Goal: Task Accomplishment & Management: Manage account settings

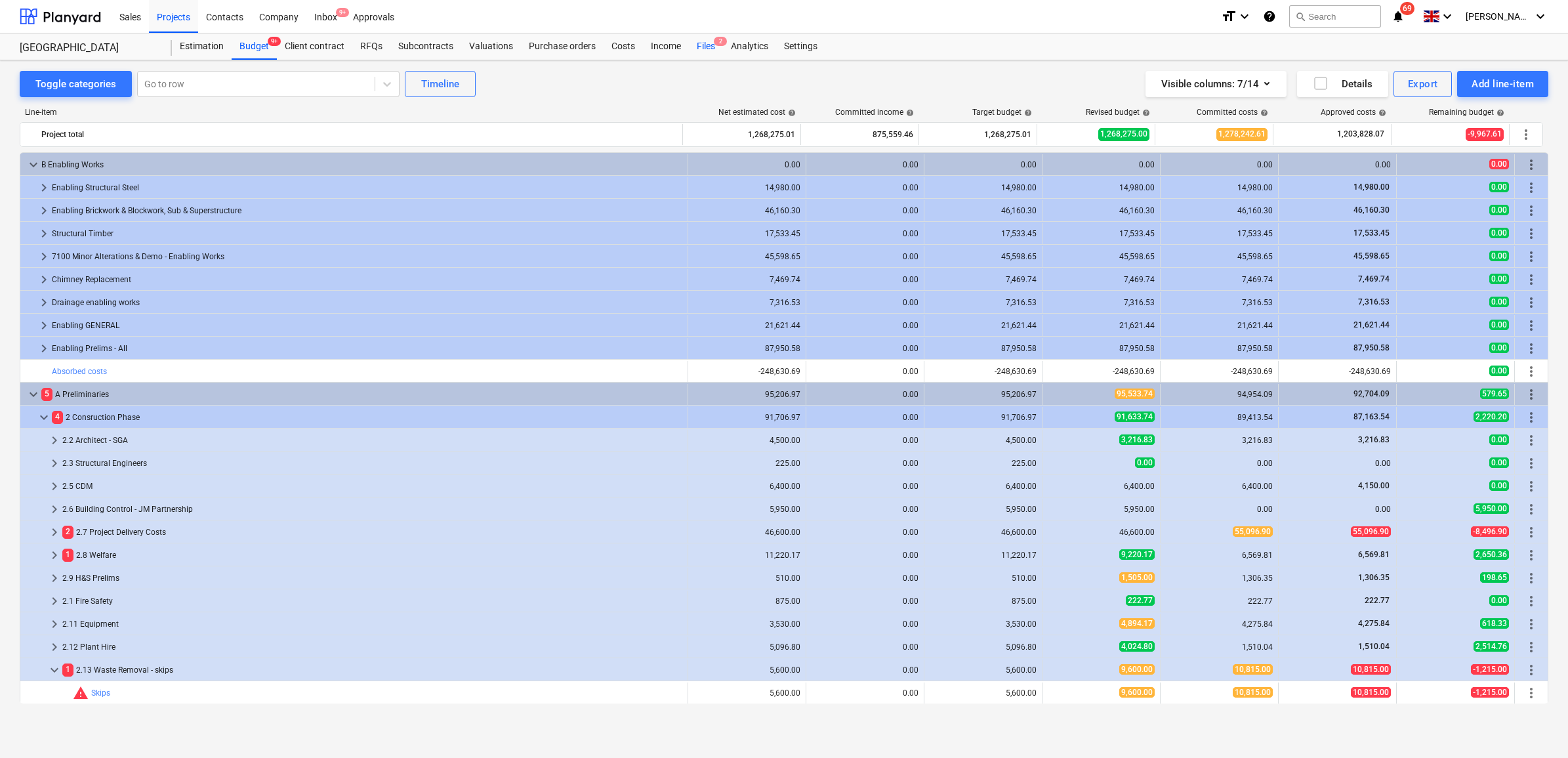
click at [706, 47] on div "Files 2" at bounding box center [706, 47] width 34 height 27
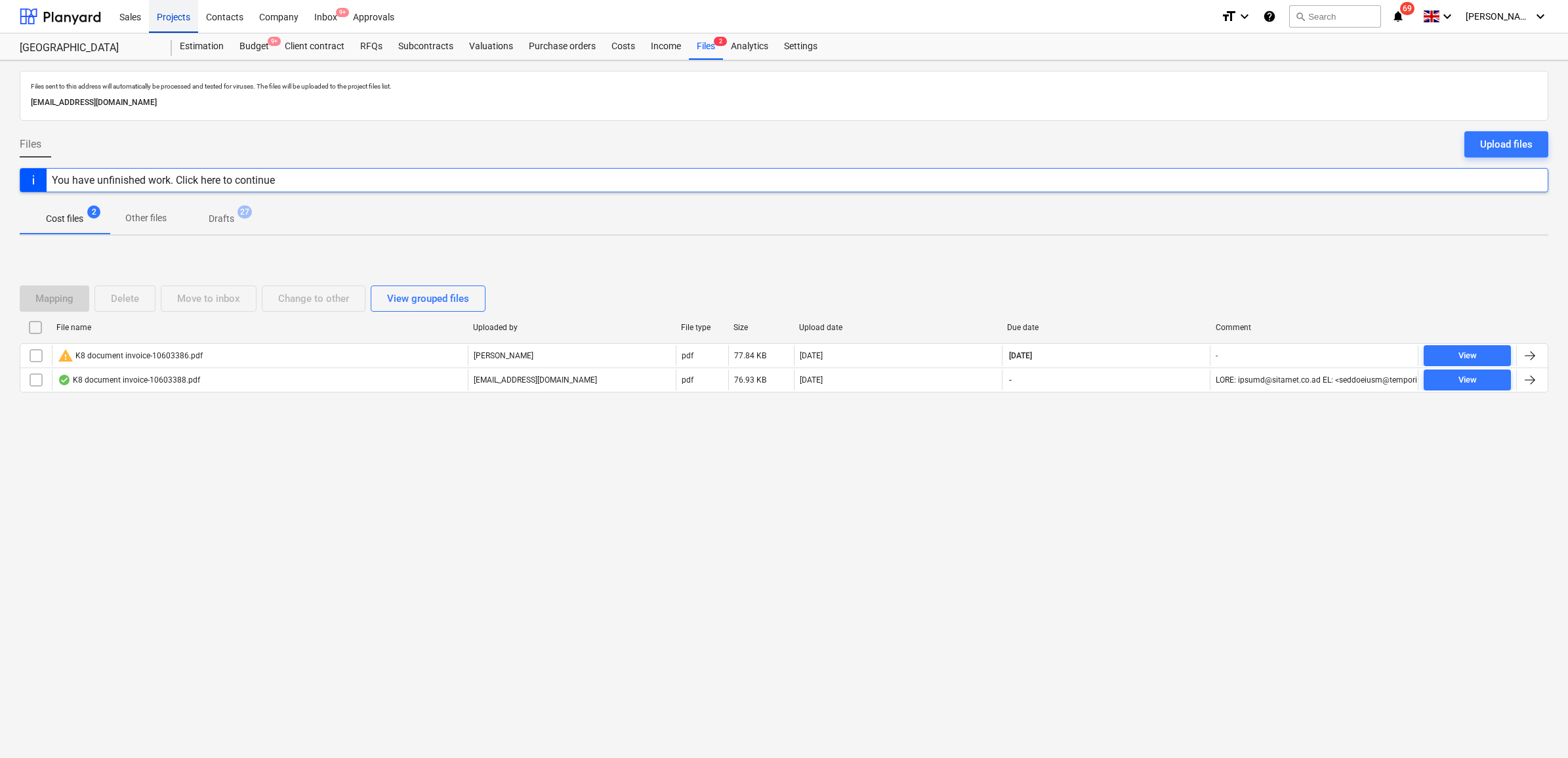
click at [191, 14] on div "Projects" at bounding box center [174, 16] width 49 height 34
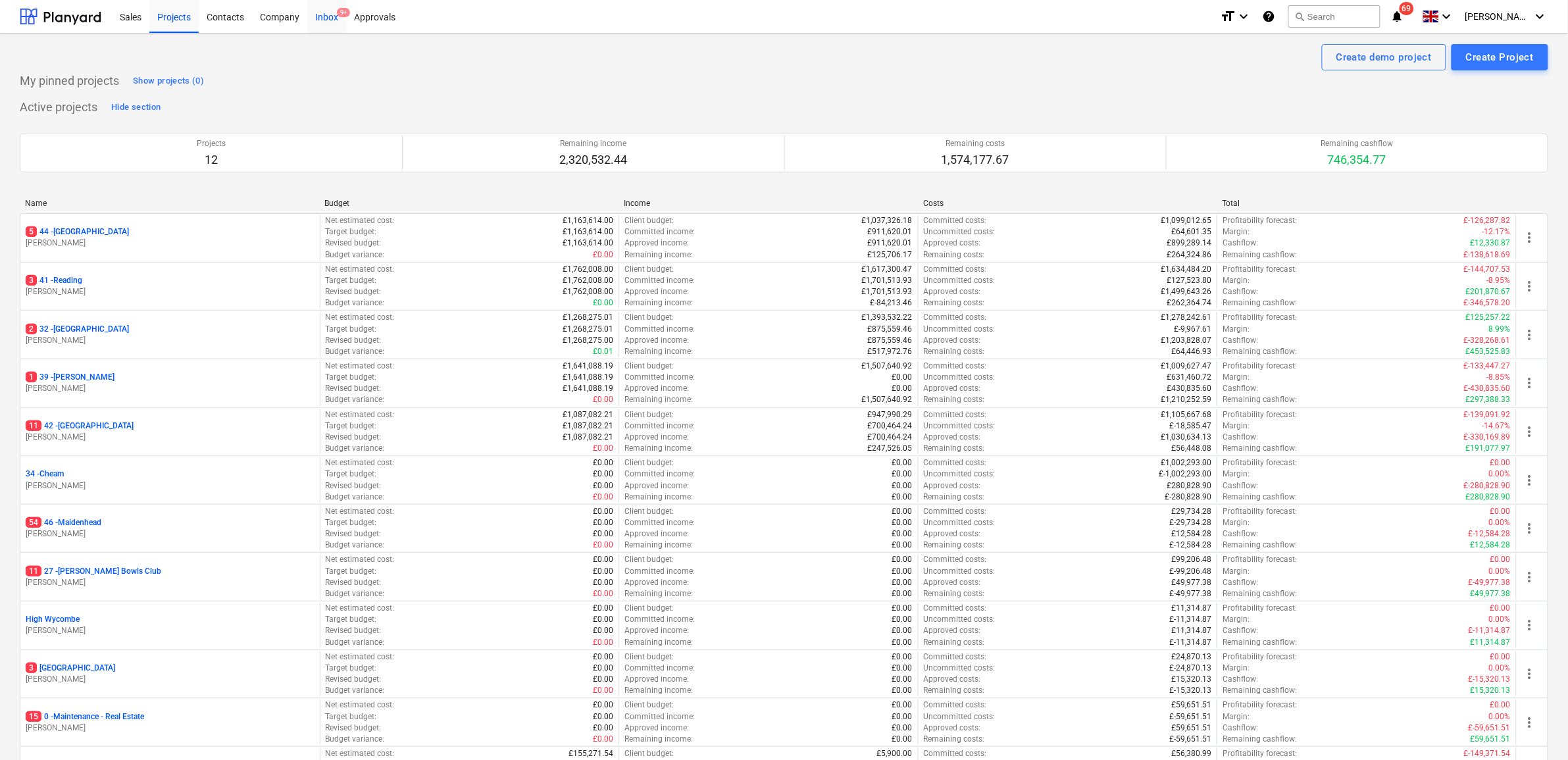
click at [334, 19] on div "Inbox 9+" at bounding box center [327, 16] width 39 height 34
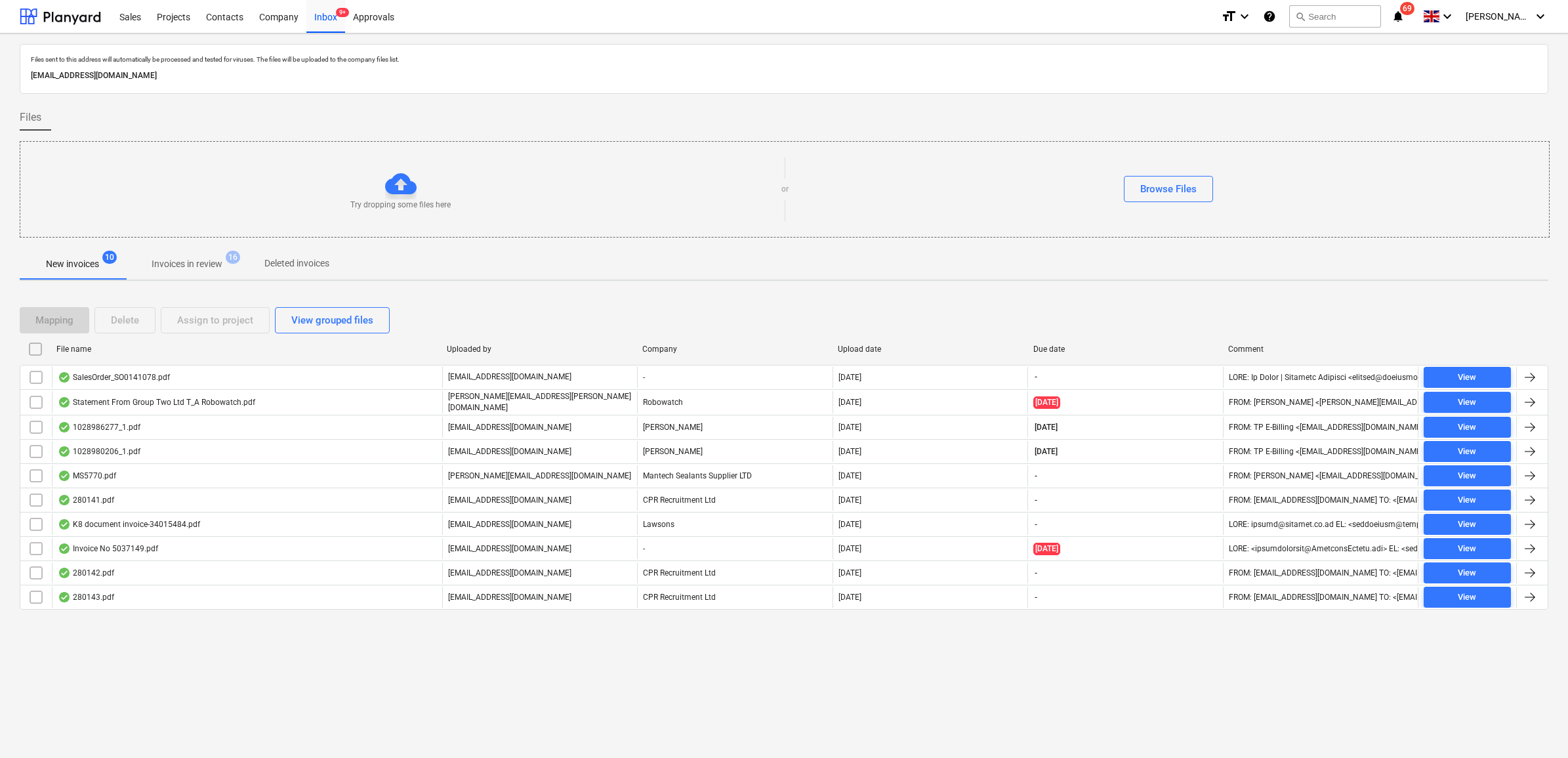
click at [534, 677] on div "Files sent to this address will automatically be processed and tested for virus…" at bounding box center [784, 396] width 1568 height 724
click at [579, 671] on div "Files sent to this address will automatically be processed and tested for virus…" at bounding box center [784, 396] width 1568 height 724
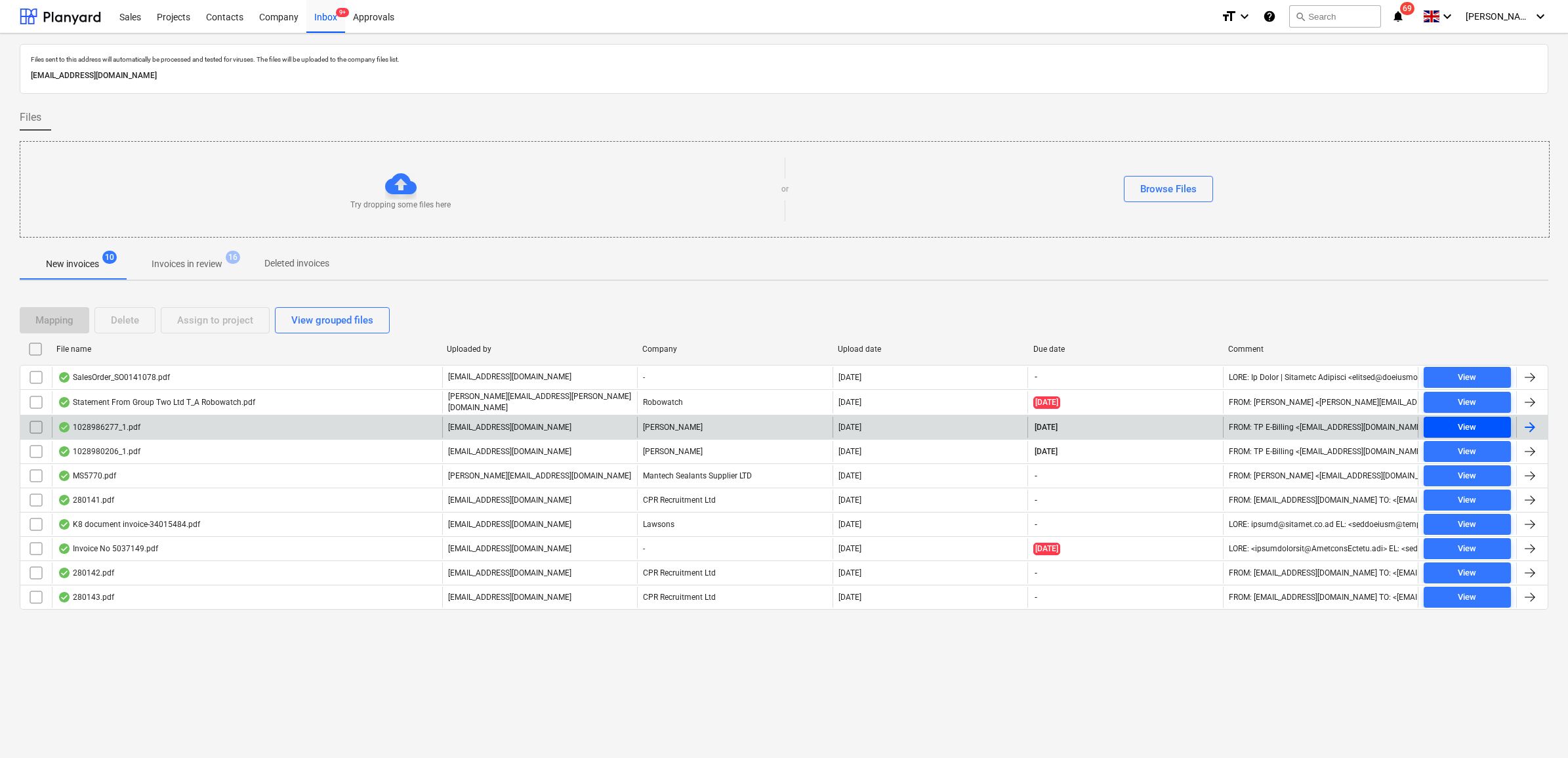
click at [1452, 430] on span "View" at bounding box center [1467, 427] width 77 height 15
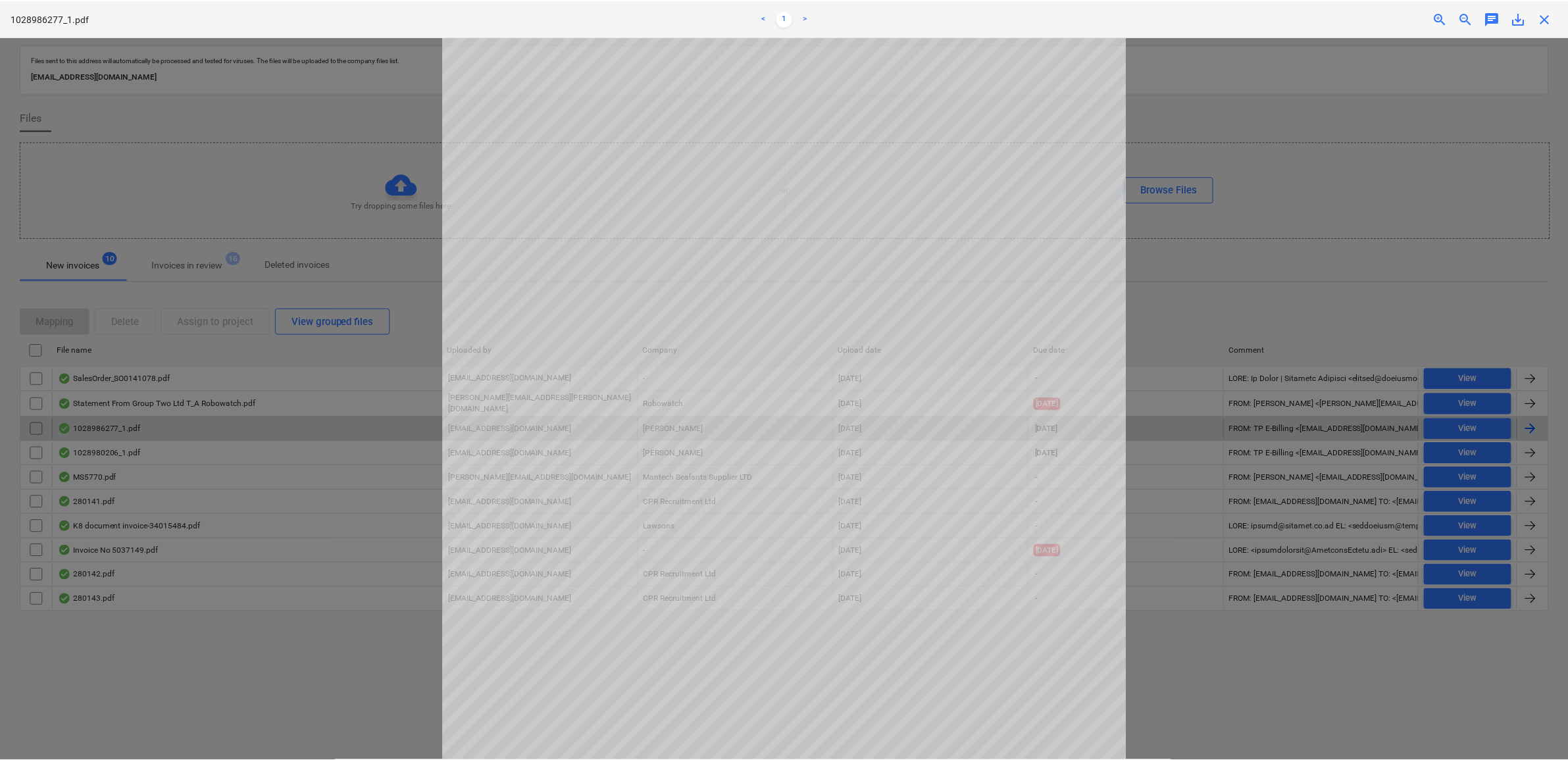
scroll to position [165, 0]
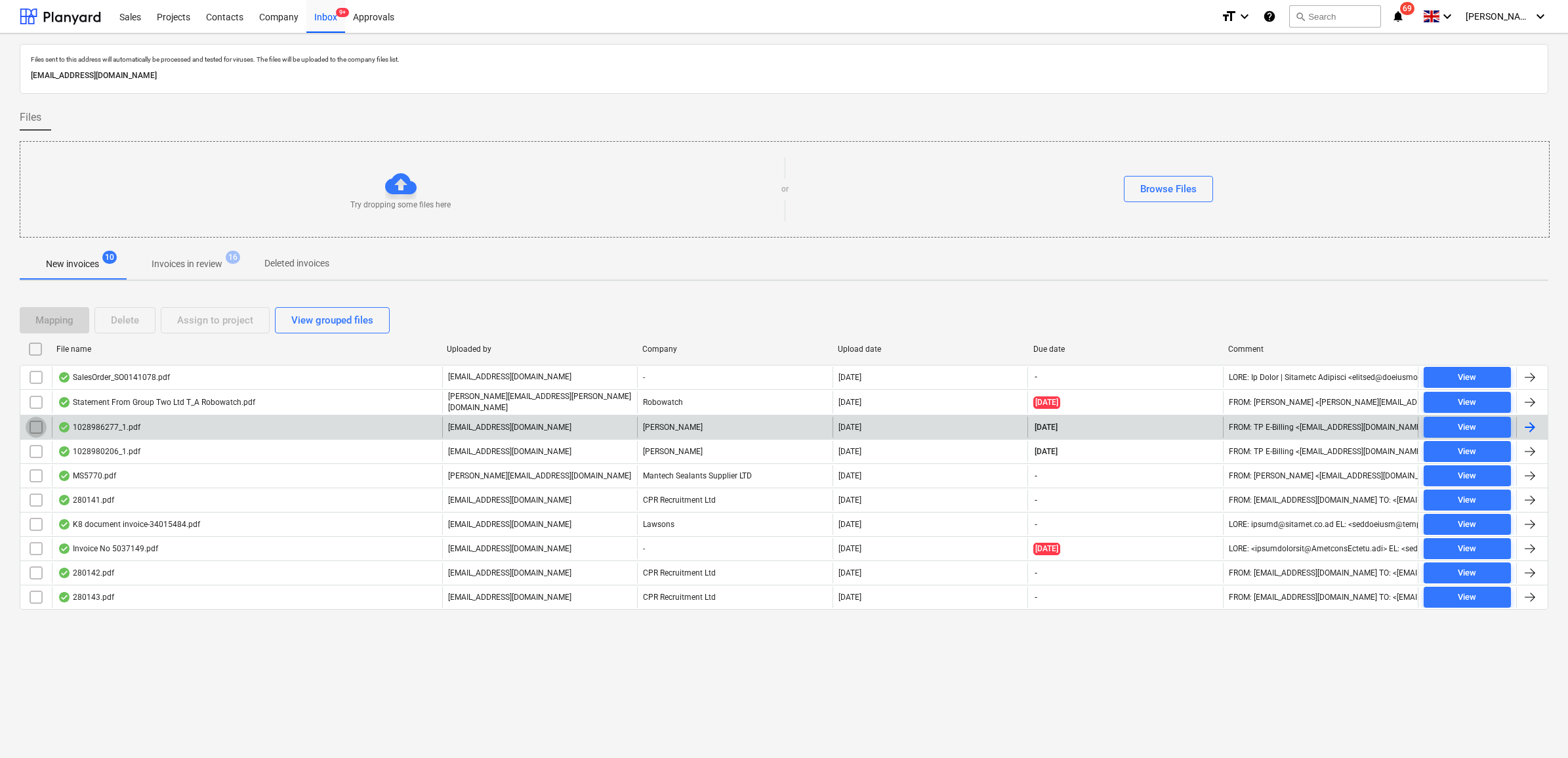
click at [41, 427] on input "checkbox" at bounding box center [36, 428] width 21 height 21
click at [198, 322] on div "Assign to project" at bounding box center [216, 320] width 76 height 17
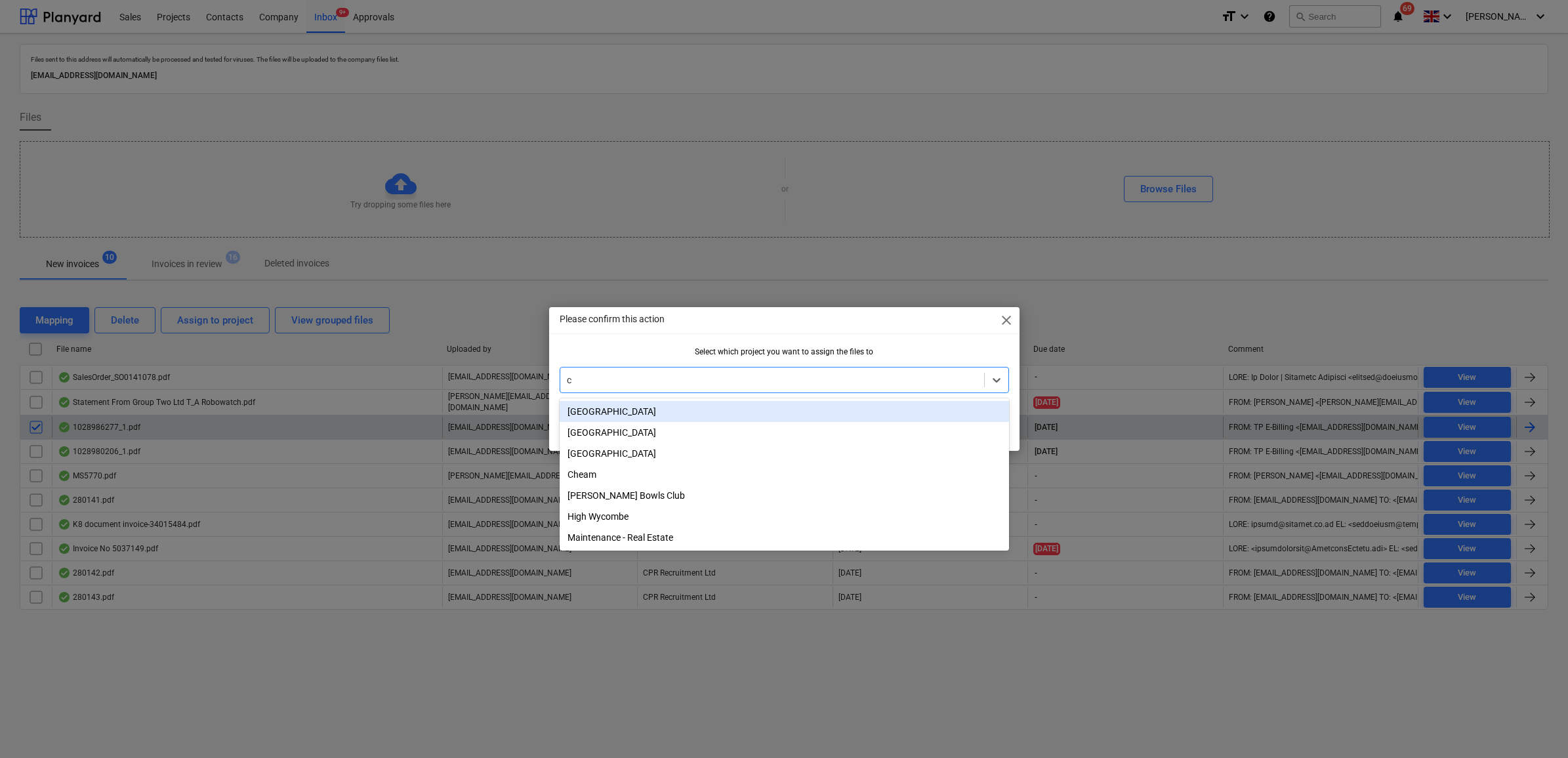
type input "ch"
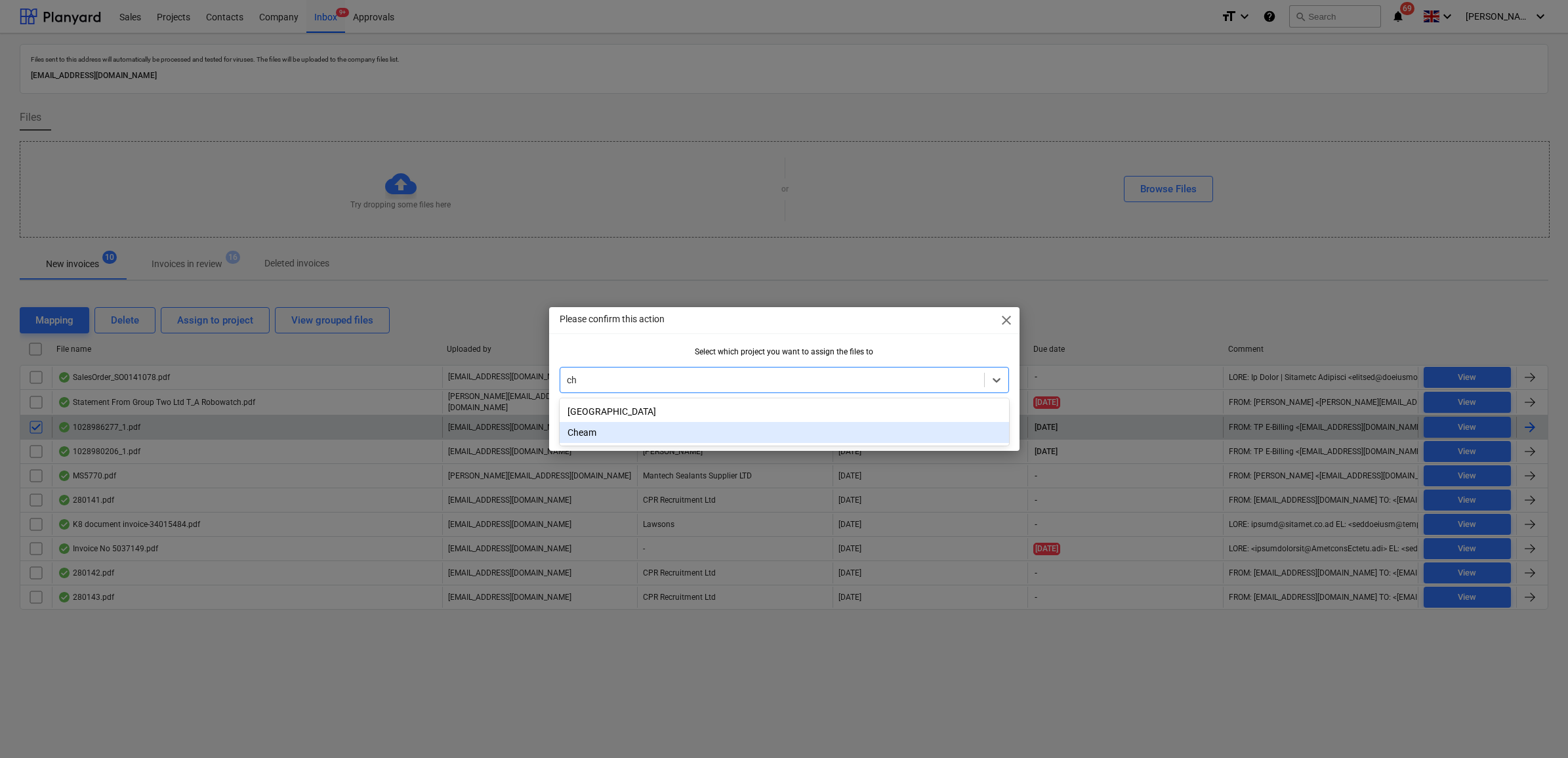
click at [605, 428] on div "Cheam" at bounding box center [784, 433] width 450 height 21
click at [989, 427] on div "OK" at bounding box center [988, 427] width 12 height 17
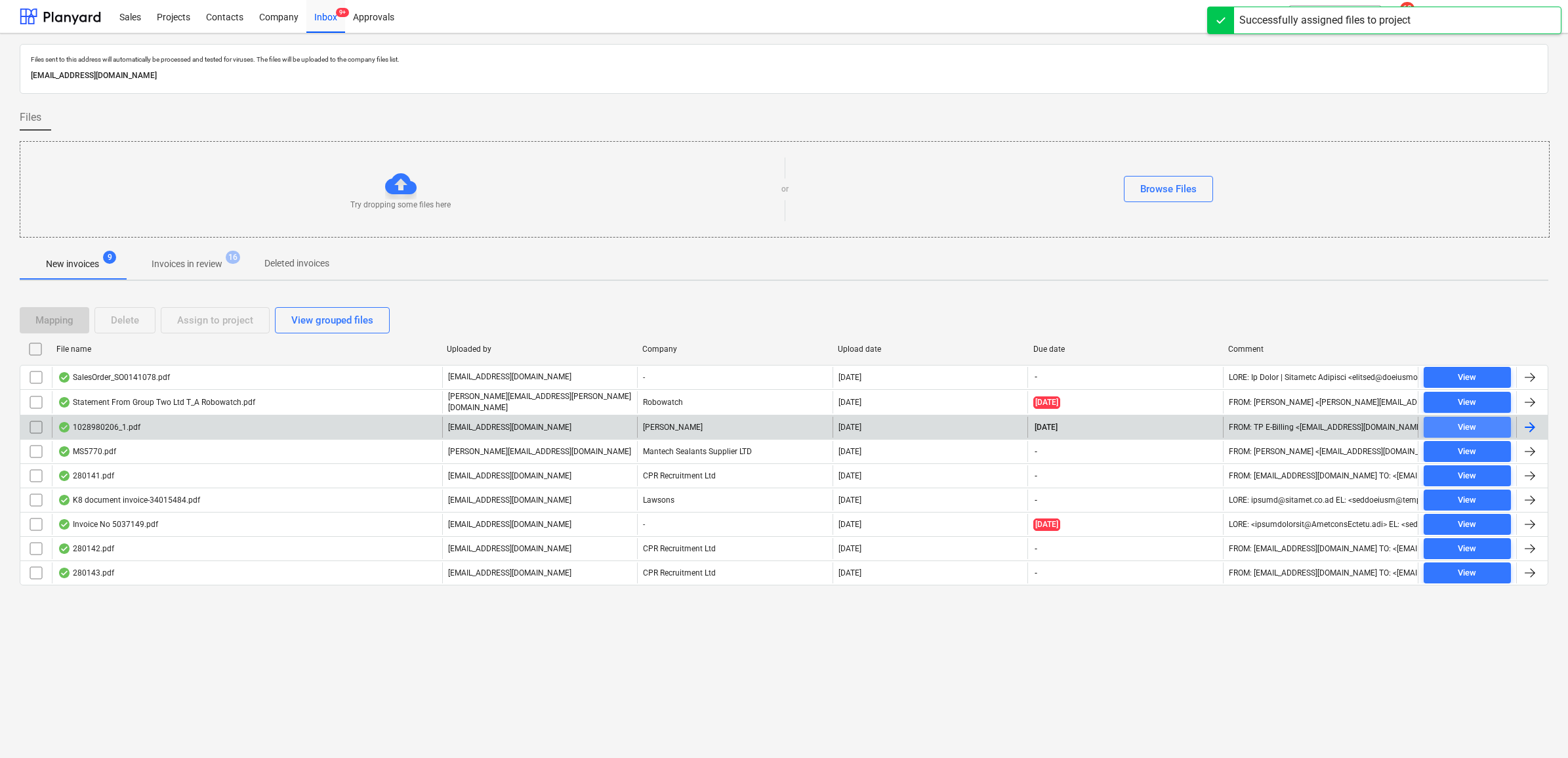
click at [1458, 431] on div "View" at bounding box center [1467, 427] width 19 height 15
click at [32, 425] on input "checkbox" at bounding box center [36, 428] width 21 height 21
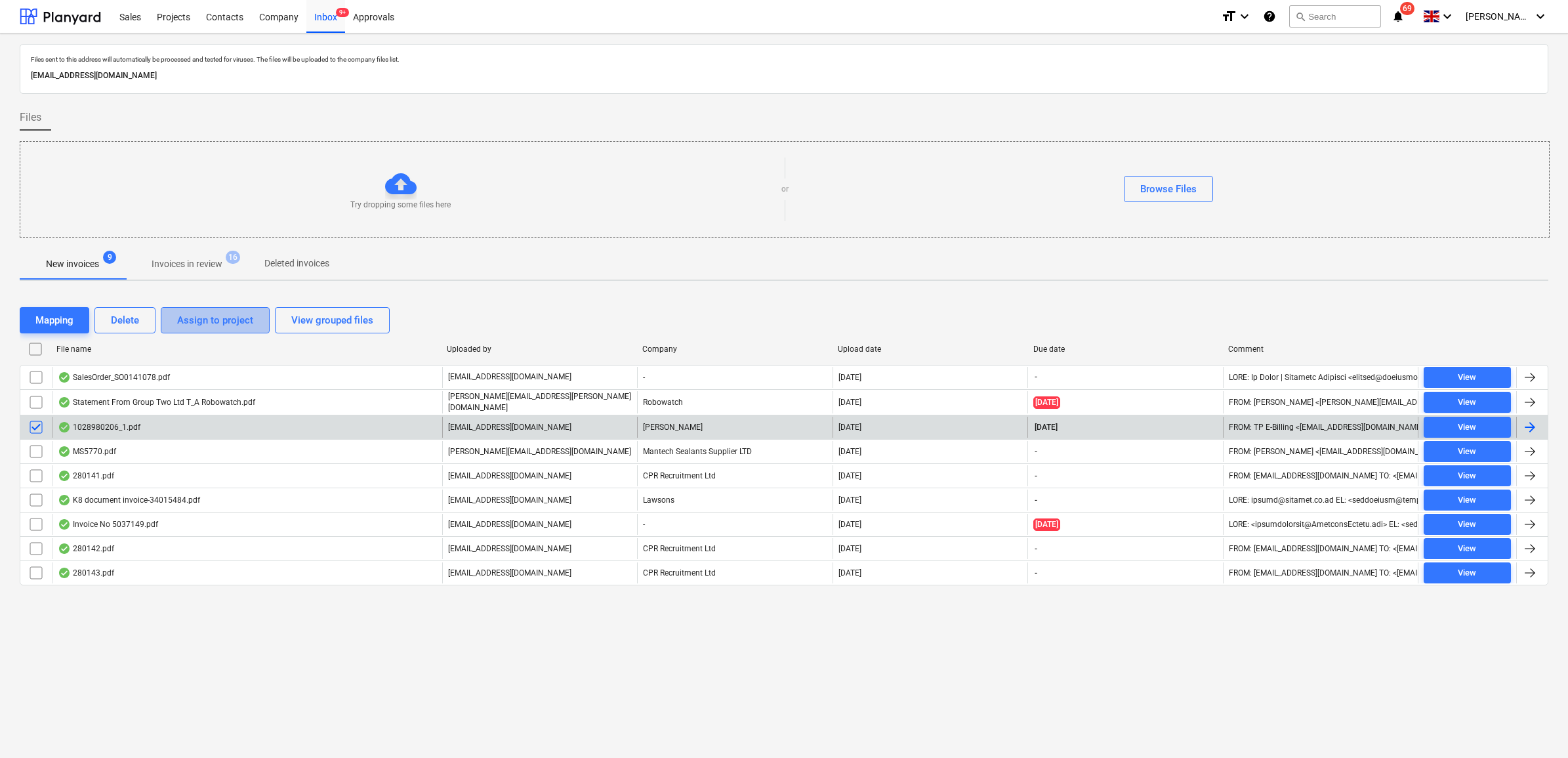
click at [204, 325] on div "Assign to project" at bounding box center [216, 320] width 76 height 17
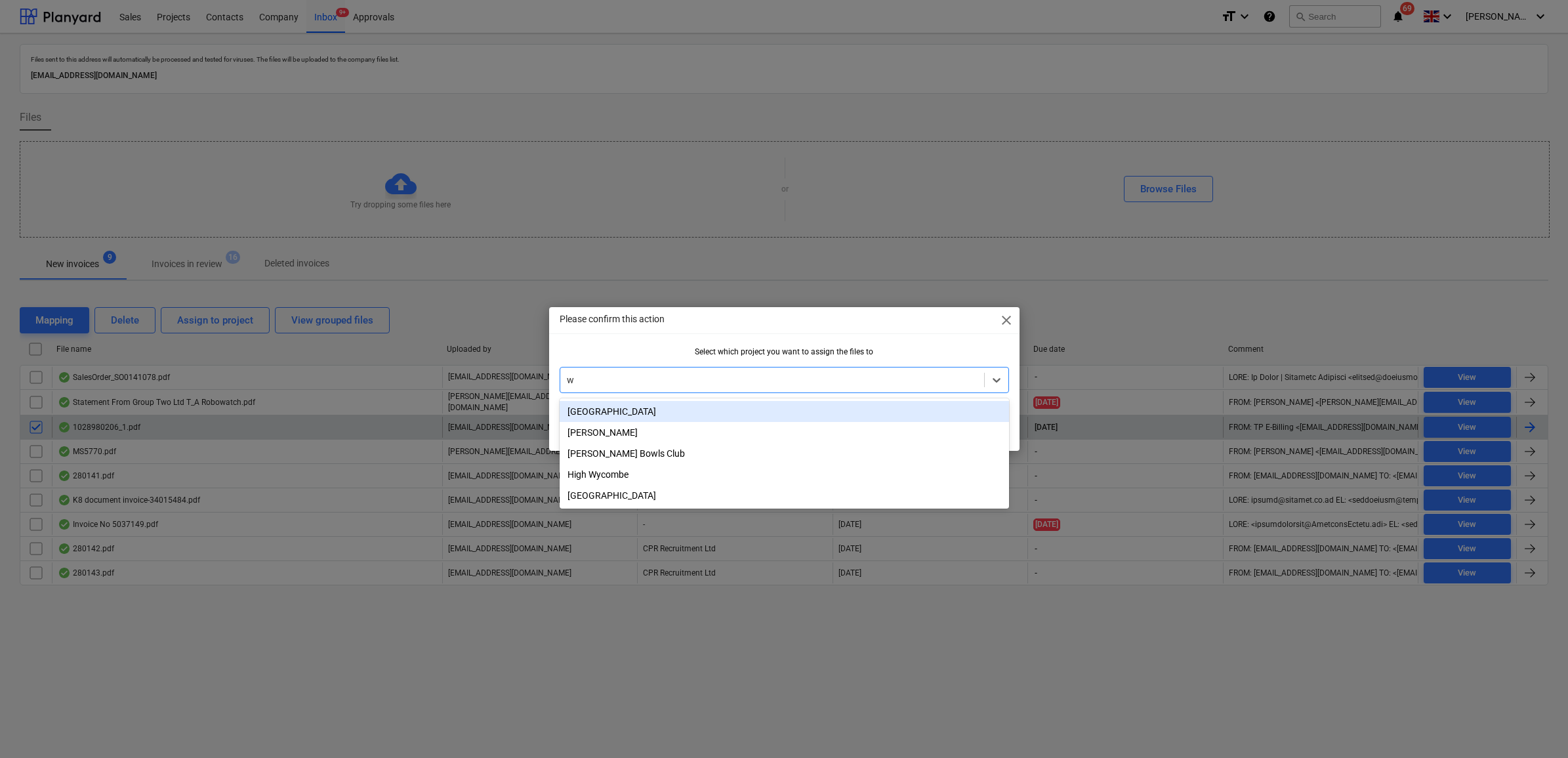
type input "wh"
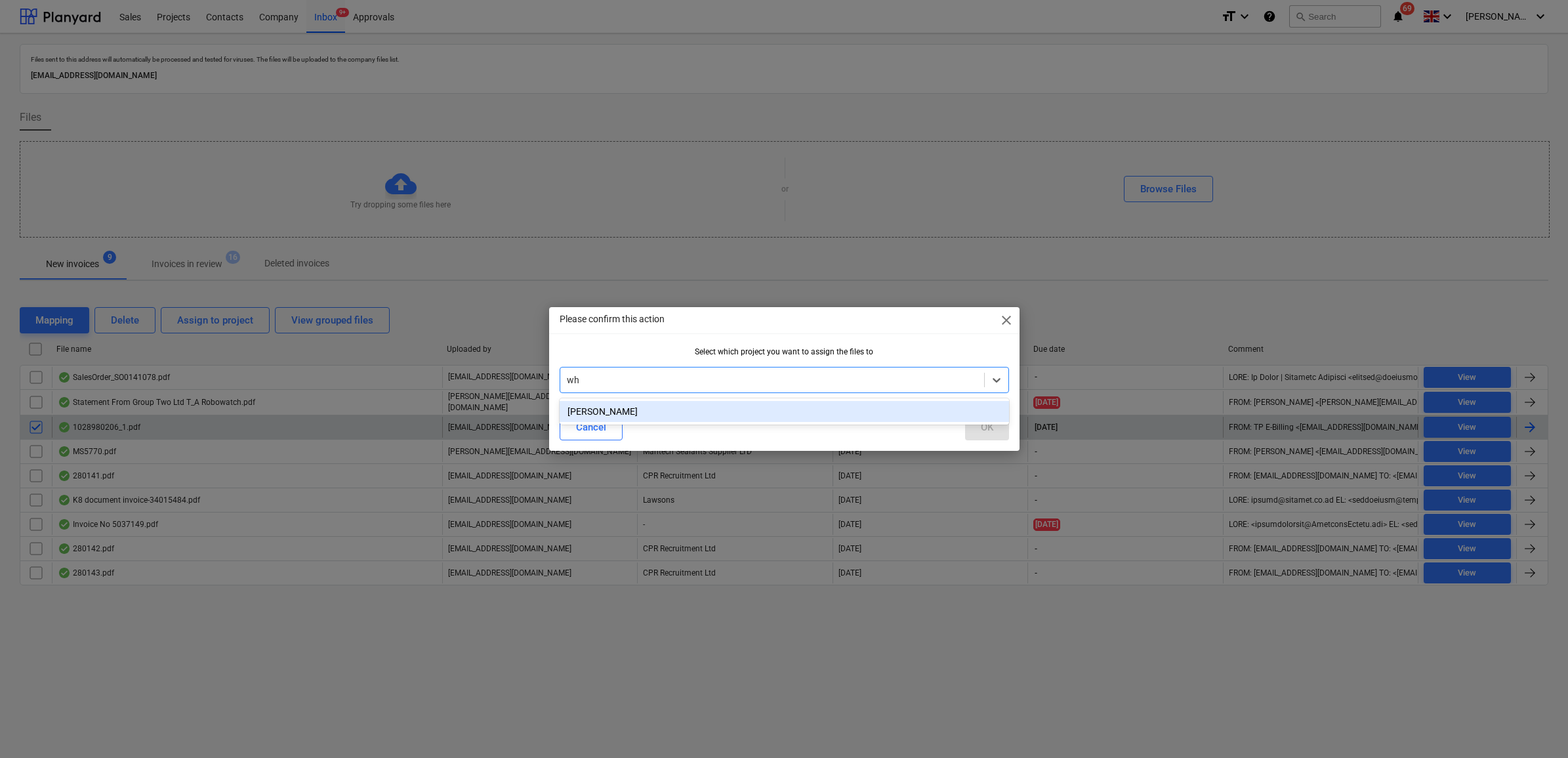
click at [693, 414] on div "[PERSON_NAME]" at bounding box center [784, 412] width 450 height 21
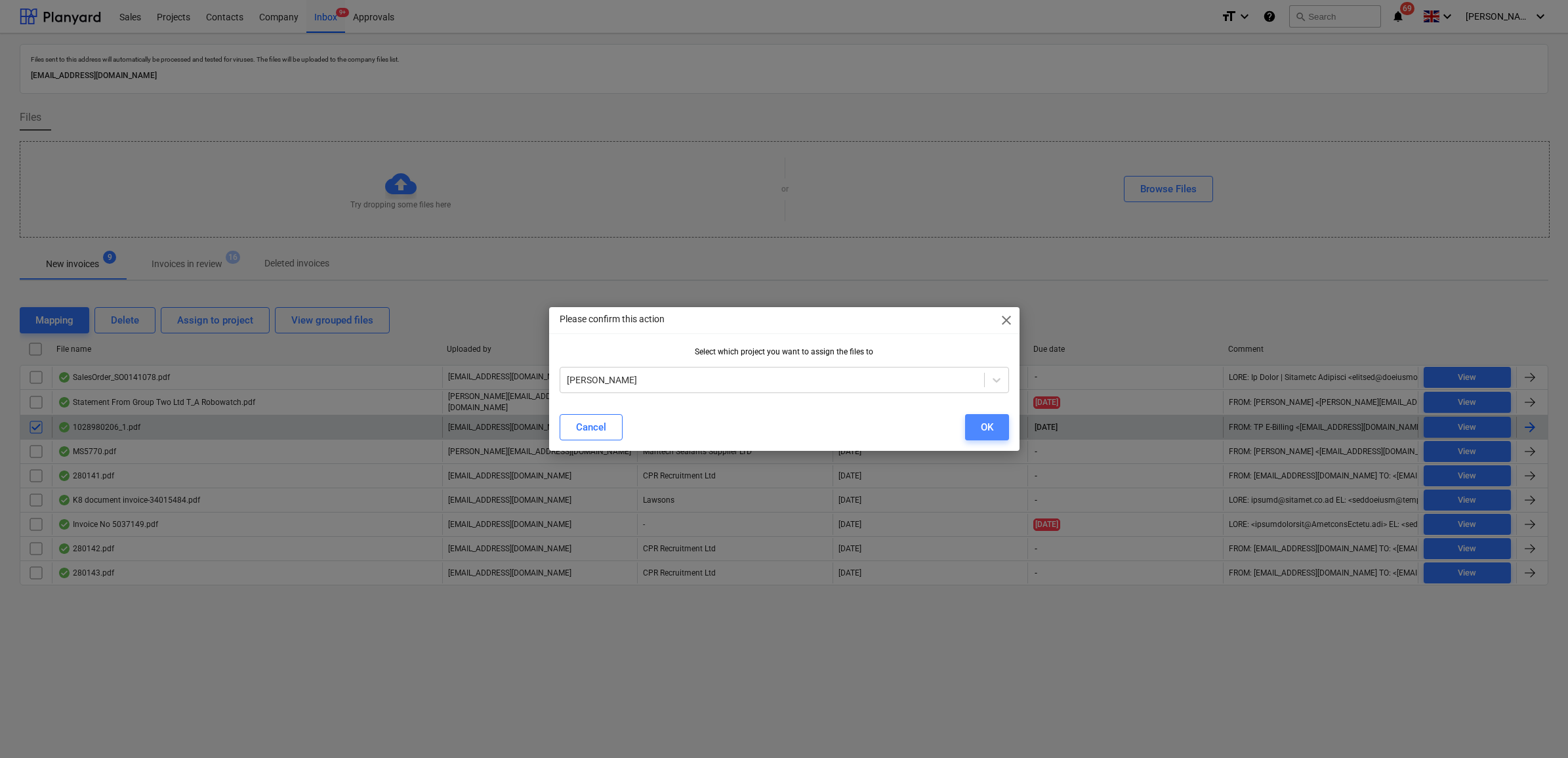
click at [982, 427] on div "OK" at bounding box center [988, 427] width 12 height 17
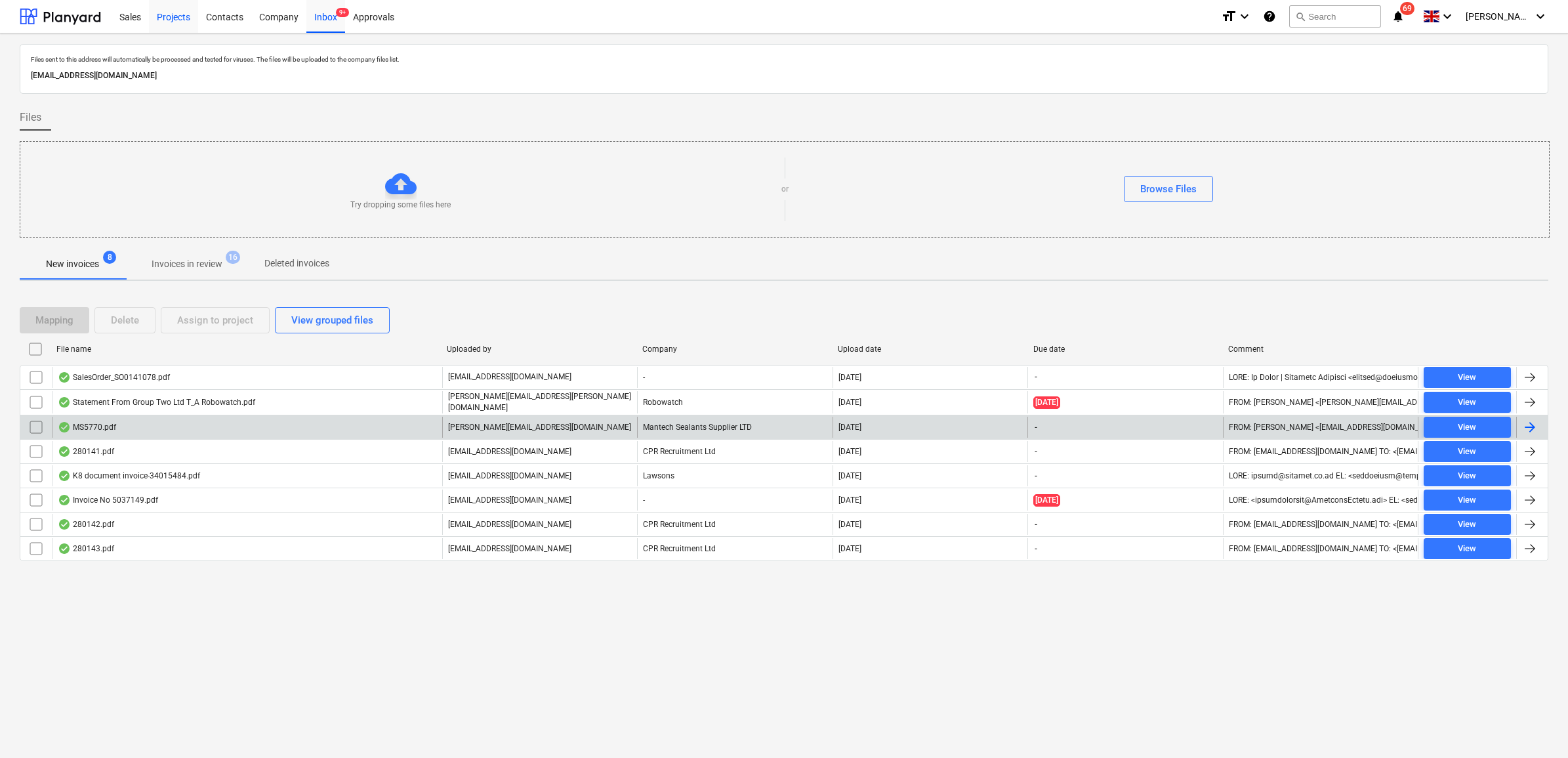
click at [178, 21] on div "Projects" at bounding box center [174, 16] width 49 height 34
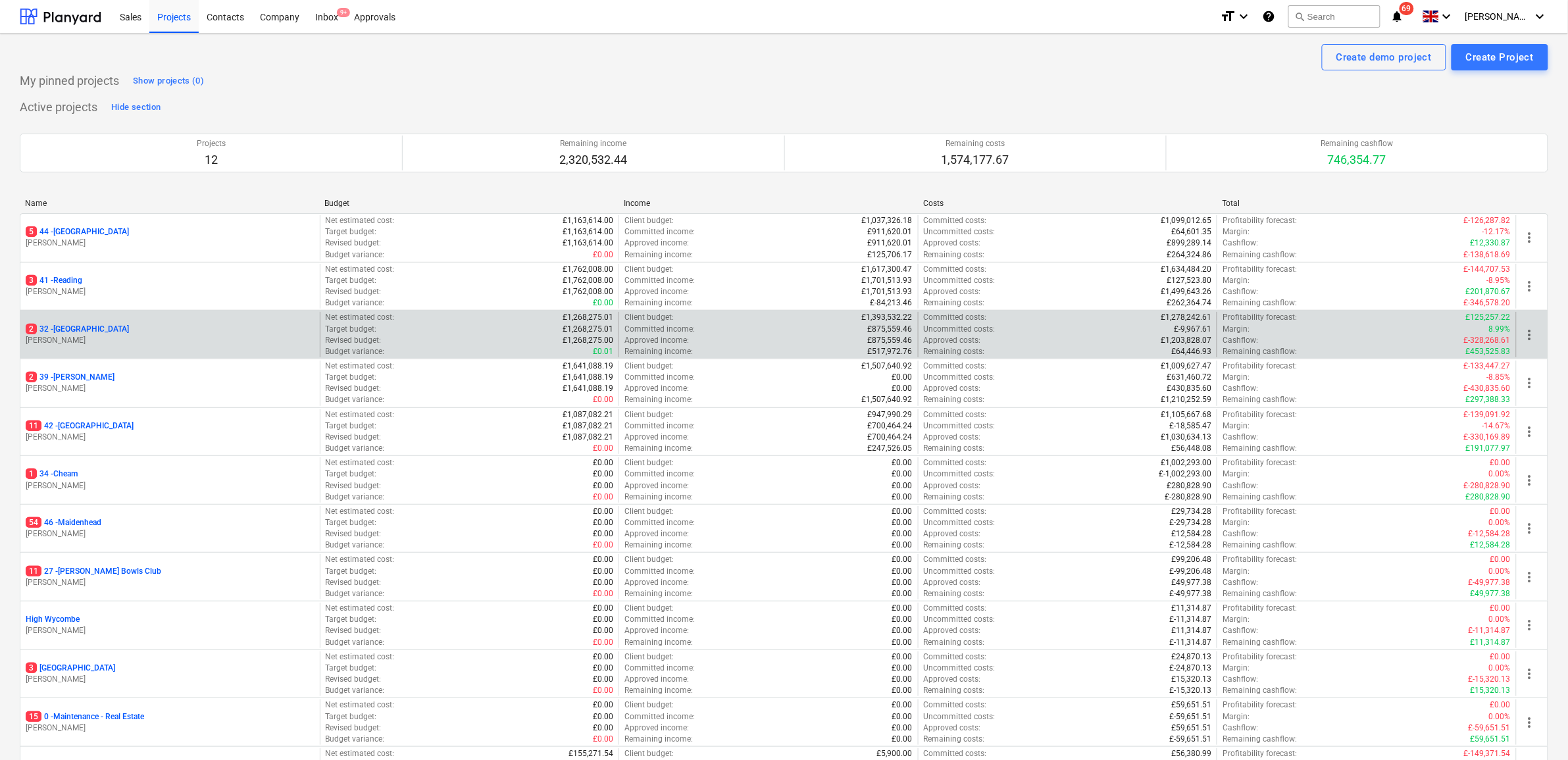
click at [74, 327] on p "2 32 - [GEOGRAPHIC_DATA]" at bounding box center [77, 329] width 104 height 12
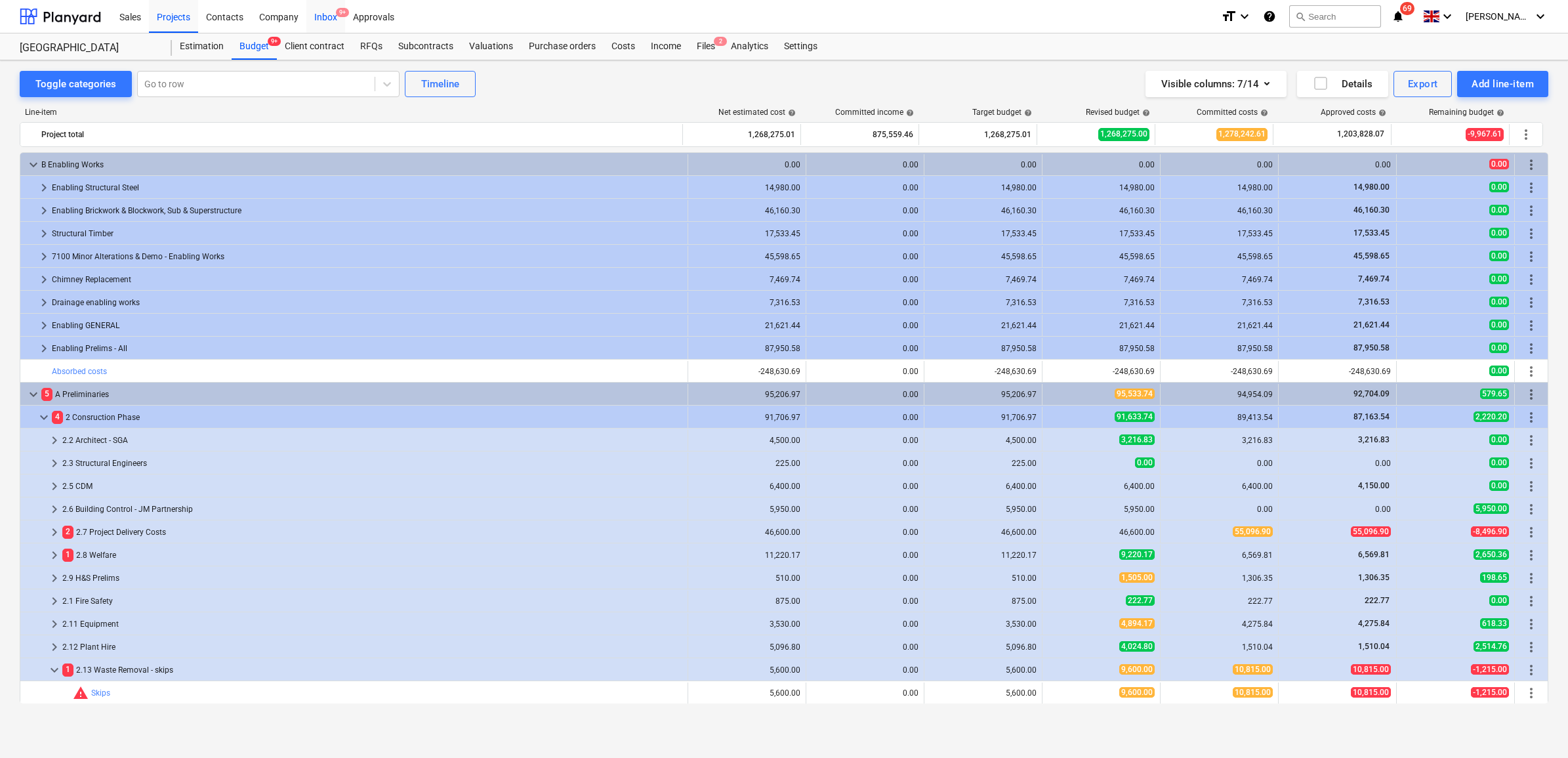
click at [335, 15] on div "Inbox 9+" at bounding box center [326, 16] width 39 height 34
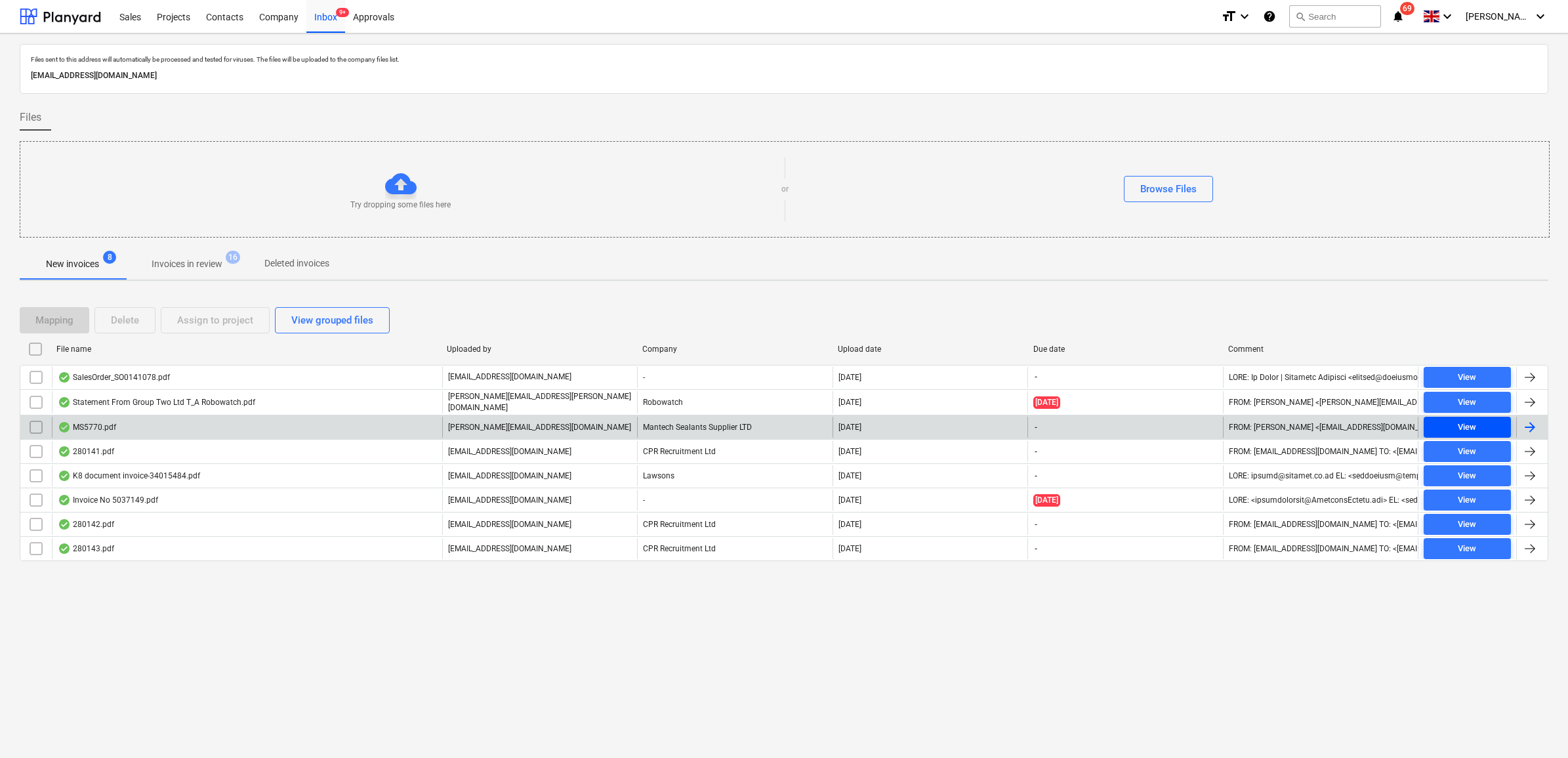
click at [1448, 428] on span "View" at bounding box center [1467, 427] width 77 height 15
click at [42, 428] on input "checkbox" at bounding box center [36, 428] width 21 height 21
click at [221, 328] on div "Assign to project" at bounding box center [216, 320] width 76 height 17
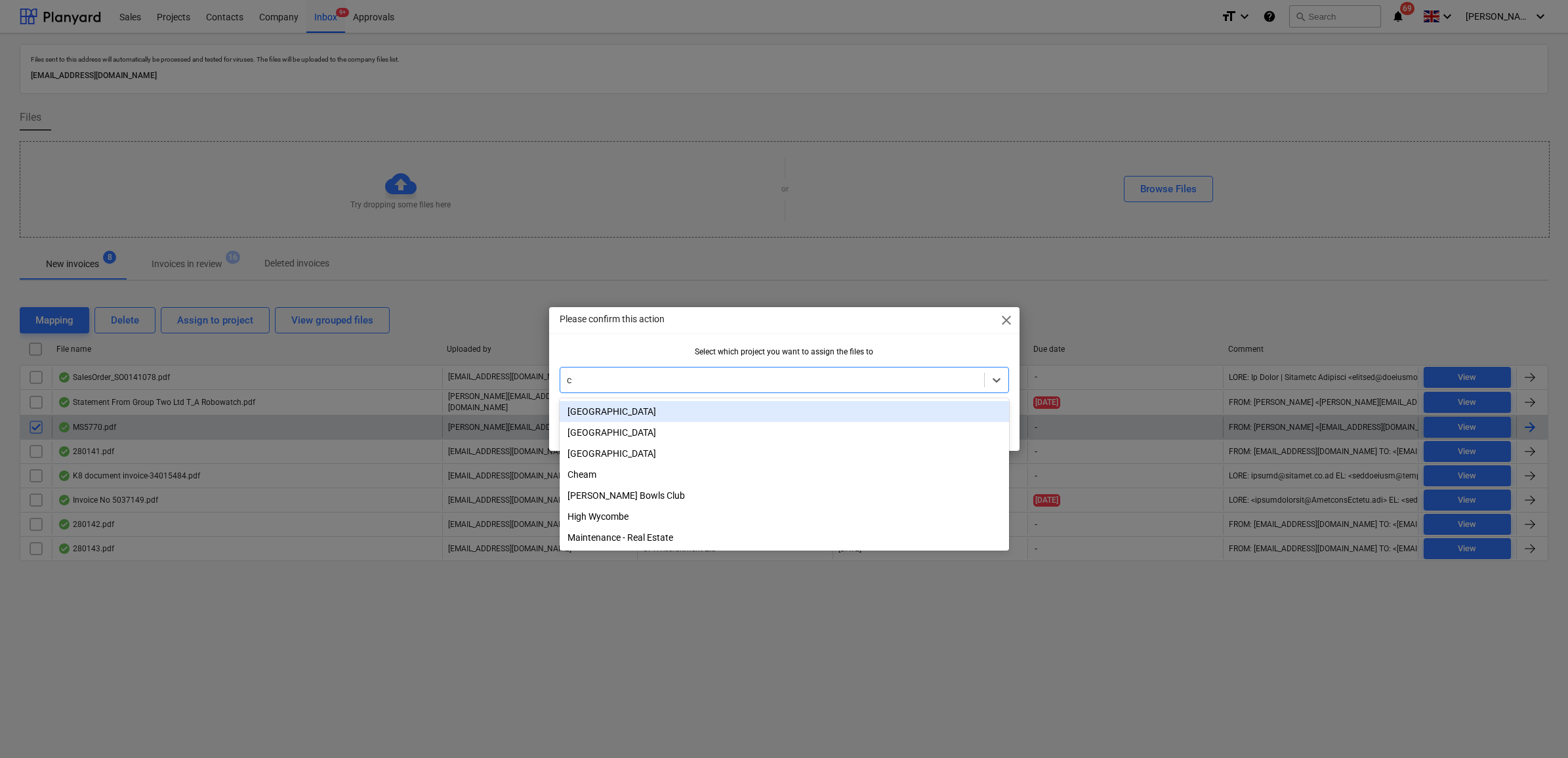
type input "cl"
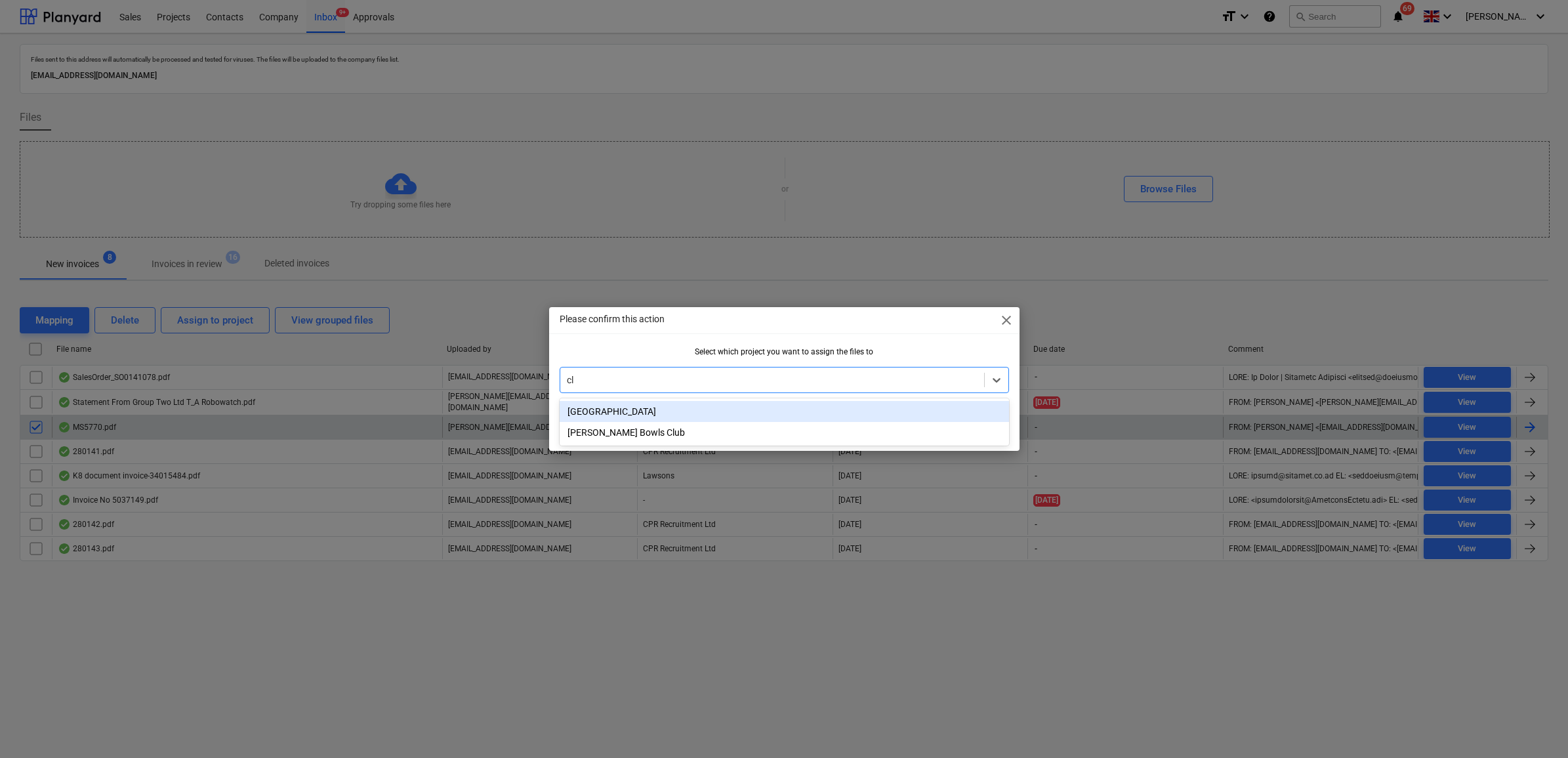
click at [585, 412] on div "[GEOGRAPHIC_DATA]" at bounding box center [784, 412] width 450 height 21
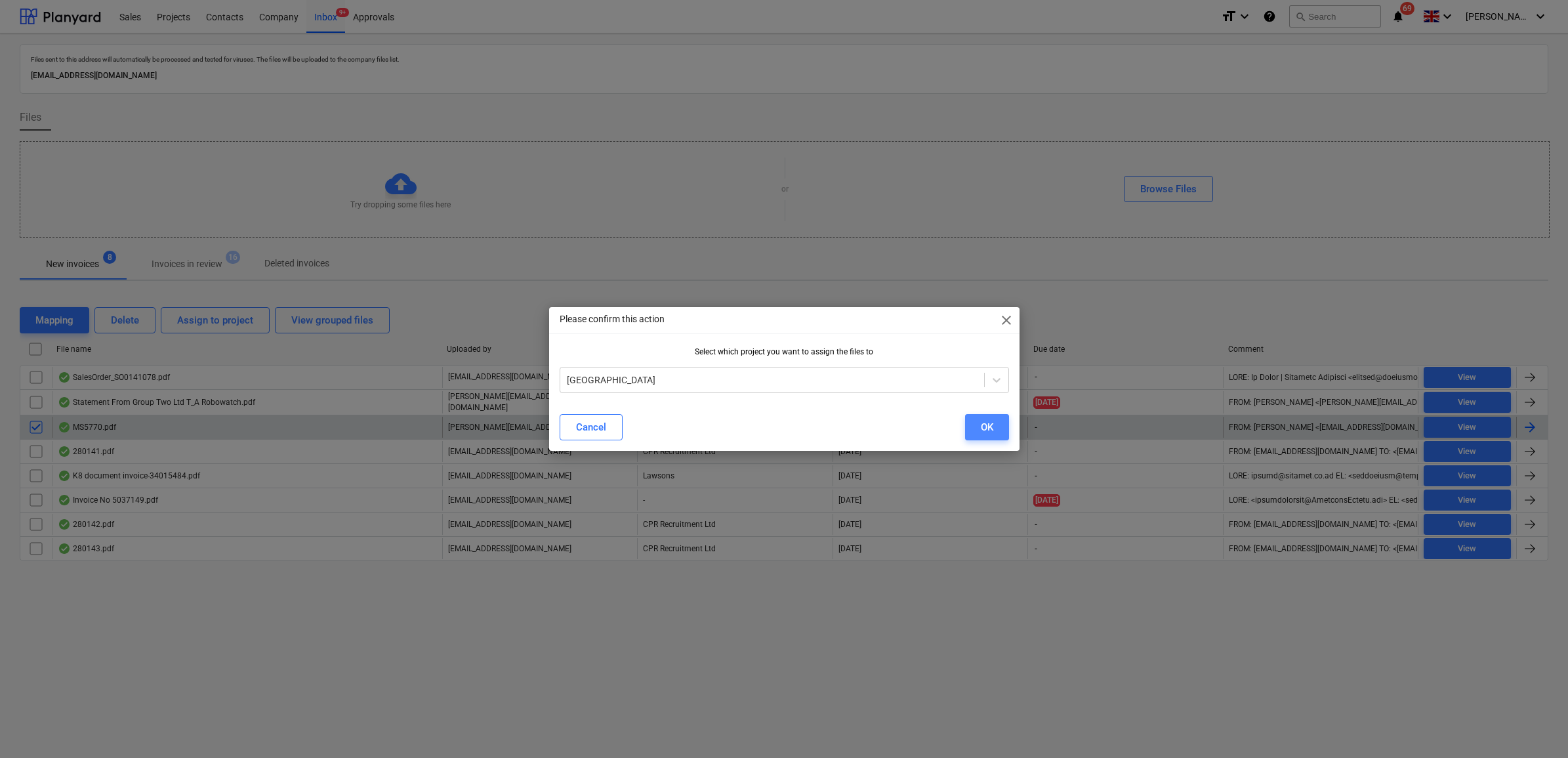
click at [991, 428] on div "OK" at bounding box center [988, 427] width 12 height 17
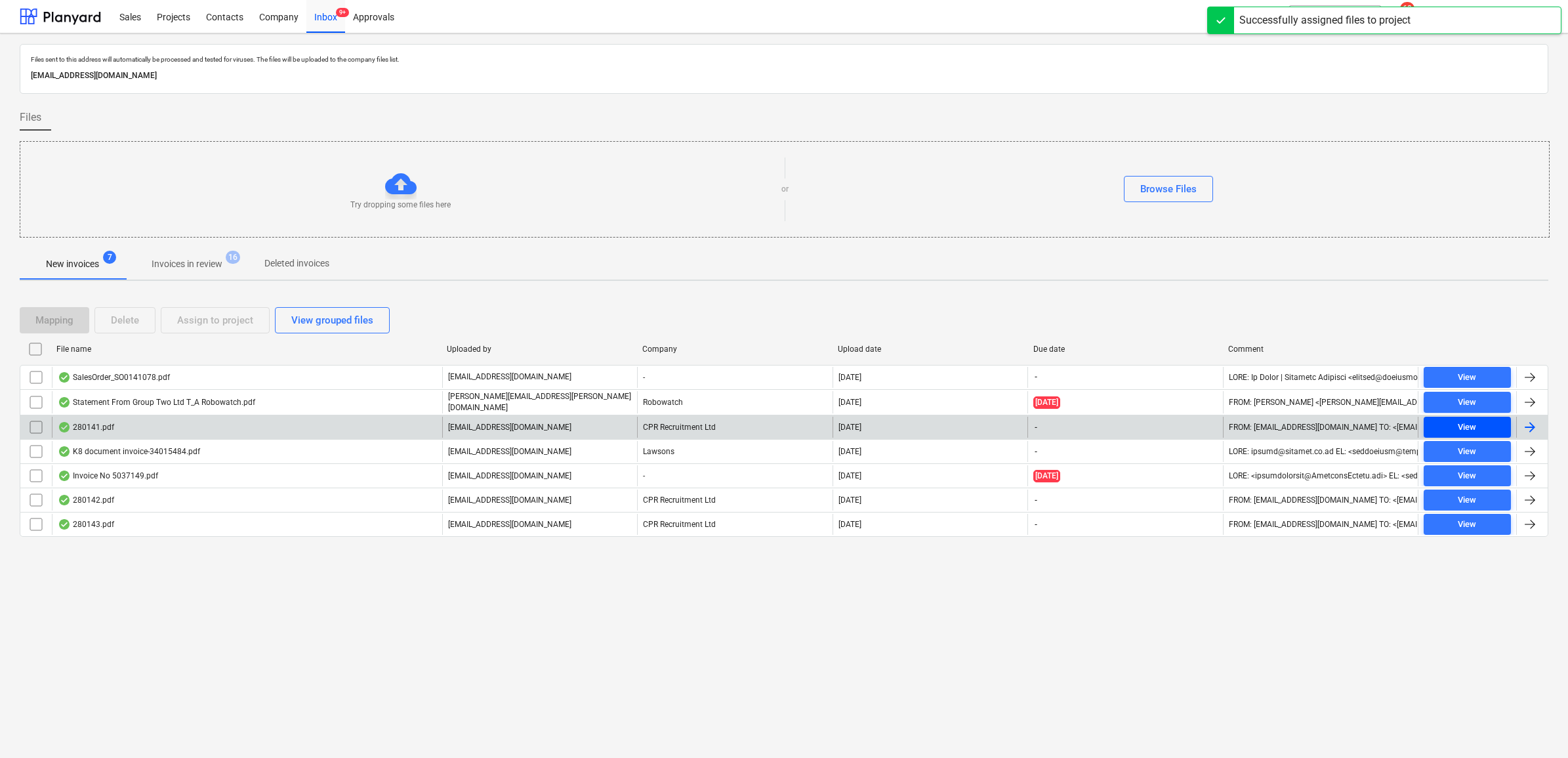
click at [1456, 428] on span "View" at bounding box center [1467, 427] width 77 height 15
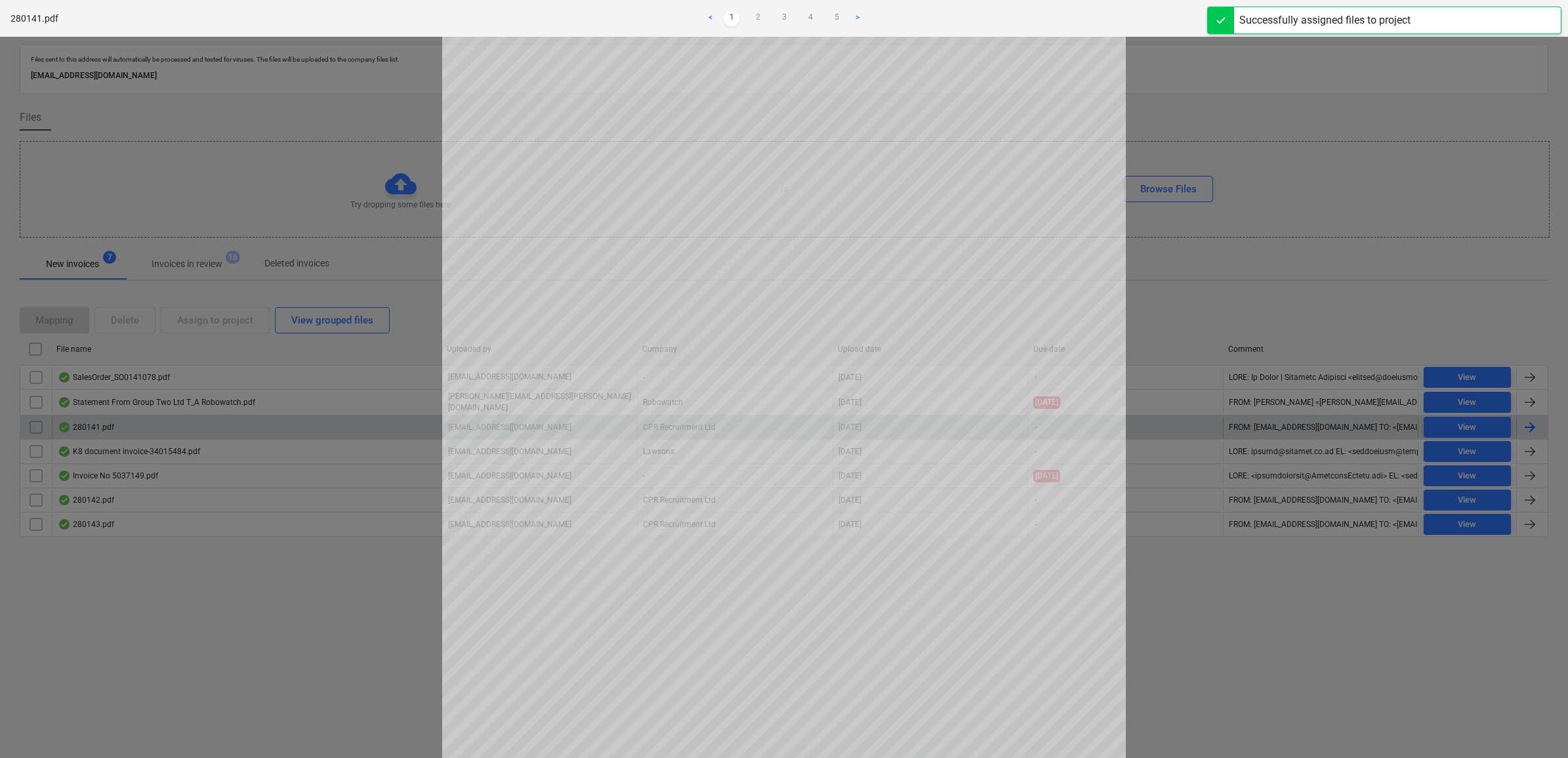
click at [755, 14] on link "2" at bounding box center [758, 19] width 16 height 16
click at [781, 14] on link "3" at bounding box center [784, 19] width 16 height 16
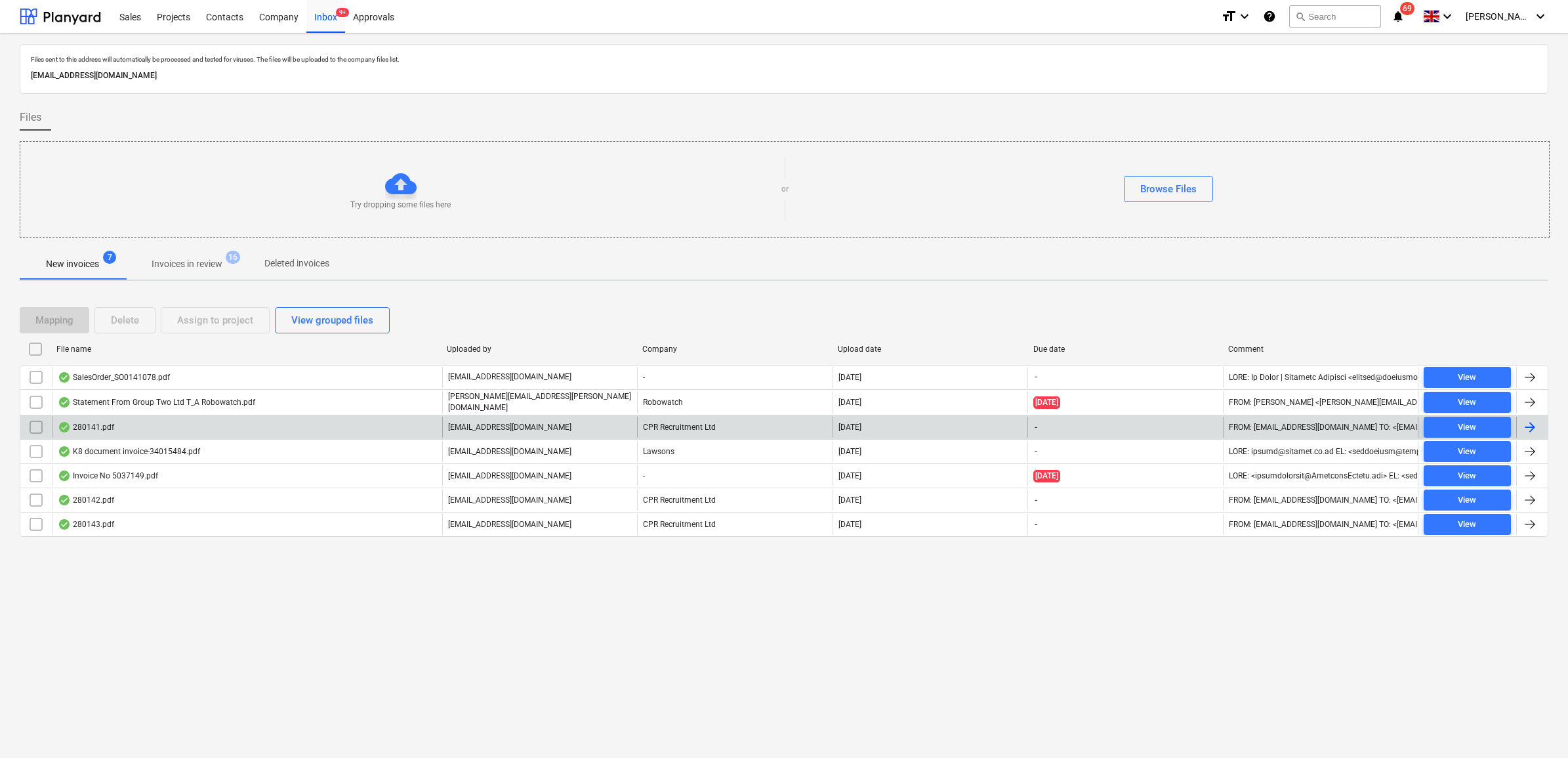
click at [34, 428] on input "checkbox" at bounding box center [36, 428] width 21 height 21
click at [203, 312] on button "Assign to project" at bounding box center [215, 321] width 109 height 27
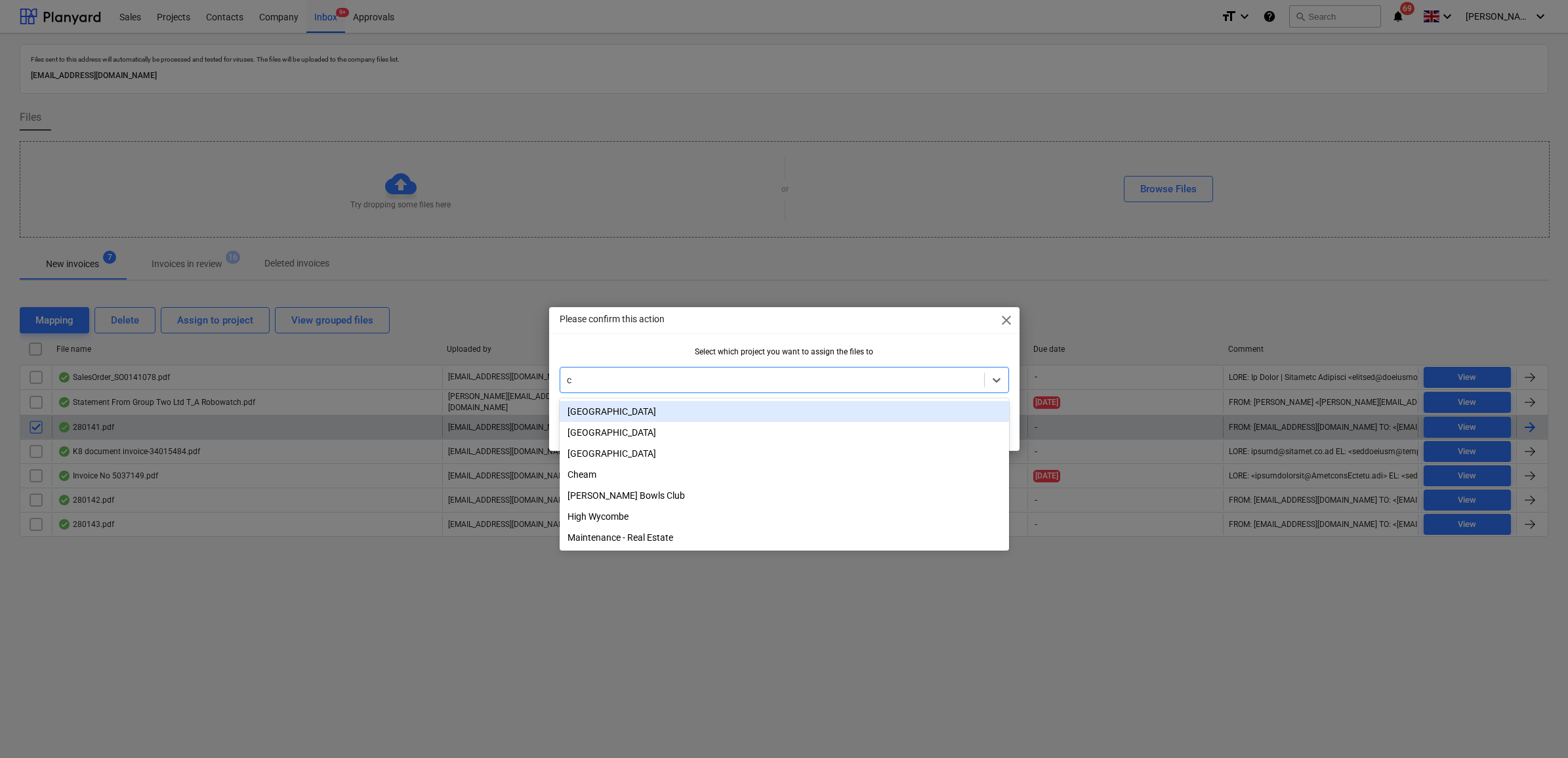
type input "cy"
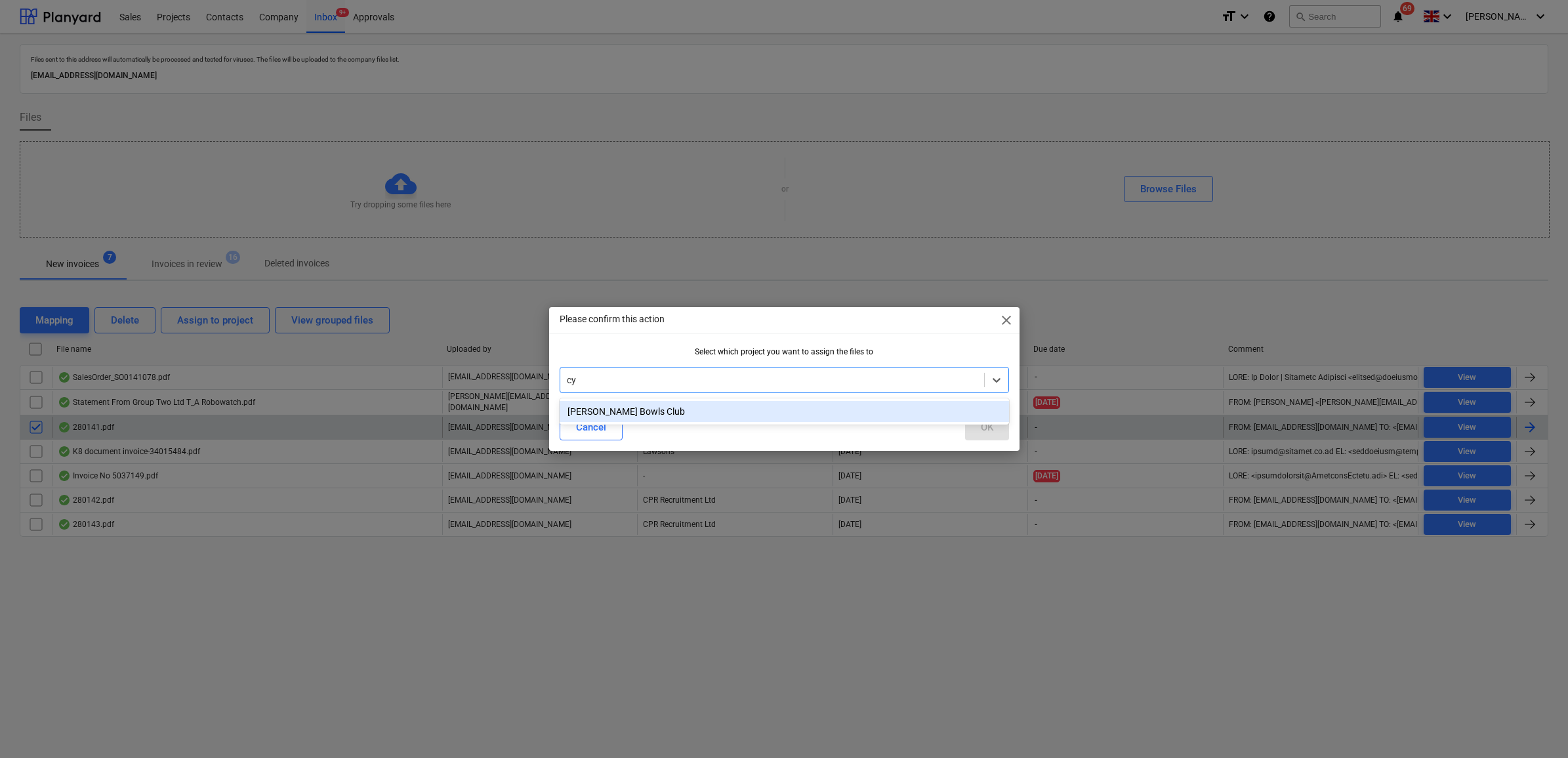
click at [864, 415] on div "[PERSON_NAME] Bowls Club" at bounding box center [784, 412] width 450 height 21
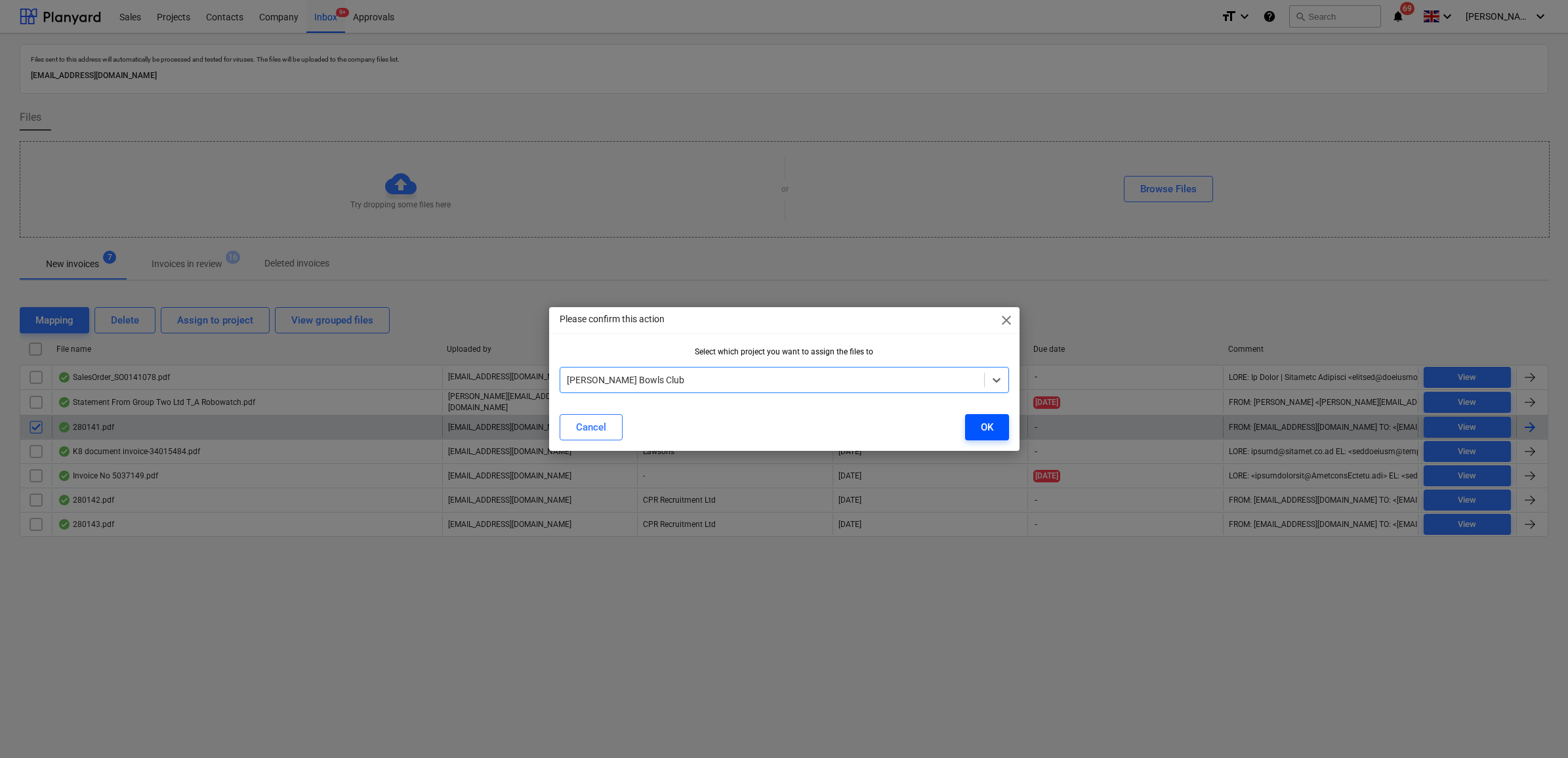
click at [981, 428] on div "OK" at bounding box center [988, 427] width 12 height 17
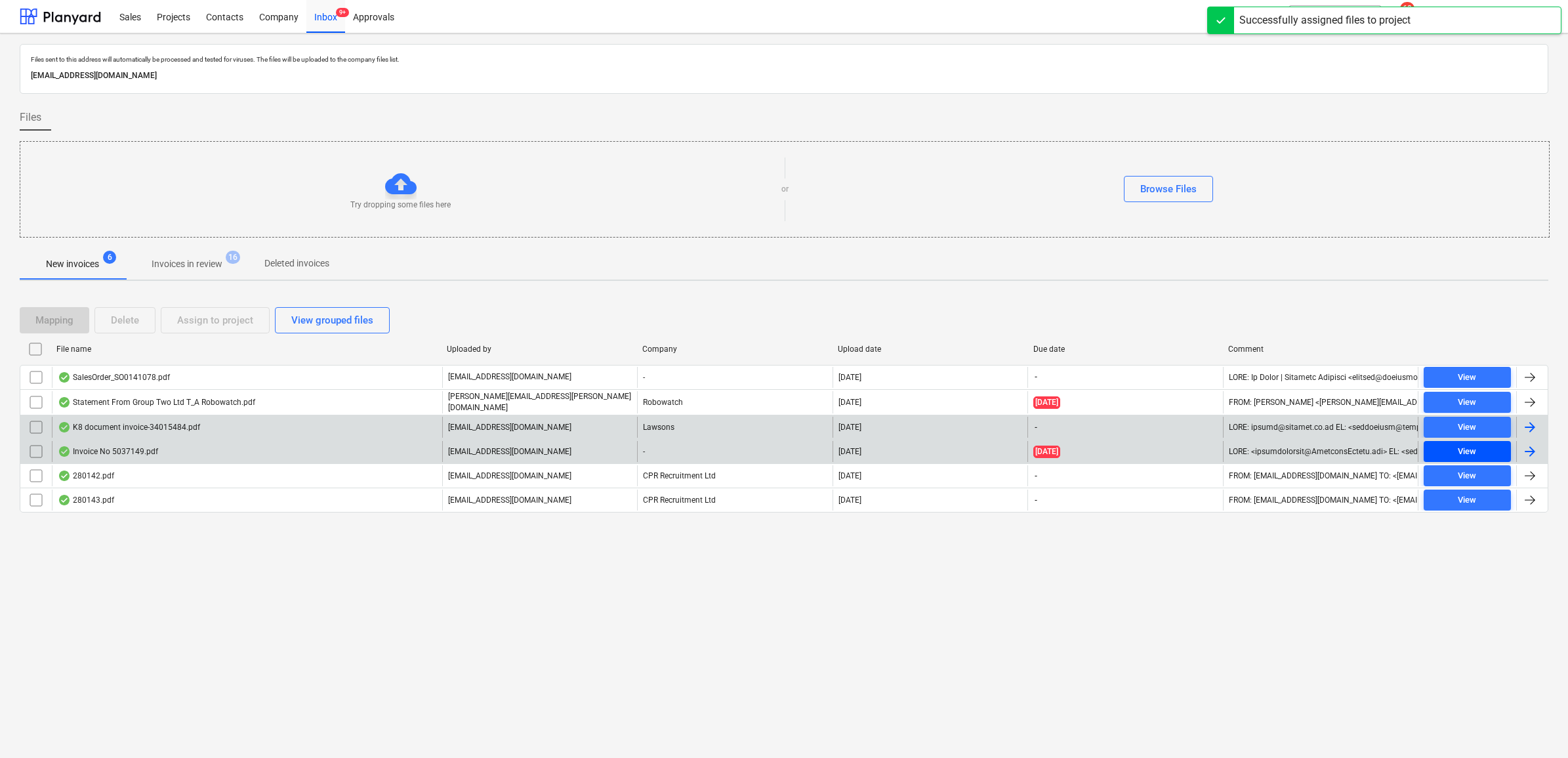
click at [1491, 447] on span "View" at bounding box center [1467, 451] width 77 height 15
click at [37, 450] on input "checkbox" at bounding box center [36, 451] width 21 height 21
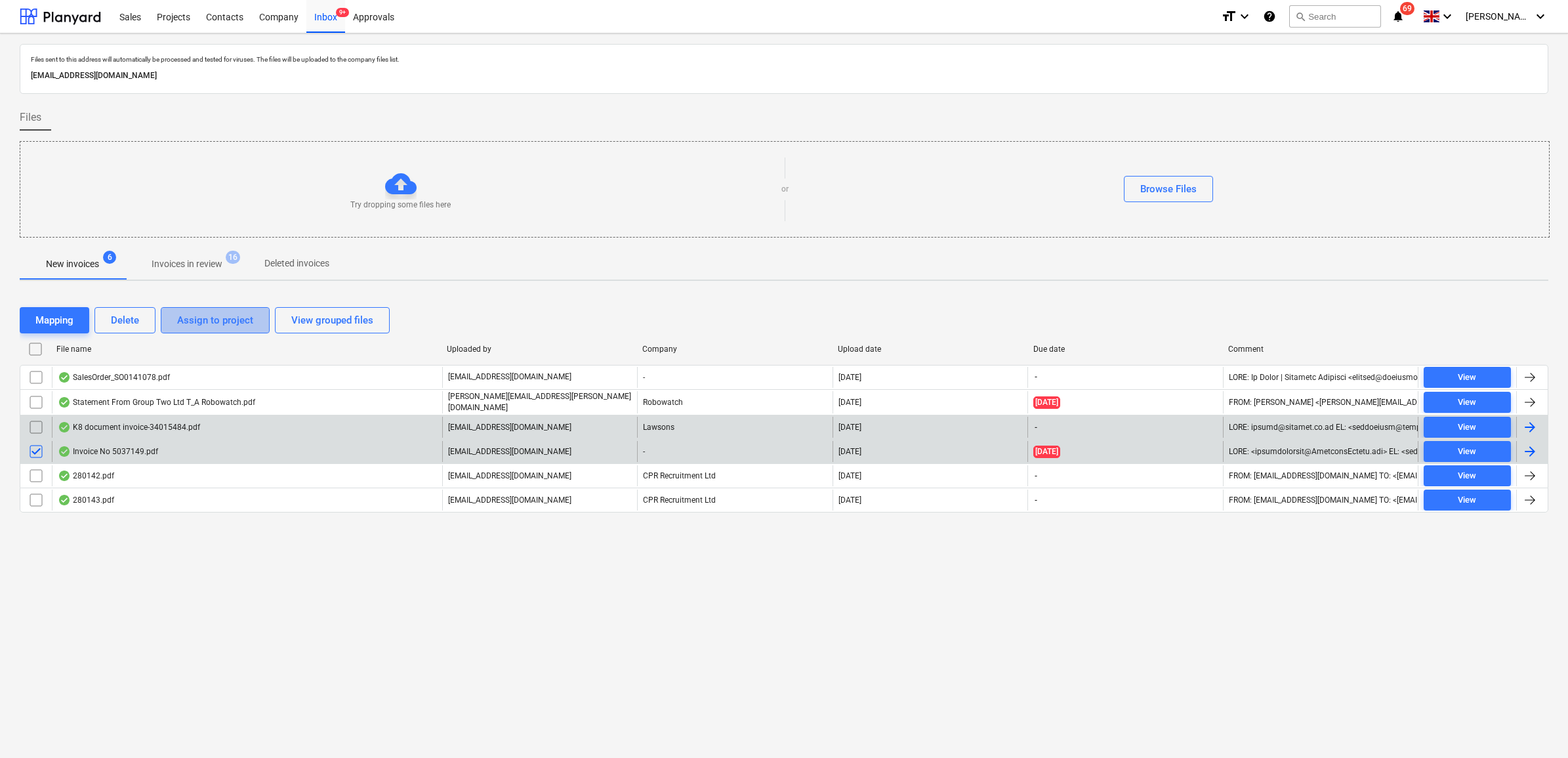
click at [204, 327] on div "Assign to project" at bounding box center [216, 320] width 76 height 17
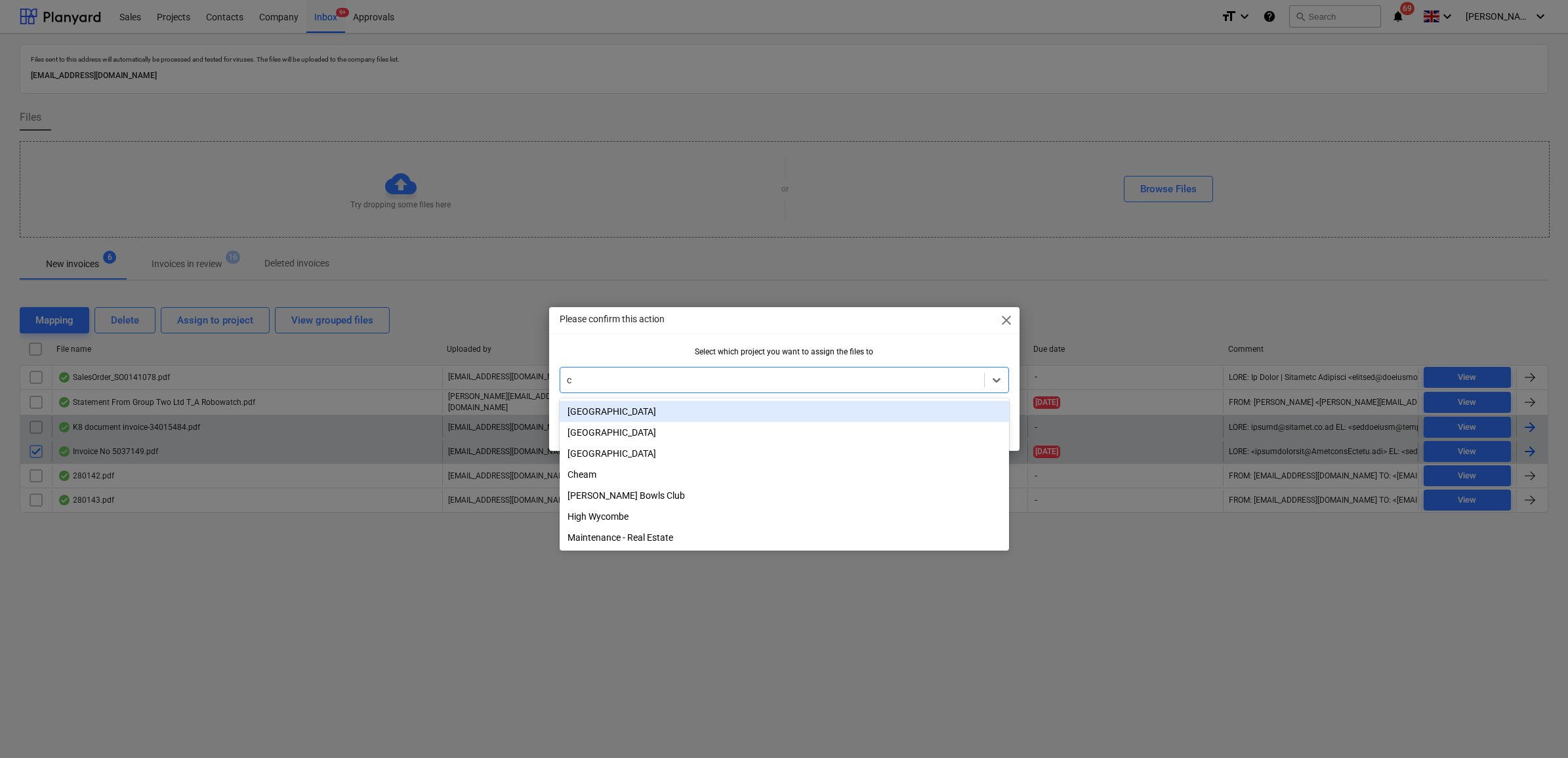
type input "ch"
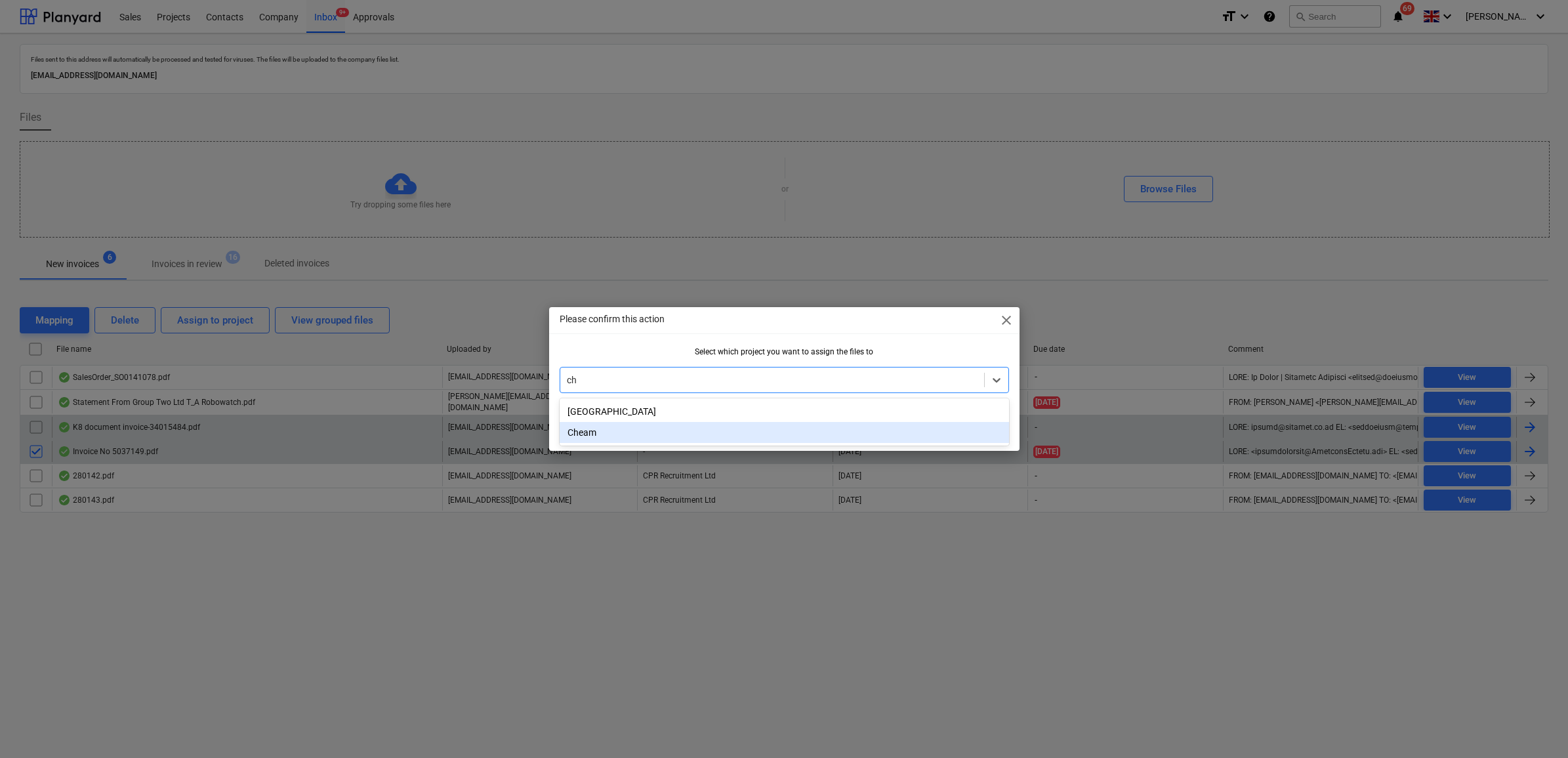
click at [624, 432] on div "Cheam" at bounding box center [784, 433] width 450 height 21
click at [998, 432] on button "OK" at bounding box center [988, 428] width 44 height 27
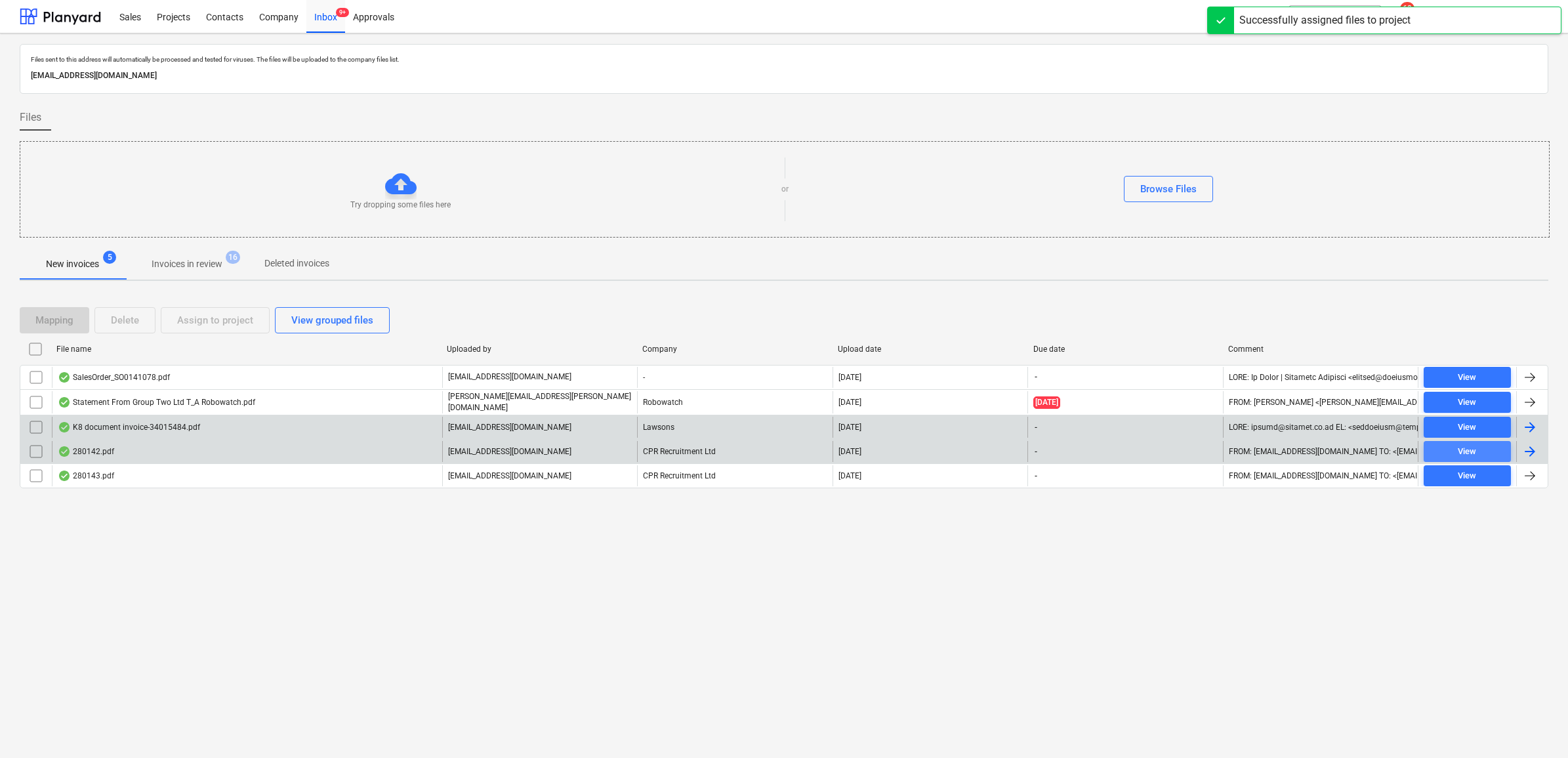
click at [1458, 444] on div "View" at bounding box center [1467, 451] width 19 height 15
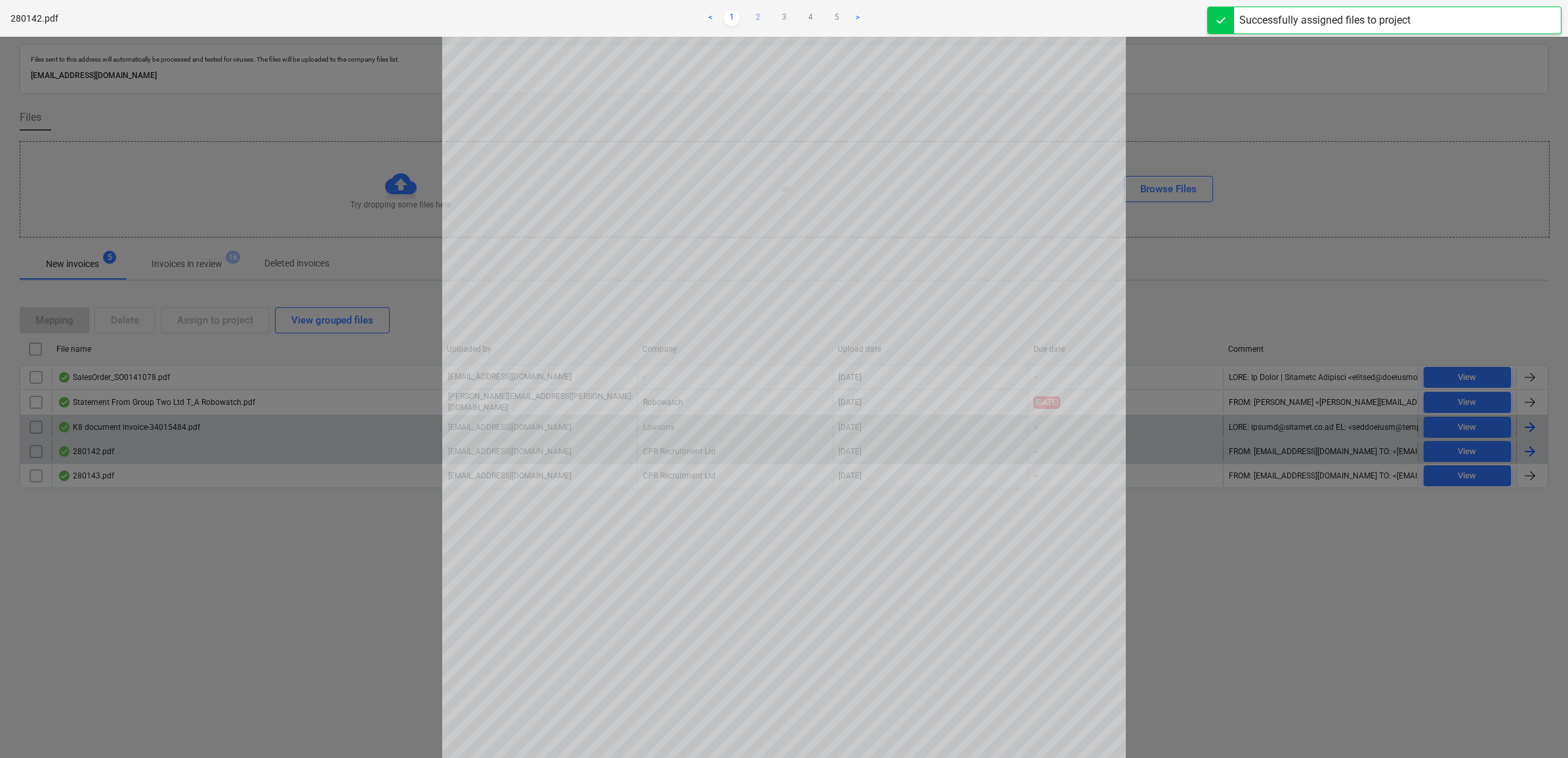
click at [756, 20] on link "2" at bounding box center [758, 19] width 16 height 16
click at [776, 20] on link "3" at bounding box center [784, 19] width 16 height 16
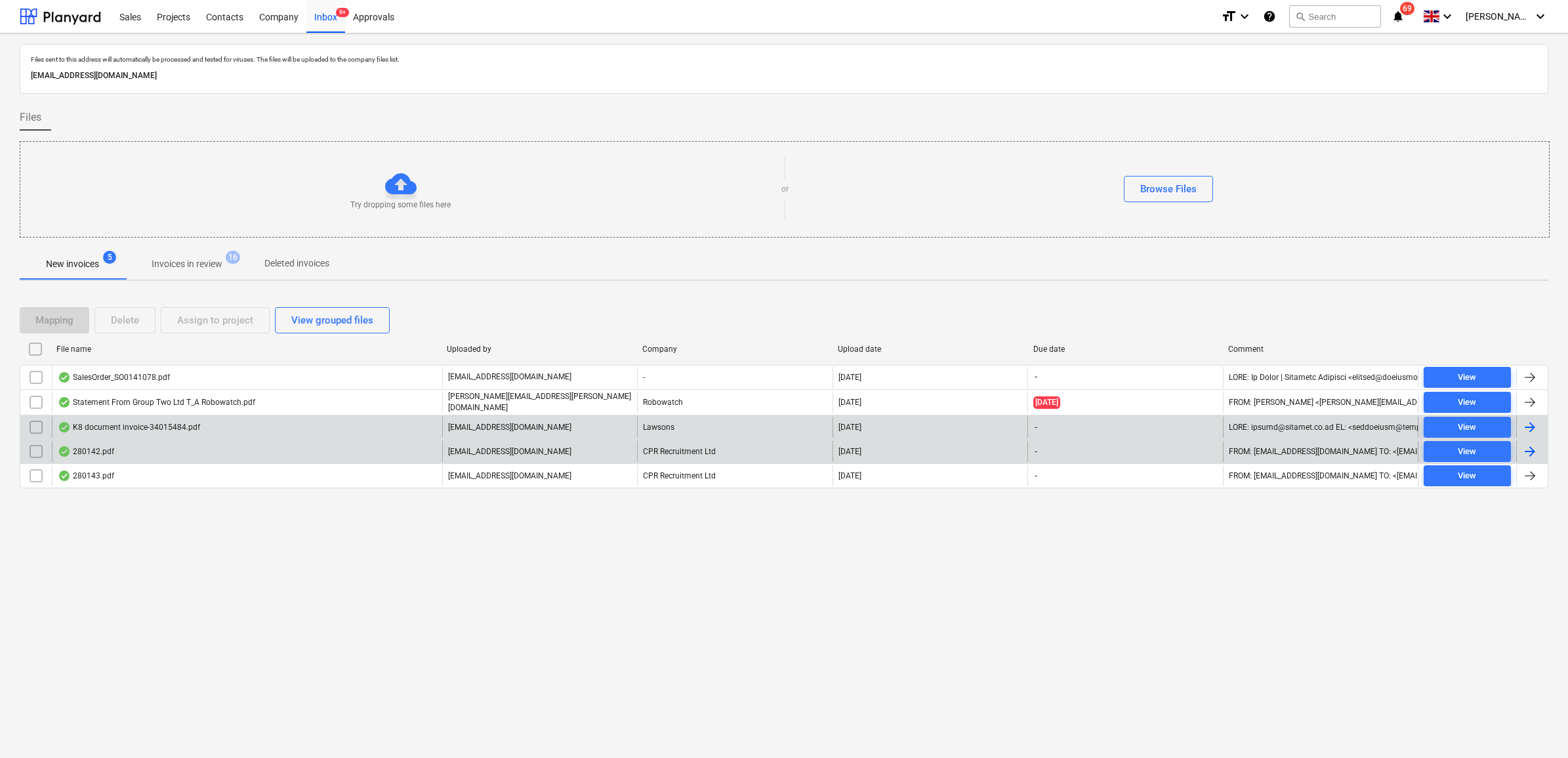
click at [27, 451] on input "checkbox" at bounding box center [36, 451] width 21 height 21
click at [189, 313] on div "Assign to project" at bounding box center [216, 320] width 76 height 17
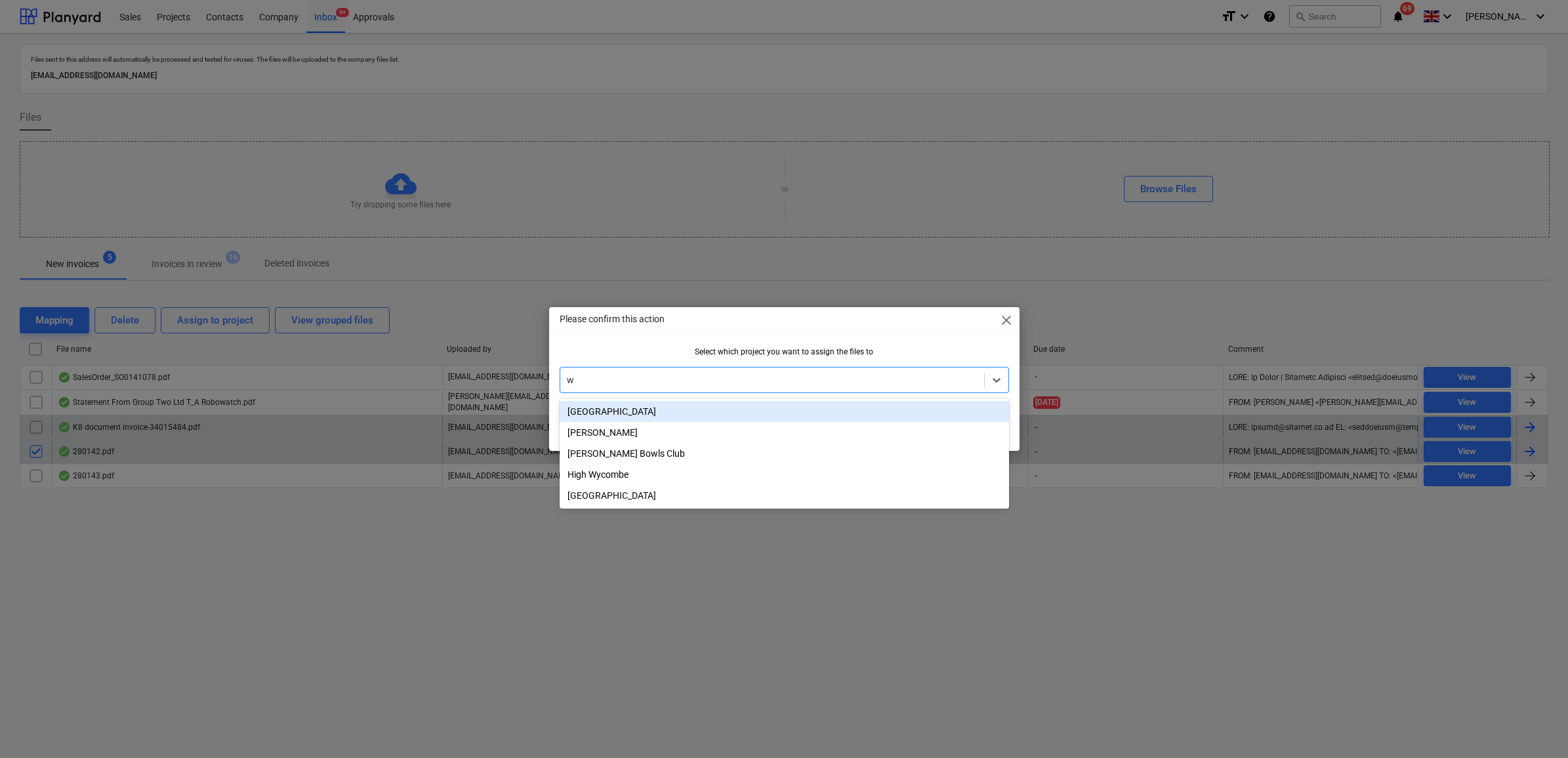
type input "wh"
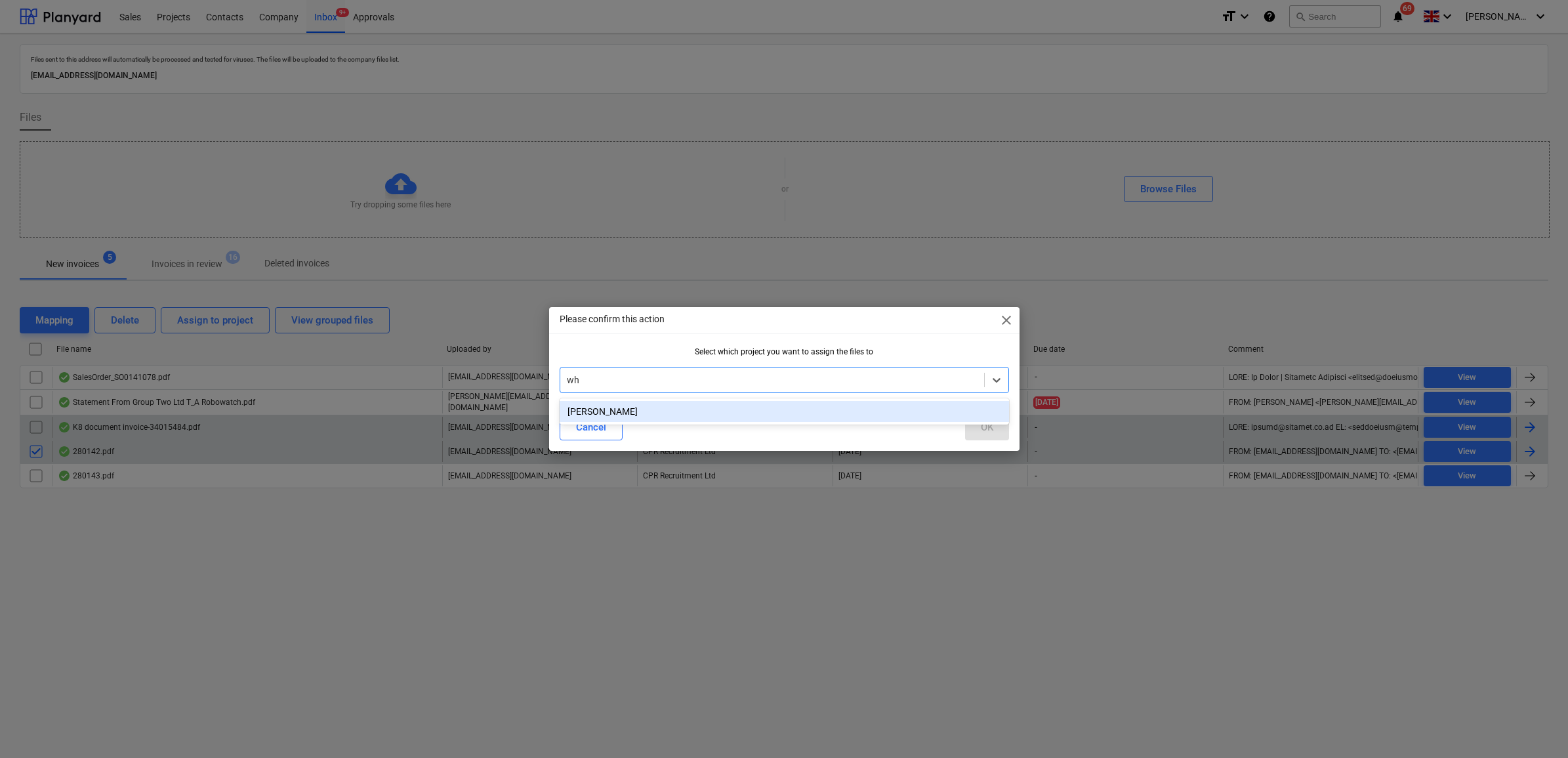
drag, startPoint x: 615, startPoint y: 407, endPoint x: 717, endPoint y: 422, distance: 103.1
click at [617, 407] on div "[PERSON_NAME]" at bounding box center [784, 412] width 450 height 21
click at [986, 428] on div "OK" at bounding box center [988, 427] width 12 height 17
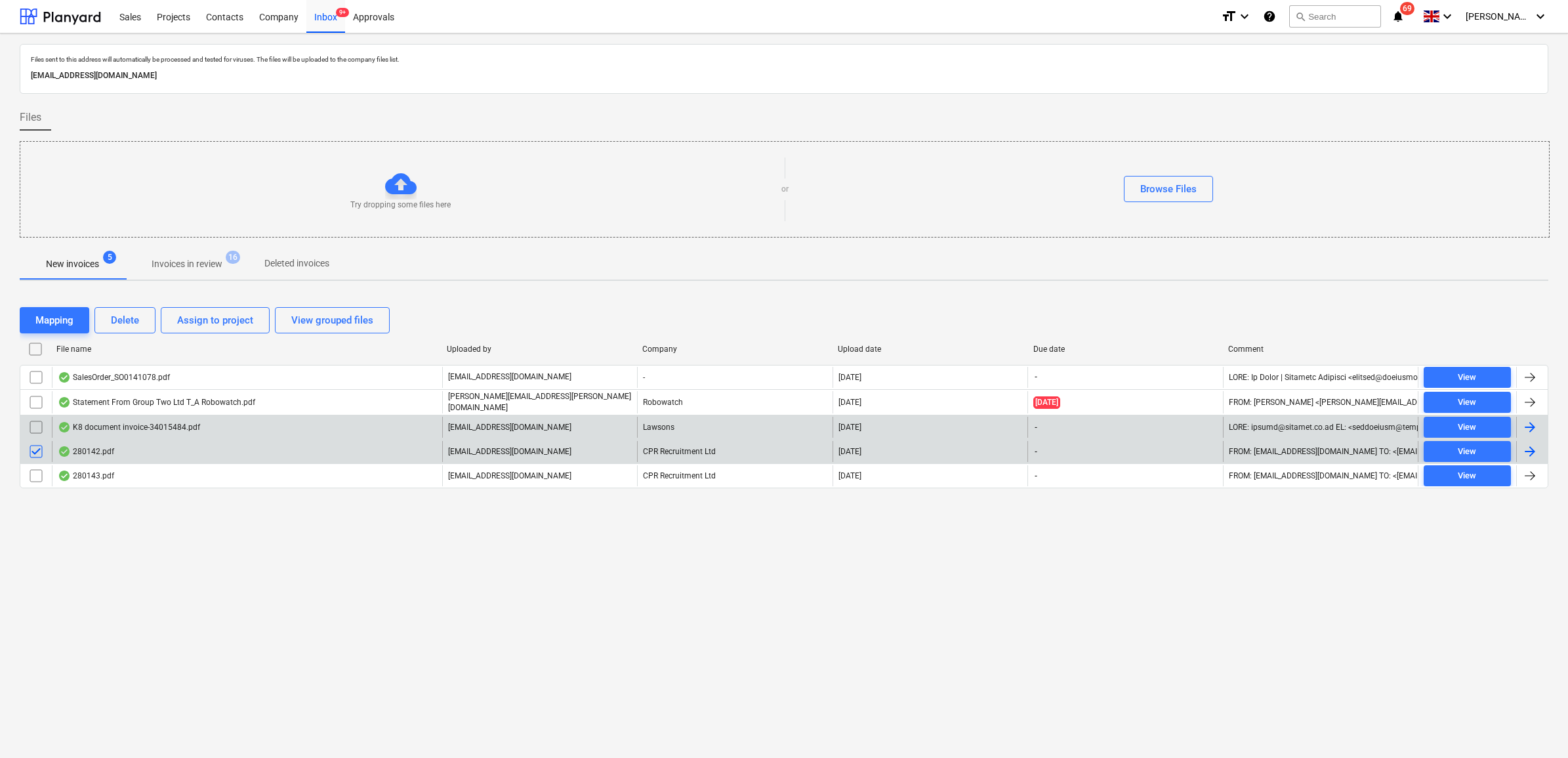
click at [284, 525] on div "Files sent to this address will automatically be processed and tested for virus…" at bounding box center [784, 396] width 1568 height 724
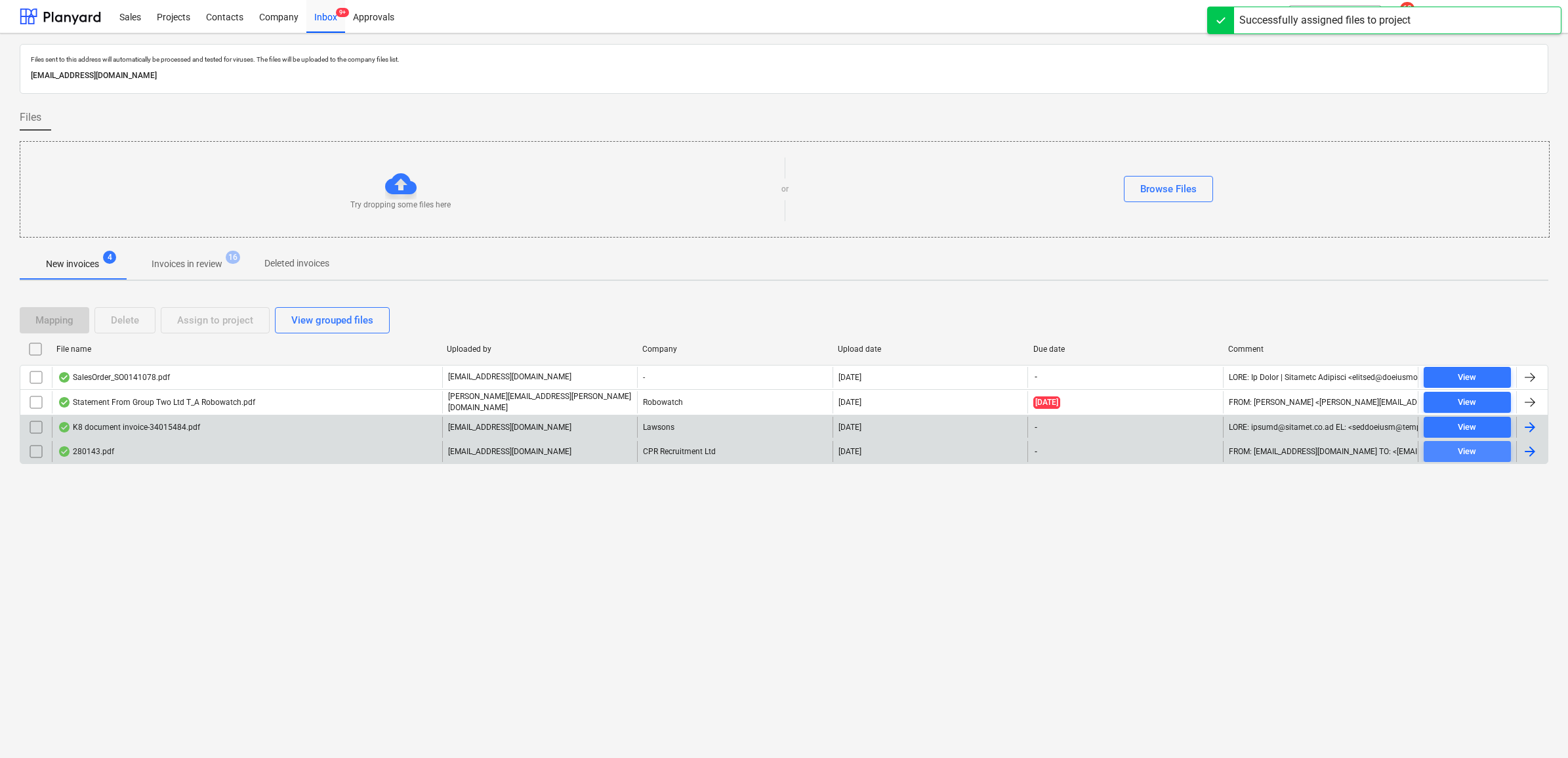
click at [1475, 451] on div "View" at bounding box center [1467, 451] width 19 height 15
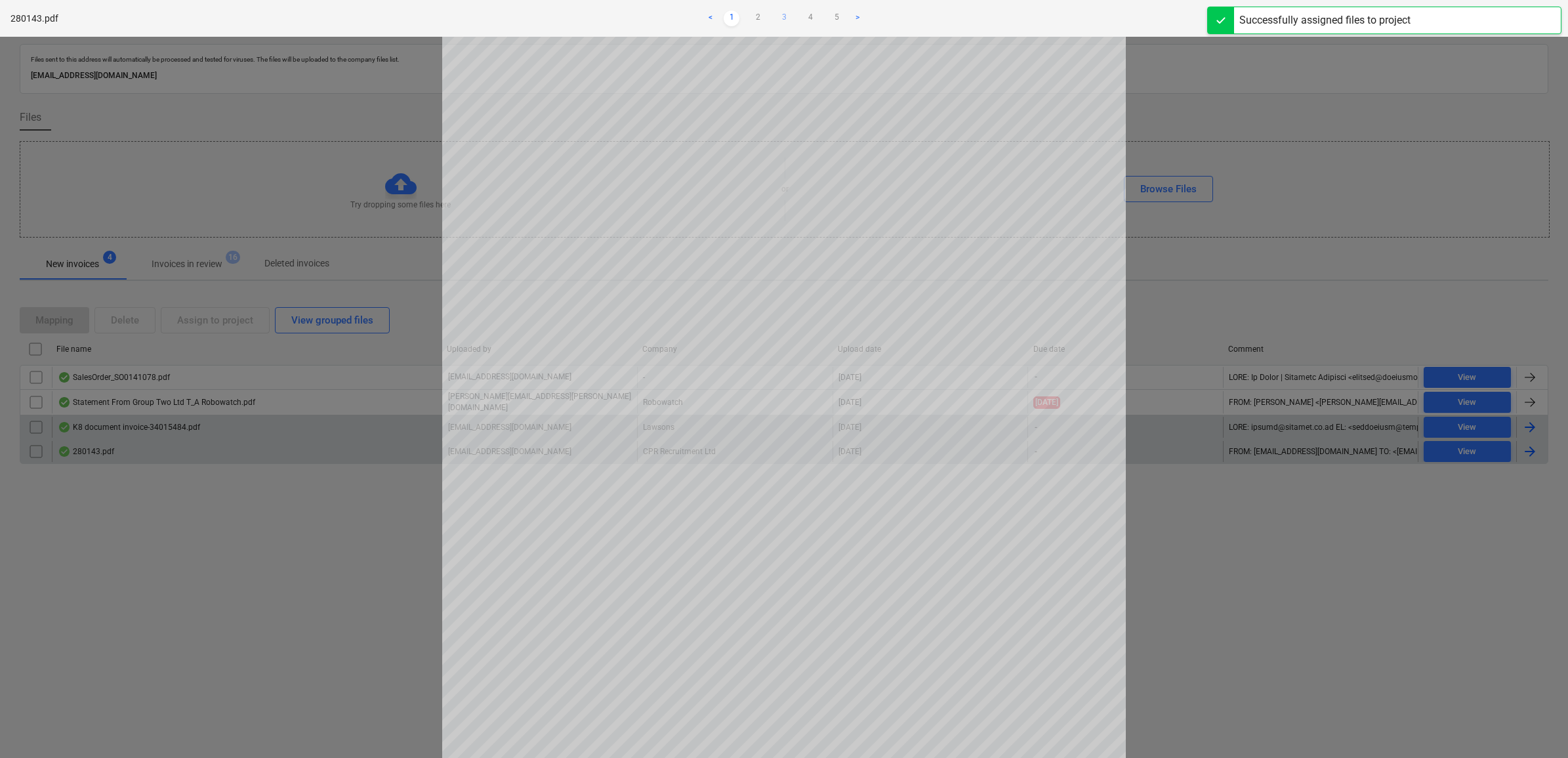
click at [784, 14] on link "3" at bounding box center [784, 19] width 16 height 16
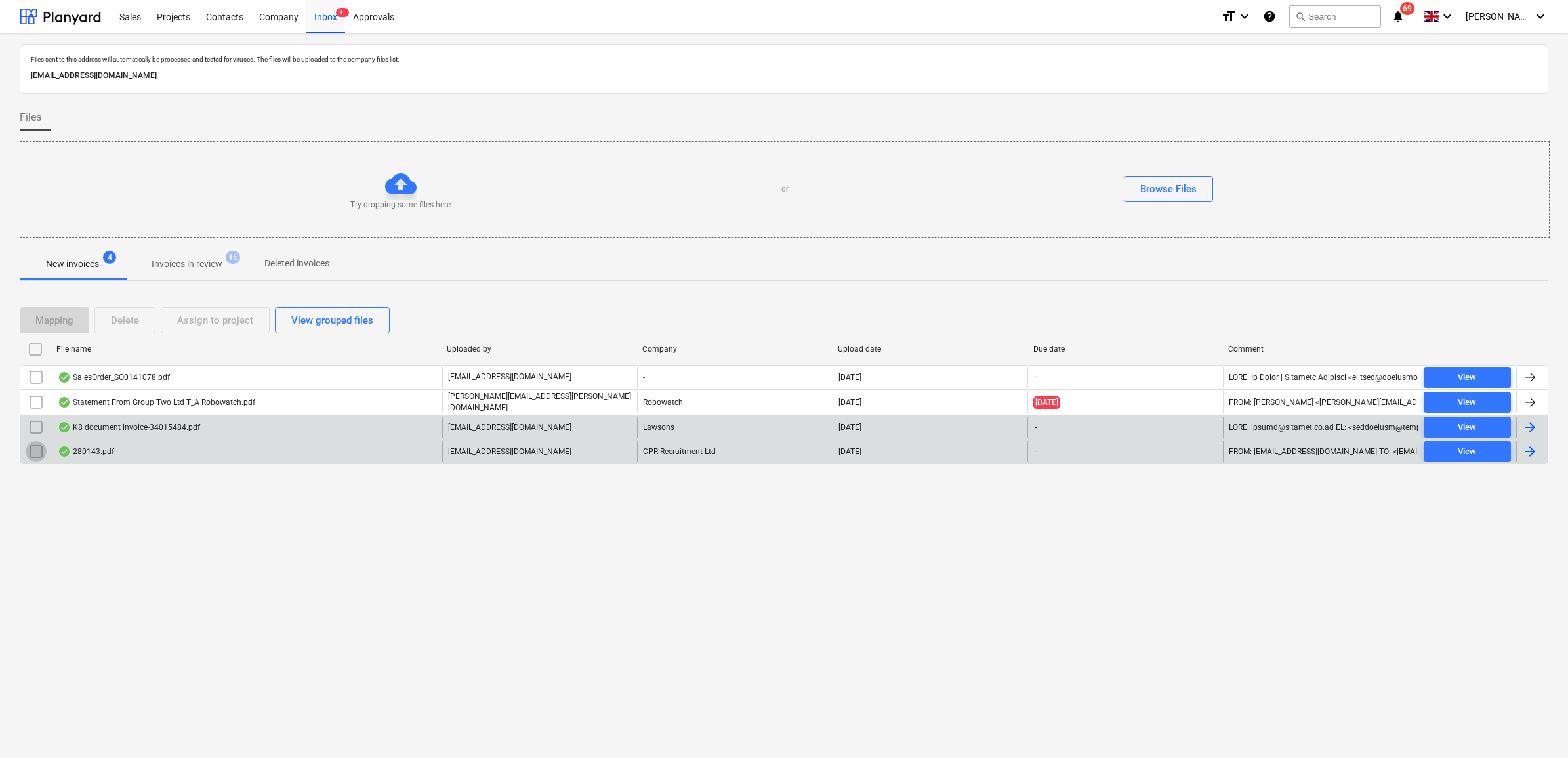
click at [40, 458] on input "checkbox" at bounding box center [36, 451] width 21 height 21
click at [194, 322] on div "Assign to project" at bounding box center [216, 320] width 76 height 17
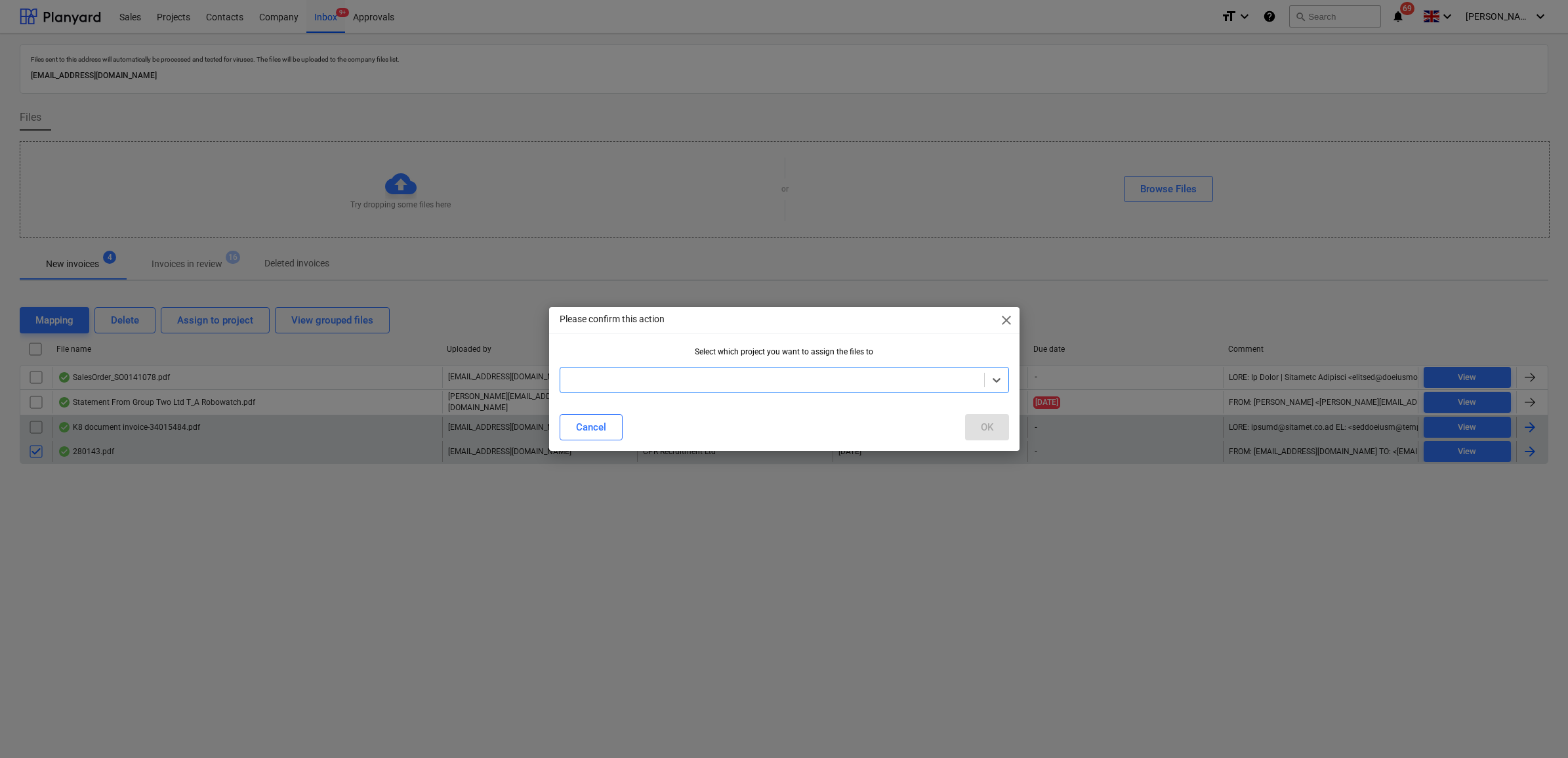
type input "c"
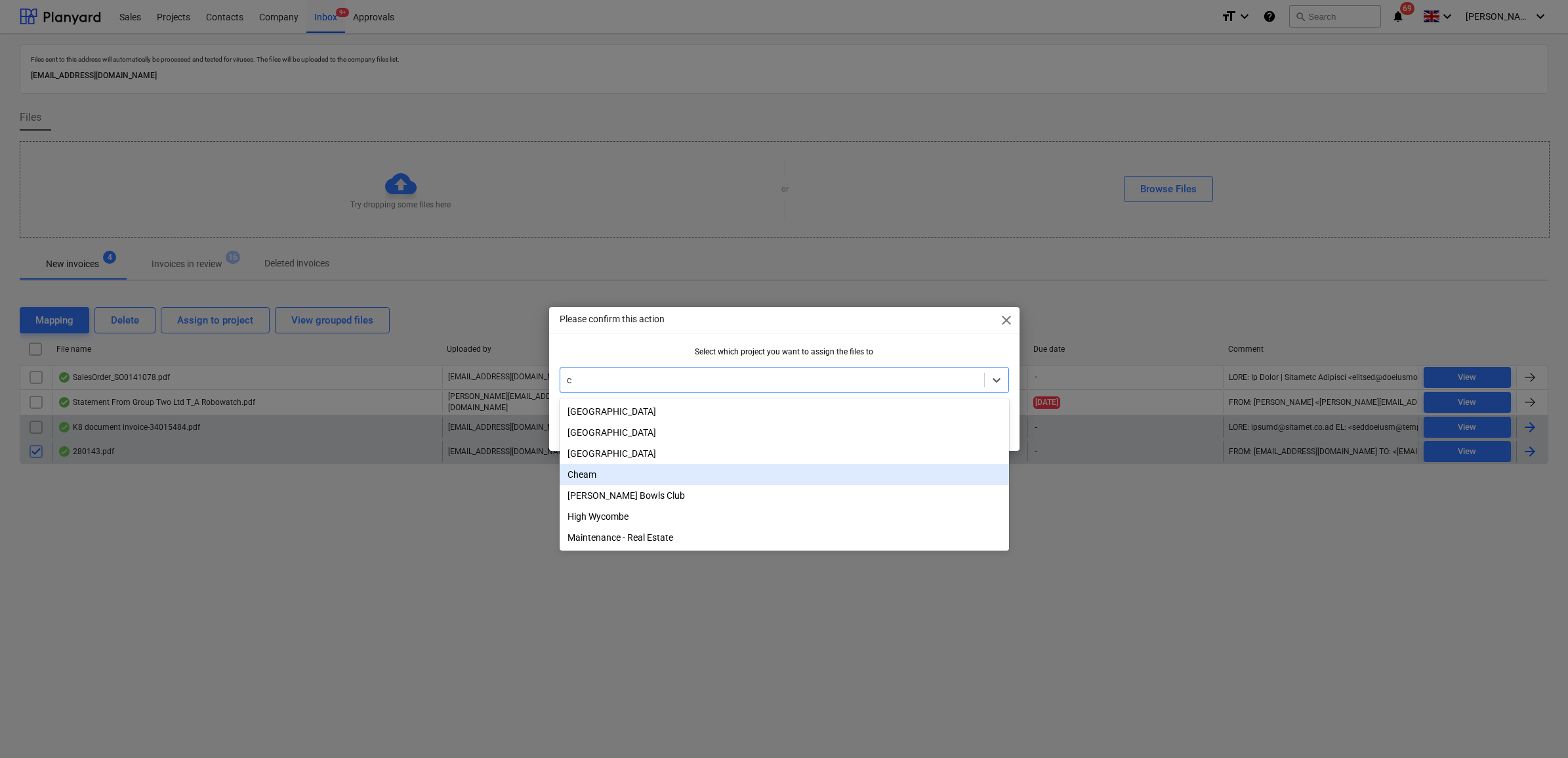
drag, startPoint x: 645, startPoint y: 466, endPoint x: 644, endPoint y: 478, distance: 12.0
click at [644, 478] on div "Richmond [GEOGRAPHIC_DATA] [GEOGRAPHIC_DATA] [GEOGRAPHIC_DATA][PERSON_NAME] [GE…" at bounding box center [784, 474] width 450 height 152
click at [644, 478] on div "Cheam" at bounding box center [784, 474] width 450 height 21
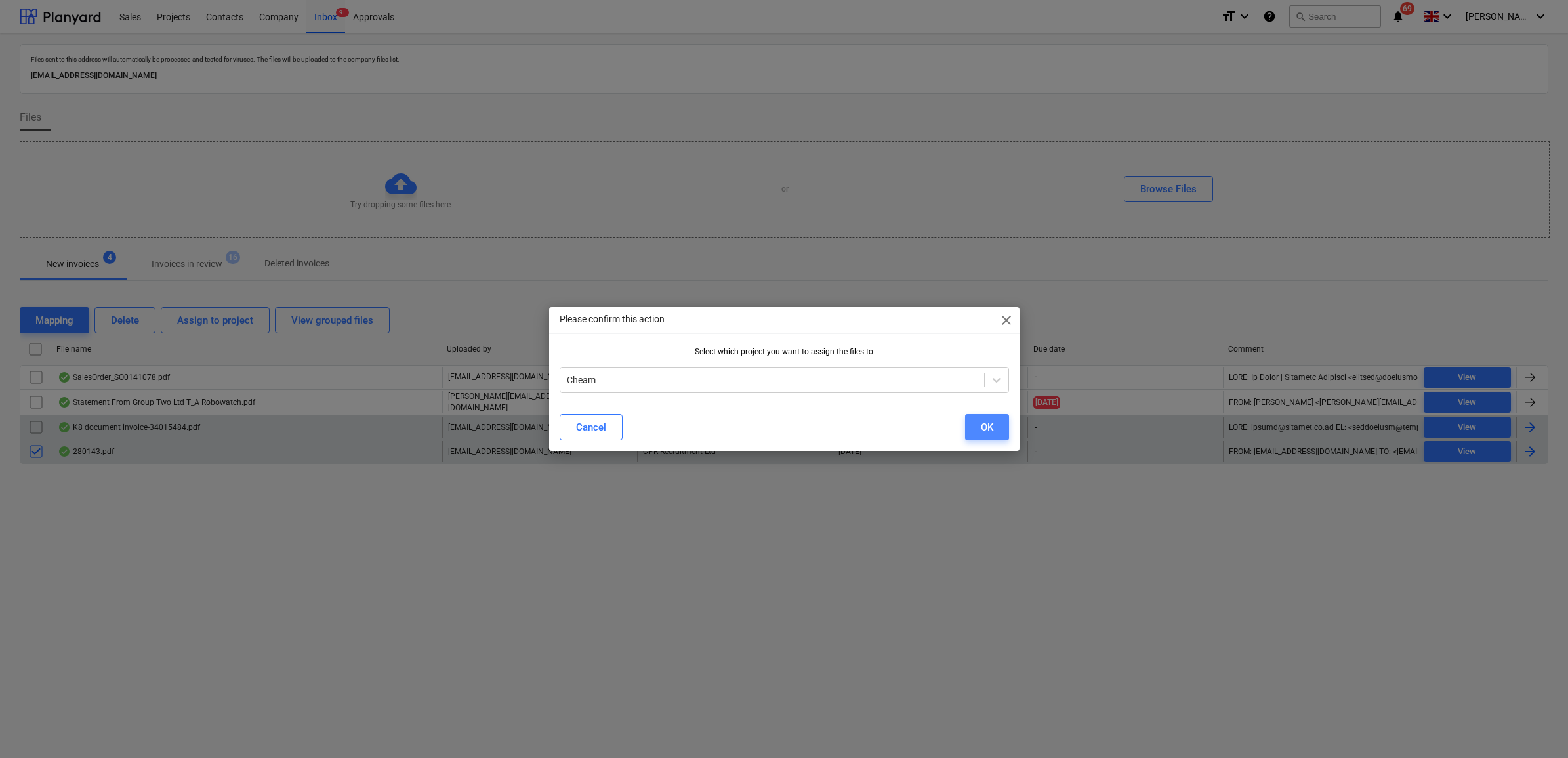
click at [1004, 435] on button "OK" at bounding box center [988, 428] width 44 height 27
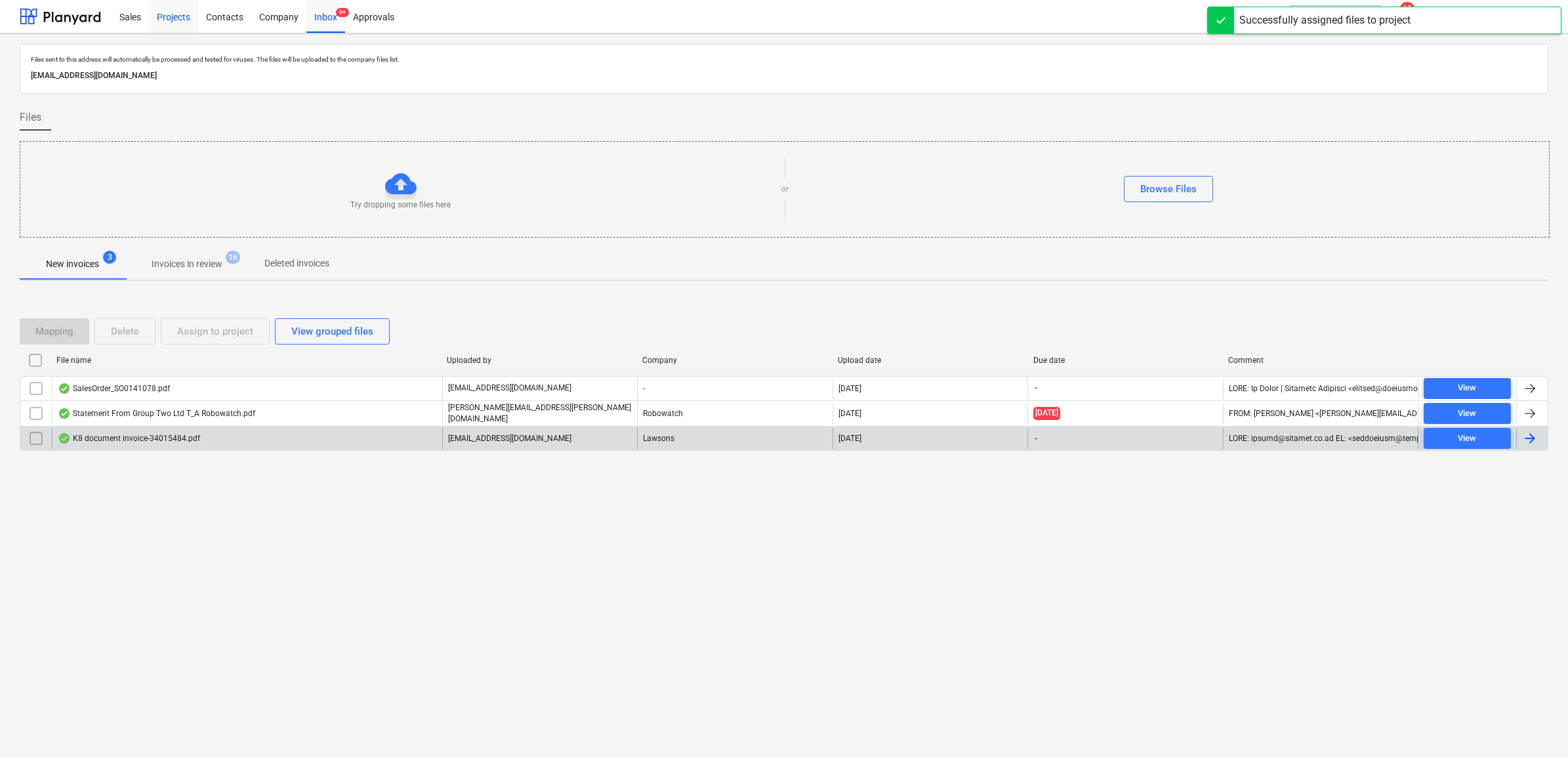
click at [166, 14] on div "Projects" at bounding box center [174, 16] width 49 height 34
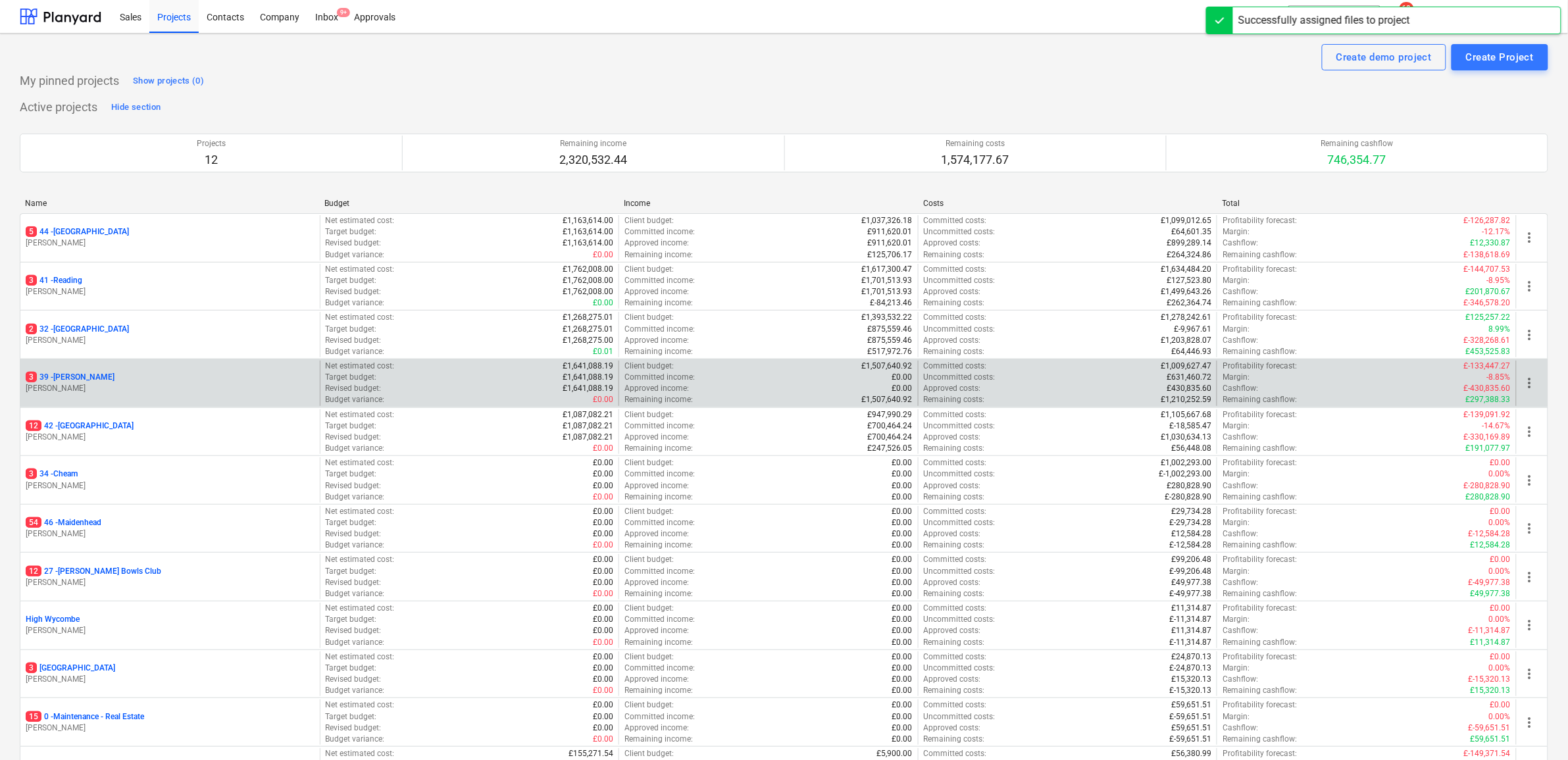
click at [70, 377] on p "3 39 - [GEOGRAPHIC_DATA]" at bounding box center [70, 377] width 89 height 12
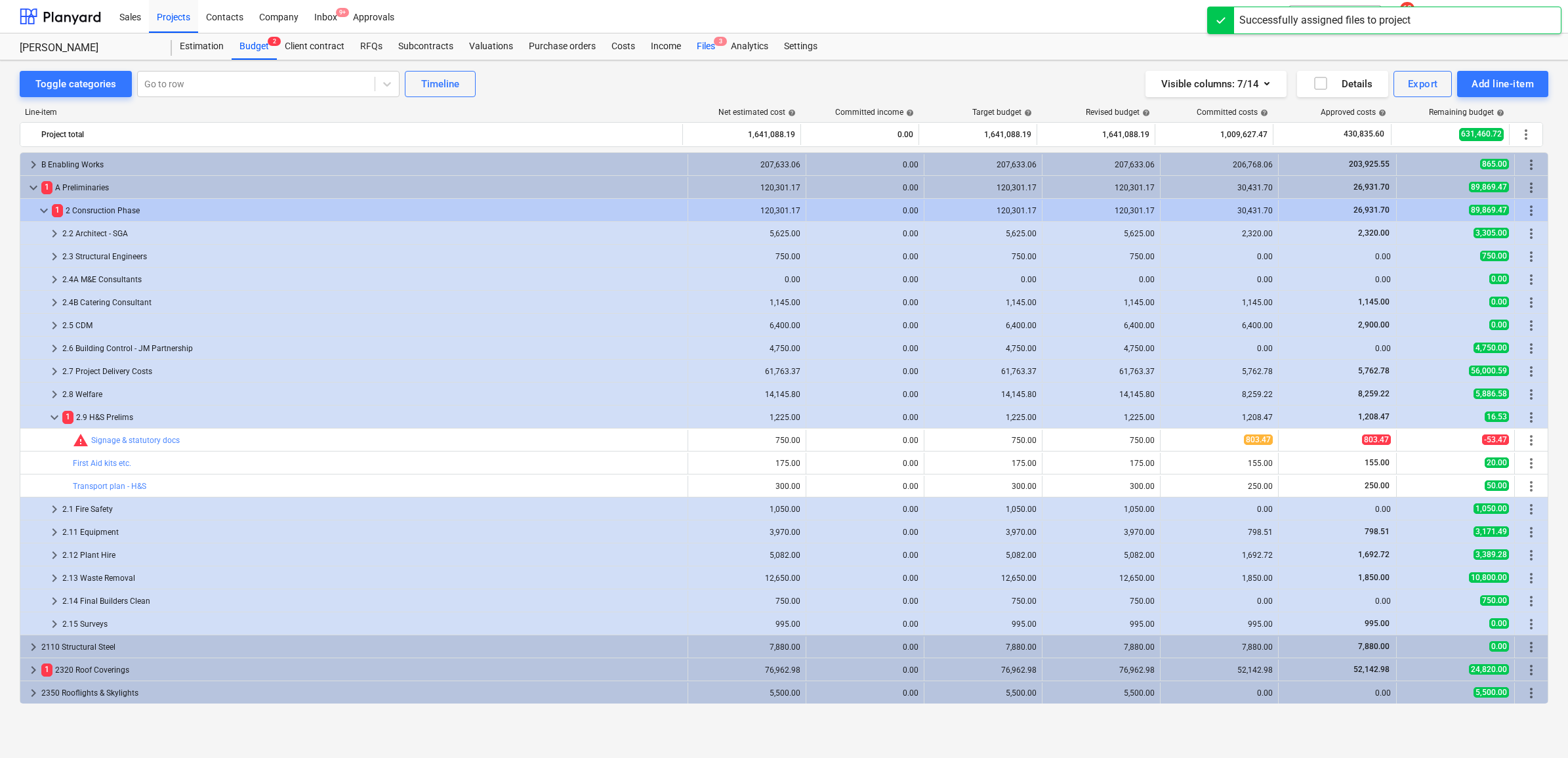
click at [708, 44] on div "Files 3" at bounding box center [706, 47] width 34 height 27
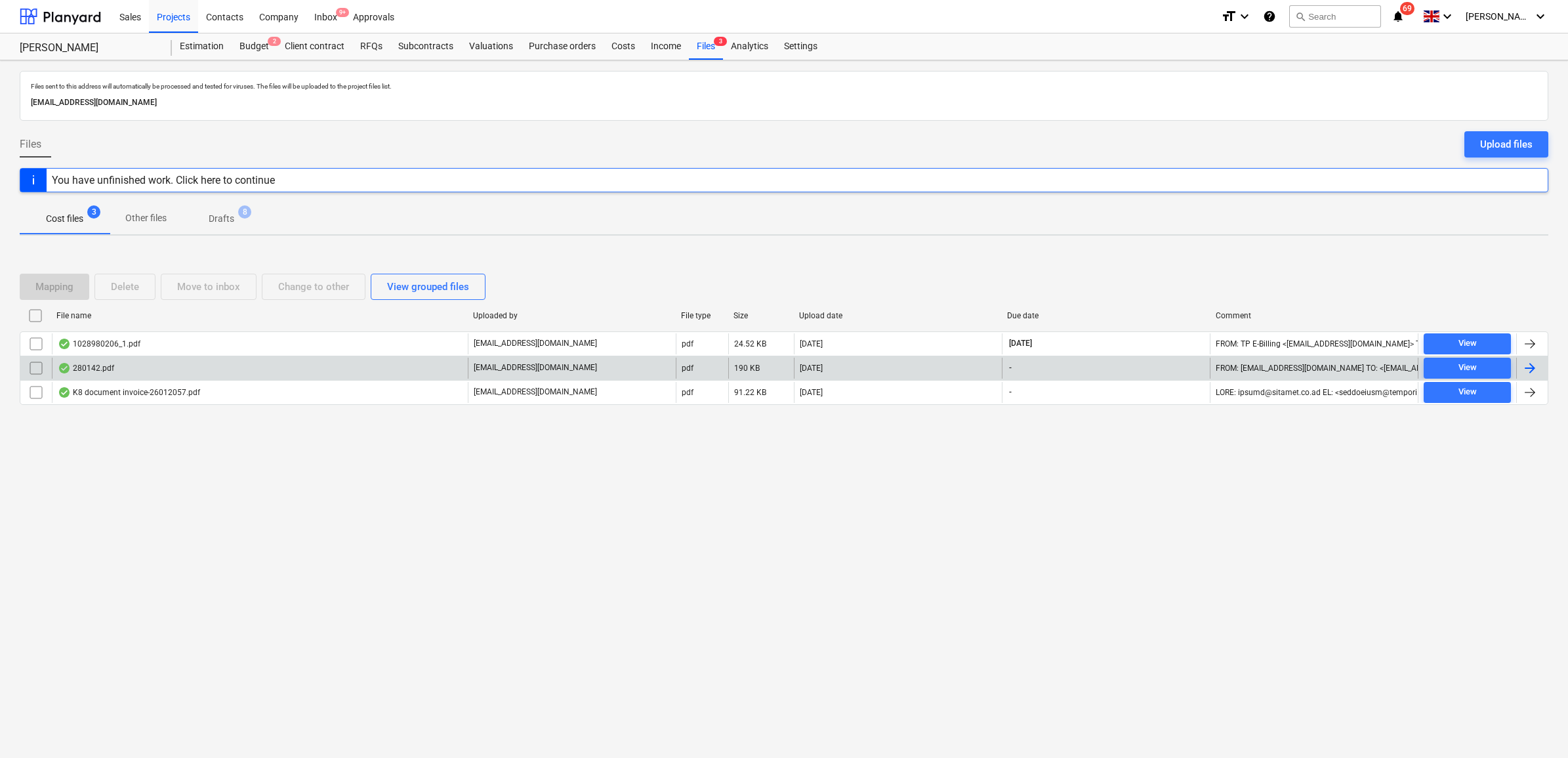
click at [1539, 368] on div at bounding box center [1533, 368] width 32 height 21
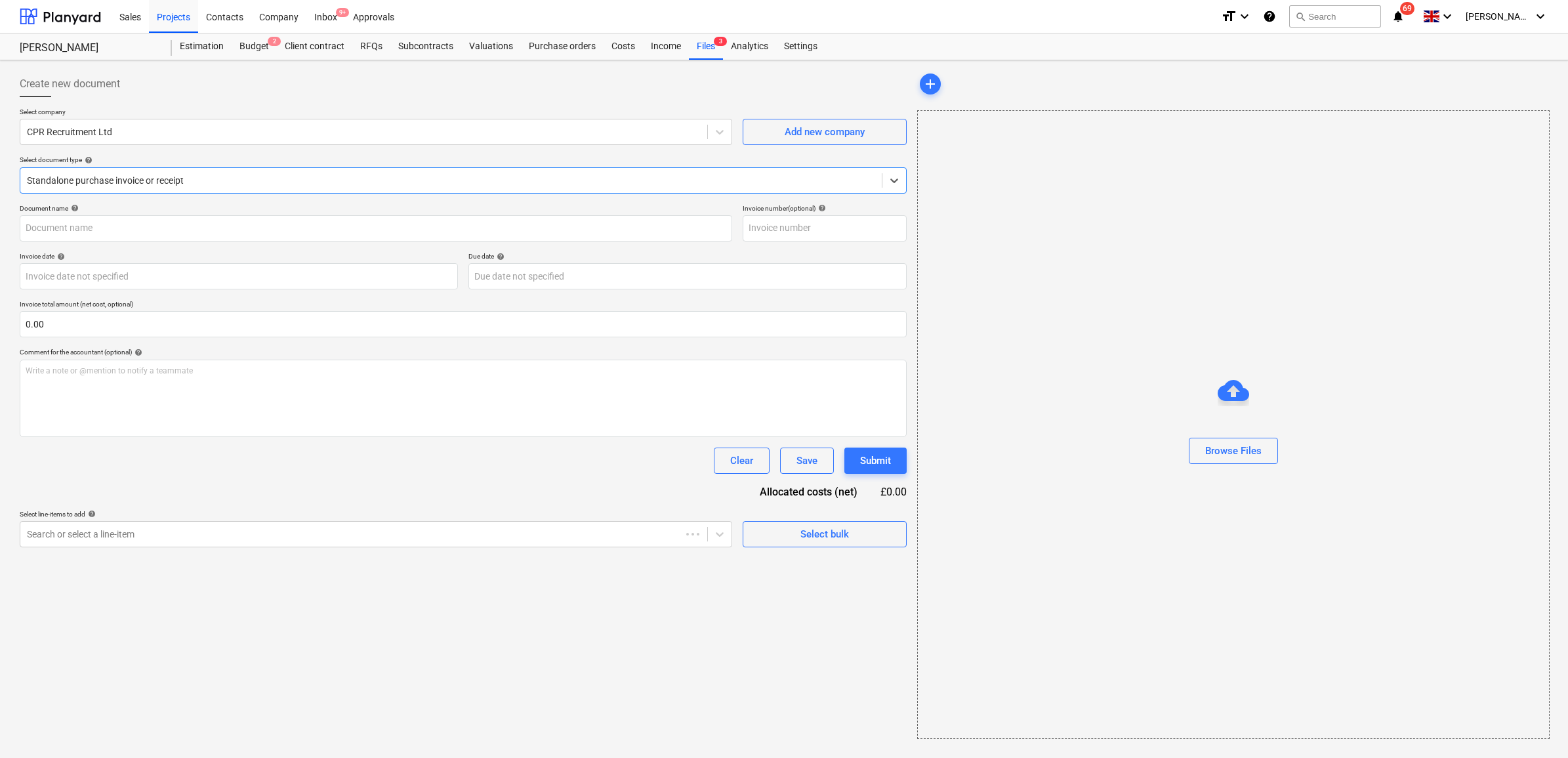
type input "280142"
type input "[DATE]"
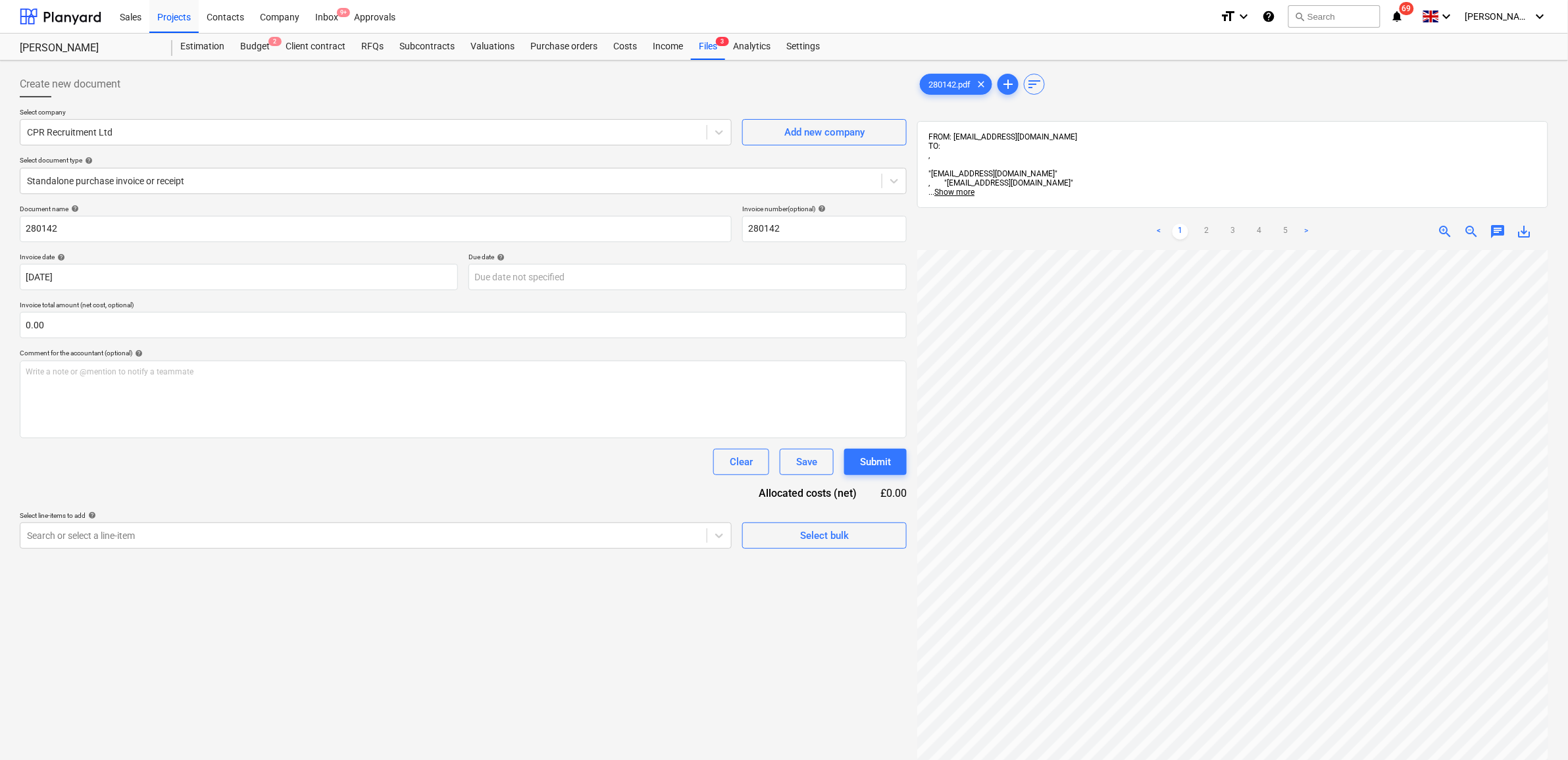
scroll to position [87, 60]
drag, startPoint x: 570, startPoint y: 487, endPoint x: 558, endPoint y: 501, distance: 18.4
click at [570, 487] on div "Document name help 280142 Invoice number (optional) help 280142 Invoice date he…" at bounding box center [462, 376] width 887 height 345
click at [602, 535] on div at bounding box center [363, 535] width 673 height 13
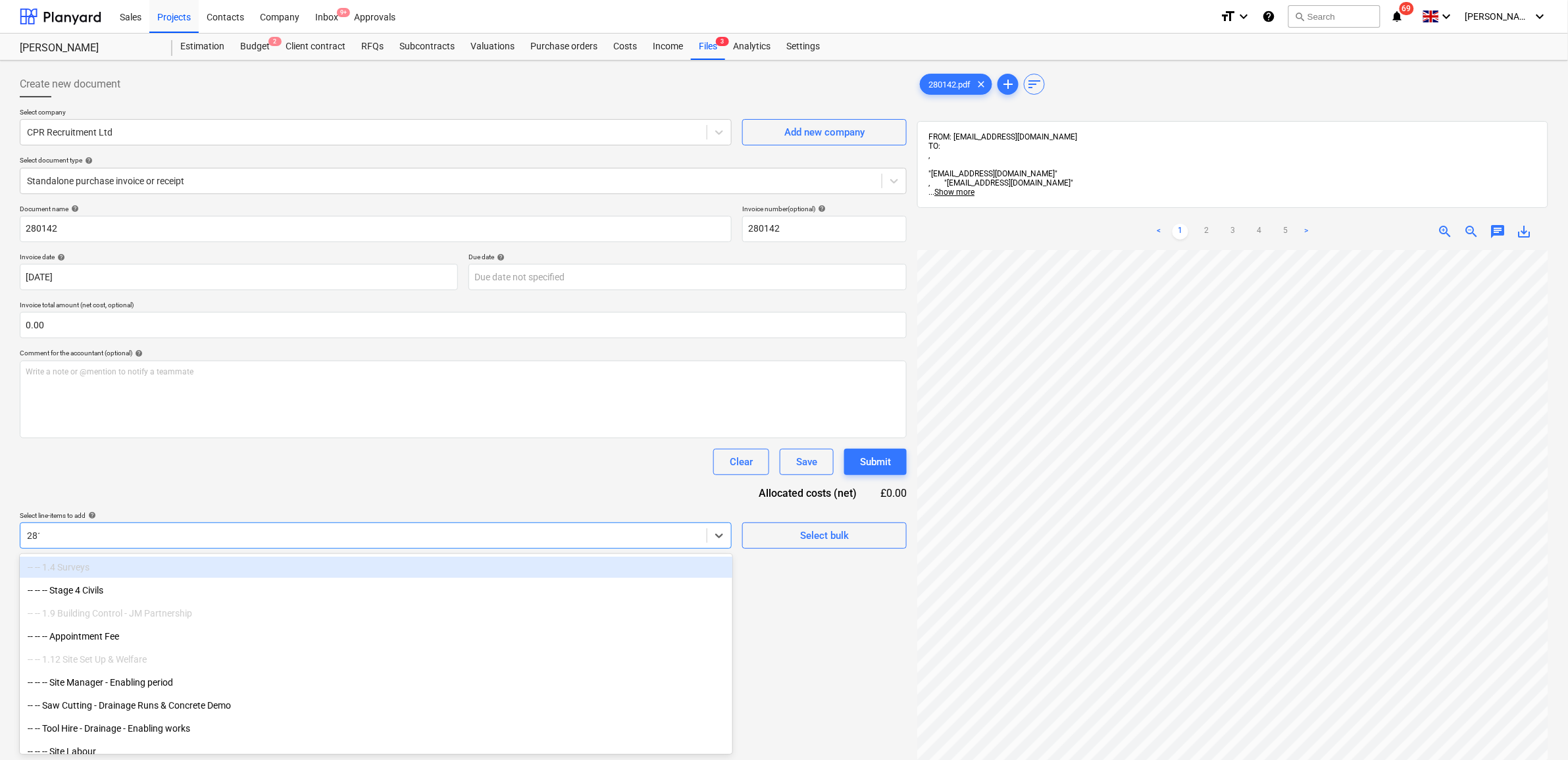
type input "2813"
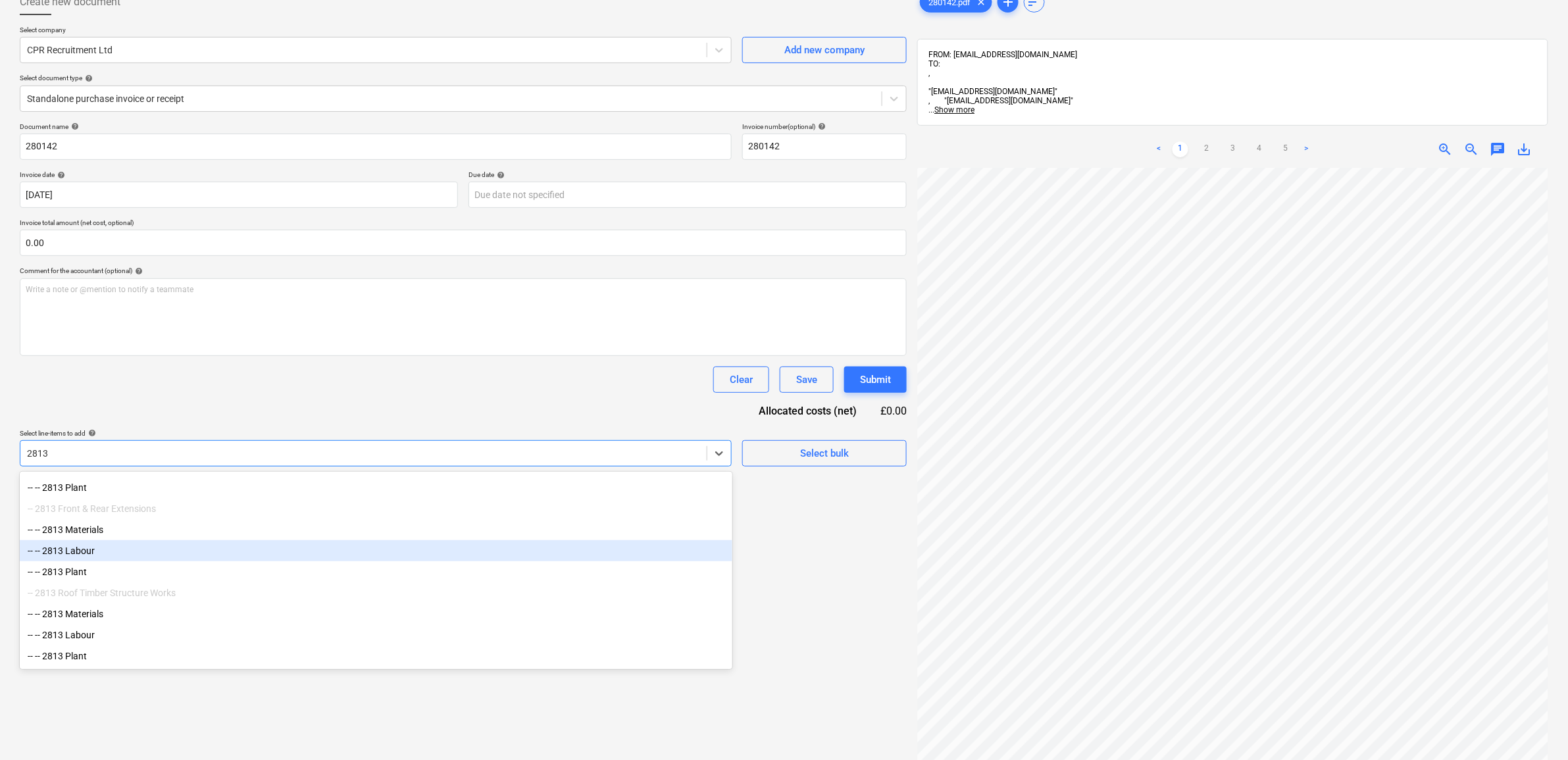
scroll to position [121, 0]
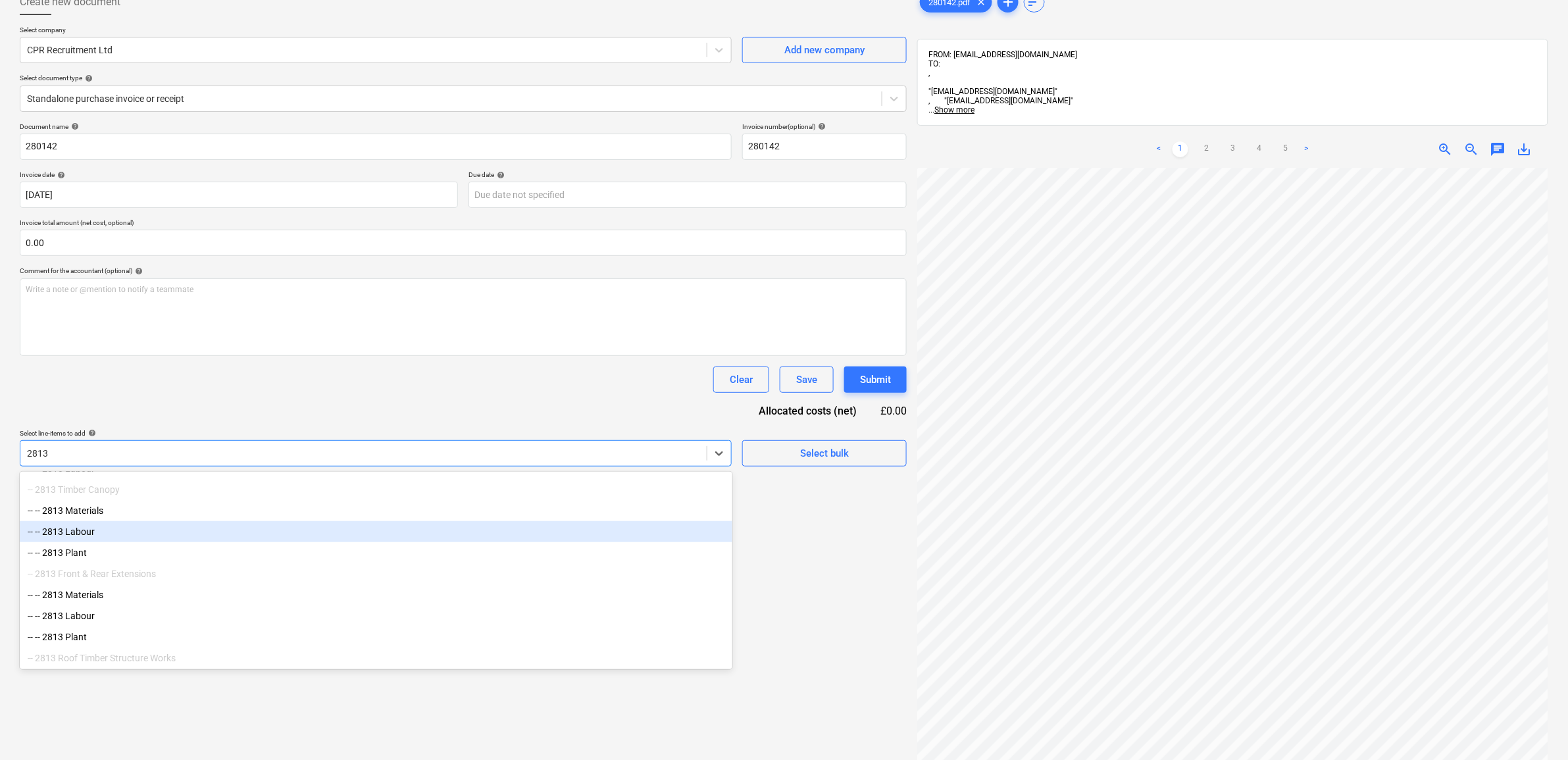
click at [106, 541] on div "-- -- 2813 Labour" at bounding box center [376, 531] width 712 height 21
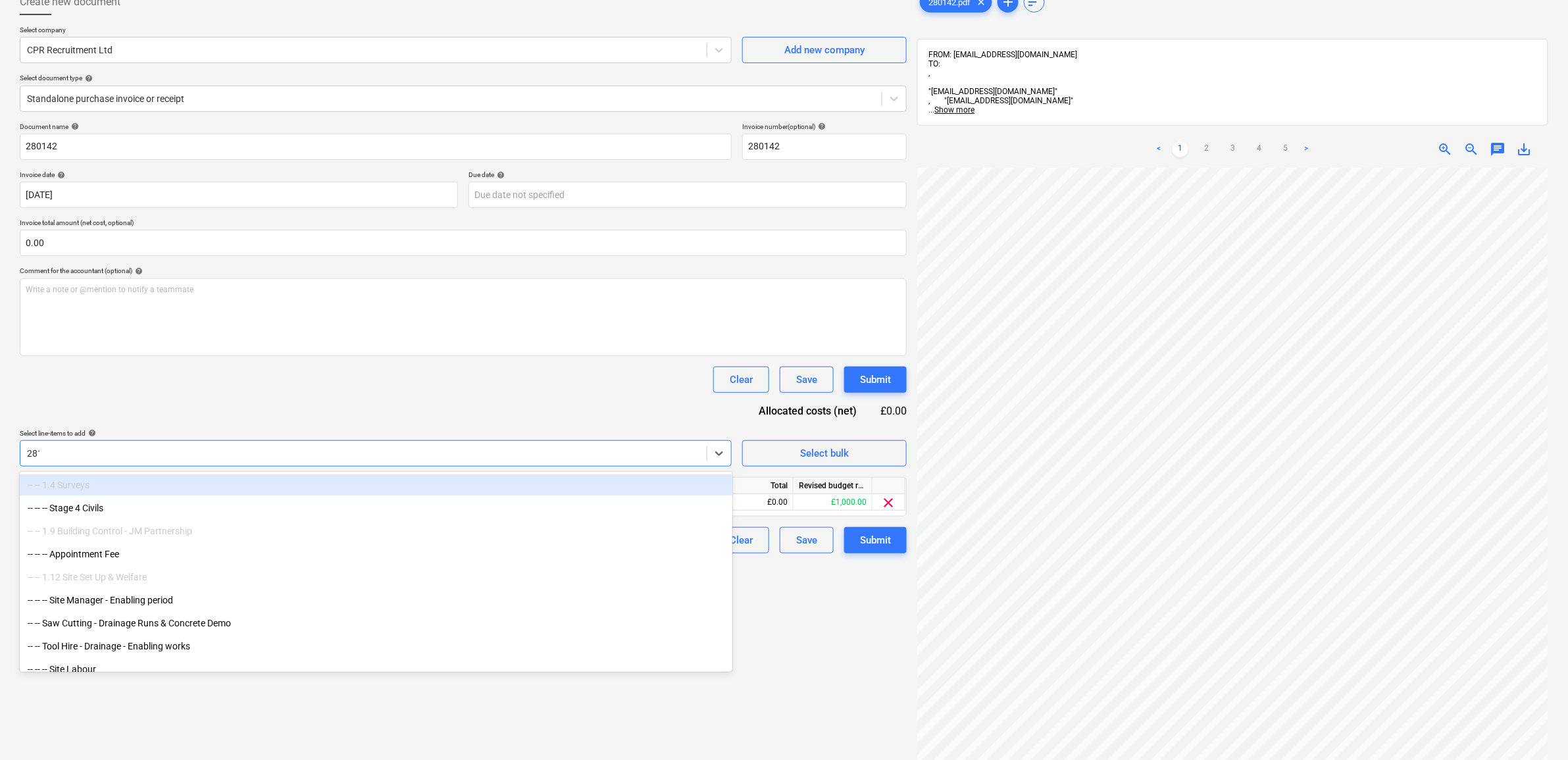
type input "2813"
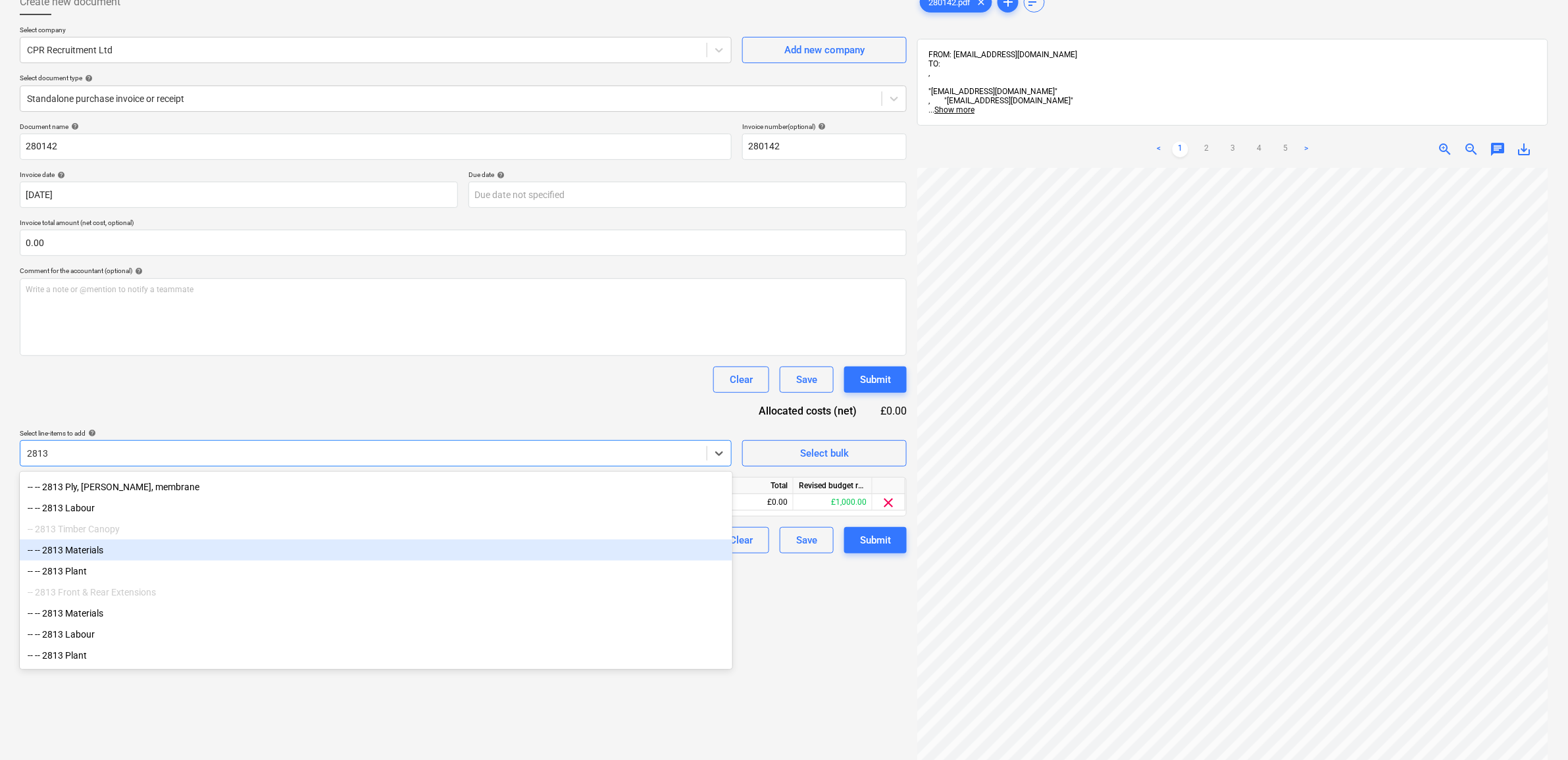
scroll to position [165, 0]
click at [120, 562] on div "-- -- 2813 Labour" at bounding box center [376, 552] width 712 height 21
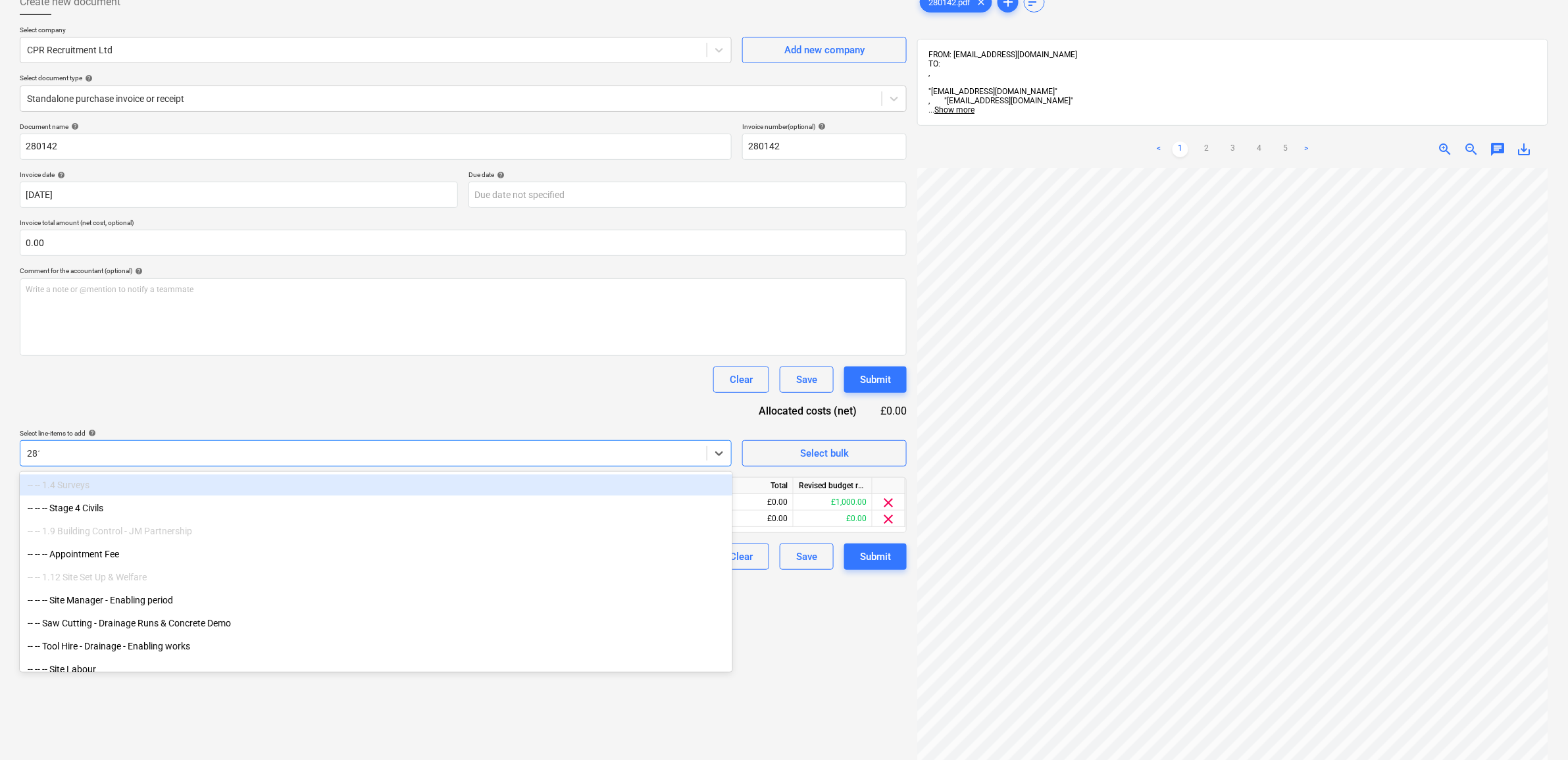
type input "2813"
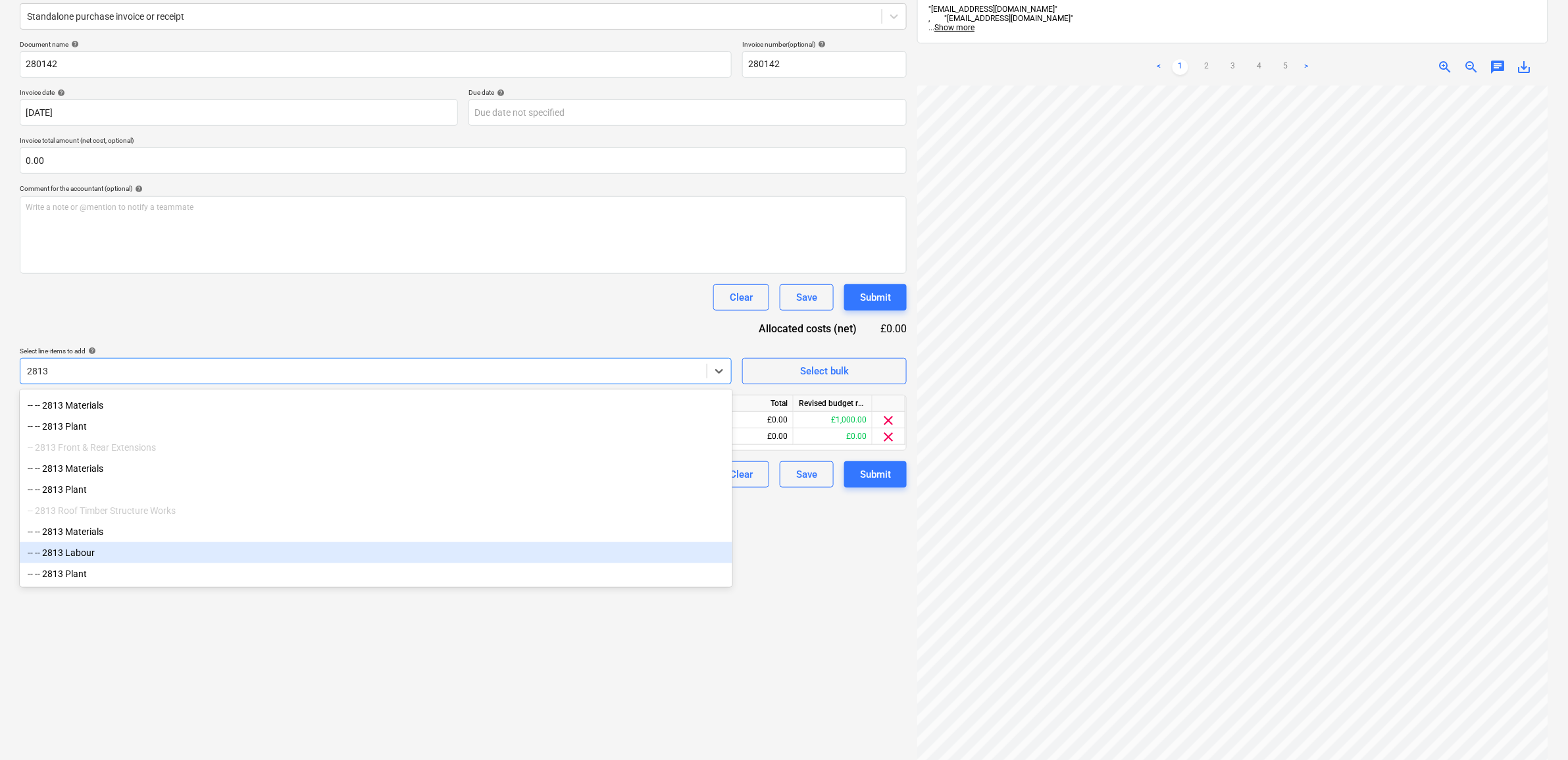
click at [119, 549] on div "-- -- 2813 Labour" at bounding box center [376, 553] width 712 height 21
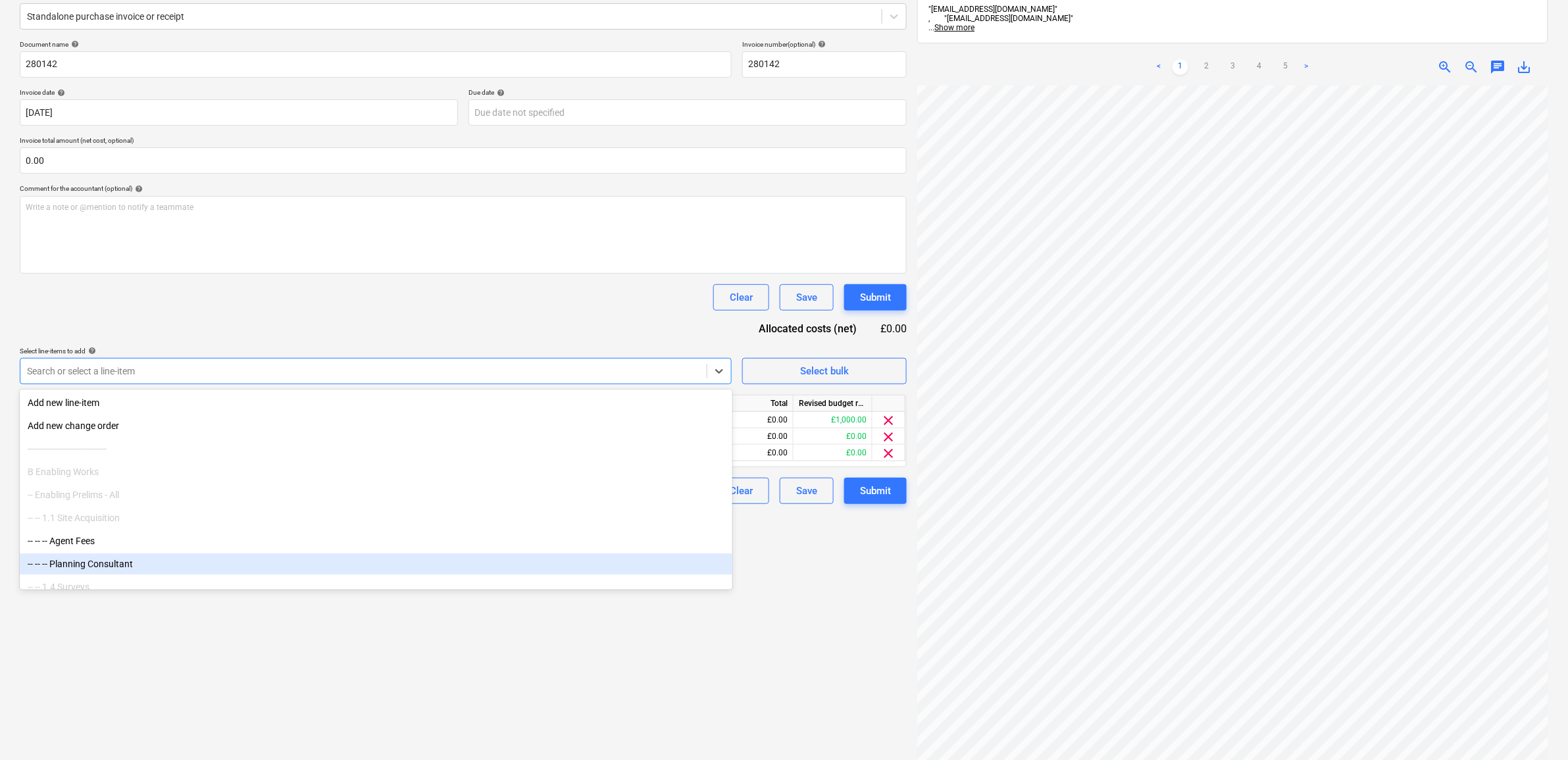
click at [490, 698] on div "Create new document Select company CPR Recruitment Ltd Add new company Select d…" at bounding box center [462, 358] width 897 height 912
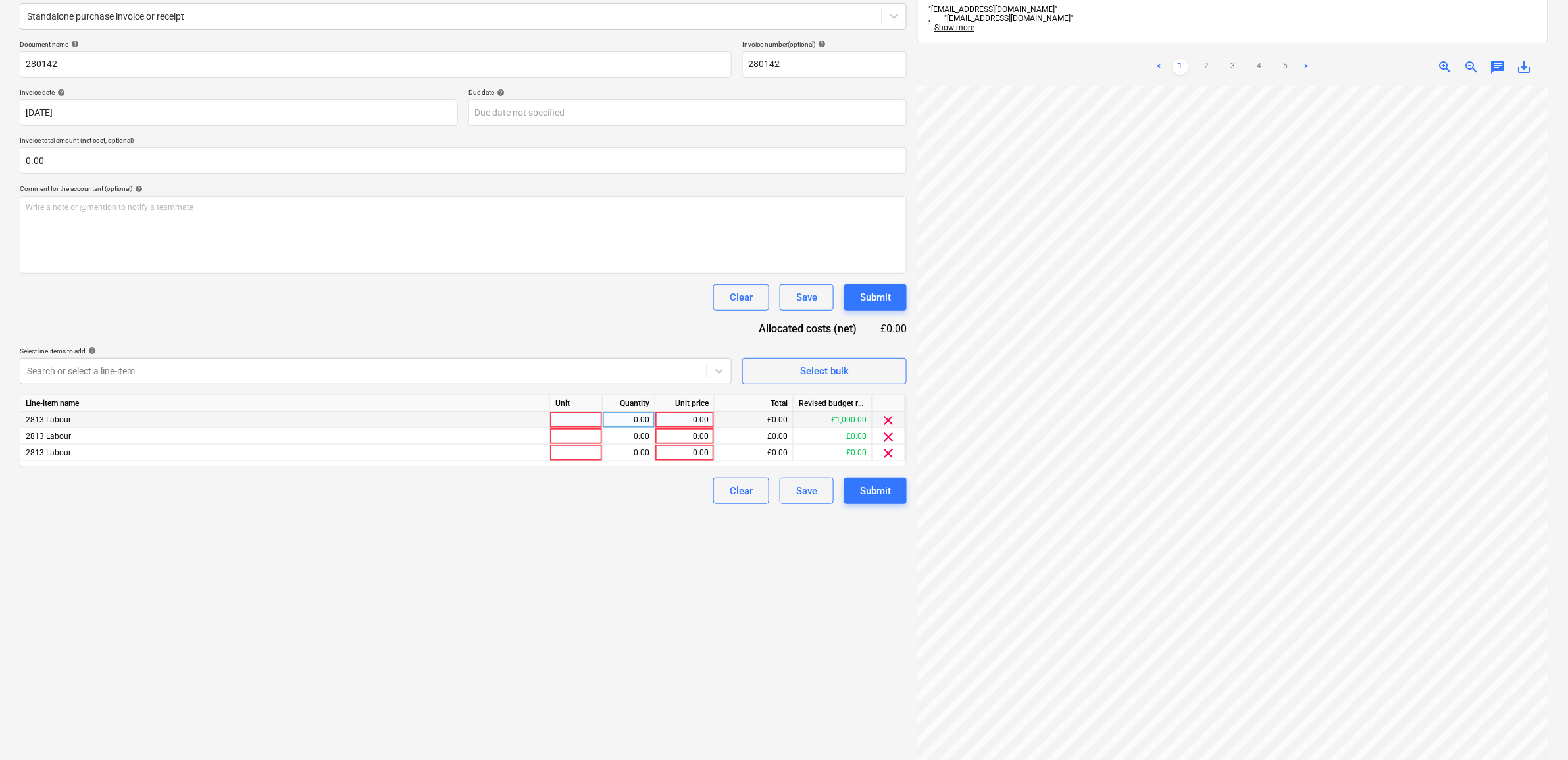
click at [692, 415] on div "0.00" at bounding box center [685, 420] width 48 height 17
type input "1000"
click at [673, 570] on div "Create new document Select company CPR Recruitment Ltd Add new company Select d…" at bounding box center [462, 358] width 897 height 912
click at [692, 451] on div "0.00" at bounding box center [685, 453] width 48 height 17
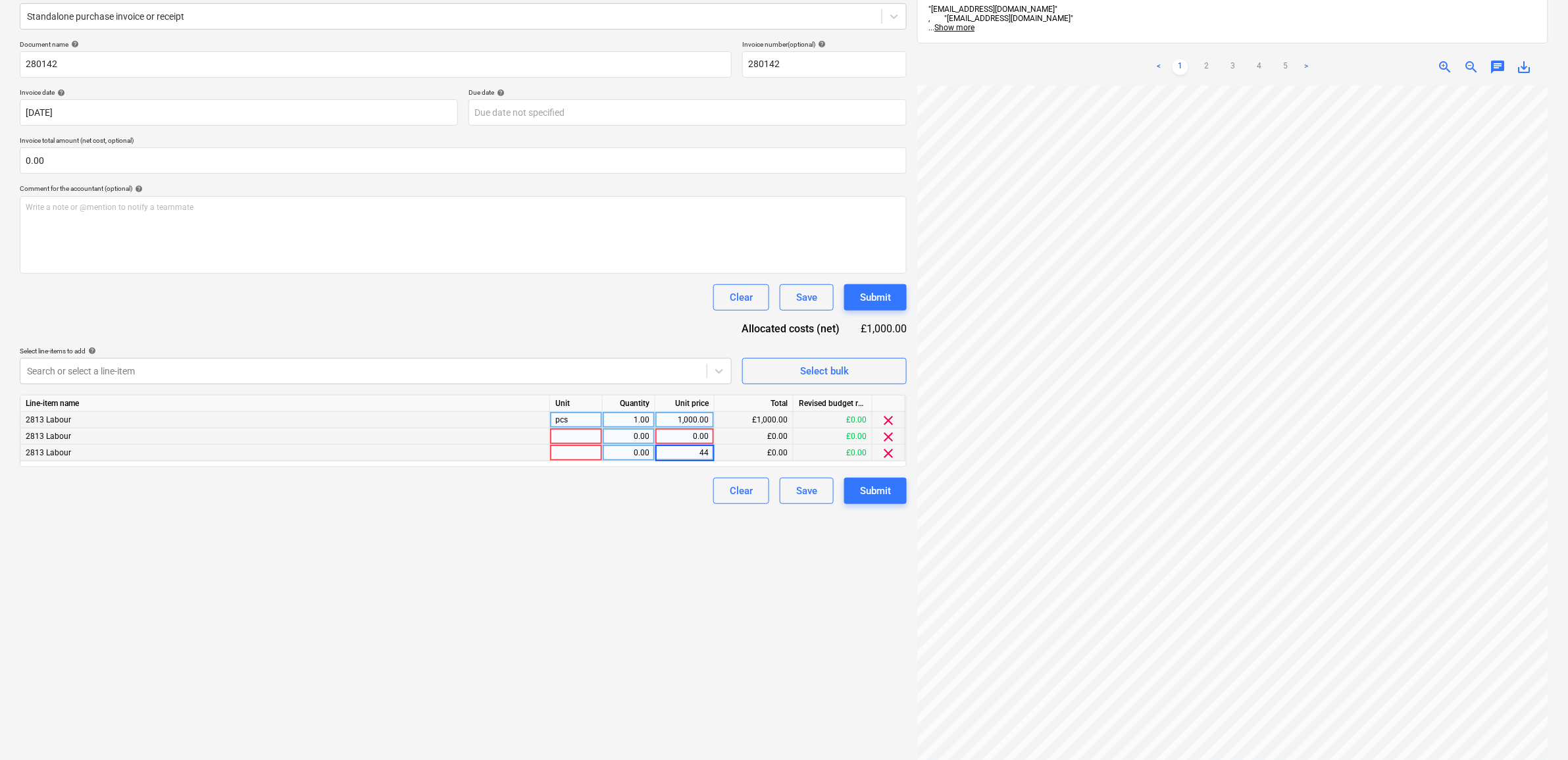
type input "4"
click at [701, 431] on div "0.00" at bounding box center [685, 437] width 48 height 17
type input "440"
click at [688, 567] on div "Create new document Select company CPR Recruitment Ltd Add new company Select d…" at bounding box center [462, 358] width 897 height 912
click at [886, 454] on span "clear" at bounding box center [889, 454] width 16 height 16
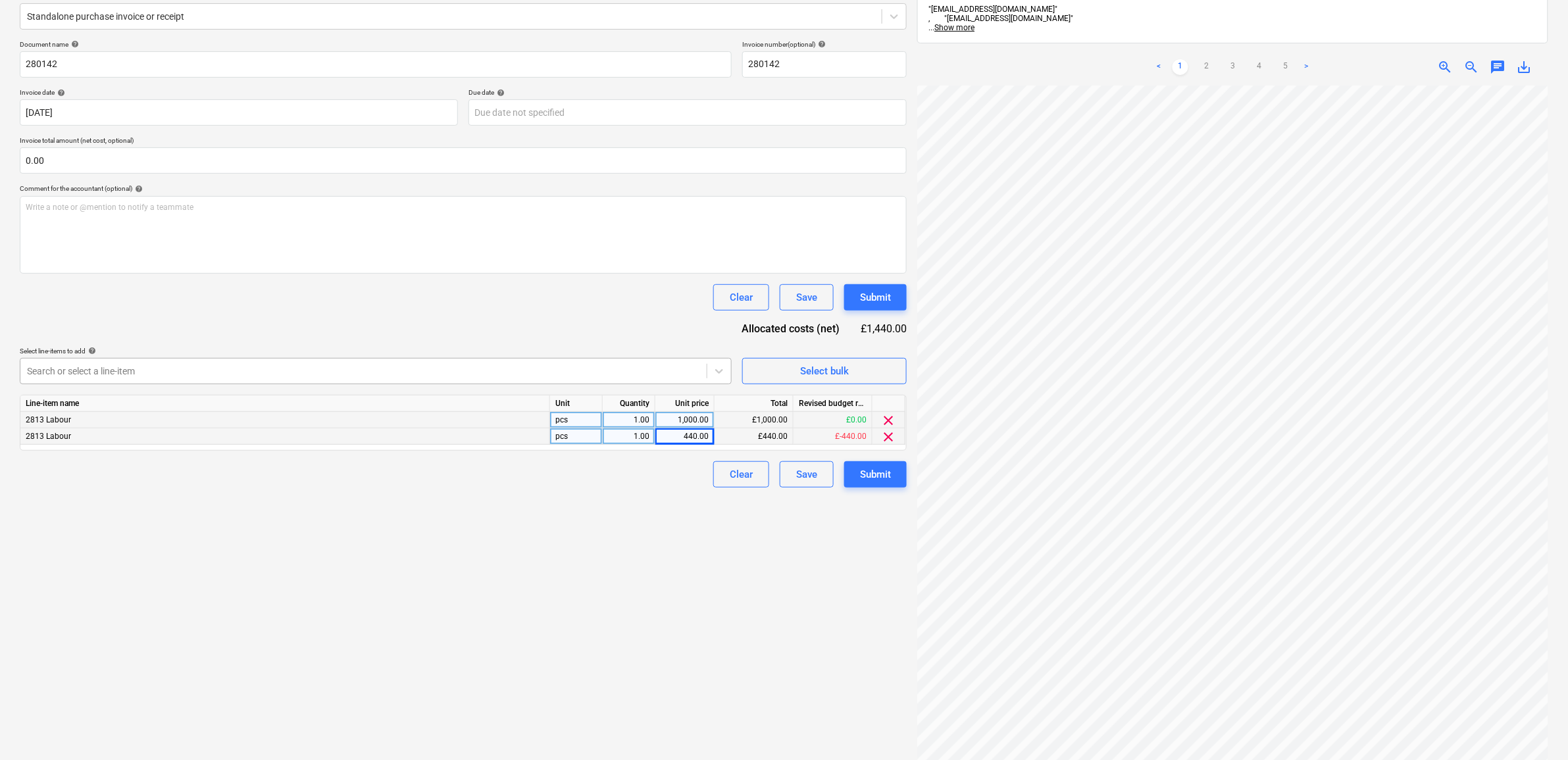
click at [651, 384] on div "Search or select a line-item" at bounding box center [376, 371] width 712 height 27
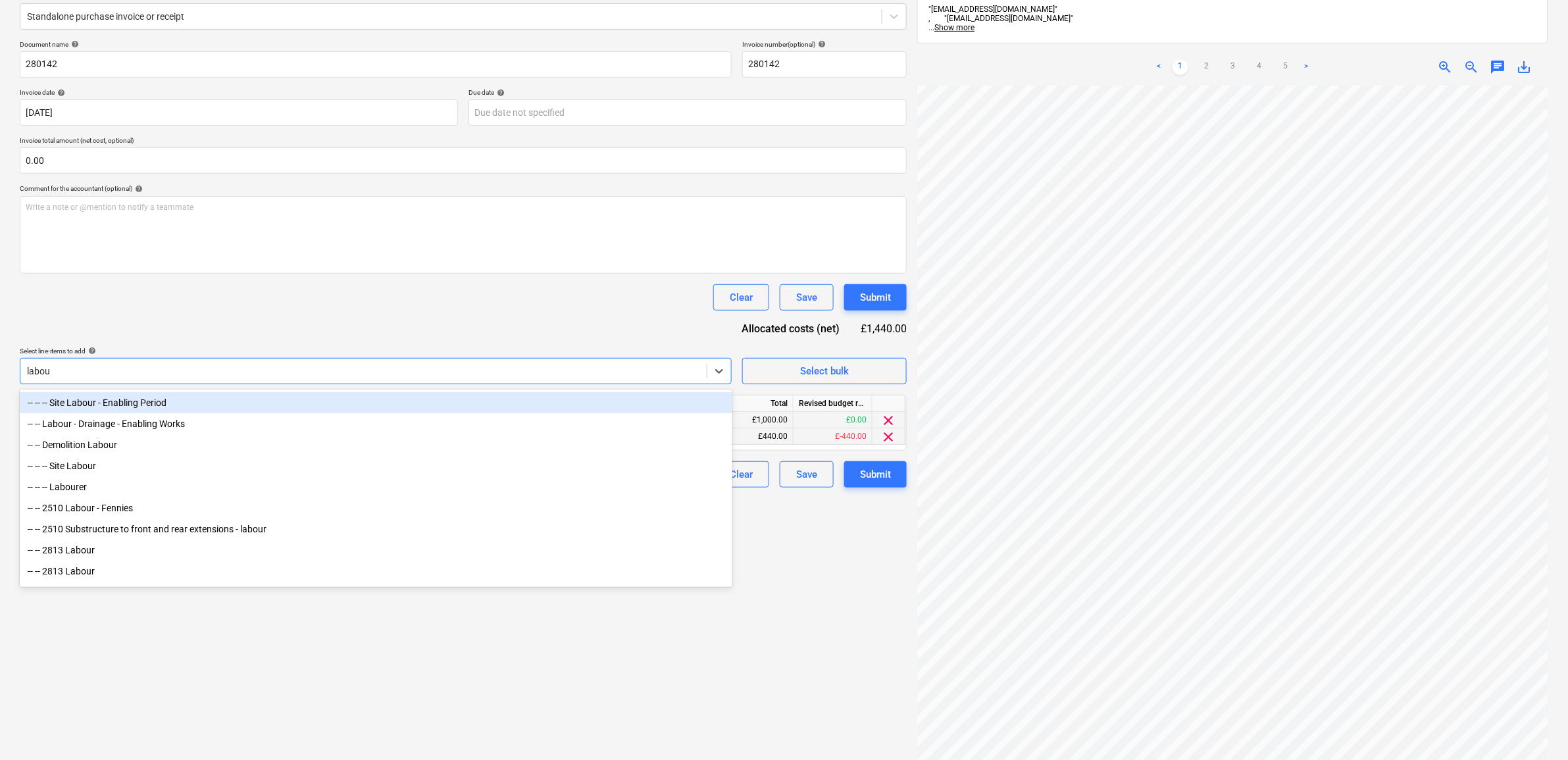
type input "labour"
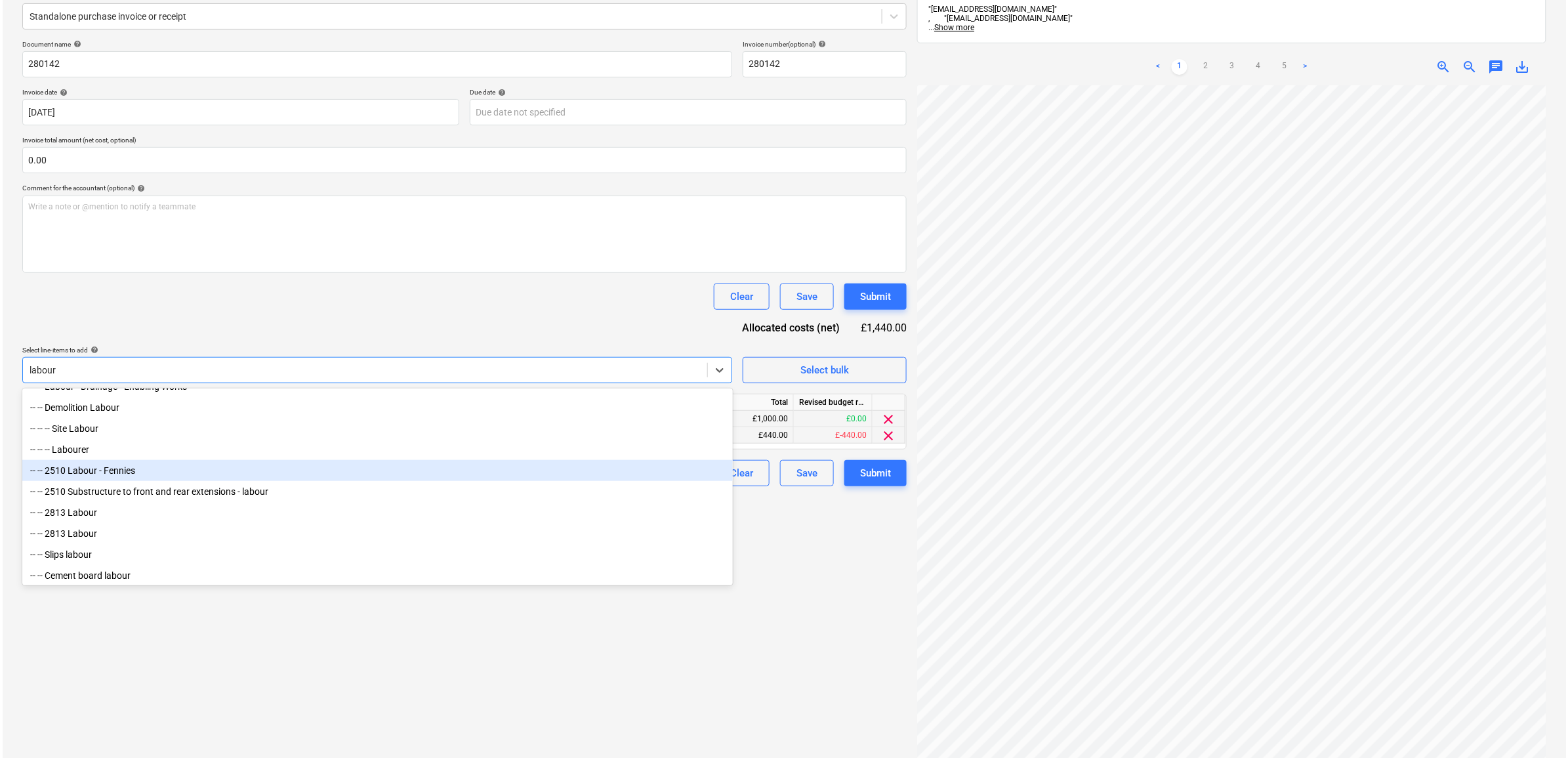
scroll to position [0, 0]
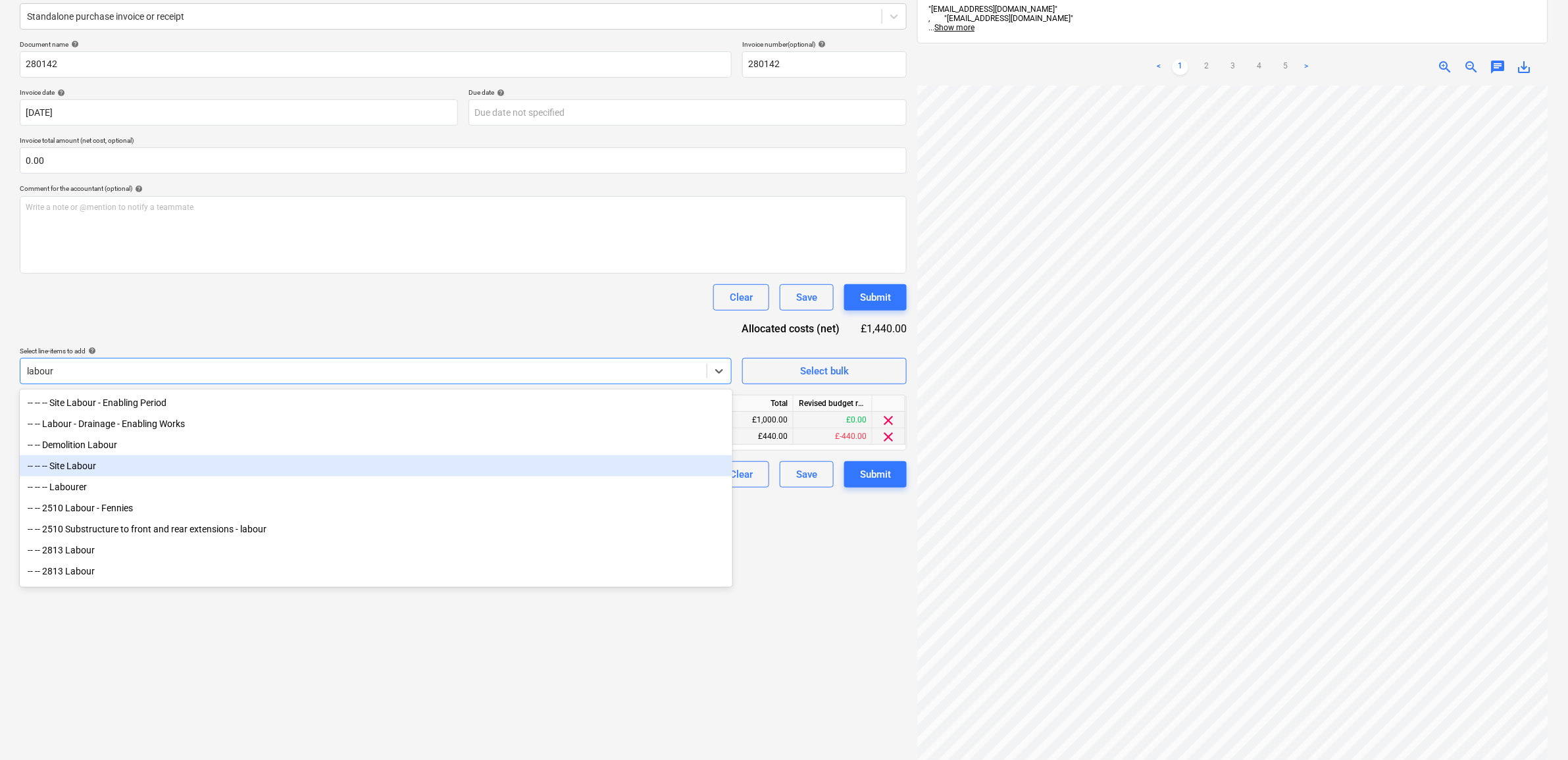
click at [152, 467] on div "-- -- -- Site Labour" at bounding box center [376, 466] width 712 height 21
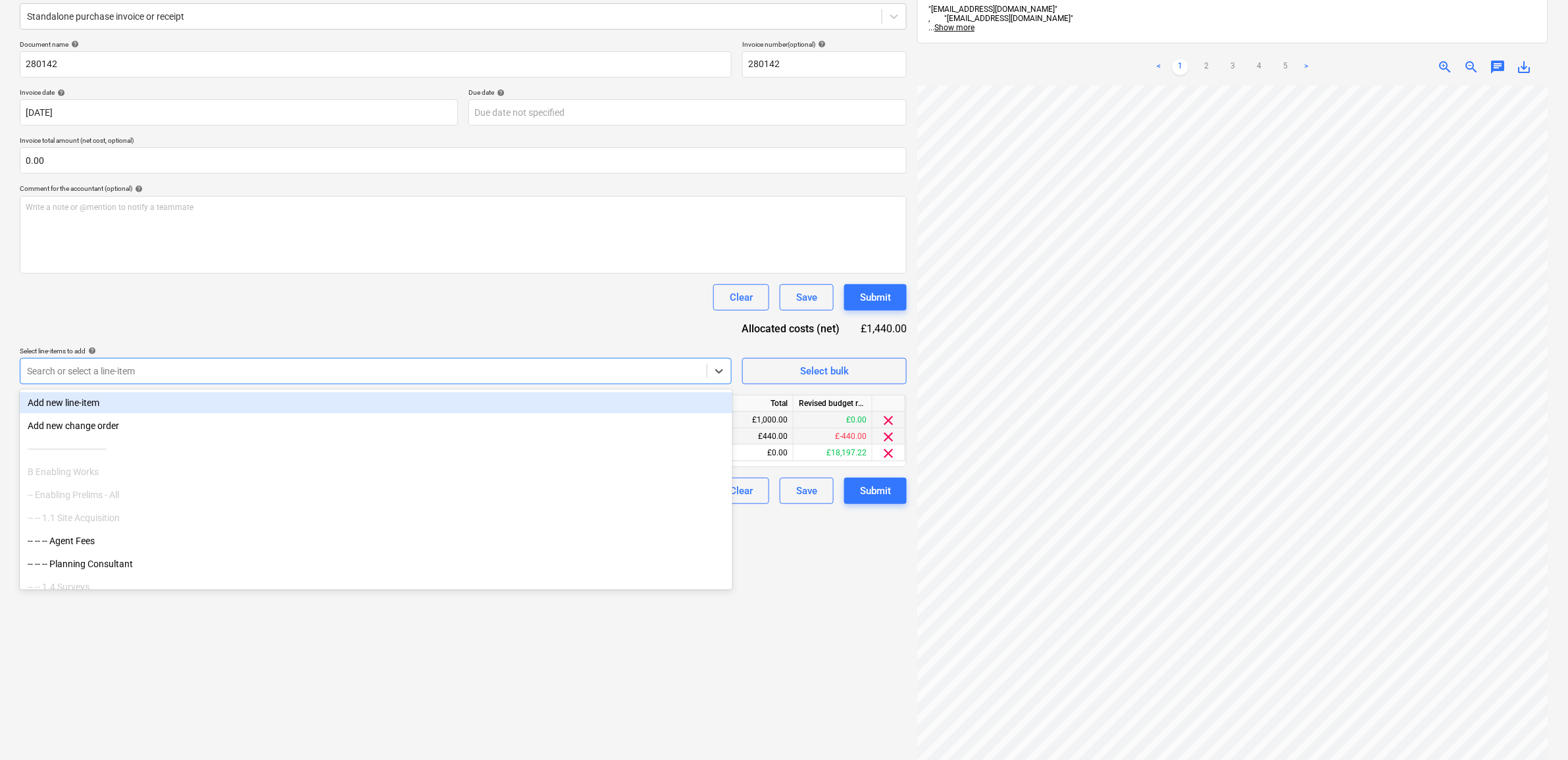
click at [357, 331] on div "Document name help 280142 Invoice number (optional) help 280142 Invoice date he…" at bounding box center [462, 272] width 887 height 464
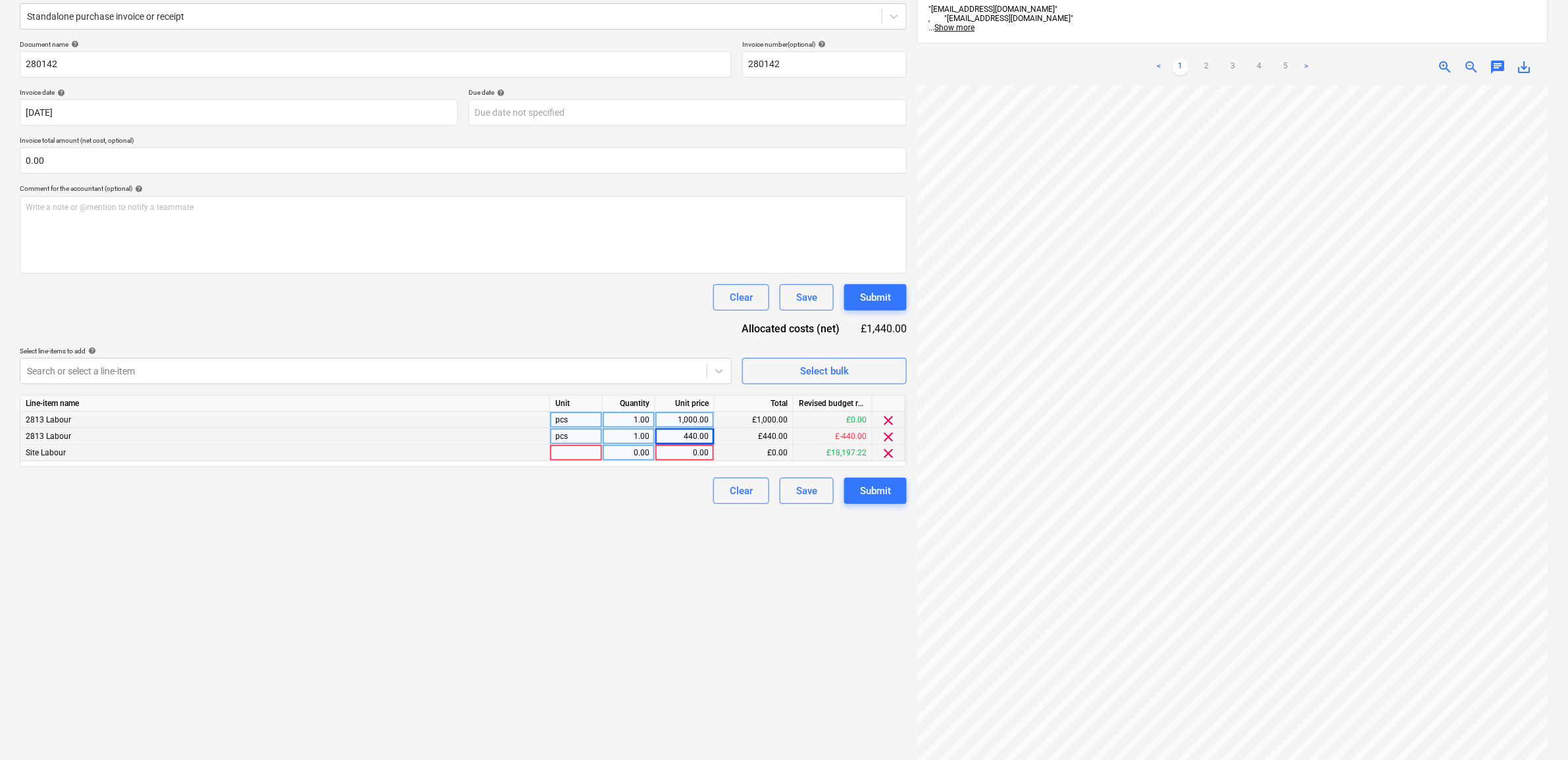
click at [686, 458] on div "0.00" at bounding box center [685, 453] width 48 height 17
type input "989.92"
click at [639, 577] on div "Create new document Select company CPR Recruitment Ltd Add new company Select d…" at bounding box center [462, 358] width 897 height 912
click at [876, 485] on div "Submit" at bounding box center [875, 490] width 31 height 17
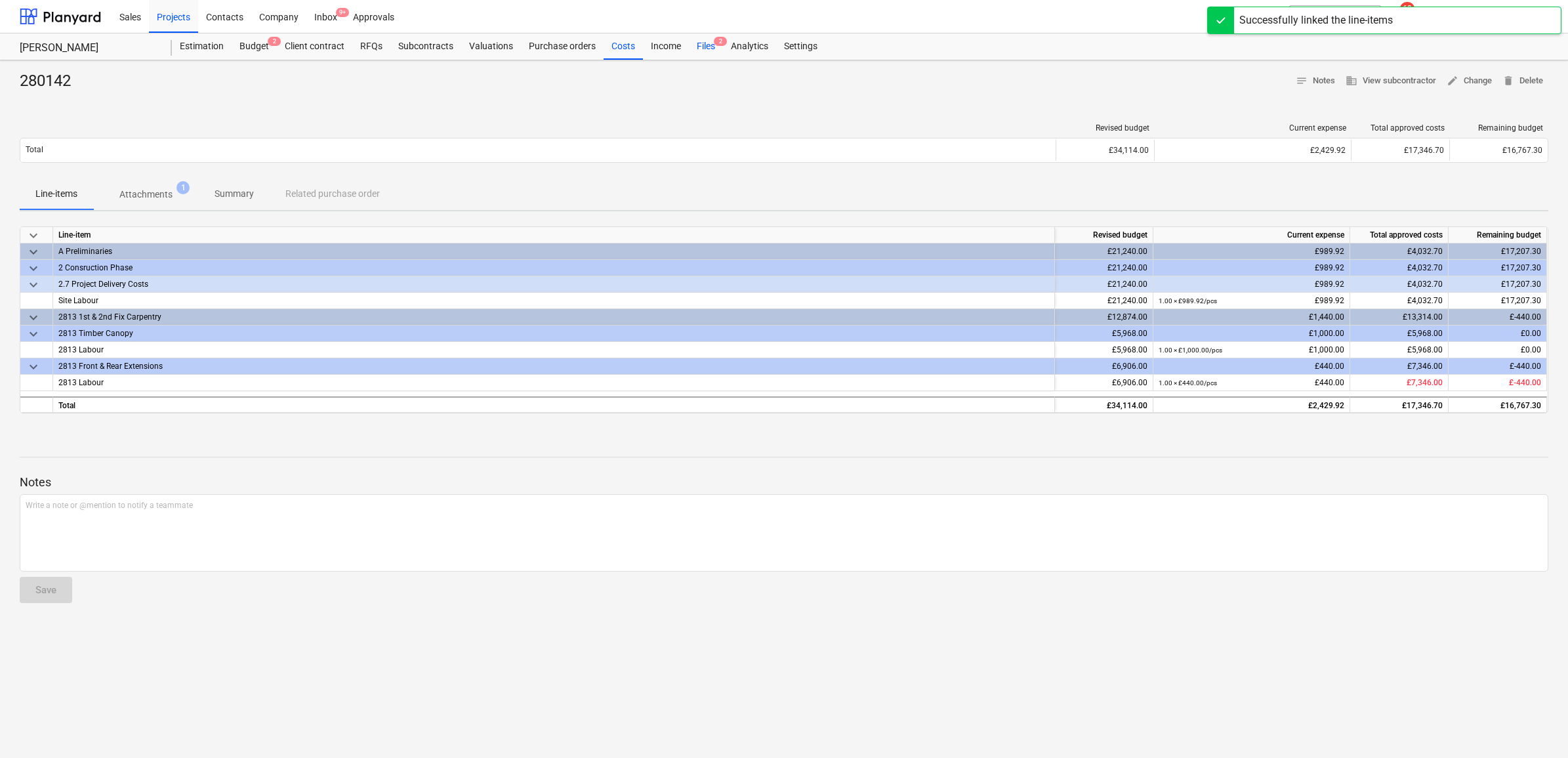
click at [701, 42] on div "Files 2" at bounding box center [706, 47] width 34 height 27
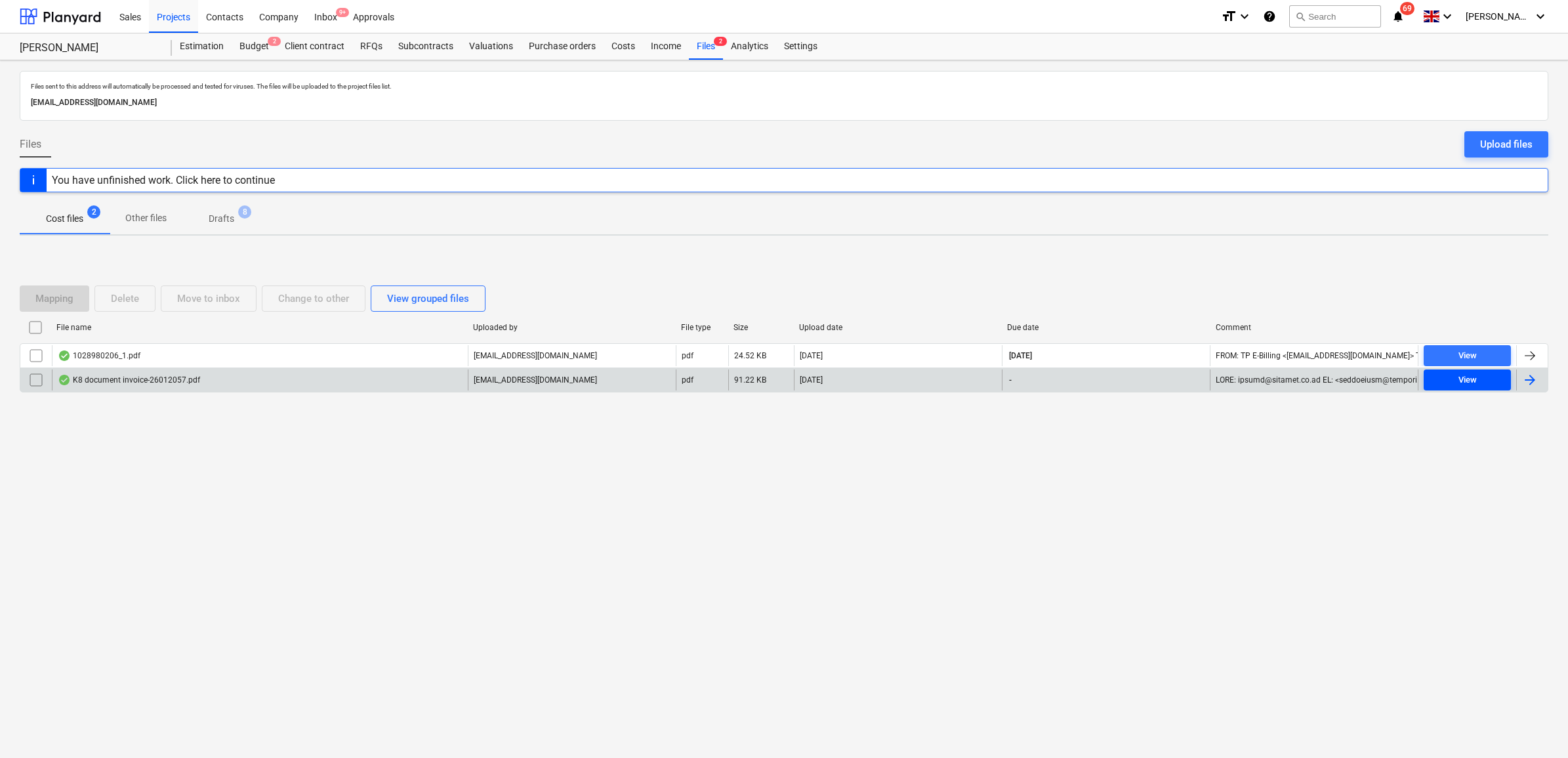
click at [1439, 383] on span "View" at bounding box center [1467, 380] width 77 height 15
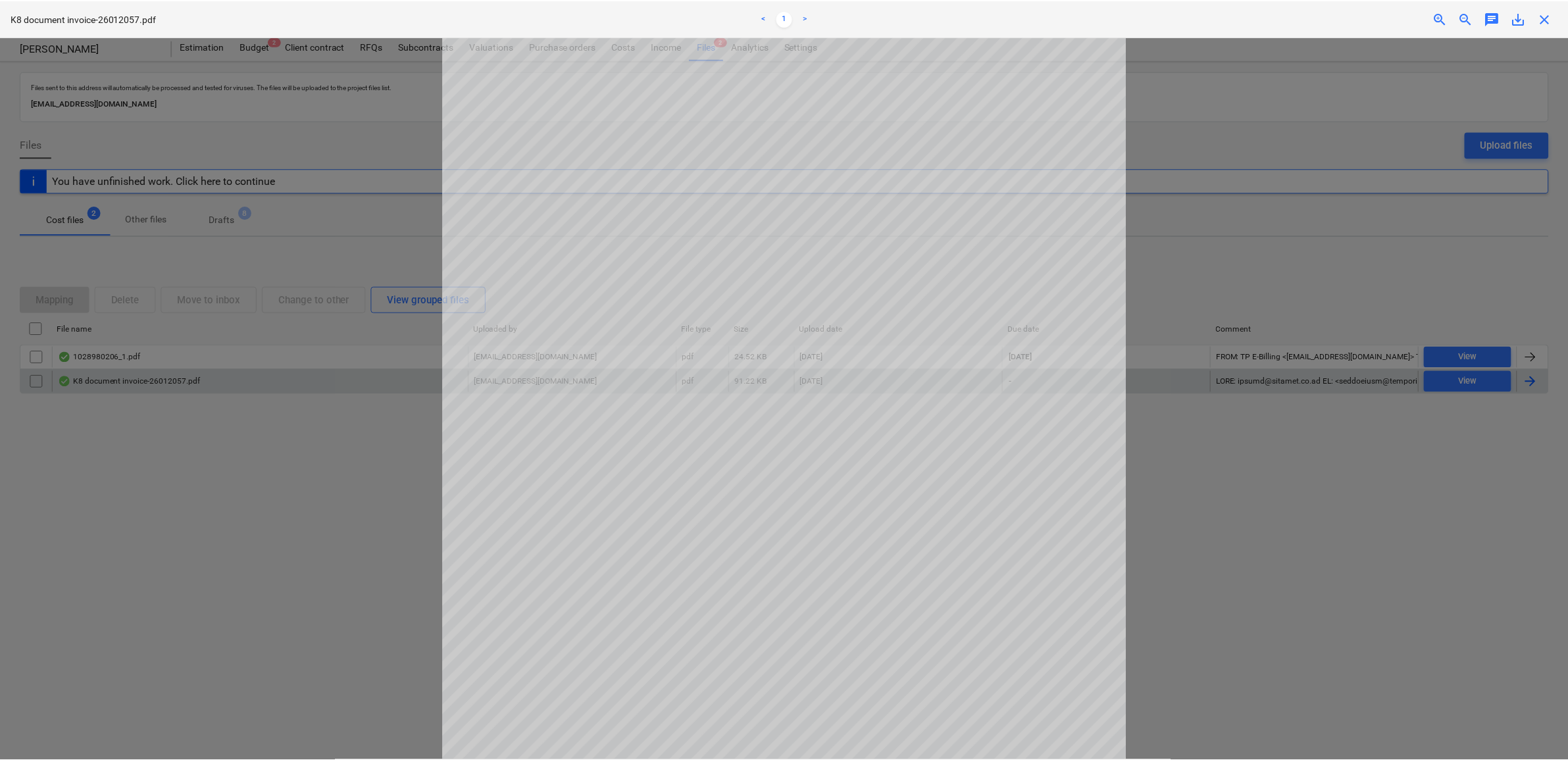
scroll to position [82, 0]
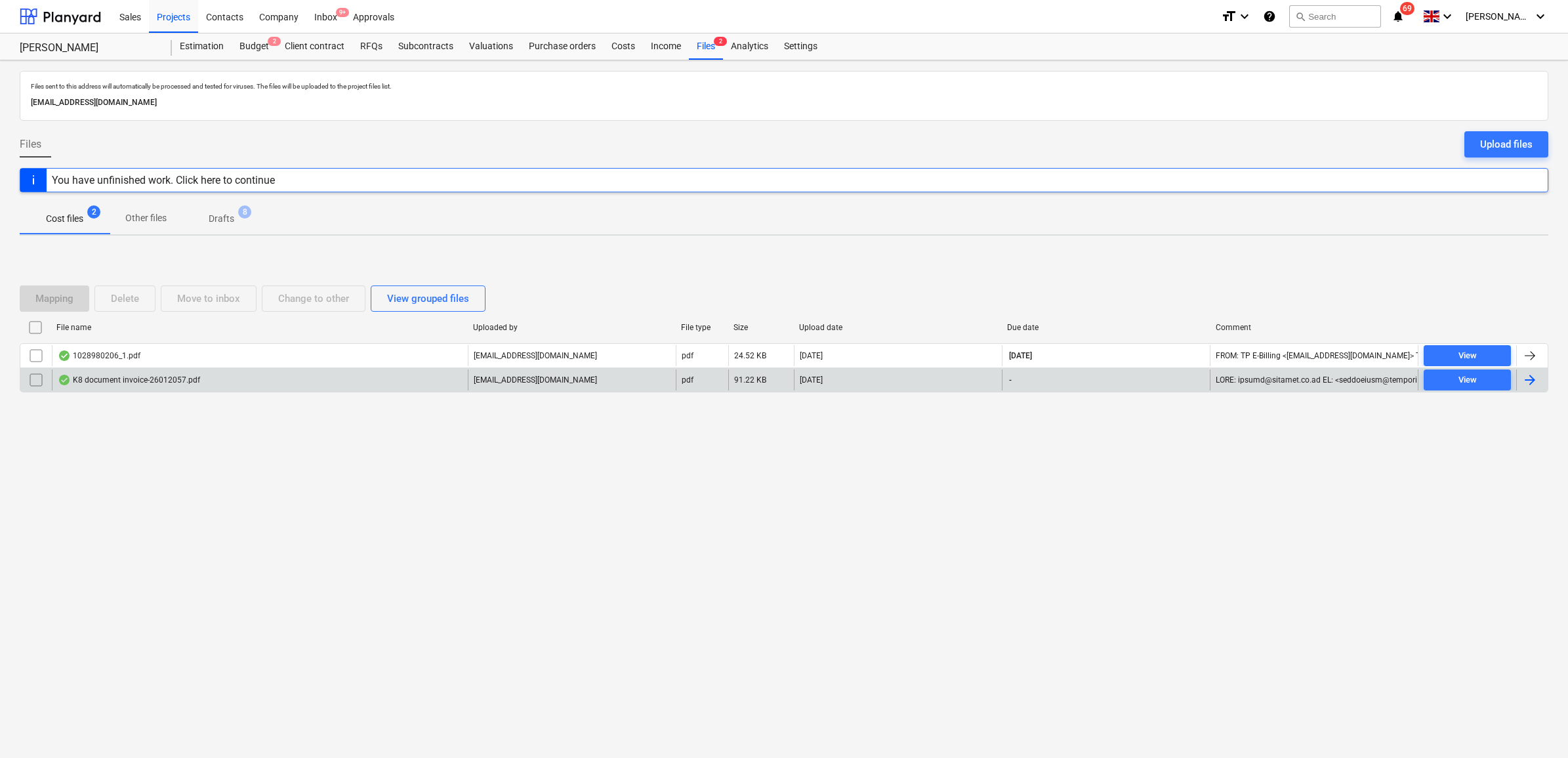
click at [1541, 382] on div at bounding box center [1533, 380] width 32 height 21
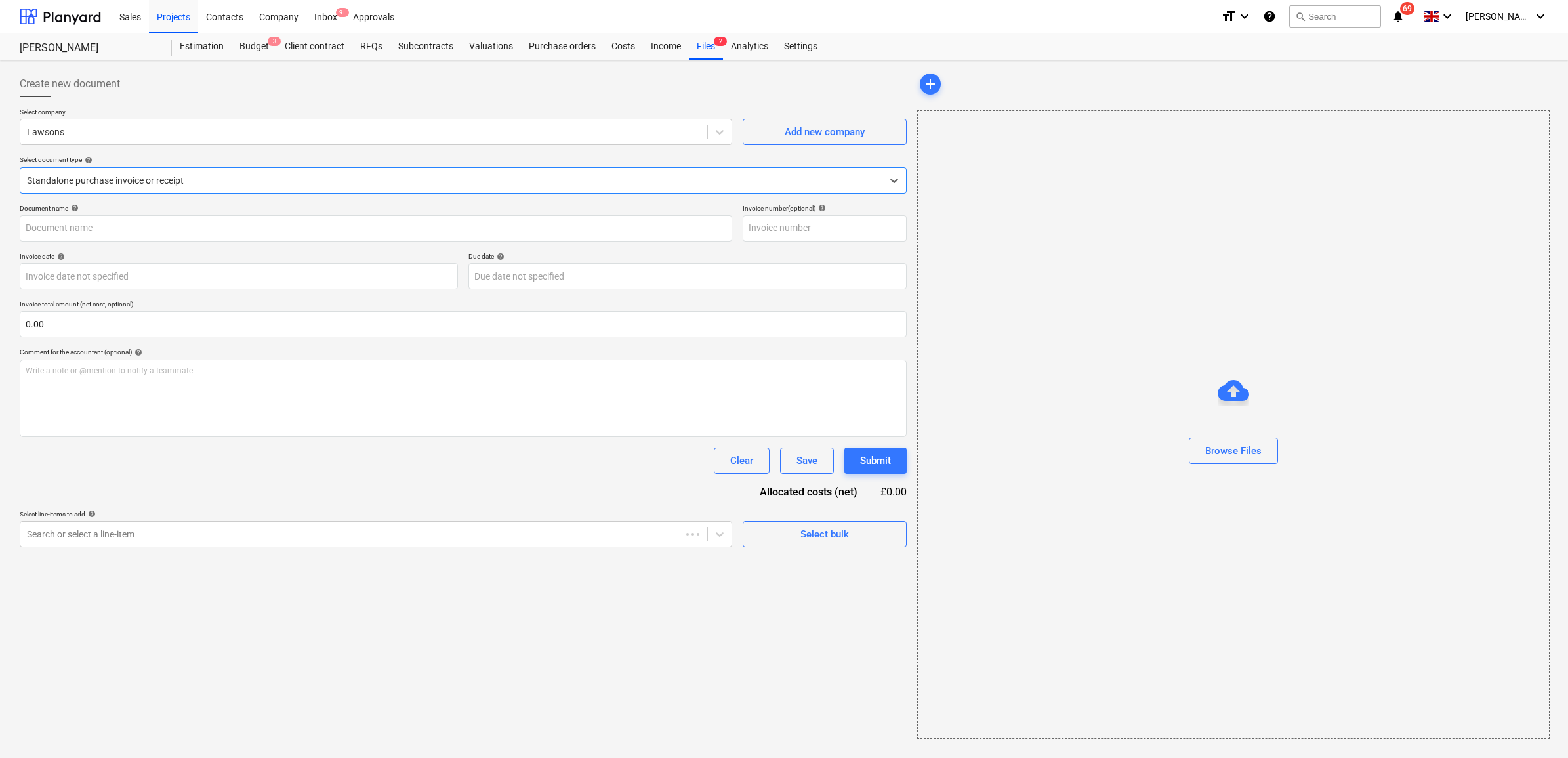
type input "63825"
type input "[DATE]"
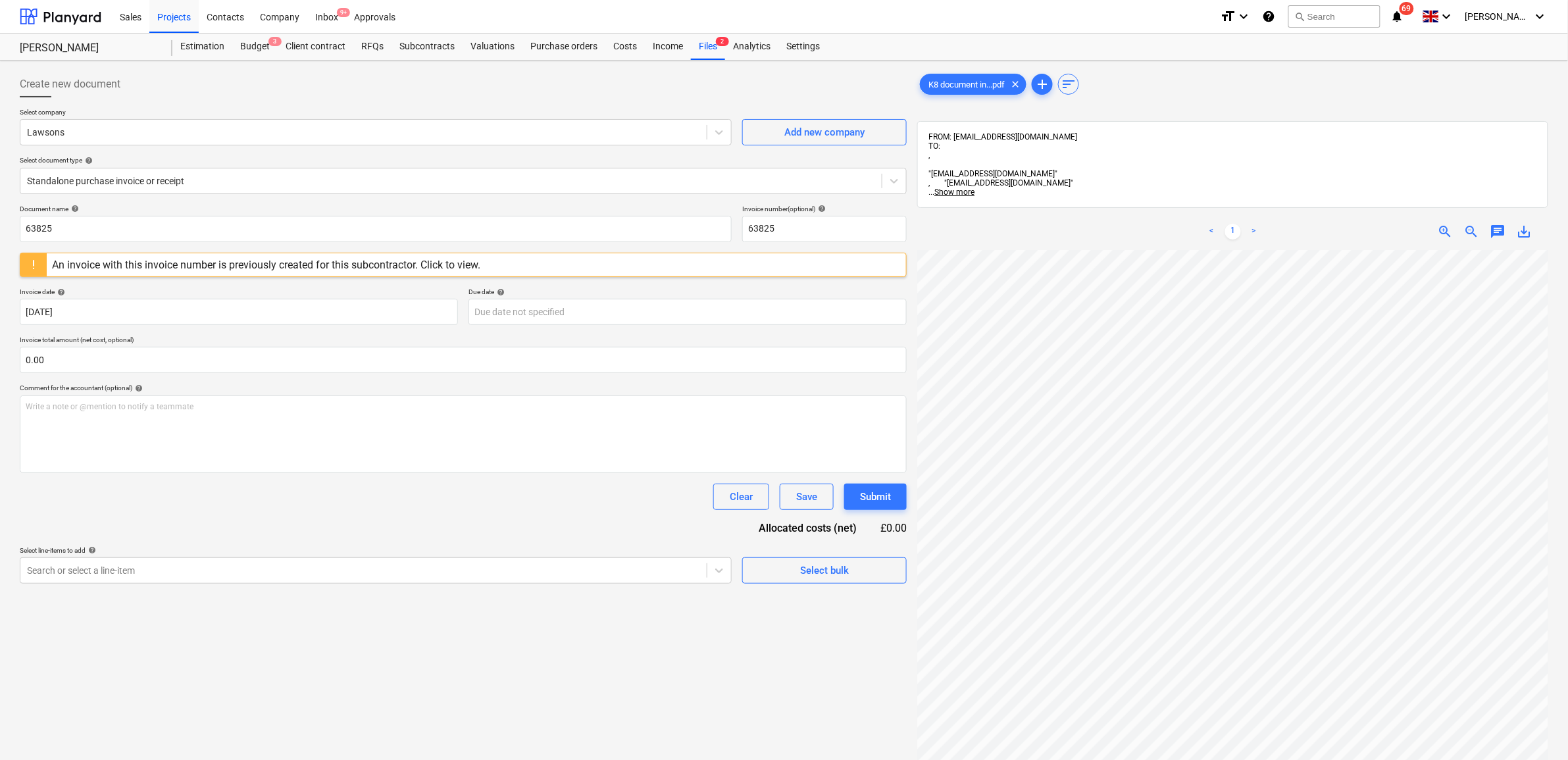
scroll to position [37, 60]
drag, startPoint x: 61, startPoint y: 229, endPoint x: -82, endPoint y: 217, distance: 143.5
click at [0, 217] on html "Sales Projects Contacts Company Inbox 9+ Approvals format_size keyboard_arrow_d…" at bounding box center [784, 380] width 1568 height 760
drag, startPoint x: -82, startPoint y: 208, endPoint x: -114, endPoint y: 208, distance: 32.0
click at [0, 208] on html "Sales Projects Contacts Company Inbox 9+ Approvals format_size keyboard_arrow_d…" at bounding box center [784, 380] width 1568 height 760
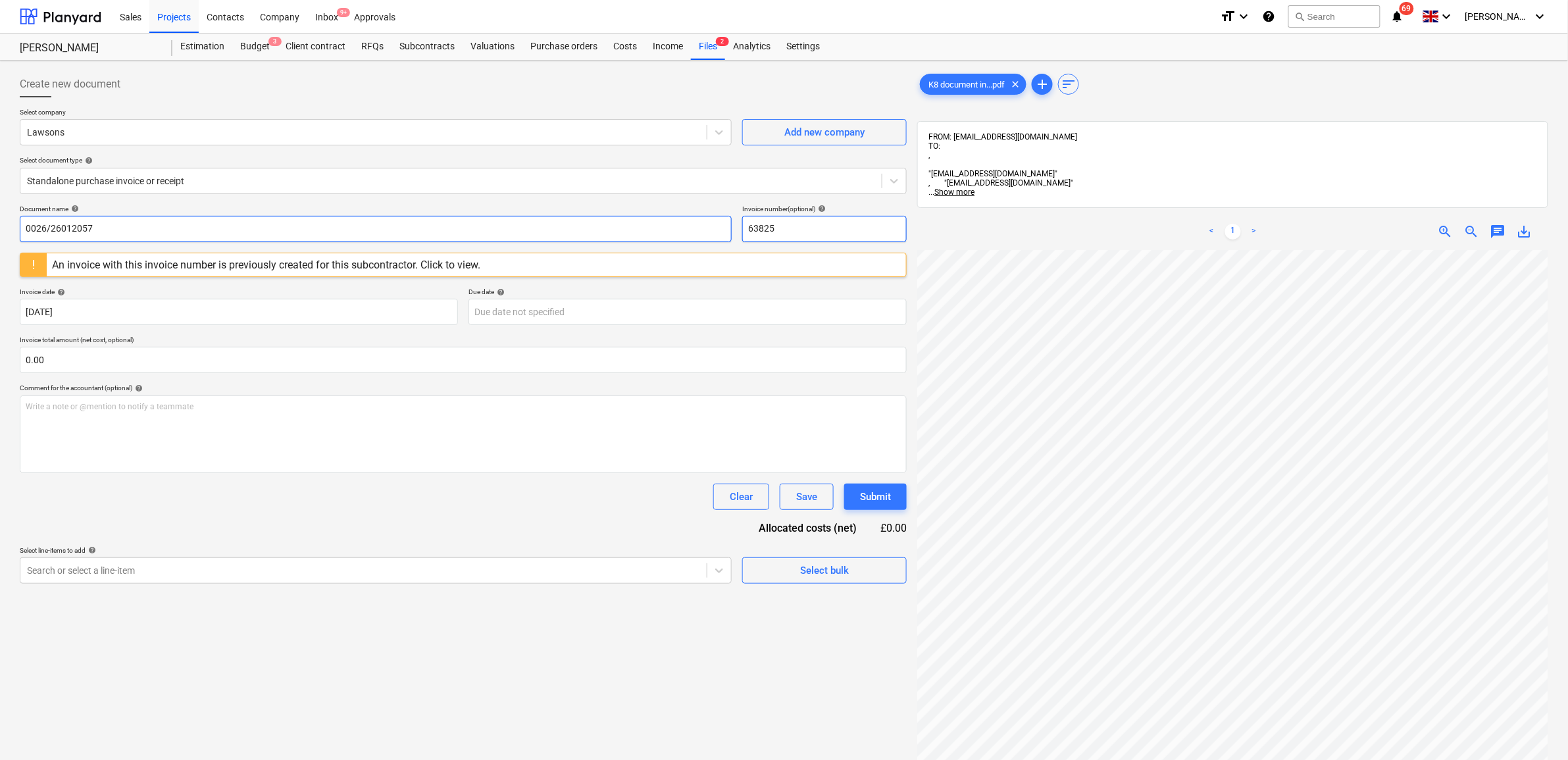
type input "0026/26012057"
drag, startPoint x: 781, startPoint y: 224, endPoint x: 702, endPoint y: 219, distance: 79.2
click at [702, 219] on div "Document name help 0026/26012057 Invoice number (optional) help 63825" at bounding box center [462, 223] width 887 height 37
paste input "0026/26012057"
type input "0026/26012057"
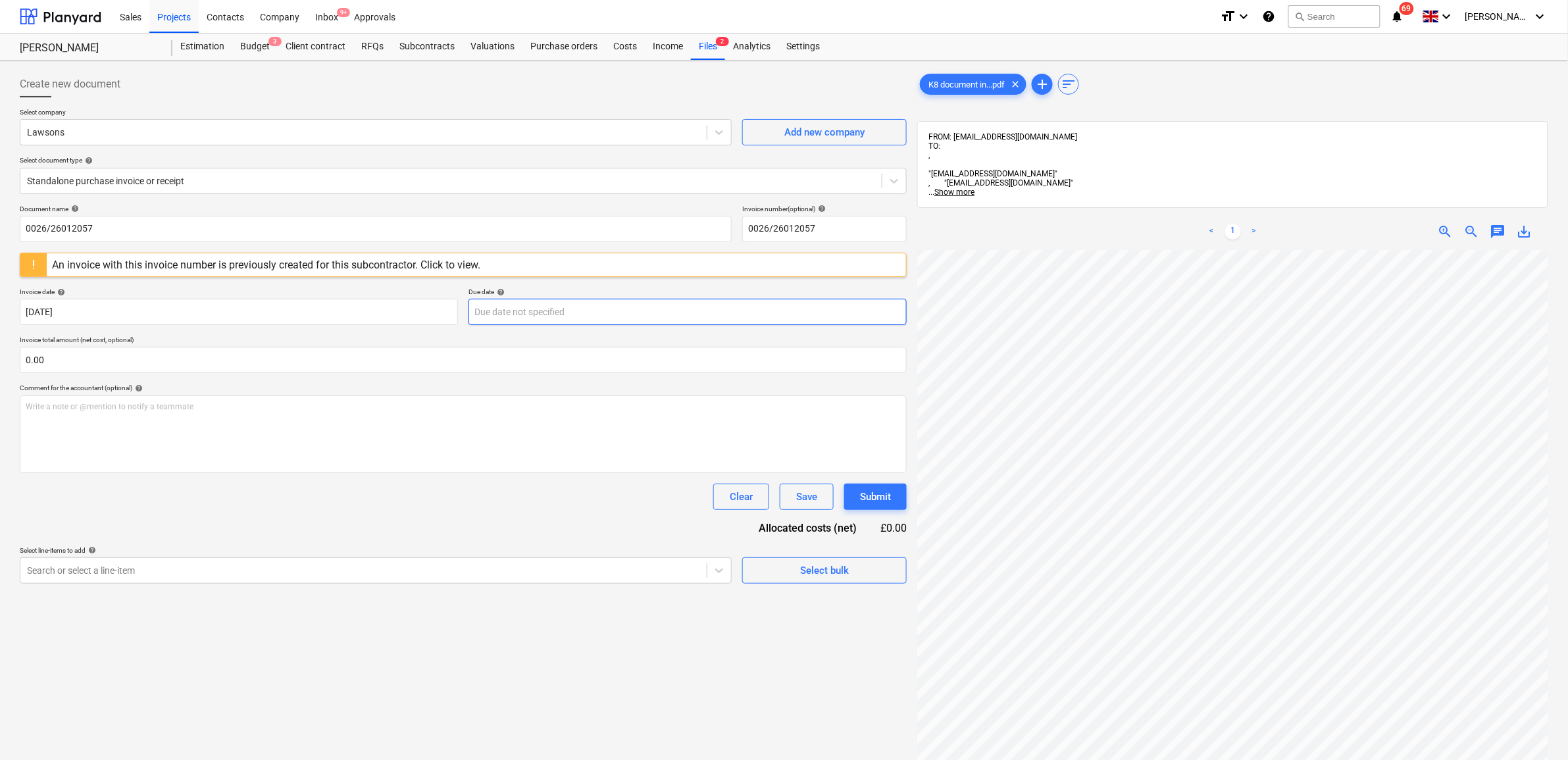
click at [510, 318] on body "Sales Projects Contacts Company Inbox 9+ Approvals format_size keyboard_arrow_d…" at bounding box center [784, 380] width 1568 height 760
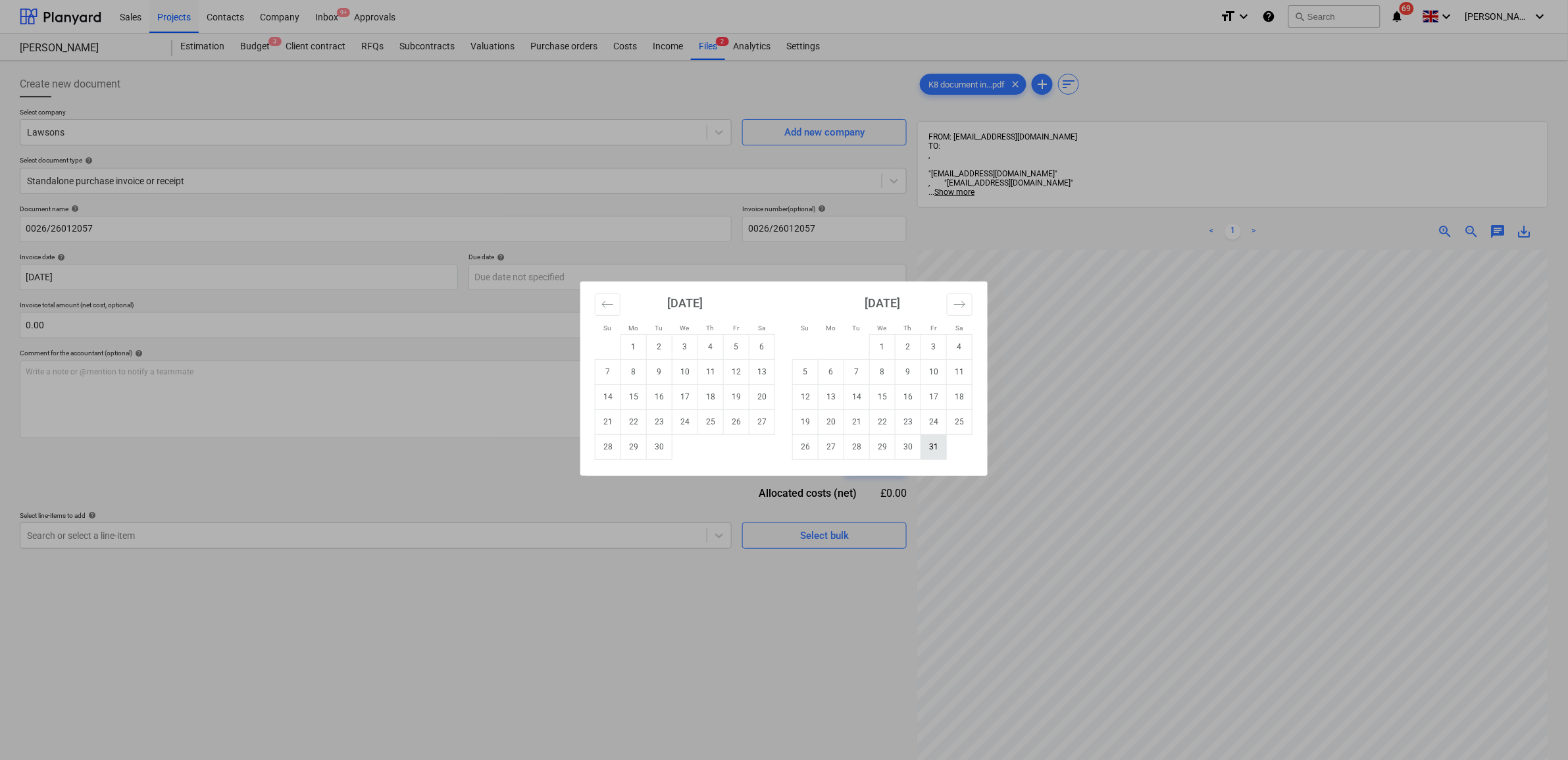
click at [935, 448] on td "31" at bounding box center [934, 446] width 26 height 25
type input "[DATE]"
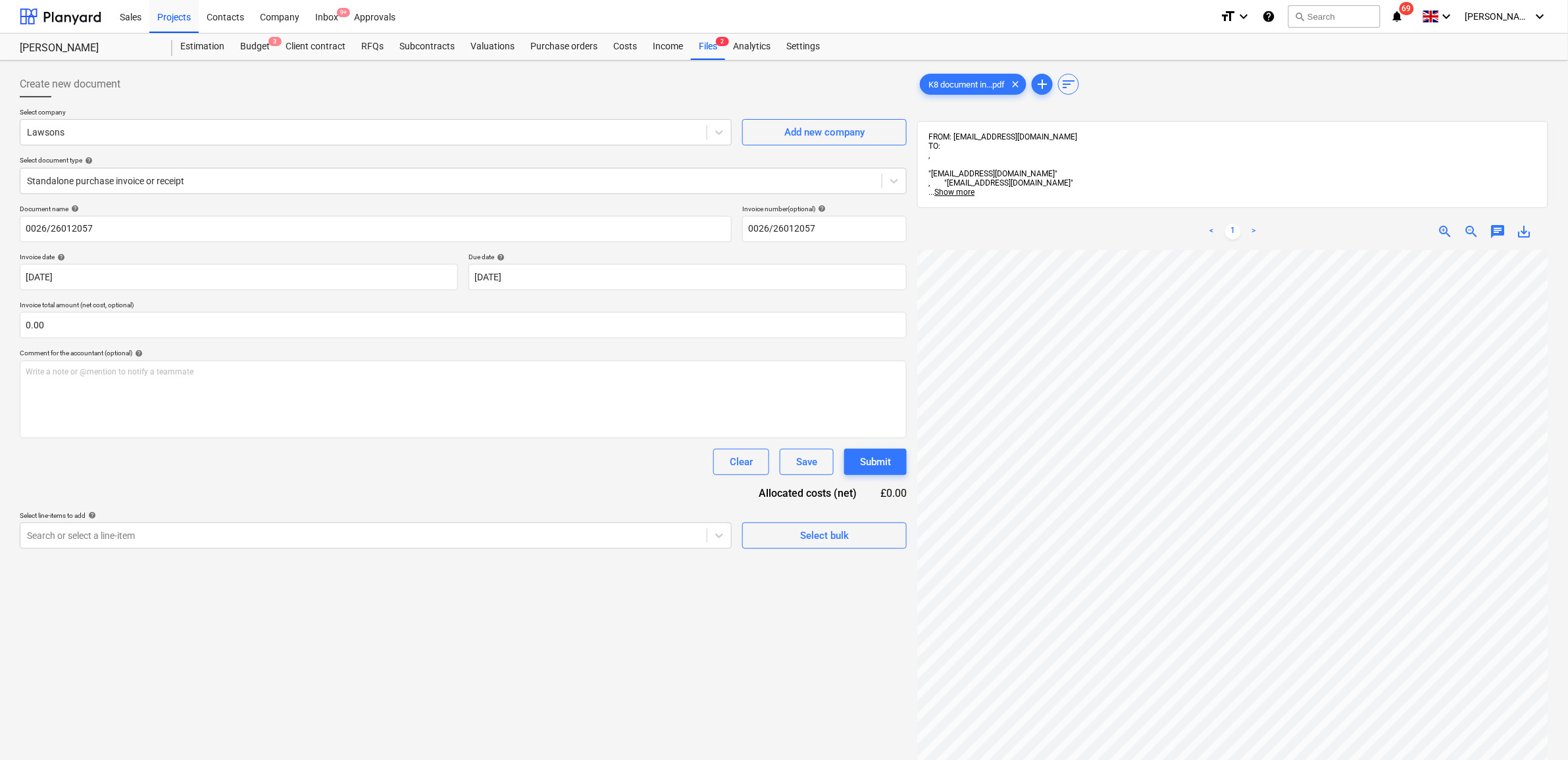
click at [470, 454] on div "Clear Save Submit" at bounding box center [462, 462] width 887 height 27
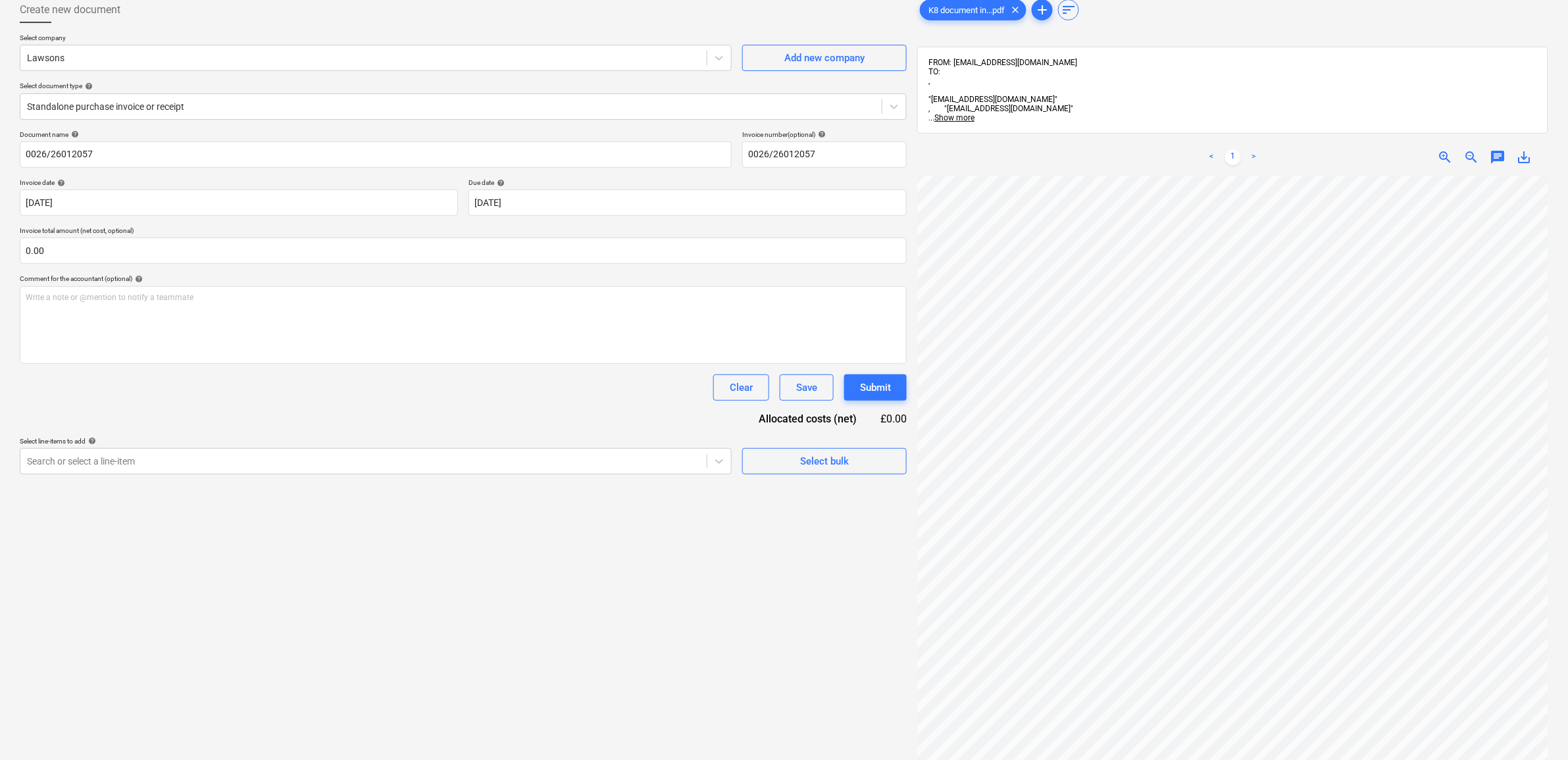
scroll to position [165, 0]
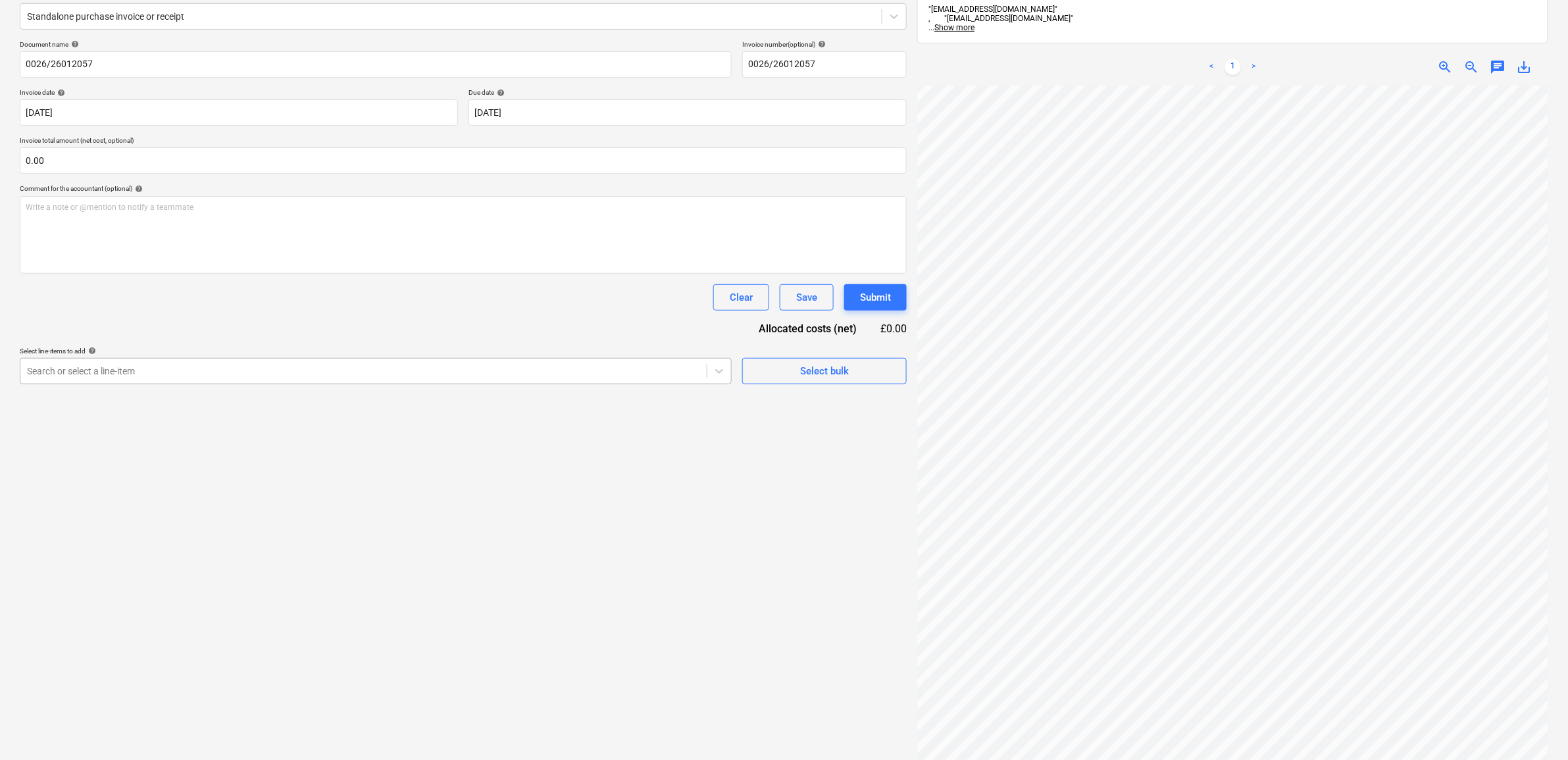
click at [413, 376] on div at bounding box center [363, 371] width 673 height 13
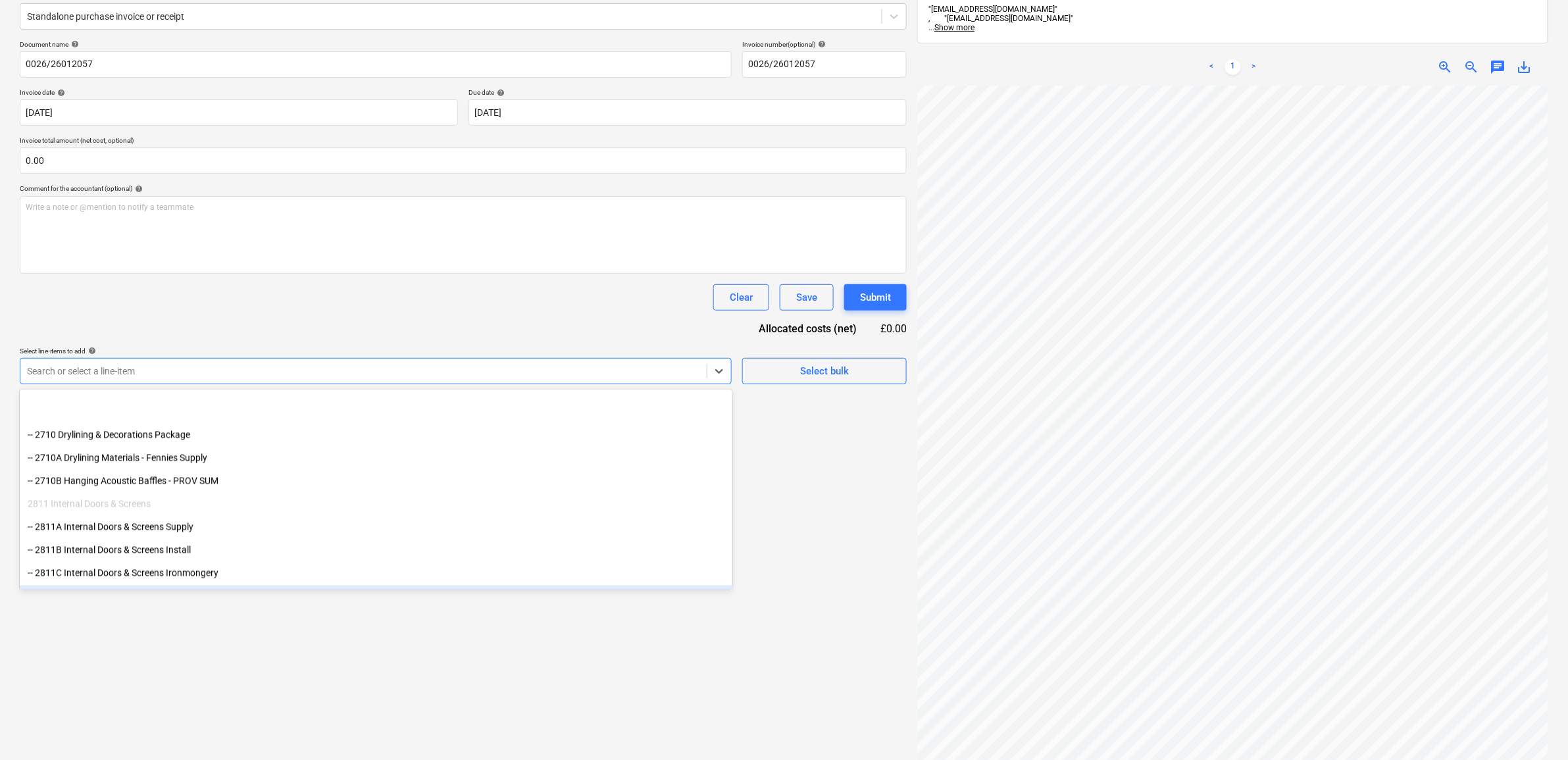
scroll to position [3125, 0]
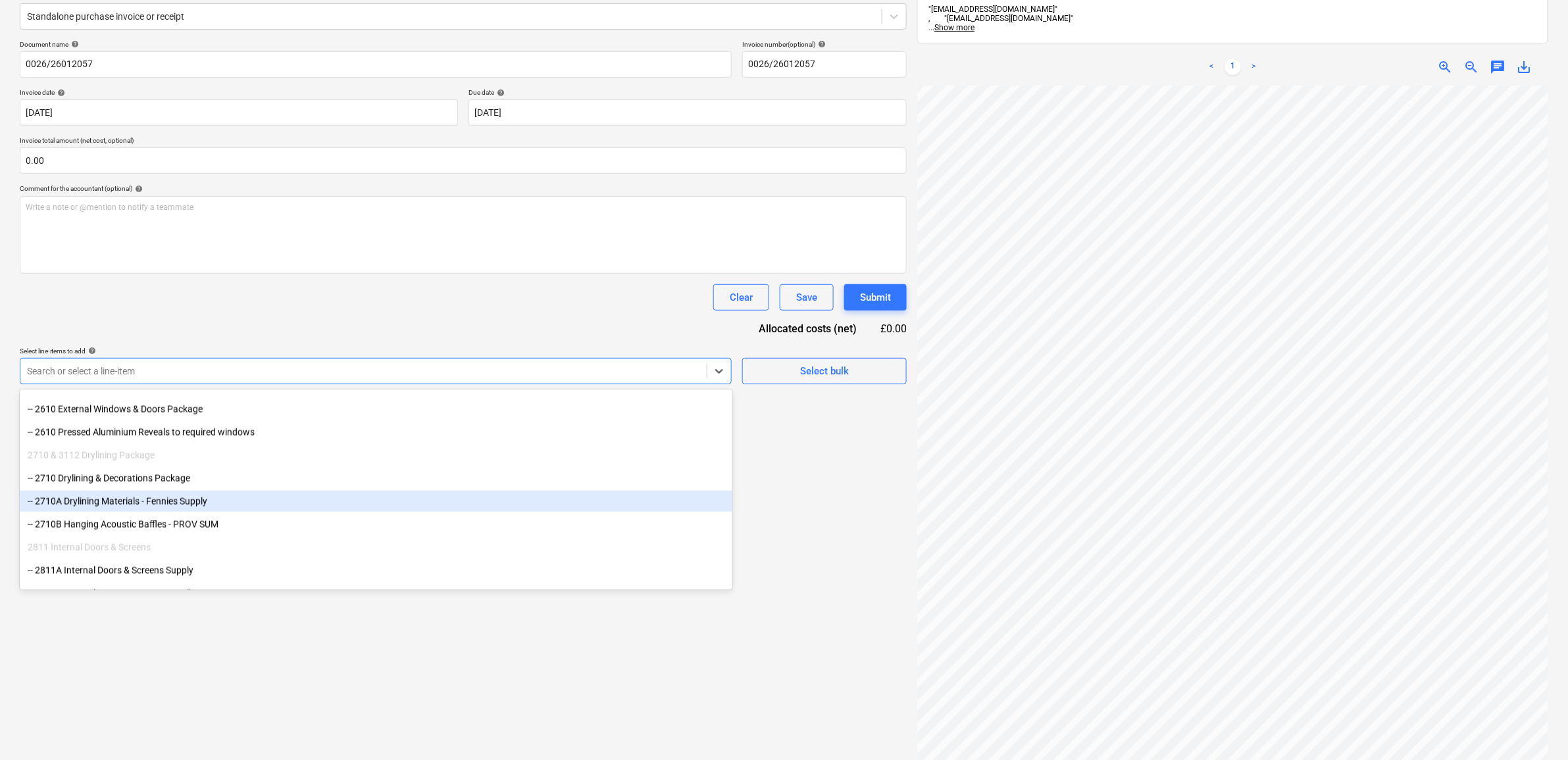
click at [219, 498] on div "-- 2710A Drylining Materials - Fennies Supply" at bounding box center [376, 501] width 712 height 21
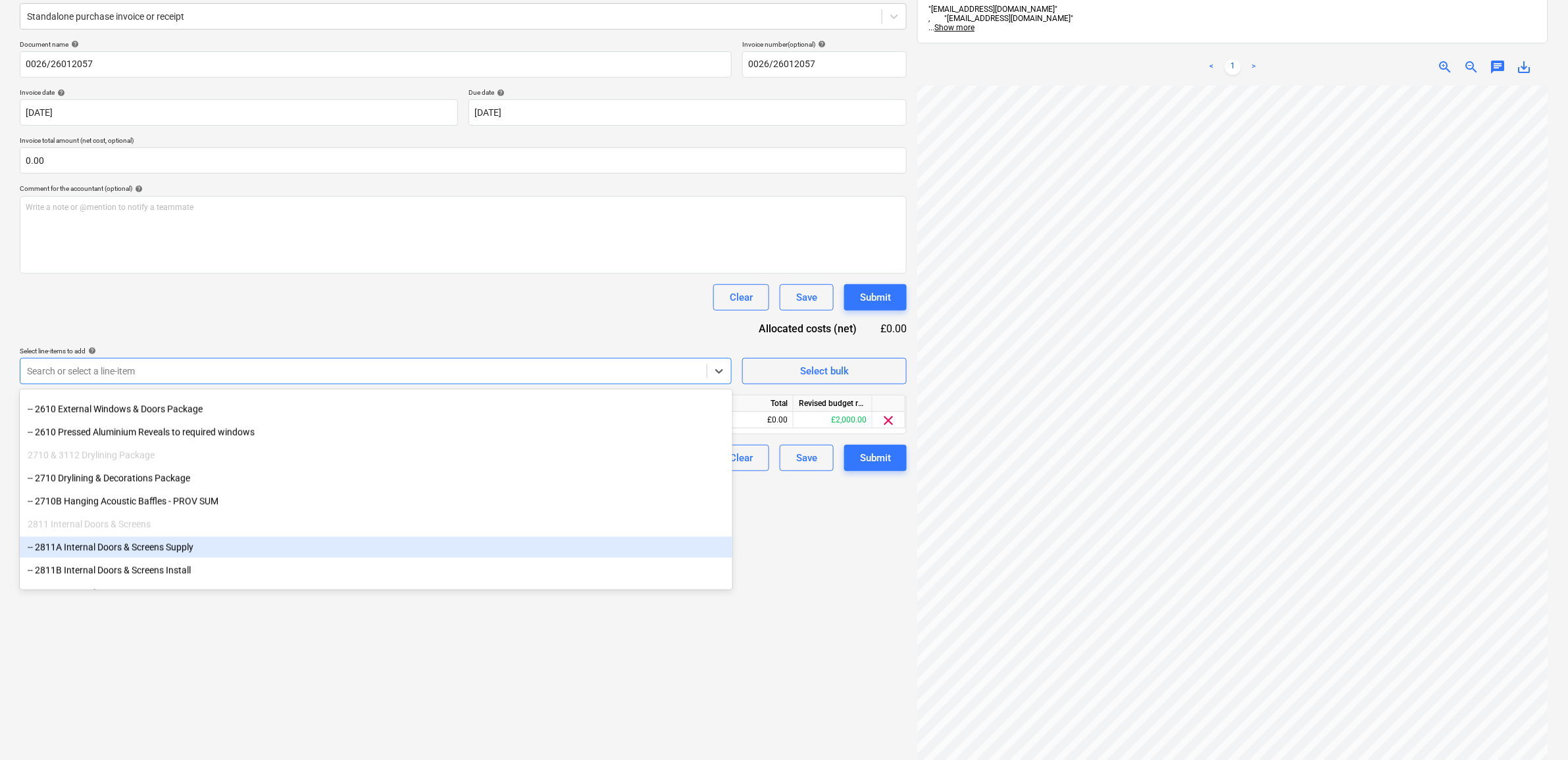
click at [880, 649] on div "Create new document Select company Lawsons Add new company Select document type…" at bounding box center [462, 358] width 897 height 912
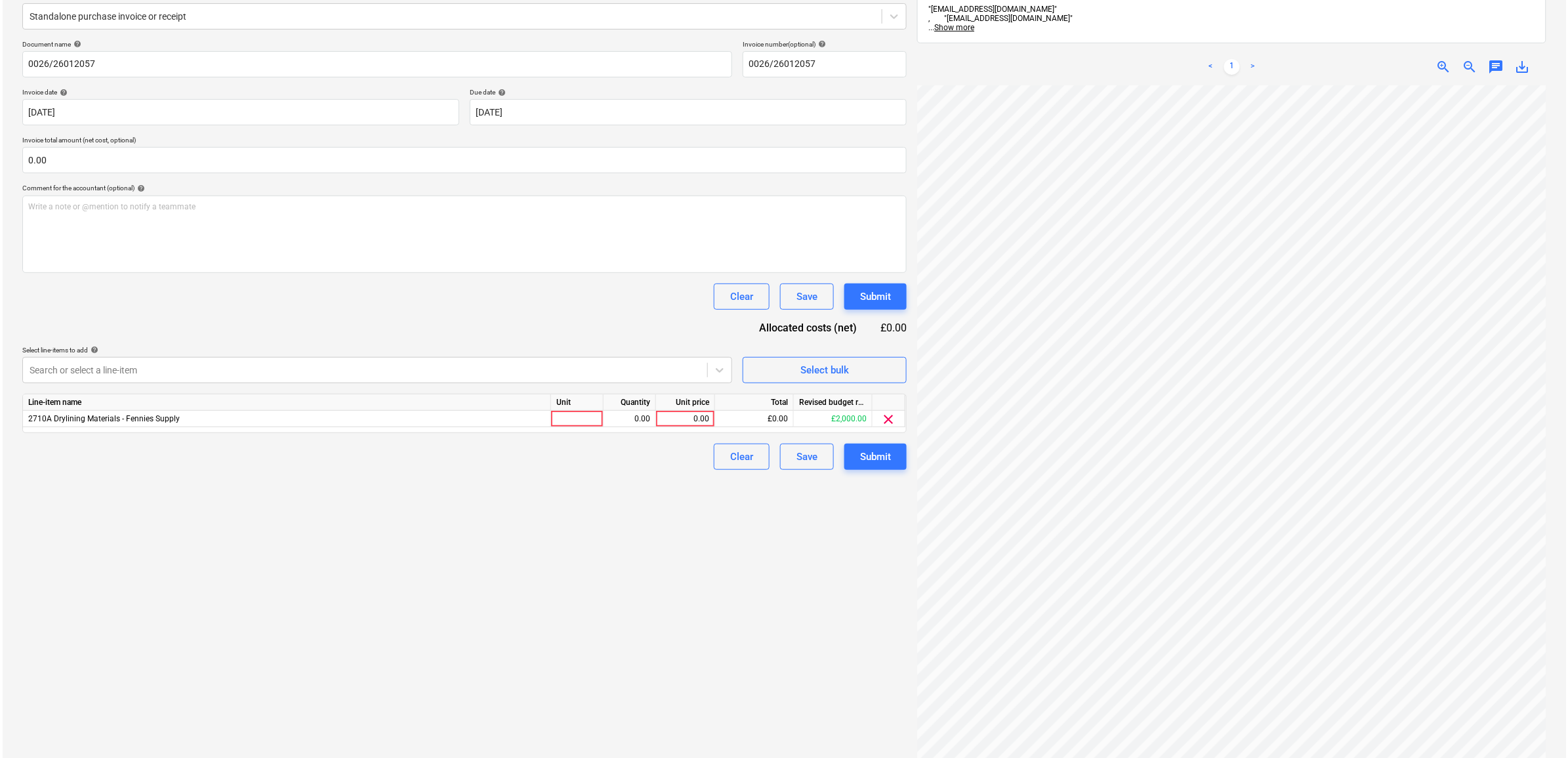
scroll to position [206, 60]
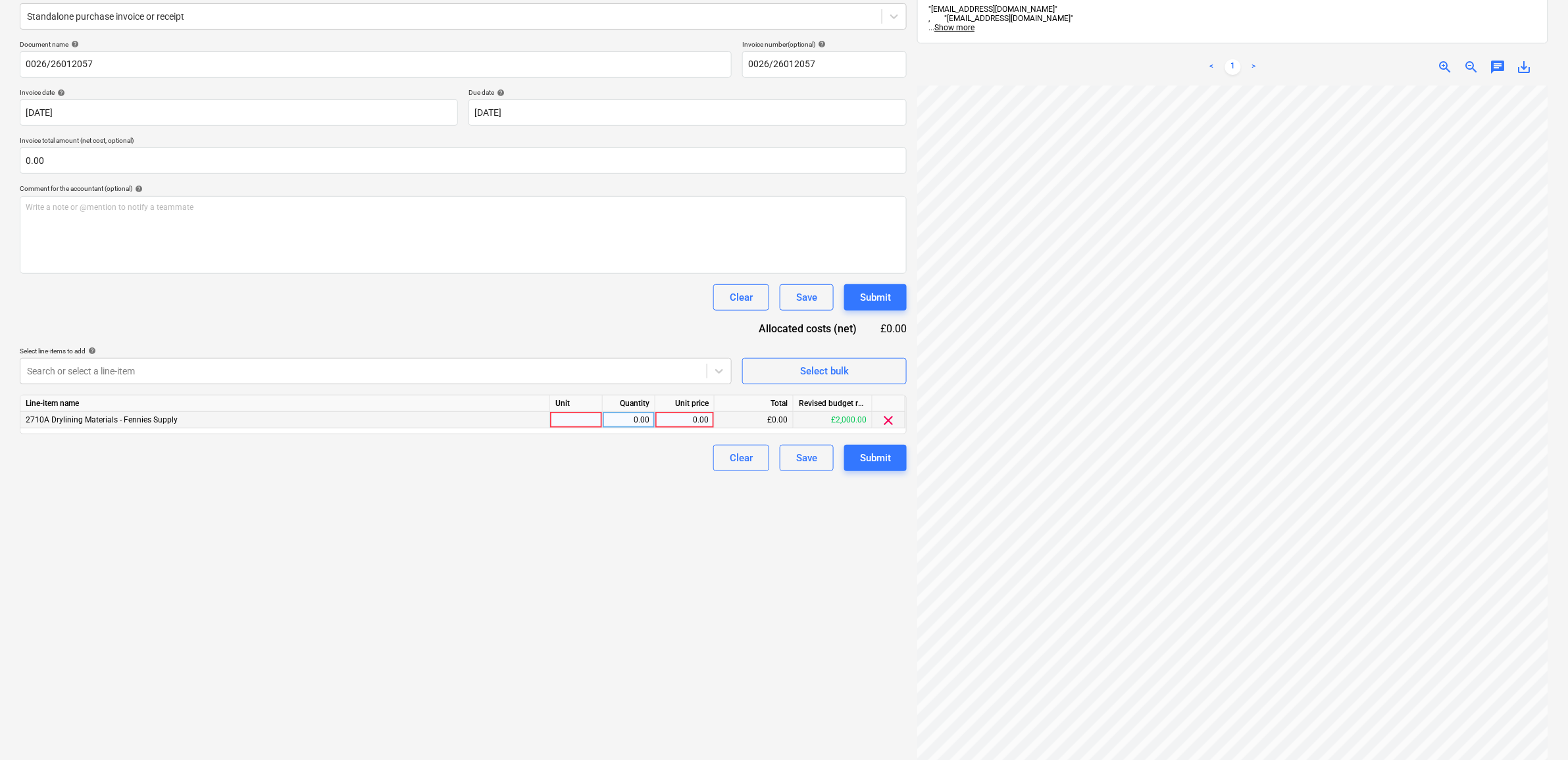
click at [682, 415] on div "0.00" at bounding box center [685, 420] width 48 height 17
type input "2064.78"
click at [706, 593] on div "Create new document Select company Lawsons Add new company Select document type…" at bounding box center [462, 358] width 897 height 912
click at [879, 451] on div "Submit" at bounding box center [875, 457] width 31 height 17
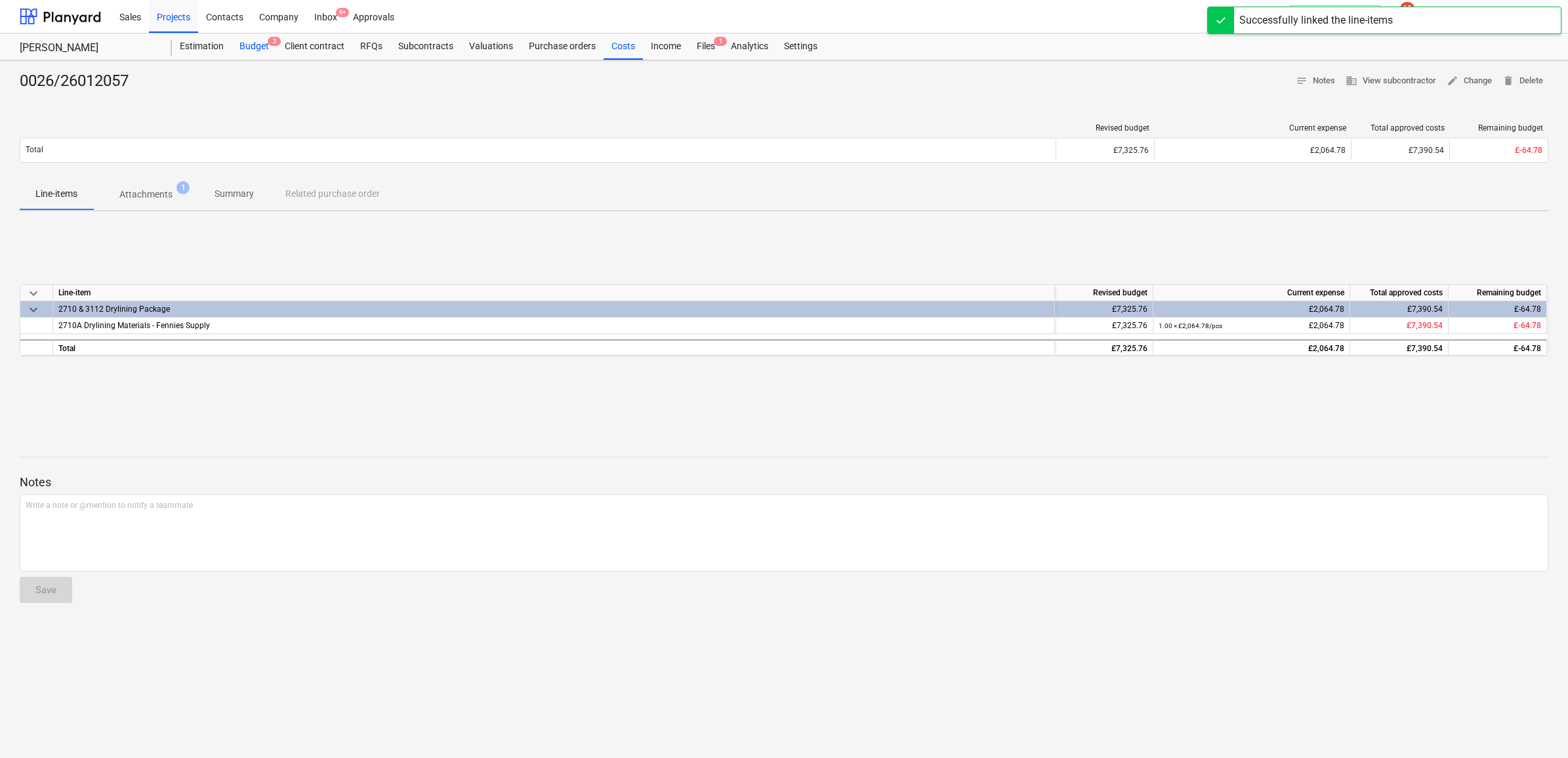
click at [256, 47] on div "Budget 3" at bounding box center [254, 47] width 45 height 27
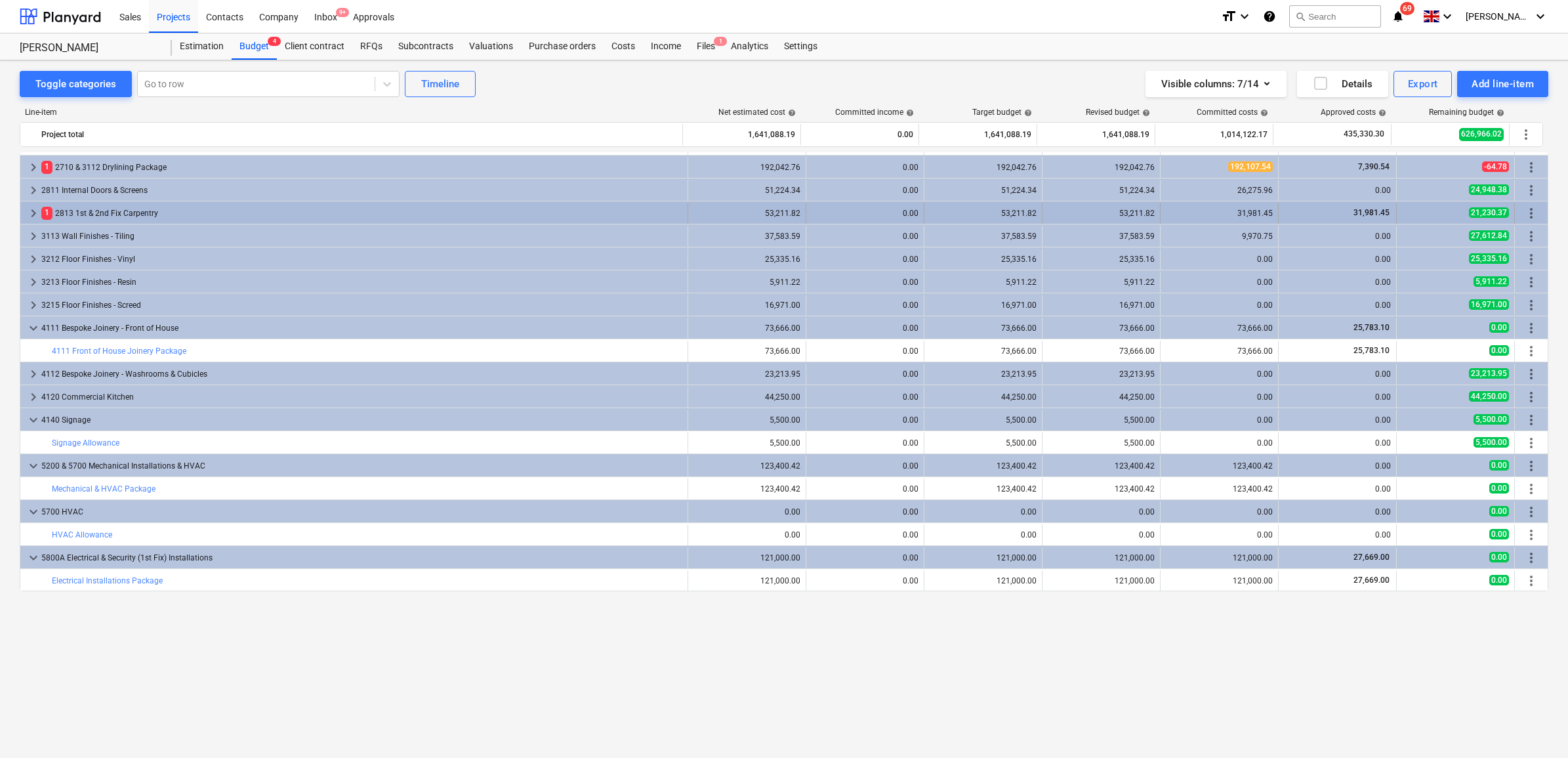
scroll to position [656, 0]
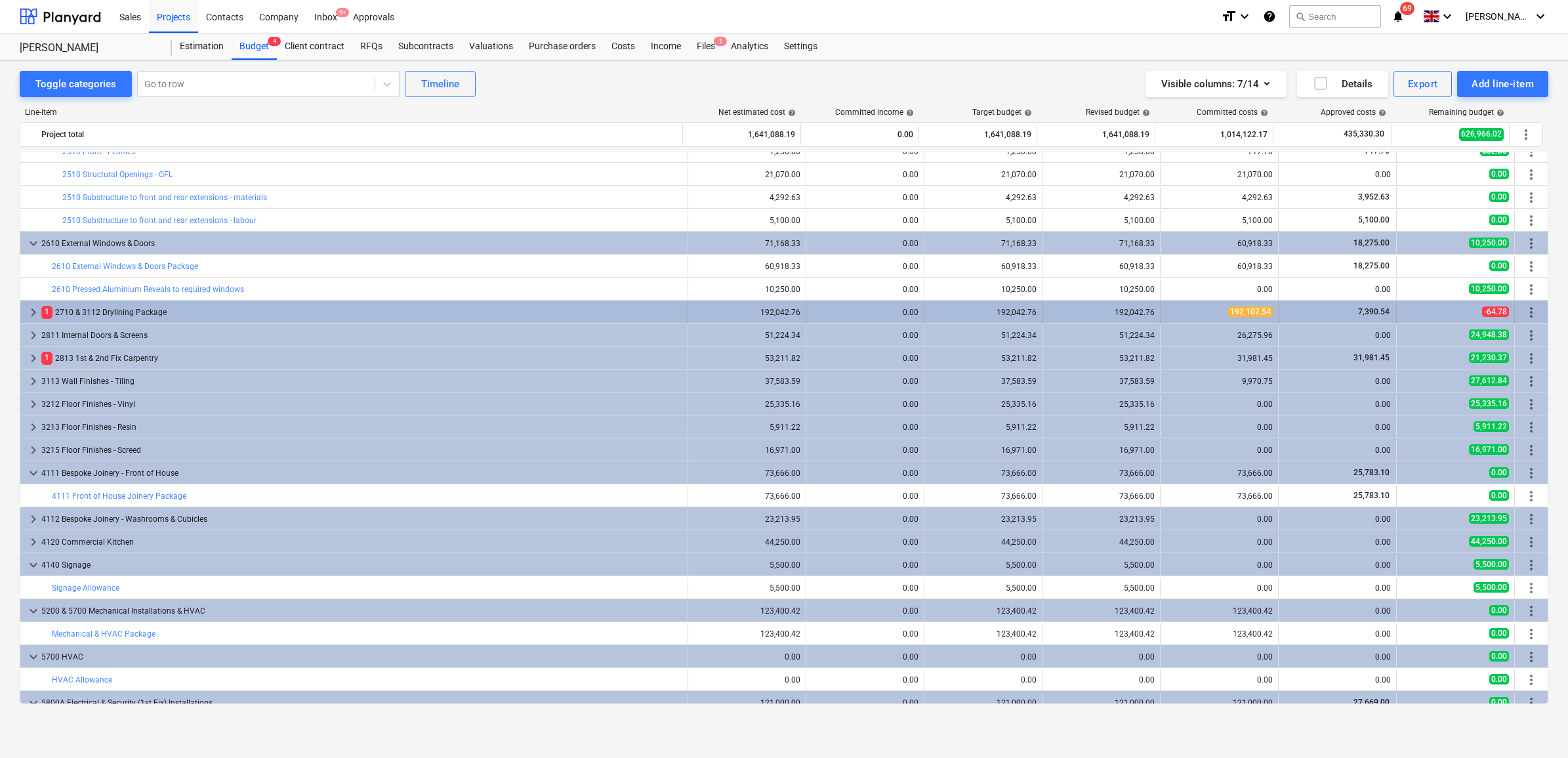
click at [27, 310] on span "keyboard_arrow_right" at bounding box center [34, 313] width 16 height 16
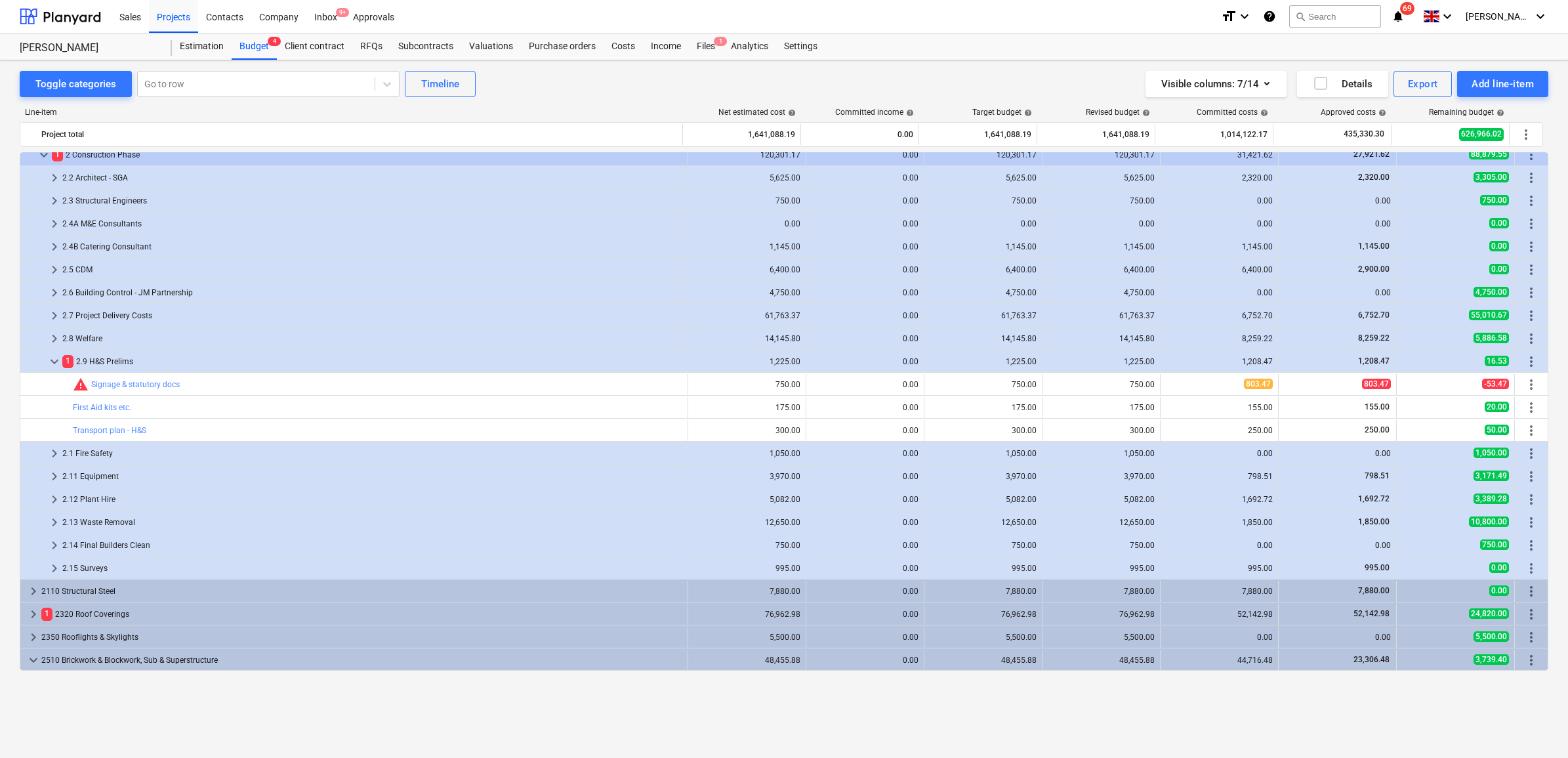
scroll to position [0, 0]
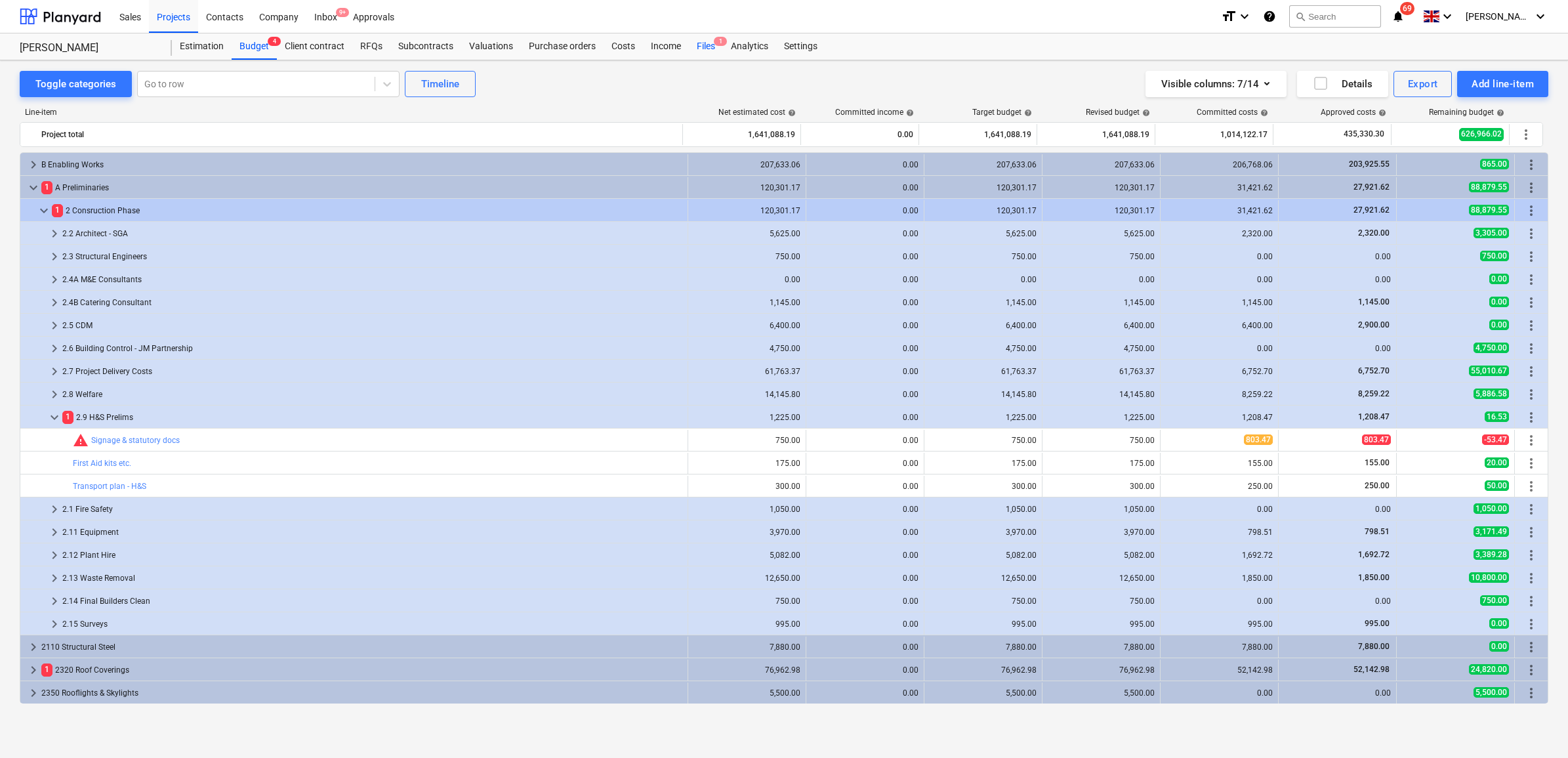
click at [701, 47] on div "Files 1" at bounding box center [706, 47] width 34 height 27
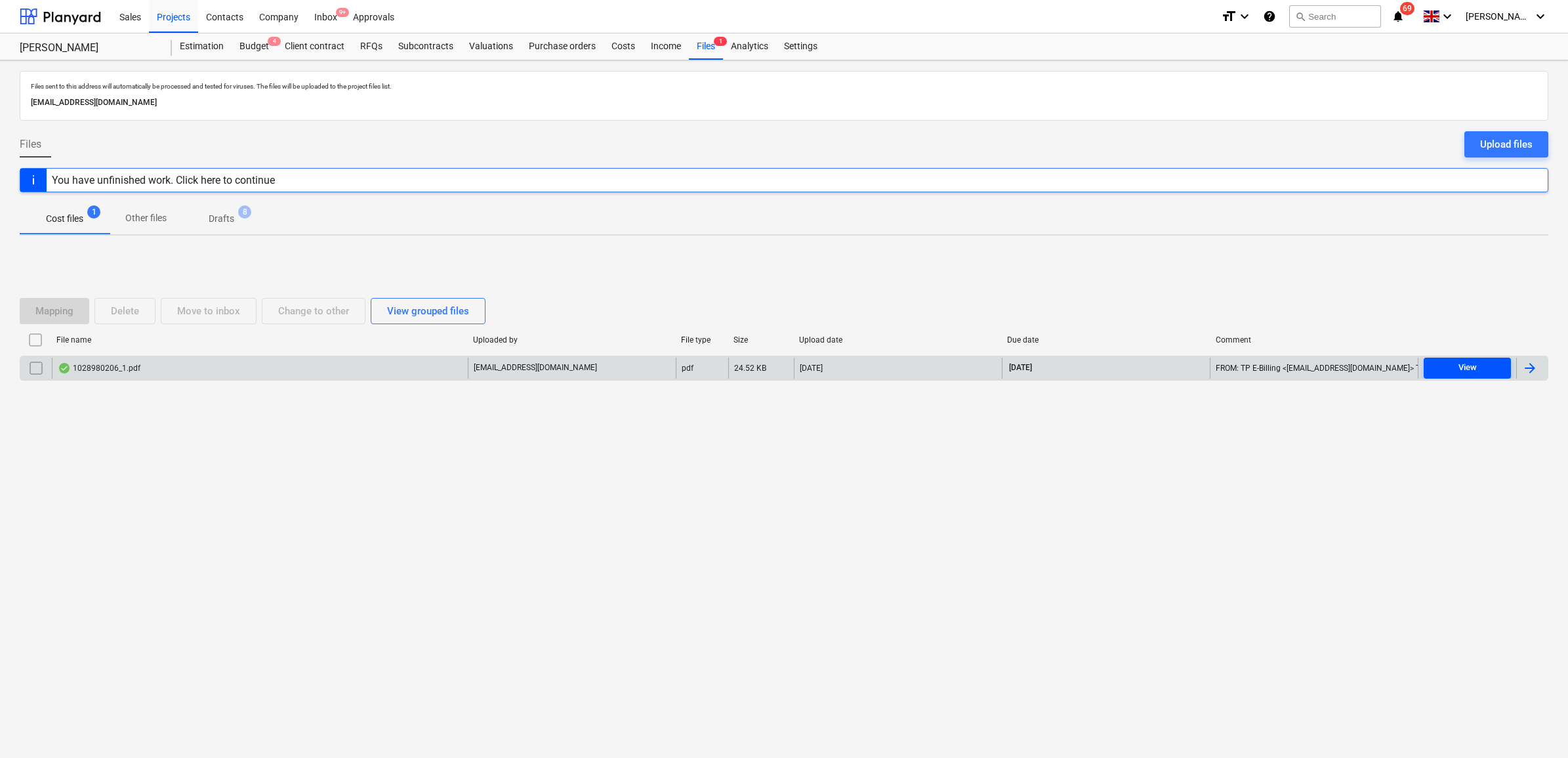
click at [1471, 363] on div "View" at bounding box center [1467, 368] width 19 height 15
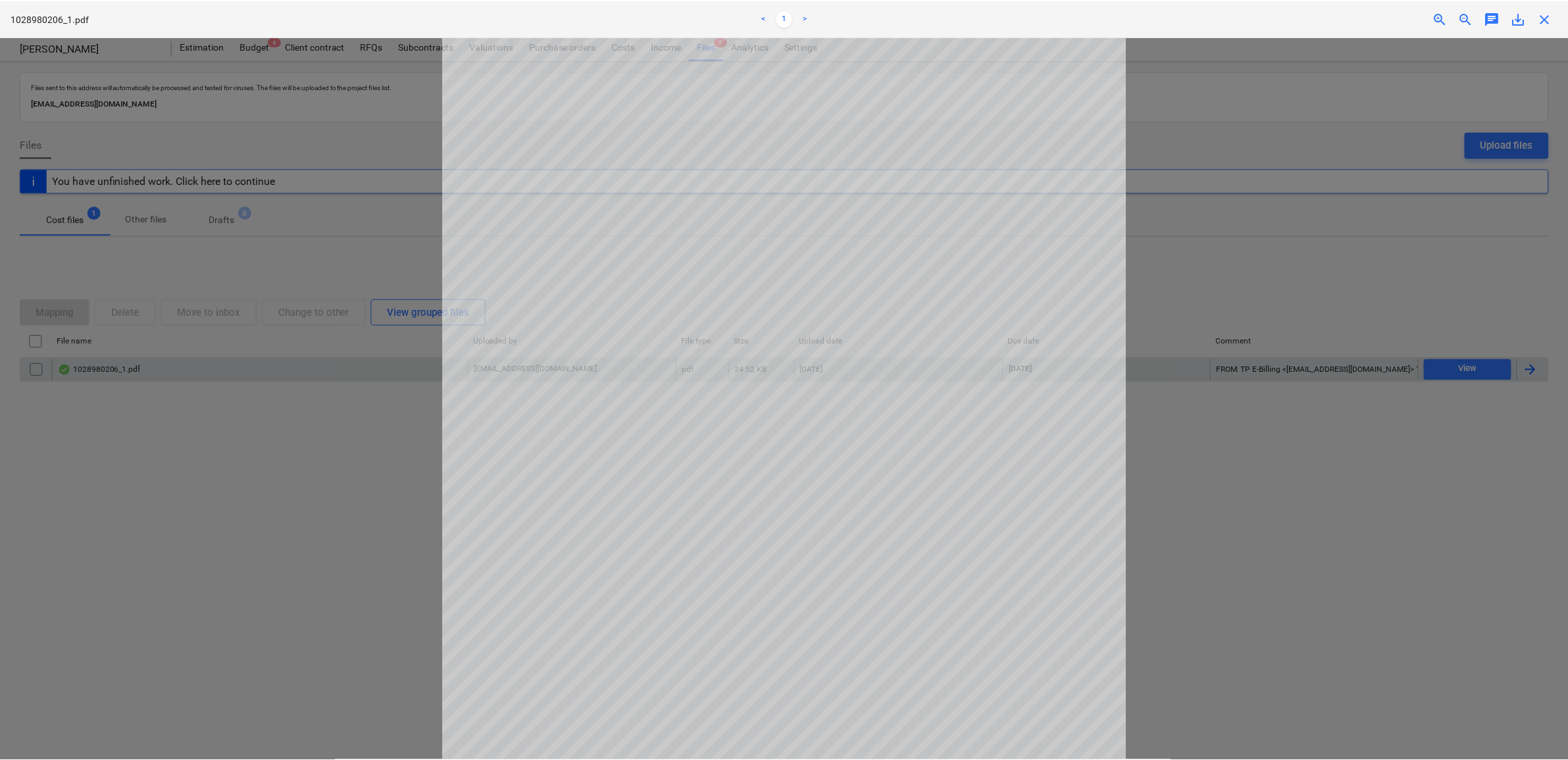
scroll to position [83, 0]
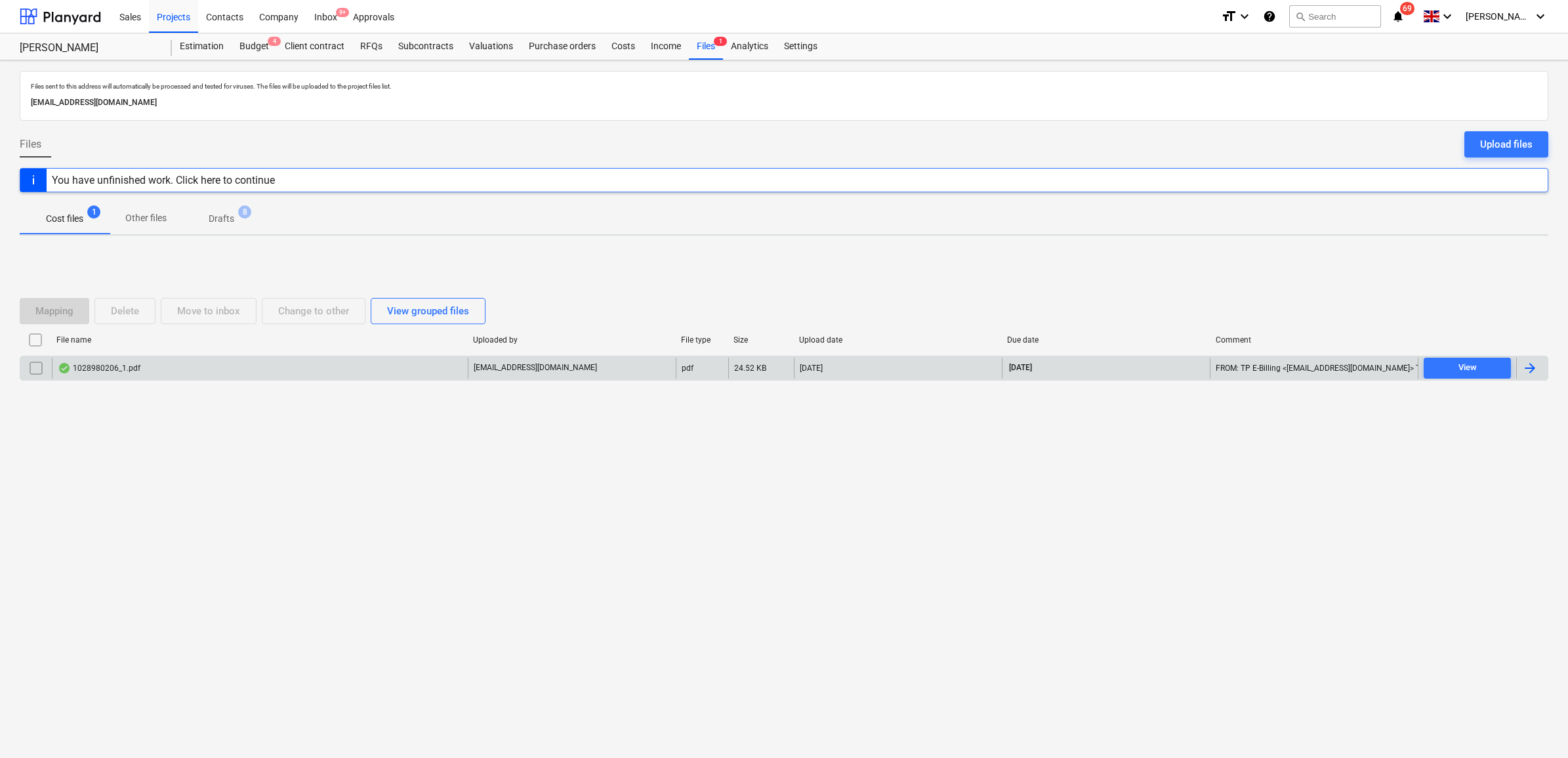
click at [1527, 367] on div at bounding box center [1530, 368] width 16 height 16
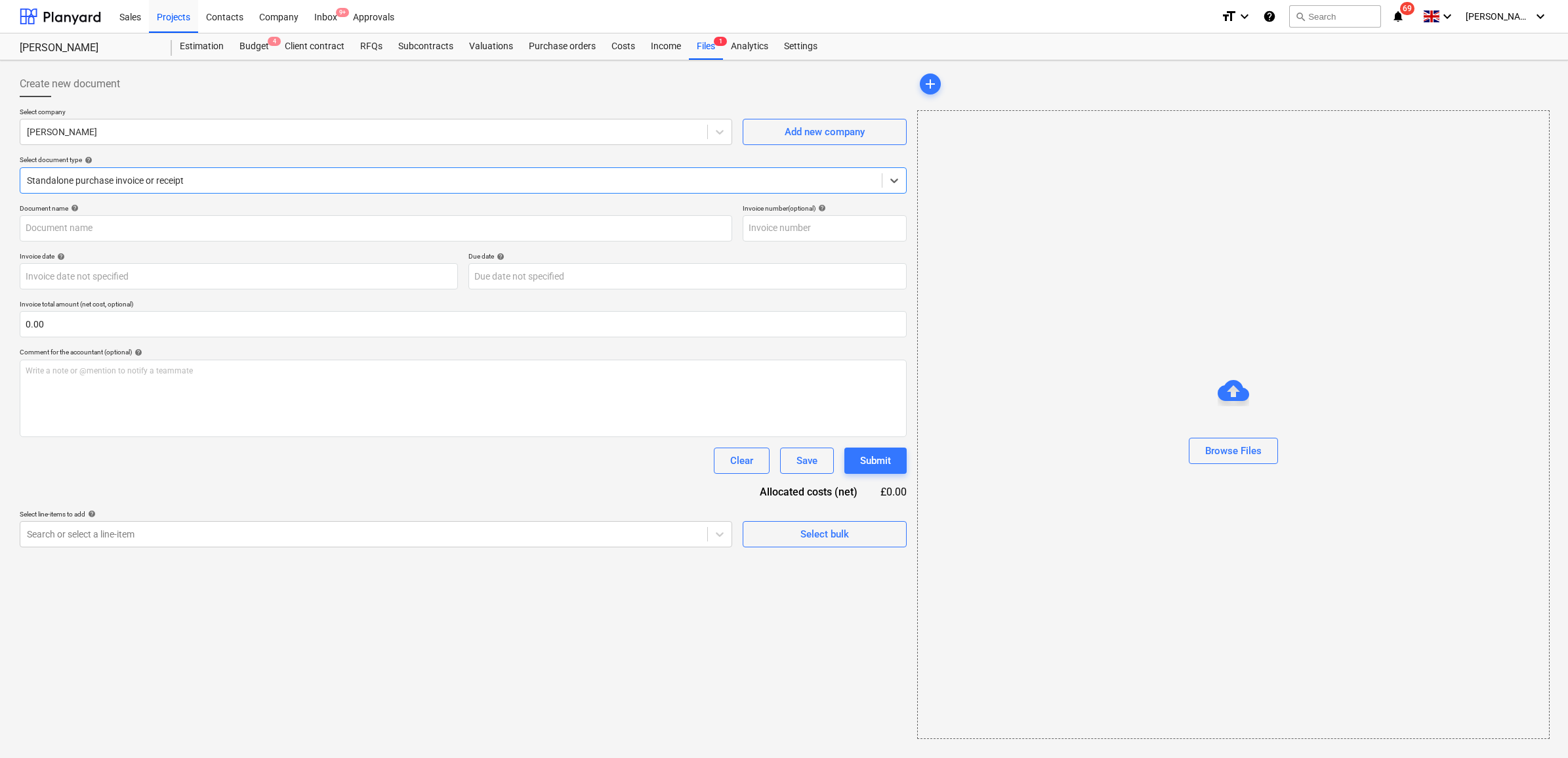
type input "1028980206"
type input "[DATE]"
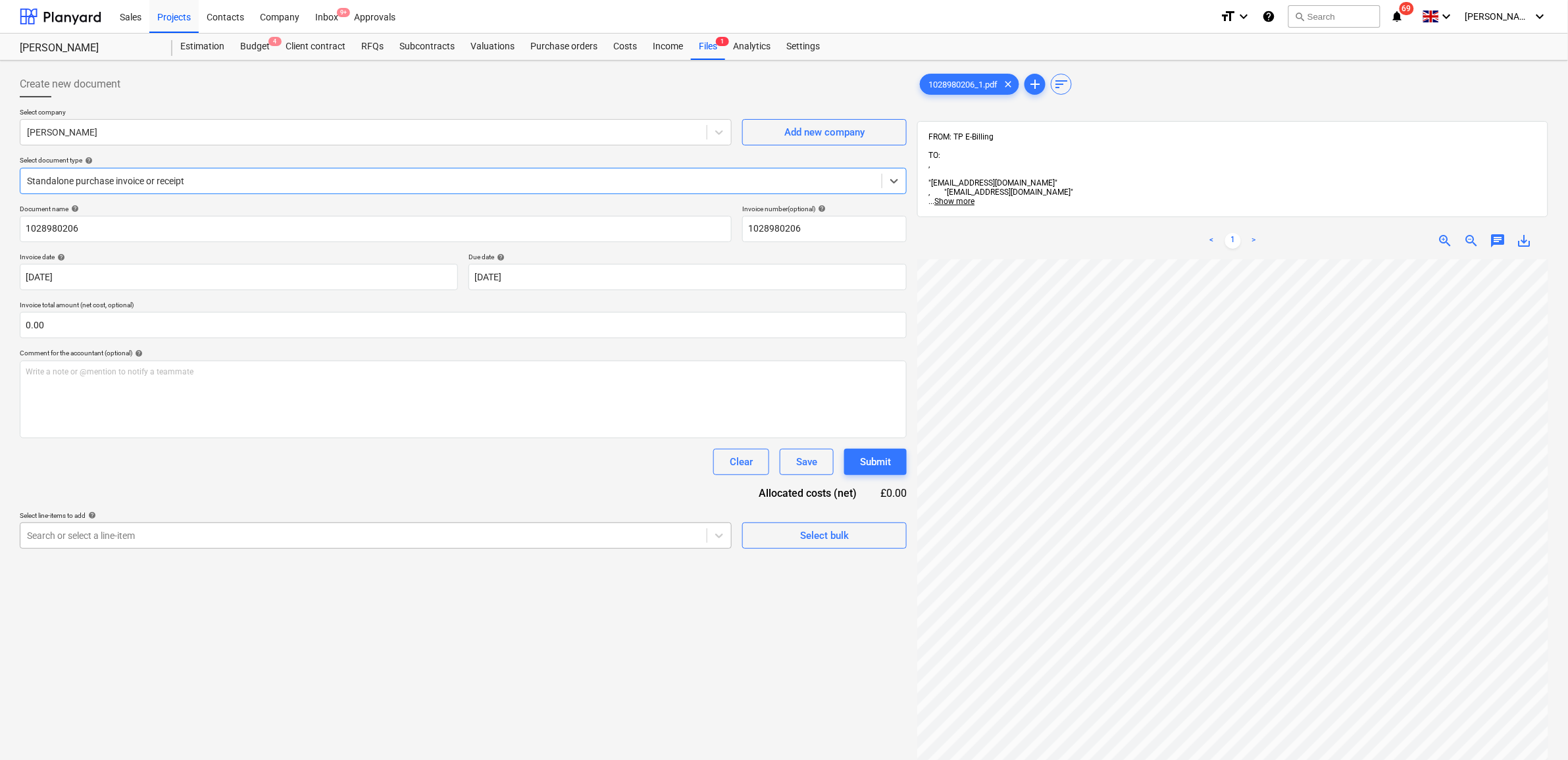
click at [221, 541] on div at bounding box center [363, 535] width 673 height 13
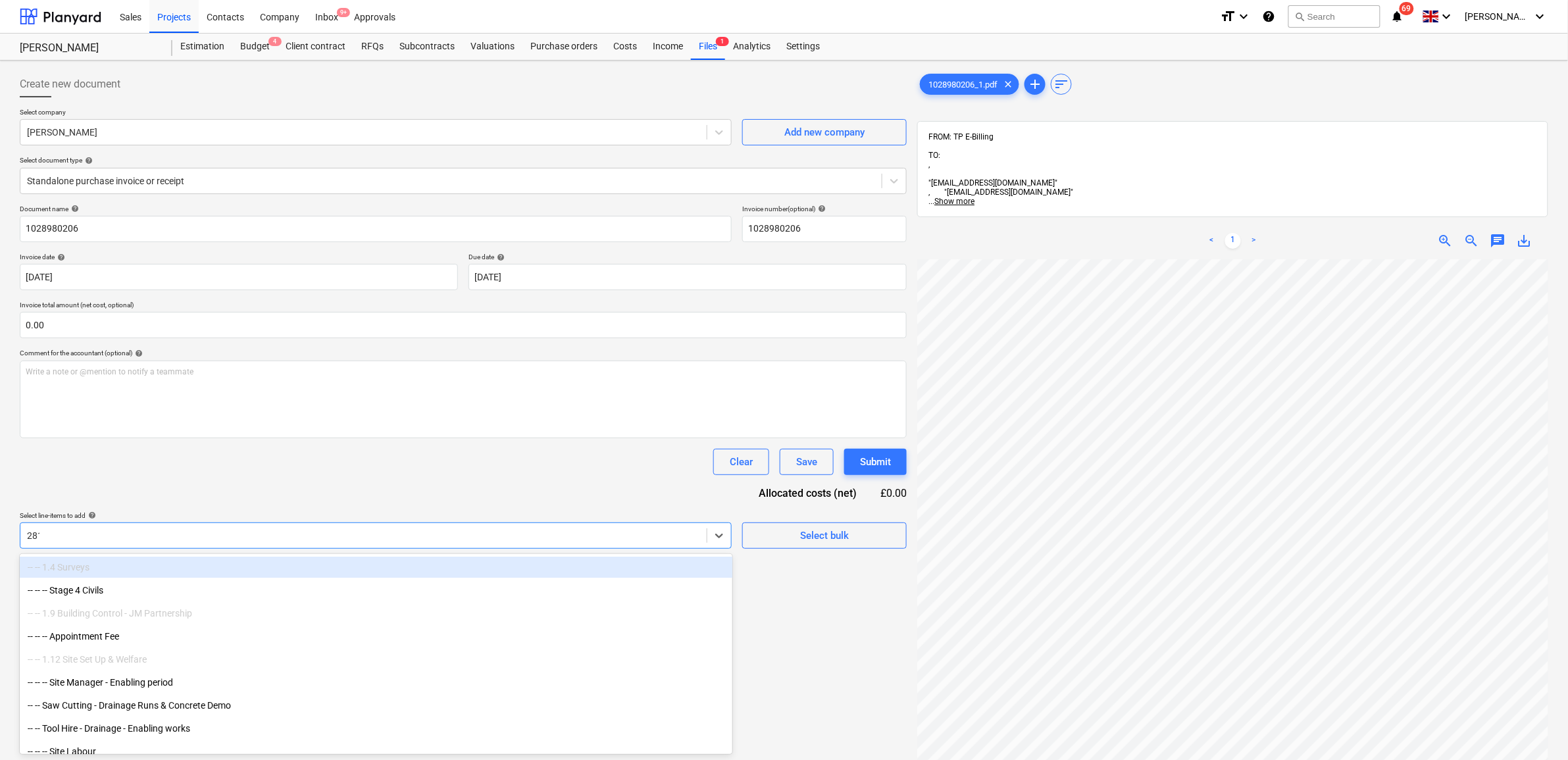
type input "2813"
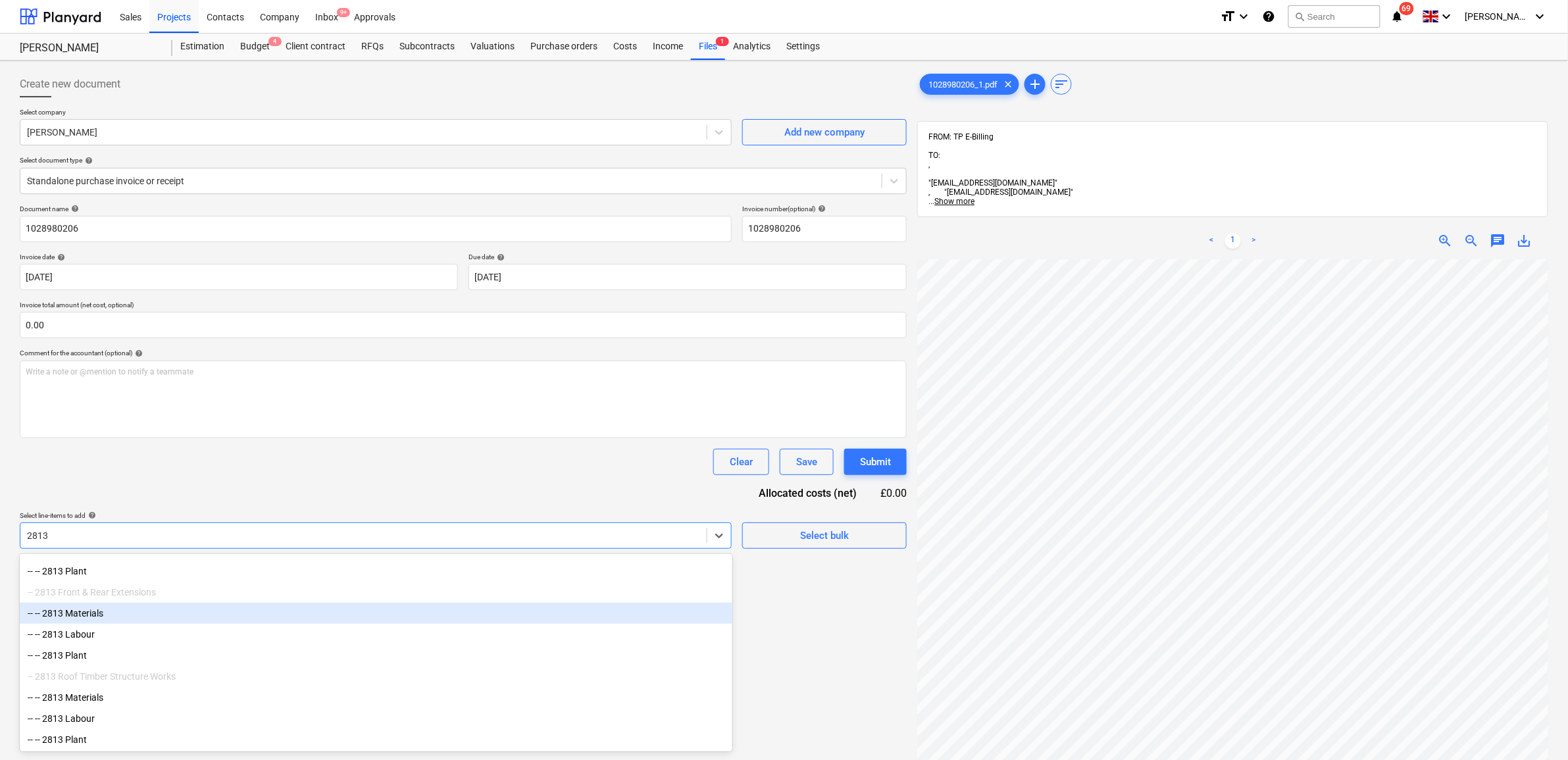
scroll to position [204, 0]
click at [137, 613] on div "-- -- 2813 Materials" at bounding box center [376, 612] width 712 height 21
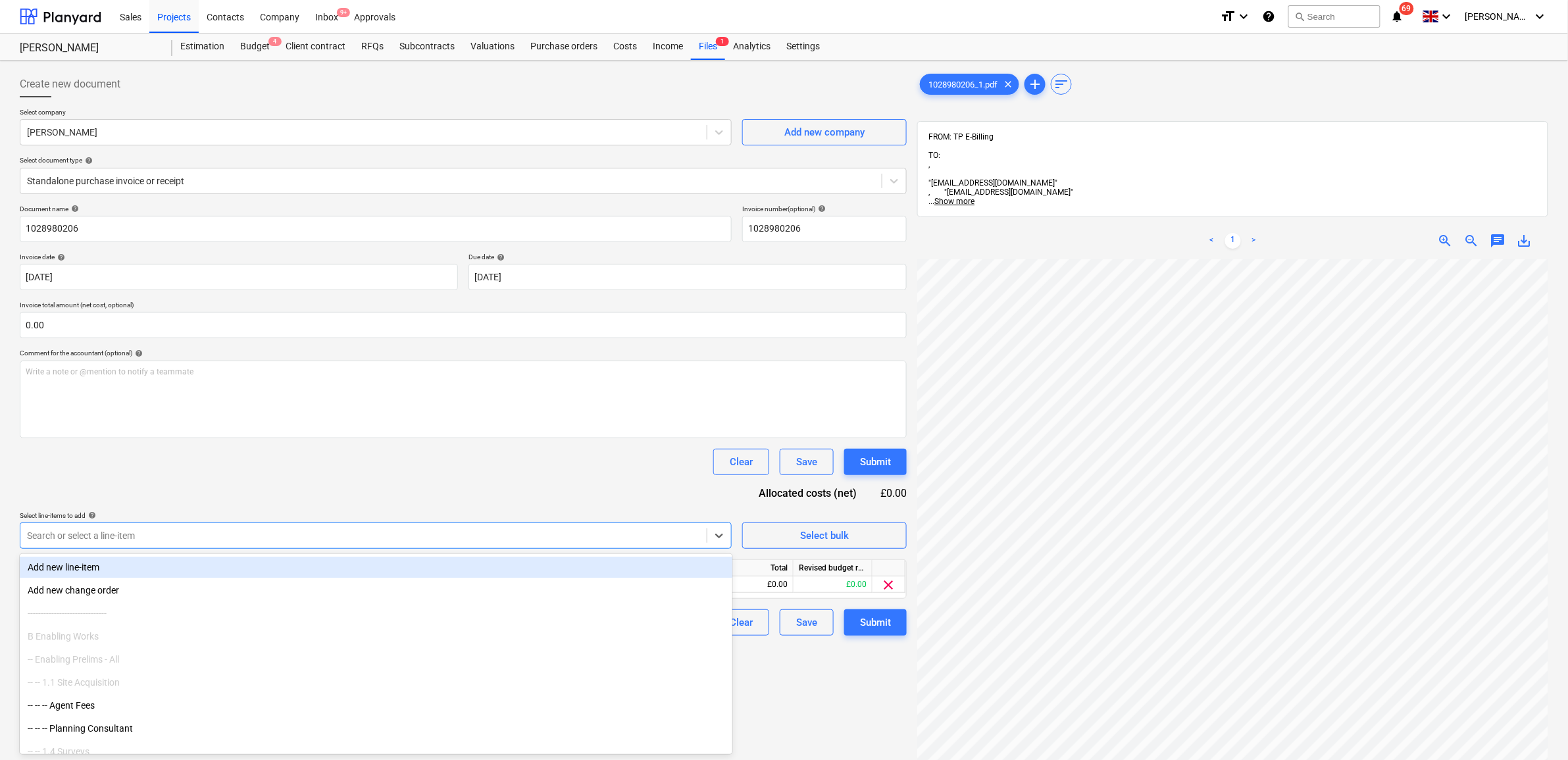
click at [459, 448] on div "Document name help 1028980206 Invoice number (optional) help 1028980206 Invoice…" at bounding box center [462, 420] width 887 height 431
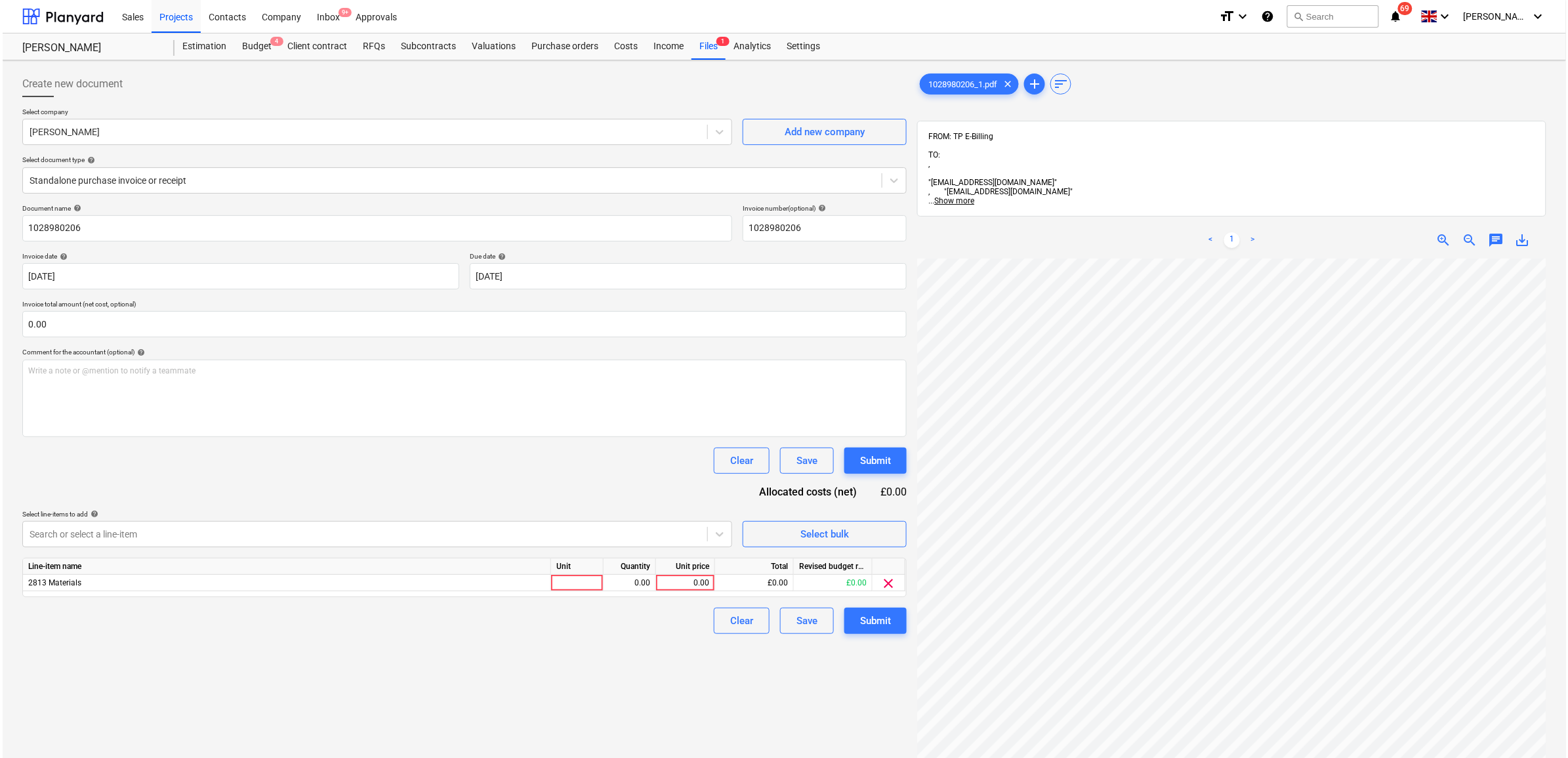
scroll to position [133, 60]
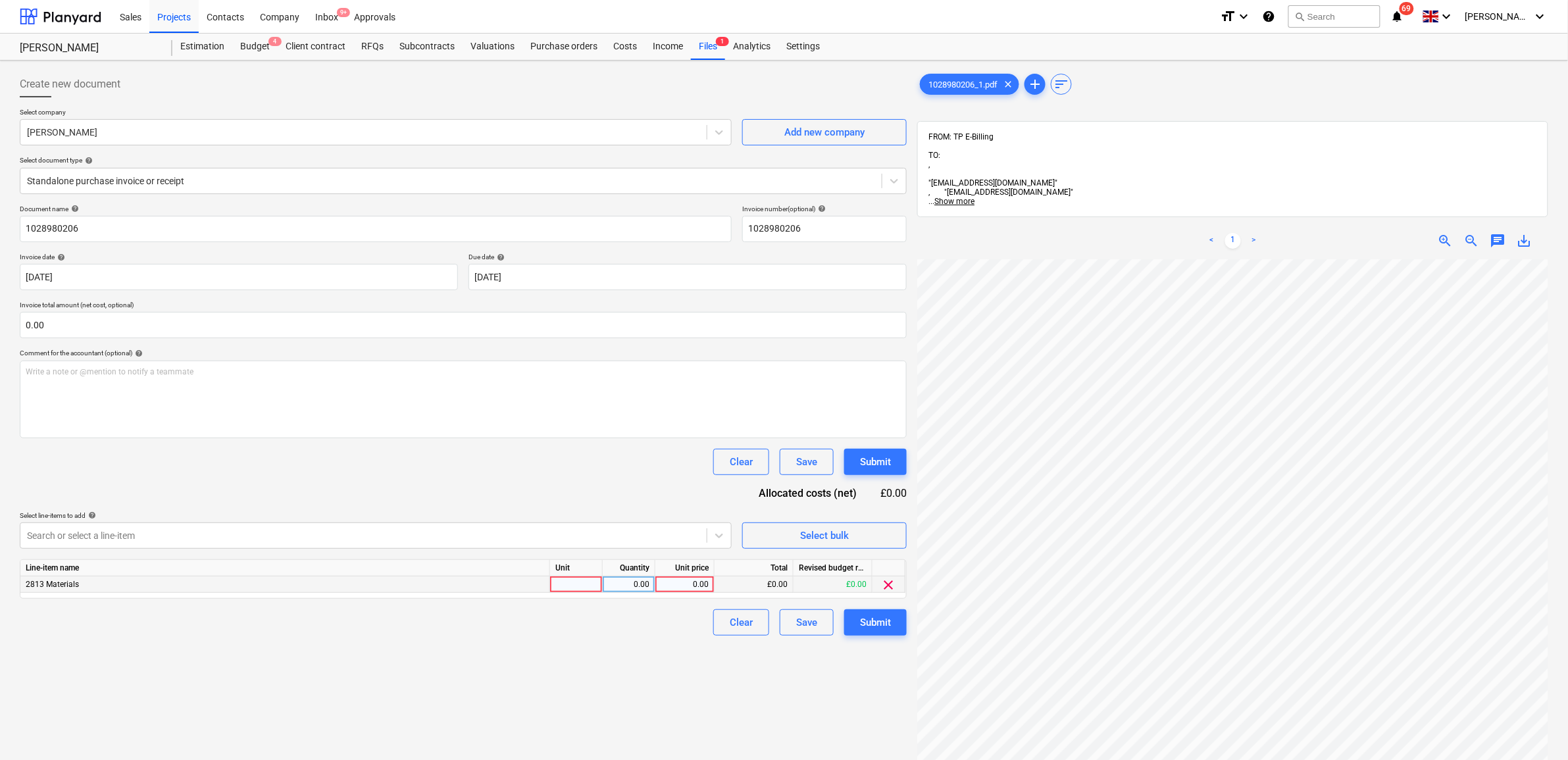
click at [688, 583] on div "0.00" at bounding box center [685, 585] width 48 height 17
type input "48.32"
click at [626, 641] on div "Create new document Select company [PERSON_NAME] Add new company Select documen…" at bounding box center [462, 526] width 897 height 922
click at [881, 623] on div "Submit" at bounding box center [875, 622] width 31 height 17
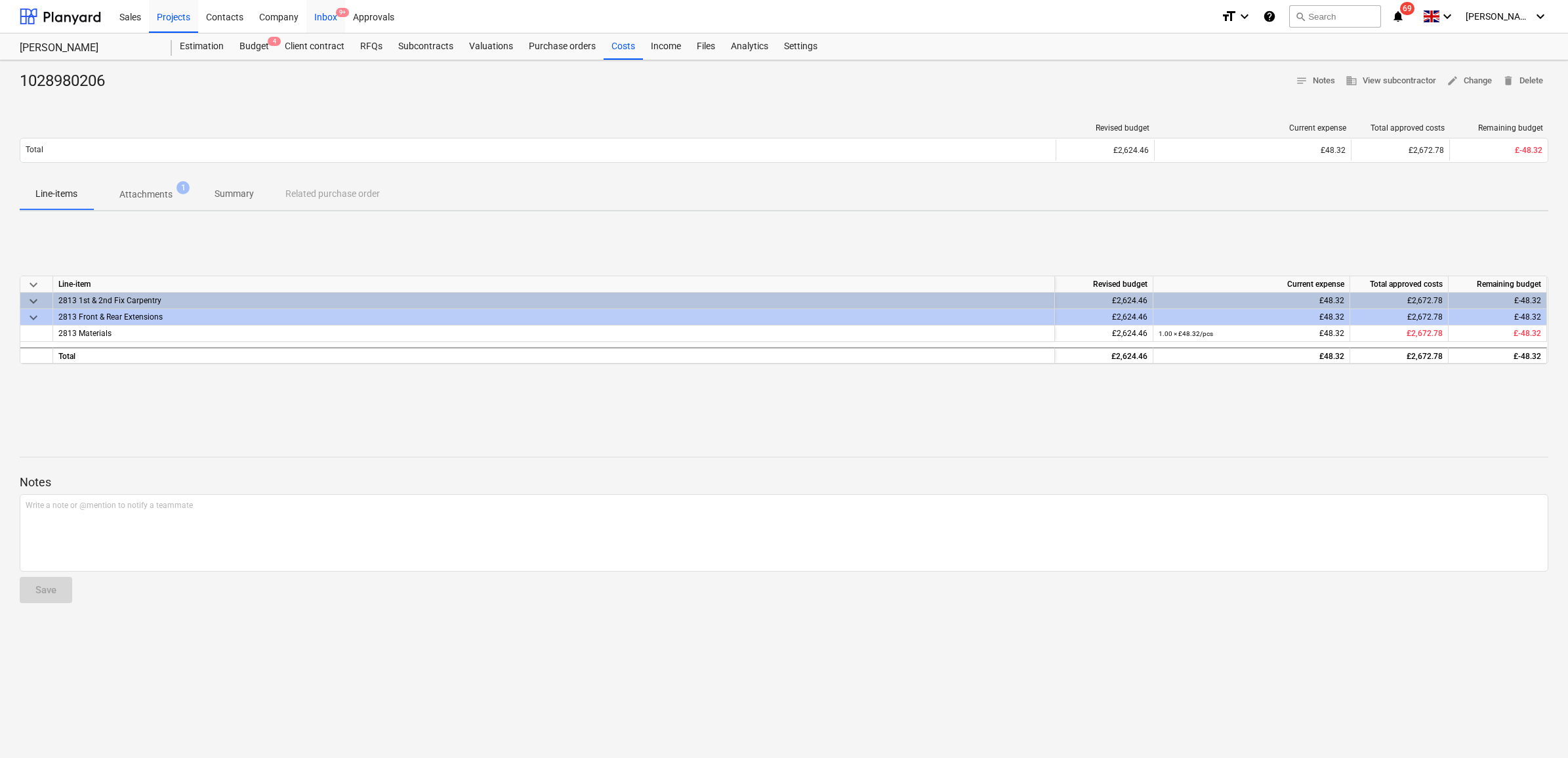
click at [330, 14] on div "Inbox 9+" at bounding box center [326, 16] width 39 height 34
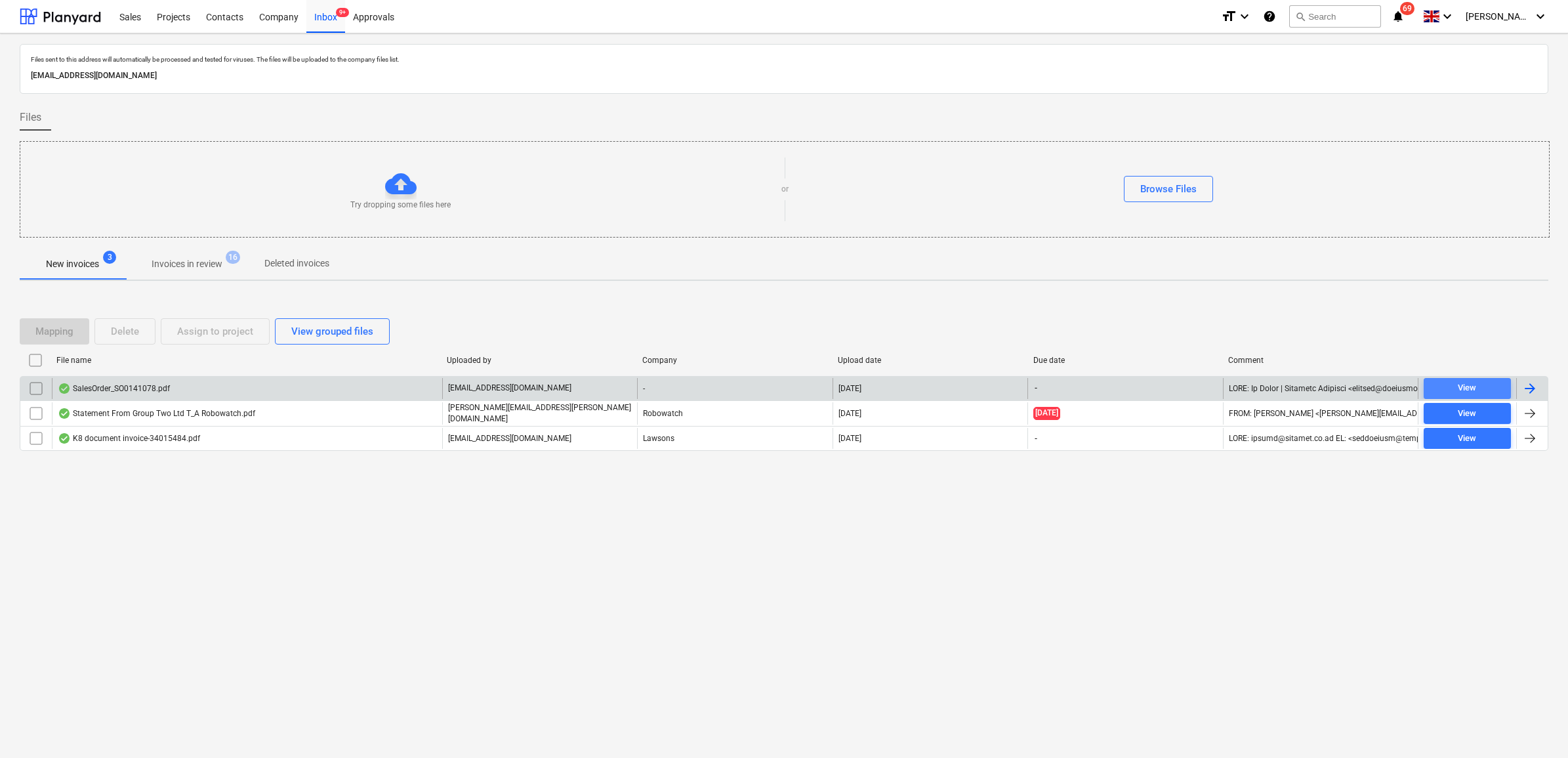
click at [1458, 382] on div "View" at bounding box center [1467, 388] width 19 height 15
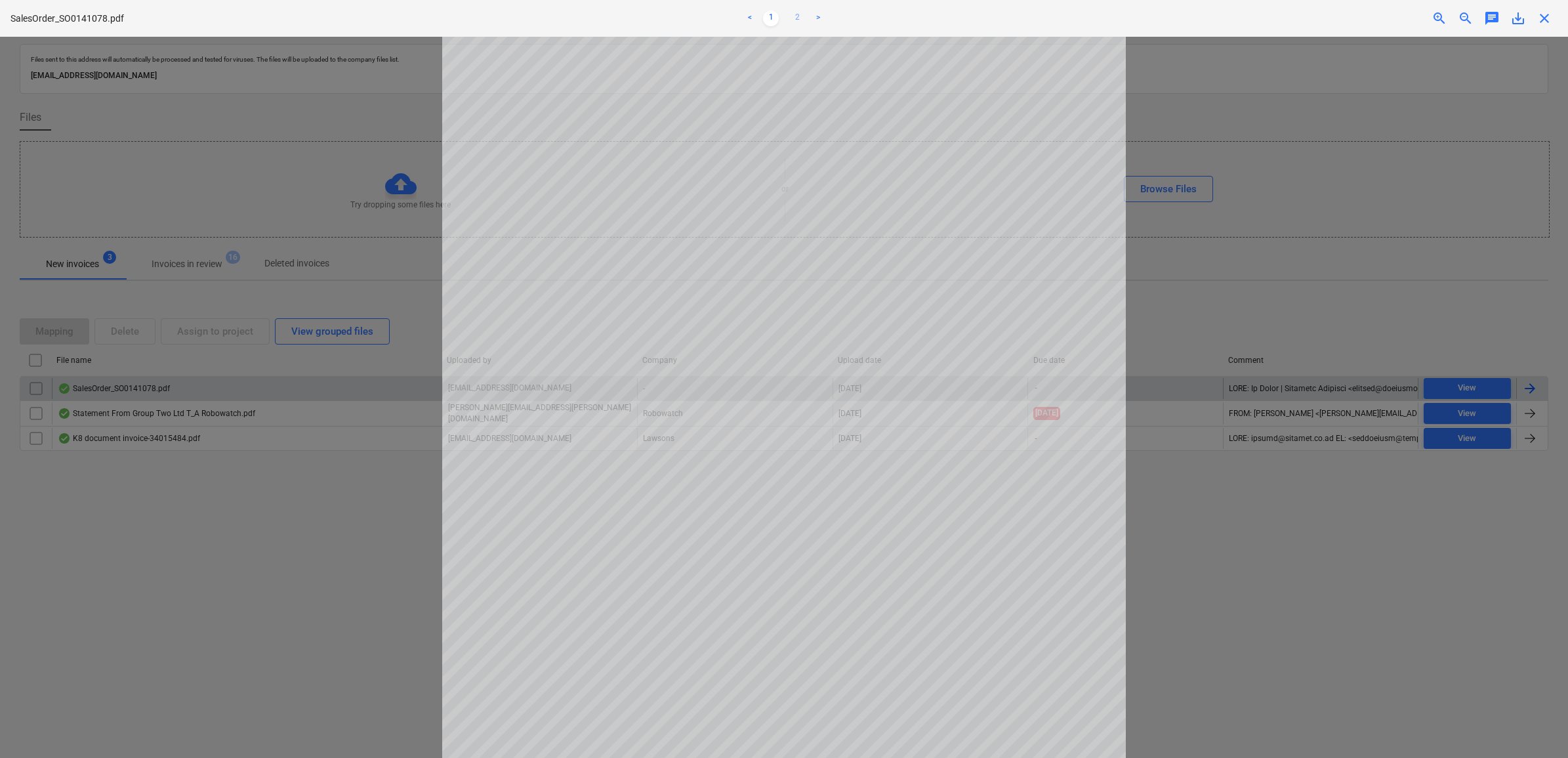
click at [800, 14] on link "2" at bounding box center [798, 19] width 16 height 16
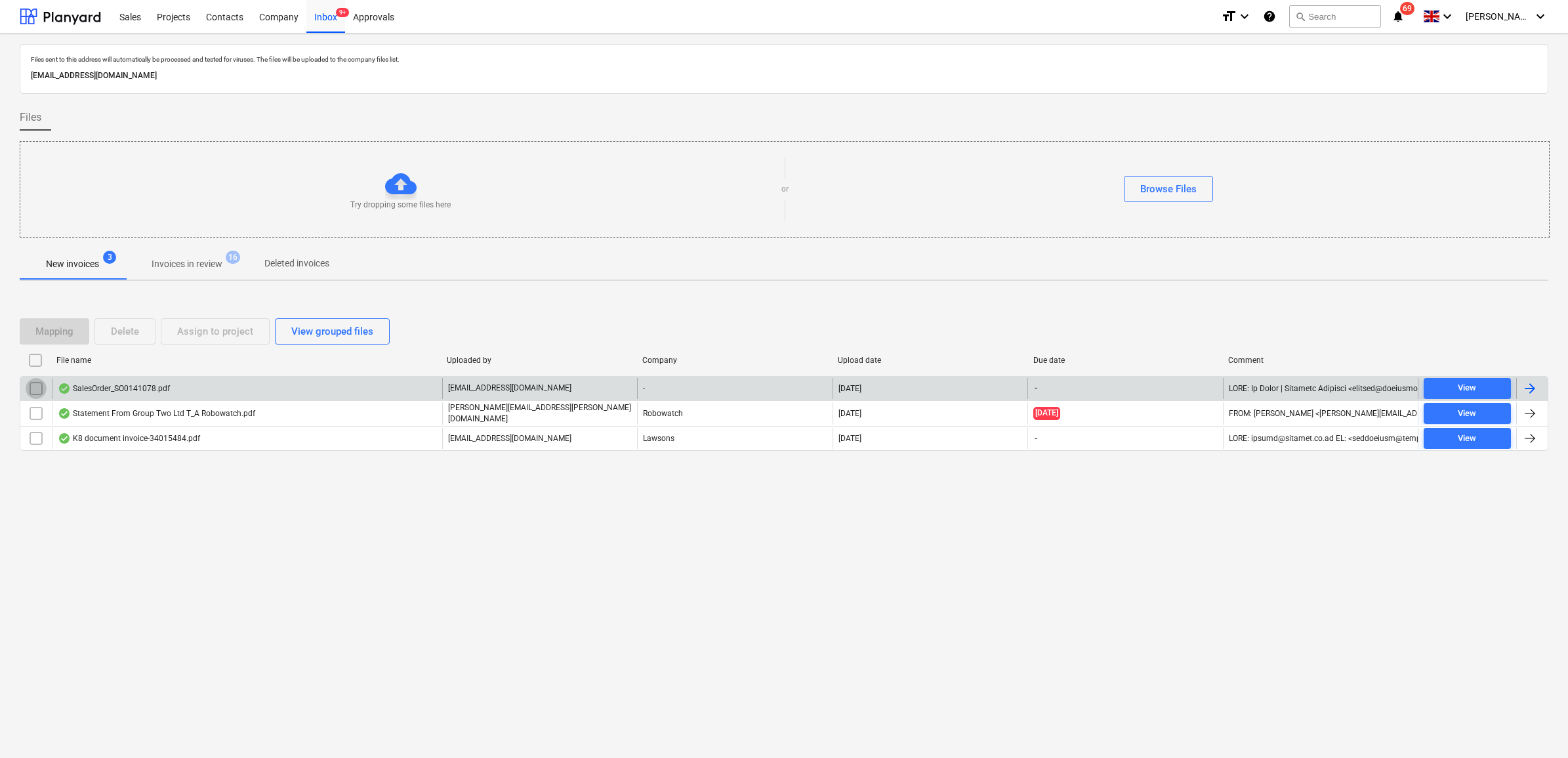
click at [33, 386] on input "checkbox" at bounding box center [36, 389] width 21 height 21
click at [137, 336] on div "Delete" at bounding box center [125, 330] width 28 height 17
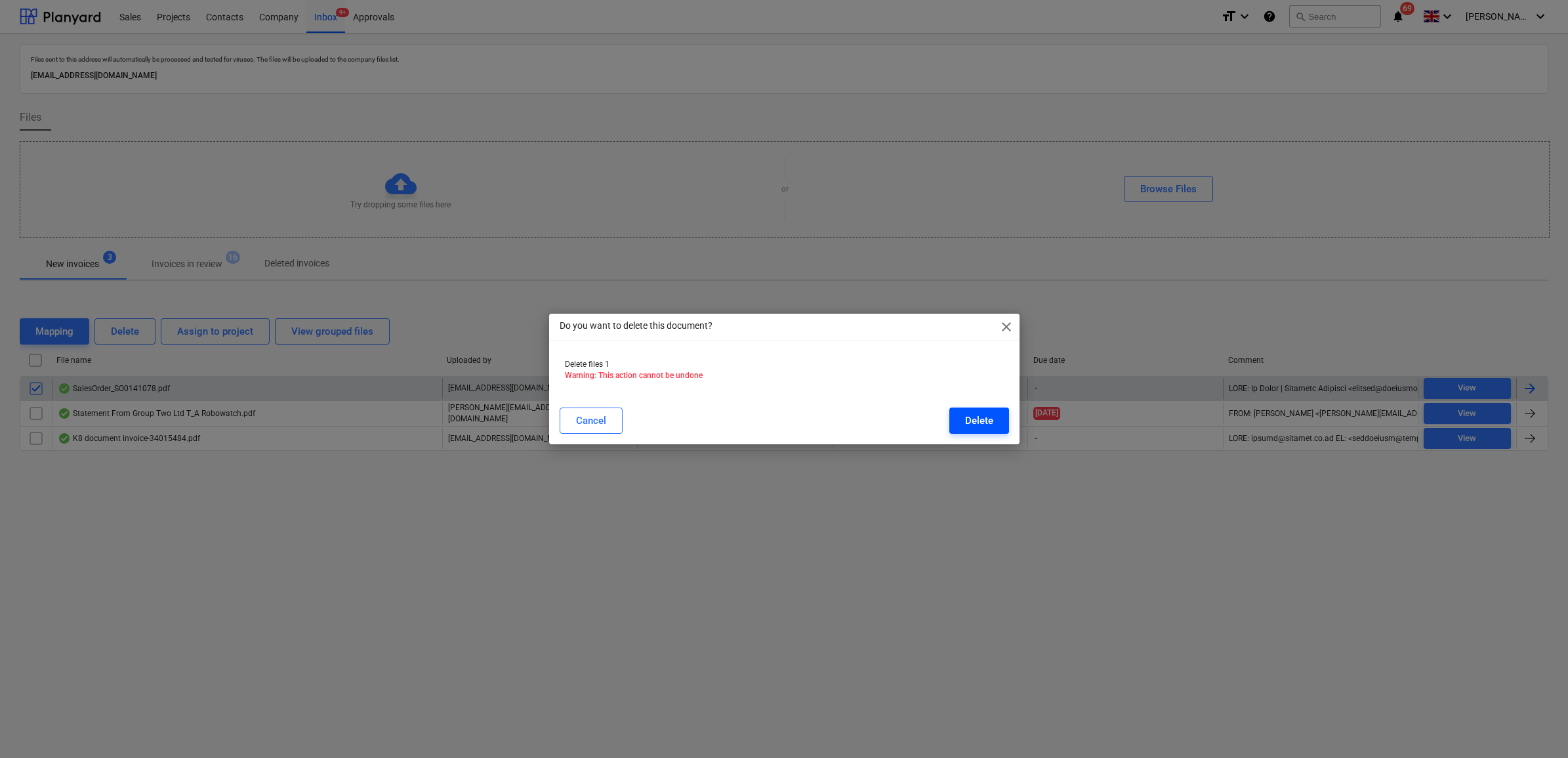
click at [975, 428] on div "Delete" at bounding box center [980, 420] width 28 height 17
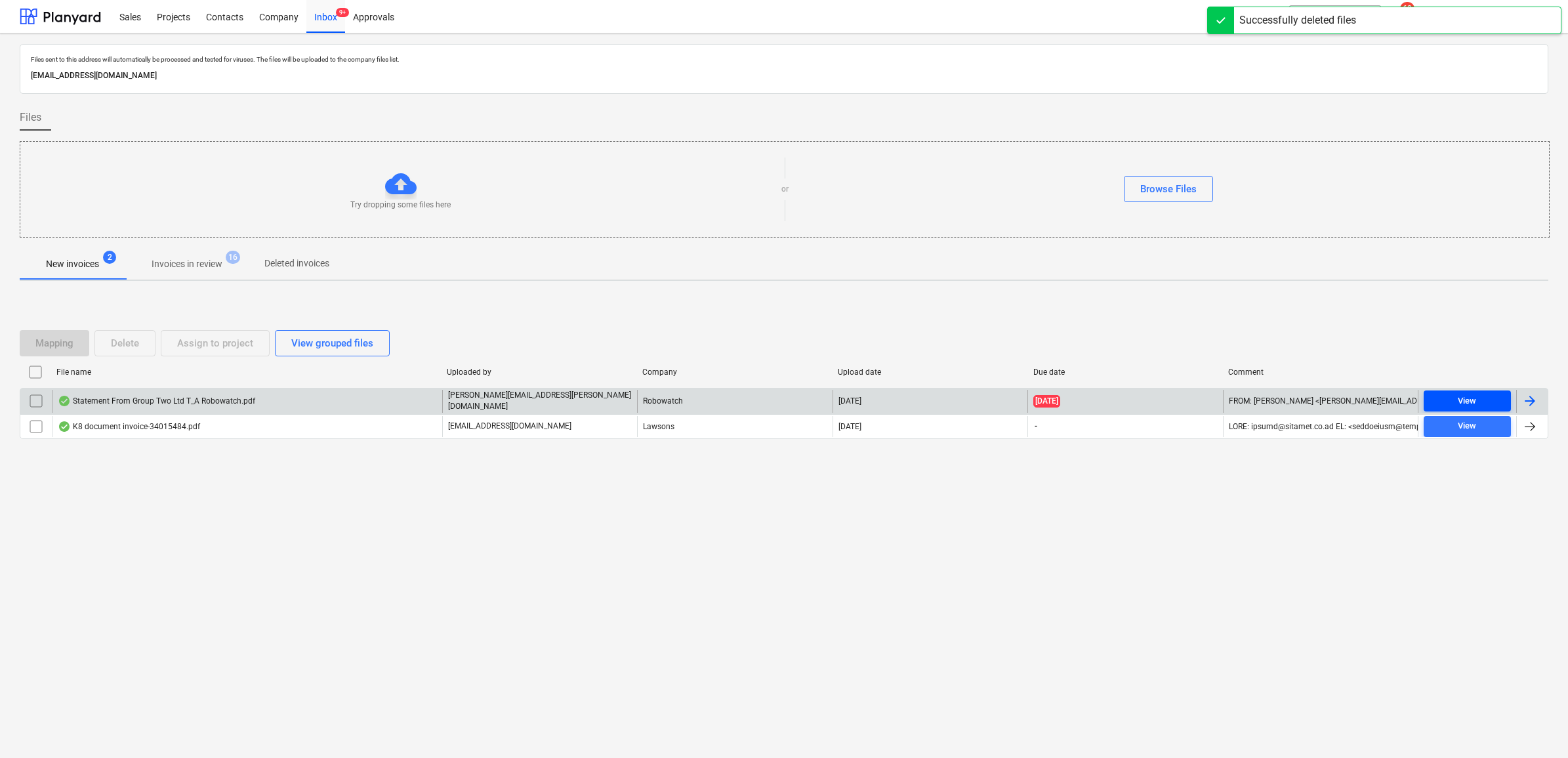
click at [1457, 398] on span "View" at bounding box center [1467, 401] width 77 height 15
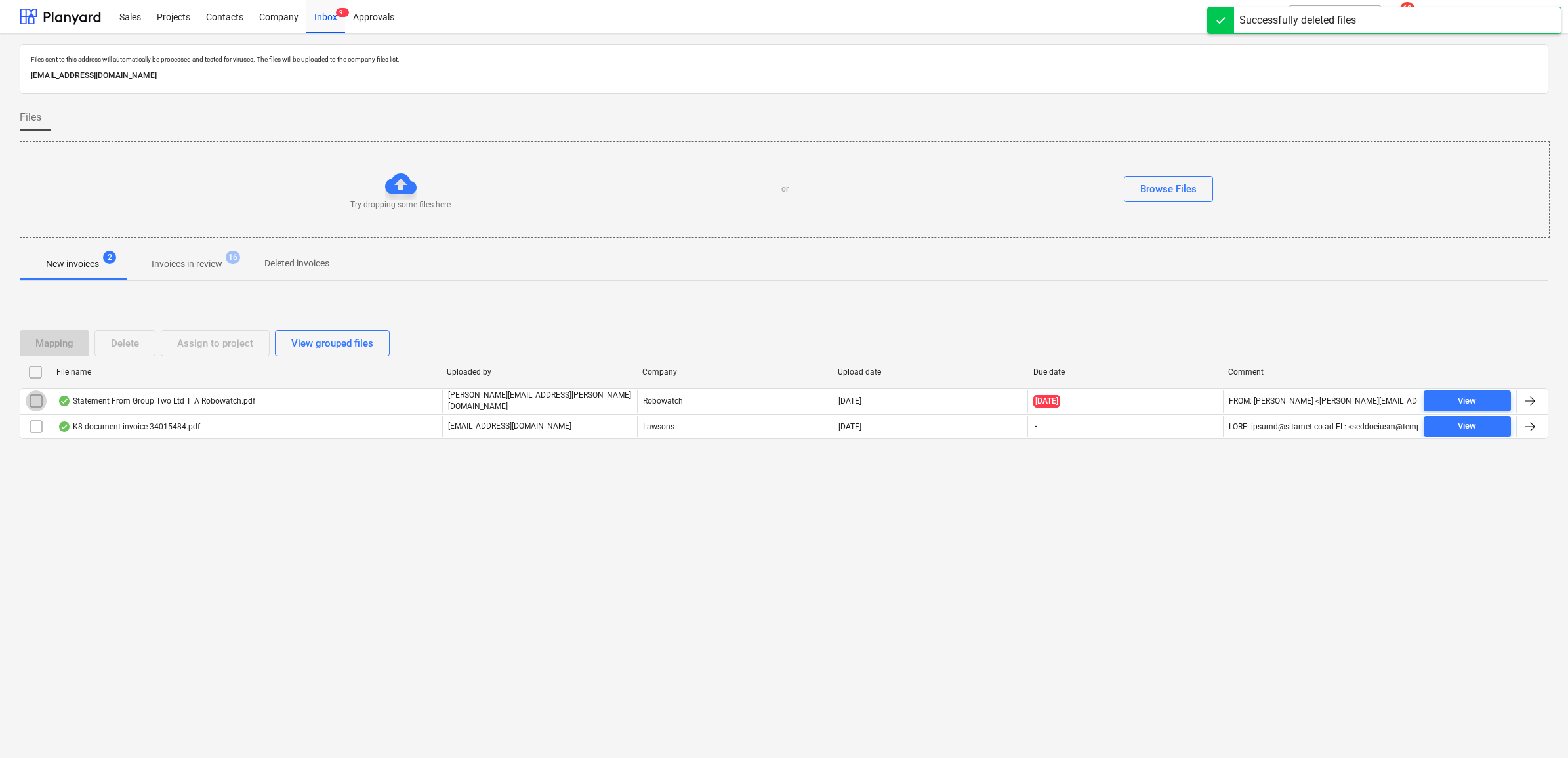
click at [38, 400] on input "checkbox" at bounding box center [36, 401] width 21 height 21
click at [143, 348] on button "Delete" at bounding box center [125, 344] width 61 height 27
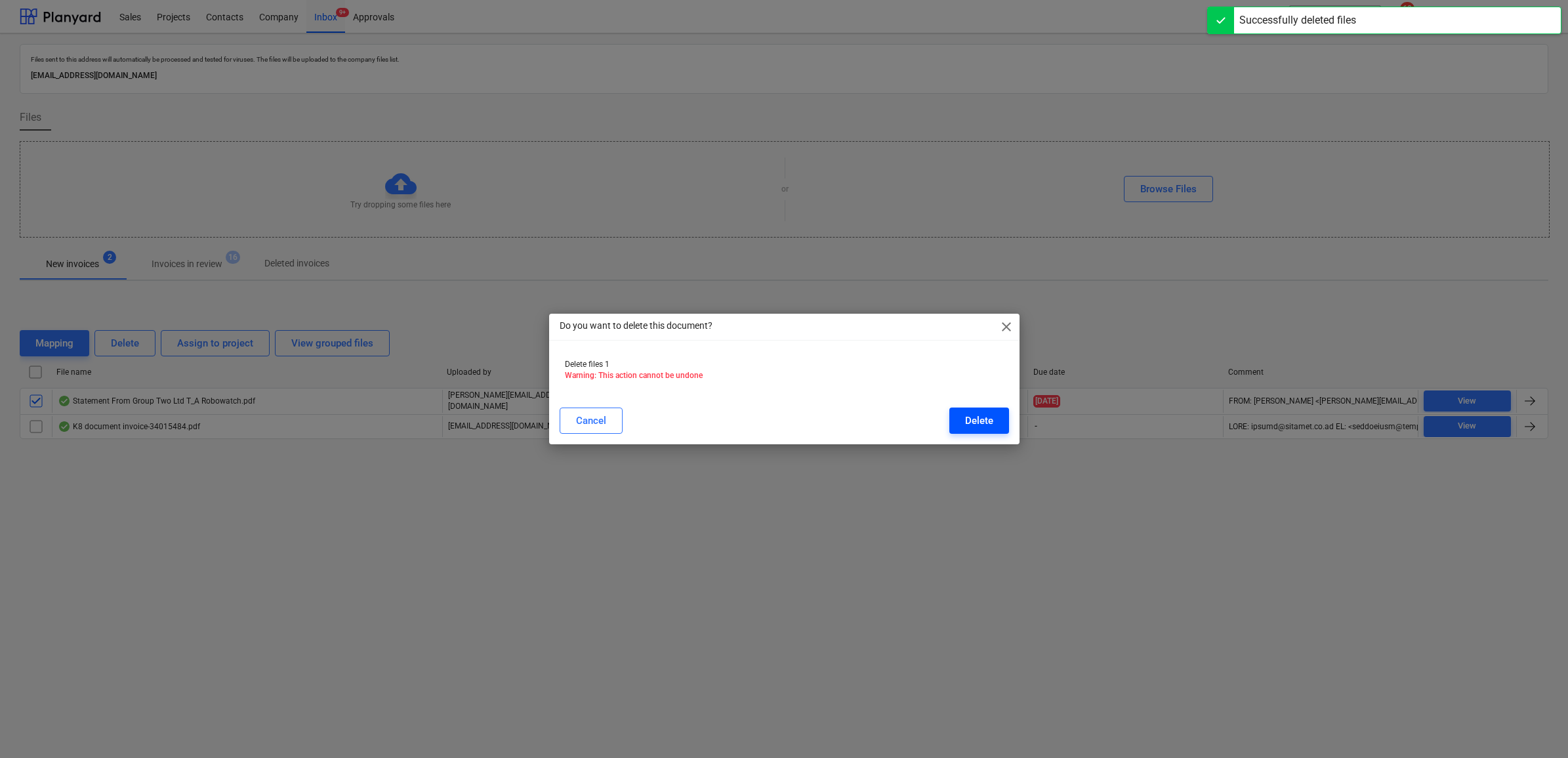
click at [997, 413] on button "Delete" at bounding box center [980, 421] width 60 height 27
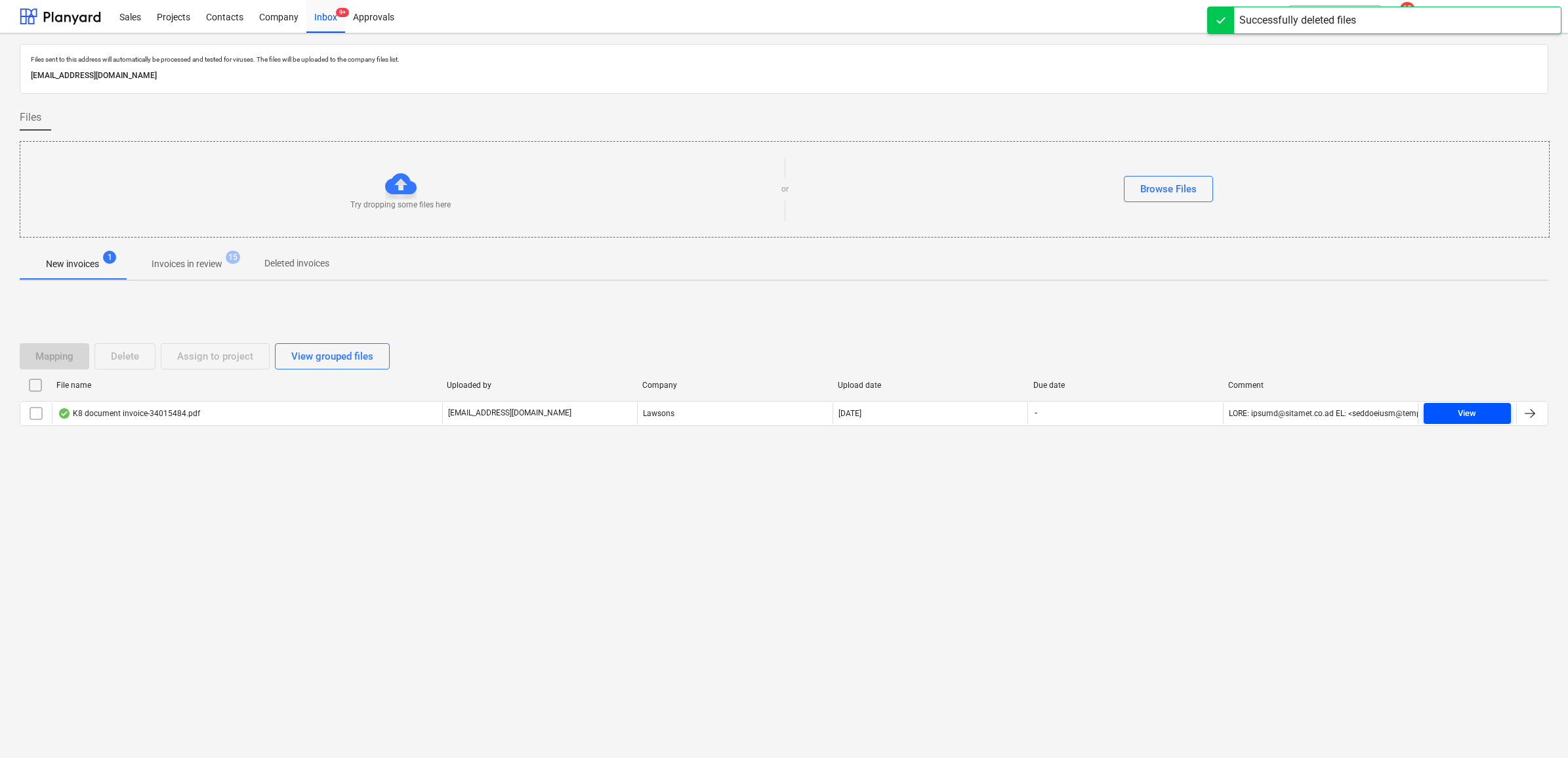
click at [1489, 409] on span "View" at bounding box center [1467, 413] width 77 height 15
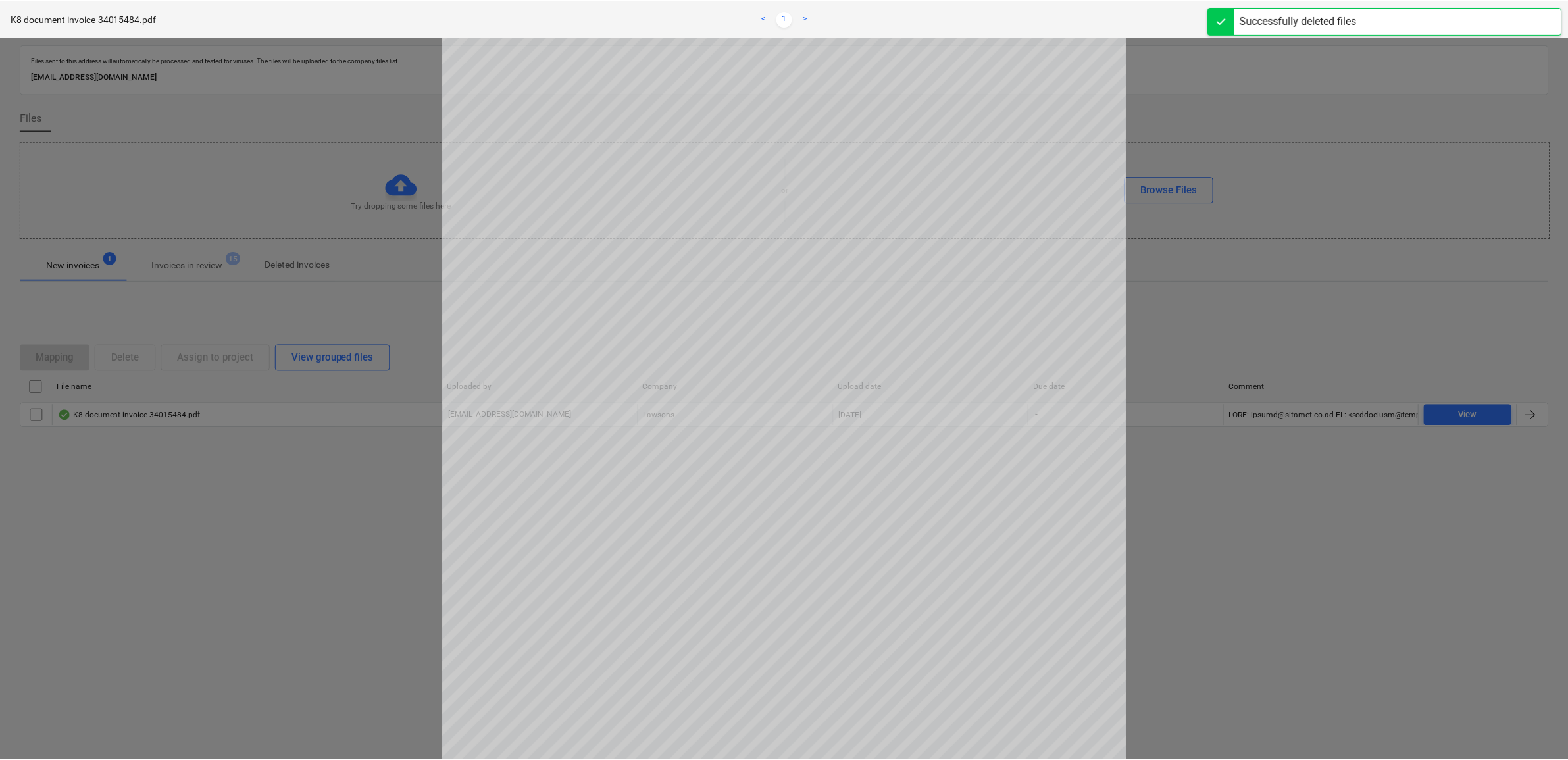
scroll to position [165, 0]
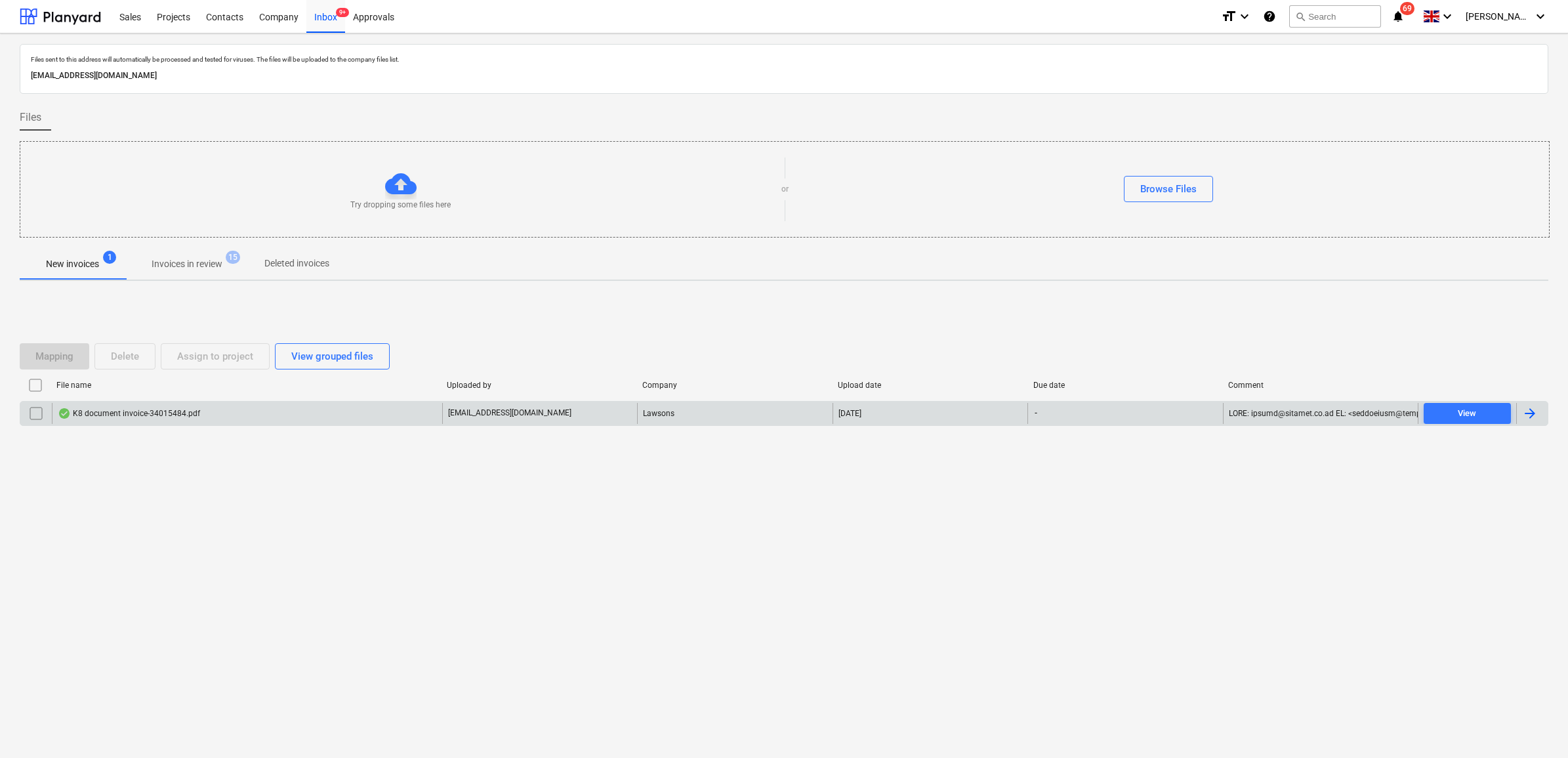
click at [1540, 414] on div at bounding box center [1533, 413] width 32 height 21
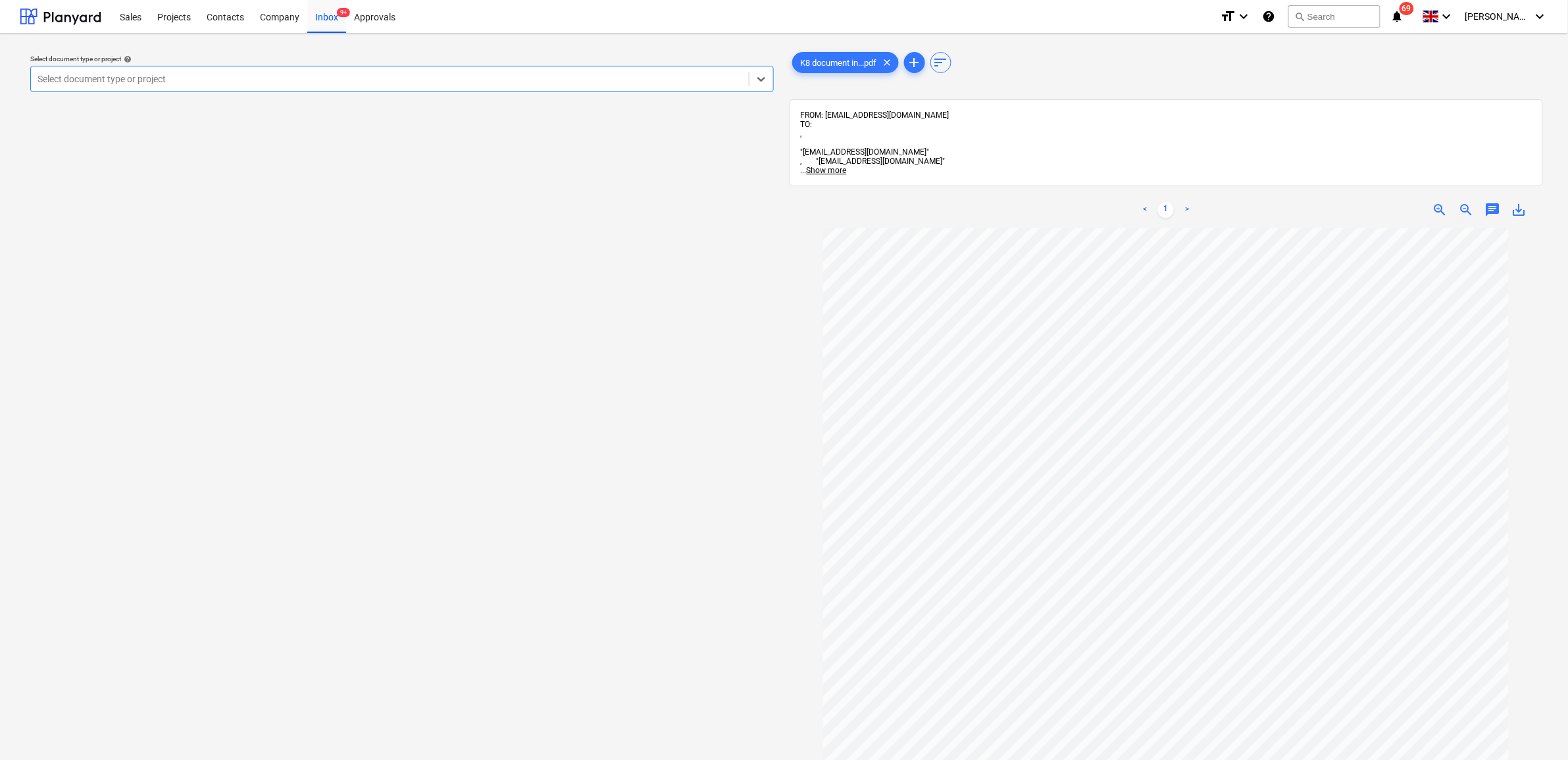
click at [497, 81] on div at bounding box center [390, 79] width 705 height 13
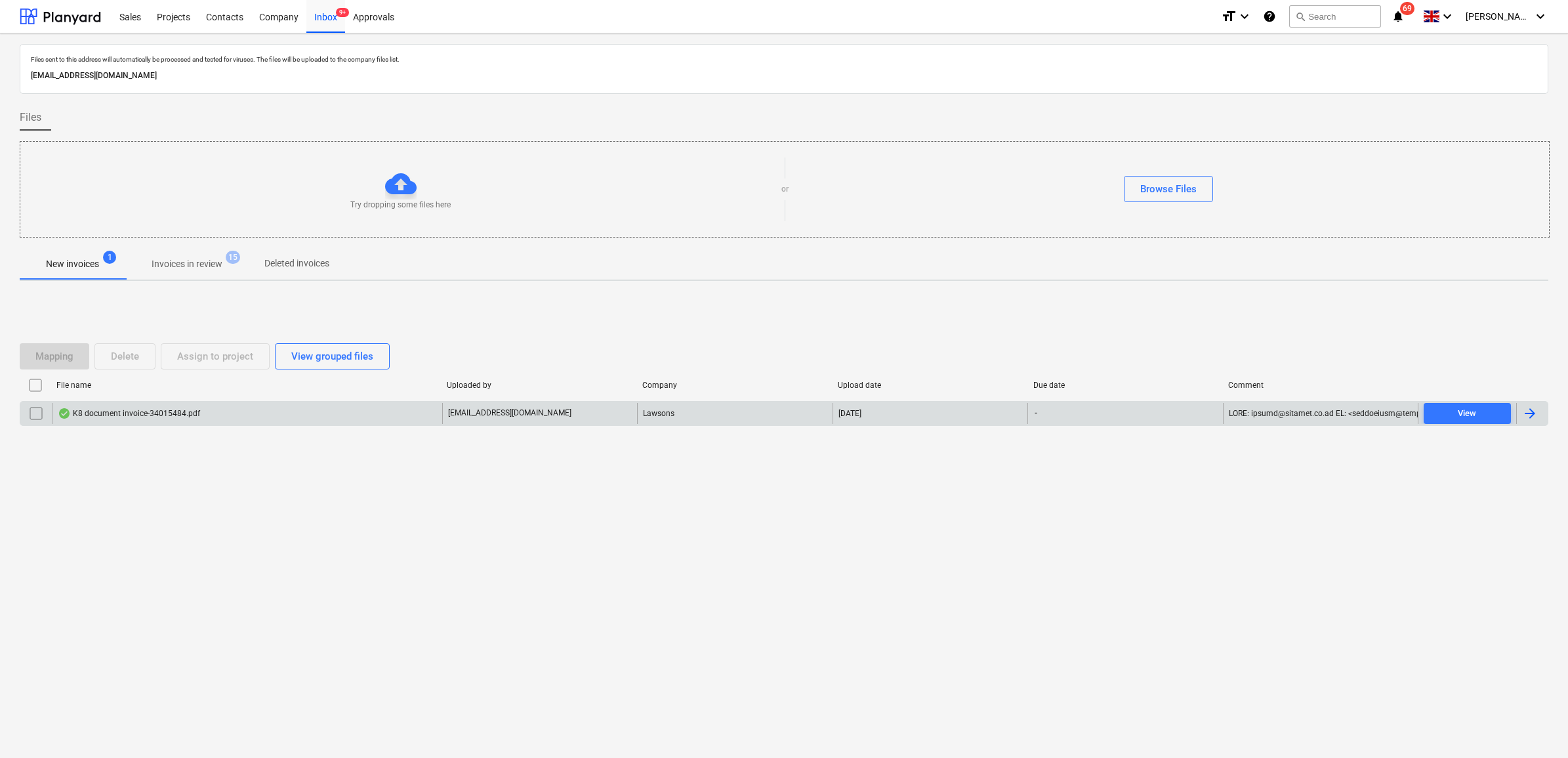
click at [36, 410] on input "checkbox" at bounding box center [36, 413] width 21 height 21
click at [178, 359] on div "Assign to project" at bounding box center [216, 356] width 76 height 17
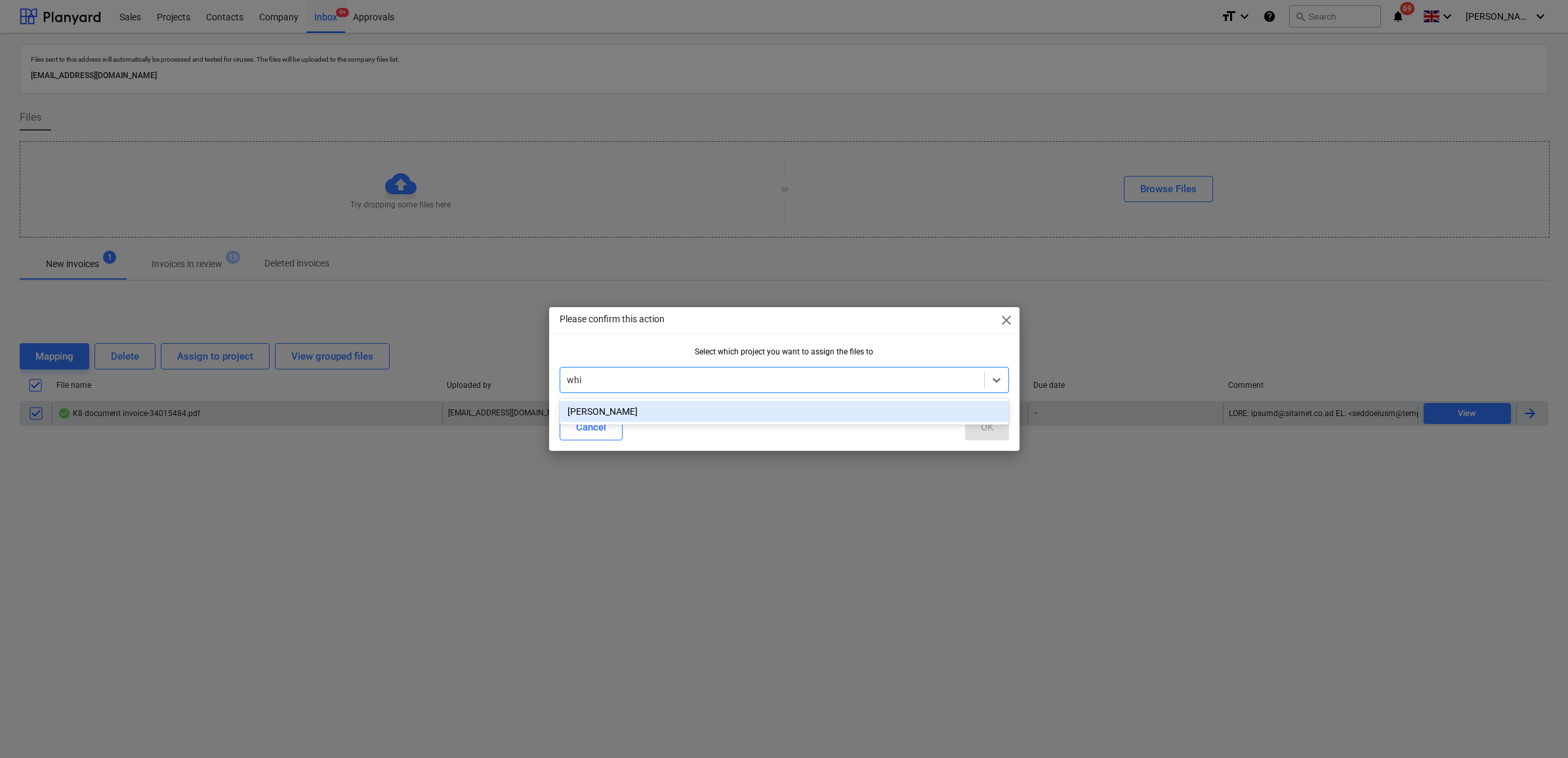
type input "whit"
click at [618, 408] on div "[PERSON_NAME]" at bounding box center [784, 412] width 450 height 21
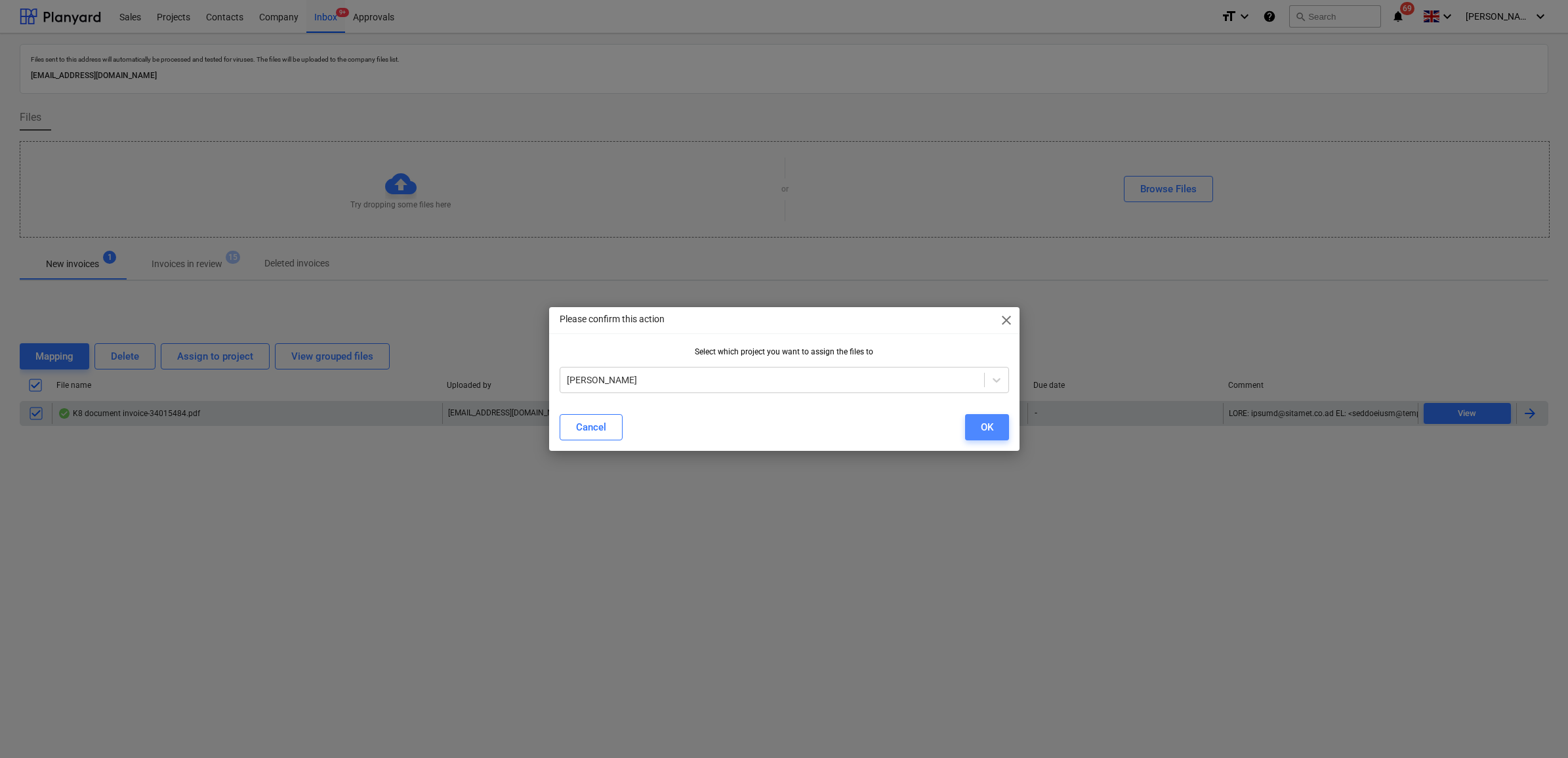
click at [993, 428] on button "OK" at bounding box center [988, 428] width 44 height 27
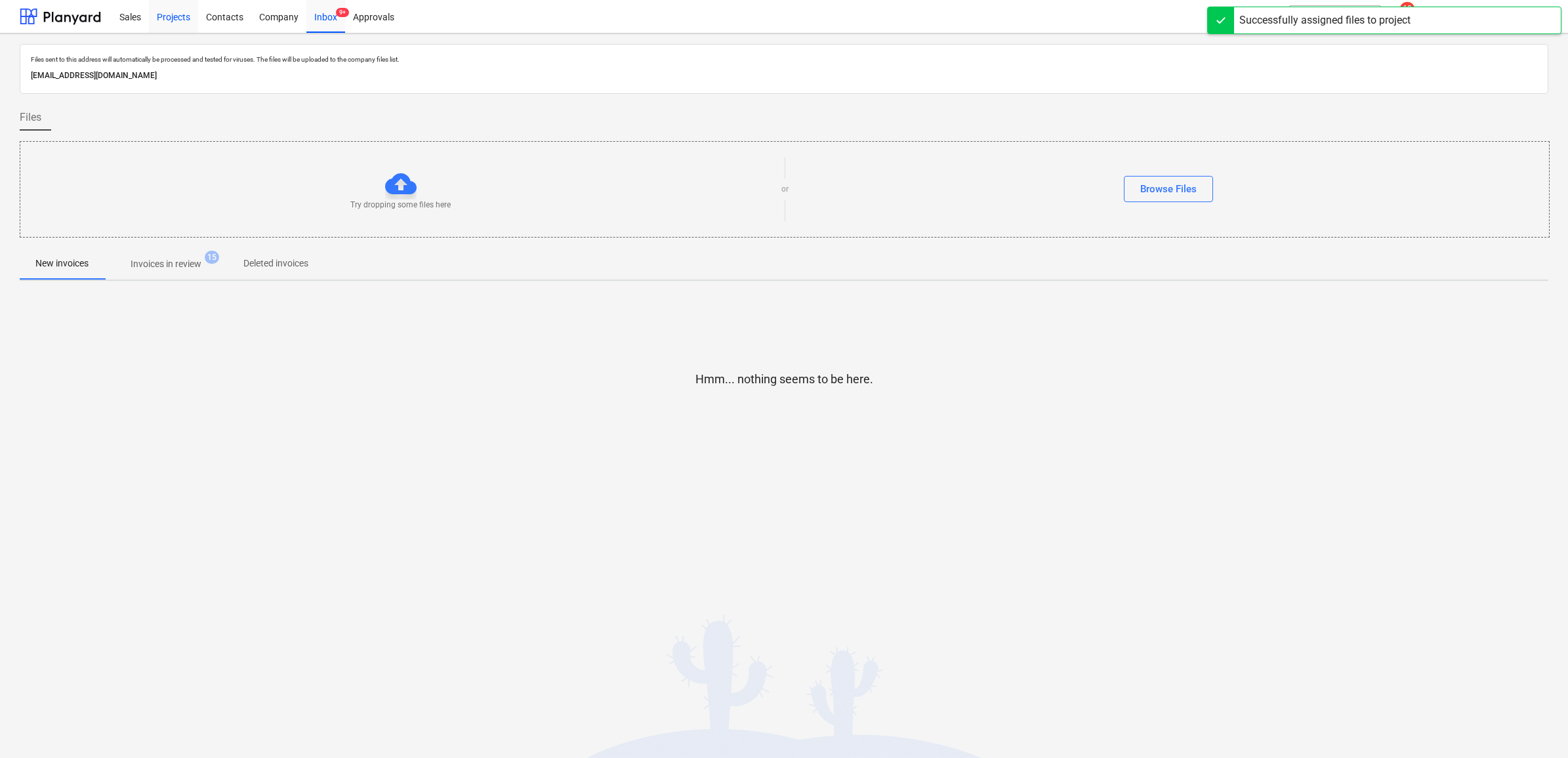
click at [178, 11] on div "Projects" at bounding box center [174, 16] width 49 height 34
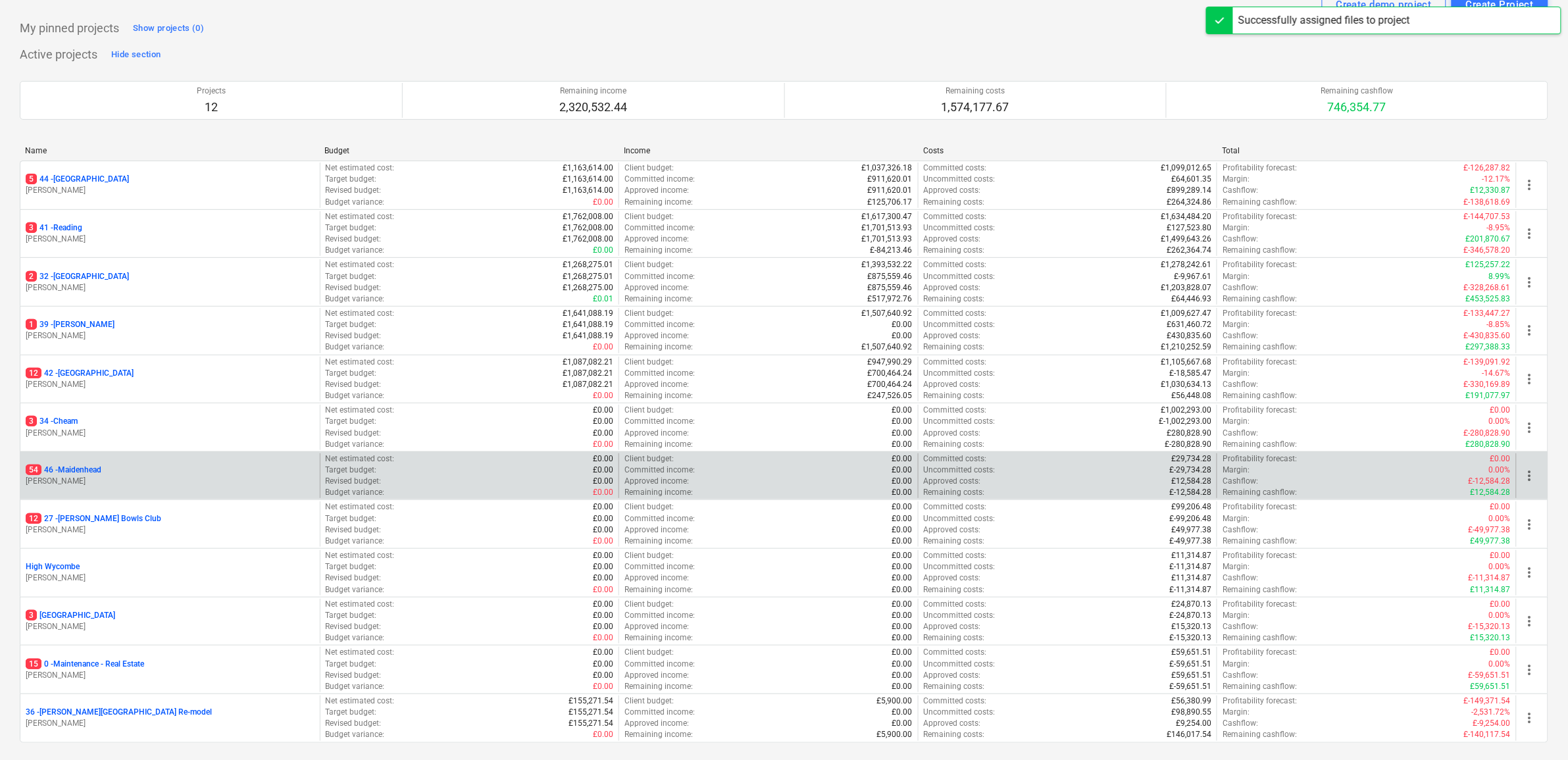
scroll to position [82, 0]
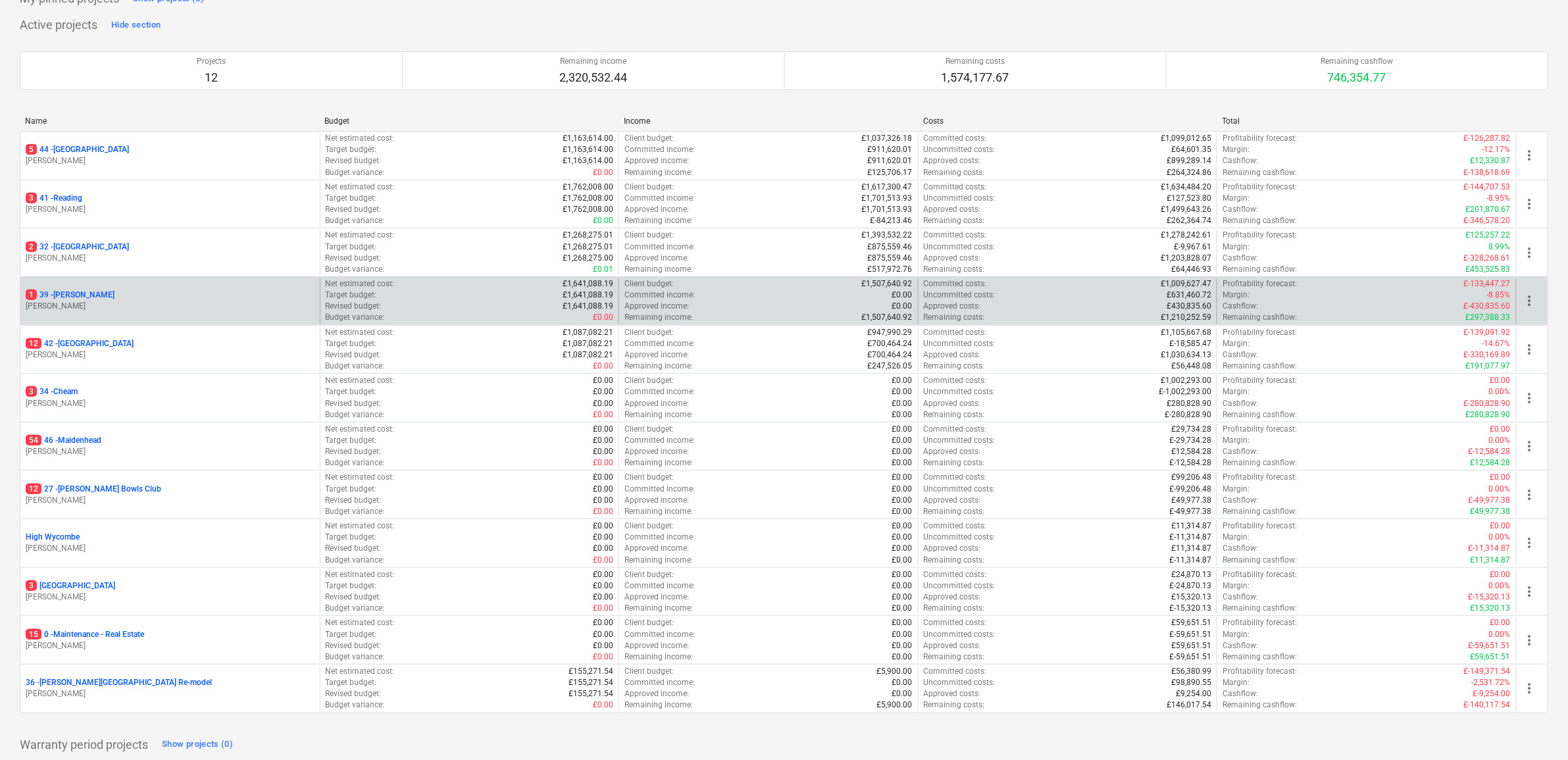
click at [80, 291] on p "1 39 - [GEOGRAPHIC_DATA]" at bounding box center [70, 295] width 89 height 12
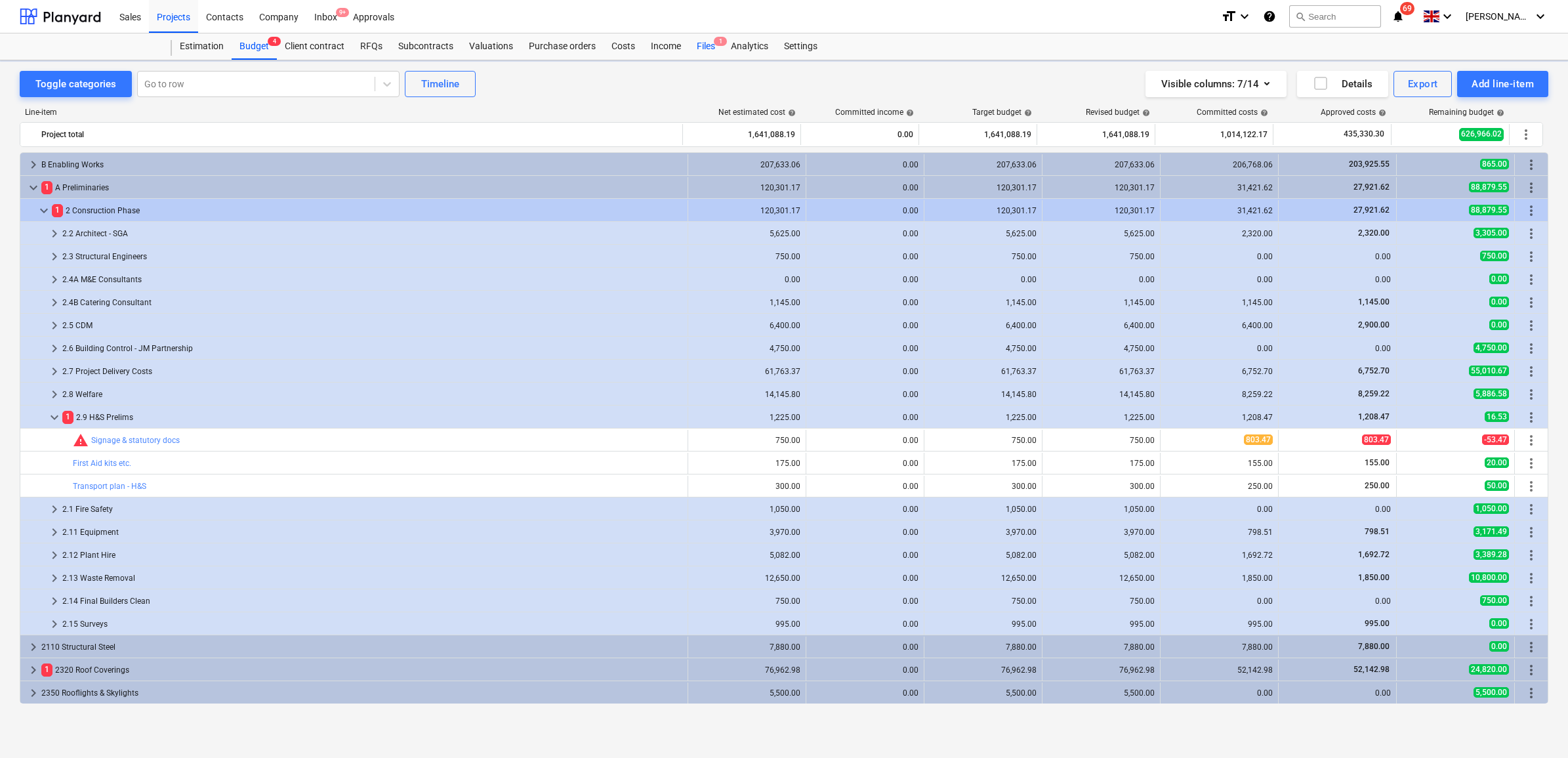
click at [714, 42] on span "1" at bounding box center [720, 42] width 13 height 9
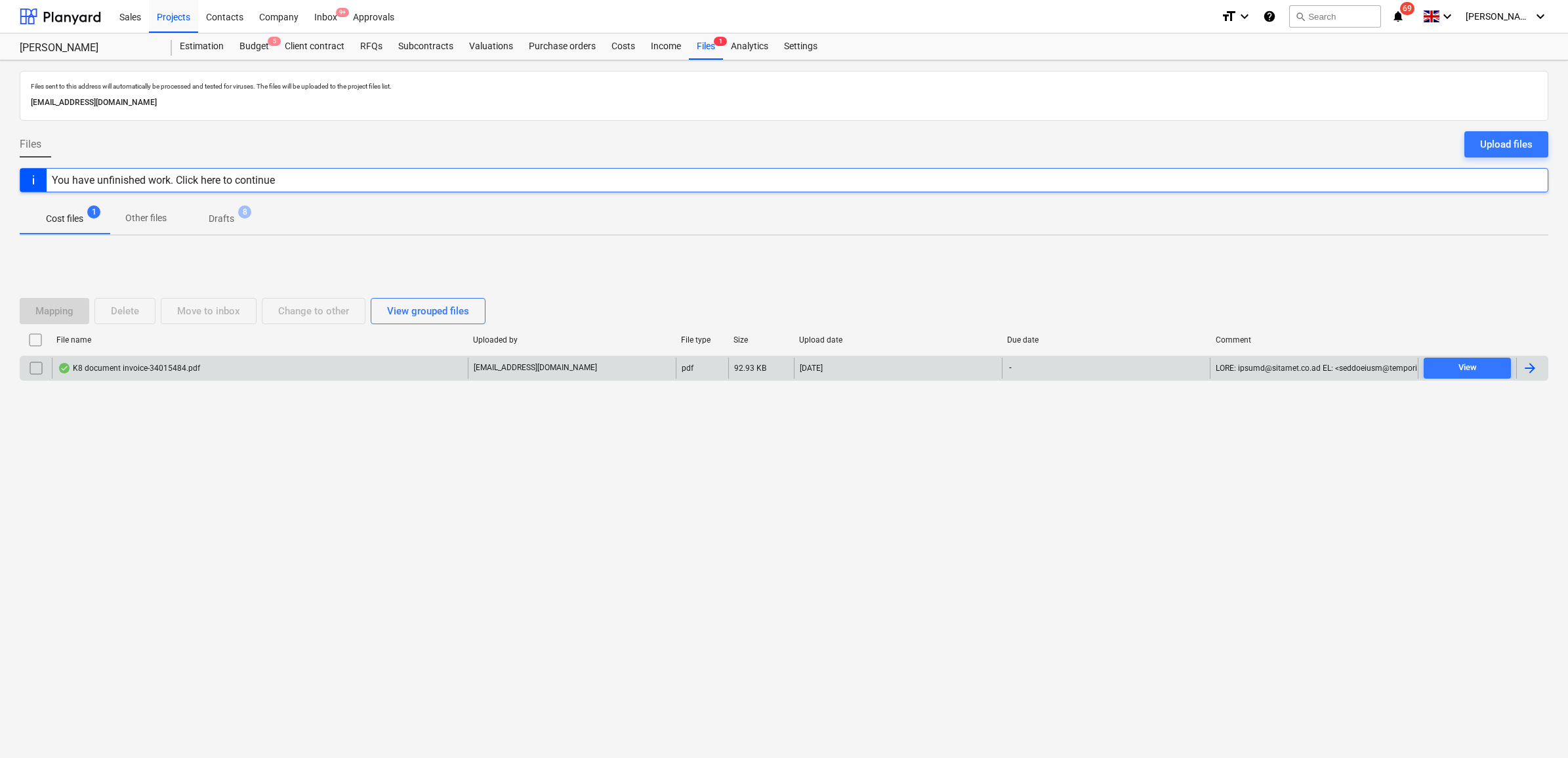
click at [1535, 368] on div at bounding box center [1530, 368] width 16 height 16
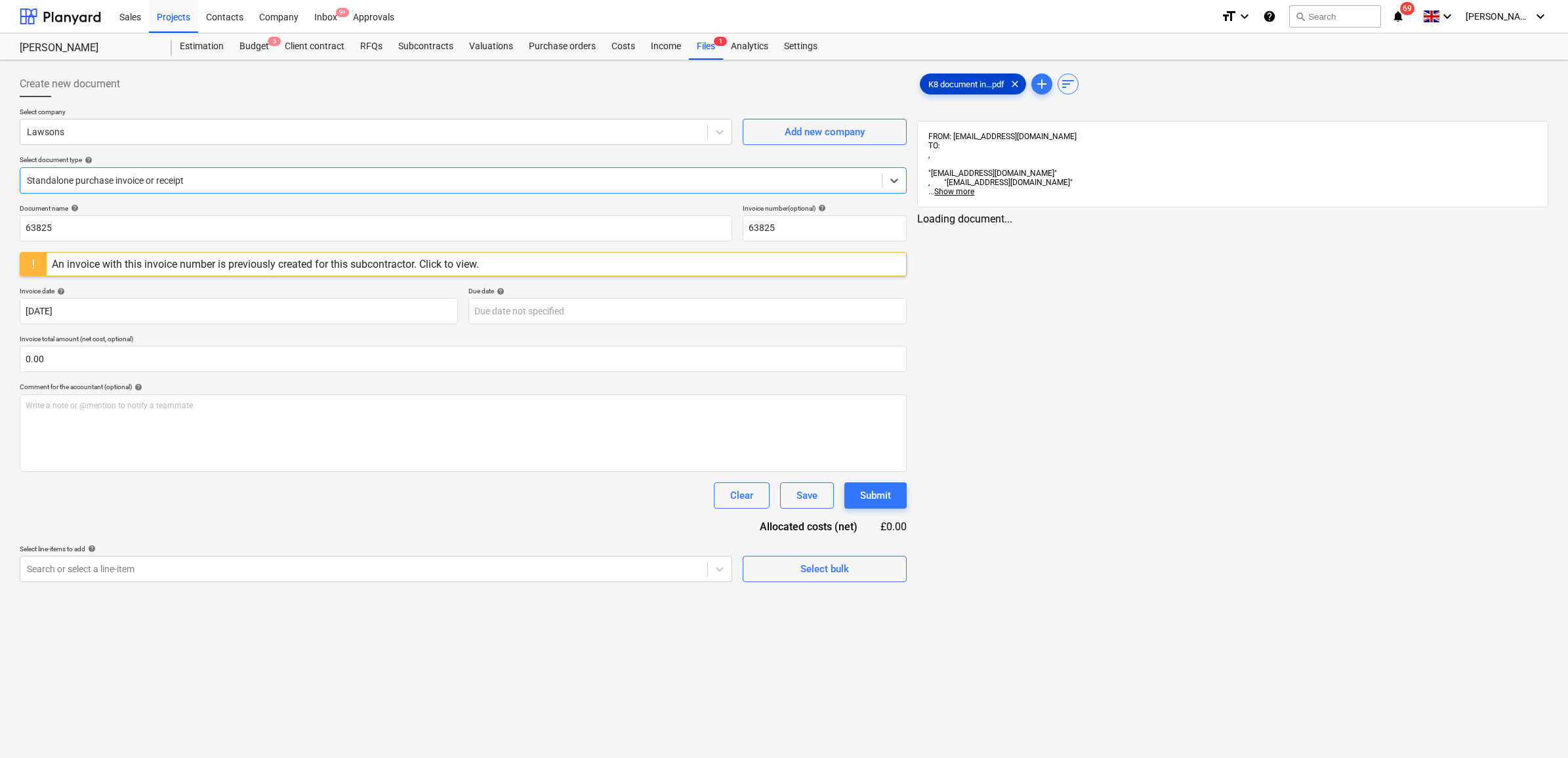
click at [980, 83] on span "K8 document in...pdf" at bounding box center [966, 84] width 92 height 10
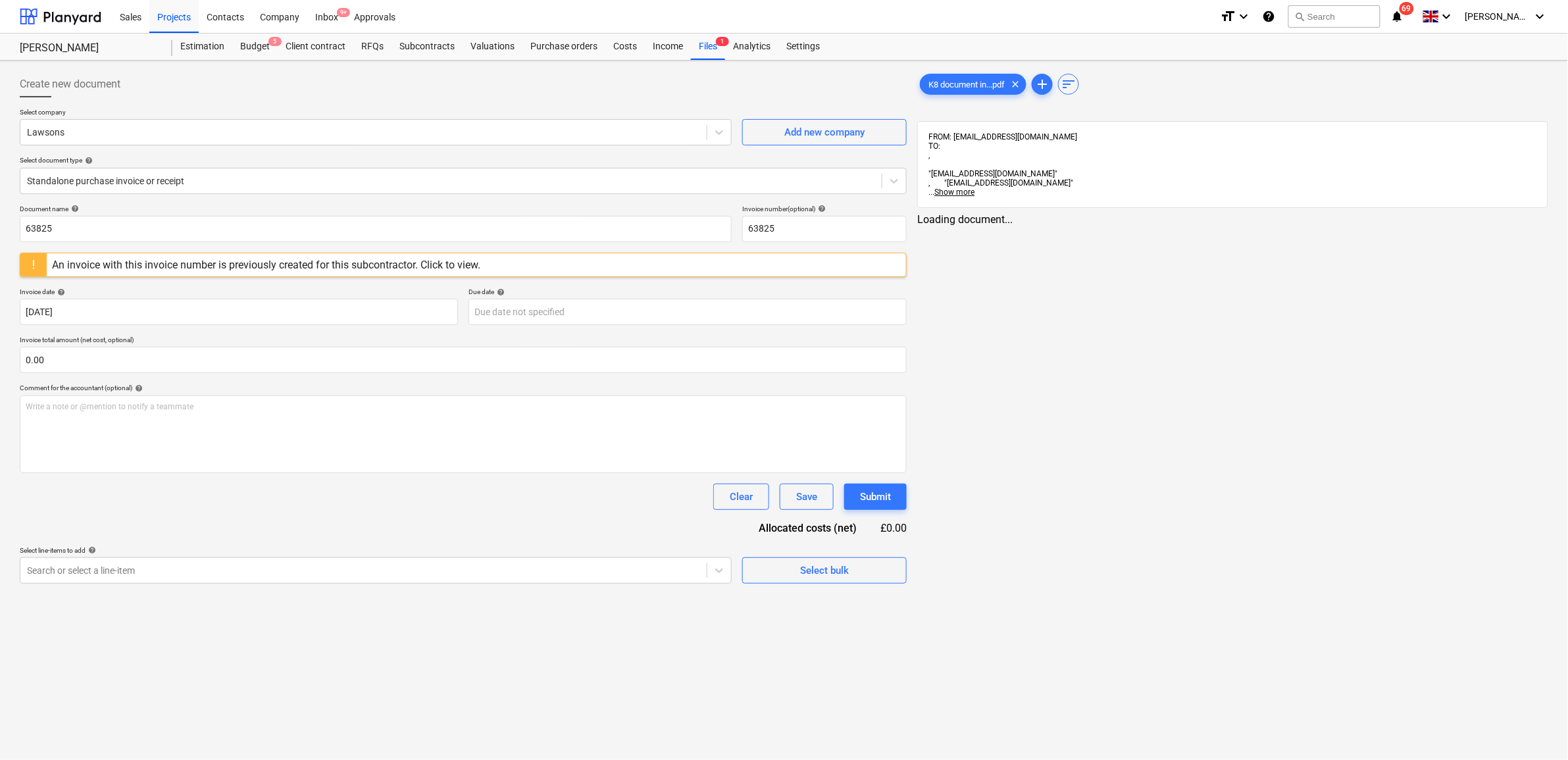
click at [1140, 90] on div "K8 document in...pdf clear add sort" at bounding box center [1233, 84] width 631 height 27
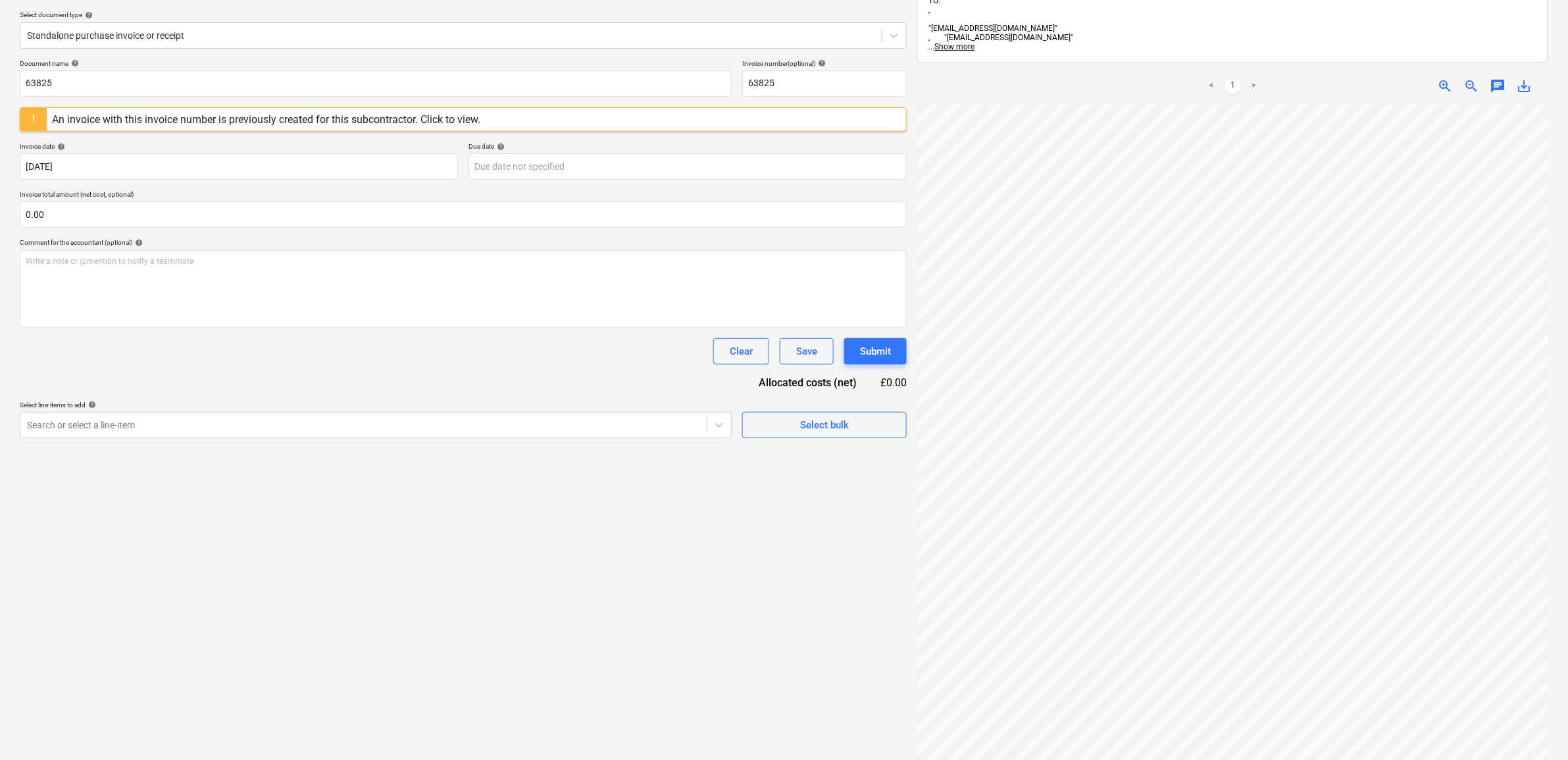
scroll to position [165, 0]
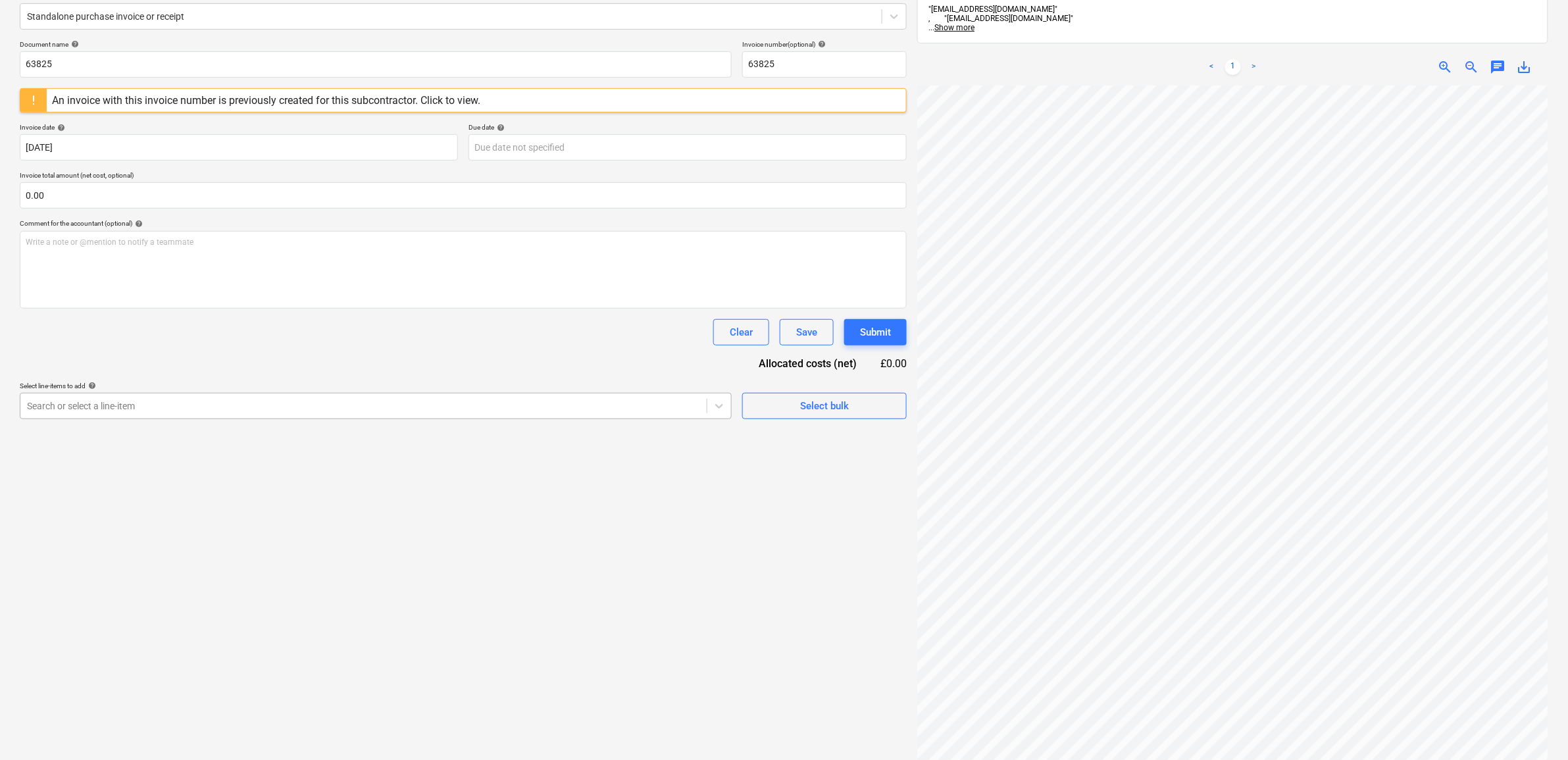
click at [431, 399] on div at bounding box center [363, 406] width 673 height 13
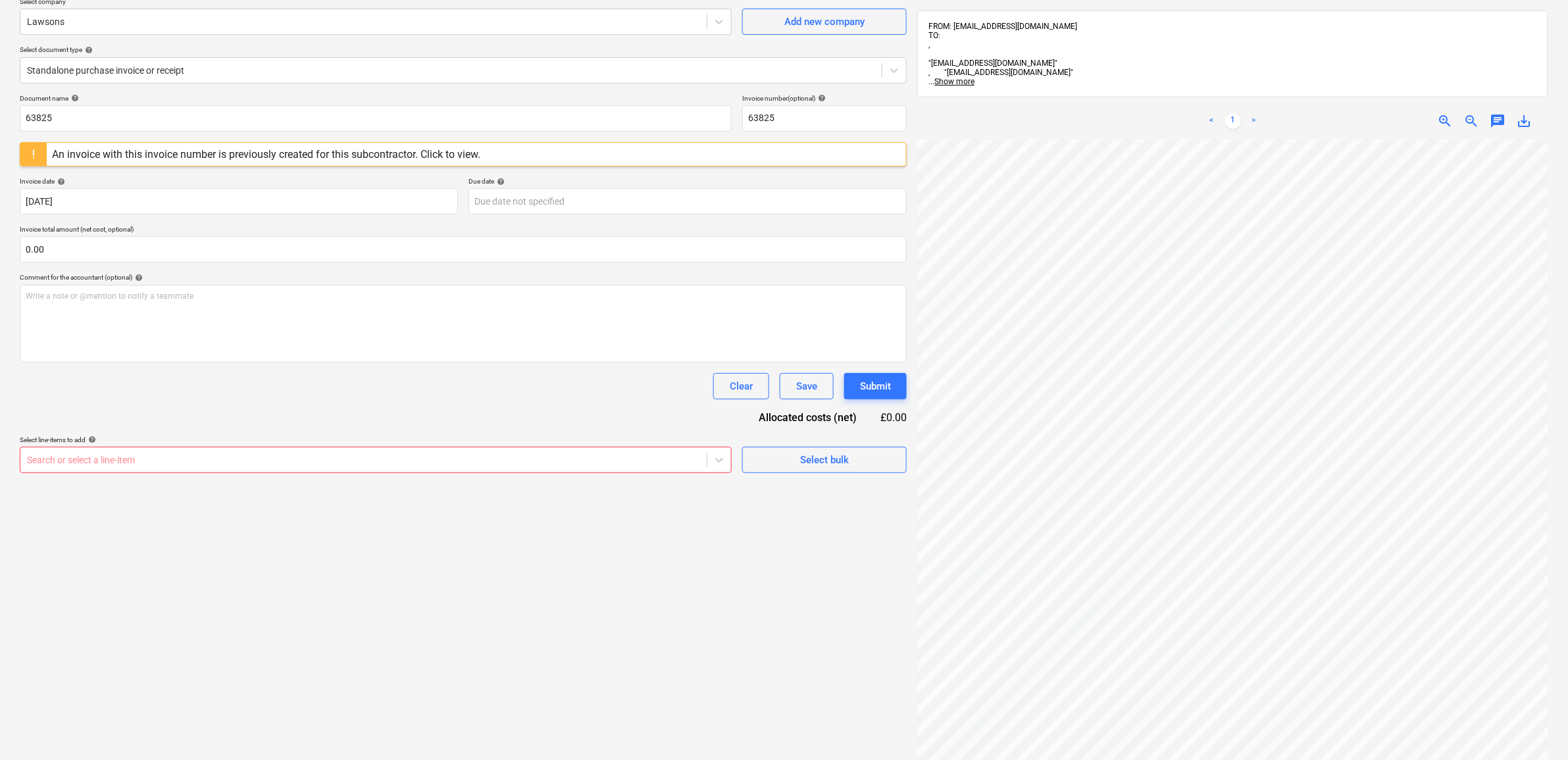
scroll to position [82, 0]
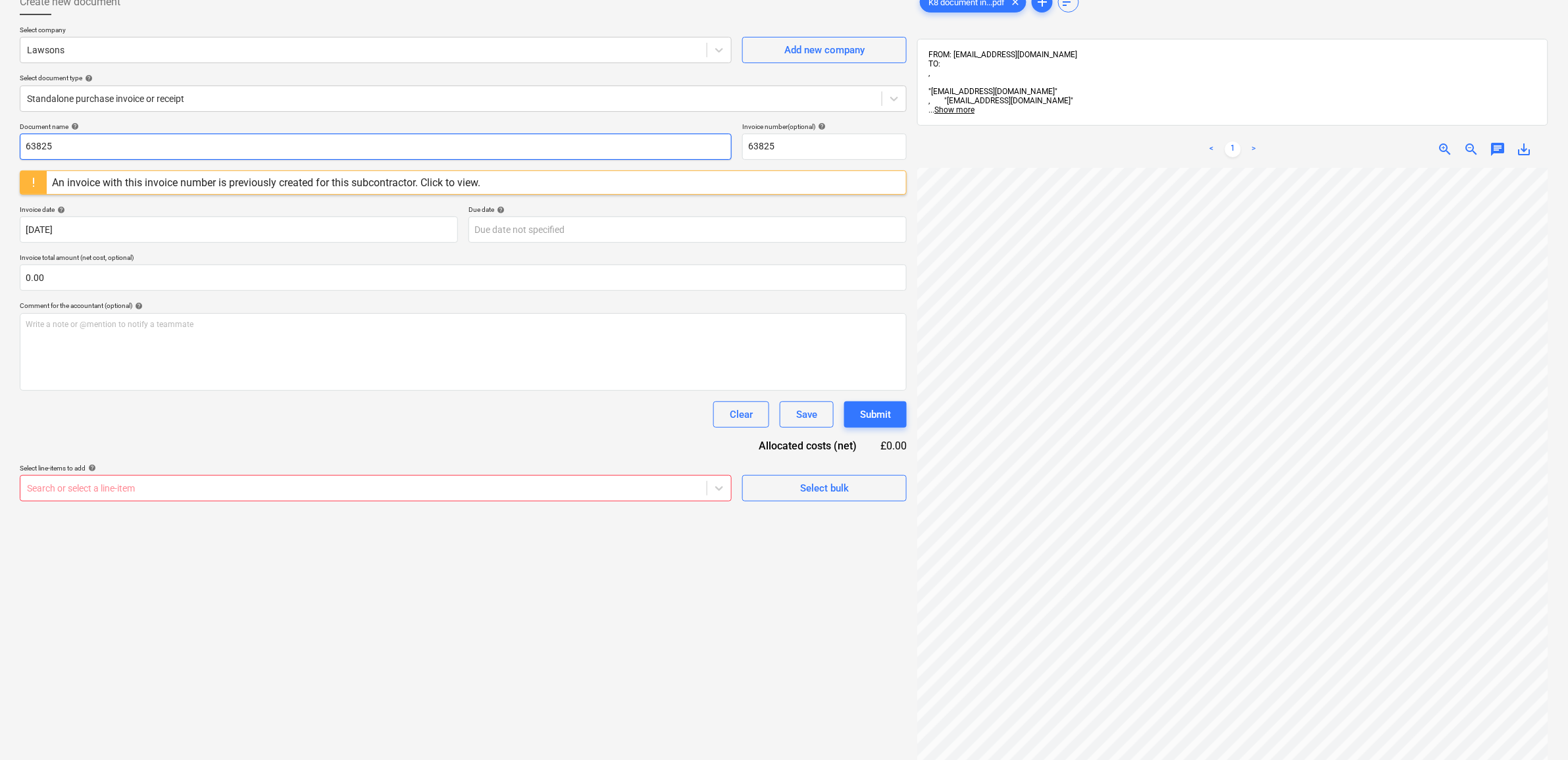
drag, startPoint x: 58, startPoint y: 150, endPoint x: -113, endPoint y: 144, distance: 171.1
click at [0, 144] on html "Sales Projects Contacts Company Inbox 9+ Approvals format_size keyboard_arrow_d…" at bounding box center [784, 298] width 1568 height 760
drag, startPoint x: 136, startPoint y: 149, endPoint x: -151, endPoint y: 109, distance: 289.8
click at [0, 109] on html "Sales Projects Contacts Company Inbox 9+ Approvals format_size keyboard_arrow_d…" at bounding box center [784, 298] width 1568 height 760
type input "0034/34015484"
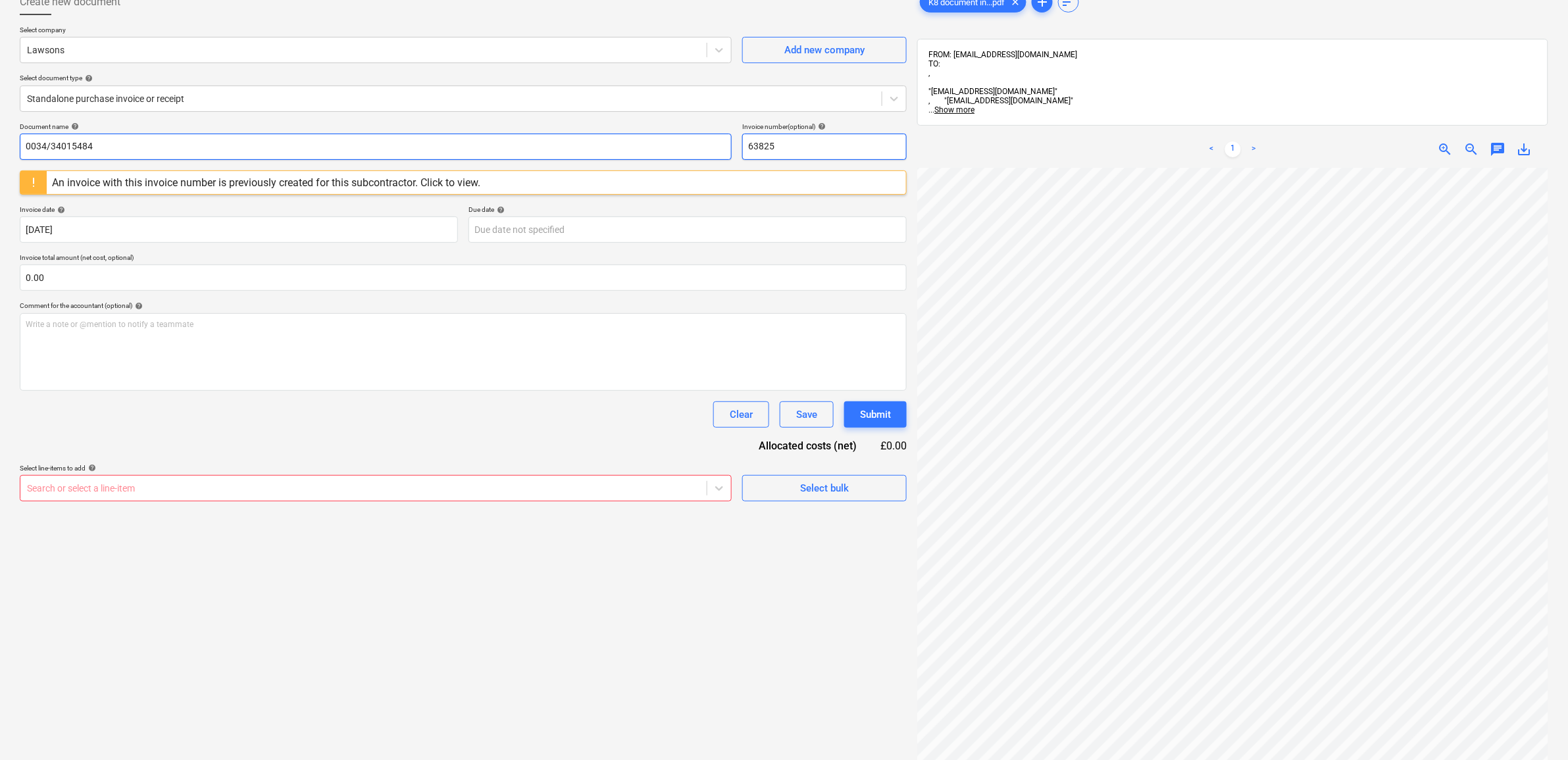
drag, startPoint x: 754, startPoint y: 139, endPoint x: 705, endPoint y: 135, distance: 49.2
click at [705, 135] on div "Document name help 0034/34015484 Invoice number (optional) help 63825" at bounding box center [462, 141] width 887 height 37
paste input "0034/34015484"
type input "0034/34015484"
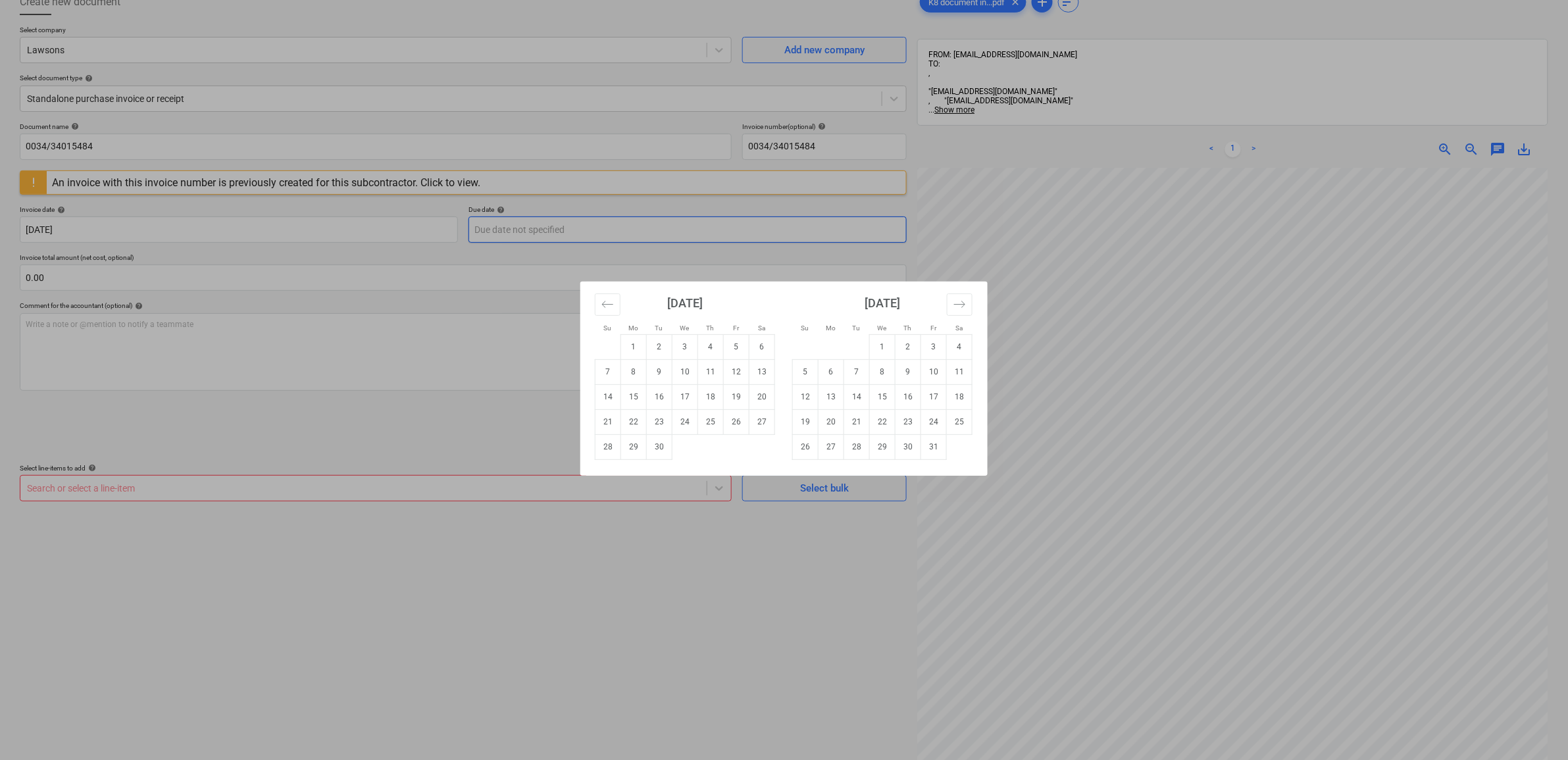
click at [587, 227] on body "Sales Projects Contacts Company Inbox 9+ Approvals format_size keyboard_arrow_d…" at bounding box center [784, 298] width 1568 height 760
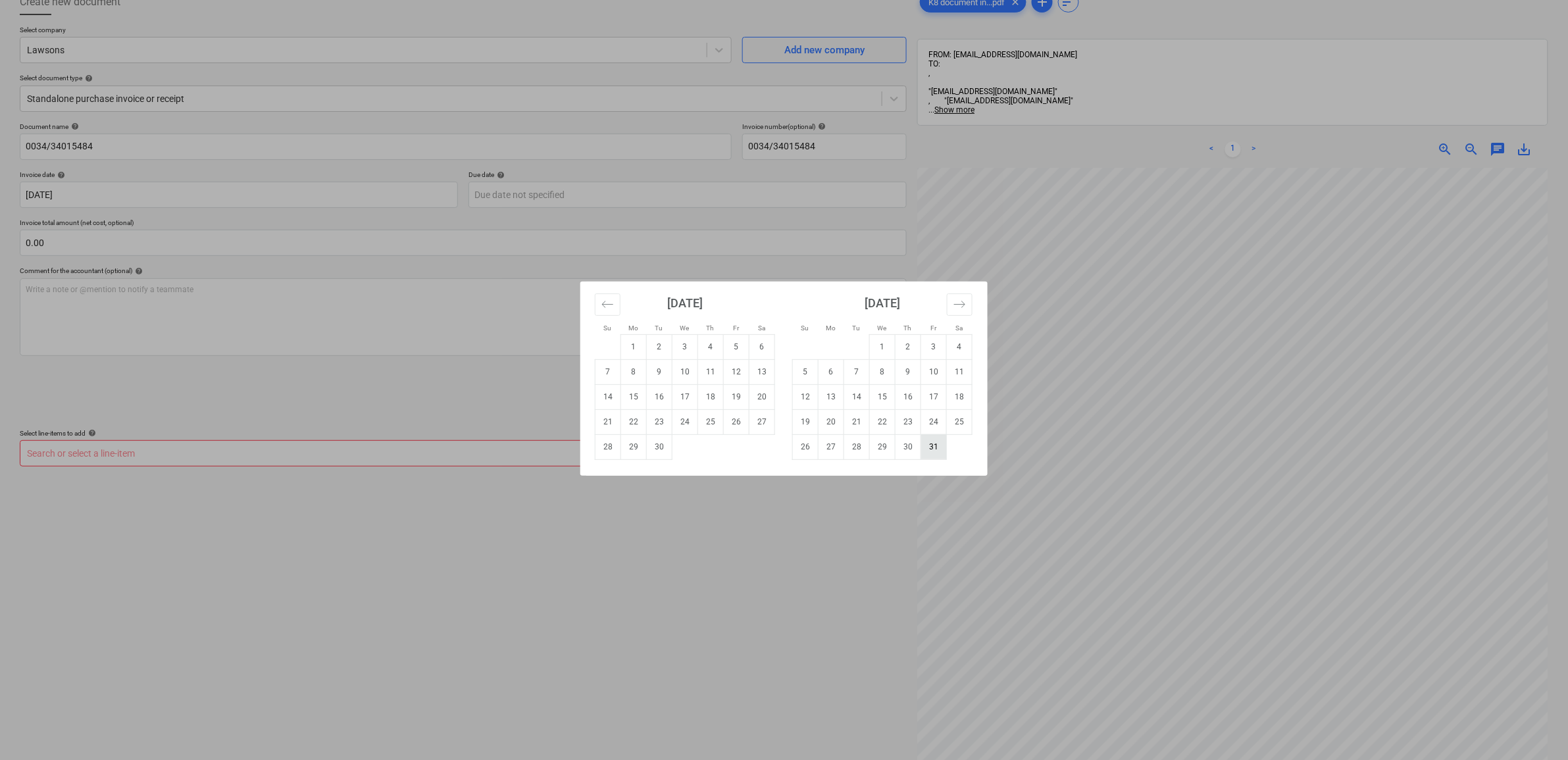
click at [923, 442] on td "31" at bounding box center [934, 446] width 26 height 25
type input "[DATE]"
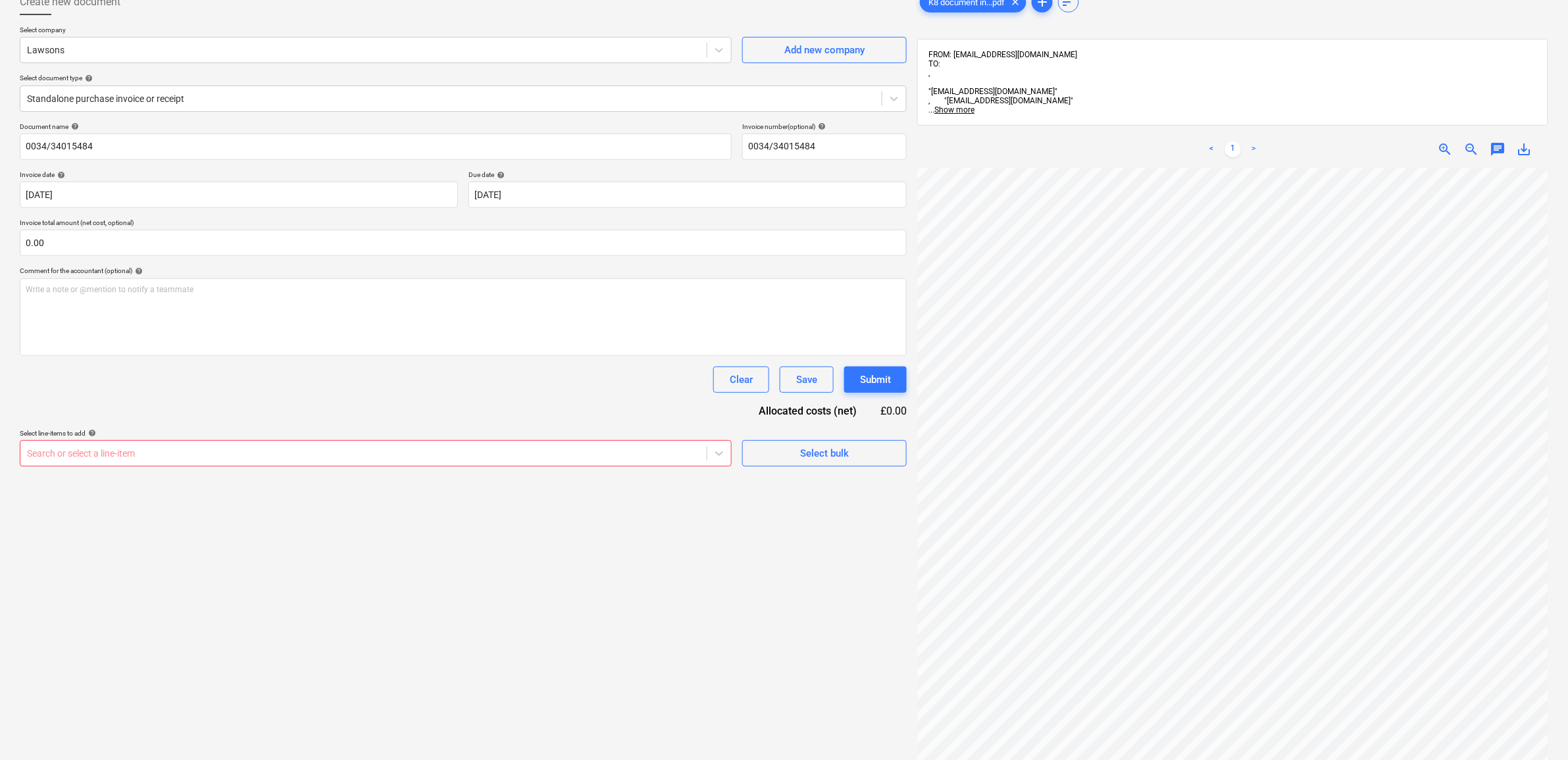
click at [800, 573] on div "Create new document Select company Lawsons Add new company Select document type…" at bounding box center [462, 439] width 897 height 912
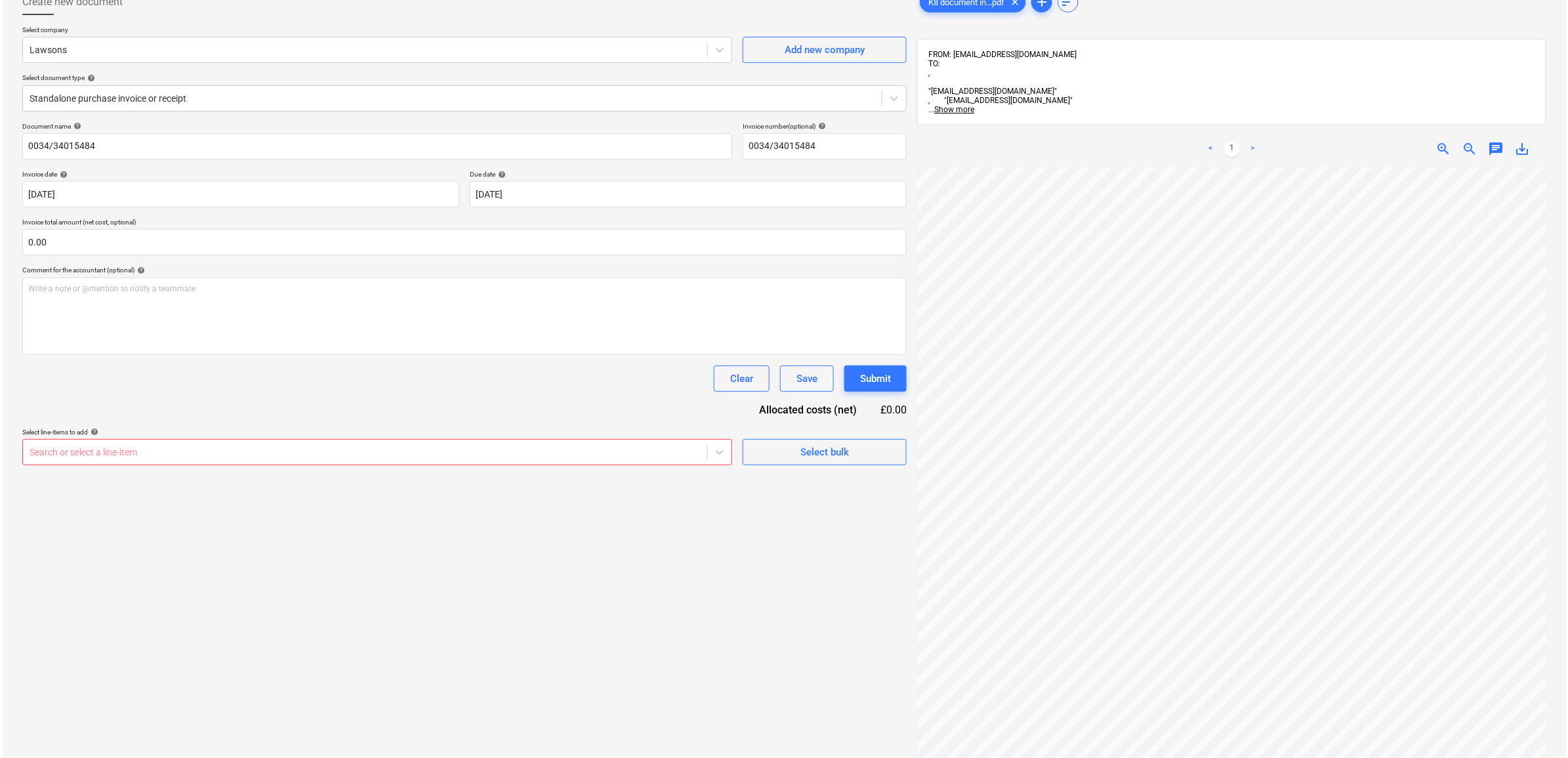
scroll to position [254, 60]
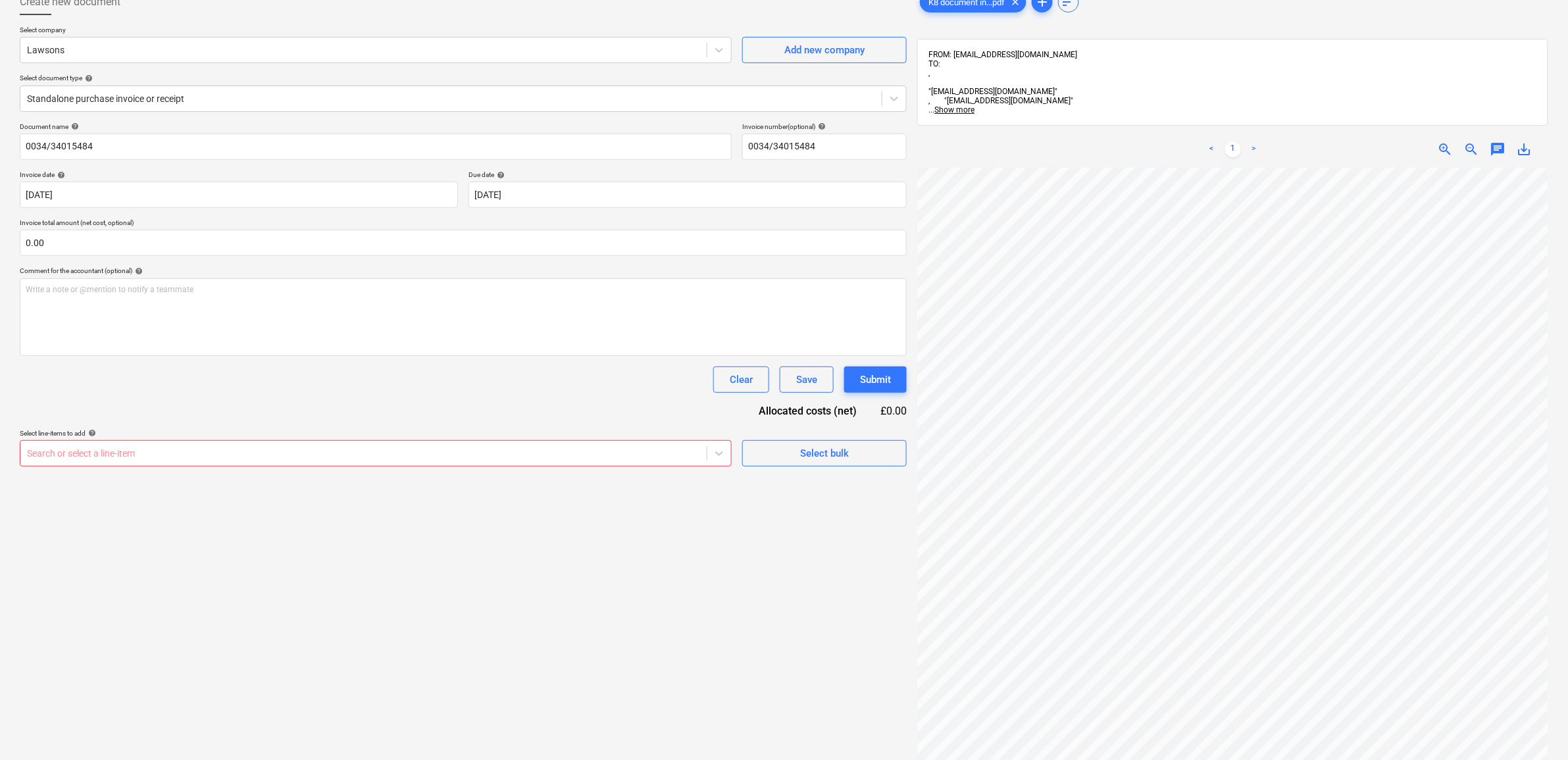
click at [665, 449] on div at bounding box center [363, 453] width 673 height 13
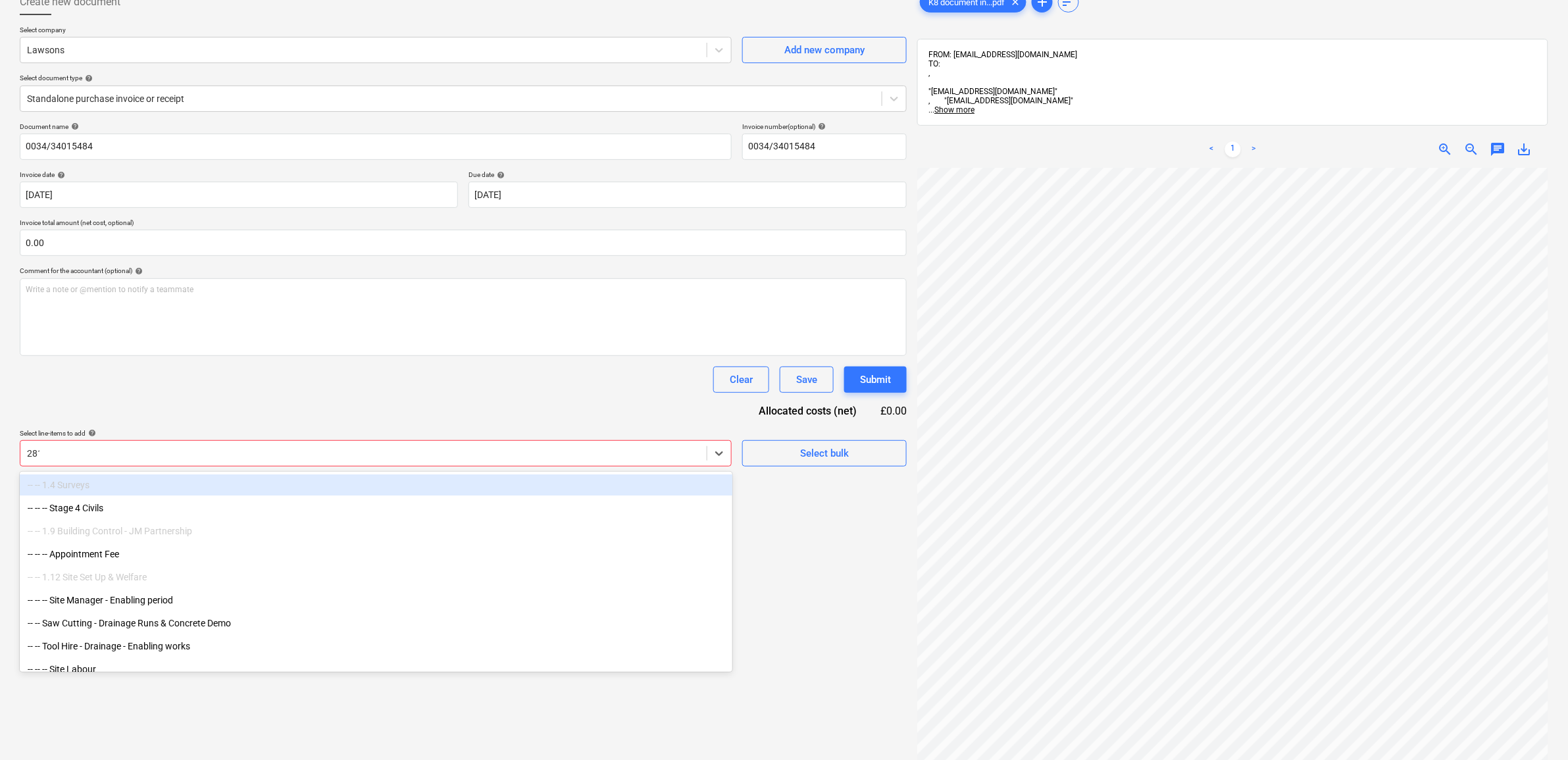
type input "2813"
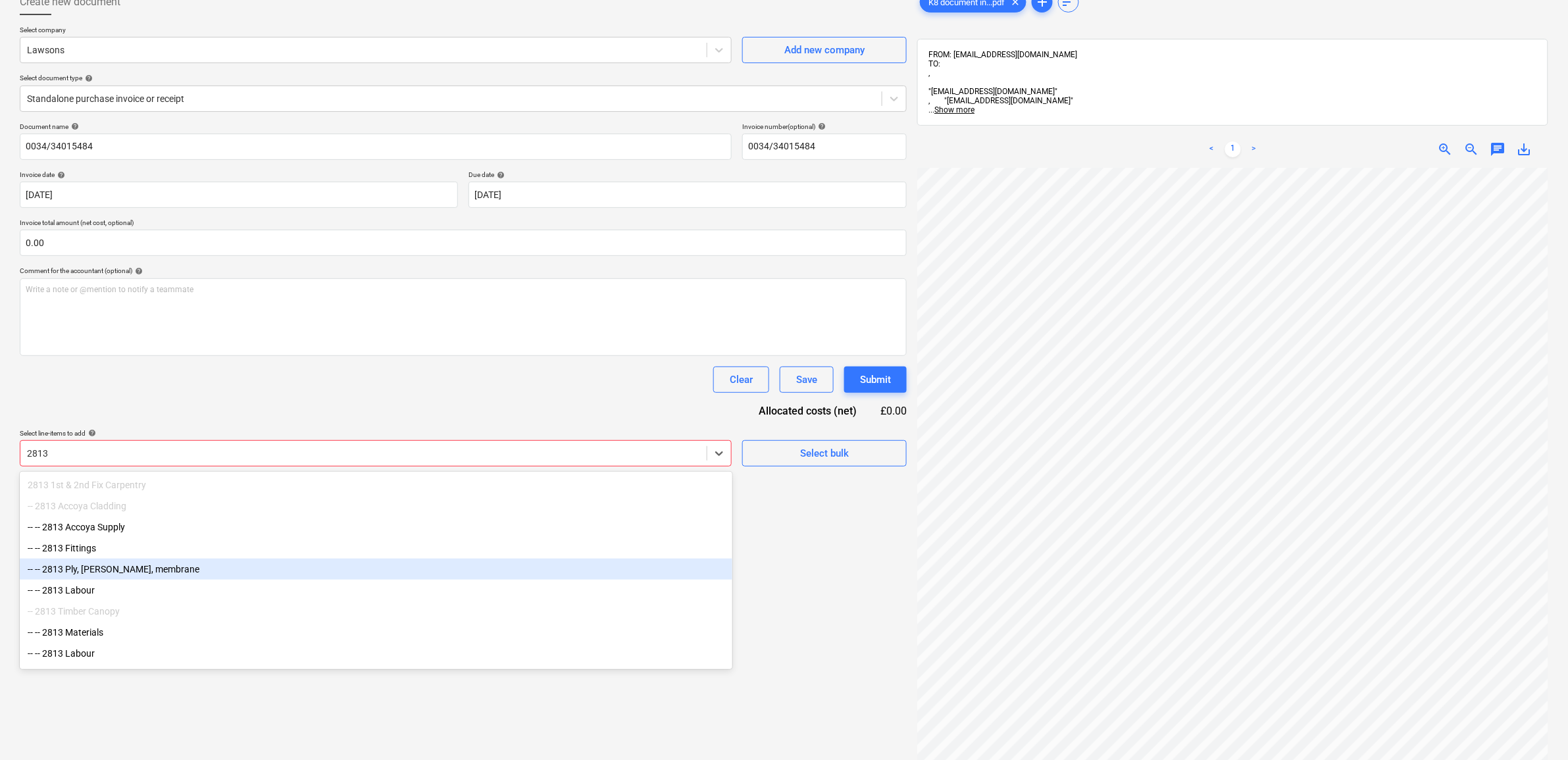
click at [193, 579] on div "-- -- 2813 Ply, [PERSON_NAME], membrane" at bounding box center [376, 570] width 712 height 21
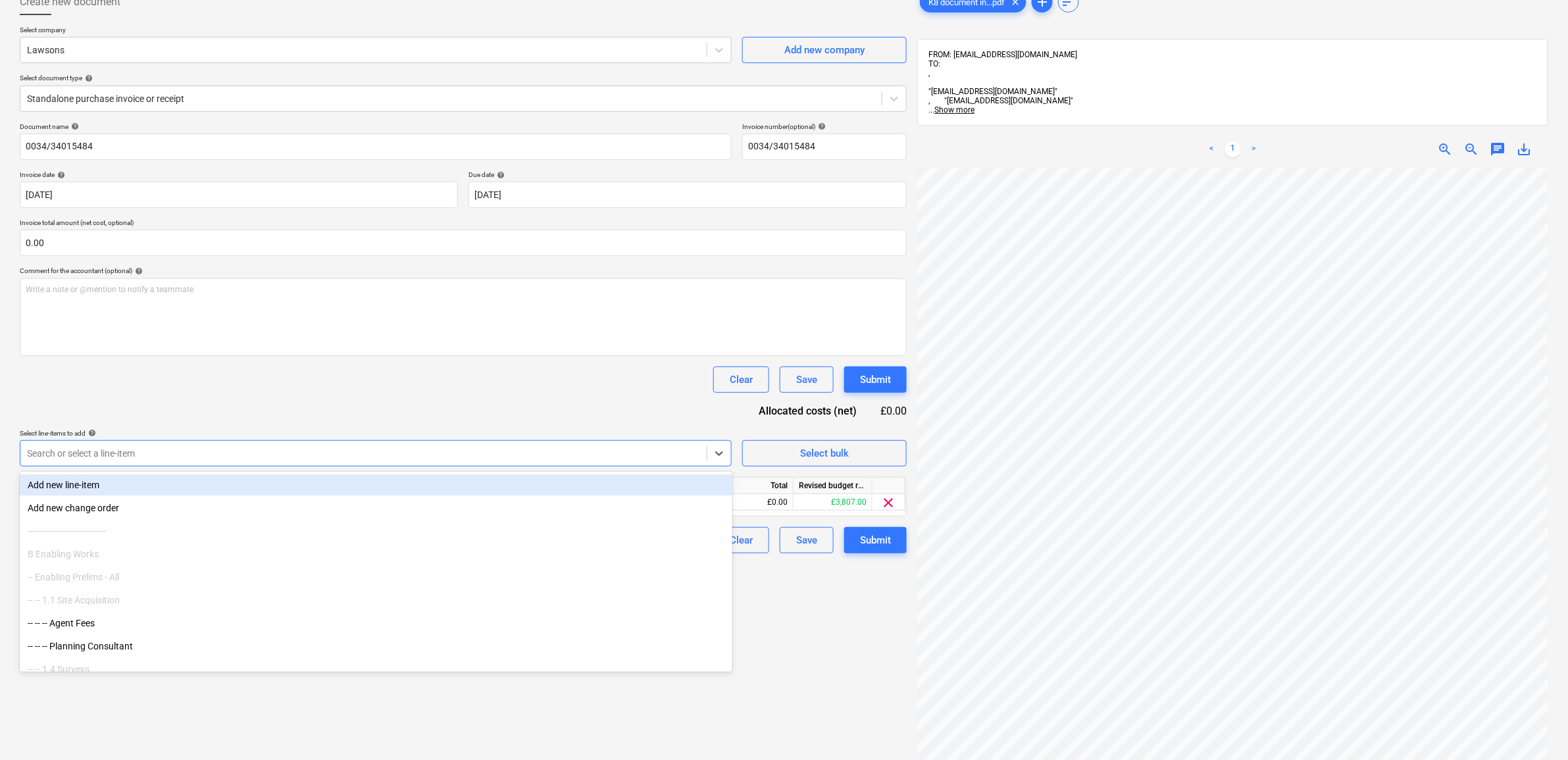
click at [344, 392] on div "Document name help 0034/34015484 Invoice number (optional) help 0034/34015484 I…" at bounding box center [462, 337] width 887 height 431
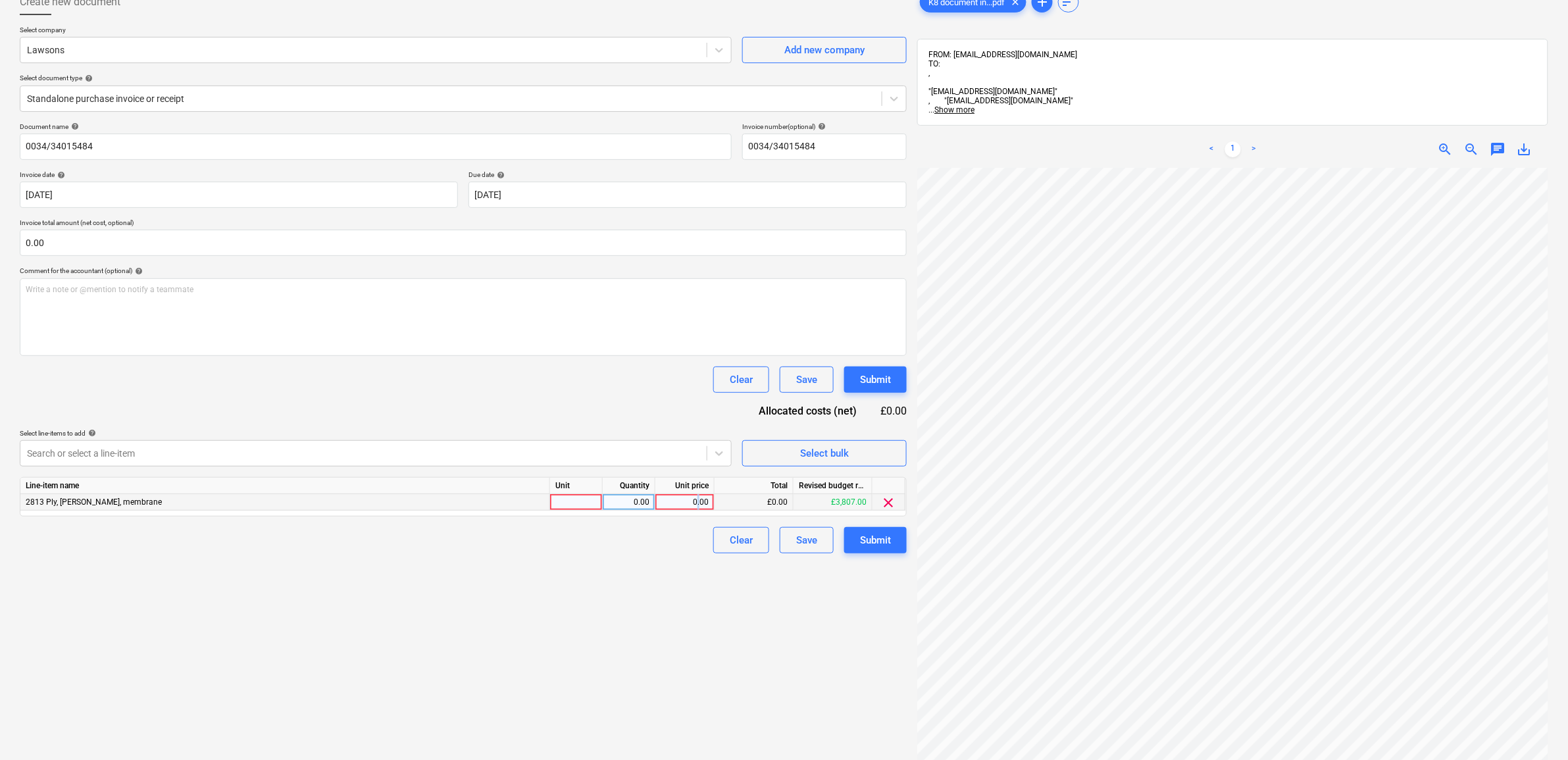
click at [698, 505] on div "0.00" at bounding box center [685, 502] width 48 height 17
type input "219.48"
click at [518, 686] on div "Create new document Select company Lawsons Add new company Select document type…" at bounding box center [462, 439] width 897 height 912
click at [879, 547] on div "Submit" at bounding box center [875, 539] width 31 height 17
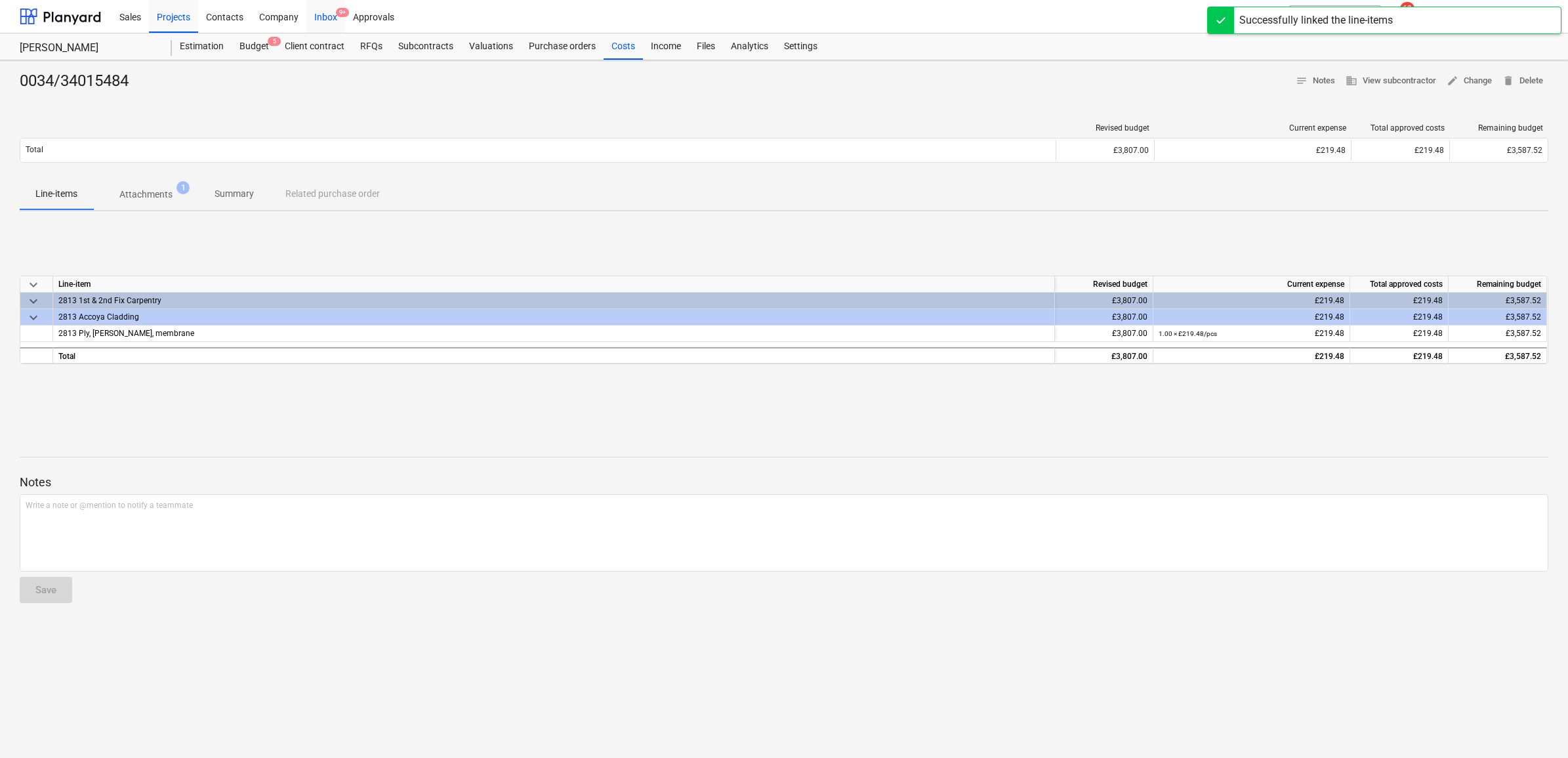
click at [322, 11] on div "Inbox 9+" at bounding box center [326, 16] width 39 height 34
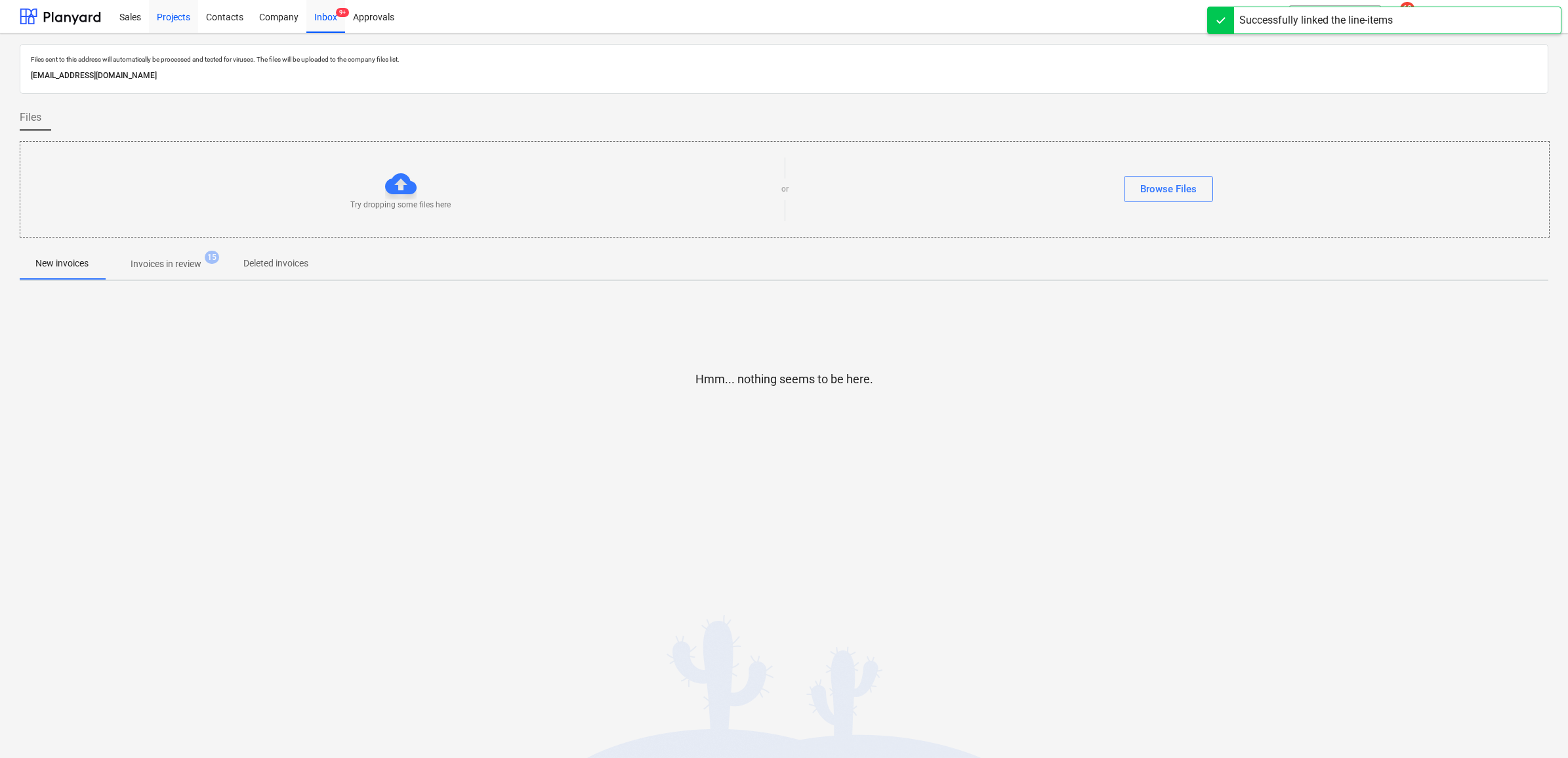
click at [170, 15] on div "Projects" at bounding box center [174, 16] width 49 height 34
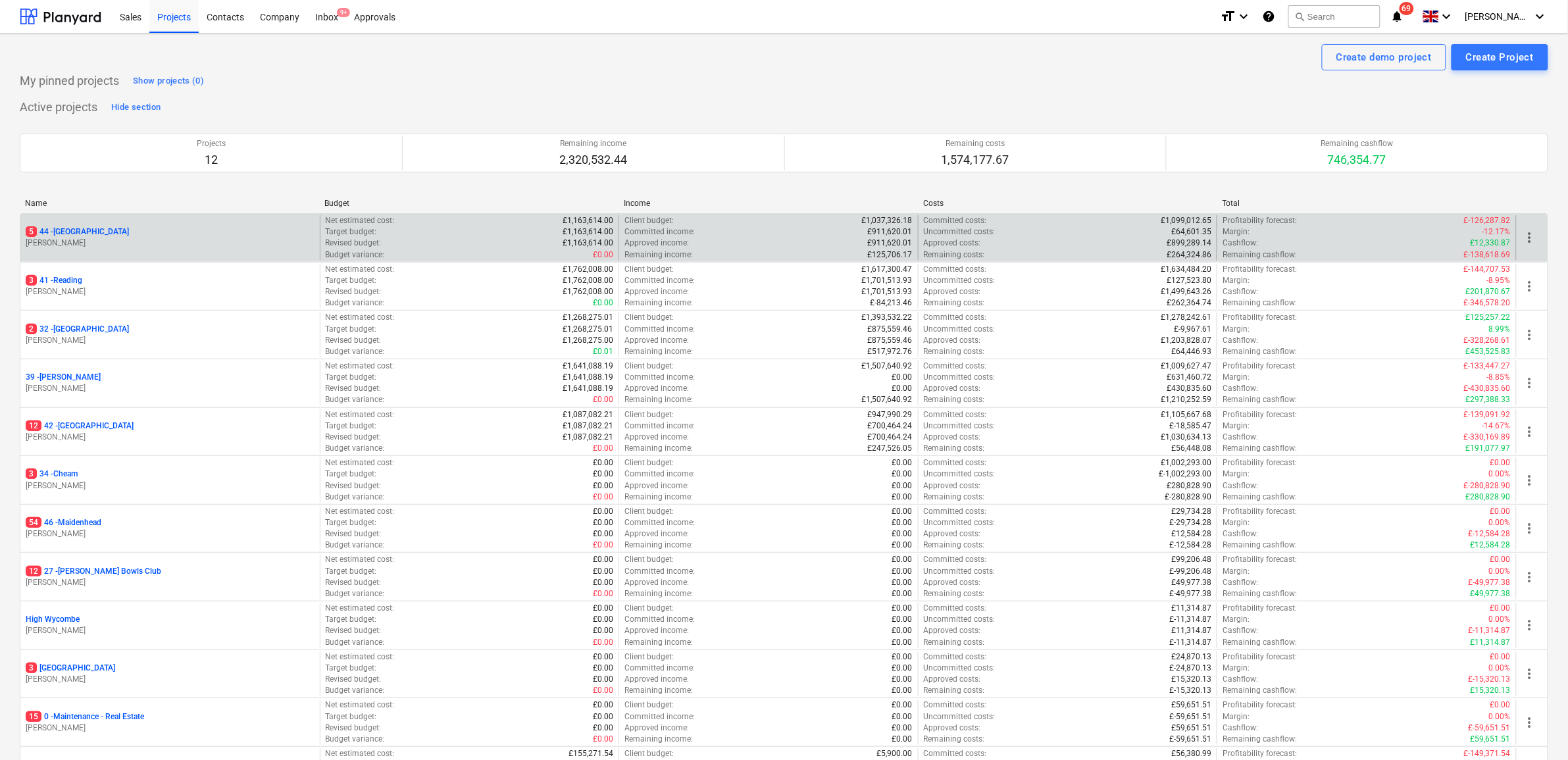
click at [80, 235] on p "5 44 - [GEOGRAPHIC_DATA]" at bounding box center [77, 232] width 104 height 12
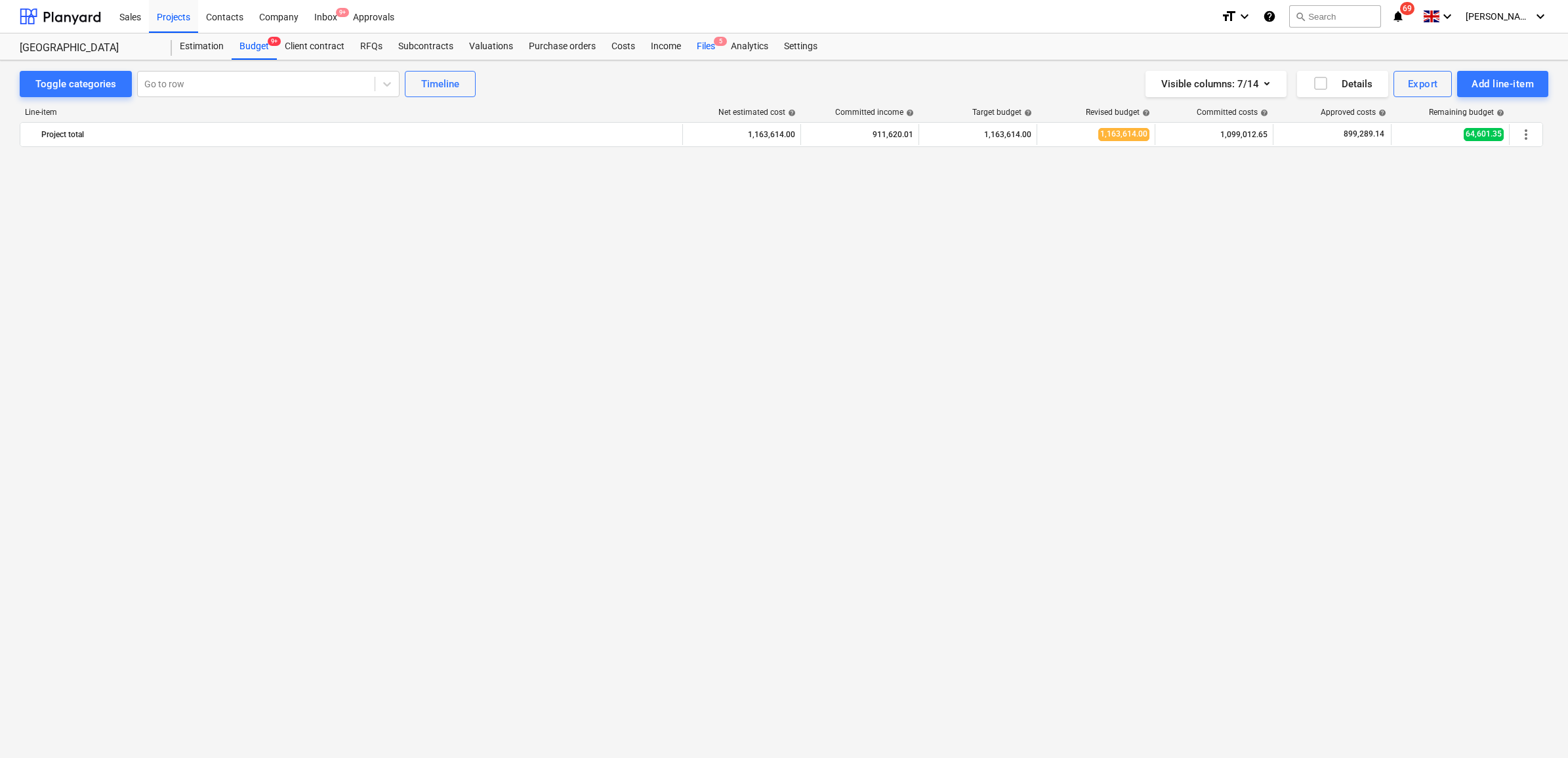
click at [702, 48] on div "Files 5" at bounding box center [706, 47] width 34 height 27
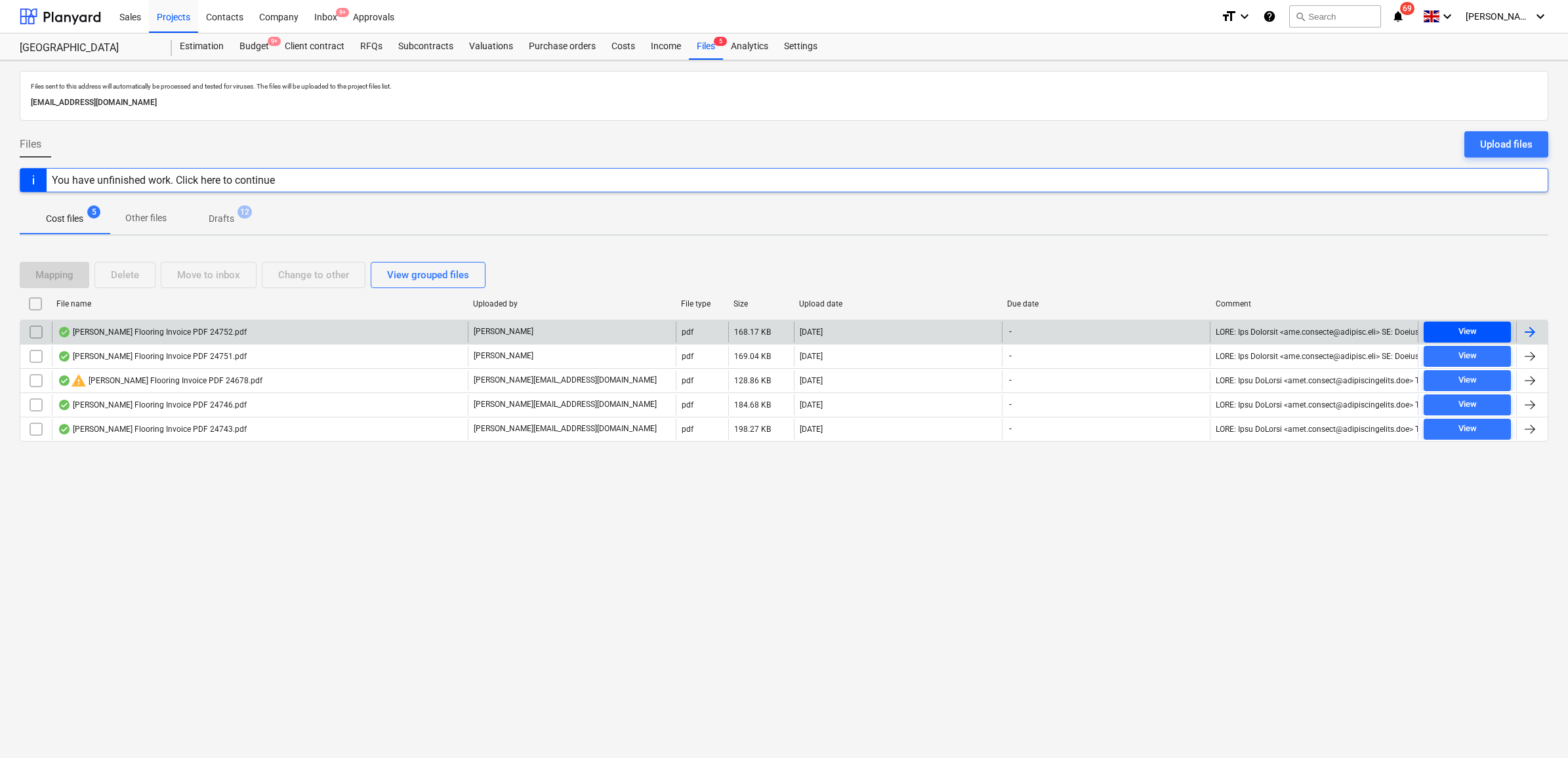
click at [1493, 330] on span "View" at bounding box center [1467, 331] width 77 height 15
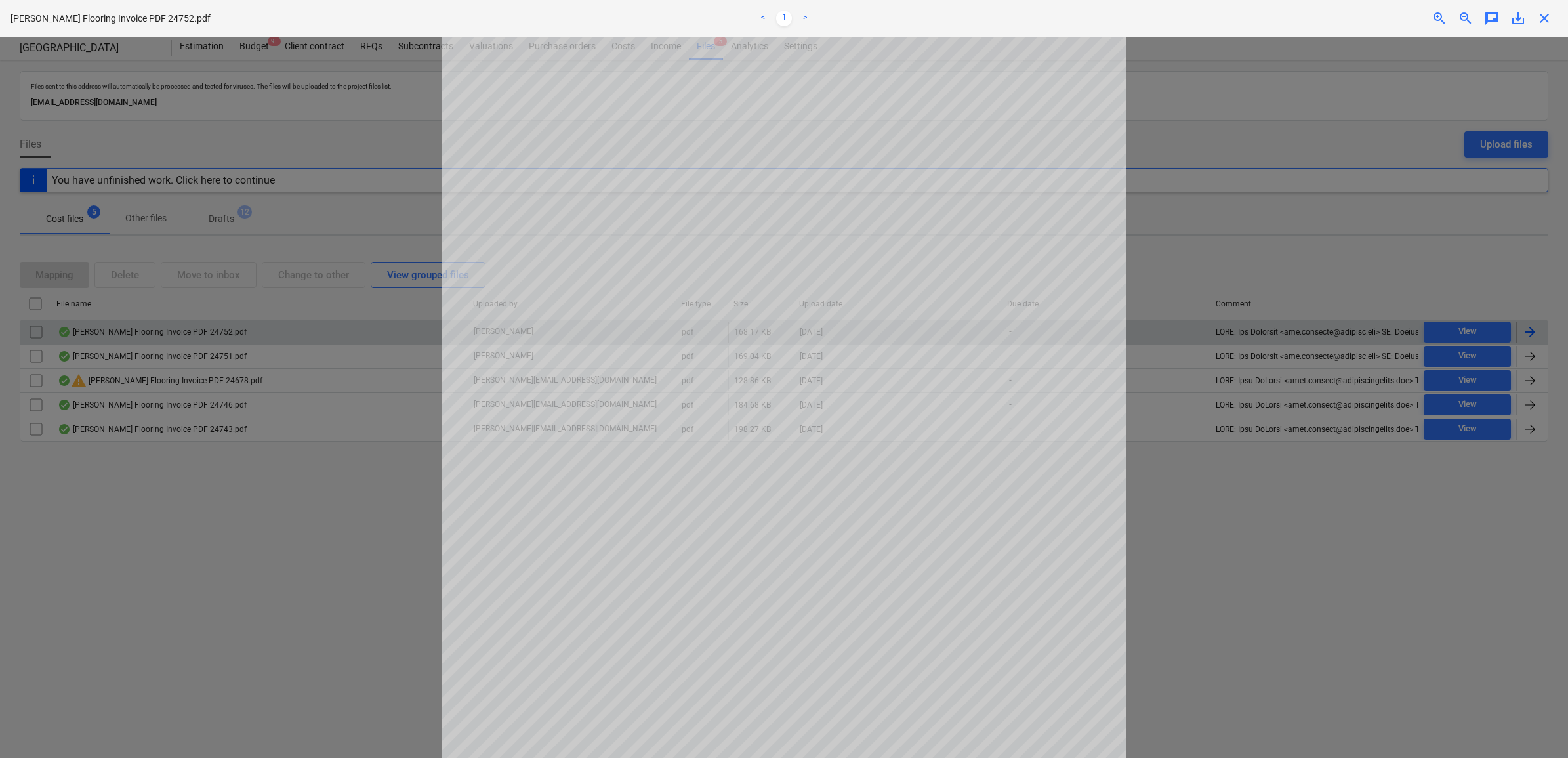
scroll to position [246, 0]
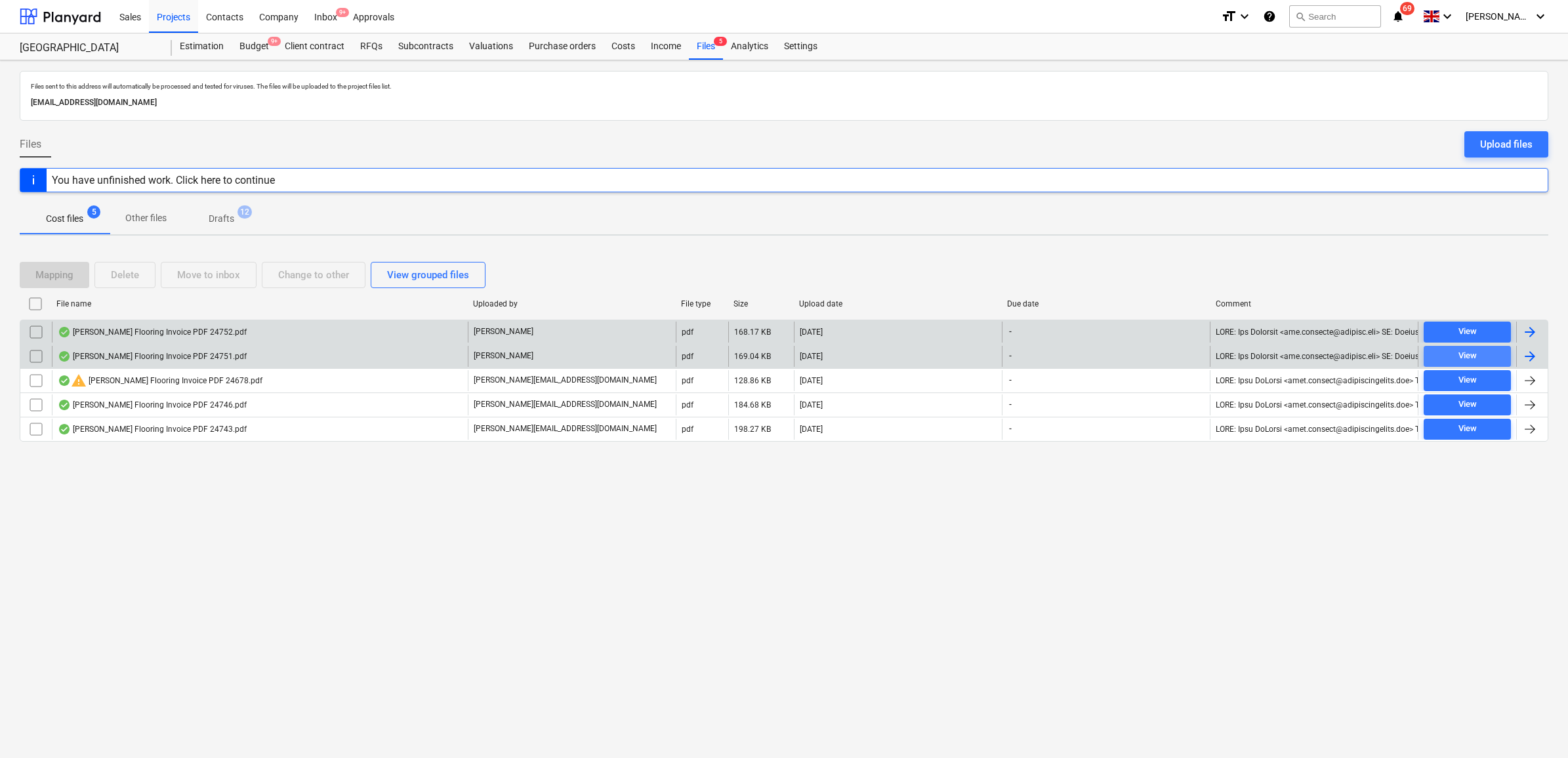
click at [1476, 356] on div "View" at bounding box center [1467, 355] width 19 height 15
click at [1480, 330] on span "View" at bounding box center [1467, 331] width 77 height 15
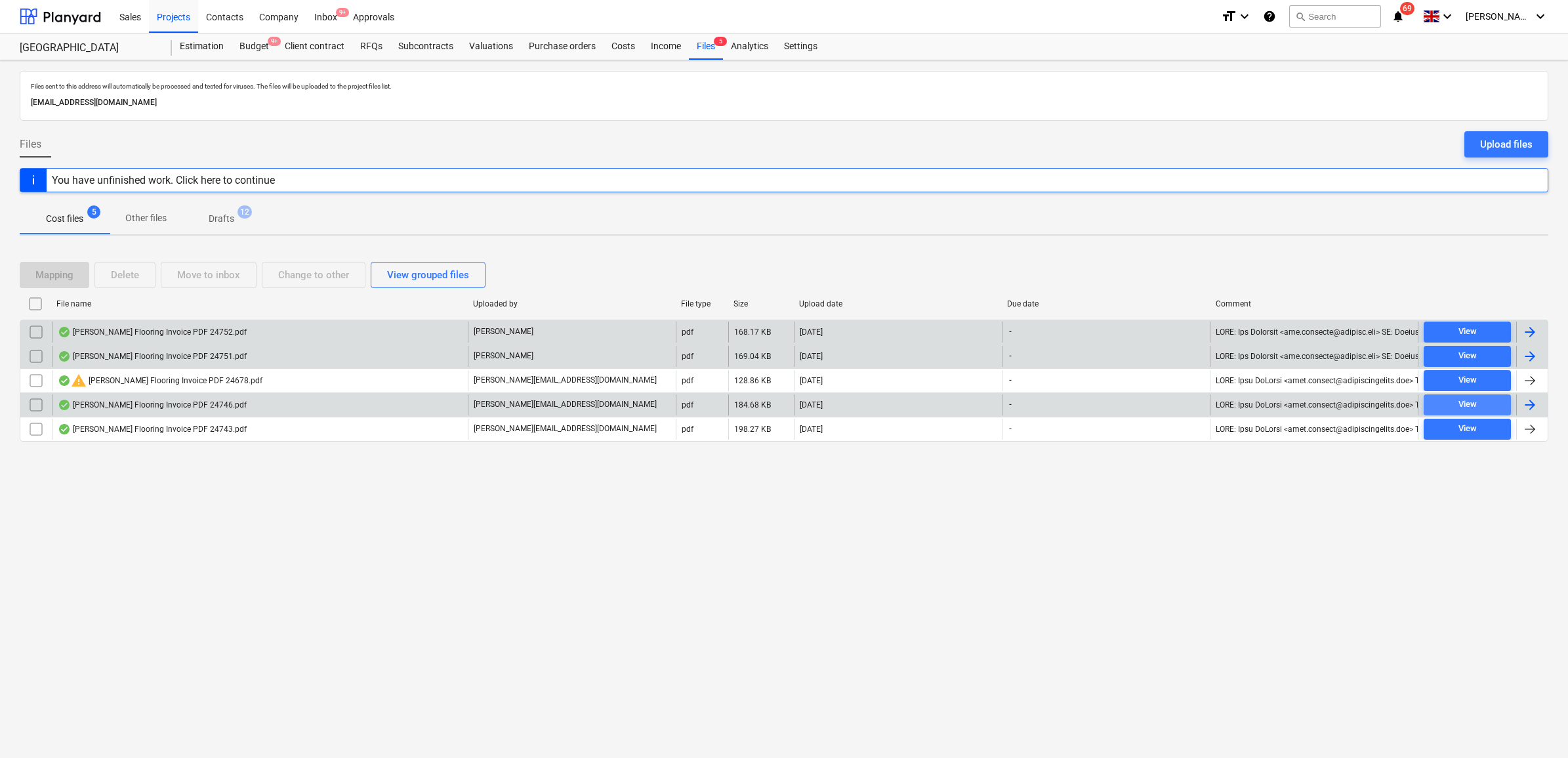
click at [1438, 404] on span "View" at bounding box center [1467, 404] width 77 height 15
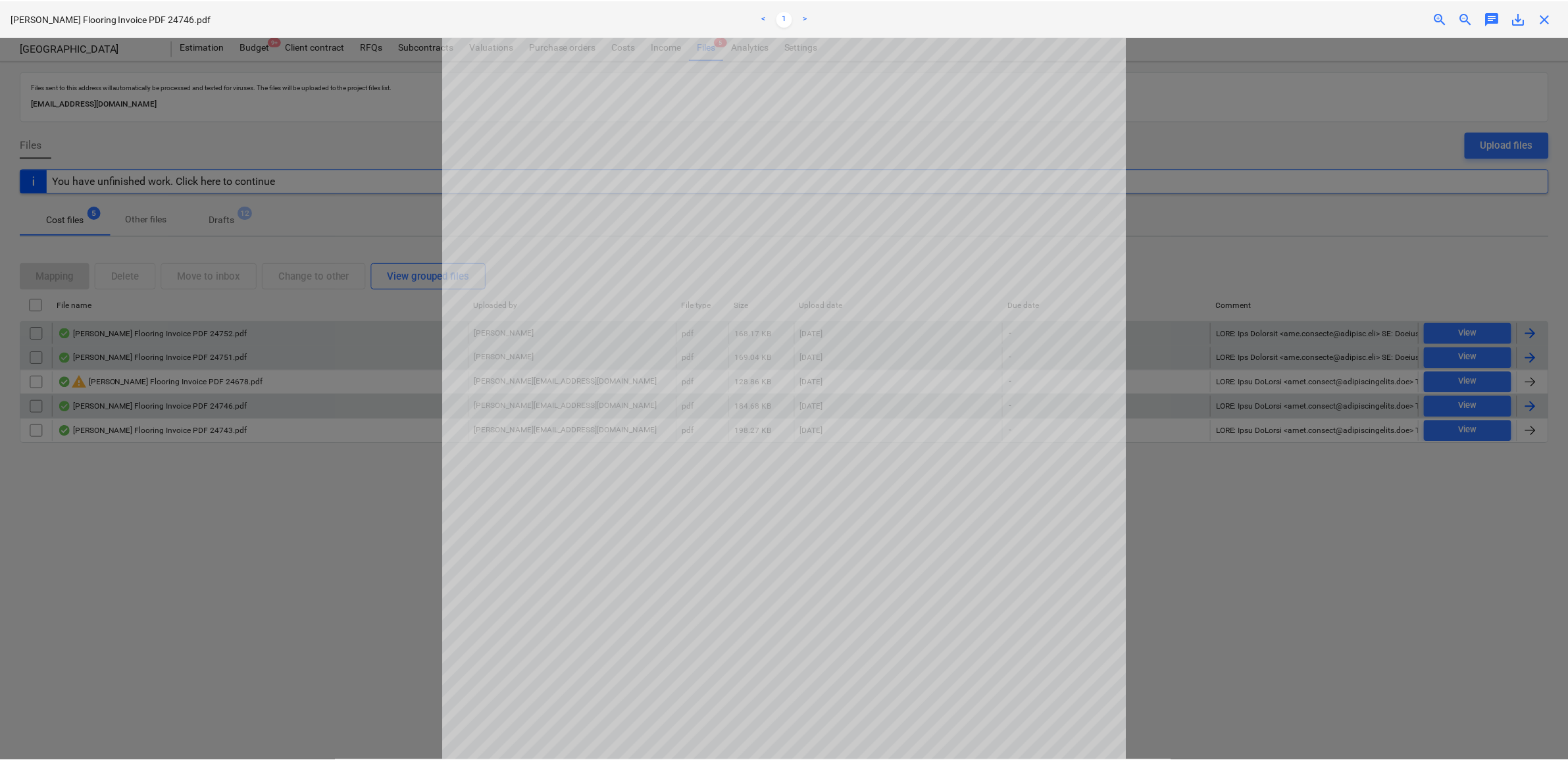
scroll to position [82, 0]
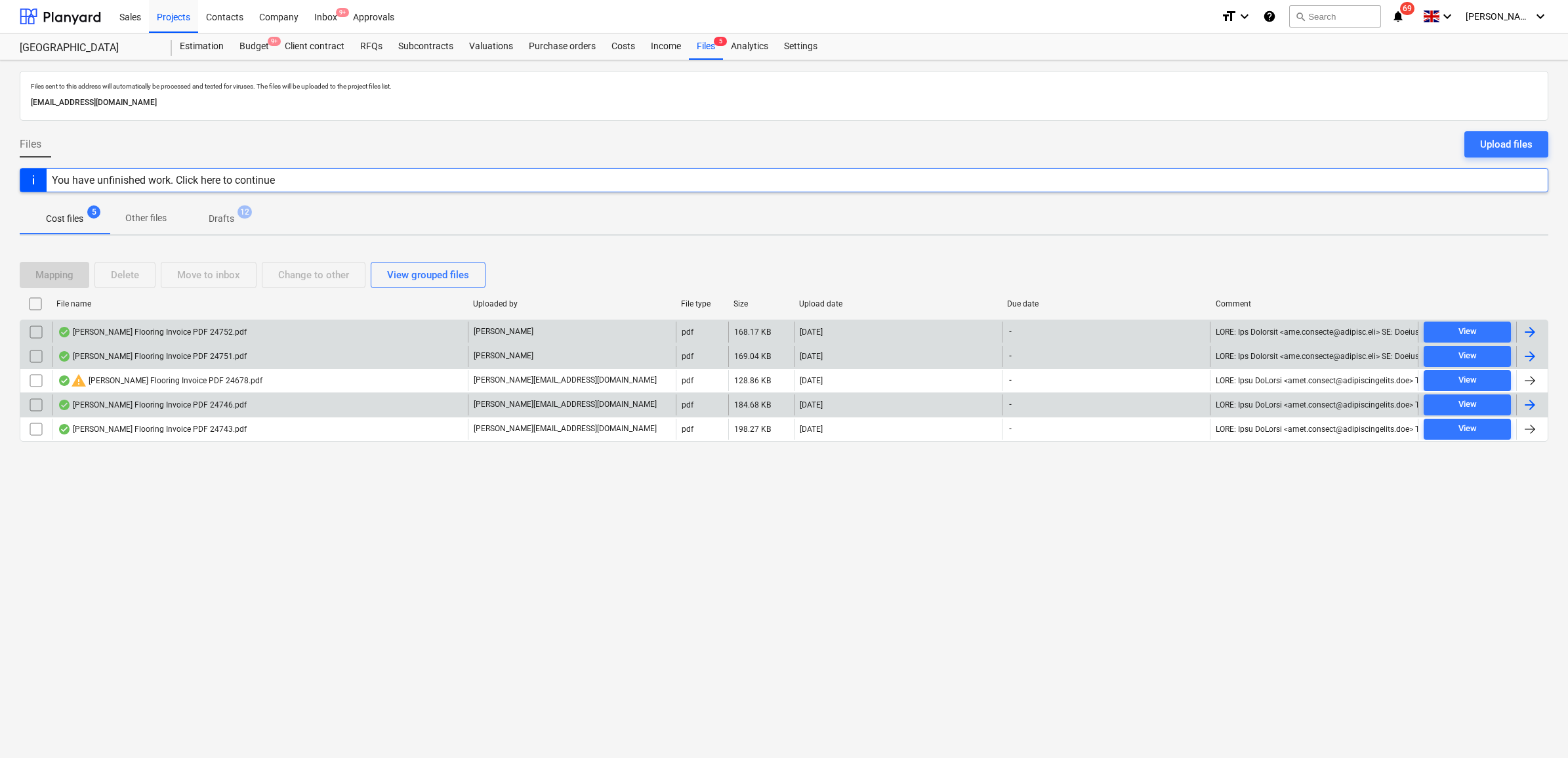
click at [1519, 407] on div at bounding box center [1533, 405] width 32 height 21
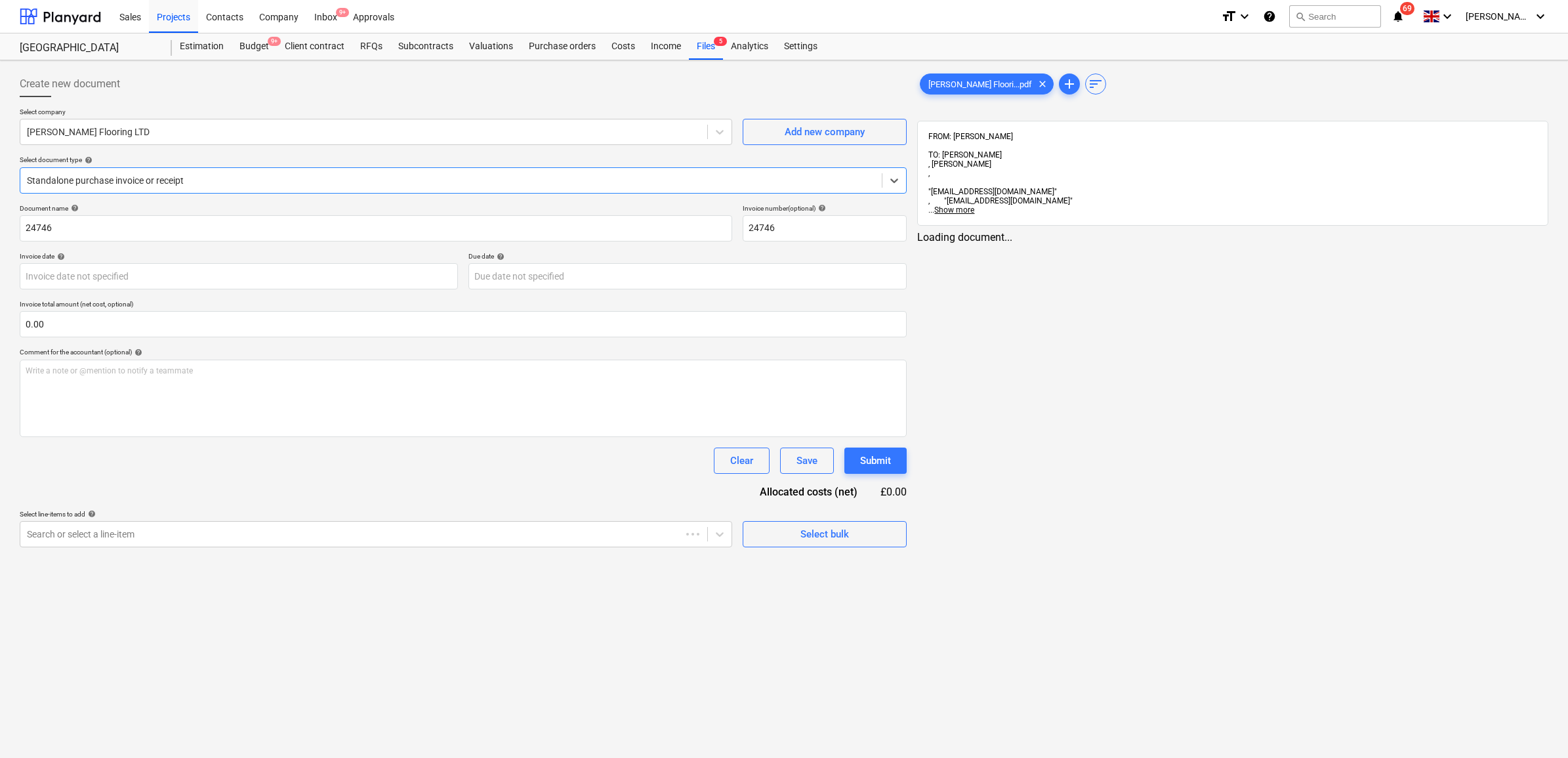
type input "24746"
click at [355, 180] on div at bounding box center [451, 180] width 848 height 13
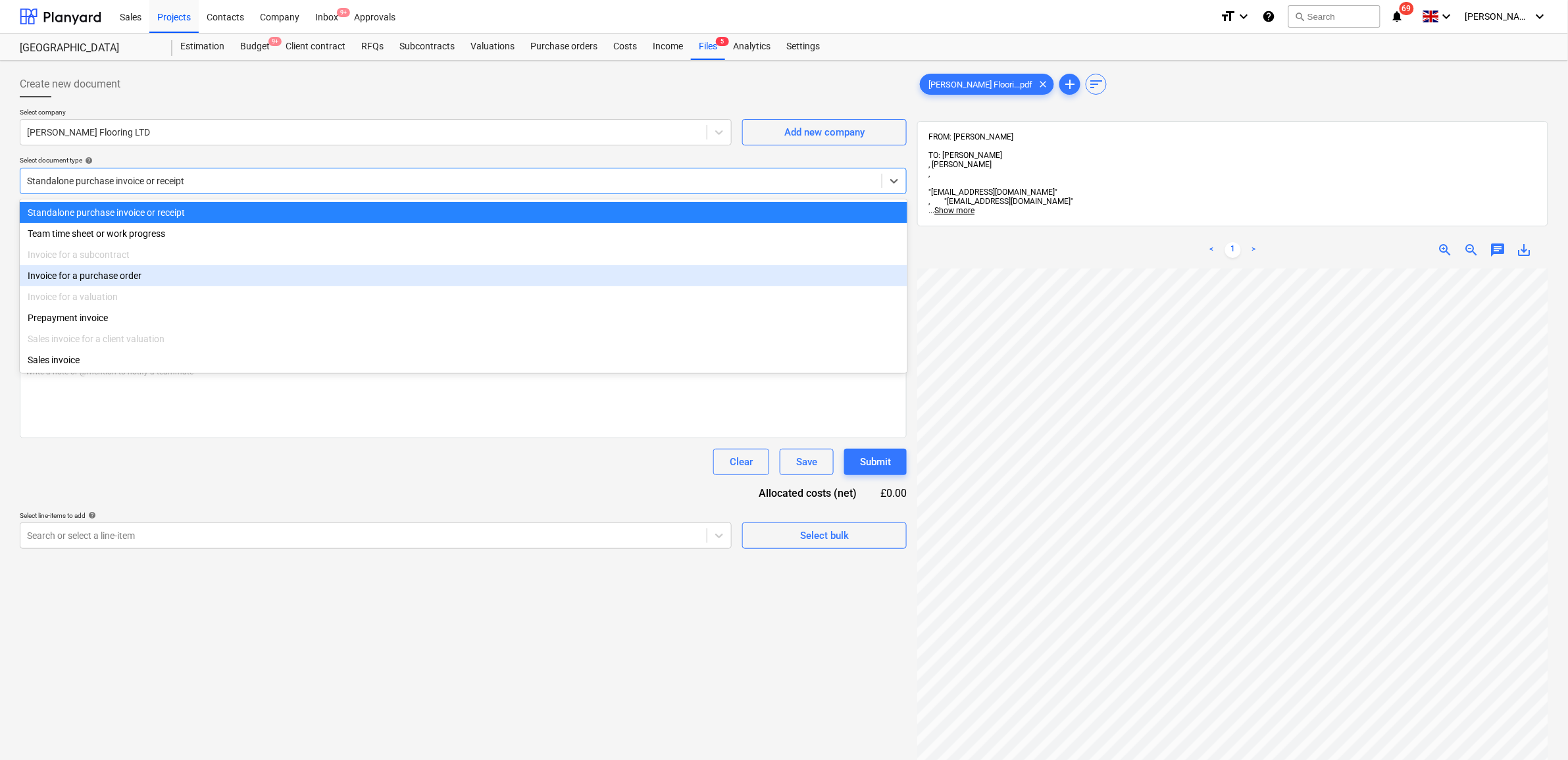
click at [254, 272] on div "Invoice for a purchase order" at bounding box center [463, 275] width 888 height 21
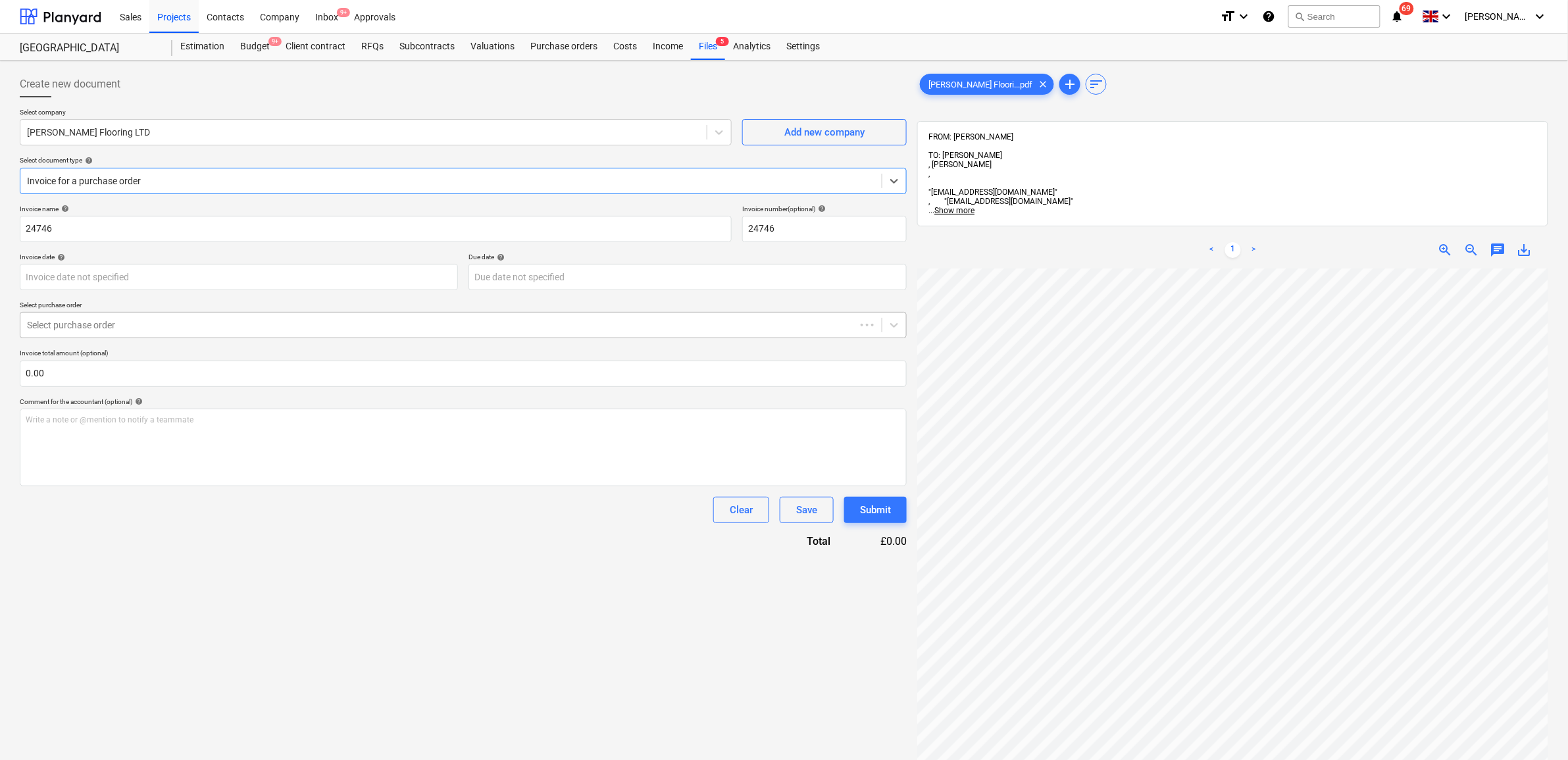
click at [252, 330] on div at bounding box center [438, 325] width 822 height 13
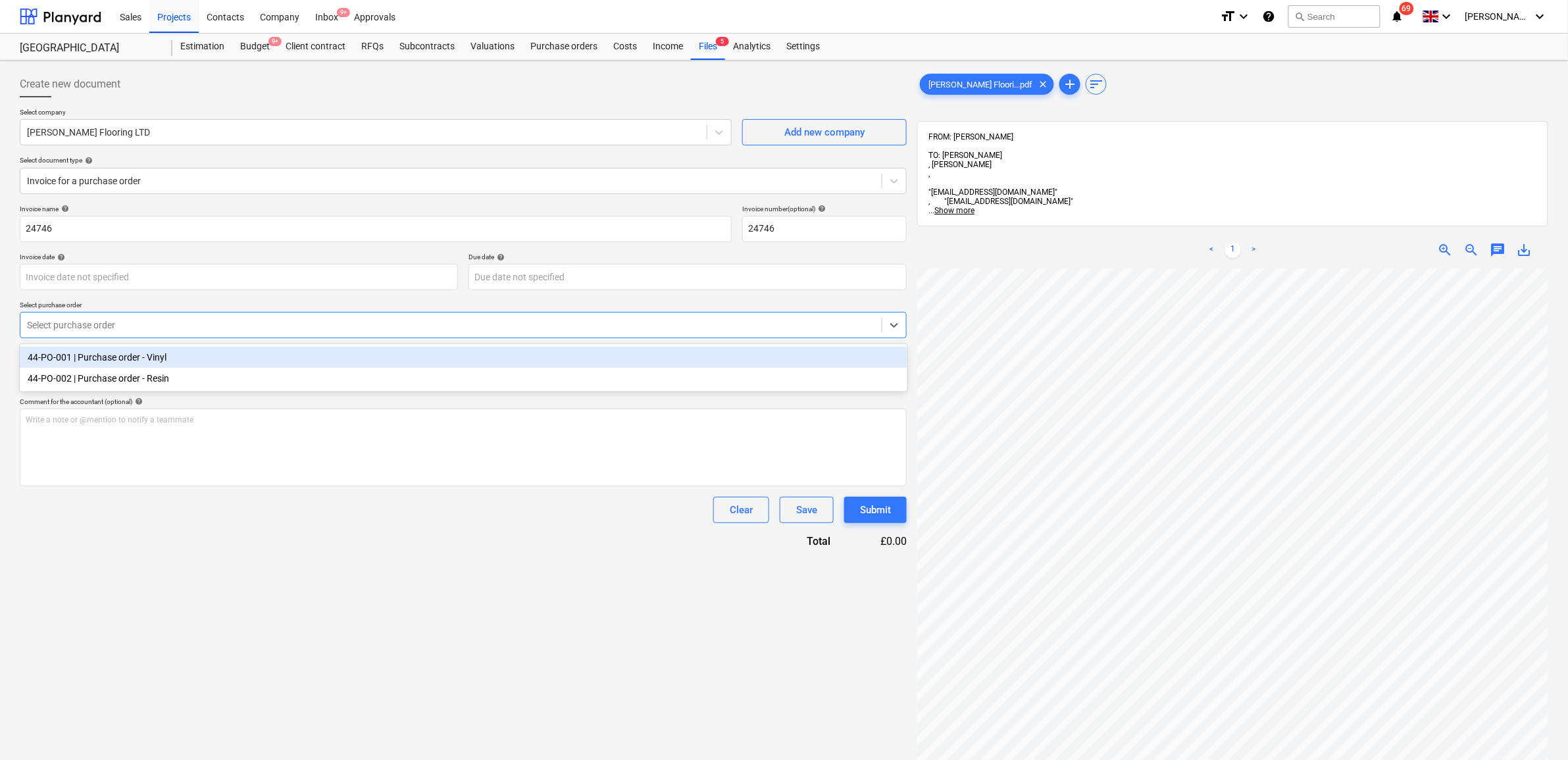
click at [237, 363] on div "44-PO-001 | Purchase order - Vinyl" at bounding box center [463, 357] width 888 height 21
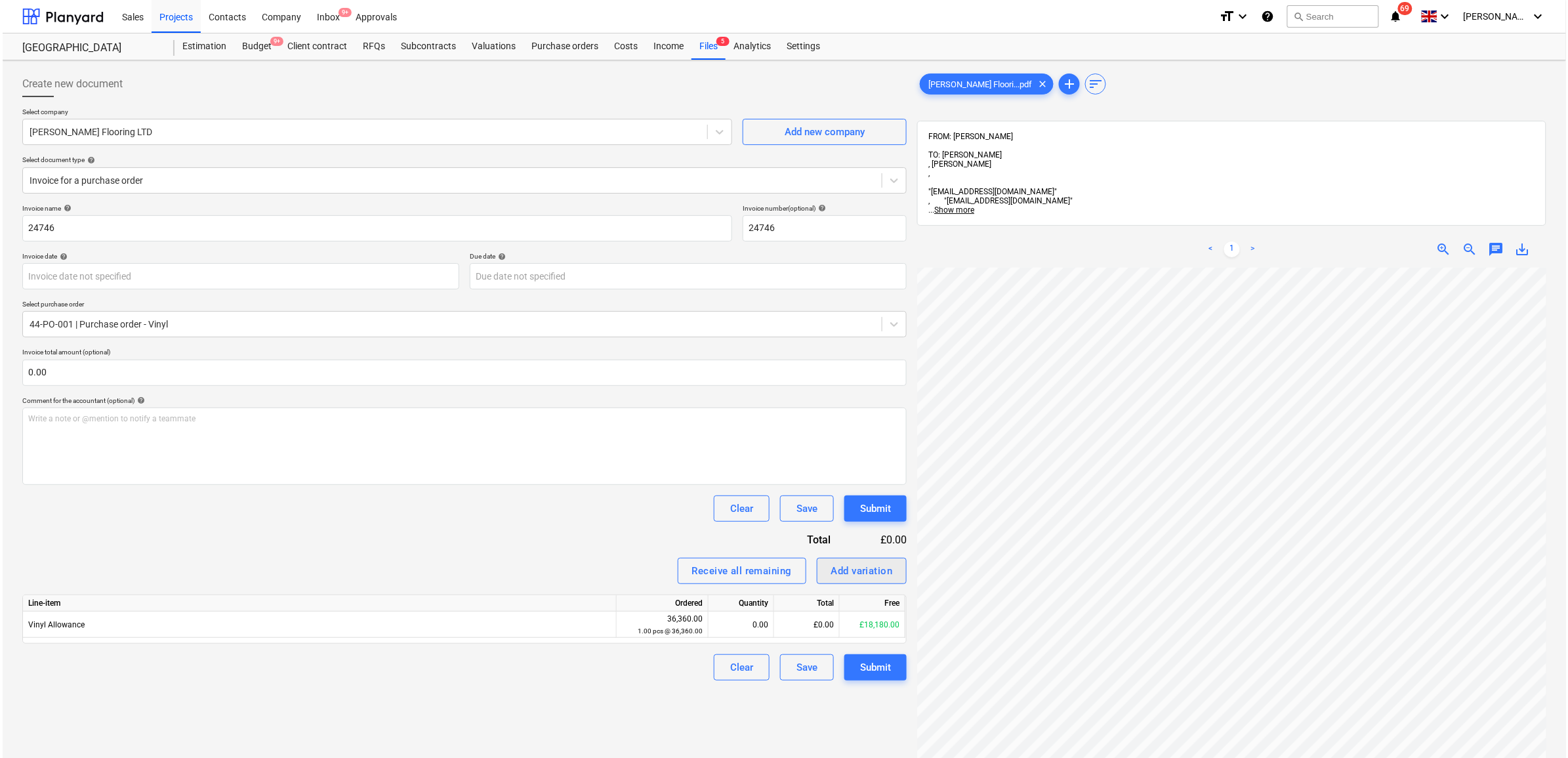
scroll to position [237, 2]
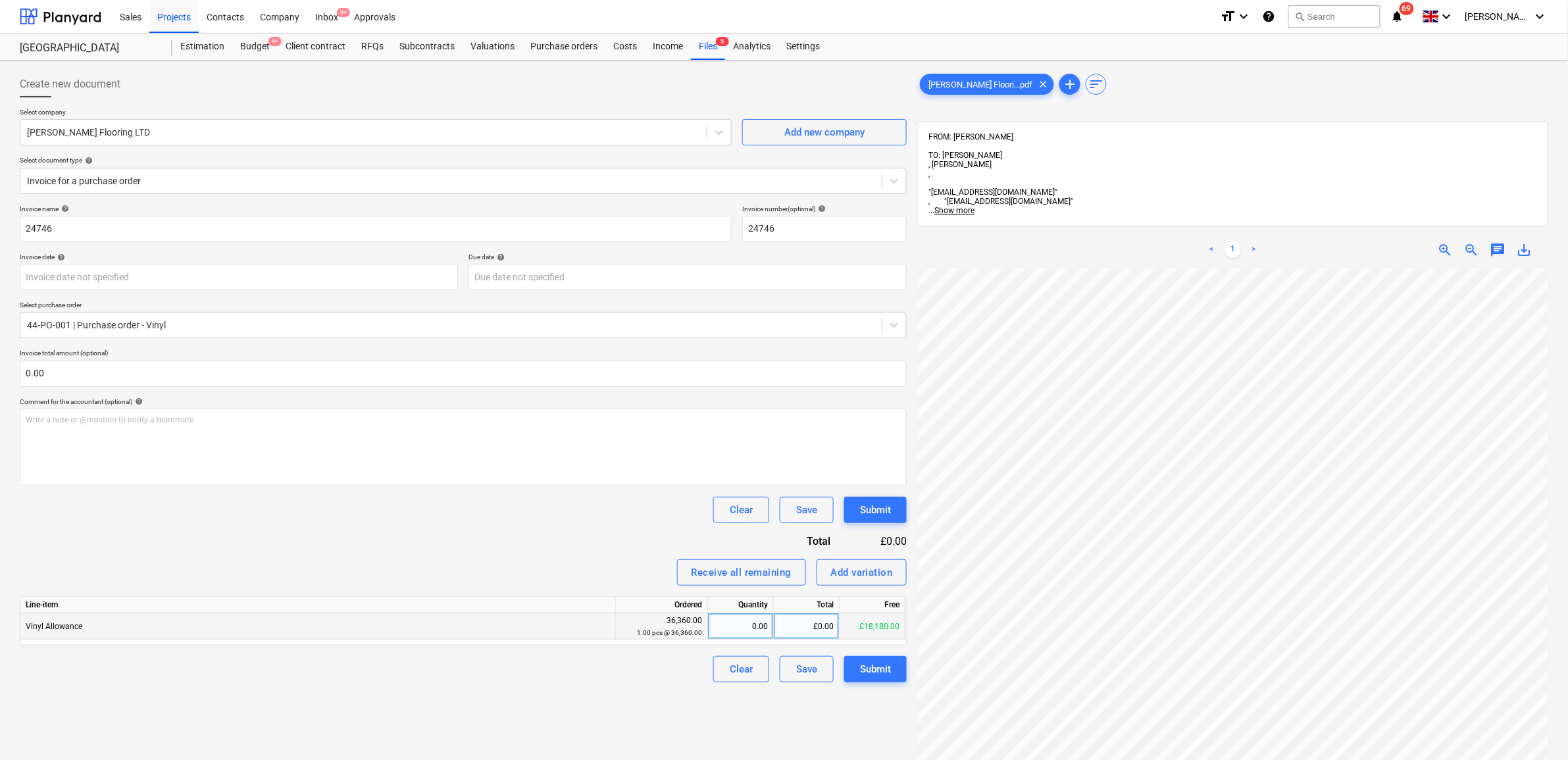
click at [789, 635] on div "£0.00" at bounding box center [807, 626] width 66 height 27
type input "18180"
click at [319, 521] on div "Clear Save Submit" at bounding box center [462, 510] width 887 height 27
click at [300, 331] on div at bounding box center [451, 325] width 849 height 13
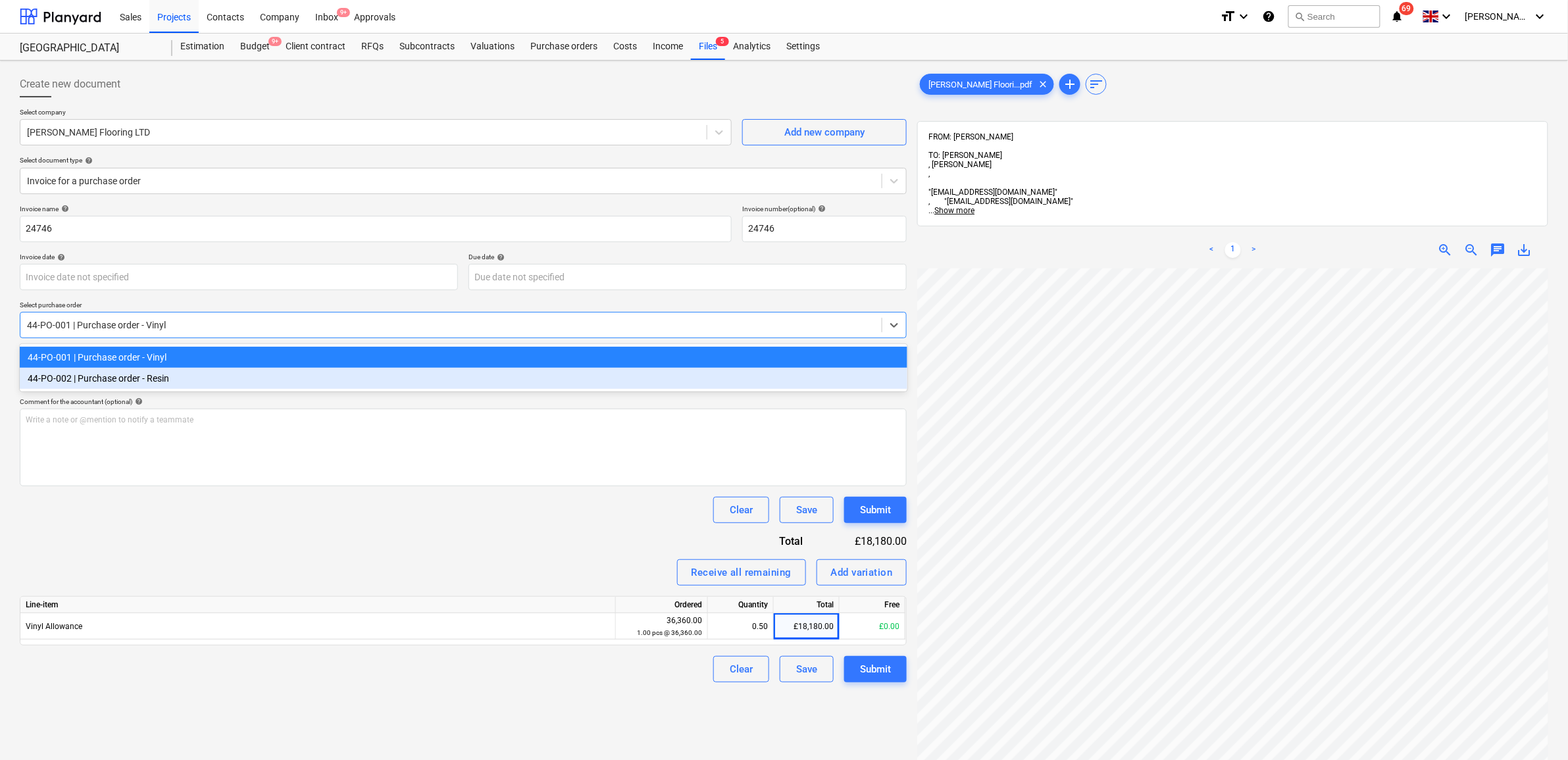
click at [235, 378] on div "44-PO-002 | Purchase order - Resin" at bounding box center [463, 378] width 888 height 21
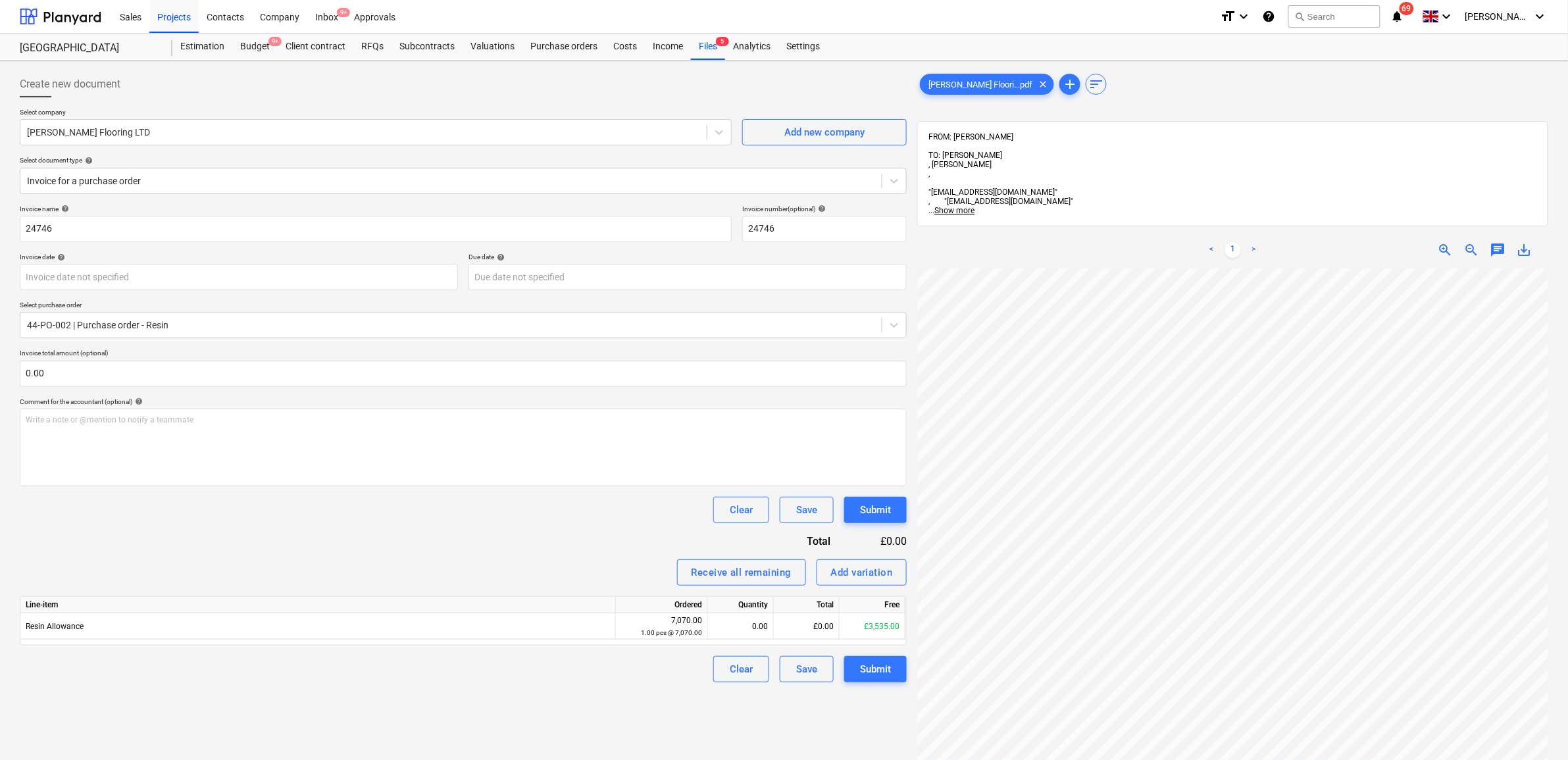
click at [277, 547] on div "Invoice name help 24746 Invoice number (optional) help 24746 Invoice date help …" at bounding box center [462, 443] width 887 height 477
click at [1529, 242] on span "save_alt" at bounding box center [1525, 250] width 16 height 16
click at [788, 631] on div "£0.00" at bounding box center [807, 626] width 66 height 27
type input "3535"
drag, startPoint x: 526, startPoint y: 523, endPoint x: 579, endPoint y: 541, distance: 56.0
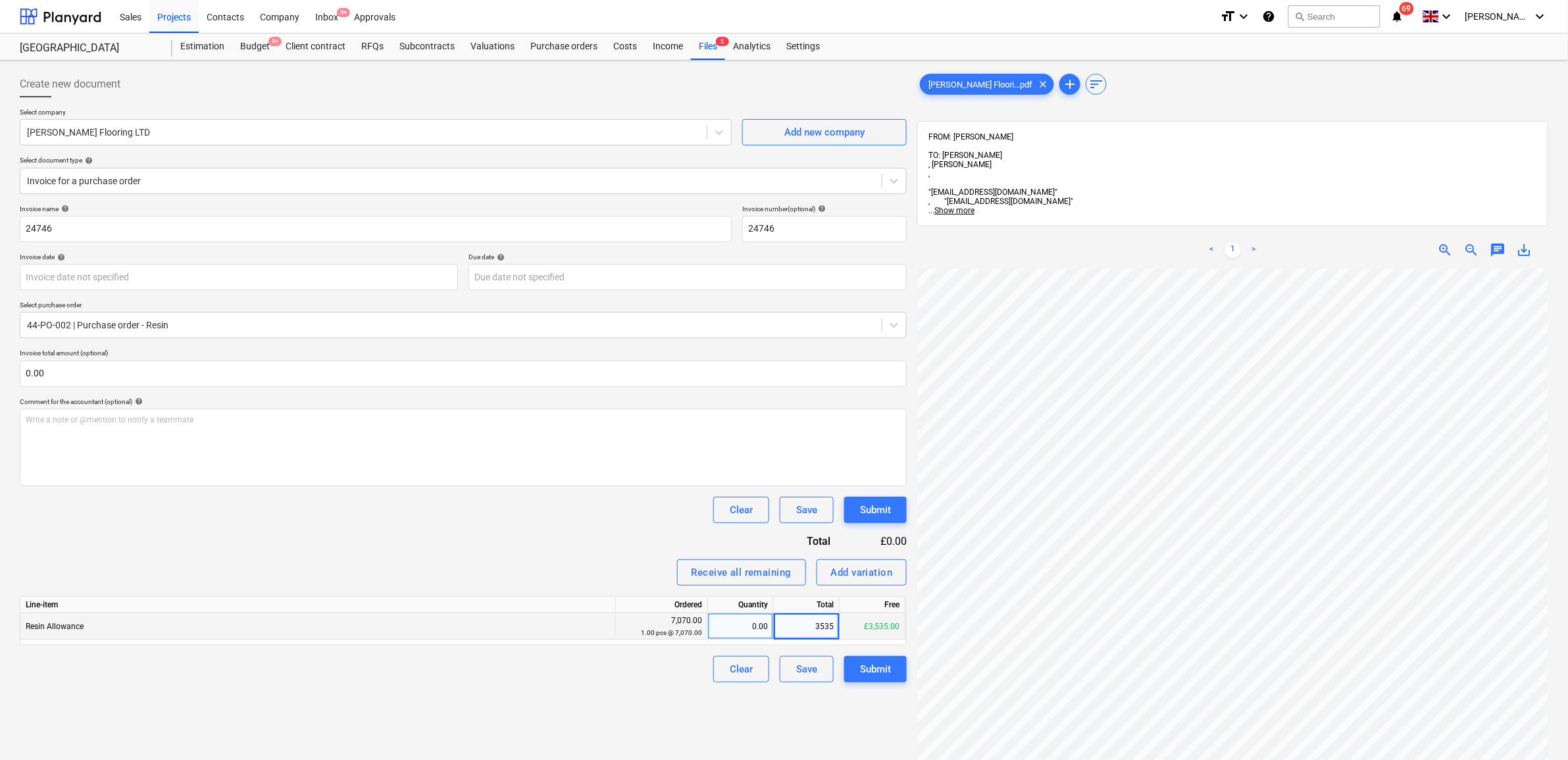
click at [530, 524] on div "Invoice name help 24746 Invoice number (optional) help 24746 Invoice date help …" at bounding box center [462, 443] width 887 height 477
click at [869, 669] on div "Submit" at bounding box center [875, 669] width 31 height 17
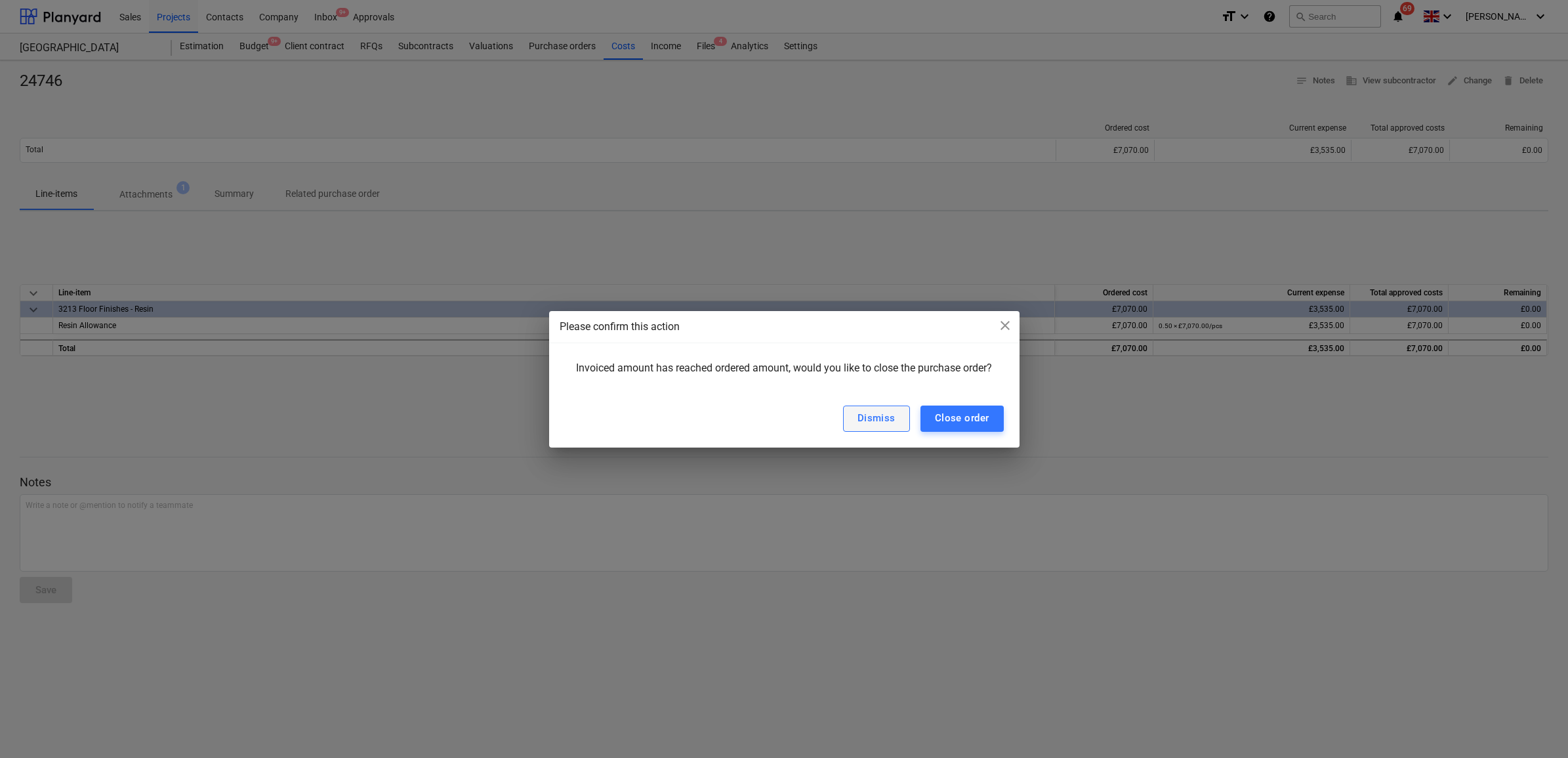
click at [884, 420] on div "Dismiss" at bounding box center [876, 418] width 38 height 17
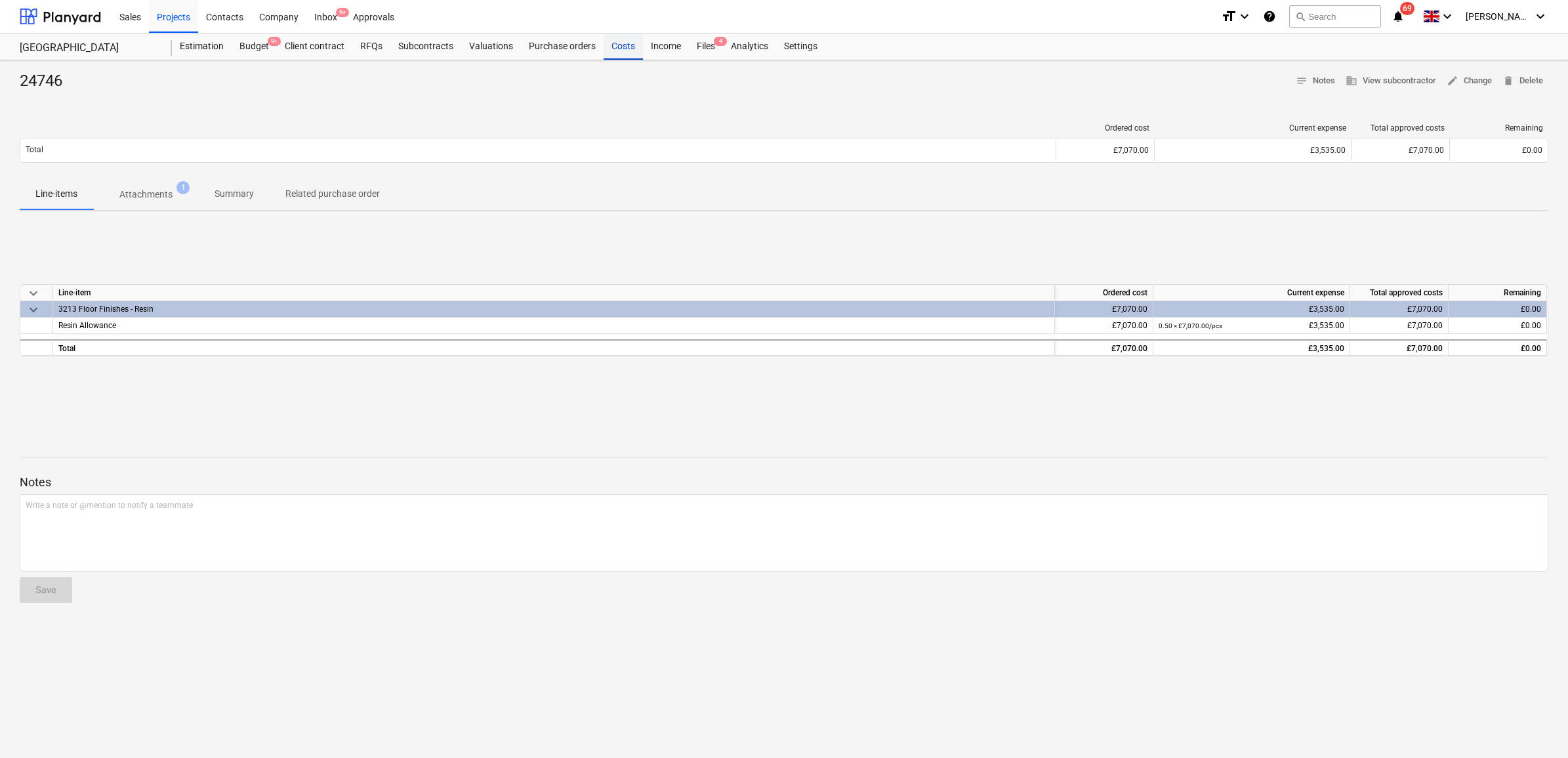
click at [614, 43] on div "Costs" at bounding box center [623, 47] width 40 height 27
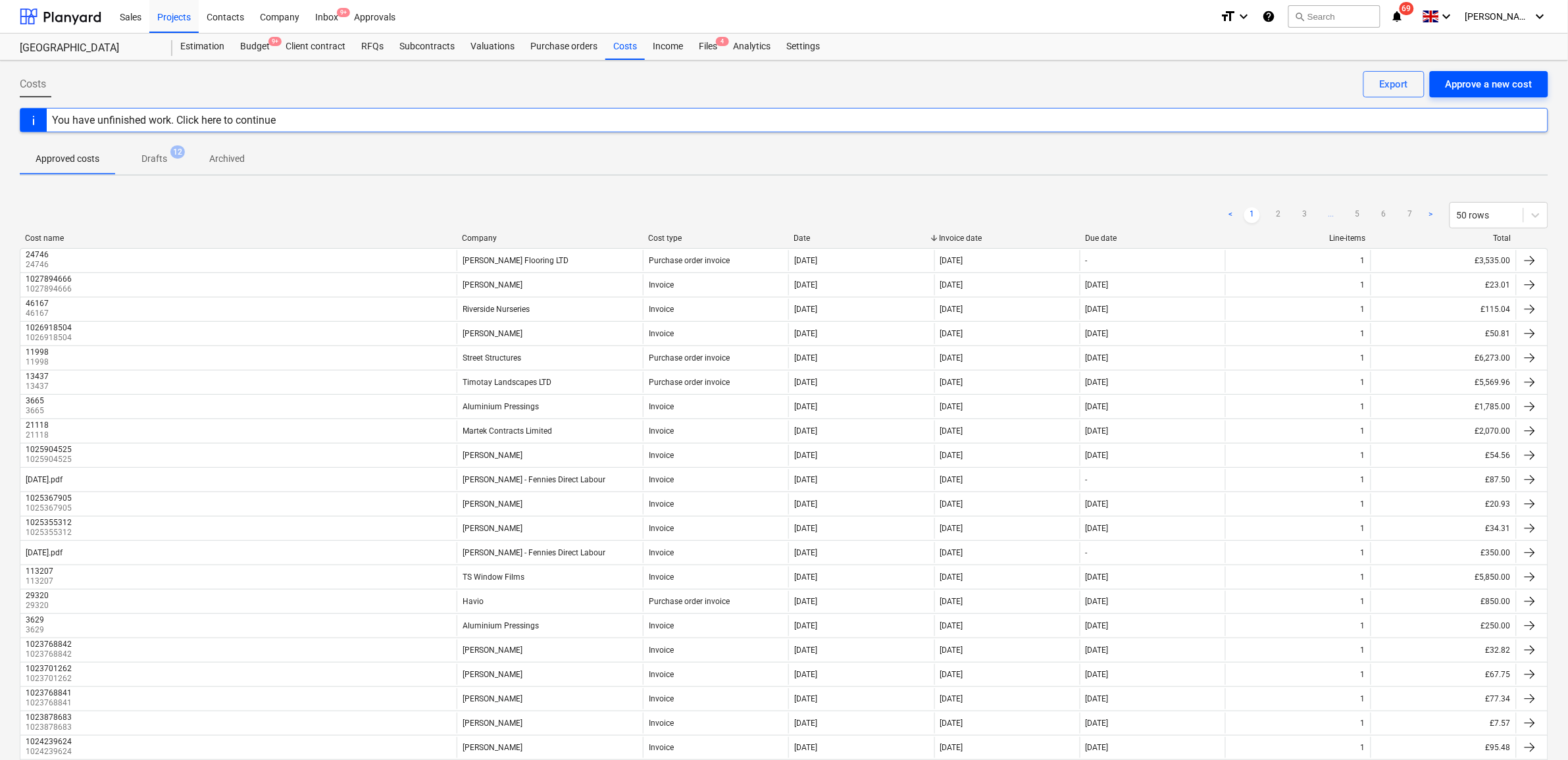
click at [1491, 79] on div "Approve a new cost" at bounding box center [1489, 83] width 87 height 17
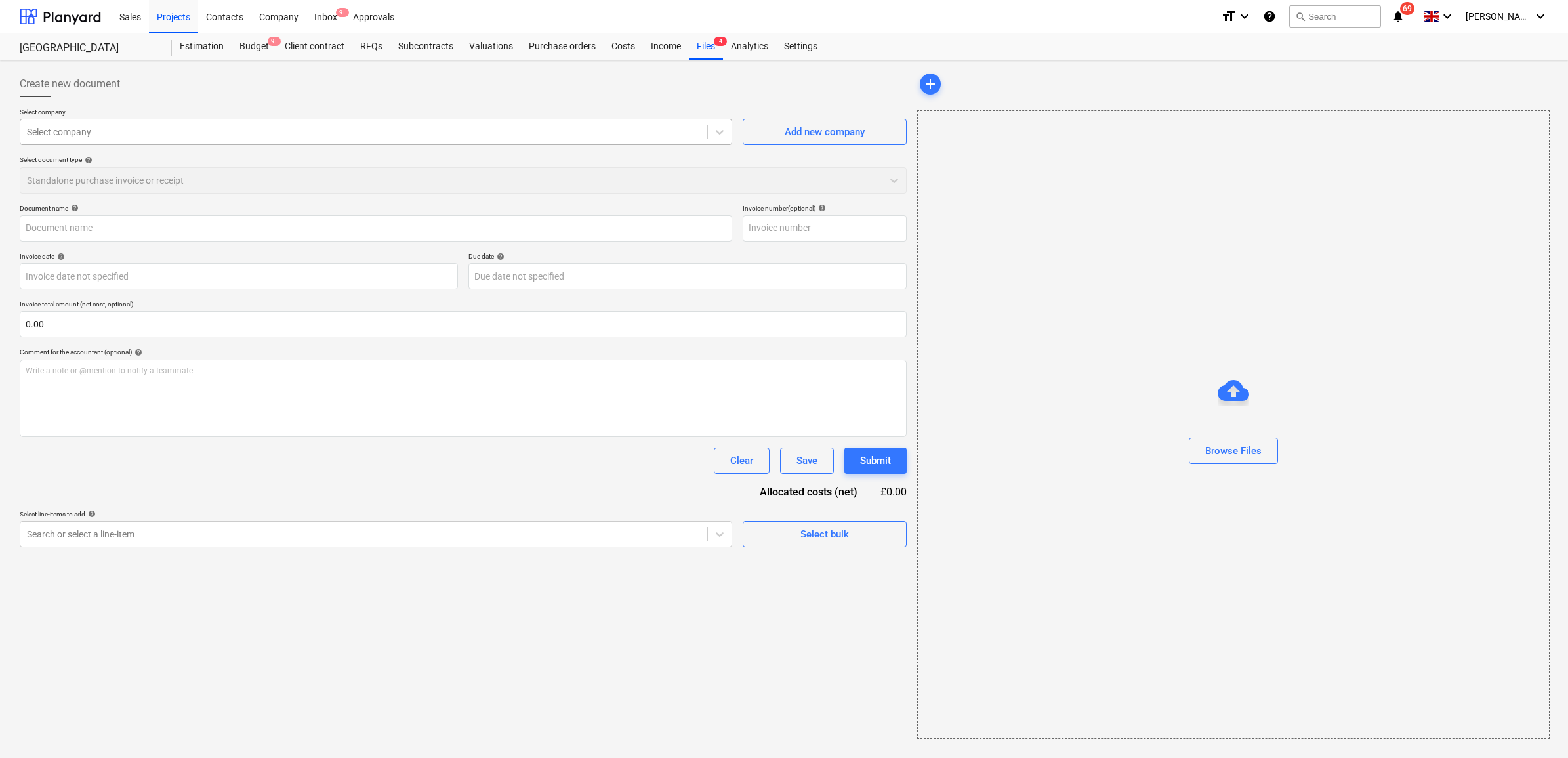
type input "[PERSON_NAME] Flooring Invoice PDF 24746.pdf"
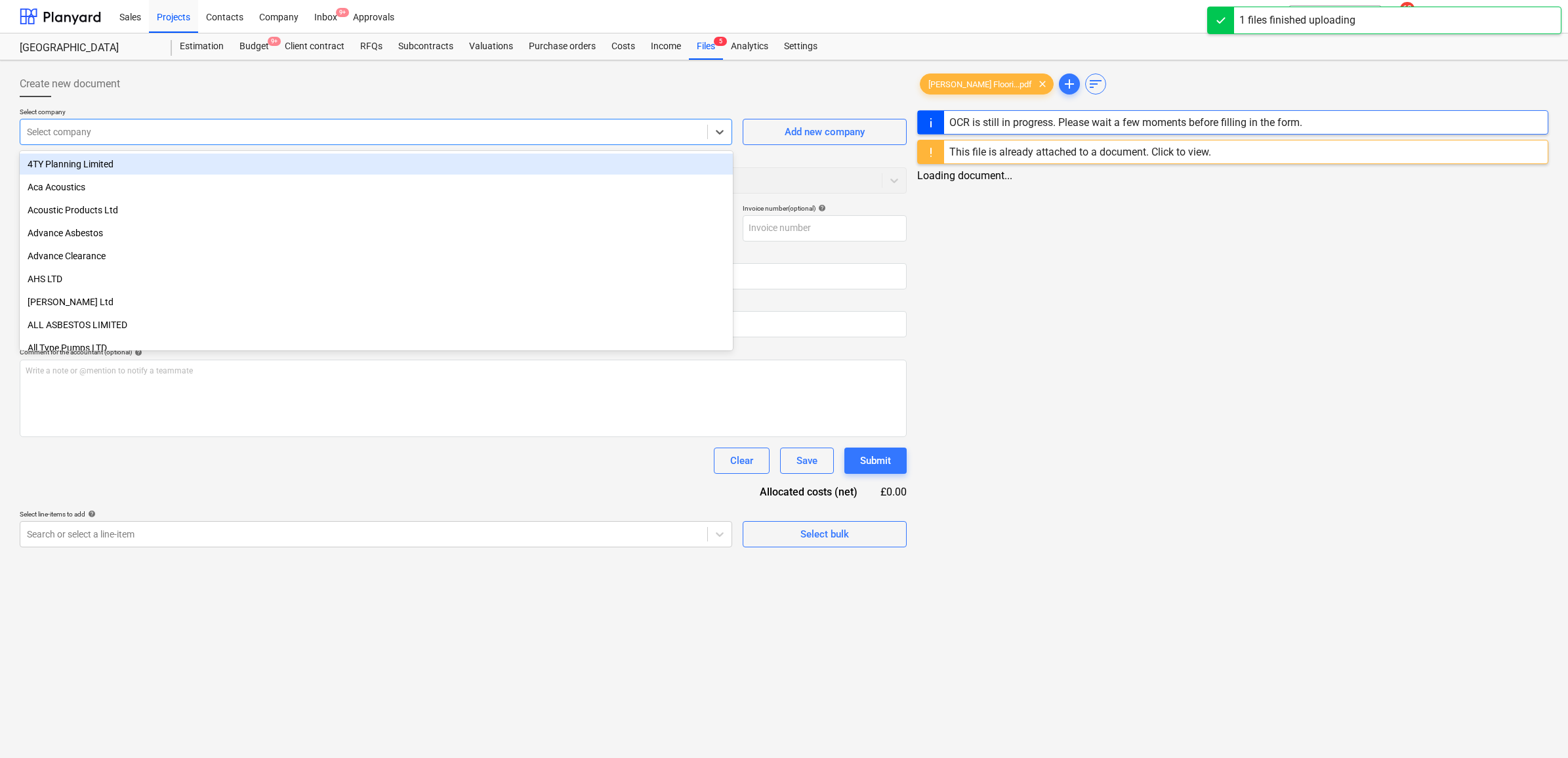
click at [564, 126] on div at bounding box center [363, 132] width 674 height 13
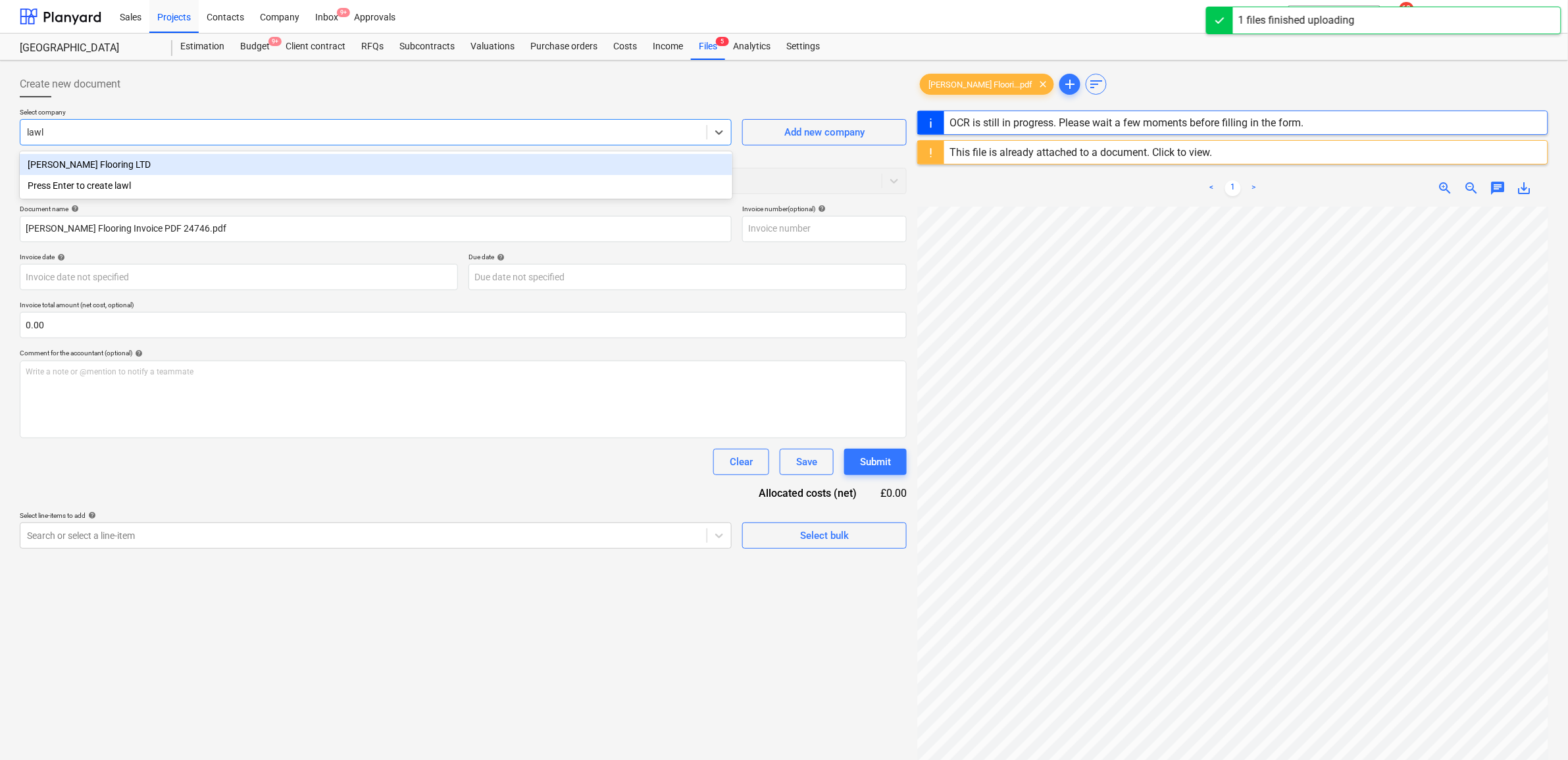
type input "lawle"
click at [448, 162] on div "[PERSON_NAME] Flooring LTD" at bounding box center [376, 165] width 712 height 21
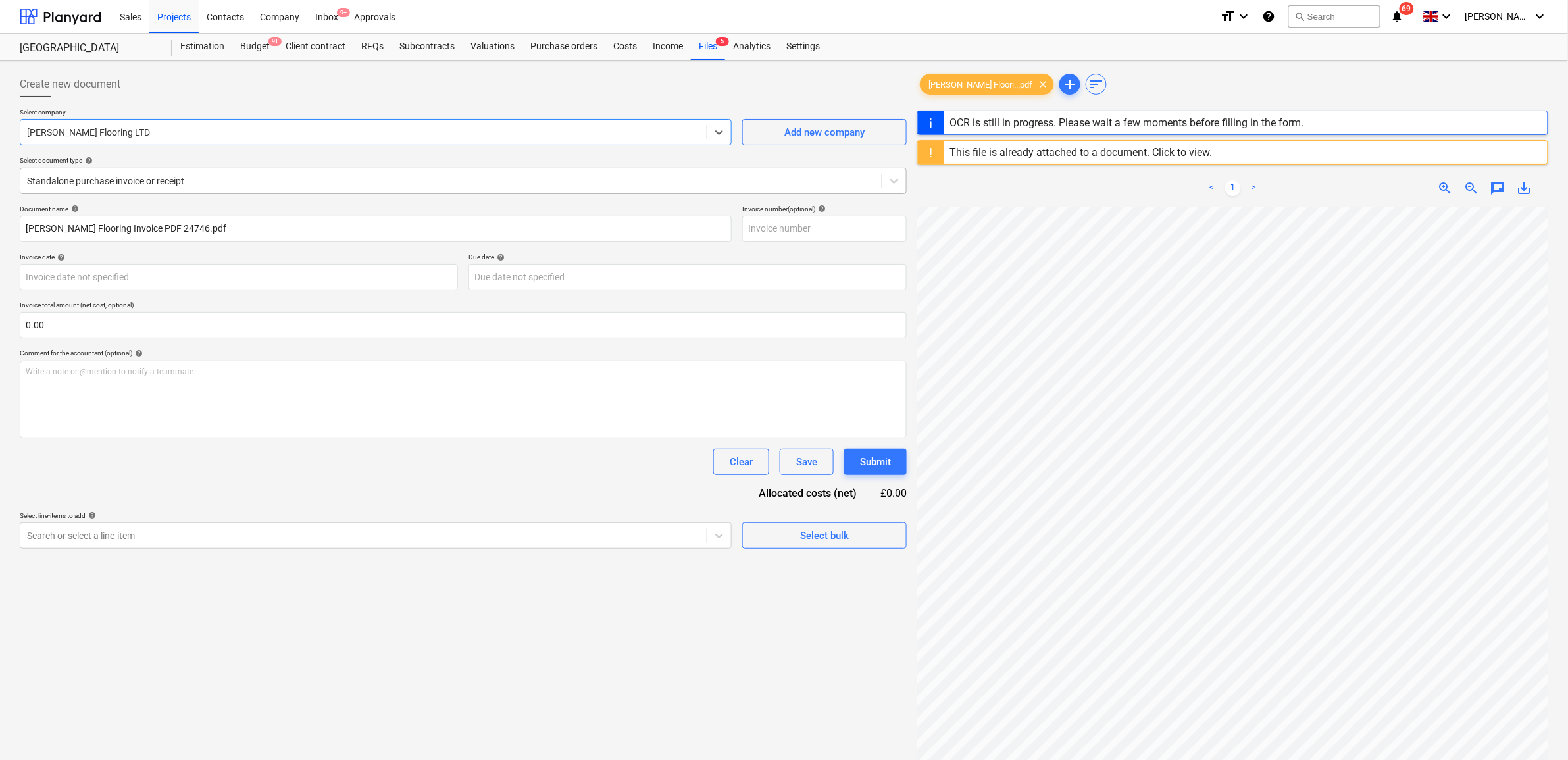
click at [254, 181] on div at bounding box center [451, 181] width 849 height 13
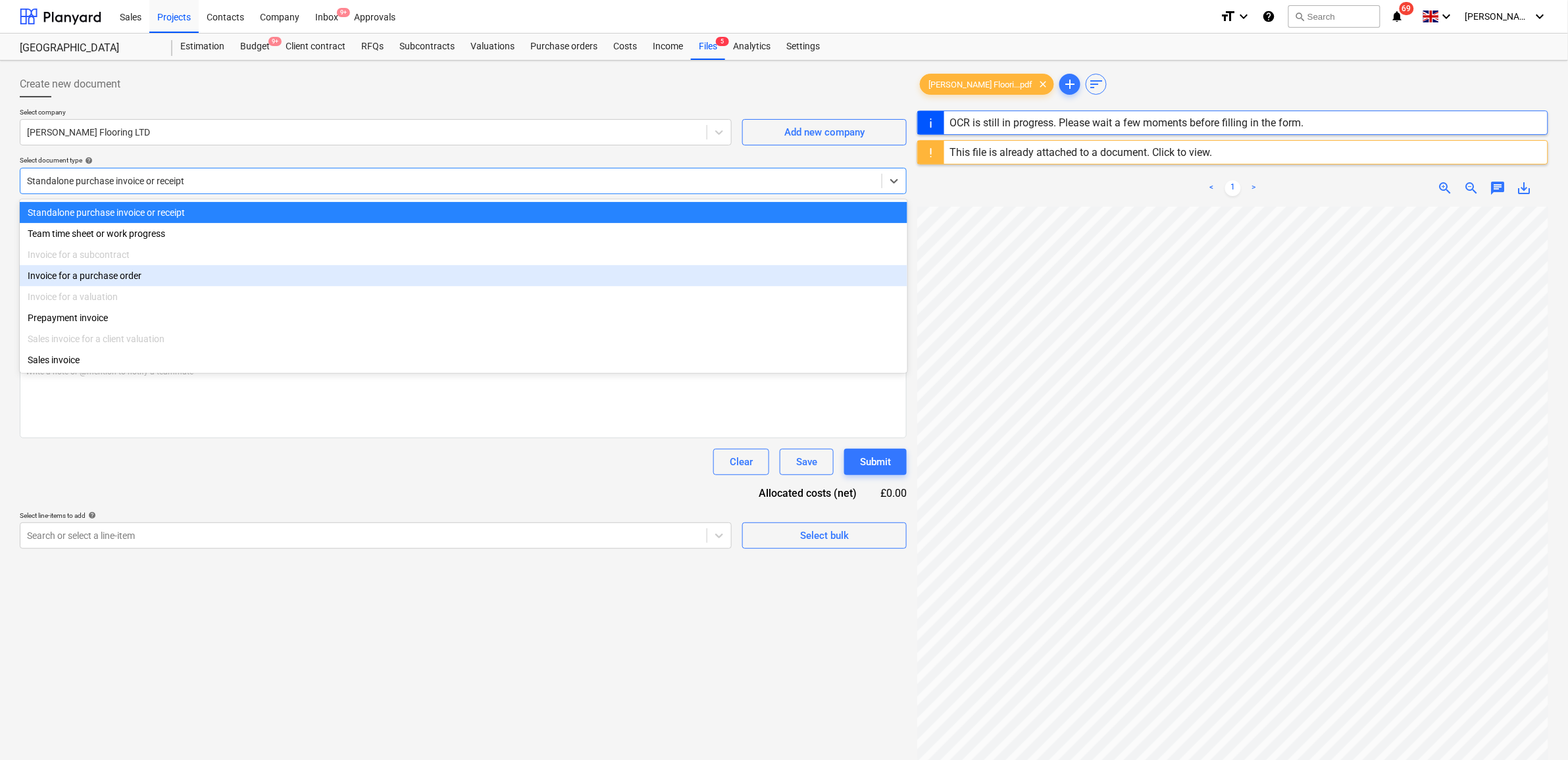
click at [191, 278] on div "Invoice for a purchase order" at bounding box center [463, 275] width 888 height 21
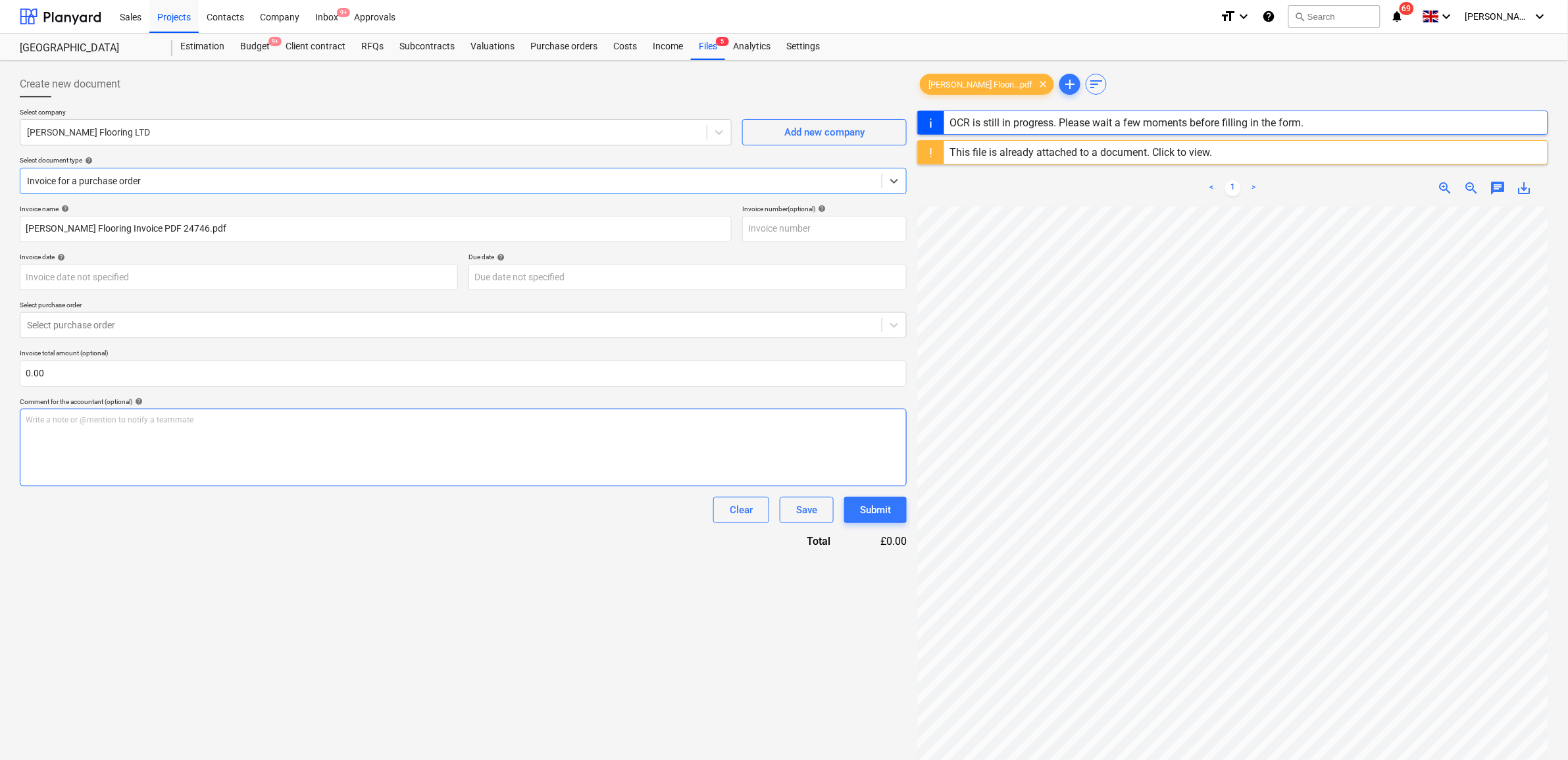
type input "24746"
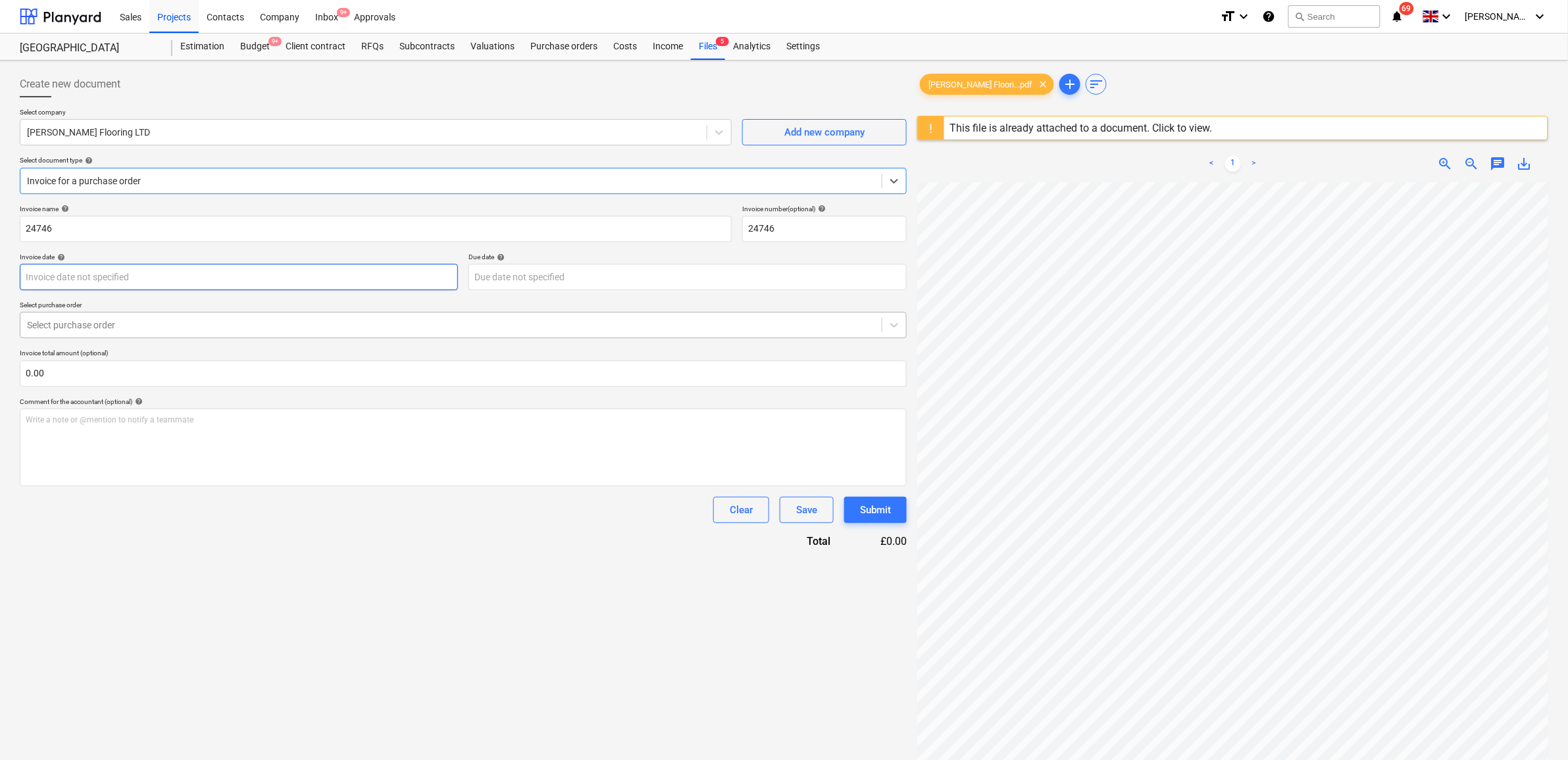
click at [265, 316] on body "Sales Projects Contacts Company Inbox 9+ Approvals format_size keyboard_arrow_d…" at bounding box center [784, 380] width 1568 height 760
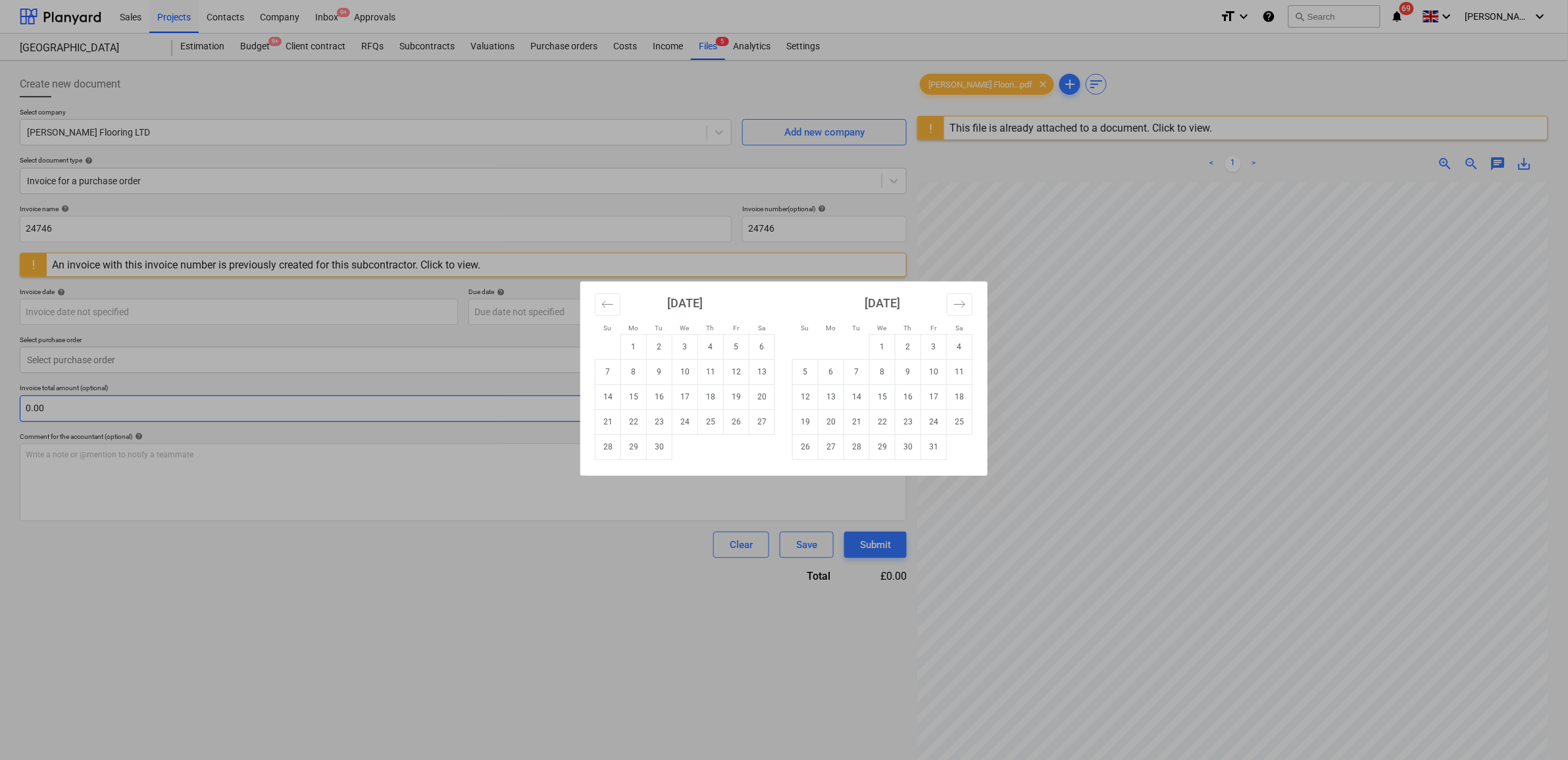
drag, startPoint x: 283, startPoint y: 455, endPoint x: 281, endPoint y: 412, distance: 43.0
click at [283, 454] on div "Su Mo Tu We Th Fr Sa Su Mo Tu We Th Fr Sa [DATE] 1 2 3 4 5 6 7 8 9 10 11 12 13 …" at bounding box center [784, 380] width 1568 height 760
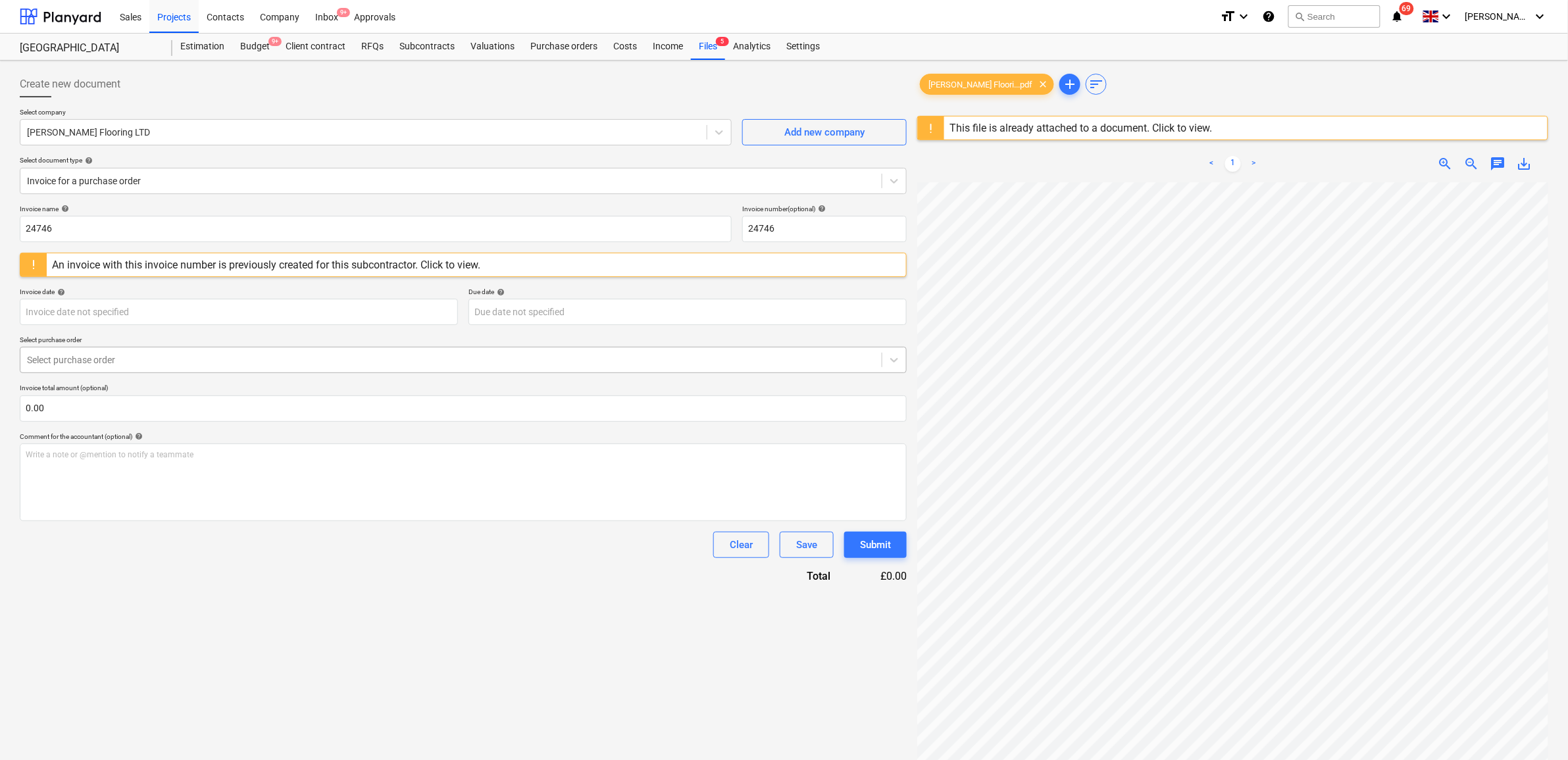
click at [268, 360] on div at bounding box center [451, 360] width 849 height 13
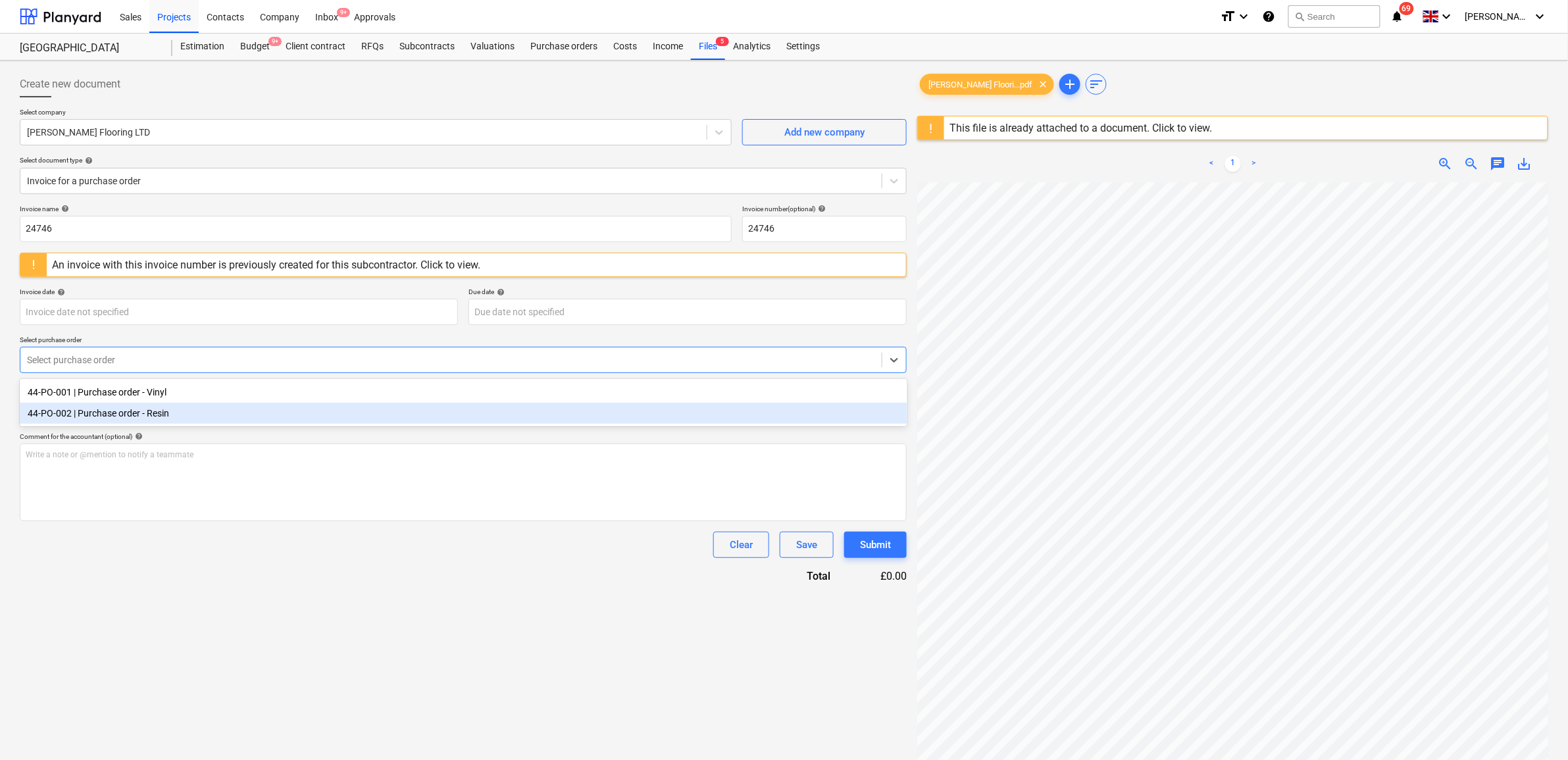
click at [272, 411] on div "44-PO-002 | Purchase order - Resin" at bounding box center [463, 414] width 888 height 21
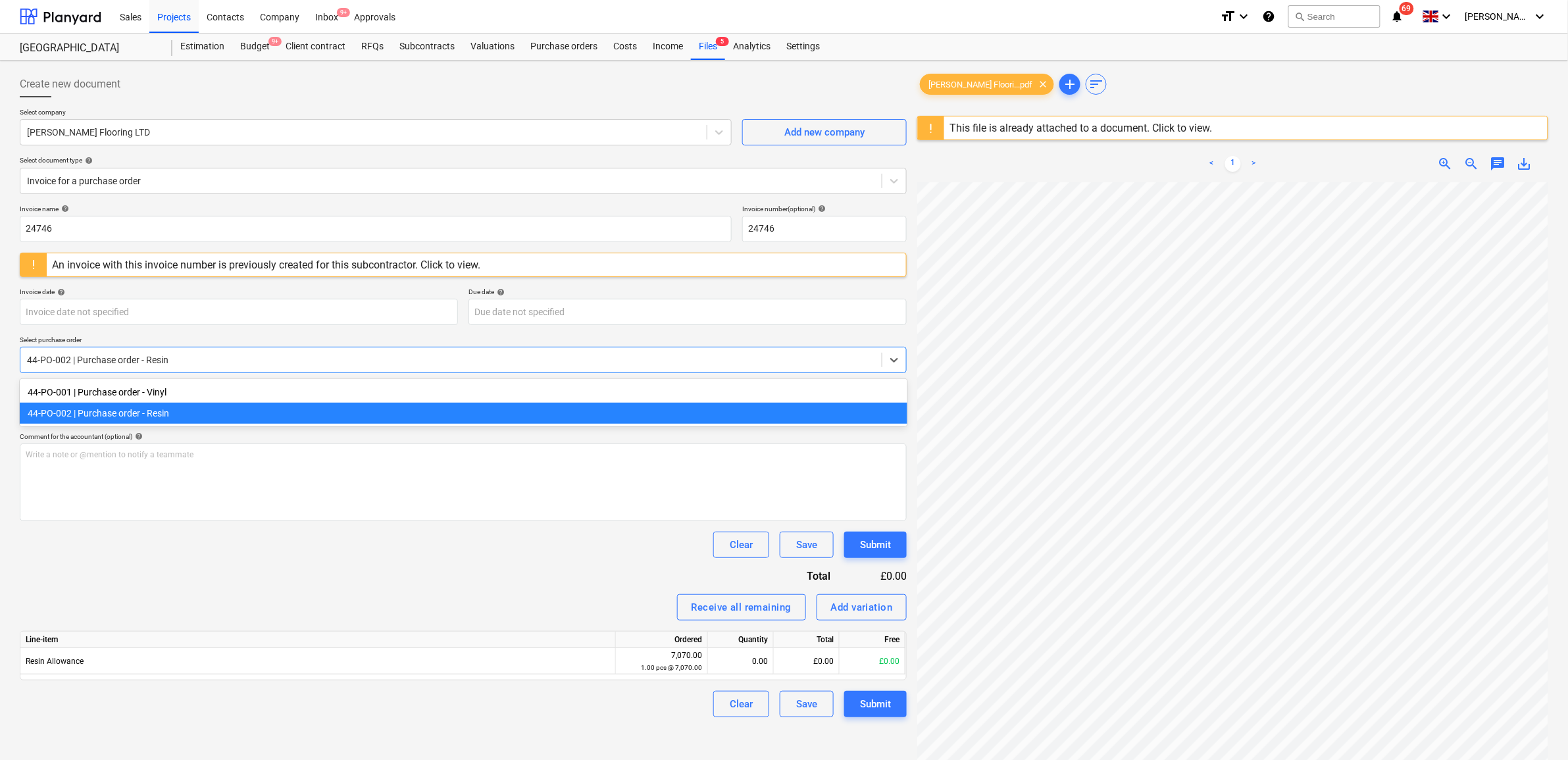
click at [430, 353] on div at bounding box center [451, 360] width 849 height 13
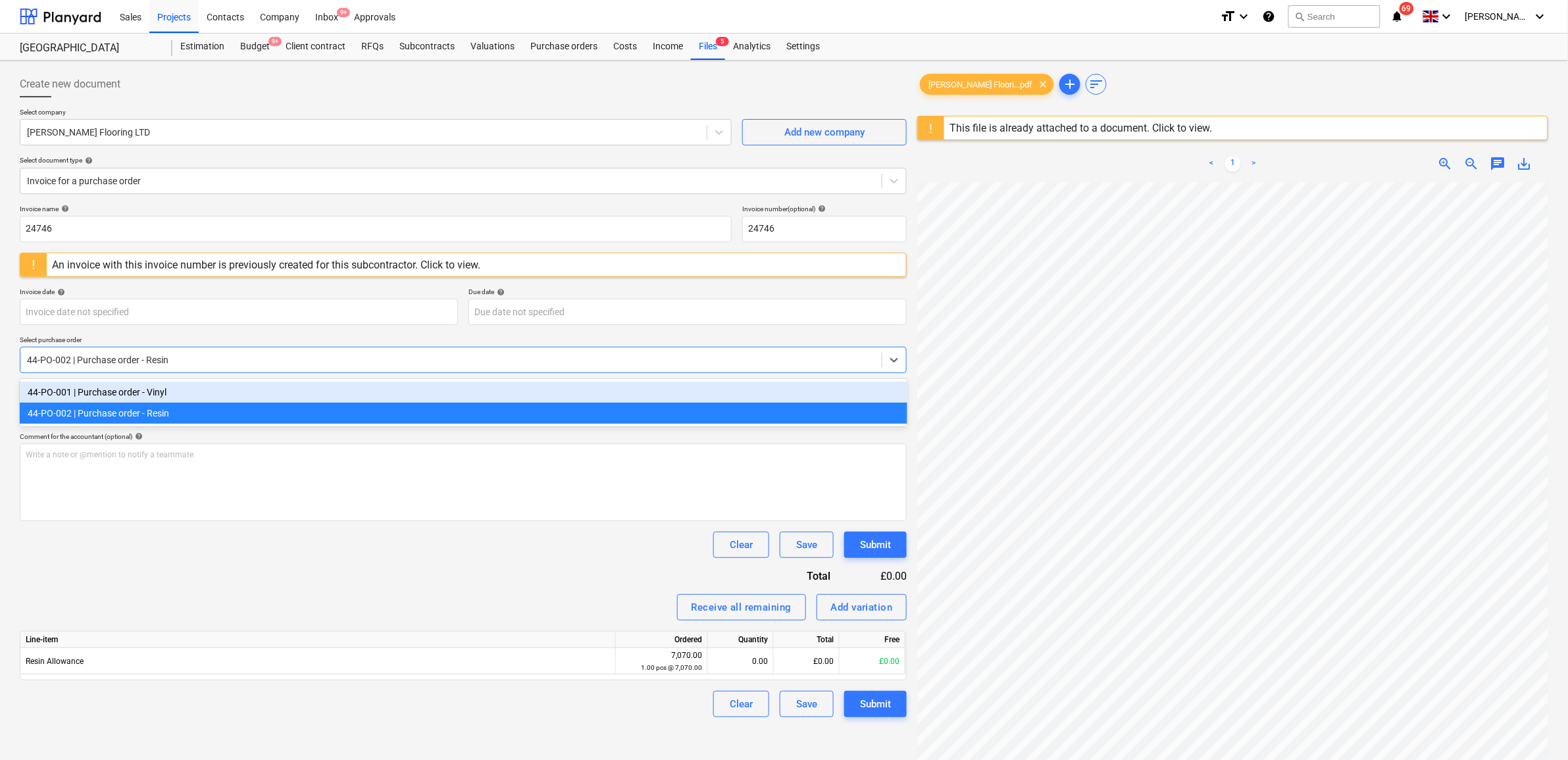
click at [354, 395] on div "44-PO-001 | Purchase order - Vinyl" at bounding box center [463, 392] width 888 height 21
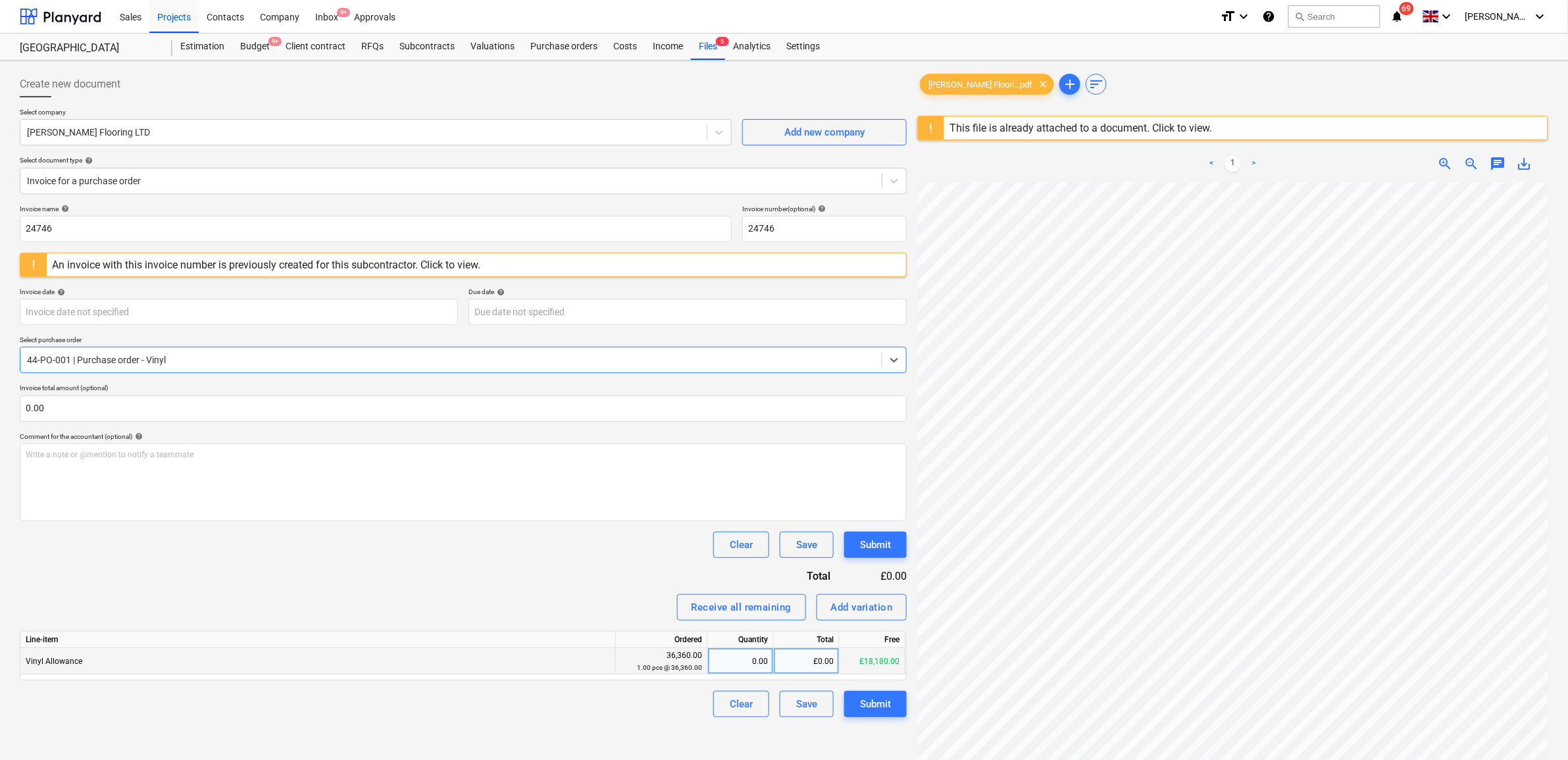
click at [798, 656] on div "£0.00" at bounding box center [807, 662] width 66 height 27
type input "18180"
click at [544, 578] on div "Invoice name help 24746 Invoice number (optional) help 24746 An invoice with th…" at bounding box center [462, 461] width 887 height 513
click at [872, 715] on button "Submit" at bounding box center [875, 704] width 63 height 27
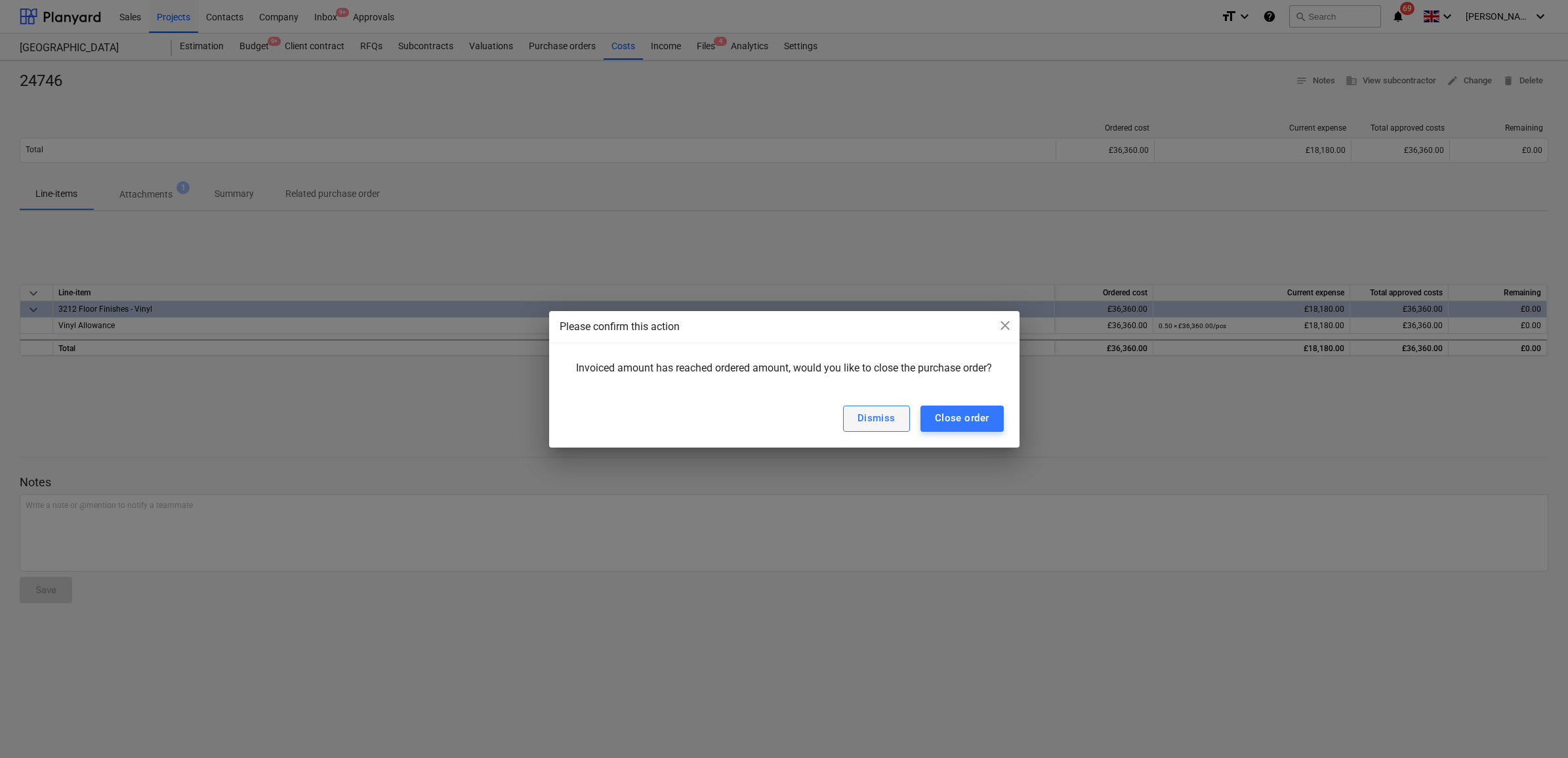
click at [871, 412] on div "Dismiss" at bounding box center [876, 418] width 38 height 17
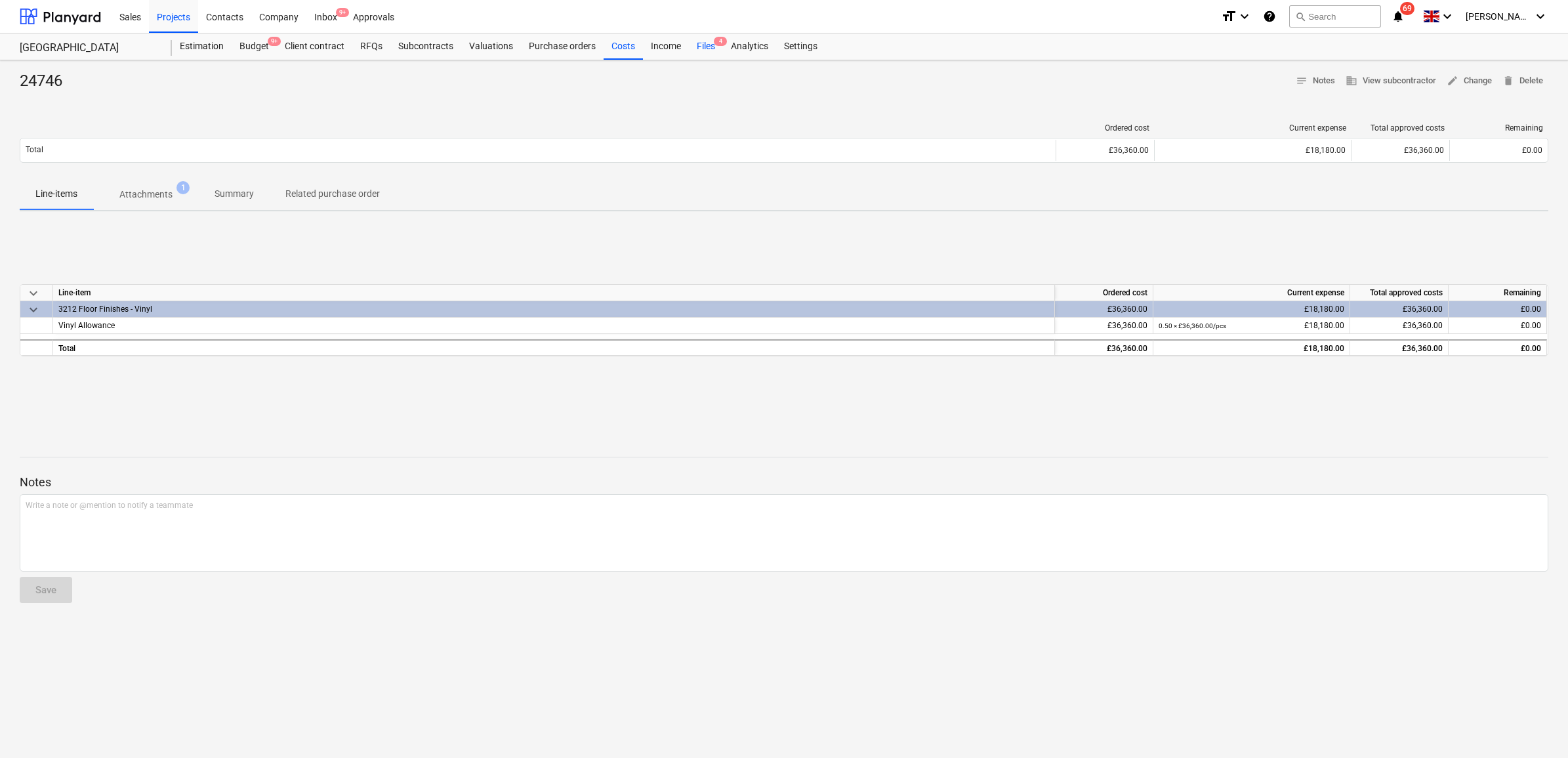
click at [701, 44] on div "Files 4" at bounding box center [706, 47] width 34 height 27
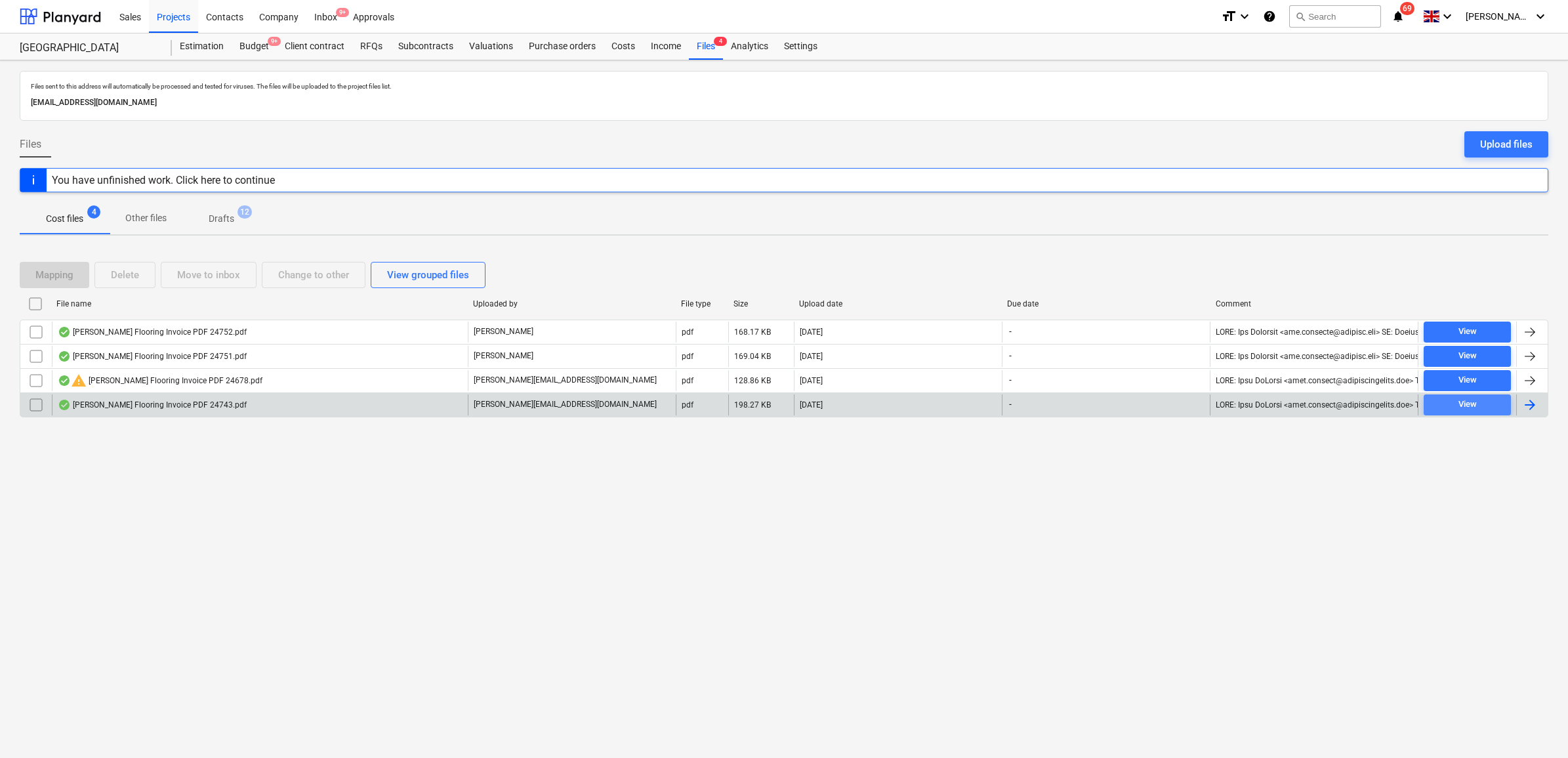
click at [1465, 406] on div "View" at bounding box center [1467, 404] width 19 height 15
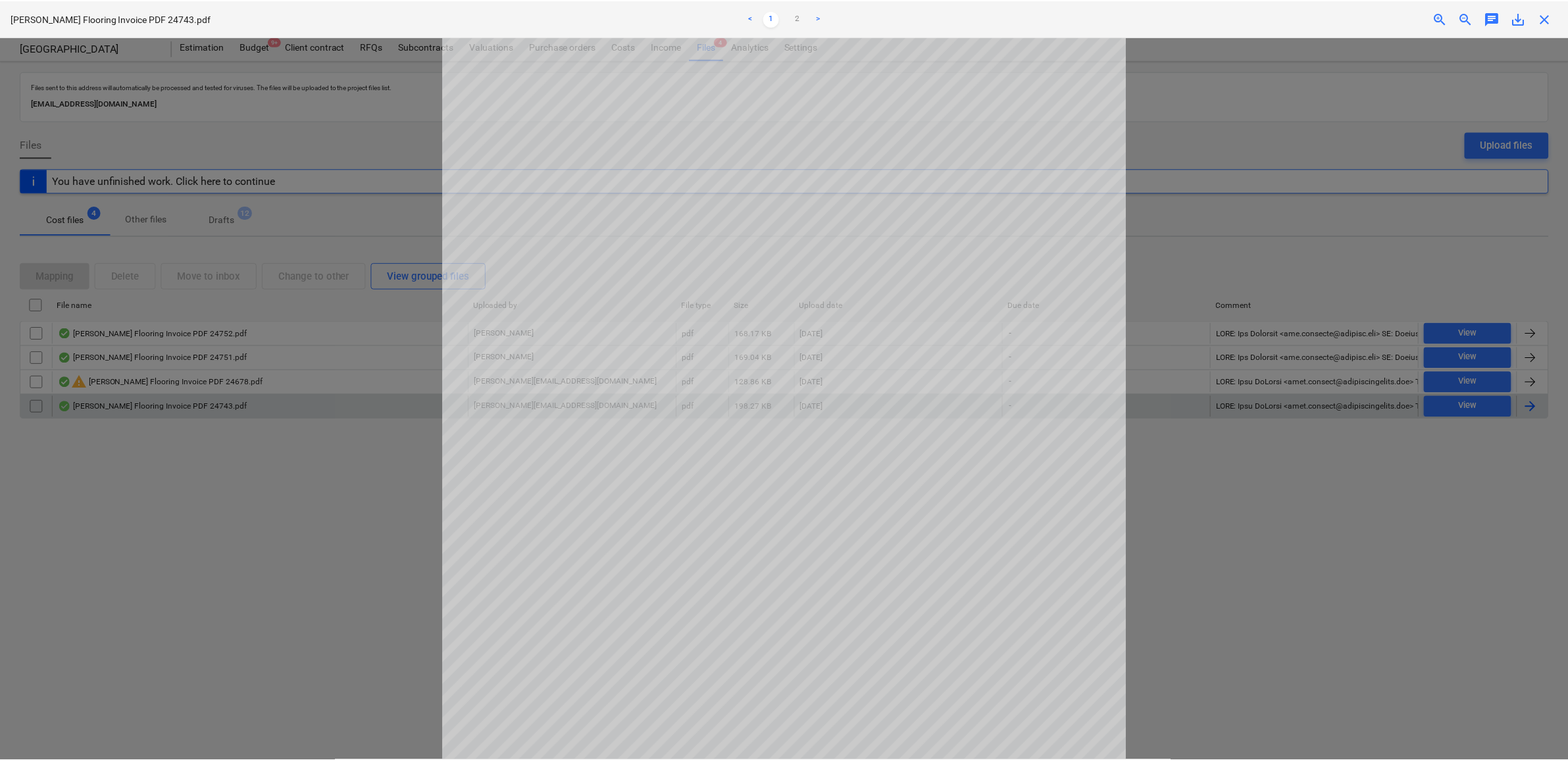
scroll to position [84, 0]
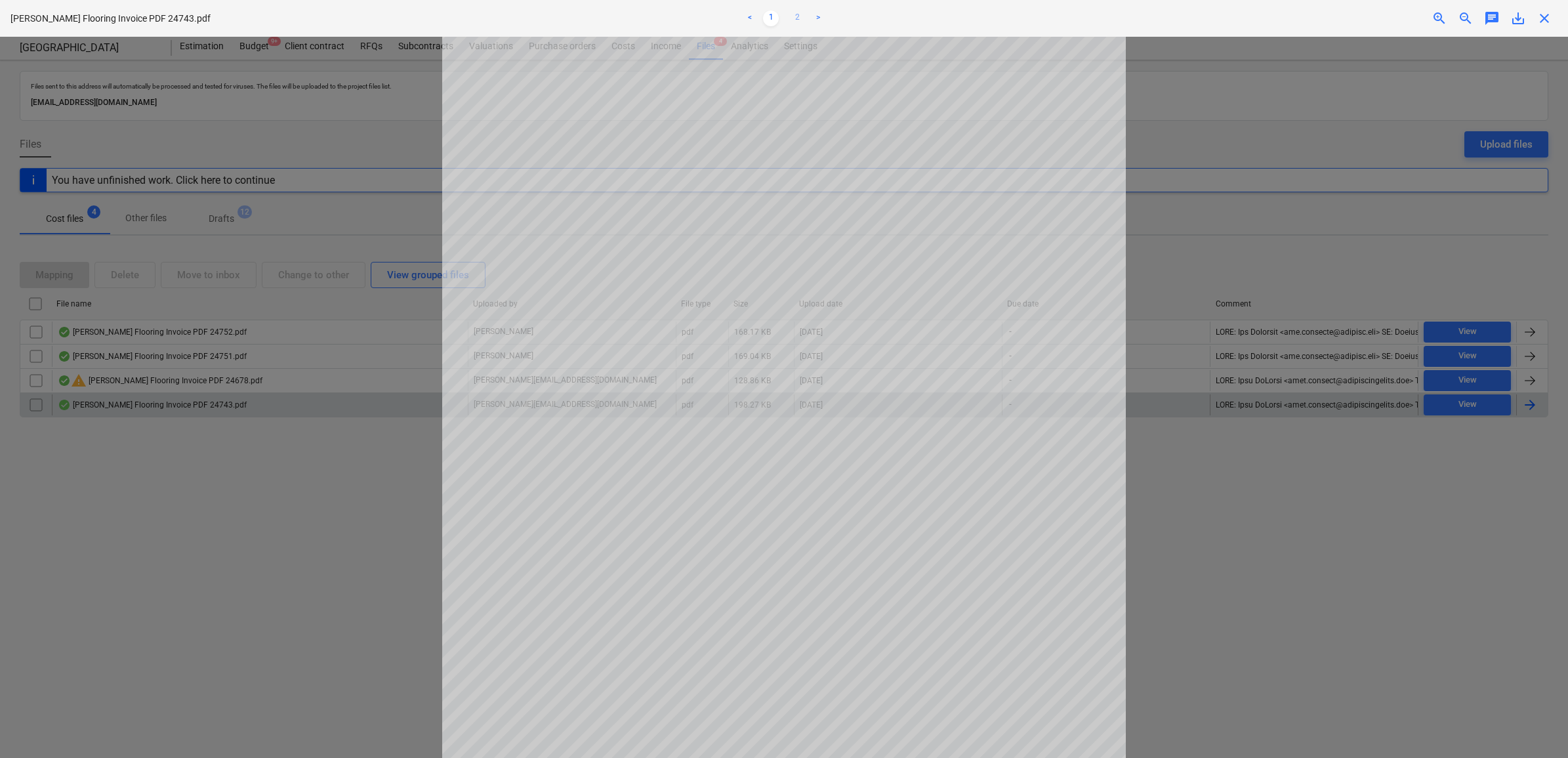
click at [799, 21] on link "2" at bounding box center [798, 19] width 16 height 16
click at [766, 17] on link "1" at bounding box center [771, 19] width 16 height 16
click at [1327, 572] on div at bounding box center [784, 398] width 1568 height 721
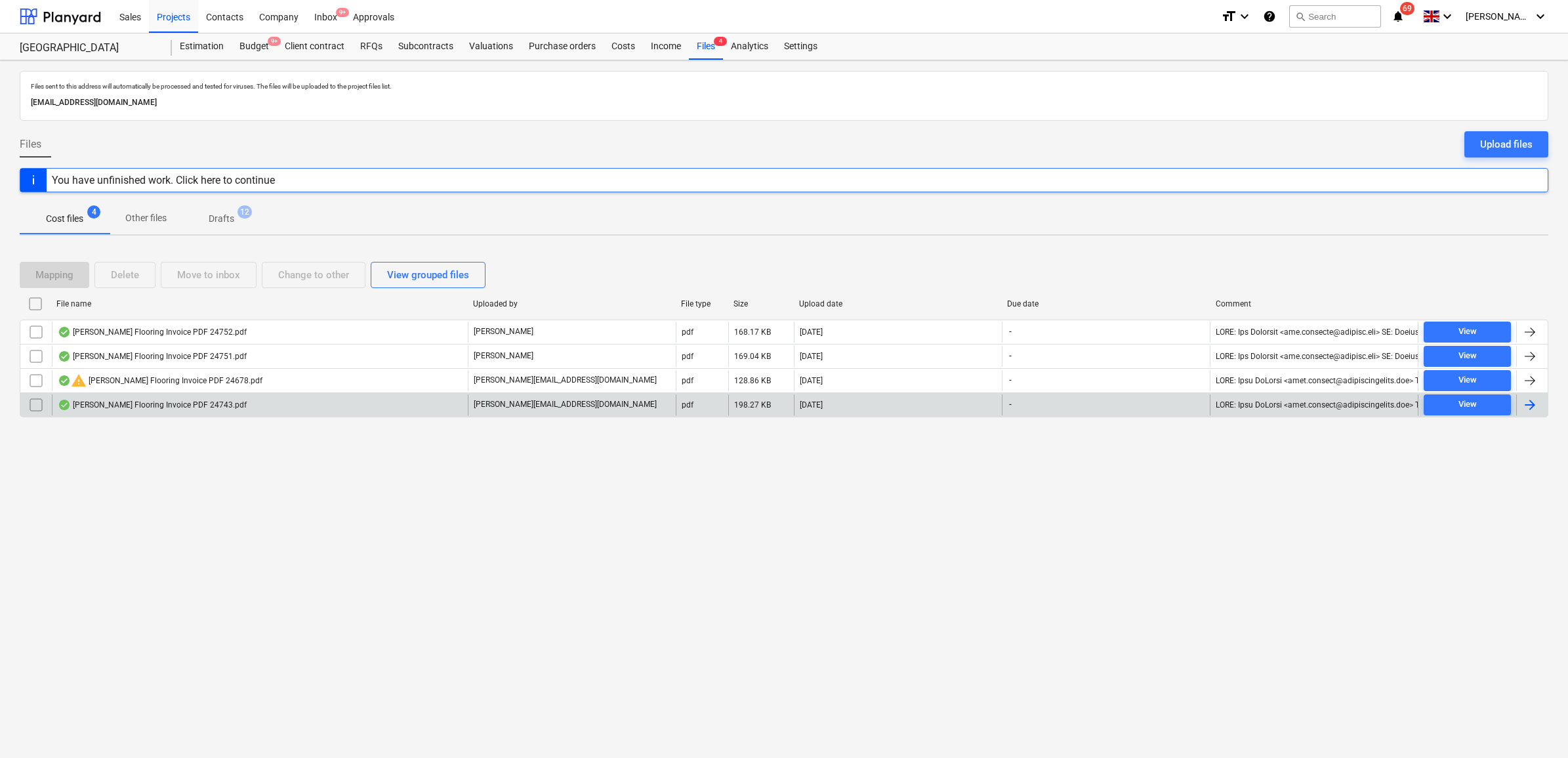
click at [1537, 404] on div at bounding box center [1530, 405] width 16 height 16
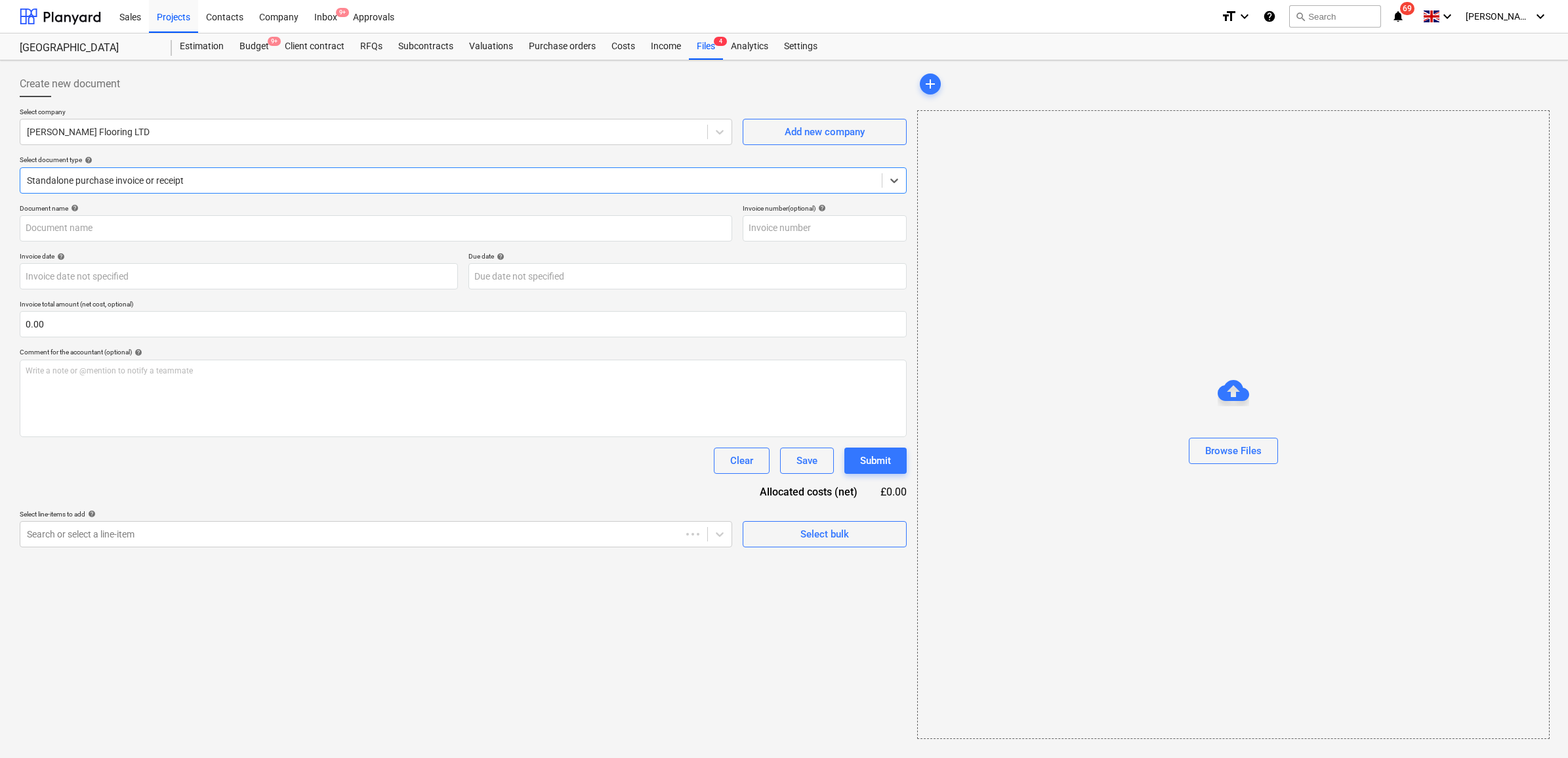
type input "24743"
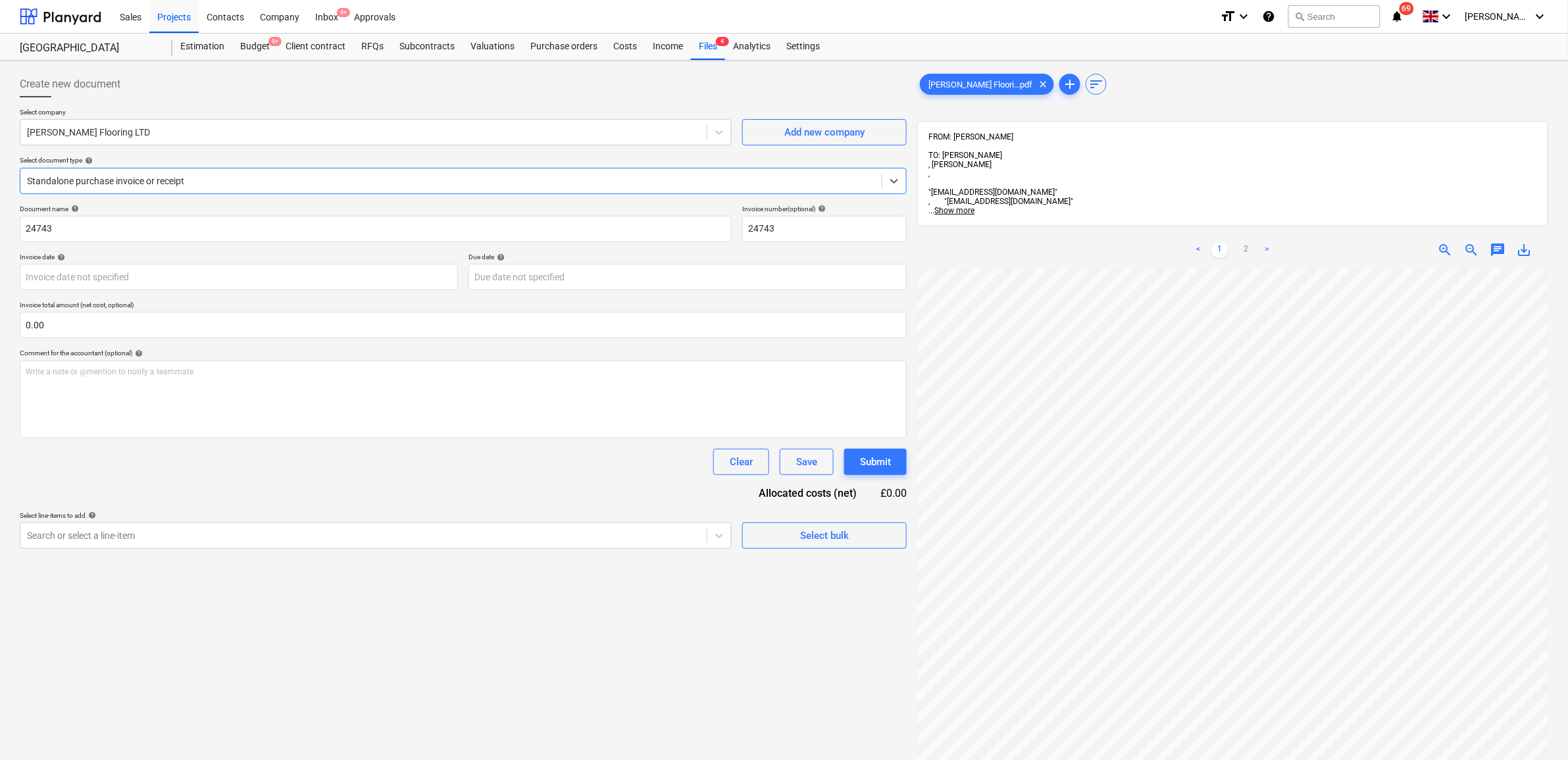
click at [257, 172] on div "Standalone purchase invoice or receipt" at bounding box center [451, 181] width 861 height 19
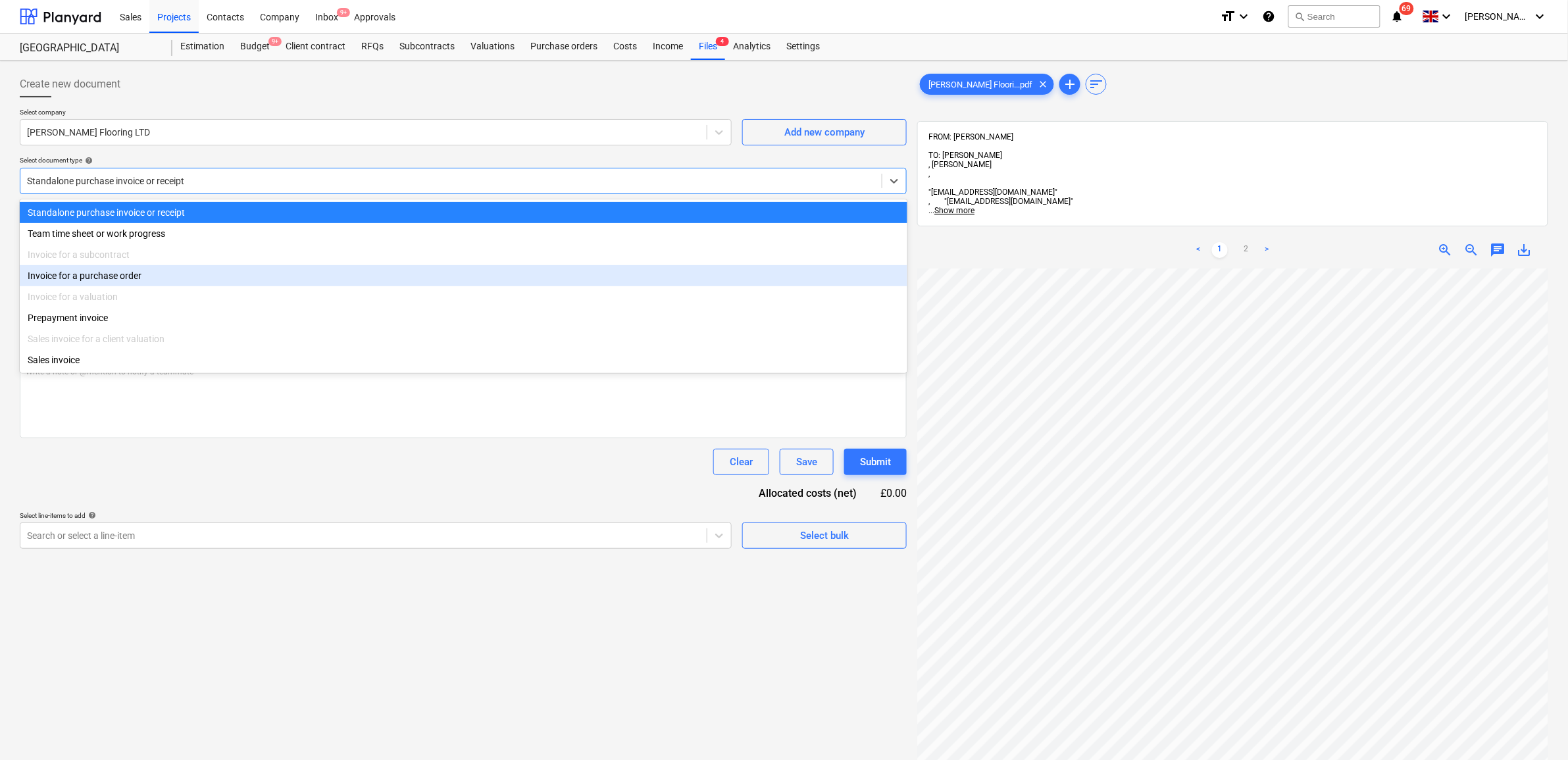
click at [181, 273] on div "Invoice for a purchase order" at bounding box center [463, 275] width 888 height 21
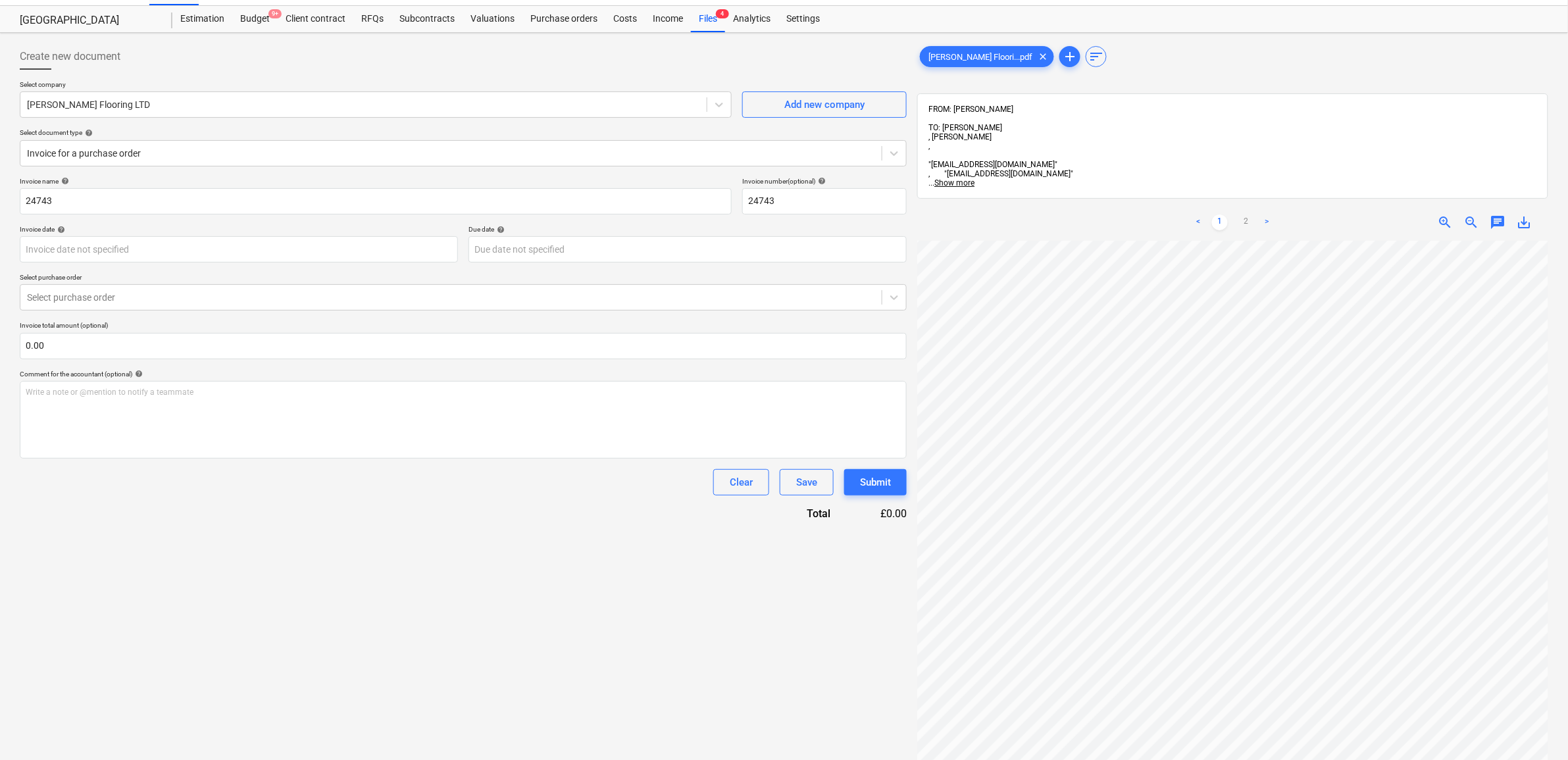
scroll to position [22, 0]
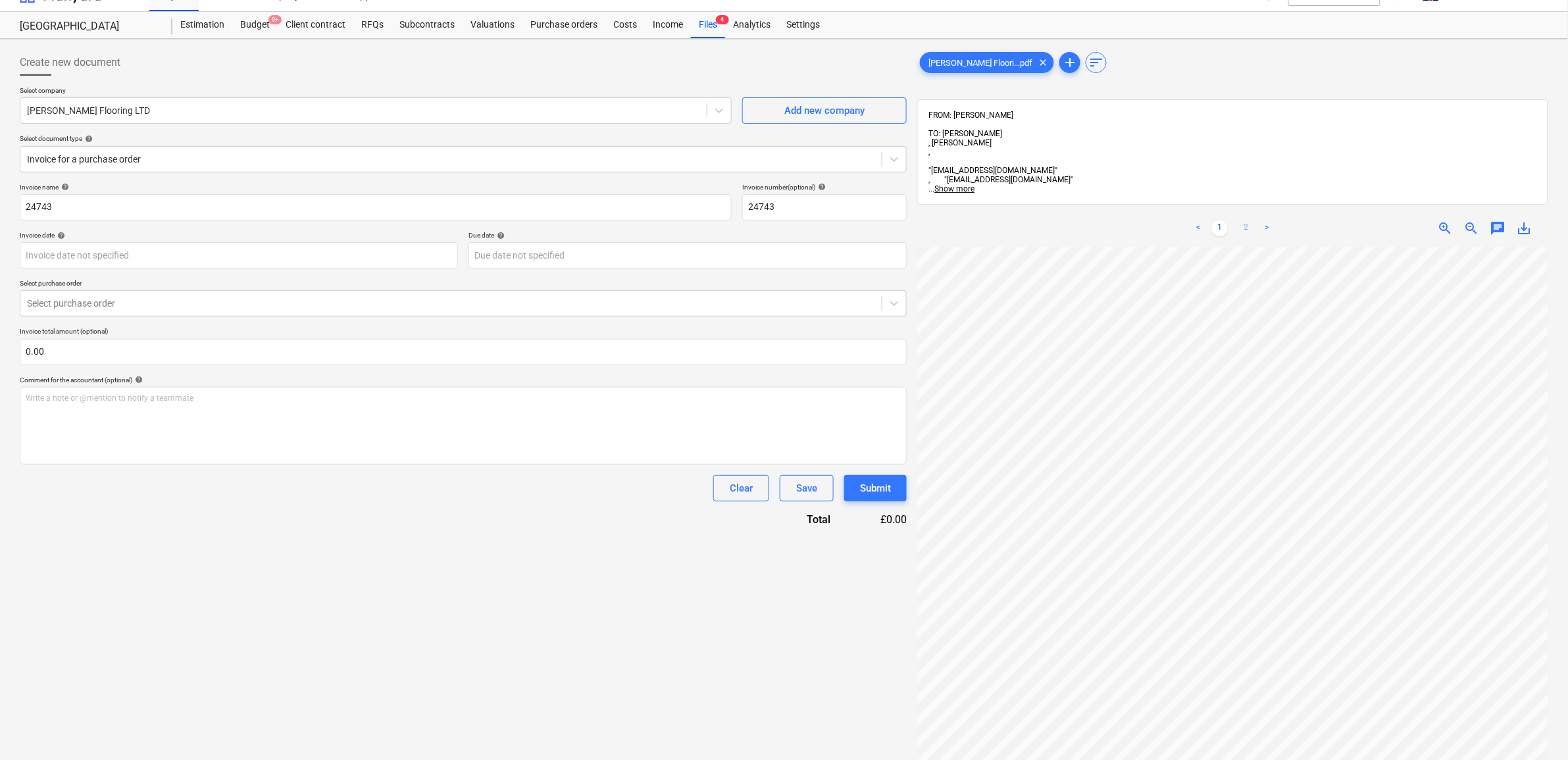
click at [1253, 221] on link "2" at bounding box center [1246, 229] width 16 height 16
click at [259, 306] on div at bounding box center [451, 303] width 849 height 13
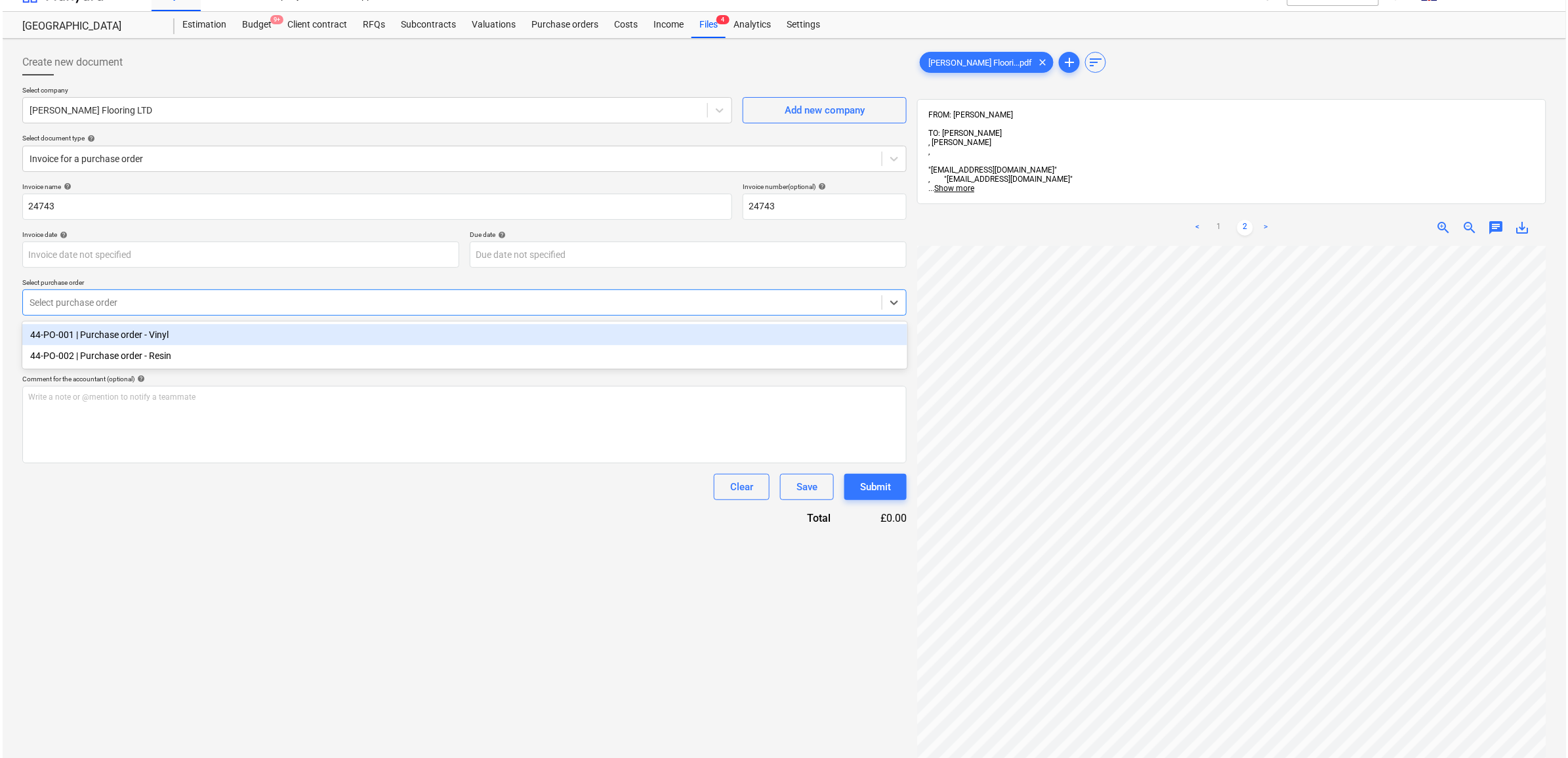
scroll to position [0, 60]
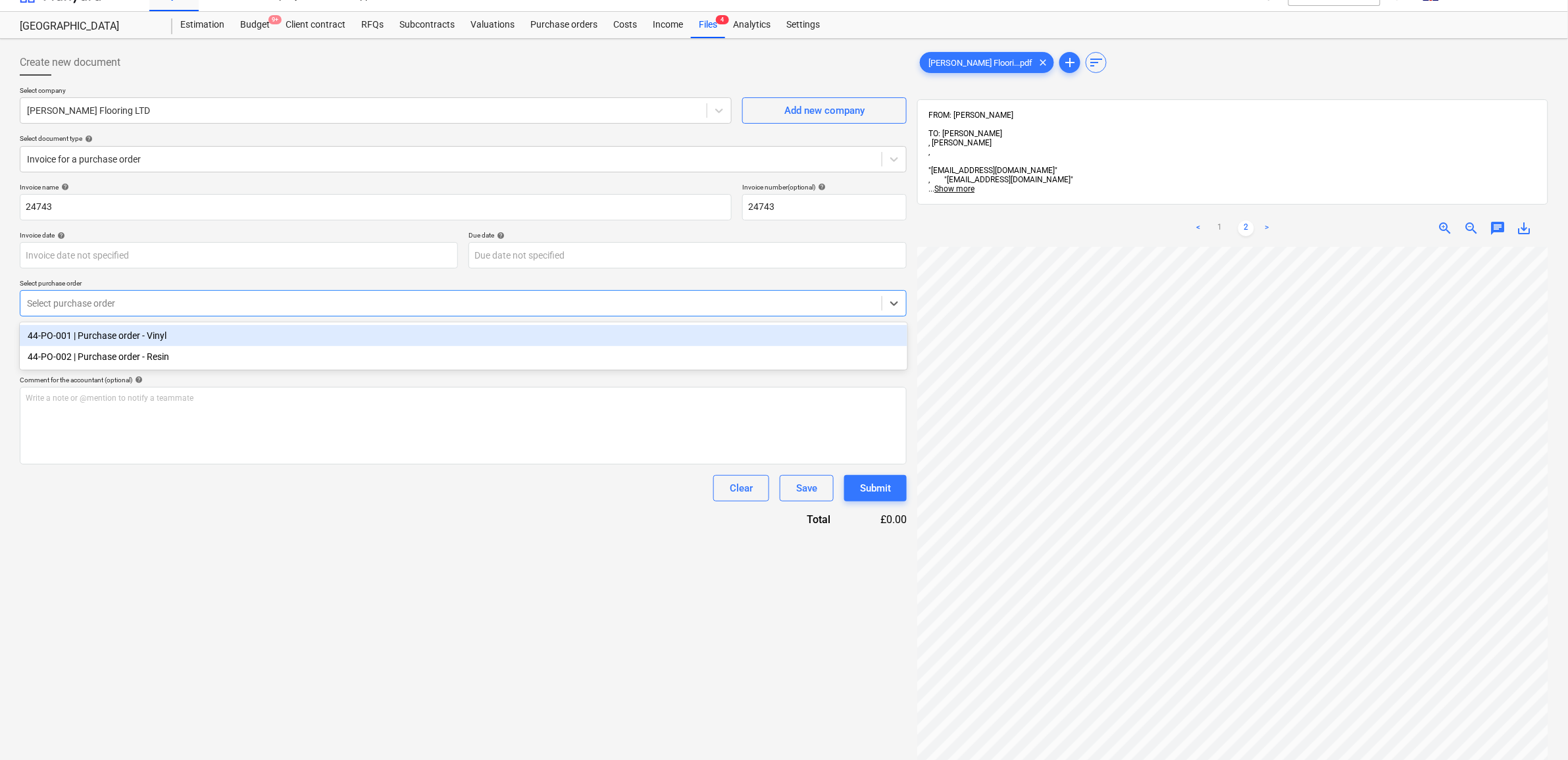
click at [277, 333] on div "44-PO-001 | Purchase order - Vinyl" at bounding box center [463, 336] width 888 height 21
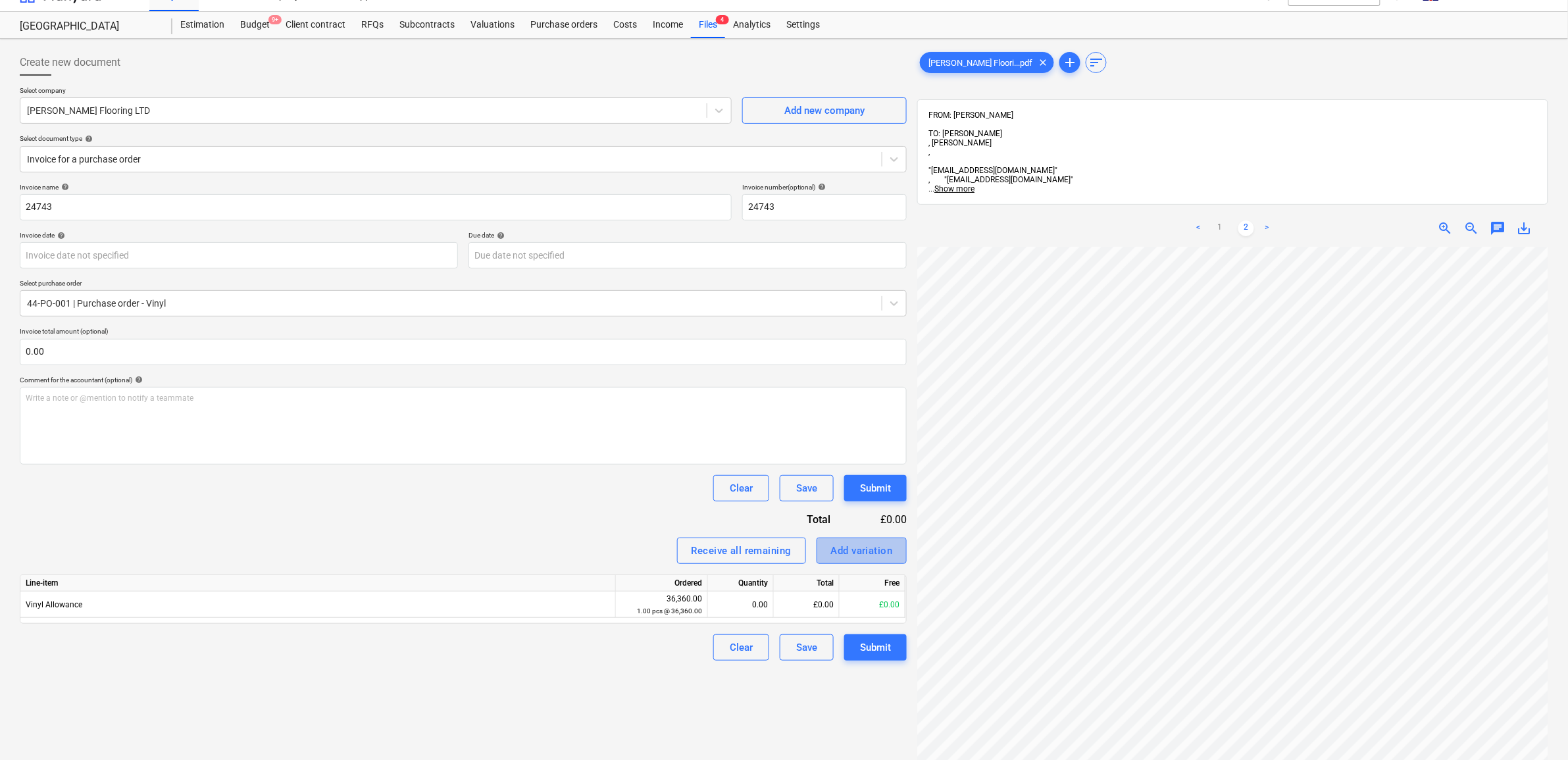
click at [850, 554] on div "Add variation" at bounding box center [862, 550] width 62 height 17
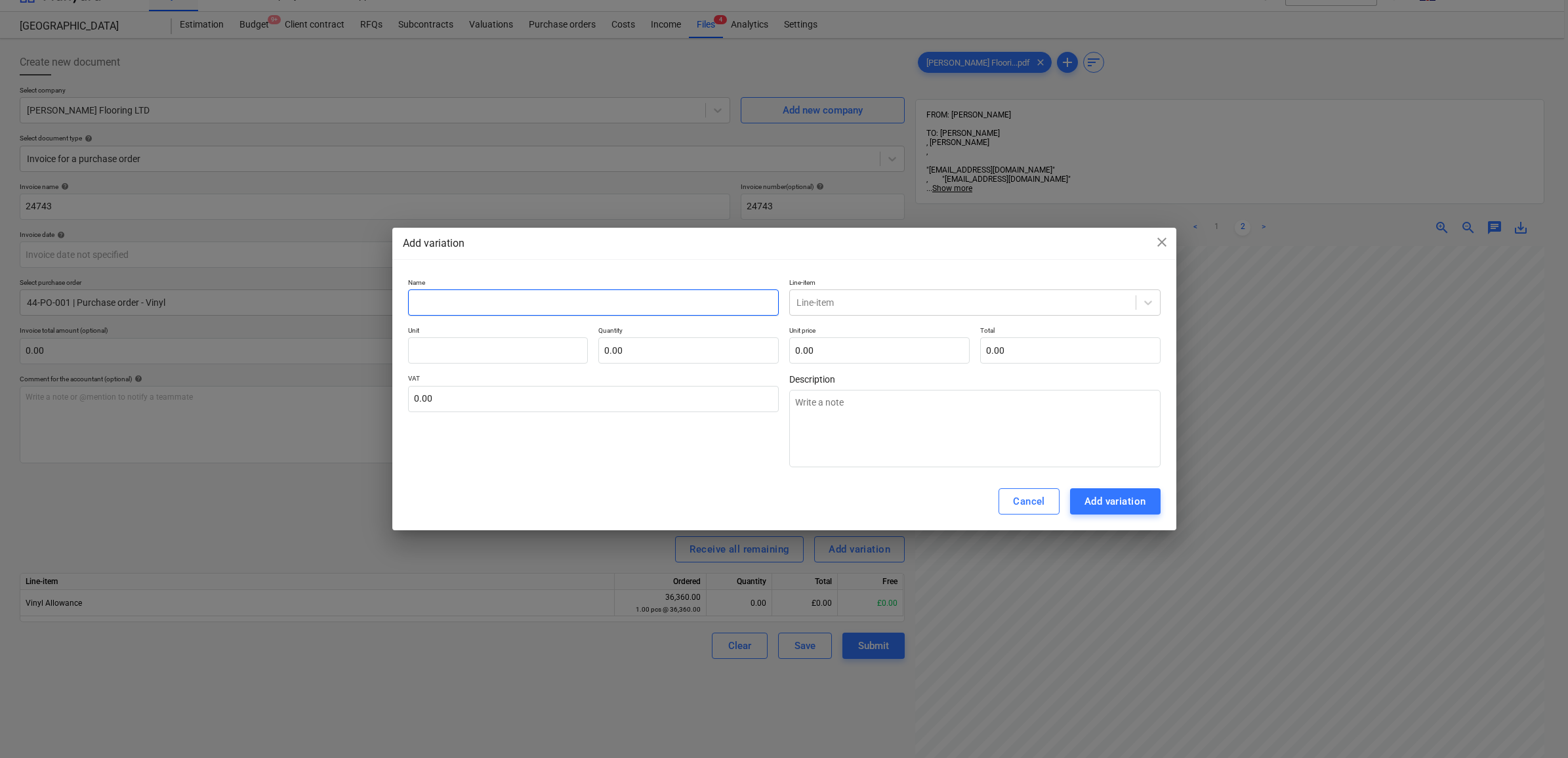
click at [727, 299] on input "text" at bounding box center [594, 303] width 371 height 27
type textarea "x"
type input "V"
type textarea "x"
type input "Va"
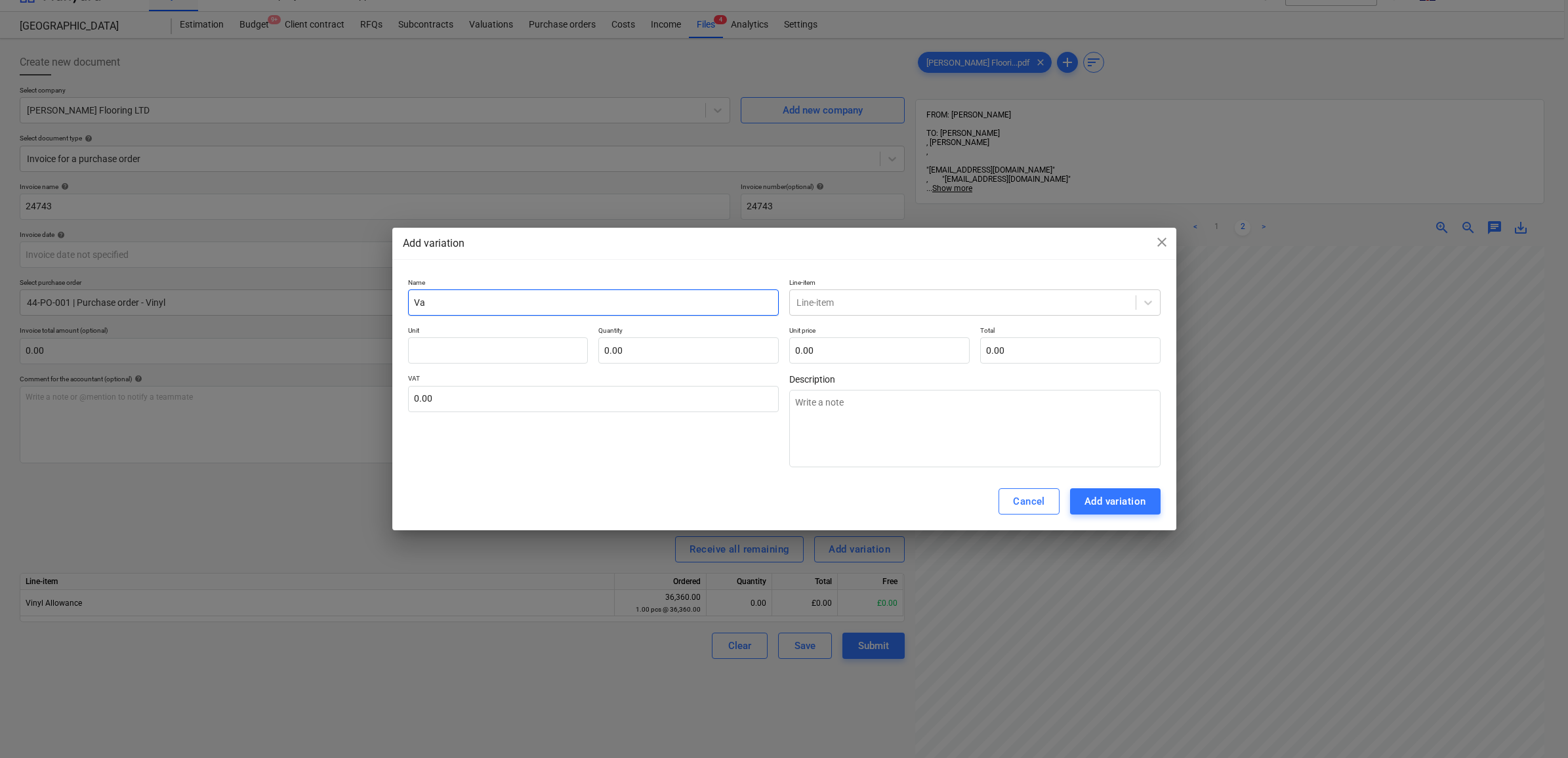
type textarea "x"
type input "Var"
type textarea "x"
type input "Vari"
type textarea "x"
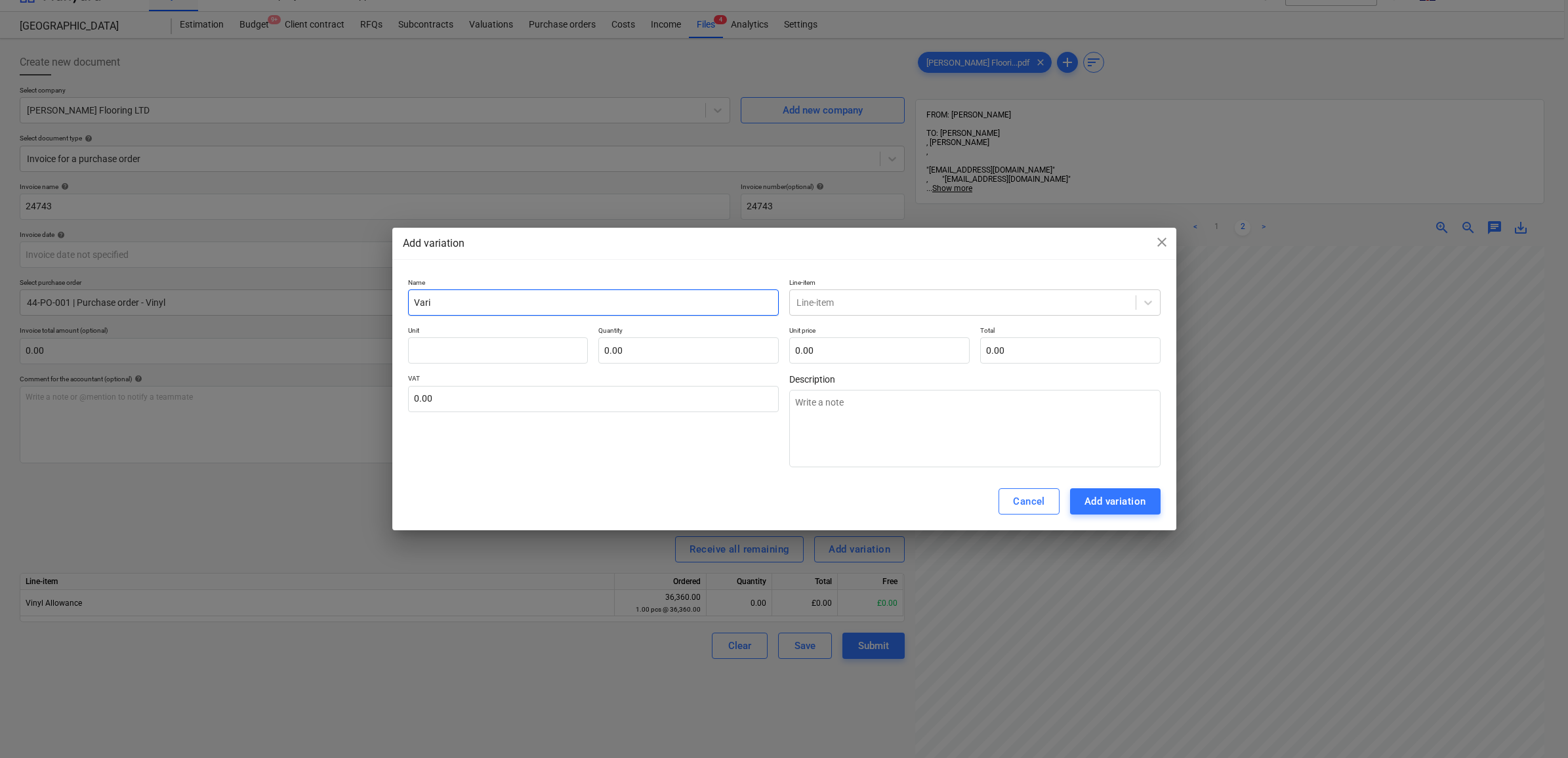
type input "Varia"
type textarea "x"
type input "Variat"
type textarea "x"
type input "Variati"
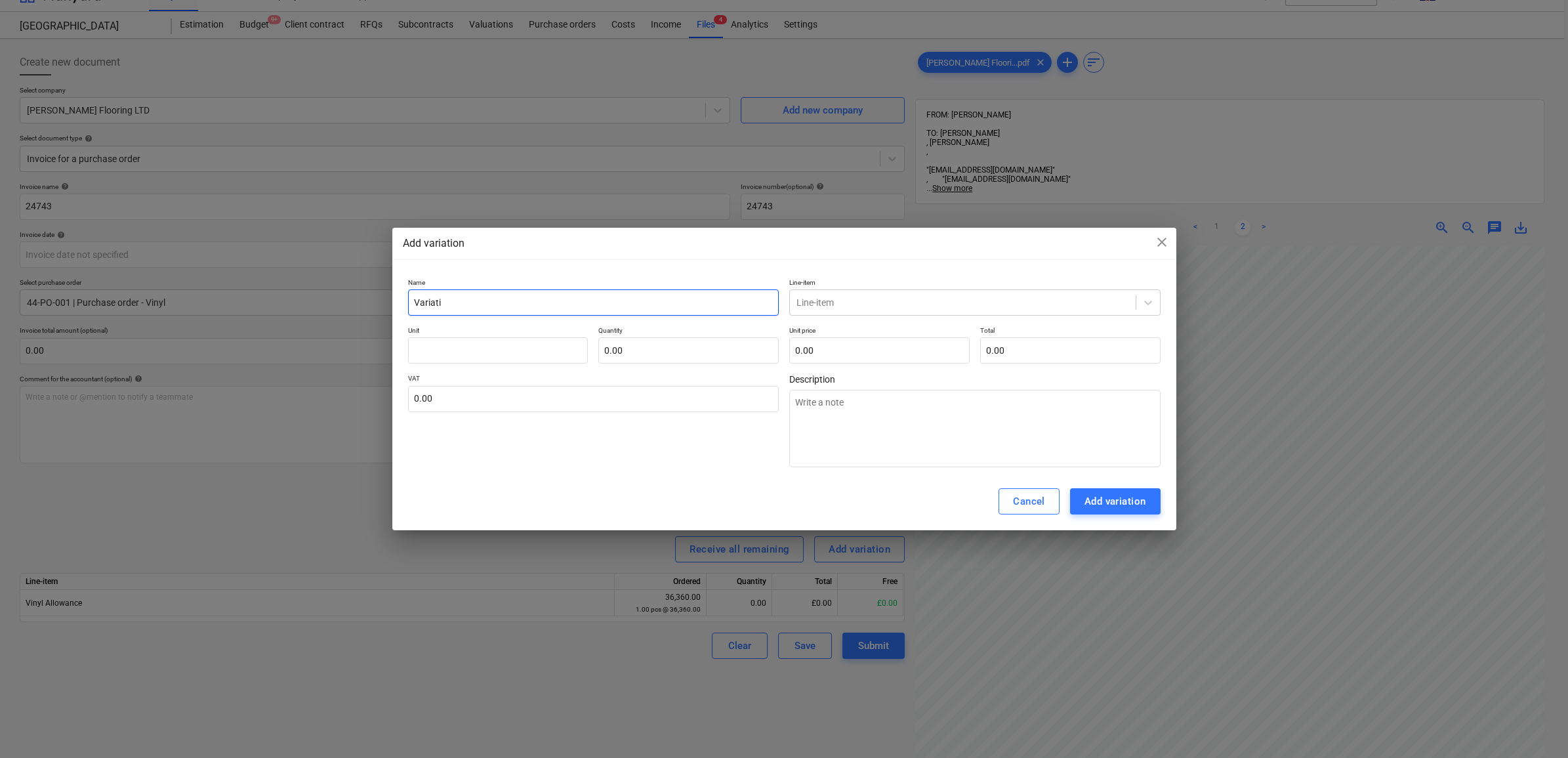
type textarea "x"
type input "Variatio"
type textarea "x"
type input "Variation"
type textarea "x"
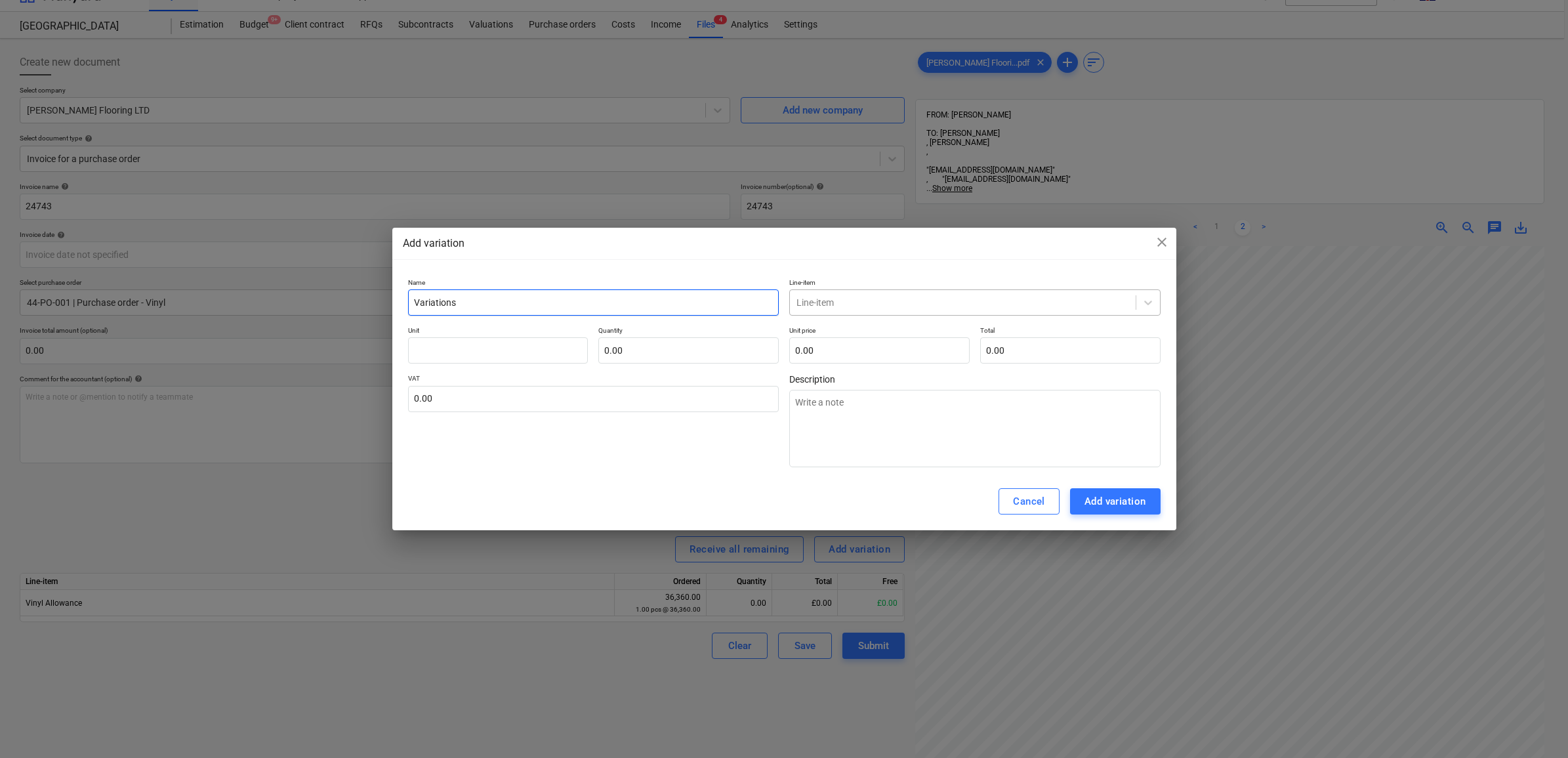
type input "Variations"
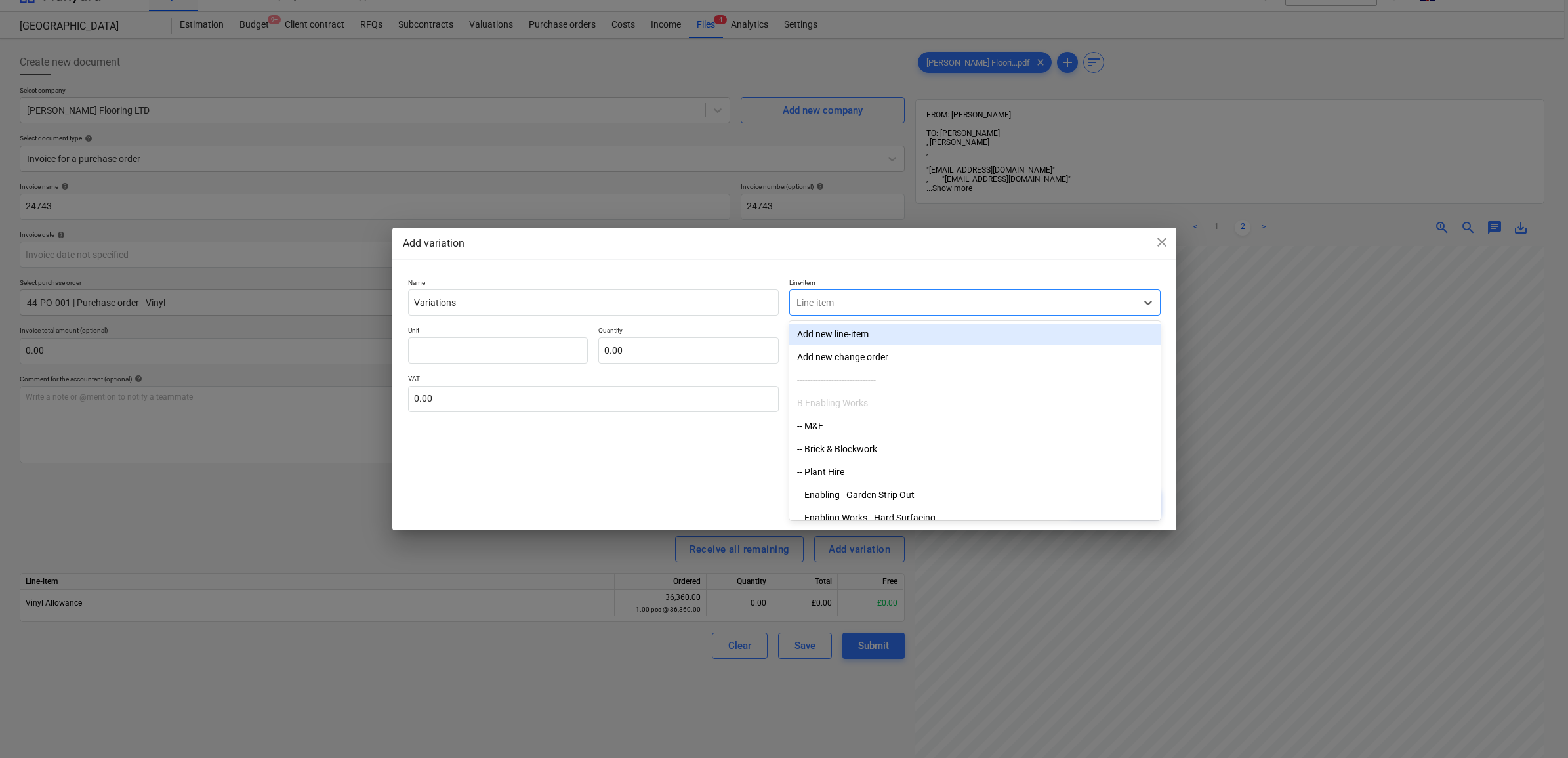
click at [857, 306] on div at bounding box center [963, 302] width 333 height 13
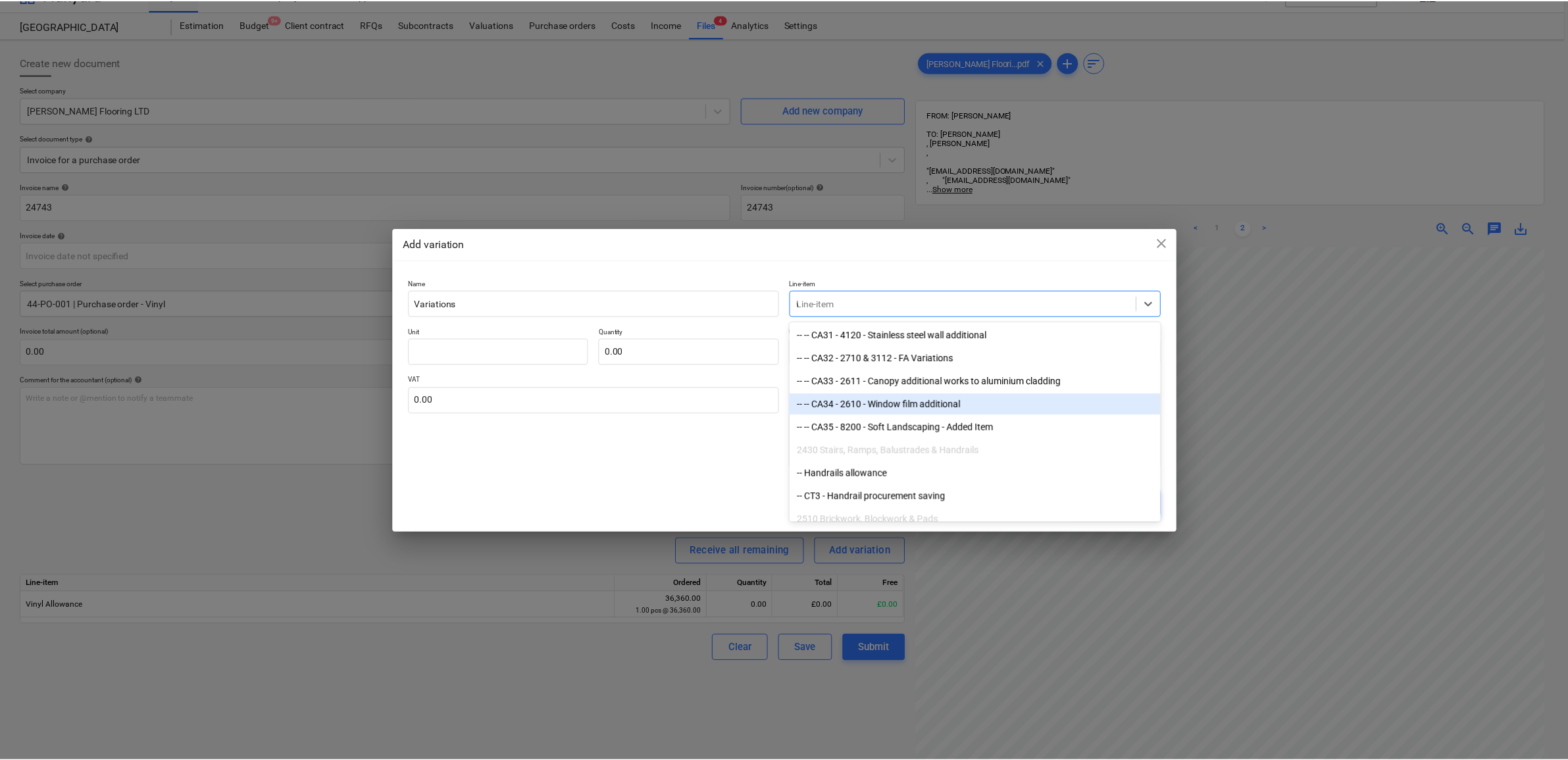
scroll to position [1023, 0]
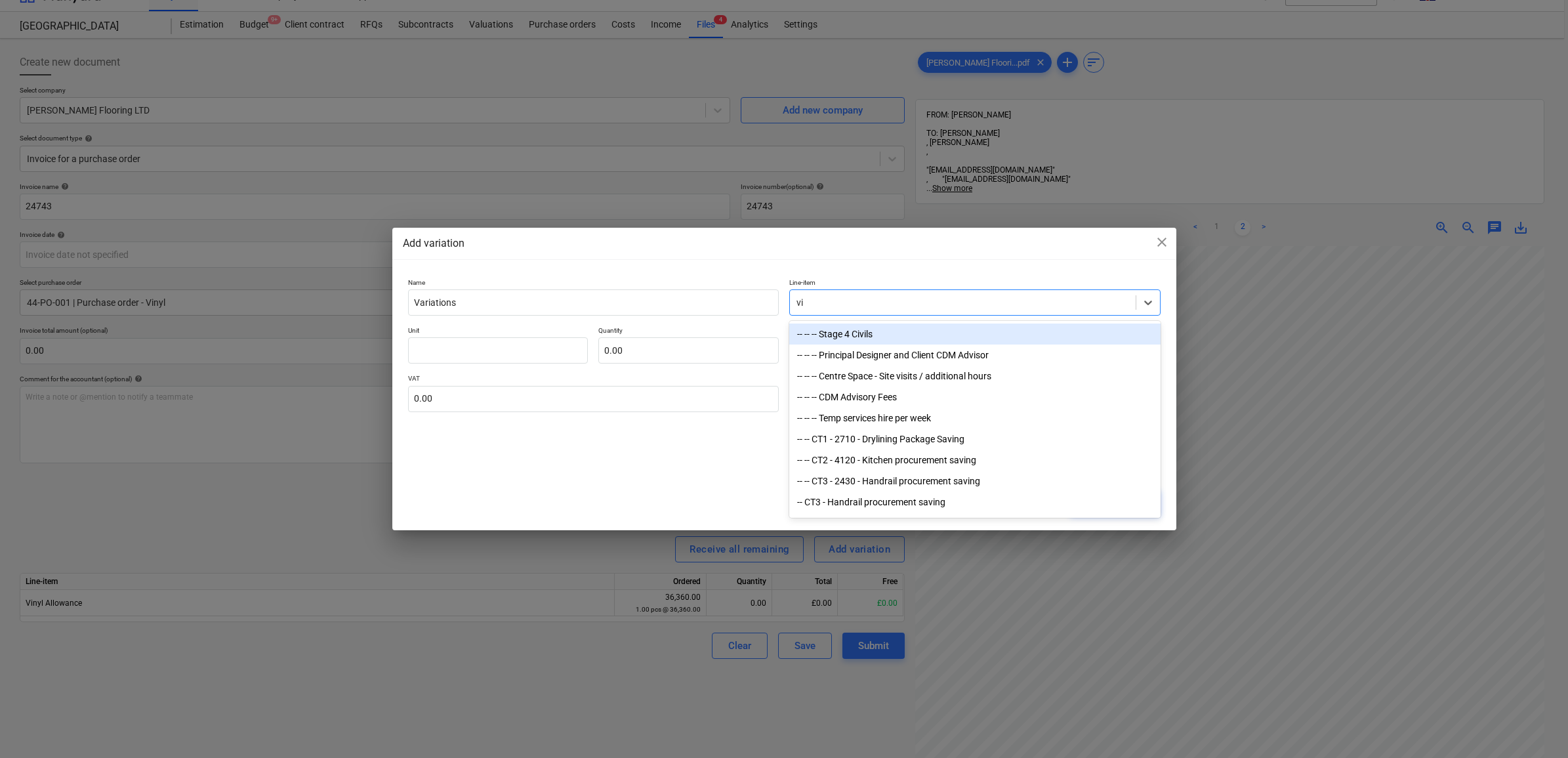
type input "vin"
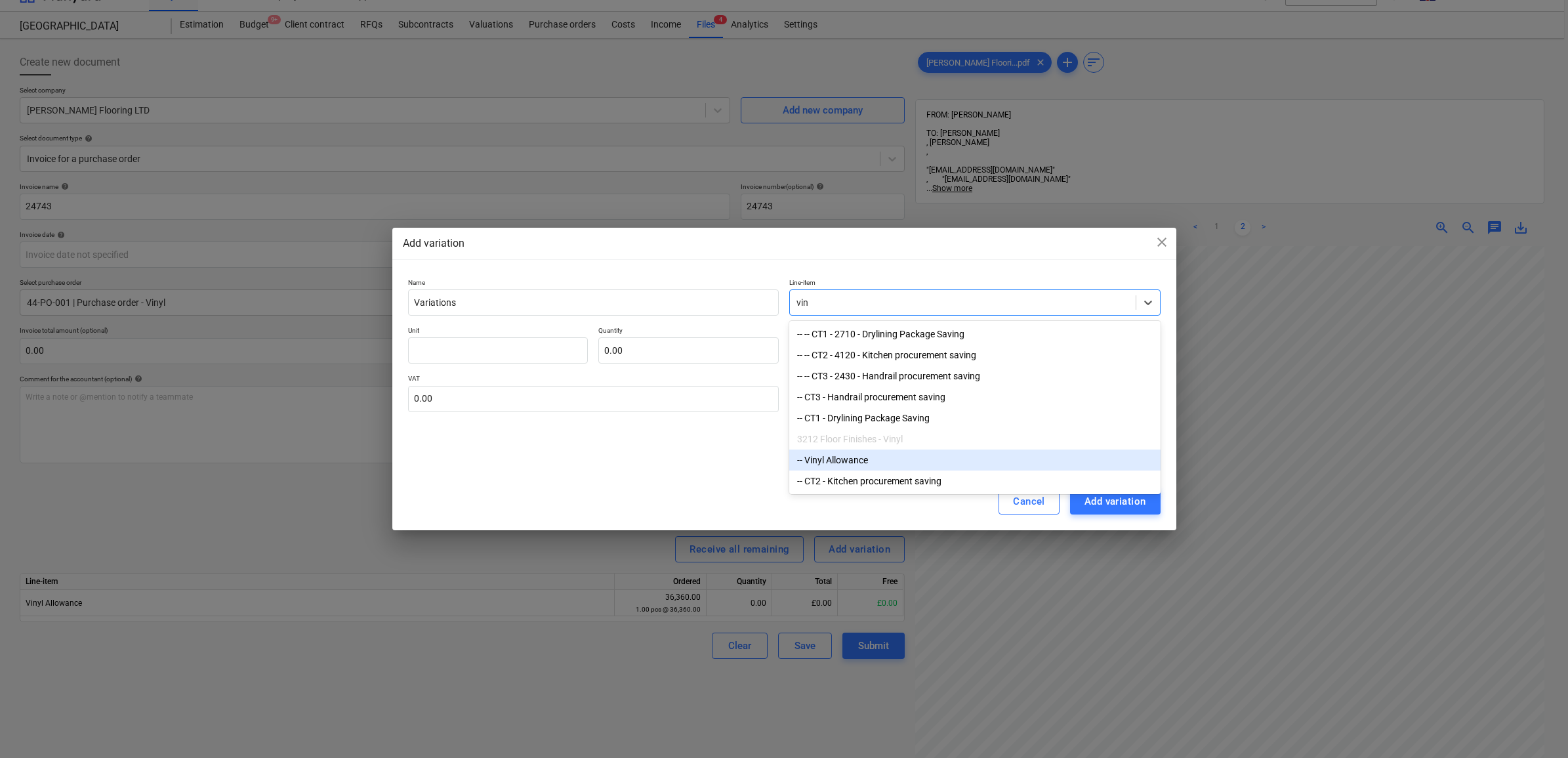
click at [898, 465] on div "-- Vinyl Allowance" at bounding box center [975, 460] width 371 height 21
type textarea "x"
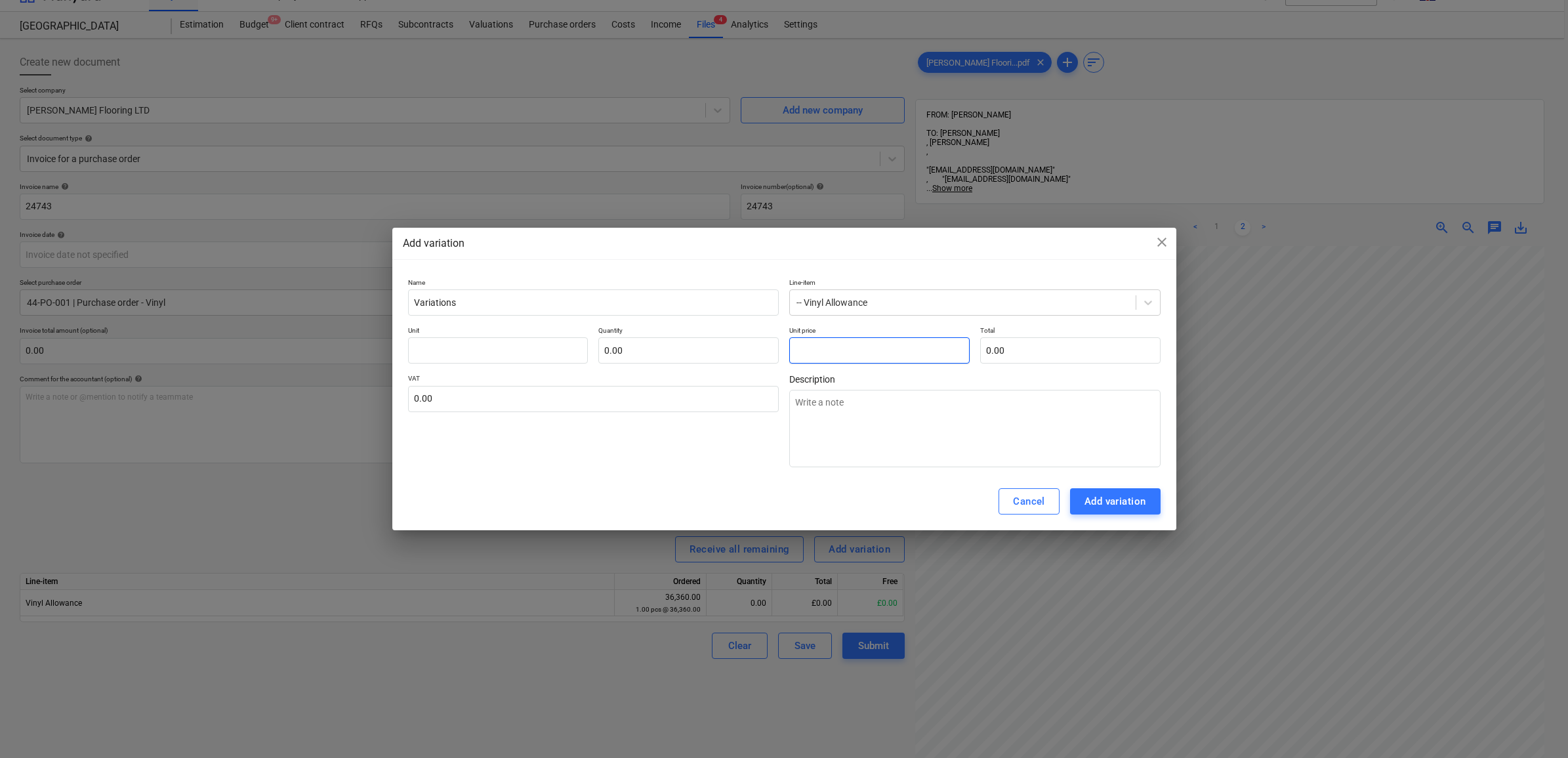
click at [884, 350] on input "text" at bounding box center [880, 351] width 180 height 27
type textarea "x"
type input "pcs"
type input "6"
type input "1.00"
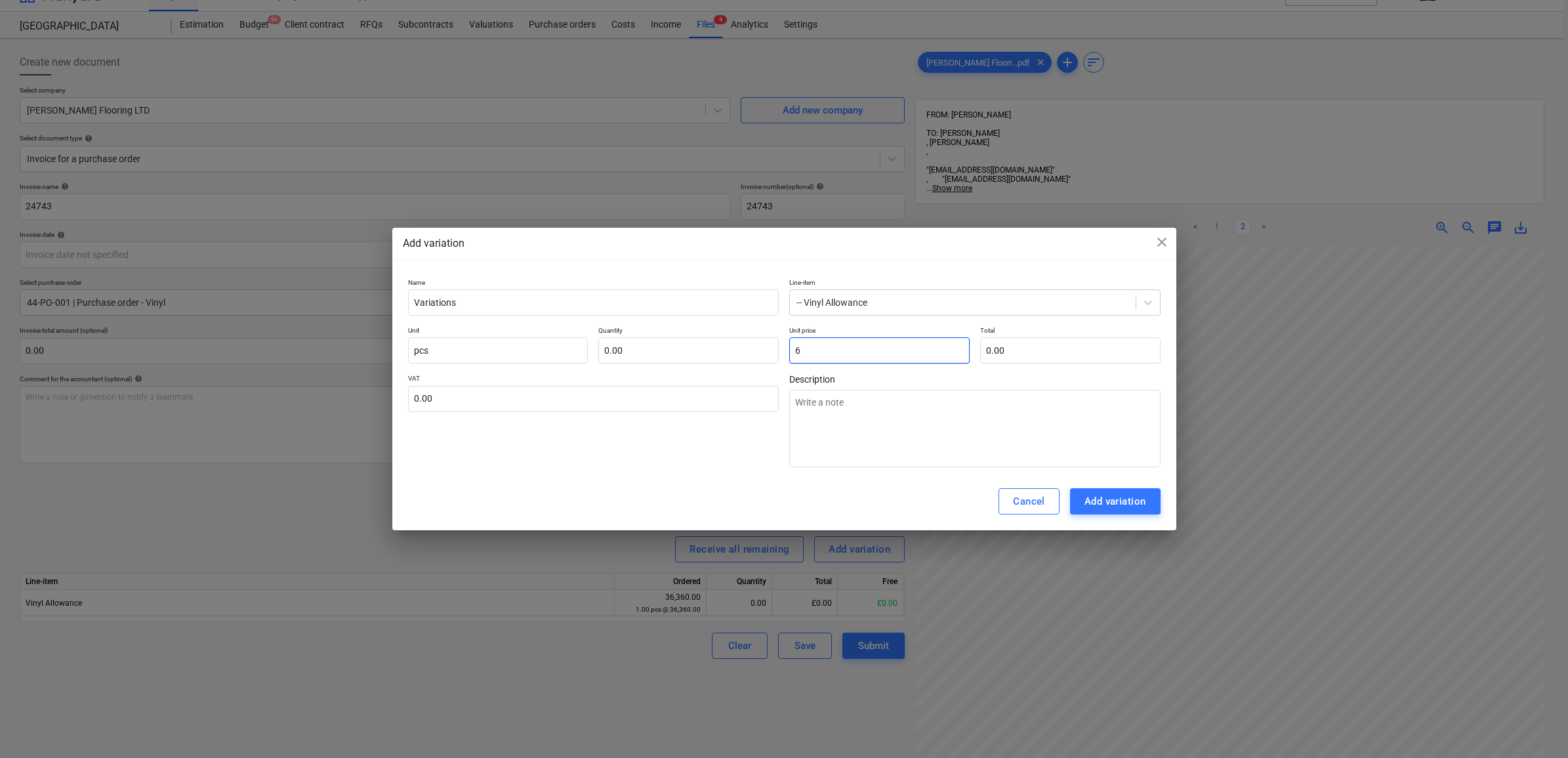
type input "6.00"
type textarea "x"
type input "67"
type input "67.00"
type textarea "x"
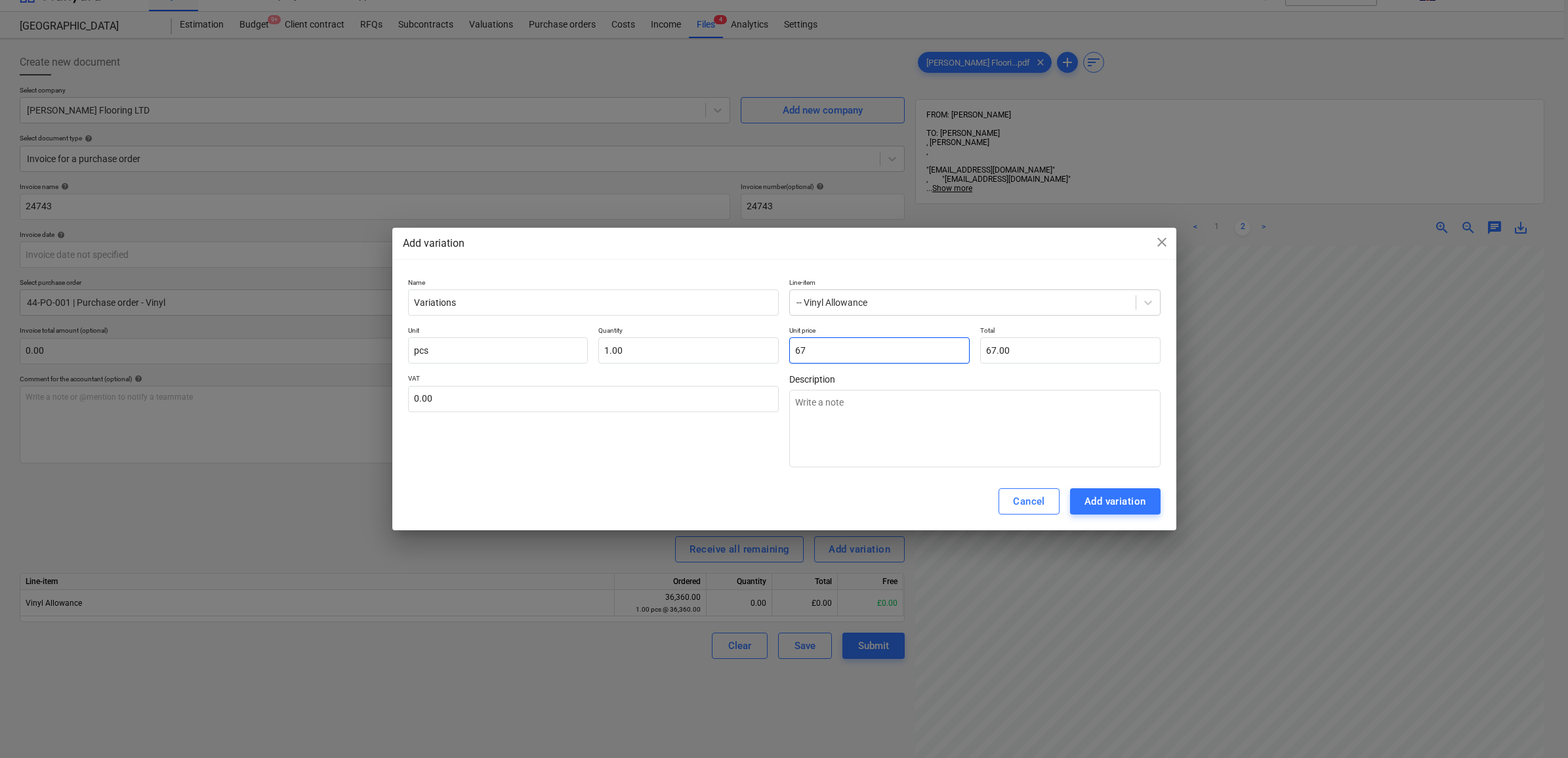
type input "670"
type input "670.00"
type textarea "x"
type input "6709"
type input "6,709.00"
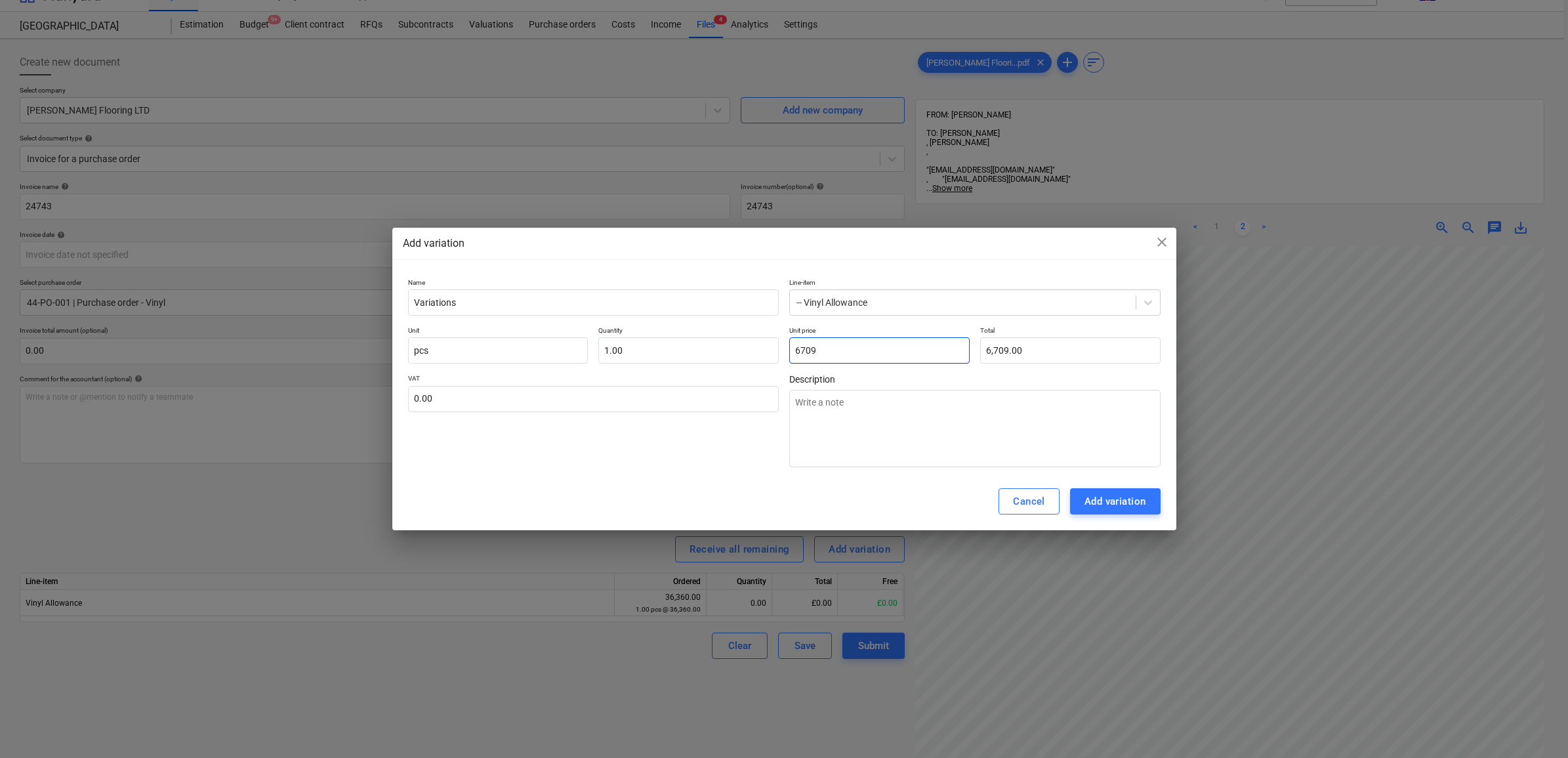
type textarea "x"
type input "6709."
type textarea "x"
type input "6709.1"
type input "6,709.10"
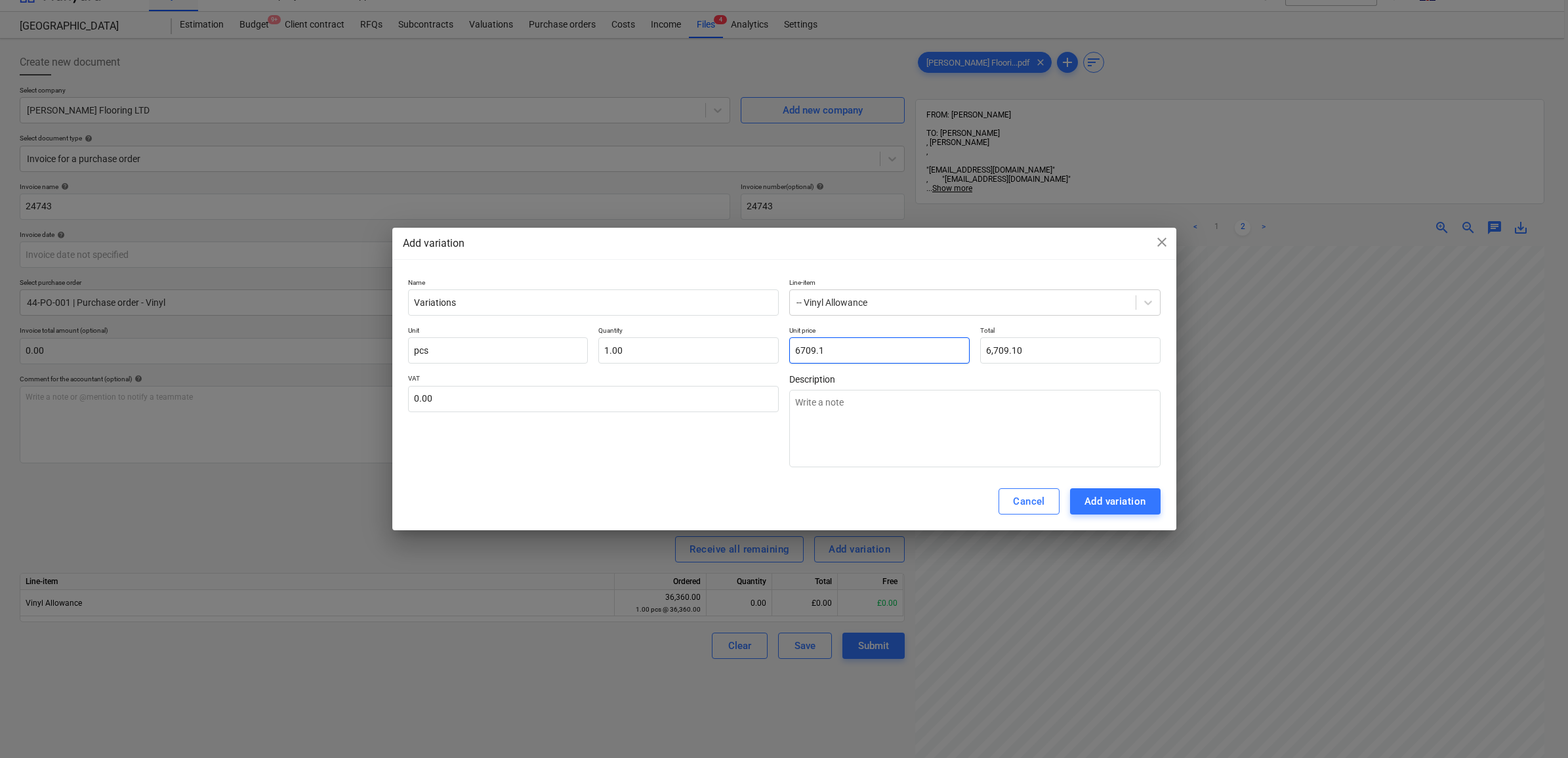
type textarea "x"
type input "6709.15"
type input "6,709.15"
click at [686, 454] on div "VAT 0.00" at bounding box center [594, 420] width 371 height 93
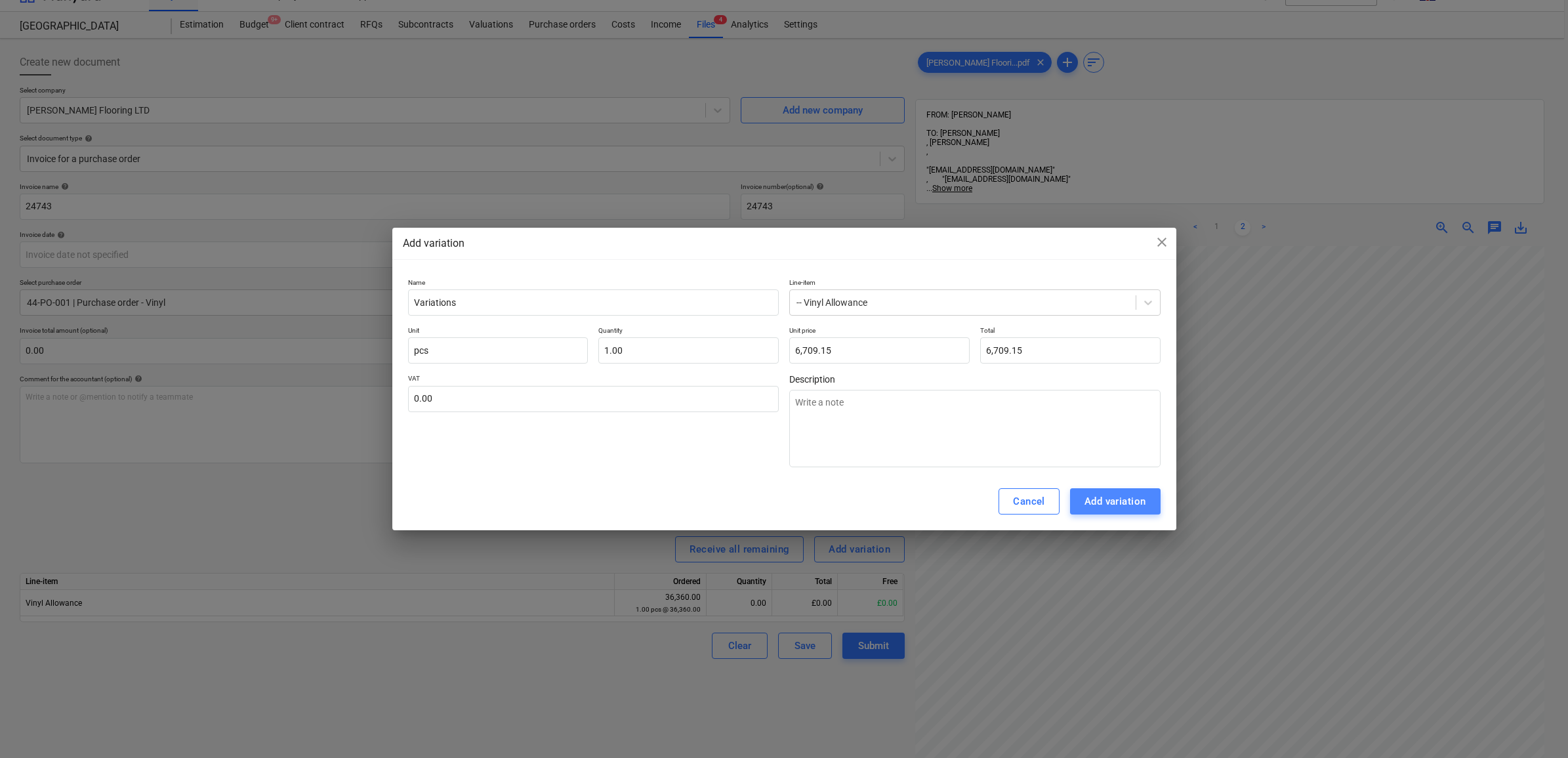
click at [1102, 496] on div "Add variation" at bounding box center [1116, 501] width 62 height 17
type textarea "x"
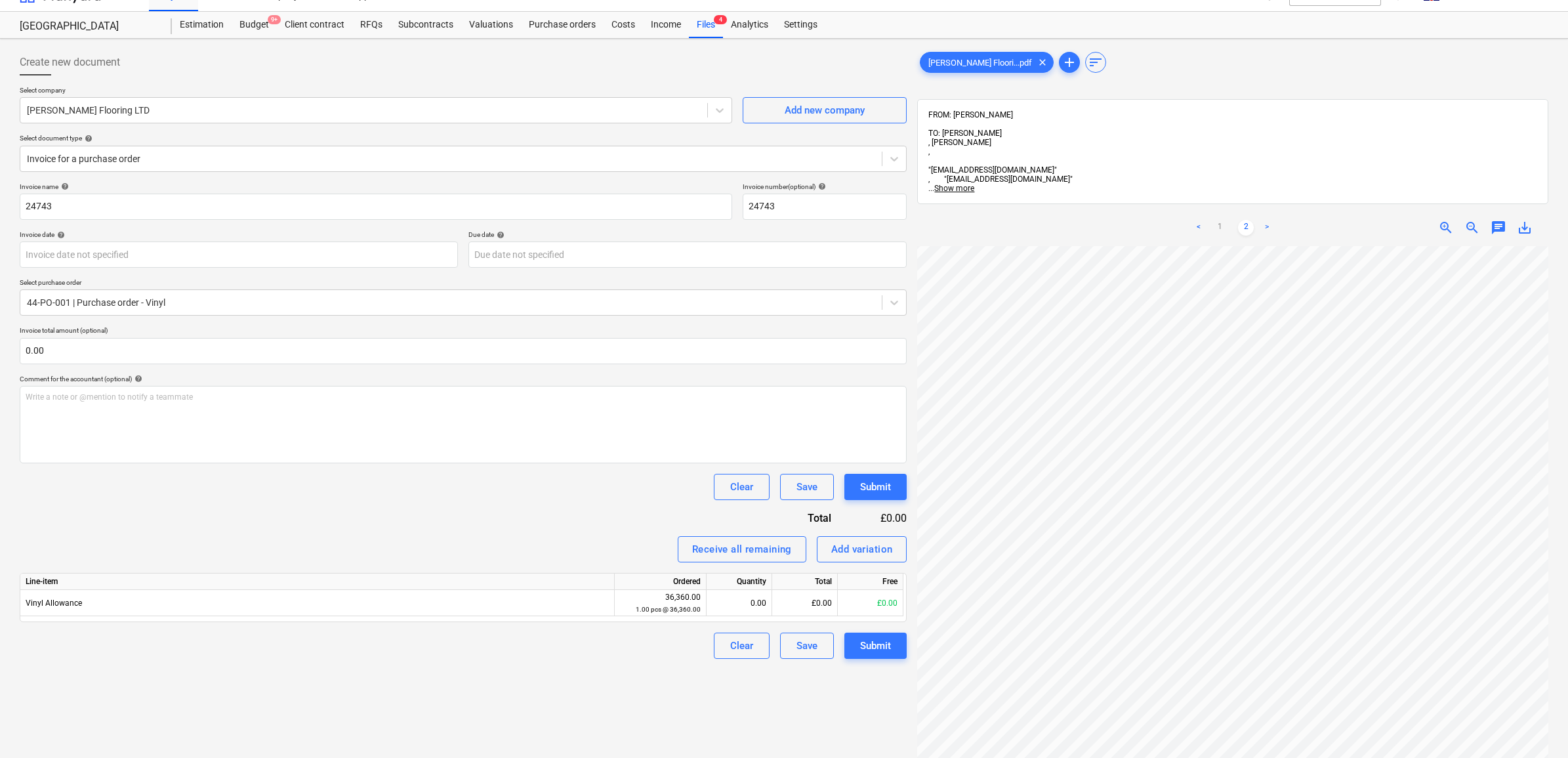
scroll to position [0, 59]
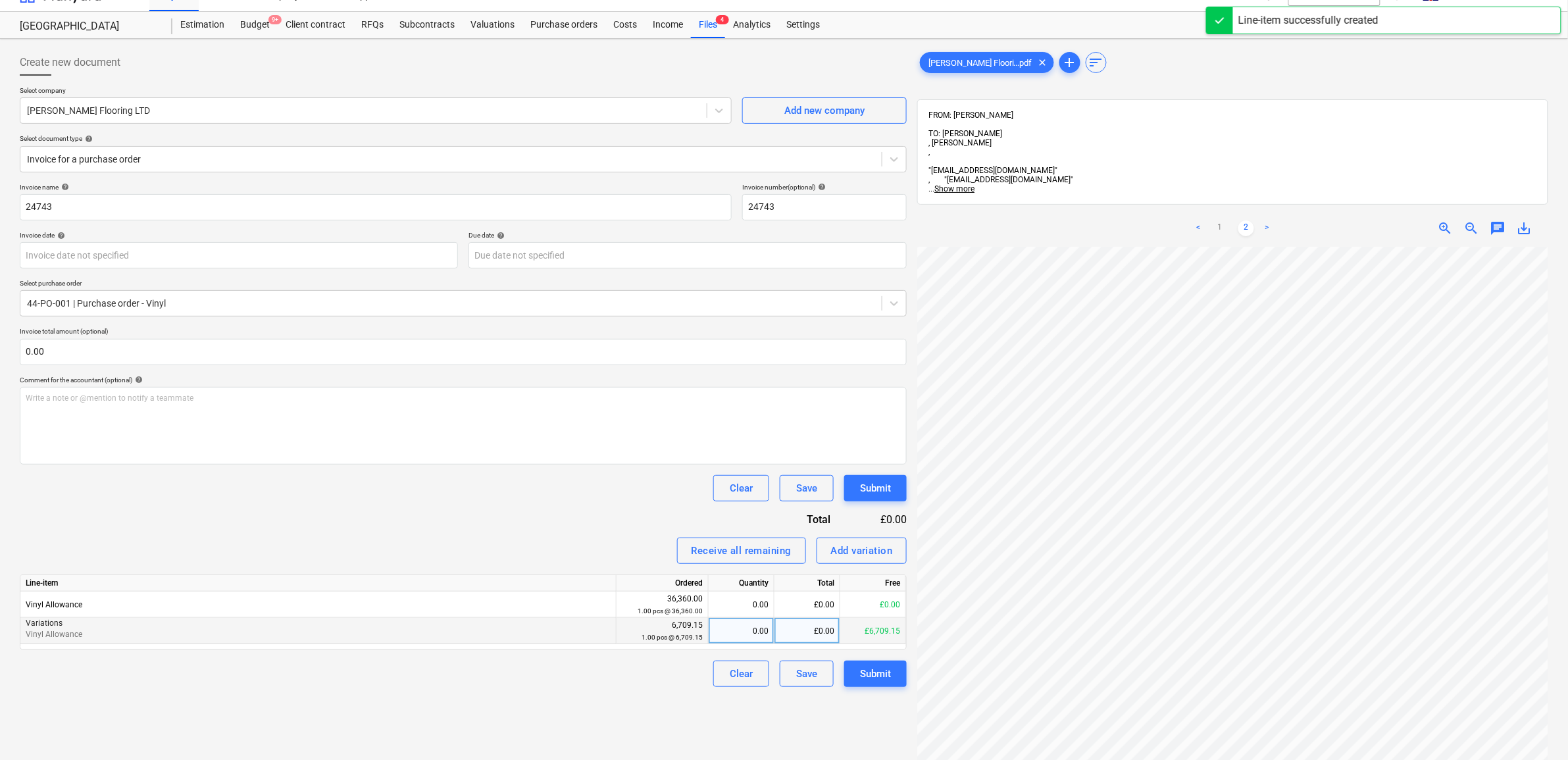
click at [817, 628] on div "£0.00" at bounding box center [807, 632] width 66 height 27
type input "6709.15"
click at [620, 712] on div "Create new document Select company [PERSON_NAME] Flooring LTD Add new company S…" at bounding box center [462, 509] width 897 height 931
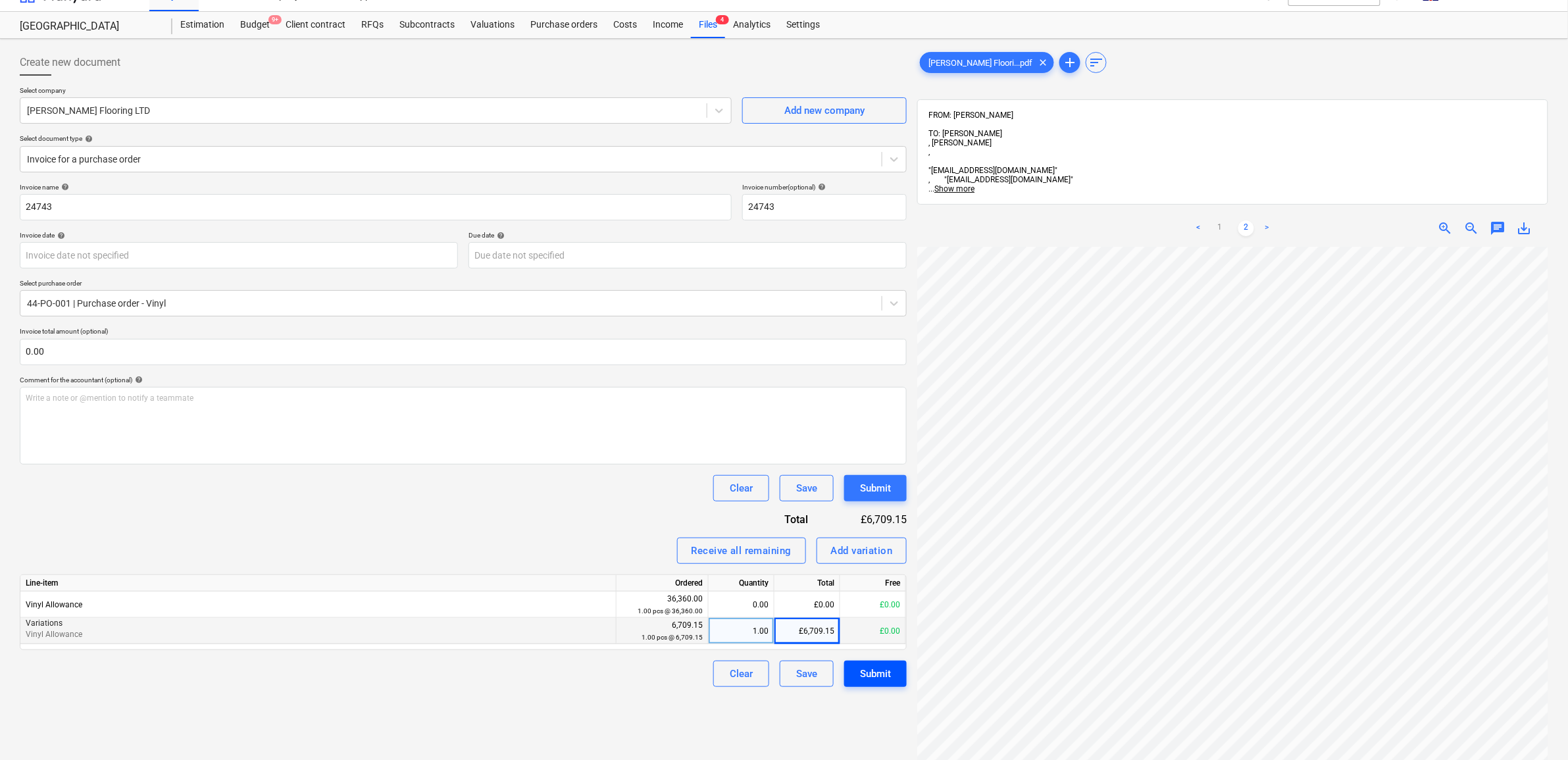
click at [881, 671] on div "Submit" at bounding box center [875, 673] width 31 height 17
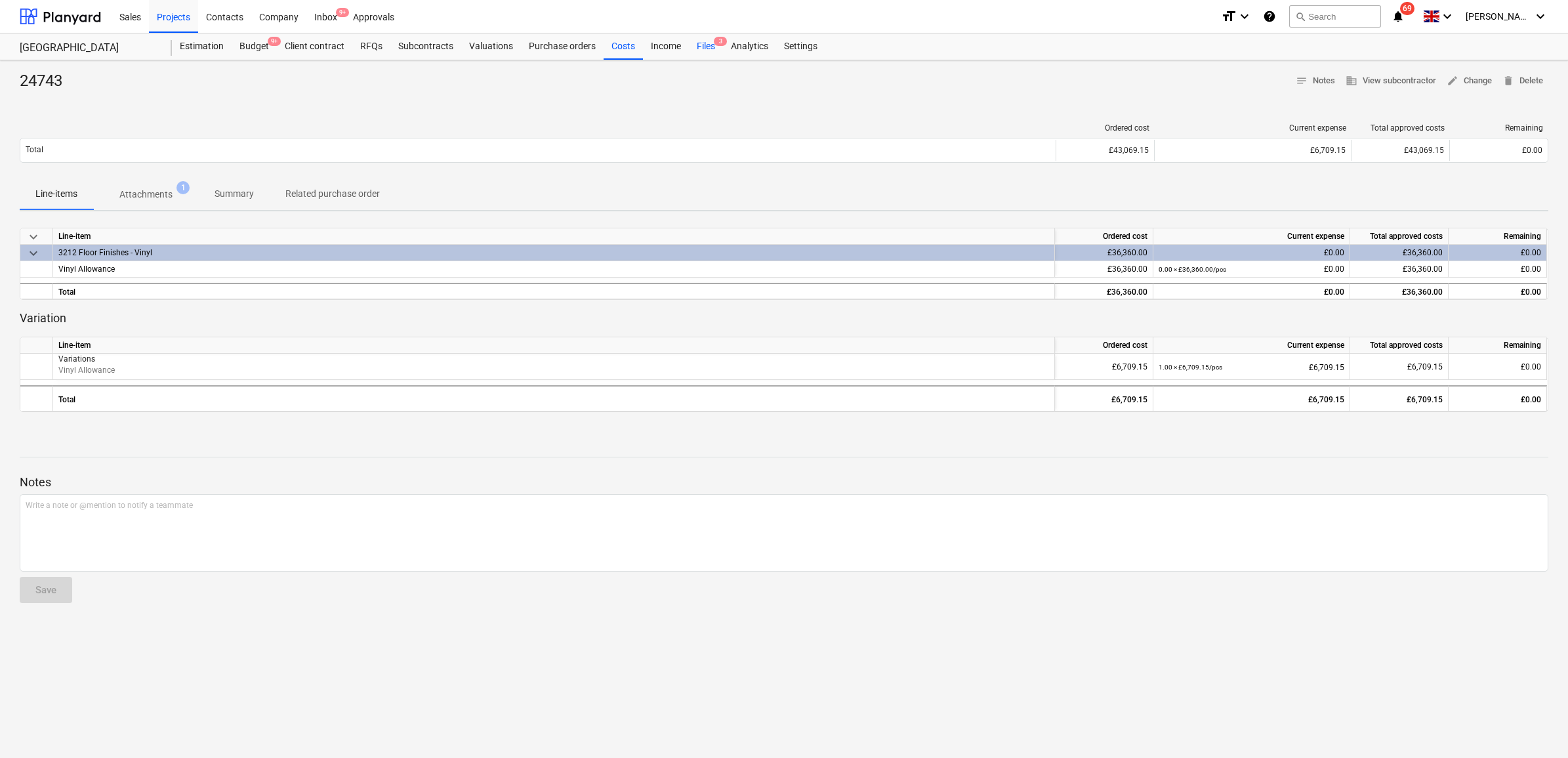
click at [702, 45] on div "Files 3" at bounding box center [706, 47] width 34 height 27
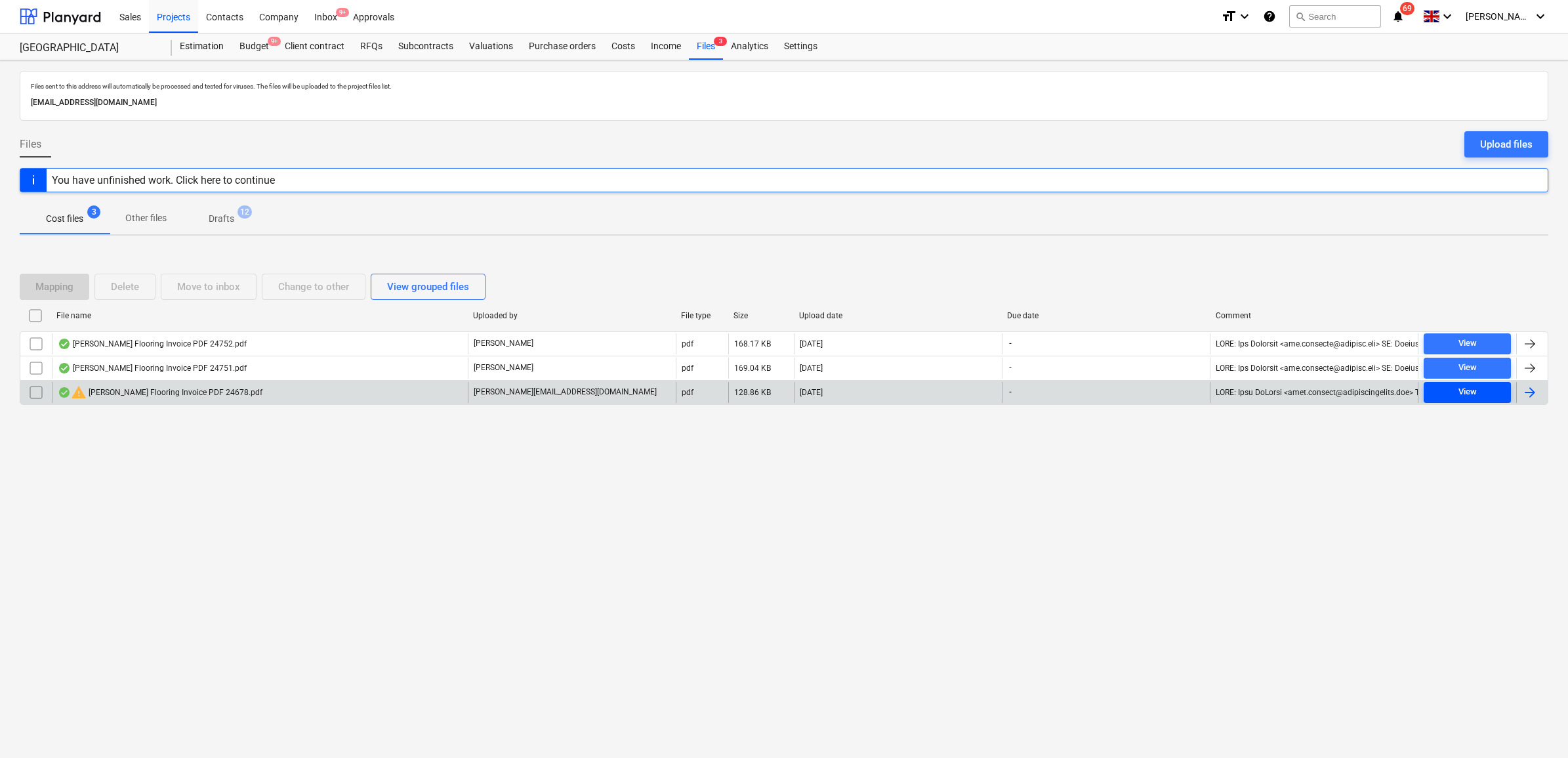
click at [1461, 391] on div "View" at bounding box center [1467, 391] width 19 height 15
click at [34, 390] on input "checkbox" at bounding box center [36, 392] width 21 height 21
click at [129, 287] on div "Delete" at bounding box center [125, 286] width 28 height 17
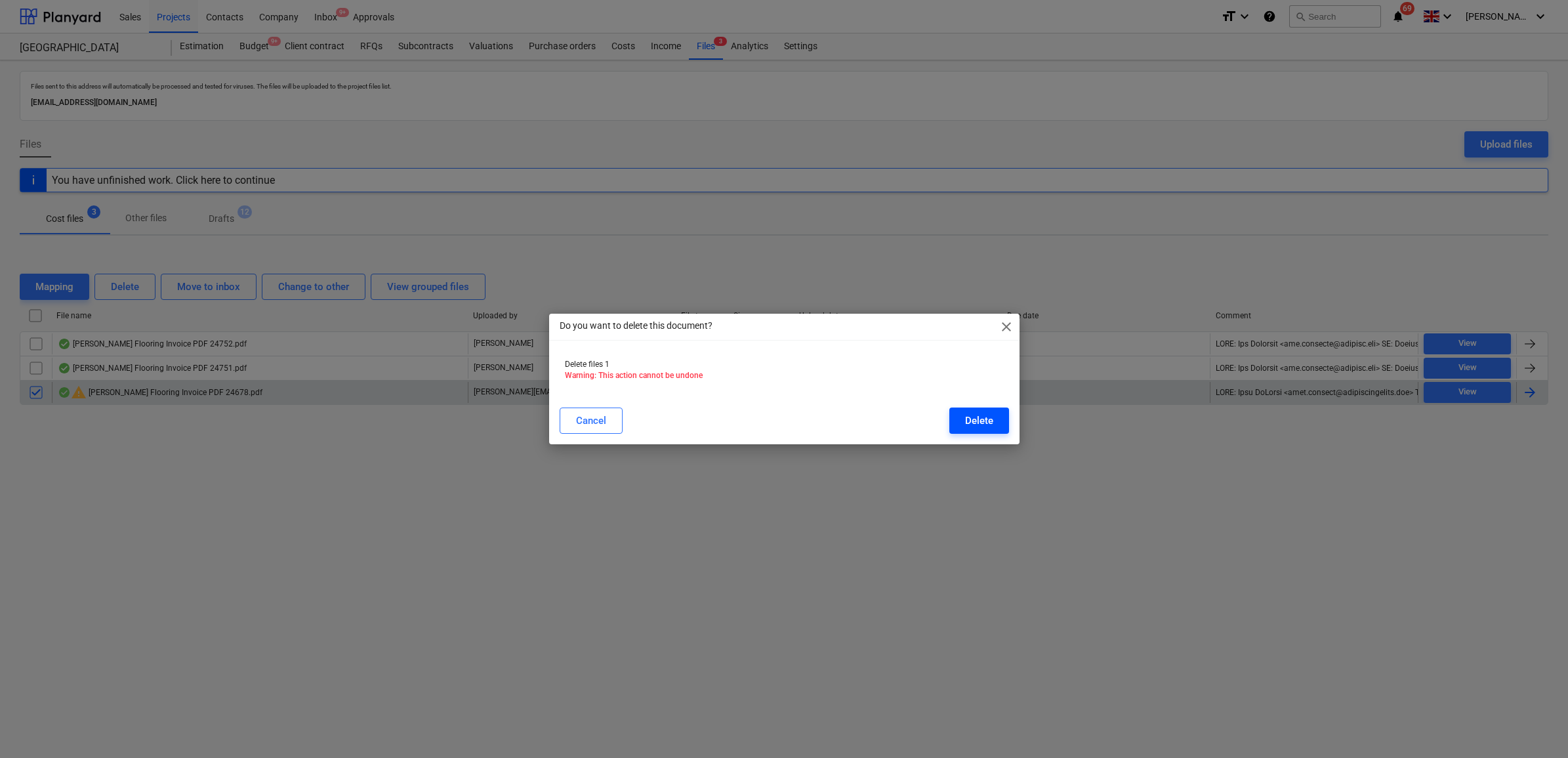
click at [966, 423] on div "Delete" at bounding box center [980, 420] width 28 height 17
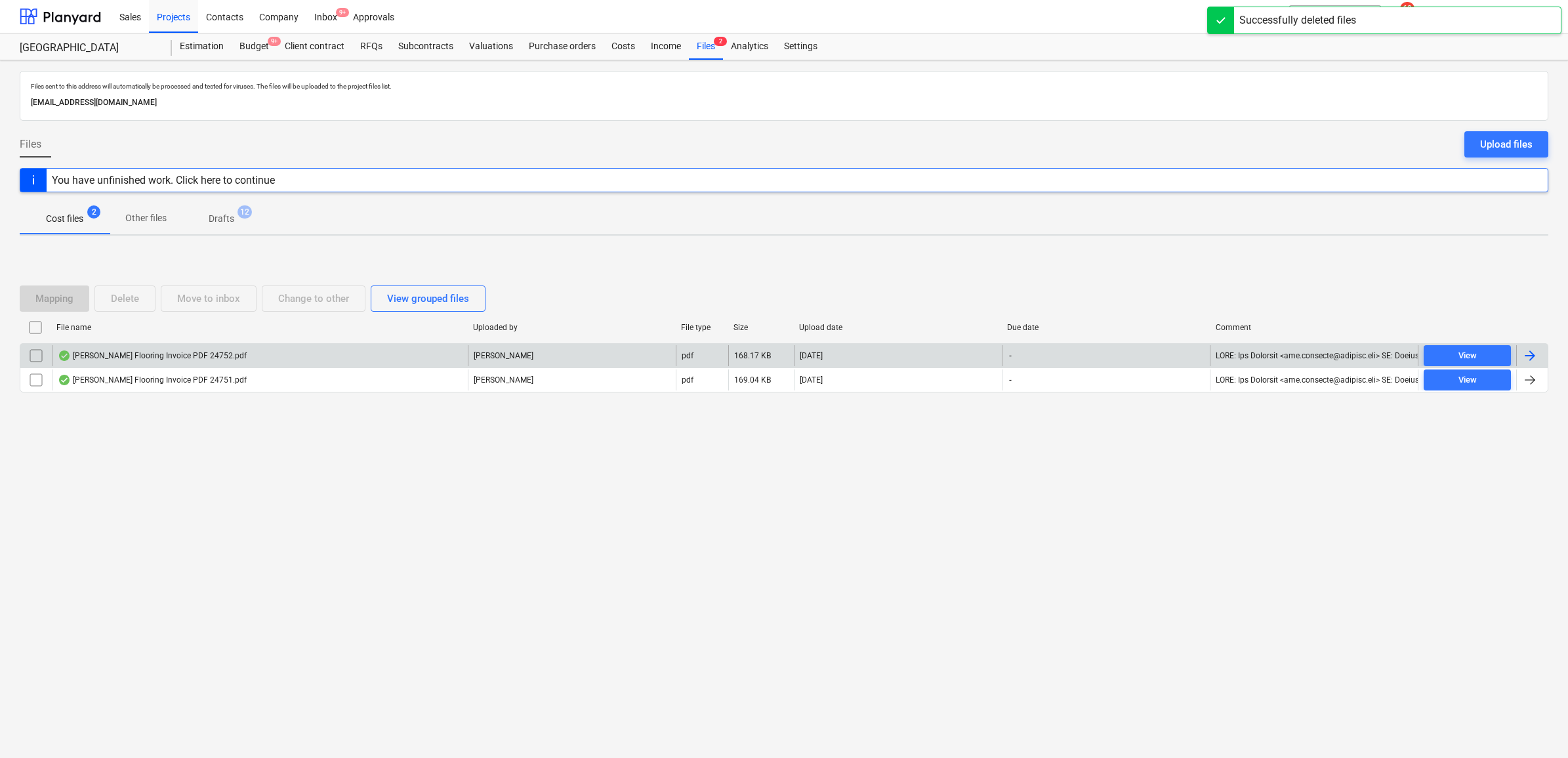
click at [1536, 353] on div at bounding box center [1530, 356] width 16 height 16
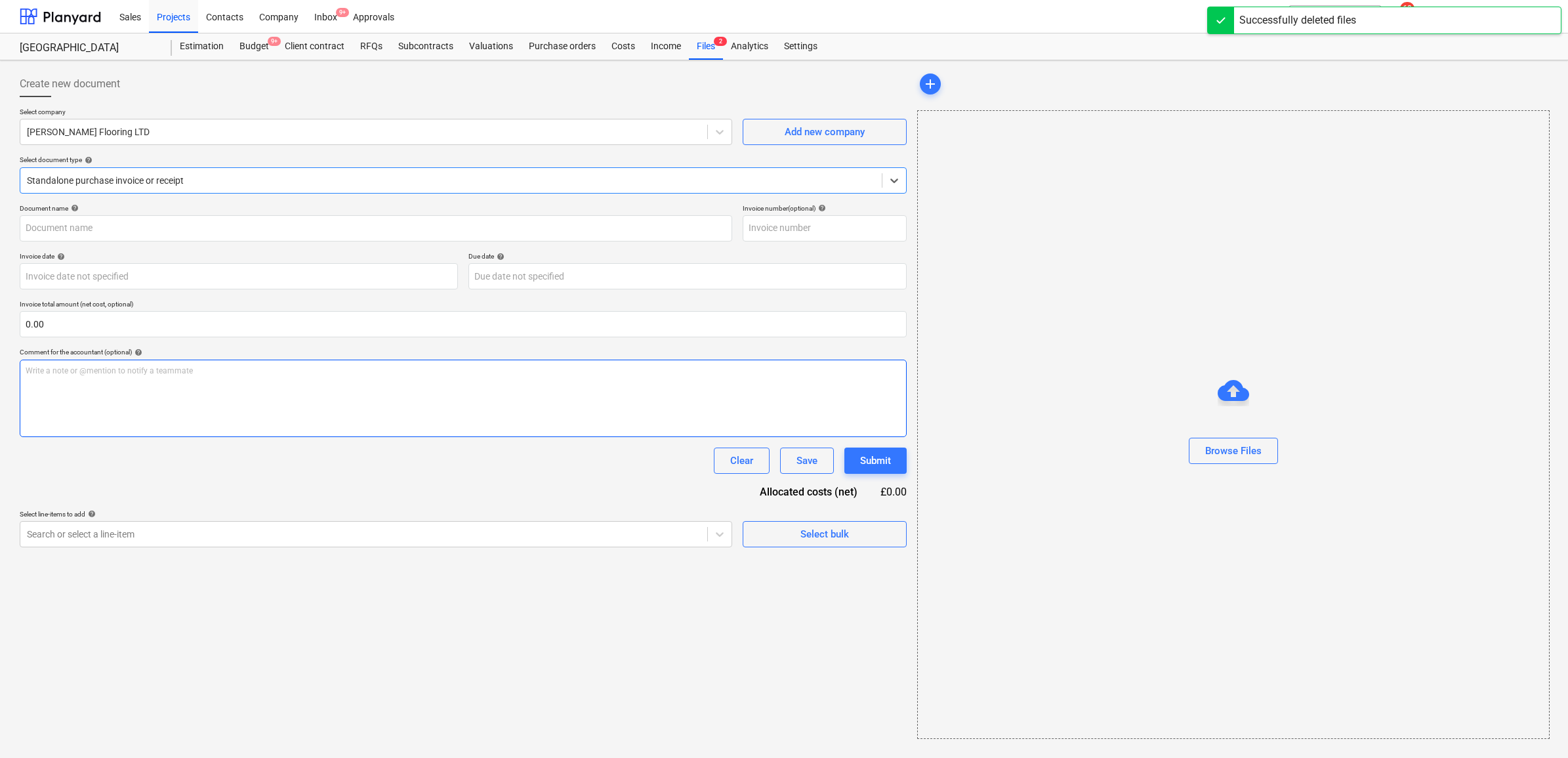
type input "24752"
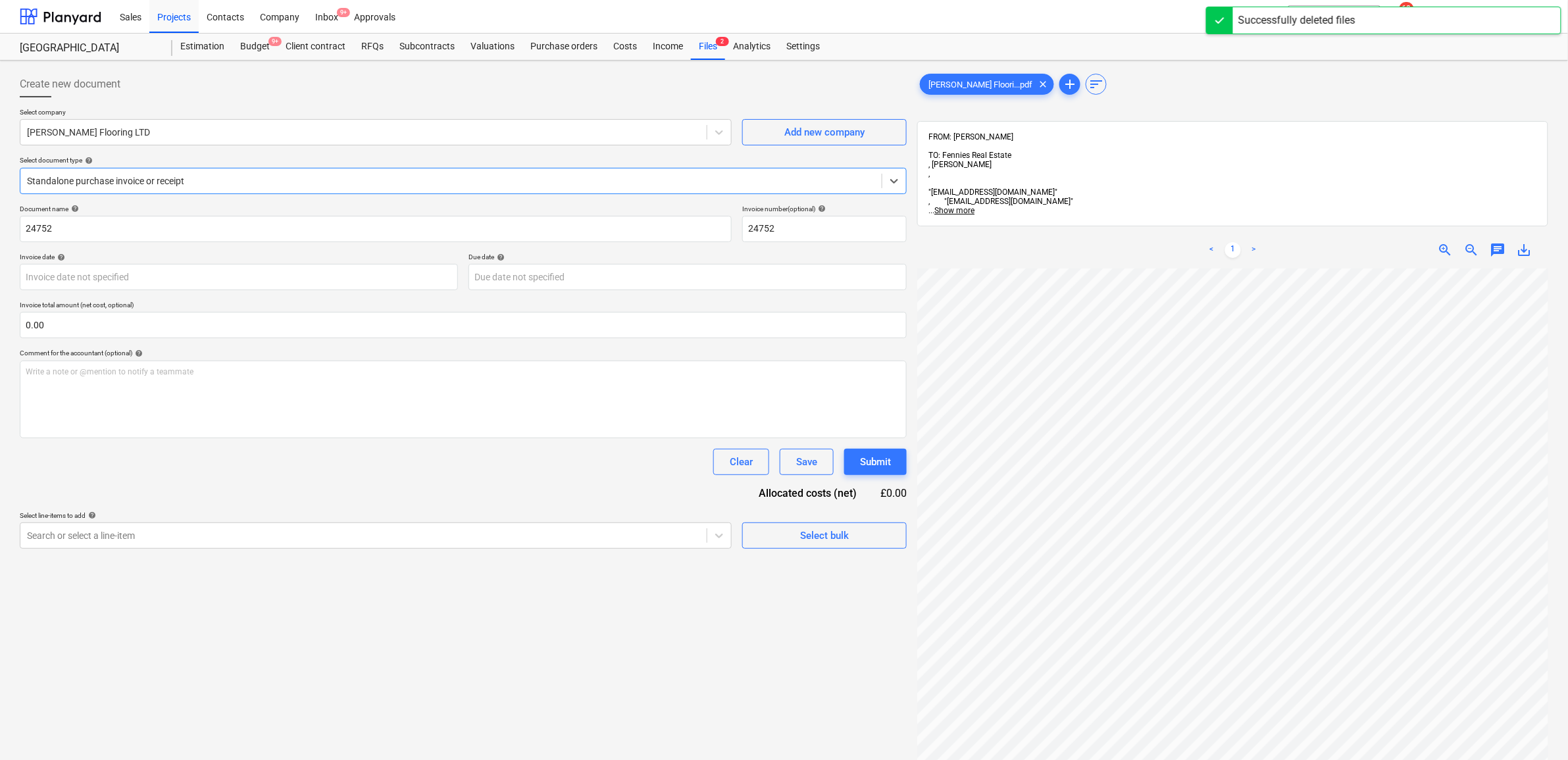
click at [252, 182] on div at bounding box center [451, 181] width 849 height 13
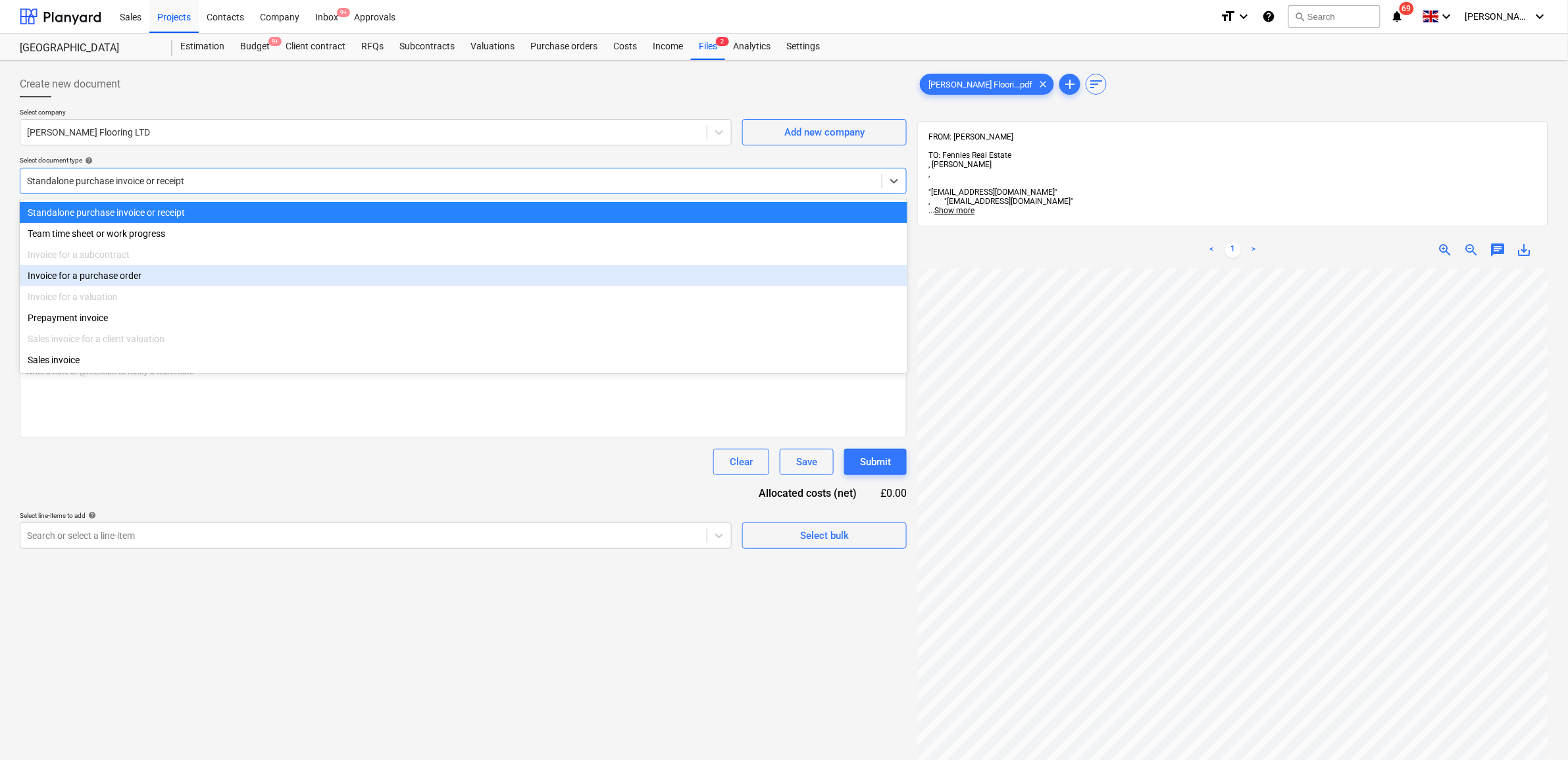
click at [189, 275] on div "Invoice for a purchase order" at bounding box center [463, 275] width 888 height 21
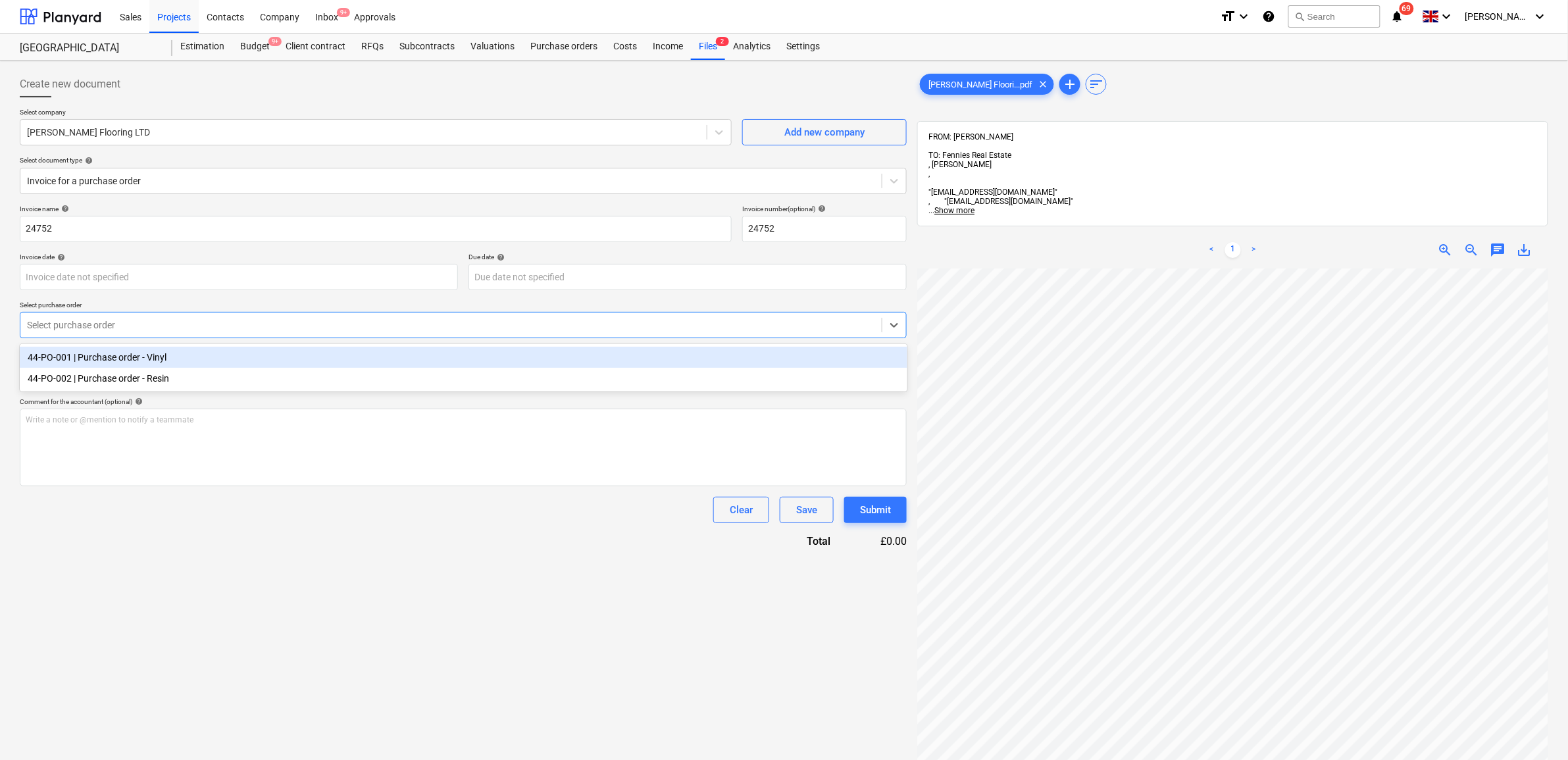
click at [316, 330] on div at bounding box center [451, 325] width 849 height 13
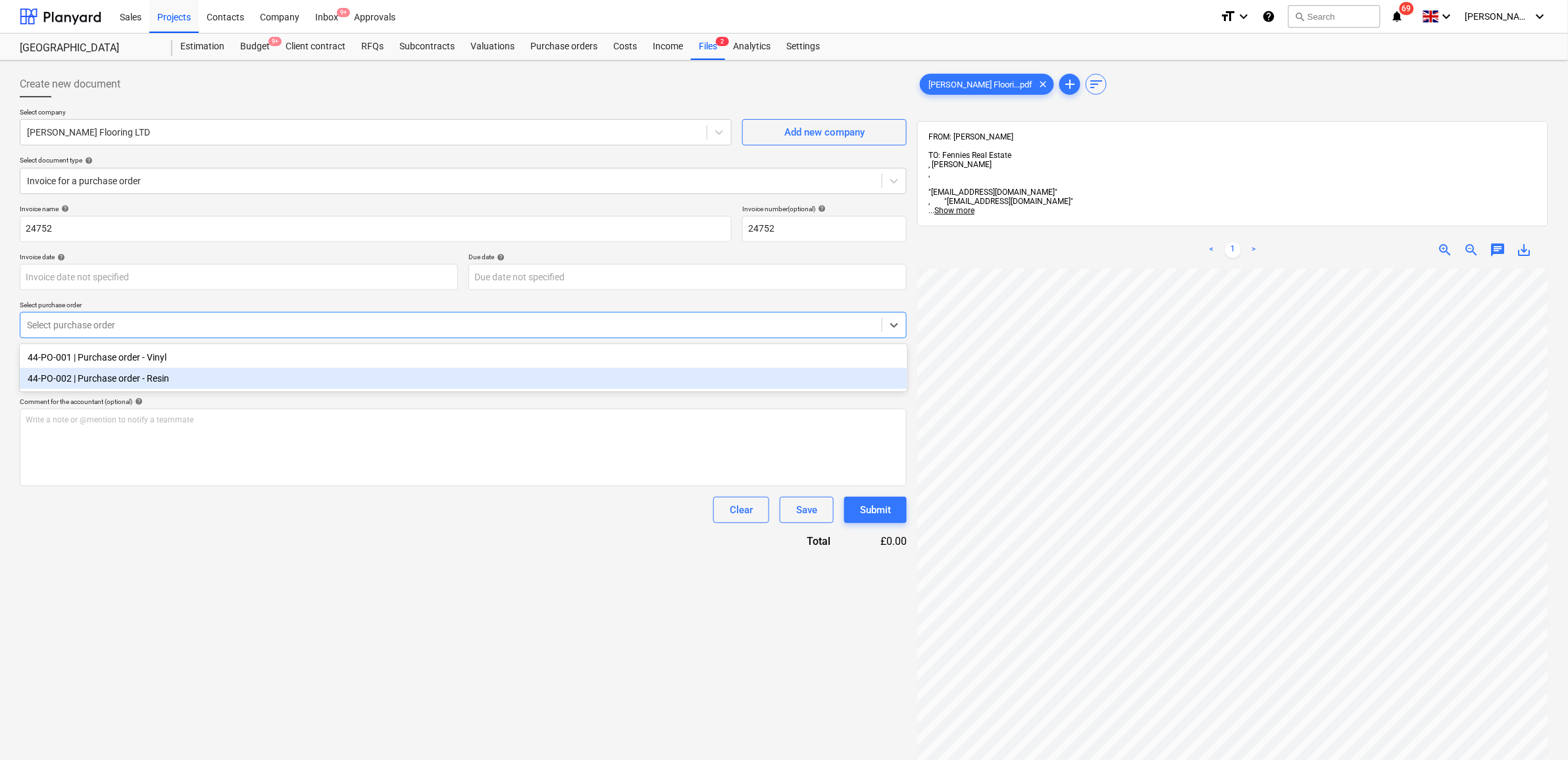
click at [291, 380] on div "44-PO-002 | Purchase order - Resin" at bounding box center [463, 378] width 888 height 21
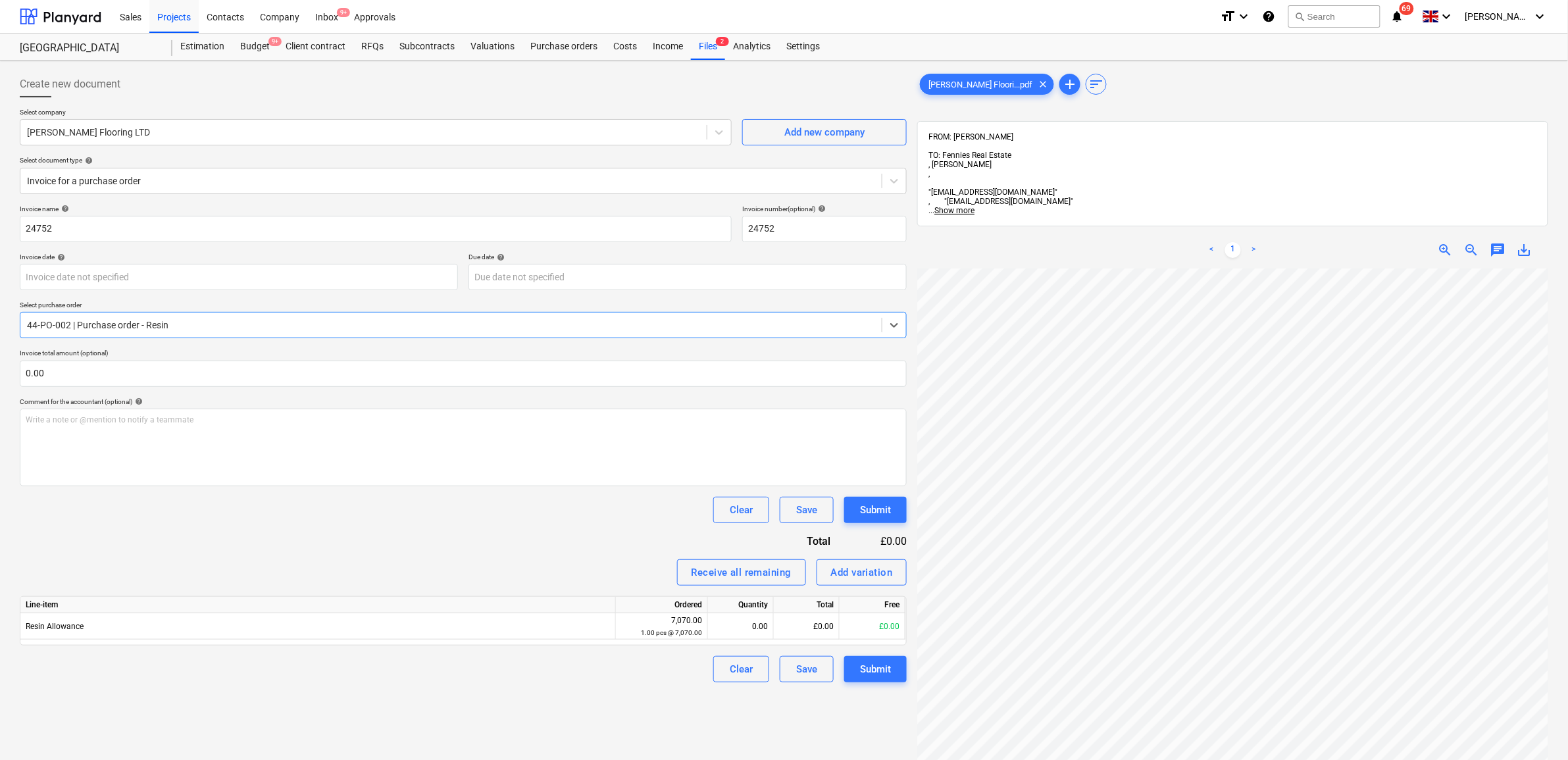
scroll to position [165, 0]
click at [406, 312] on div "44-PO-002 | Purchase order - Resin" at bounding box center [462, 325] width 887 height 27
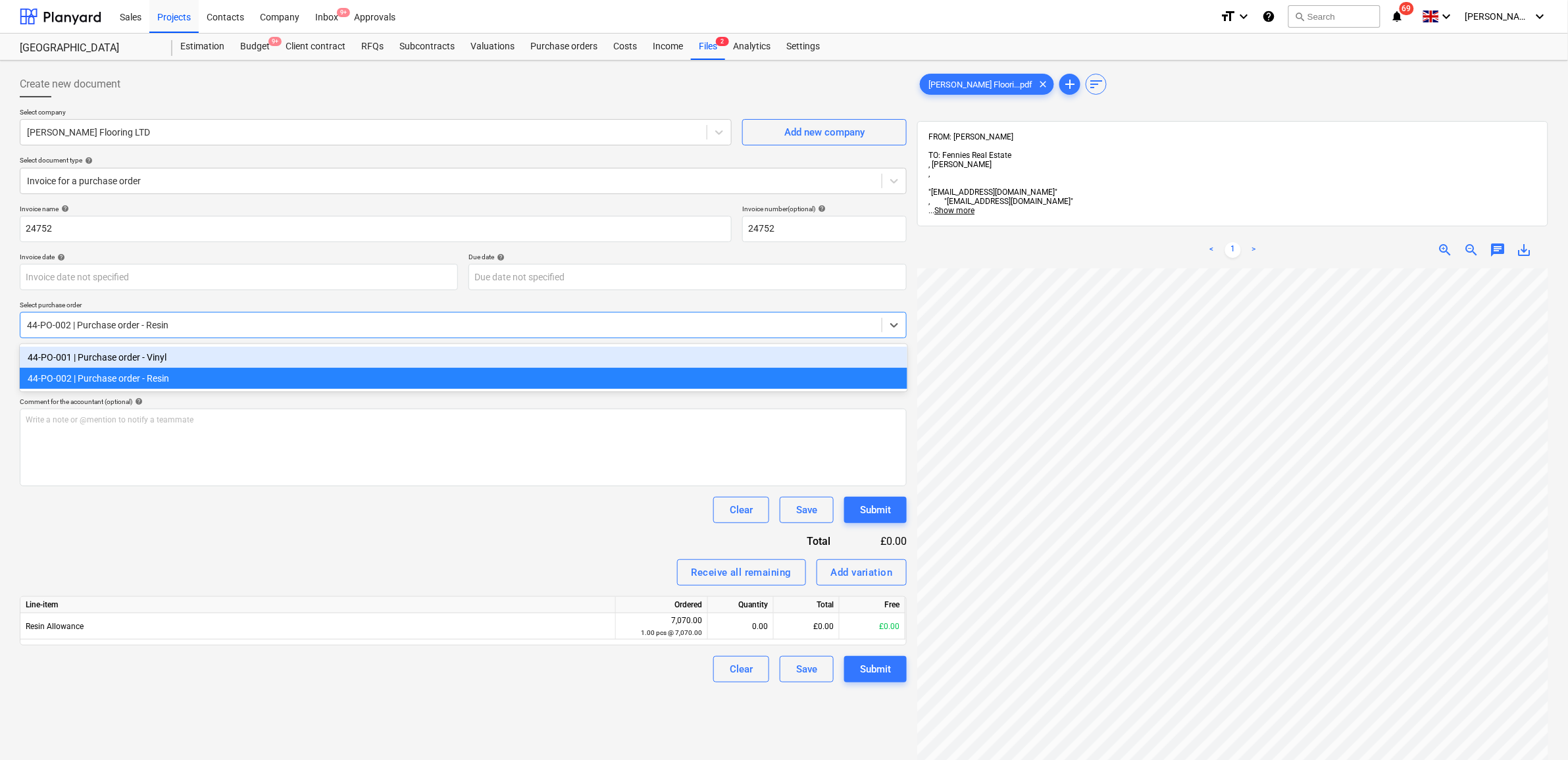
click at [353, 349] on div "44-PO-001 | Purchase order - Vinyl" at bounding box center [463, 357] width 888 height 21
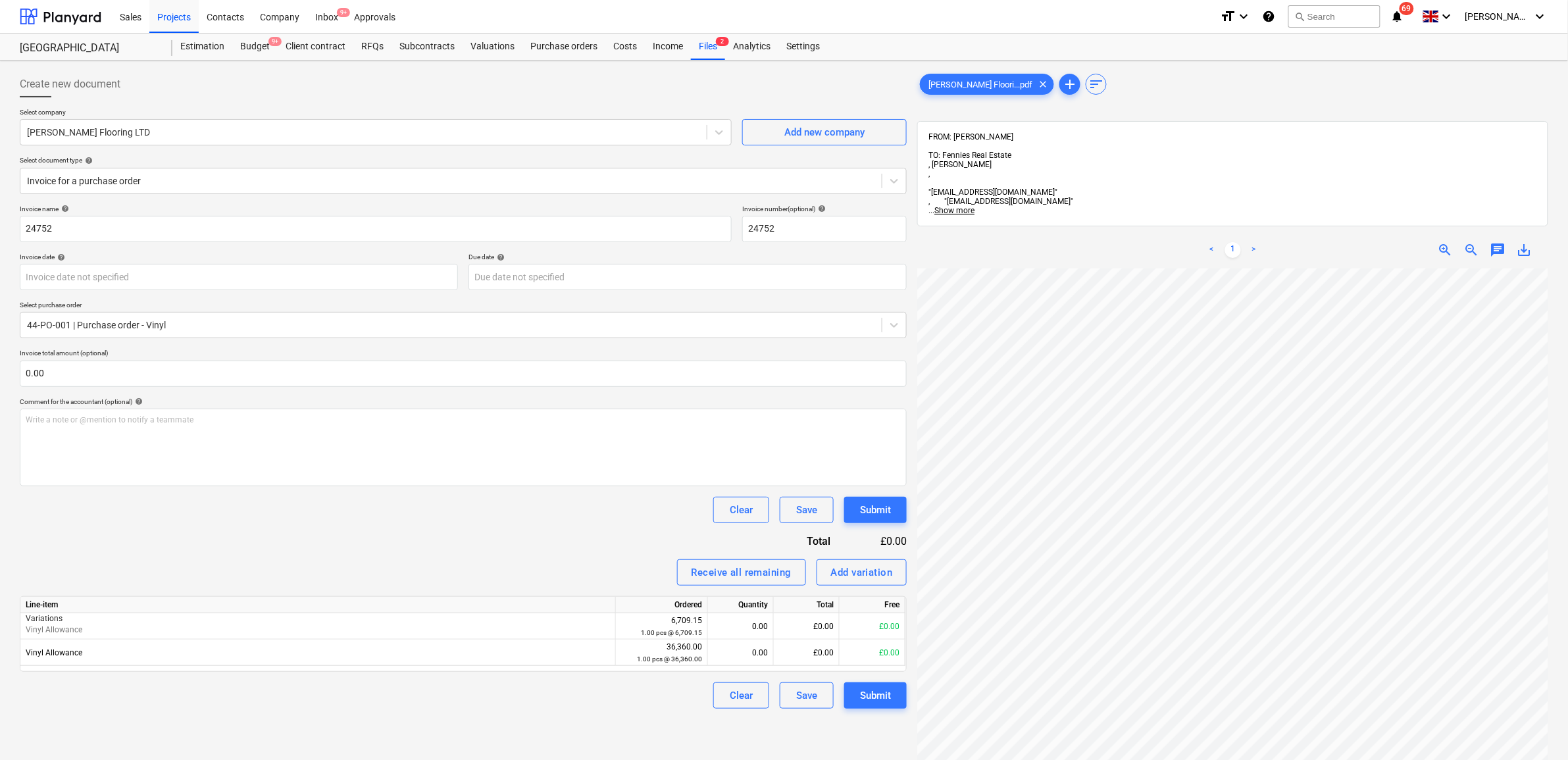
click at [366, 522] on div "Clear Save Submit" at bounding box center [462, 510] width 887 height 27
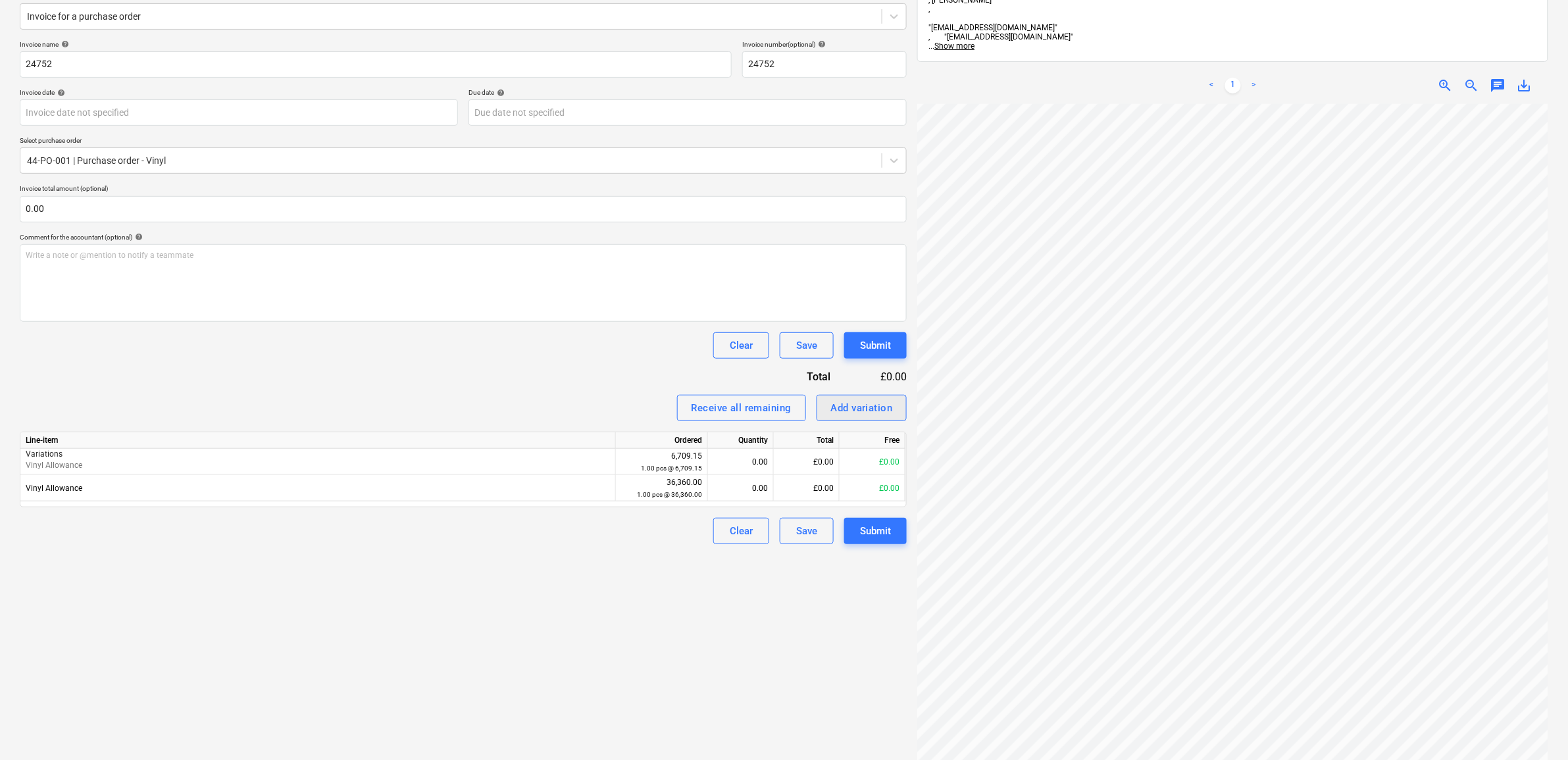
scroll to position [255, 60]
click at [849, 407] on div "Add variation" at bounding box center [862, 407] width 62 height 17
type textarea "x"
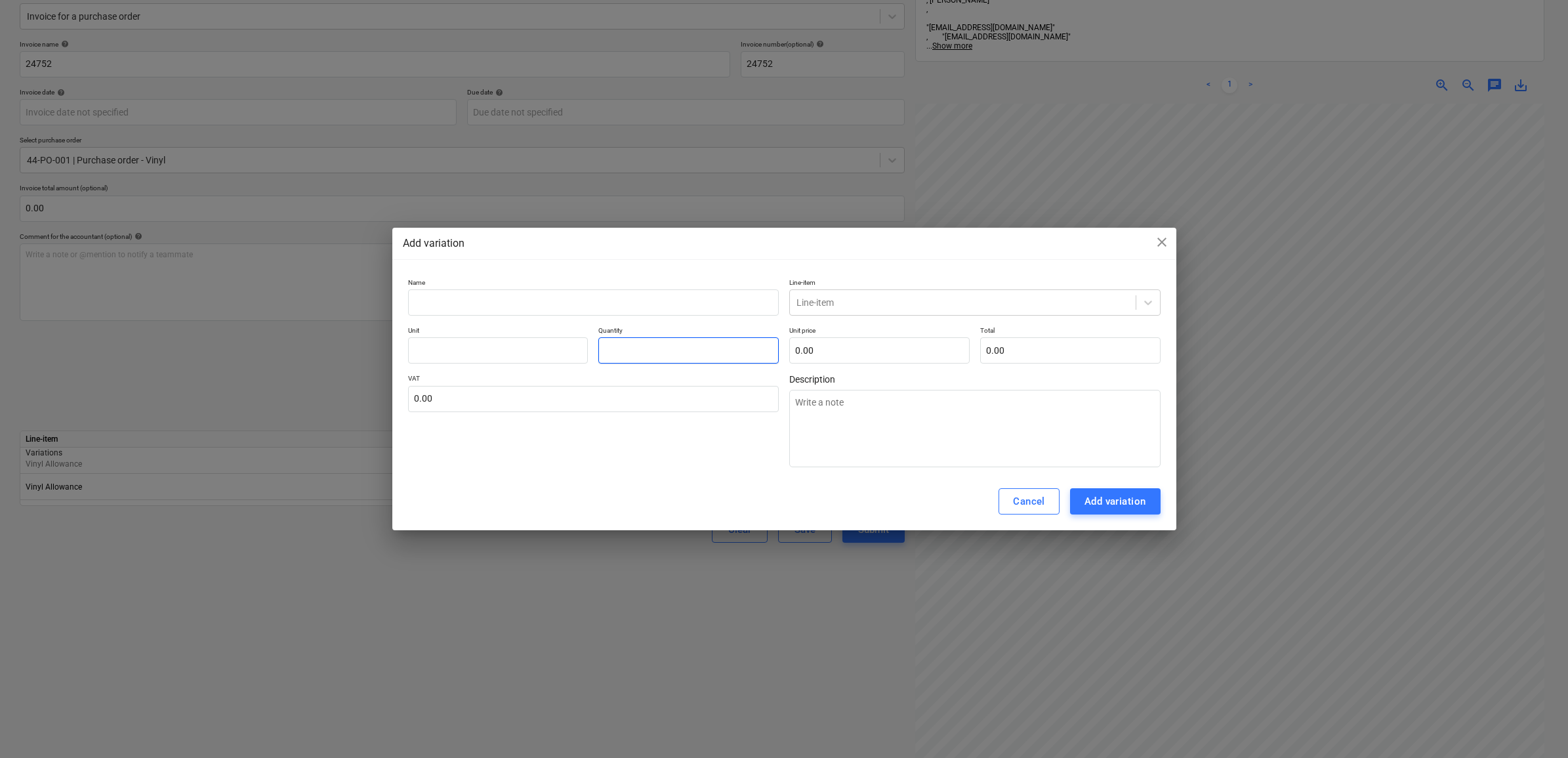
click at [718, 346] on input "text" at bounding box center [688, 351] width 180 height 27
type textarea "x"
type input "-"
type textarea "x"
type input "-1.00"
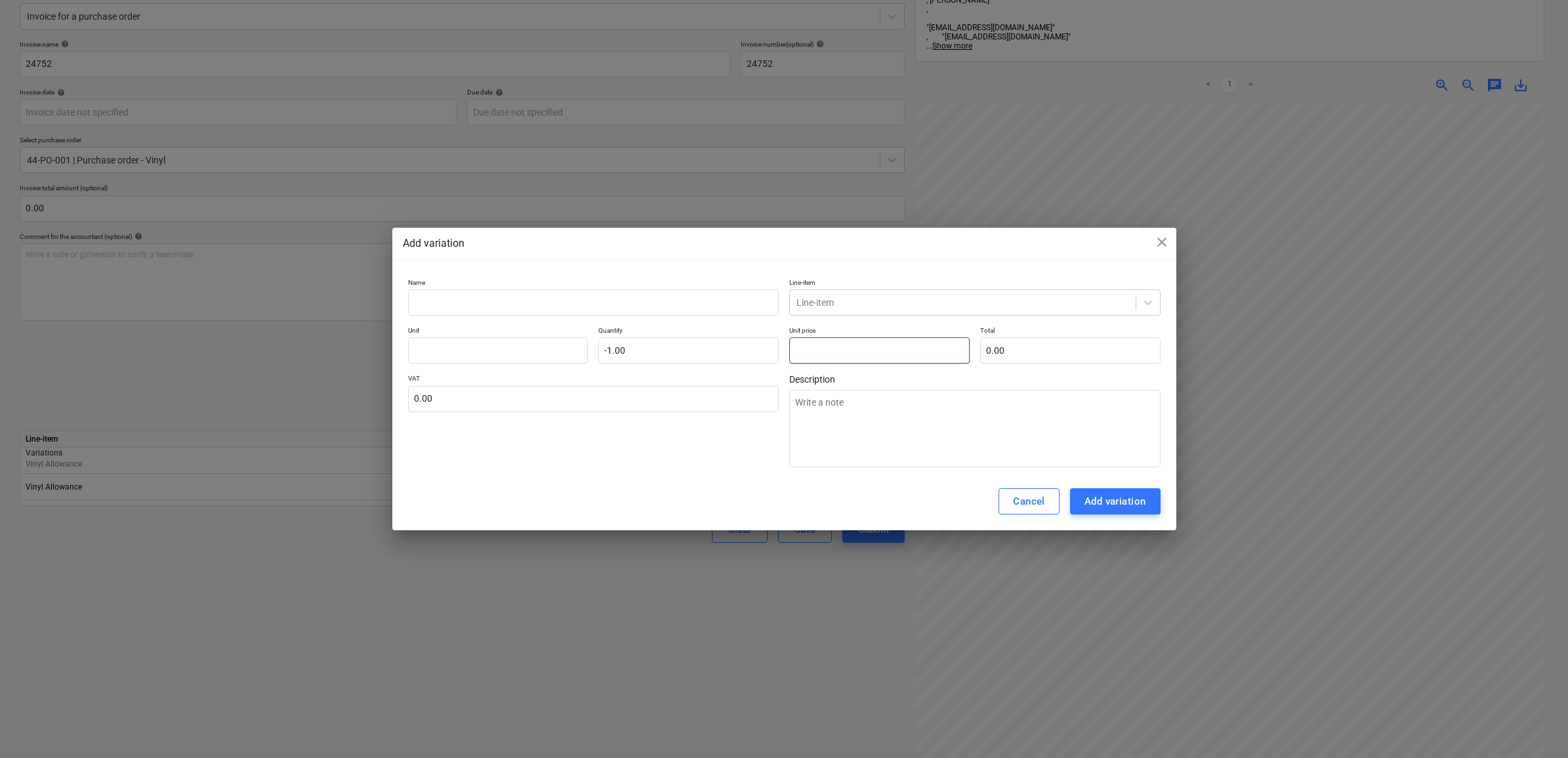
click at [853, 352] on input "text" at bounding box center [880, 351] width 180 height 27
type textarea "x"
type input "7"
type input "-7.00"
type textarea "x"
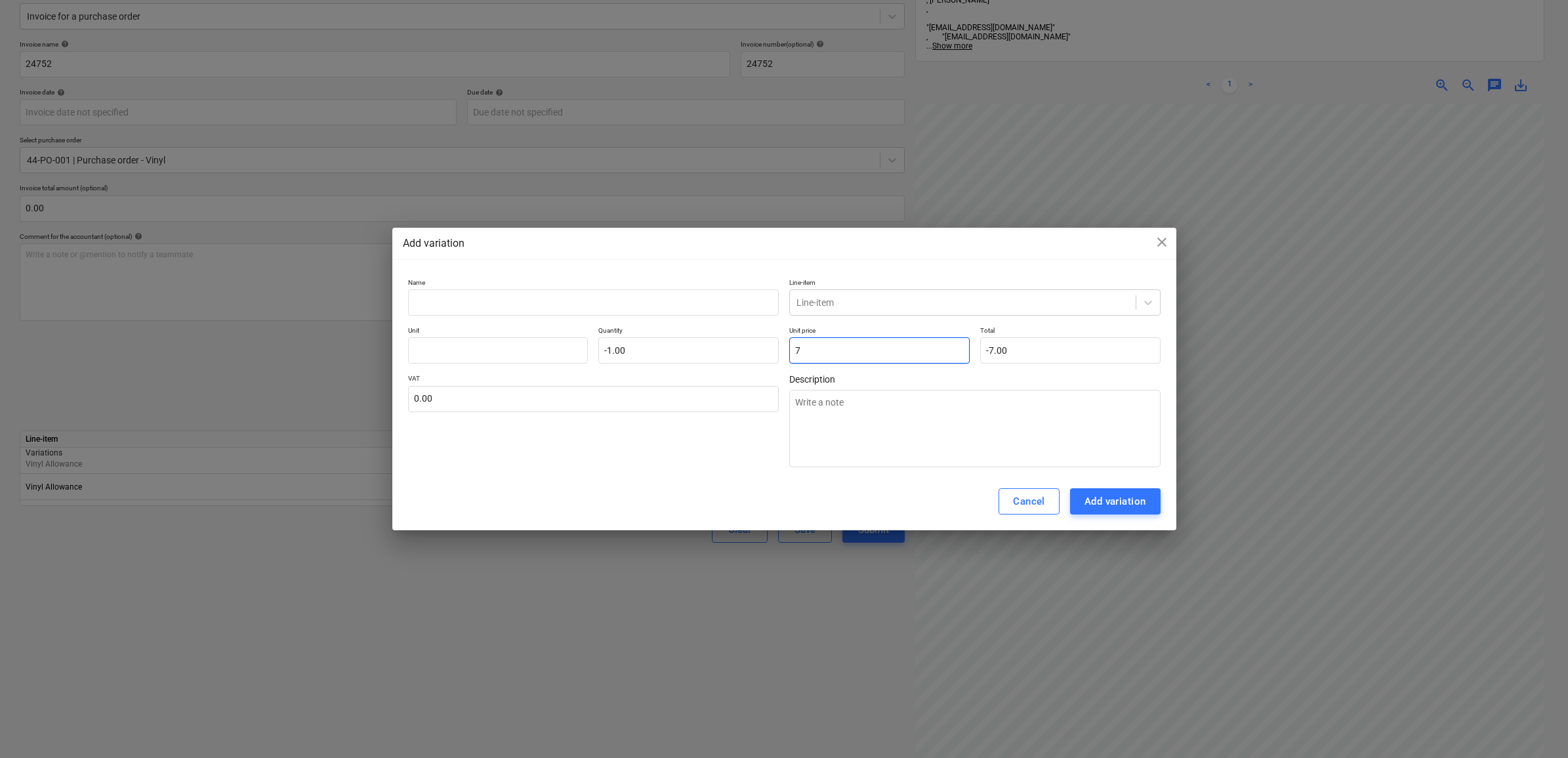
type input "70"
type input "-70.00"
type textarea "x"
type input "700"
type input "-700.00"
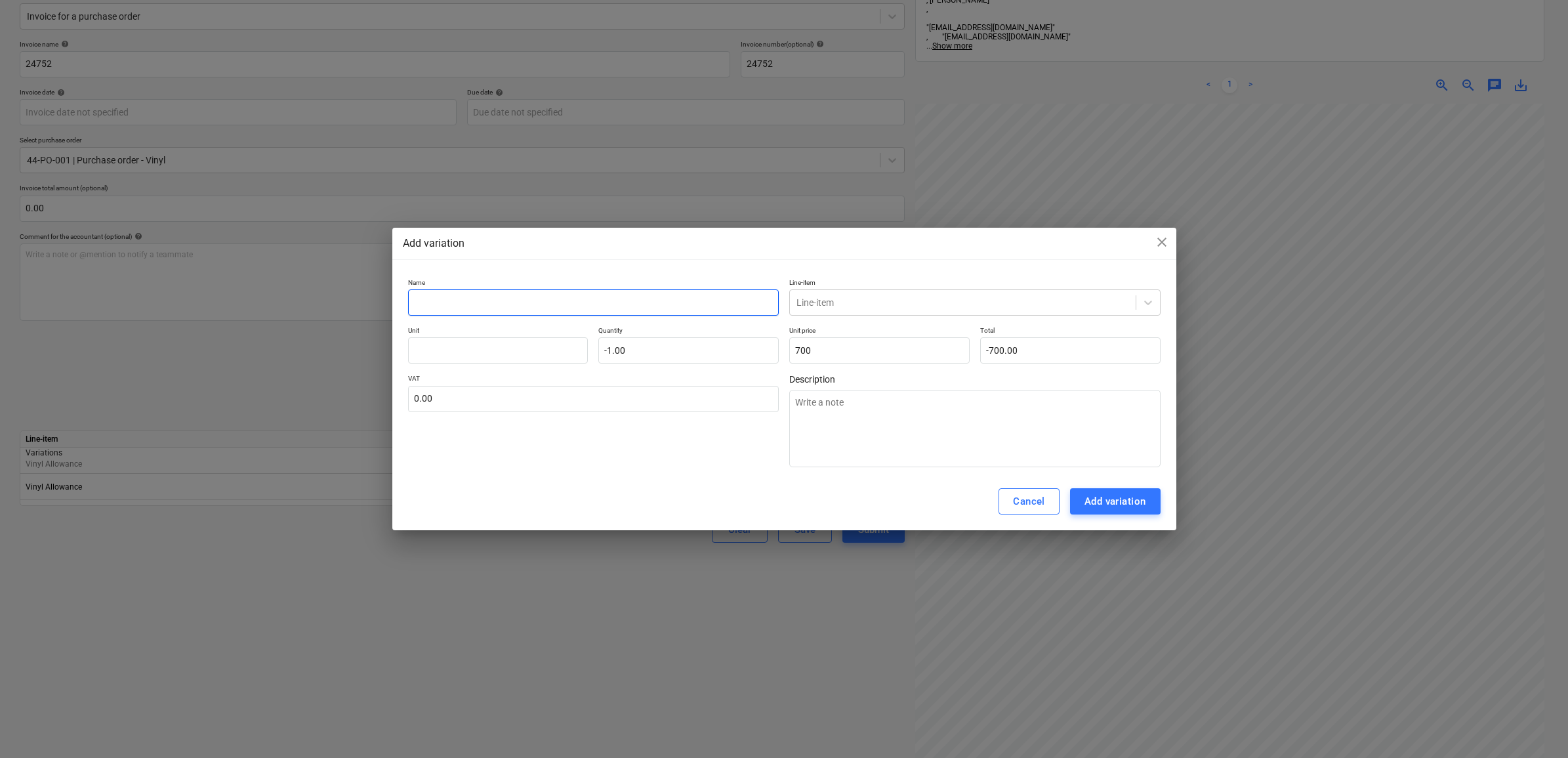
type input "700.00"
click at [721, 300] on input "text" at bounding box center [594, 303] width 371 height 27
type textarea "x"
type input "C"
type textarea "x"
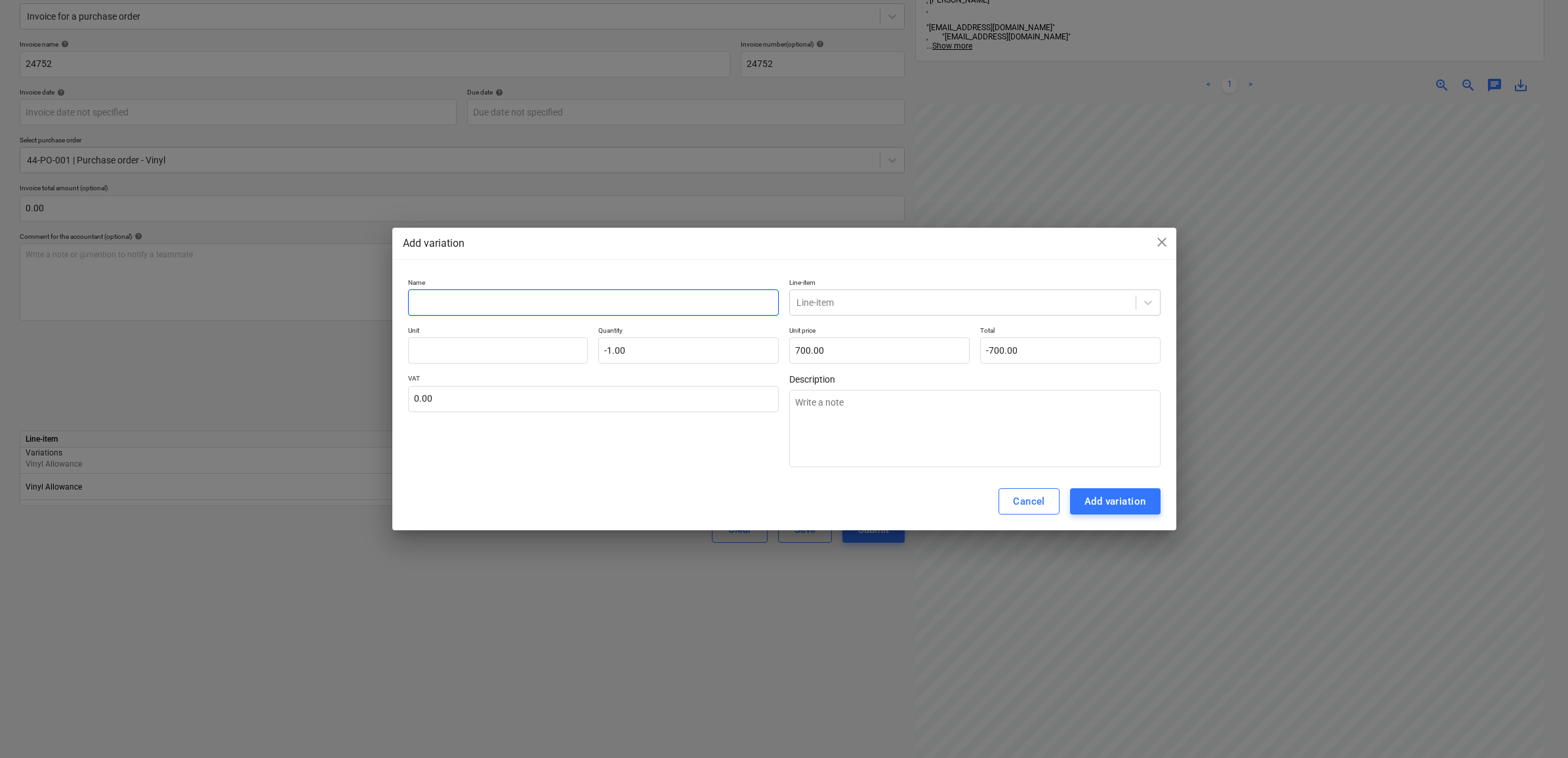
type textarea "x"
type input "C"
type textarea "x"
type input "Co"
type textarea "x"
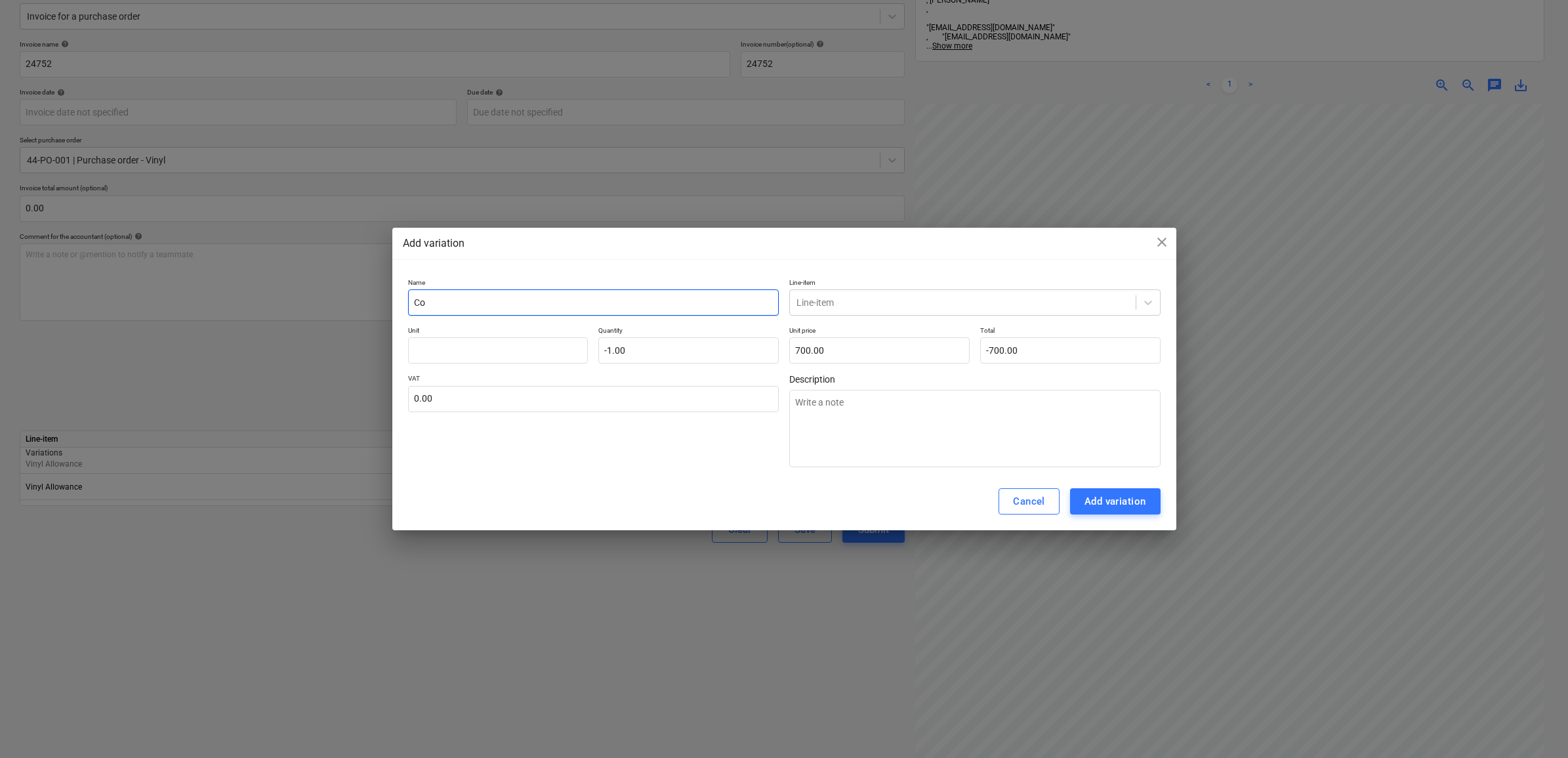
type input "Con"
type textarea "x"
type input "Cont"
type textarea "x"
type input "Contr"
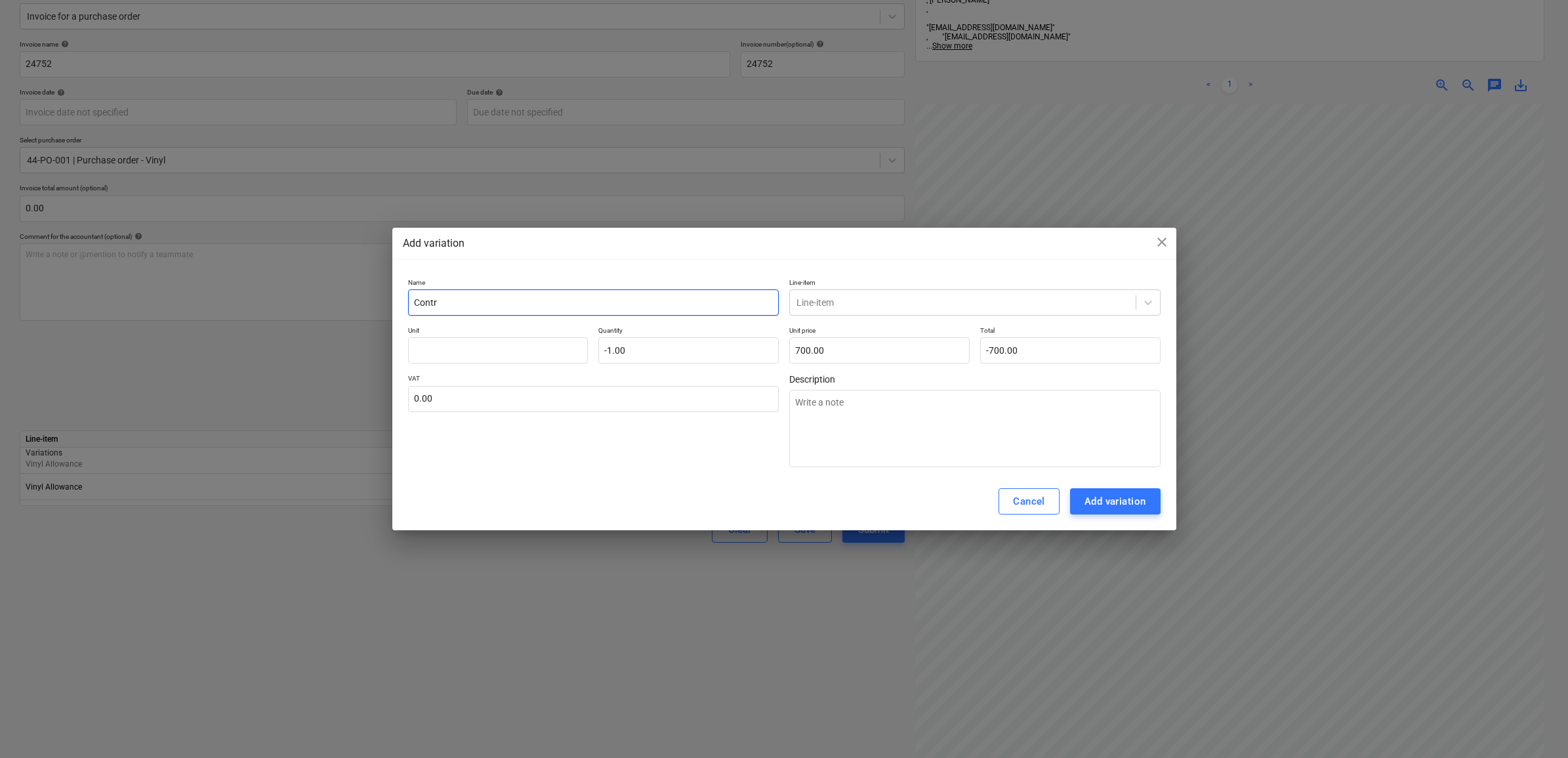
type textarea "x"
type input "Contra"
type textarea "x"
type input "Contra"
type textarea "x"
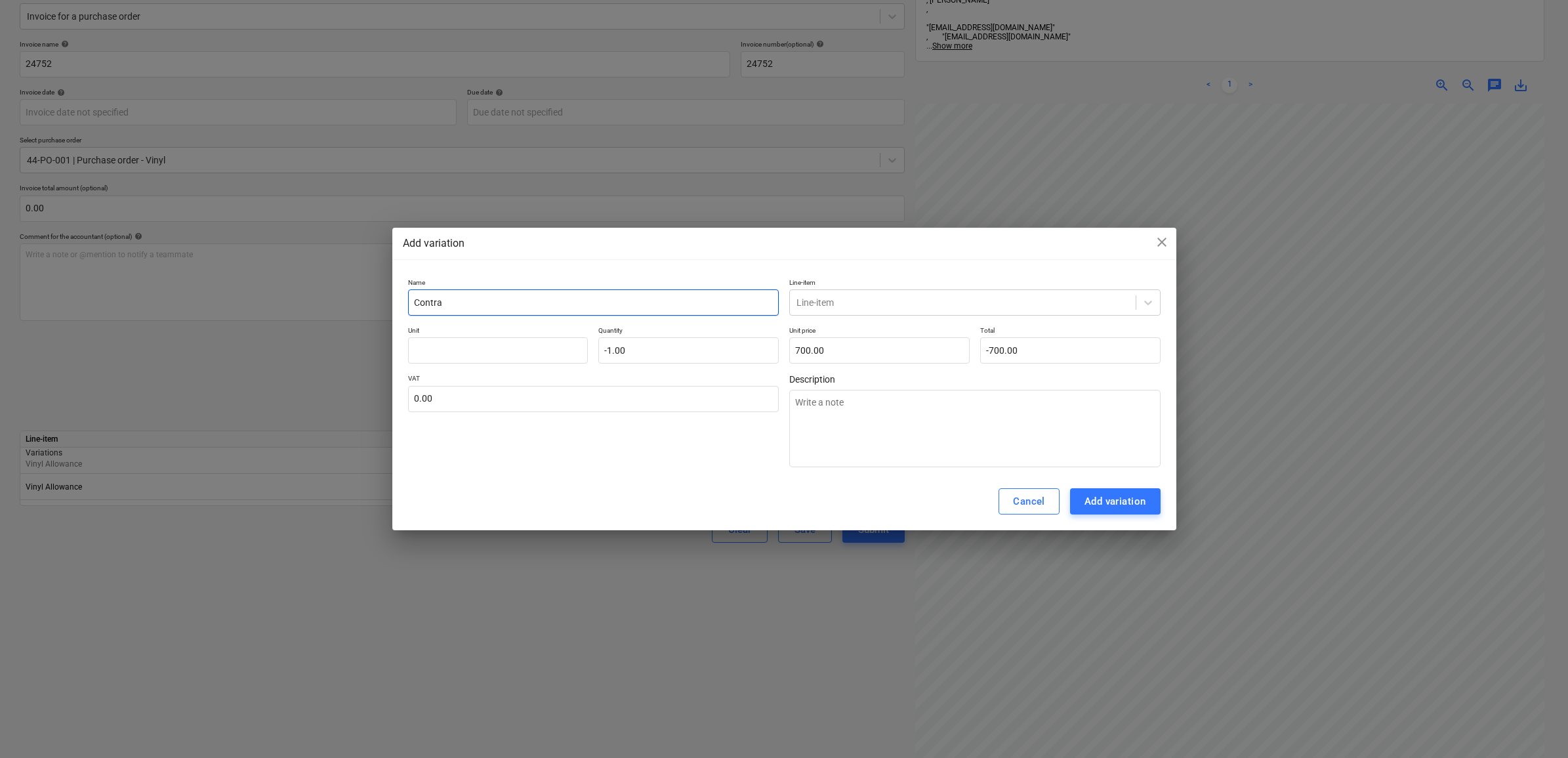
type input "Contra O"
type textarea "x"
type input "Contra OO"
type textarea "x"
type input "Contra OOH"
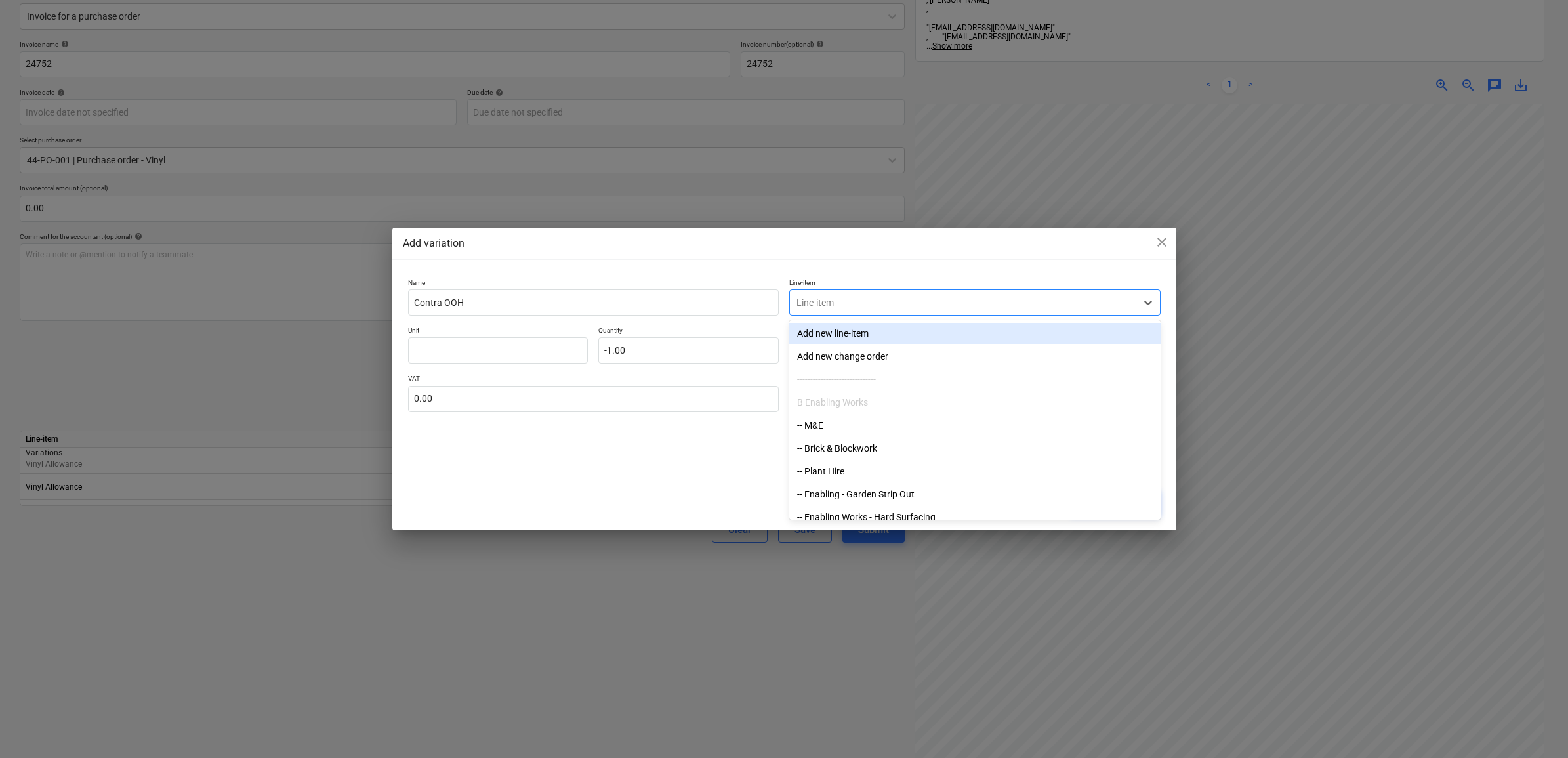
click at [986, 299] on div at bounding box center [963, 302] width 333 height 13
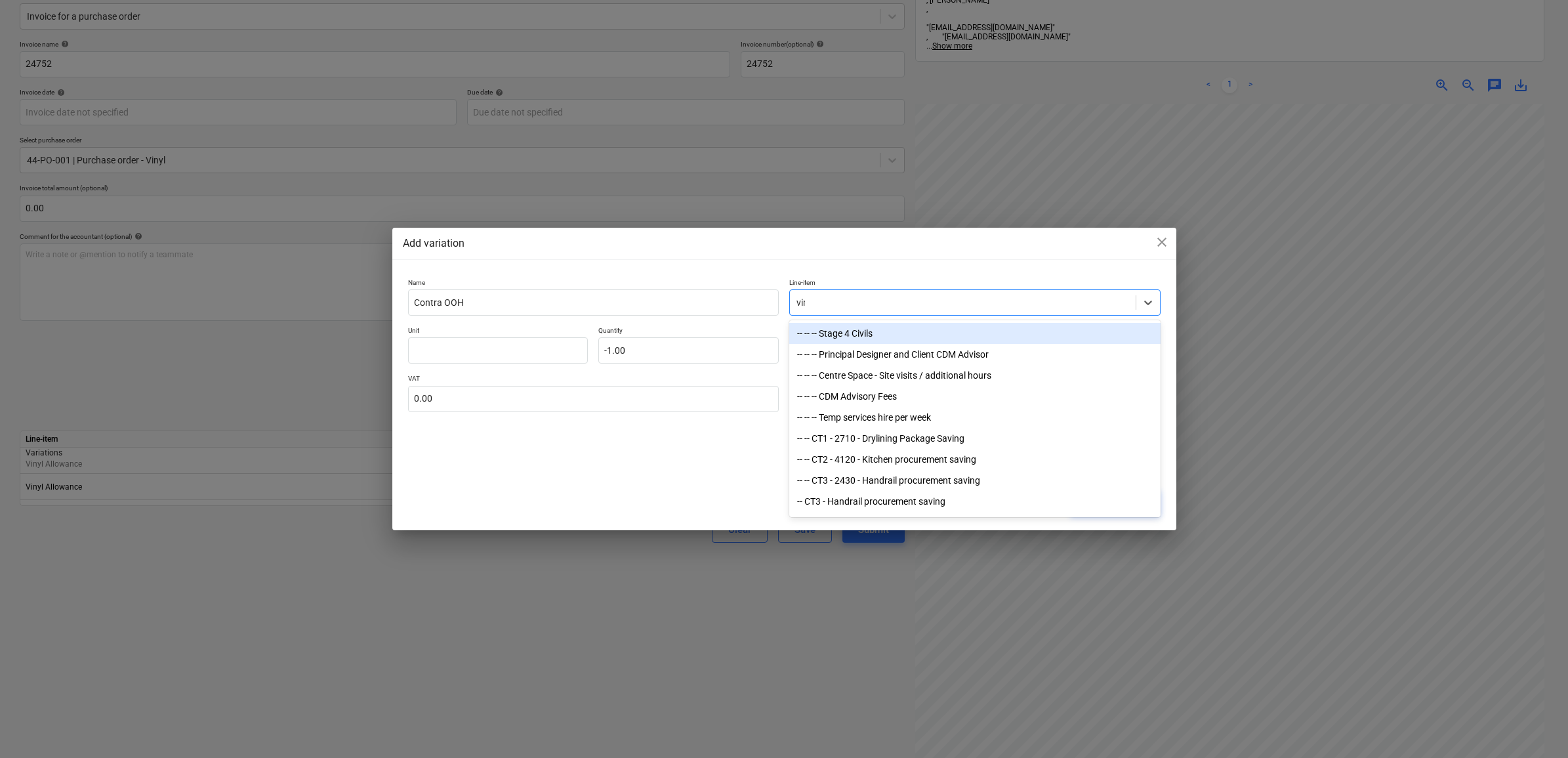
type input "viny"
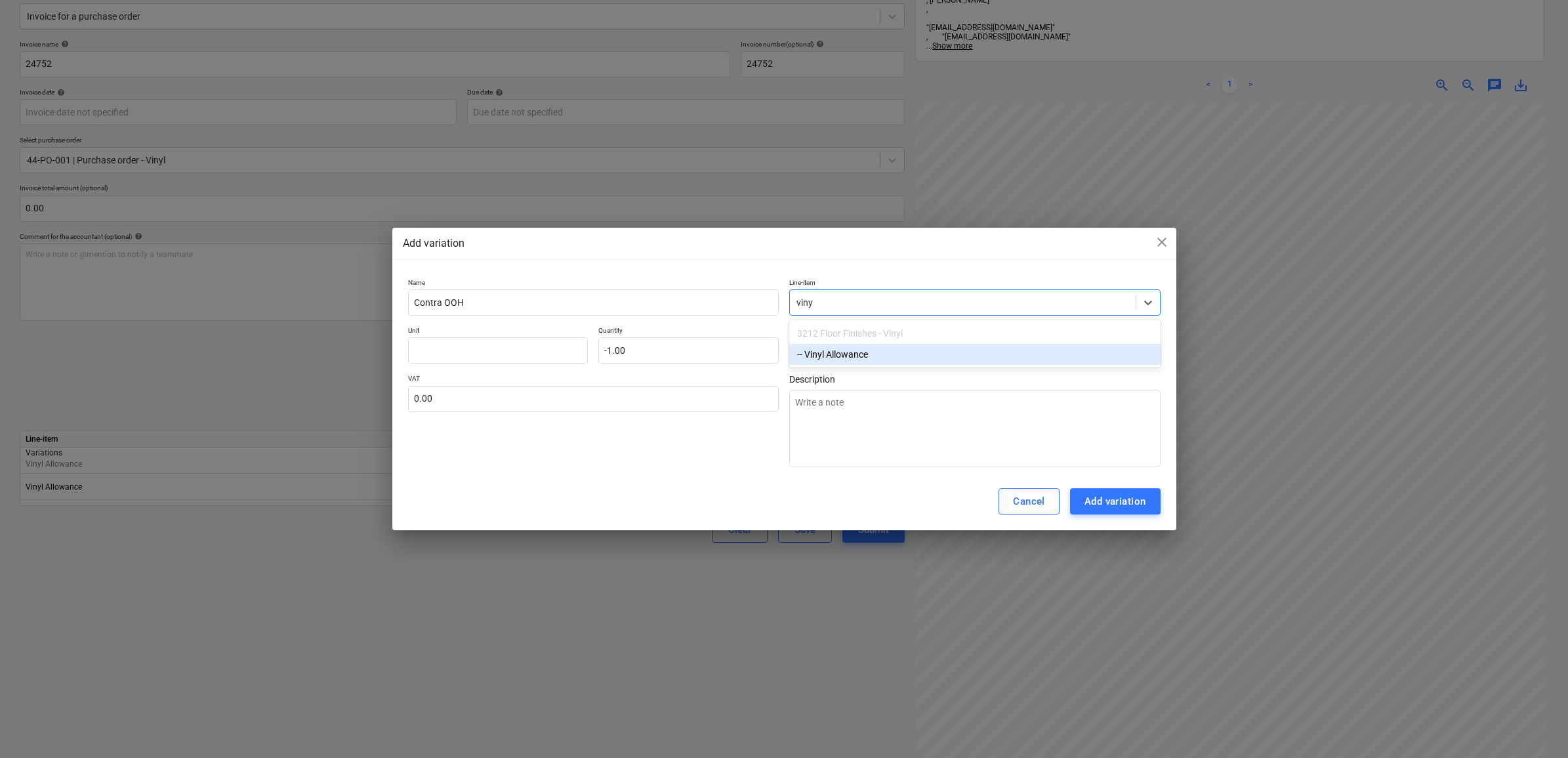
click at [986, 352] on div "-- Vinyl Allowance" at bounding box center [975, 354] width 371 height 21
type textarea "x"
click at [880, 509] on div "Cancel Add variation" at bounding box center [784, 501] width 784 height 57
click at [1076, 502] on button "Add variation" at bounding box center [1116, 502] width 91 height 27
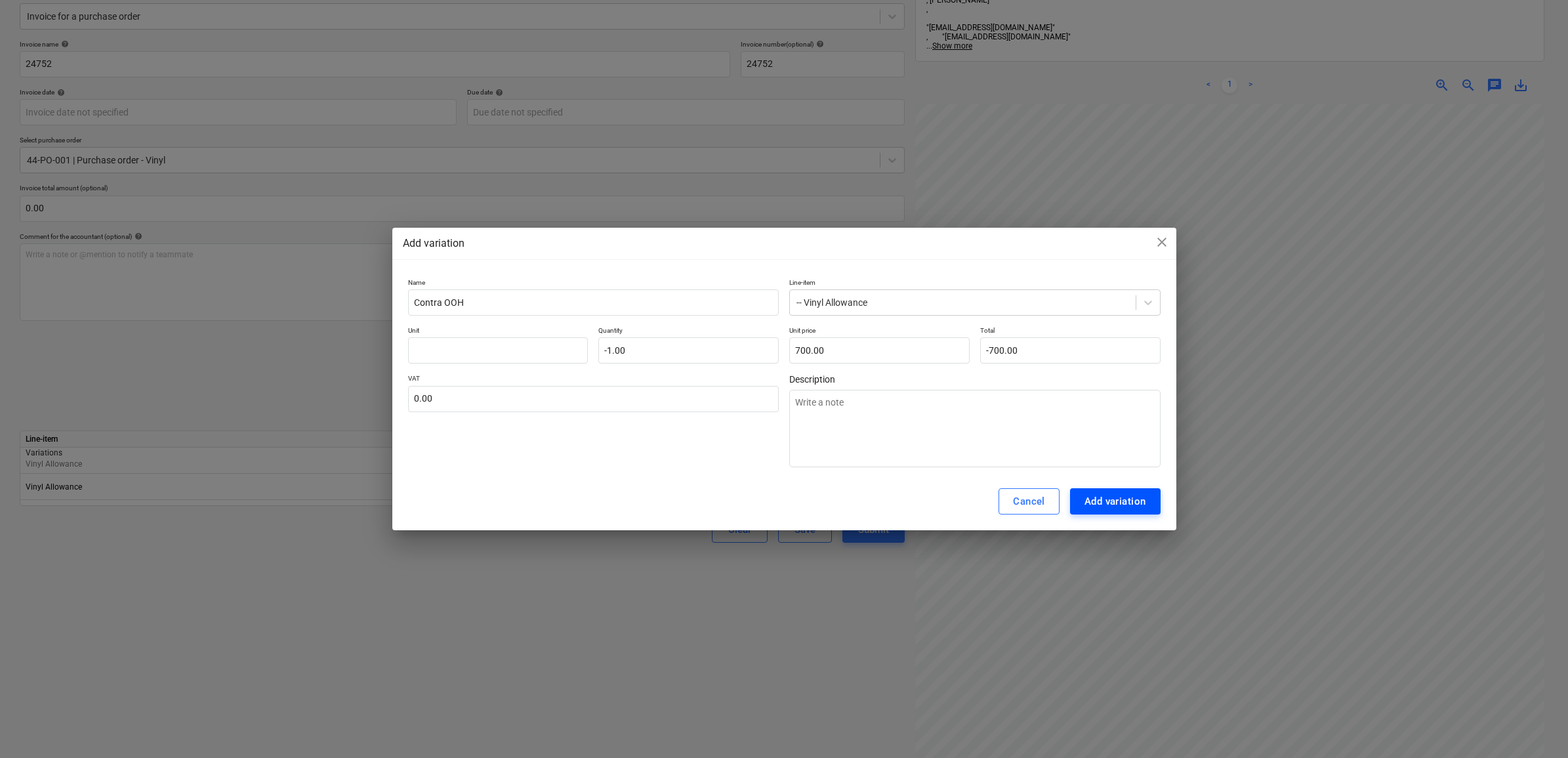
click at [1112, 494] on div "Add variation" at bounding box center [1116, 501] width 62 height 17
click at [640, 446] on div "VAT 0.00" at bounding box center [594, 420] width 371 height 93
click at [533, 353] on input "text" at bounding box center [498, 351] width 180 height 27
type input "i"
type textarea "x"
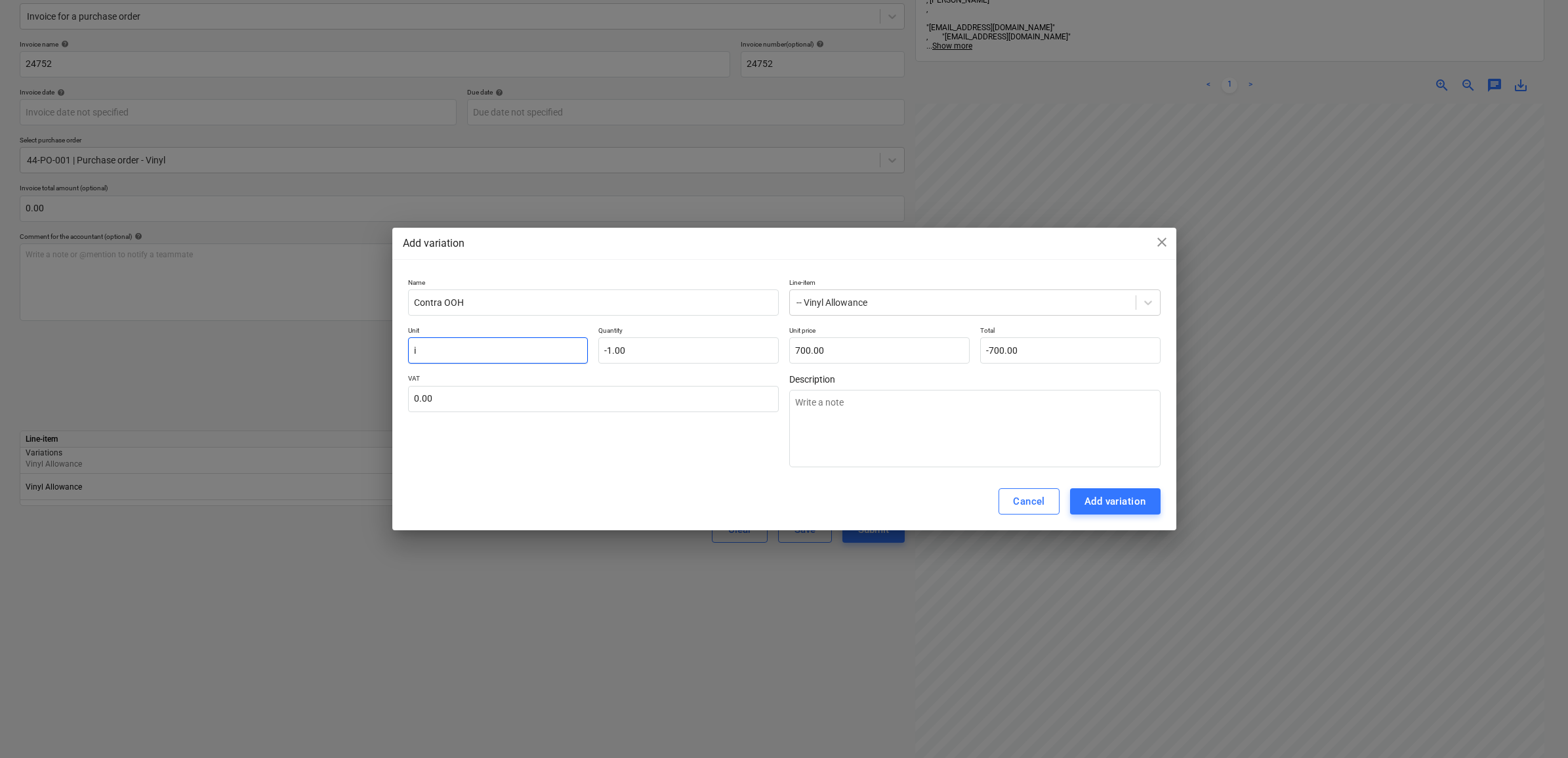
type input "it"
type textarea "x"
type input "ite"
type textarea "x"
type input "item"
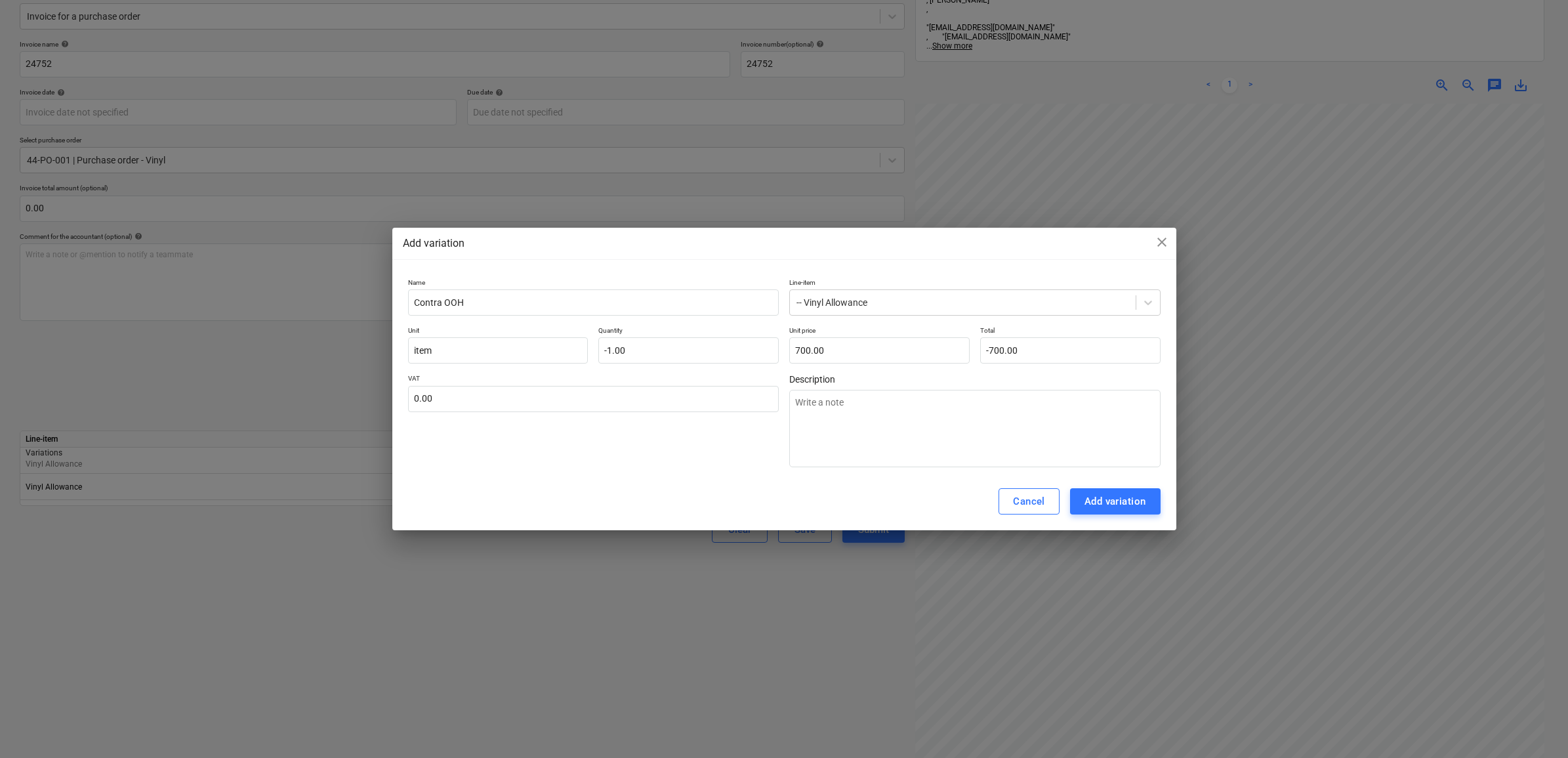
click at [661, 488] on div "Cancel Add variation" at bounding box center [784, 501] width 784 height 57
click at [1096, 499] on div "Add variation" at bounding box center [1116, 501] width 62 height 17
type textarea "x"
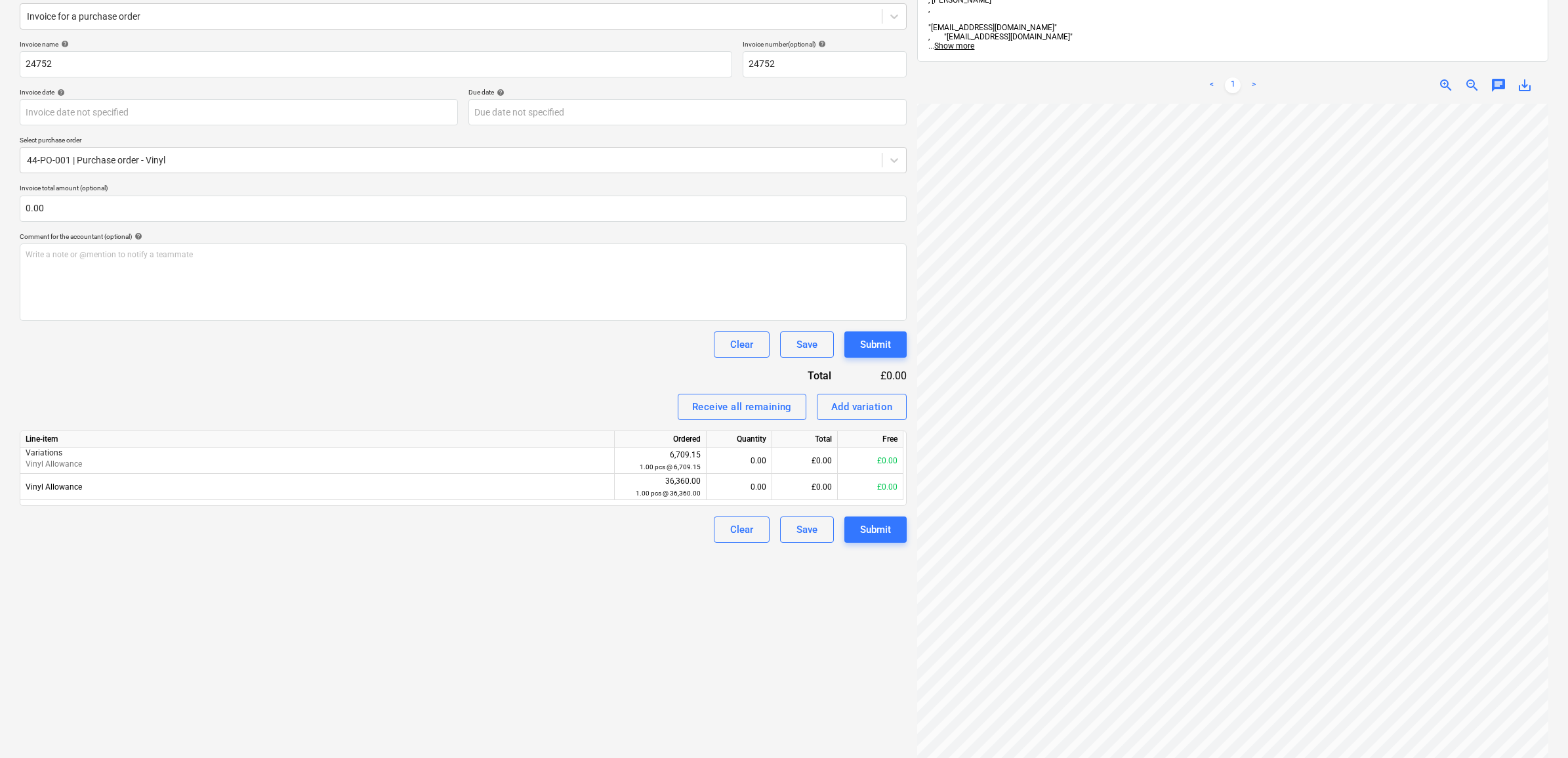
scroll to position [254, 59]
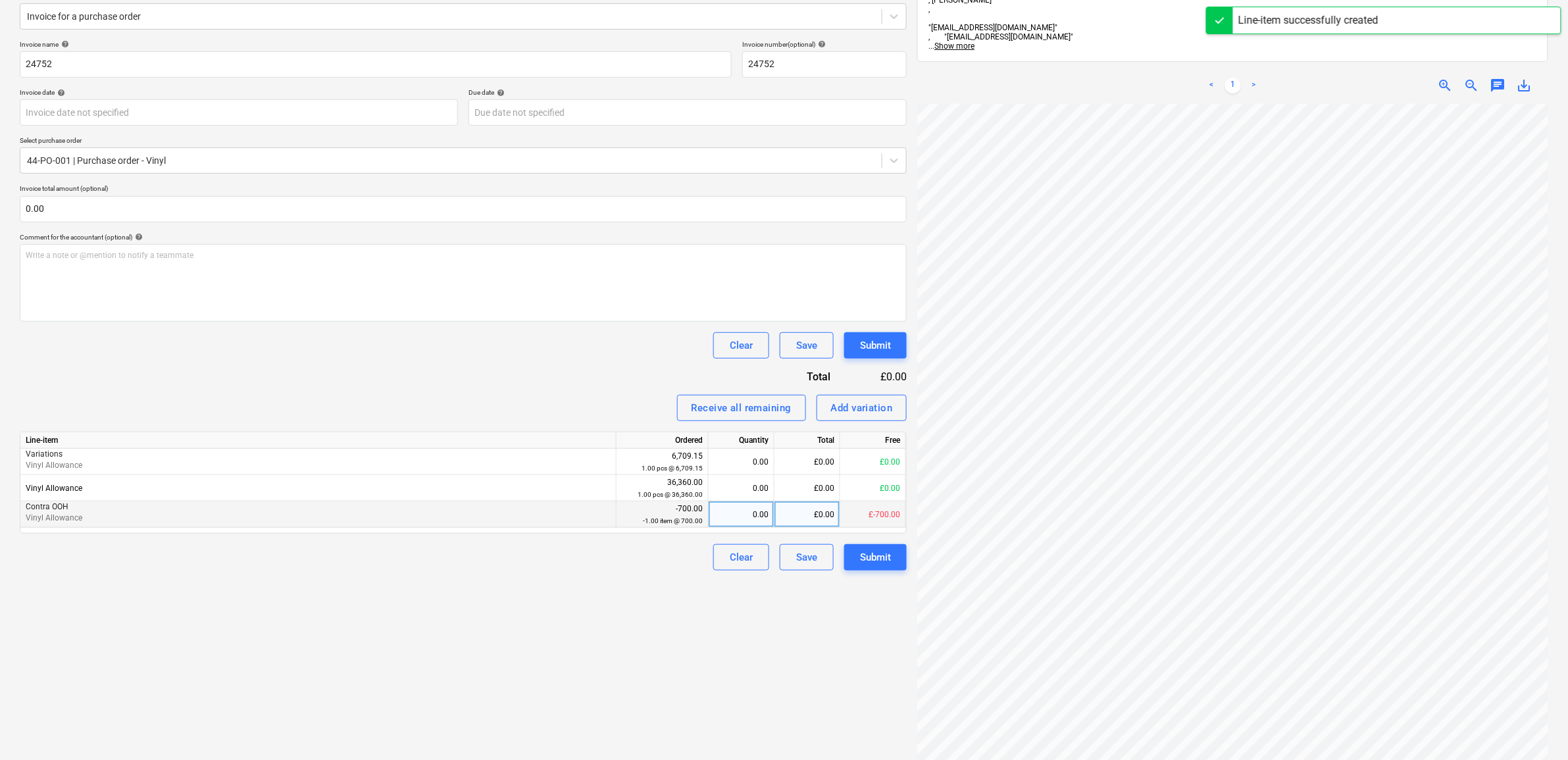
click at [821, 512] on div "£0.00" at bounding box center [807, 515] width 66 height 27
type input "700"
click at [732, 507] on div "-1.00" at bounding box center [741, 515] width 55 height 27
click at [652, 632] on div "Create new document Select company [PERSON_NAME] Flooring LTD Add new company S…" at bounding box center [462, 367] width 897 height 931
click at [875, 558] on div "Submit" at bounding box center [875, 557] width 31 height 17
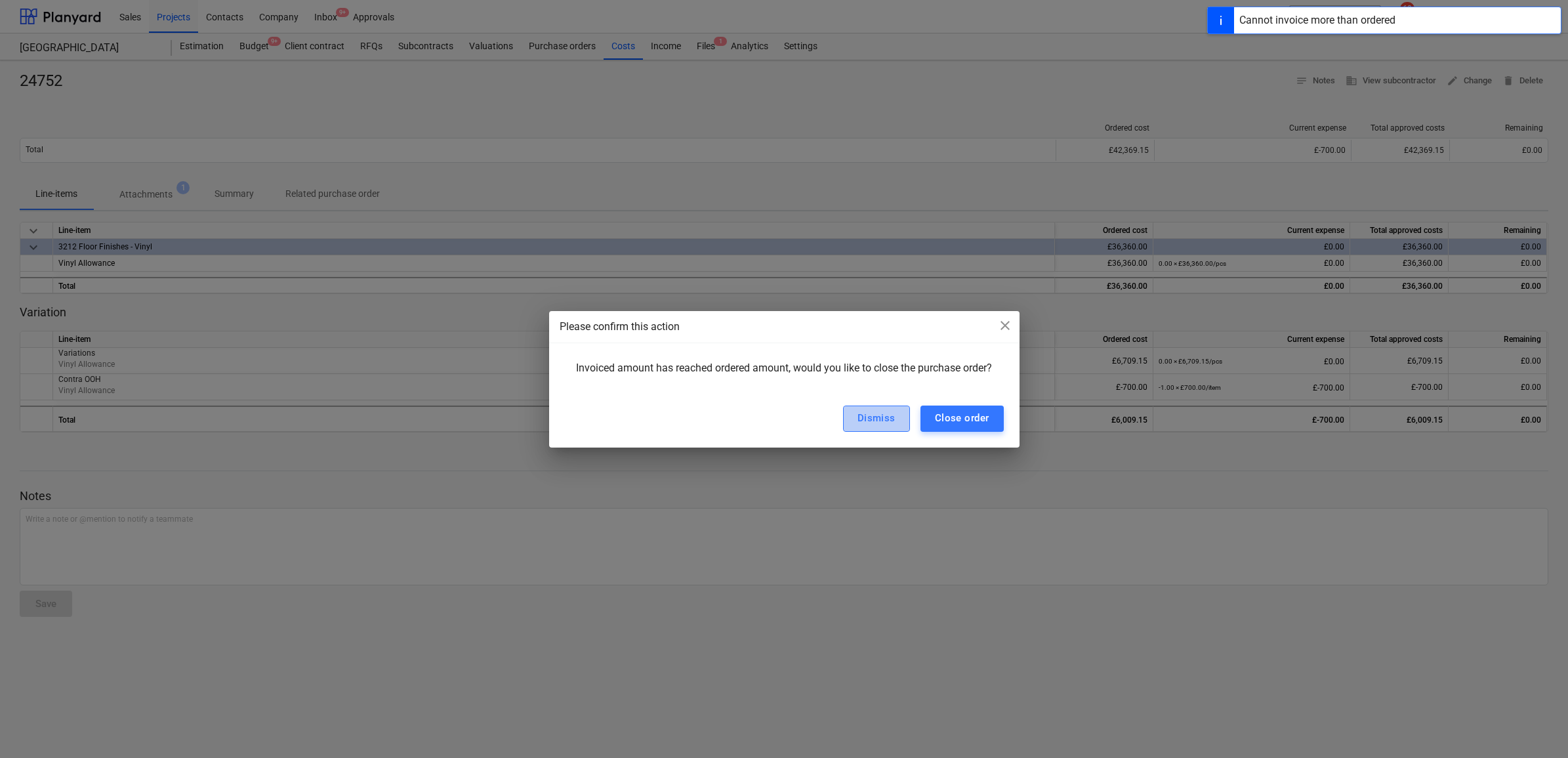
click at [864, 421] on div "Dismiss" at bounding box center [876, 418] width 38 height 17
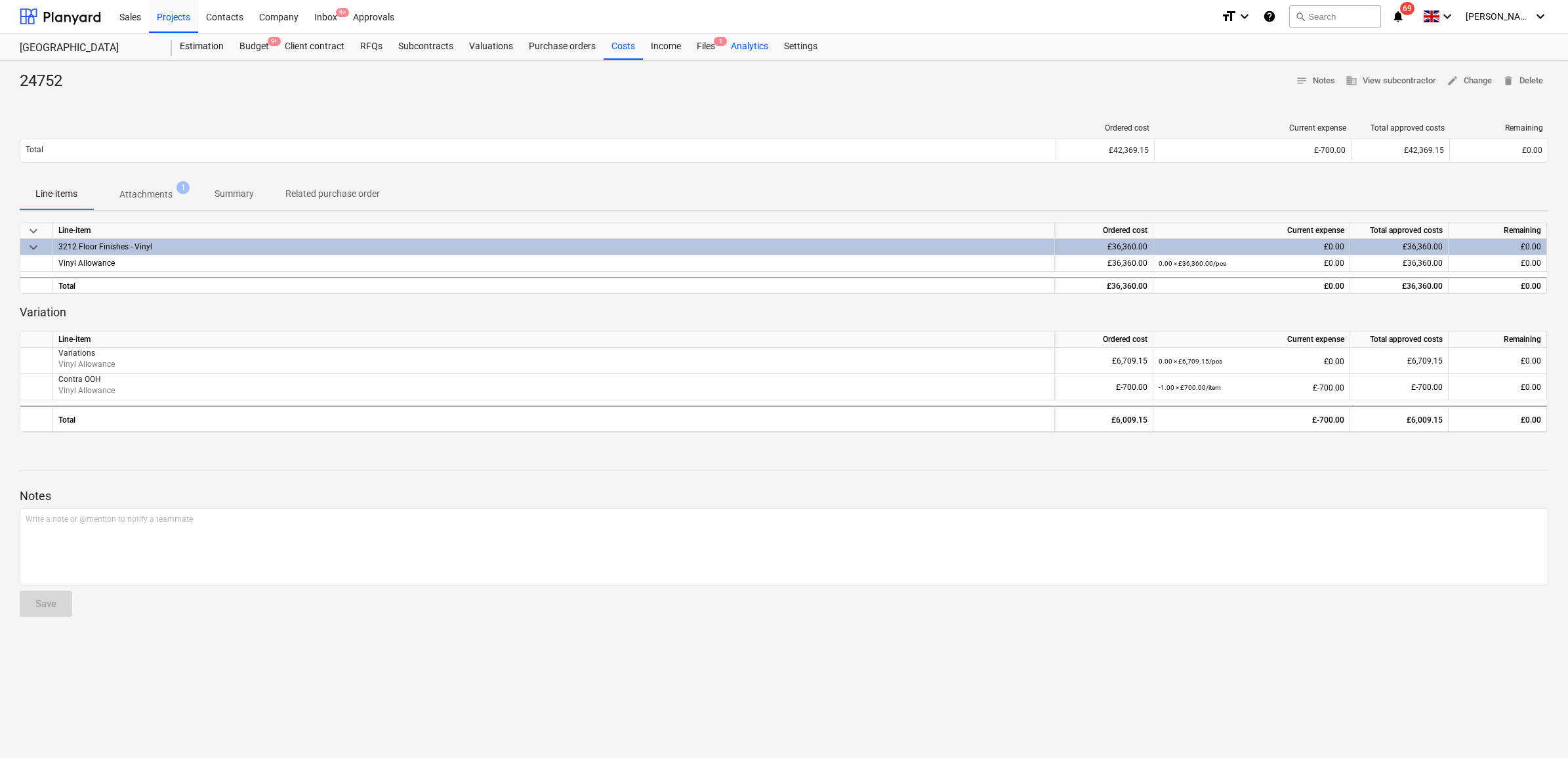
drag, startPoint x: 707, startPoint y: 42, endPoint x: 722, endPoint y: 47, distance: 15.8
click at [707, 42] on div "Files 1" at bounding box center [706, 47] width 34 height 27
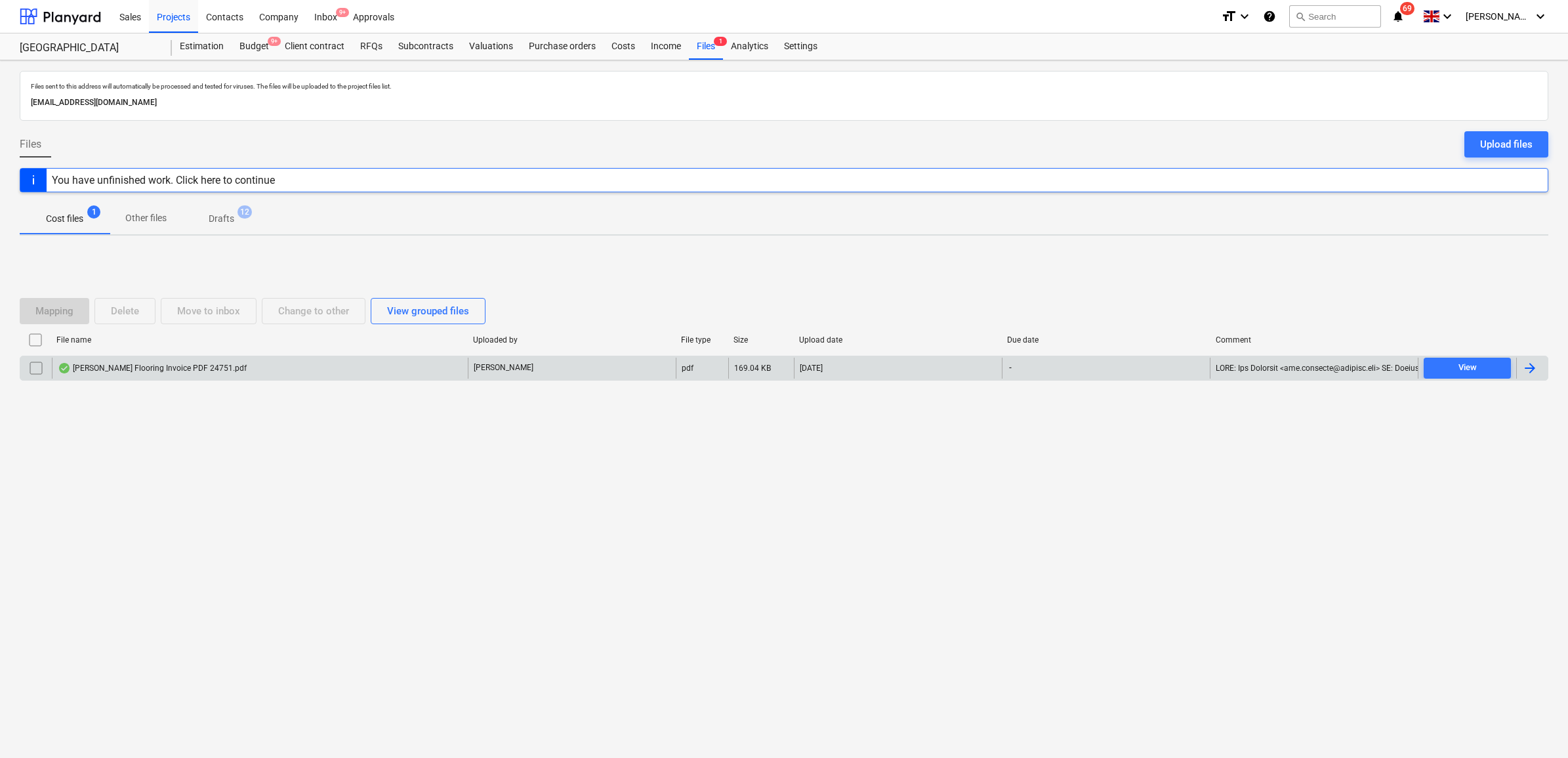
click at [1535, 364] on div at bounding box center [1530, 368] width 16 height 16
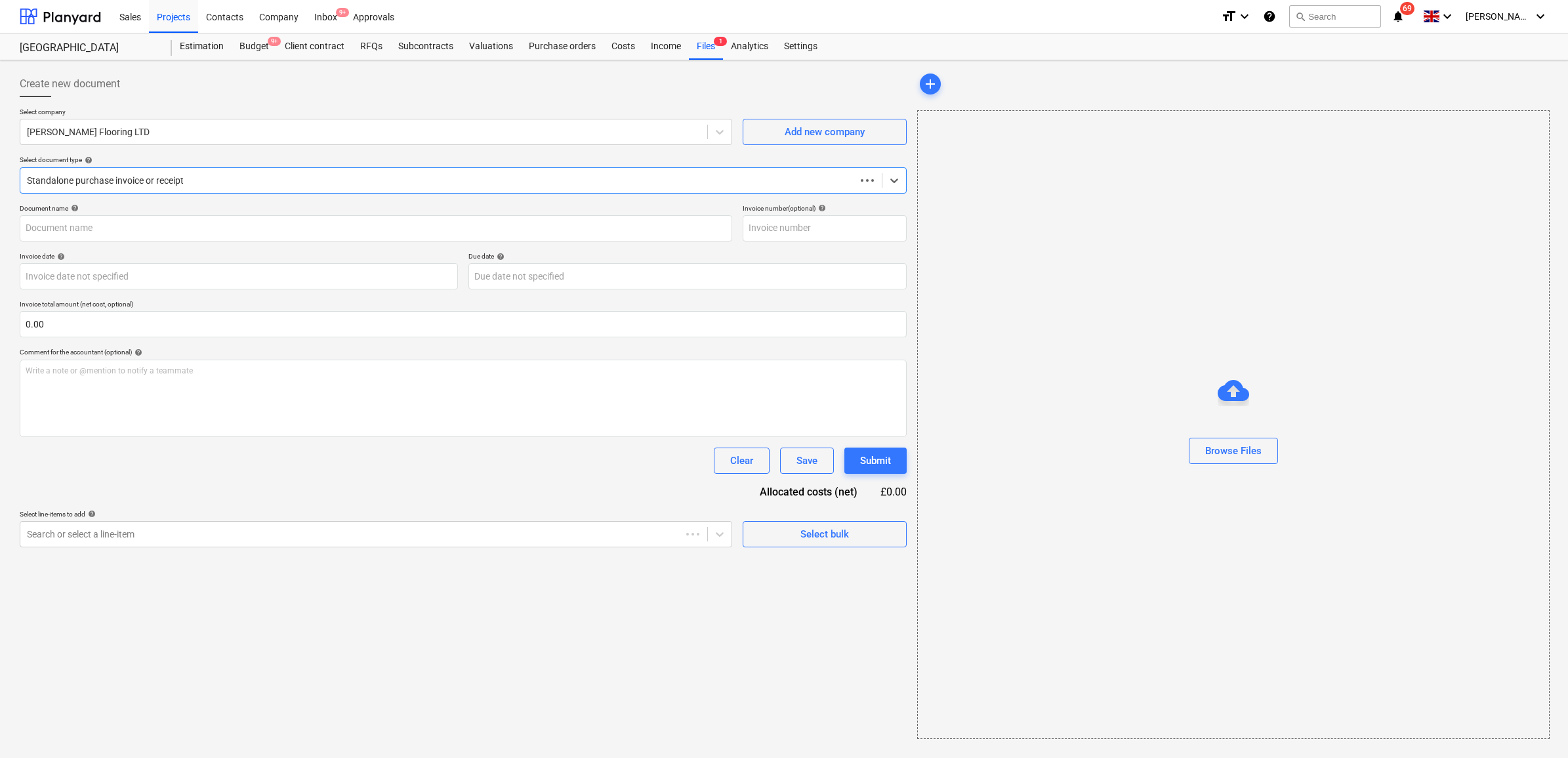
type input "24751"
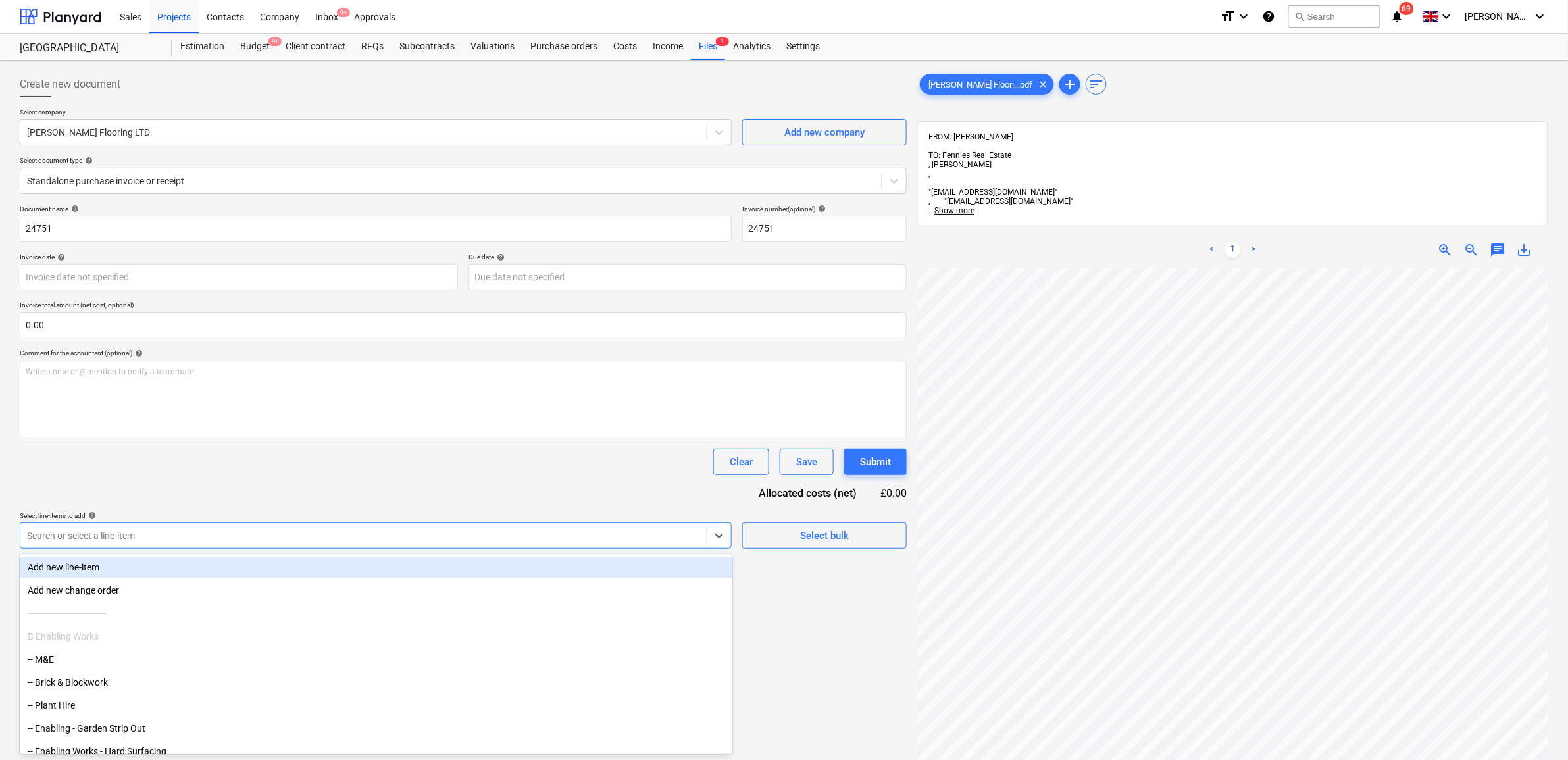
click at [395, 538] on div at bounding box center [363, 535] width 673 height 13
click at [207, 182] on div at bounding box center [451, 181] width 849 height 13
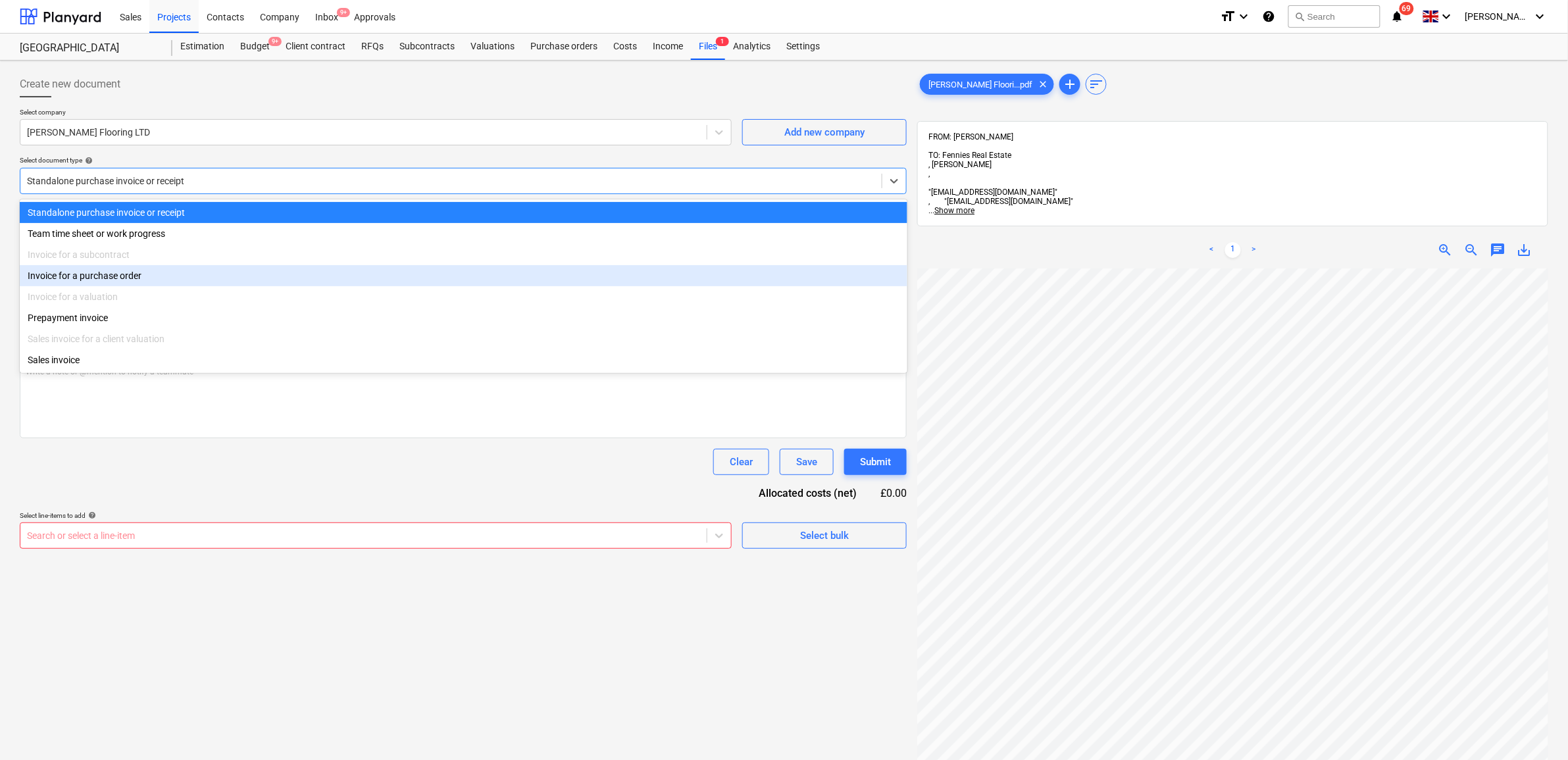
click at [159, 274] on div "Invoice for a purchase order" at bounding box center [463, 275] width 888 height 21
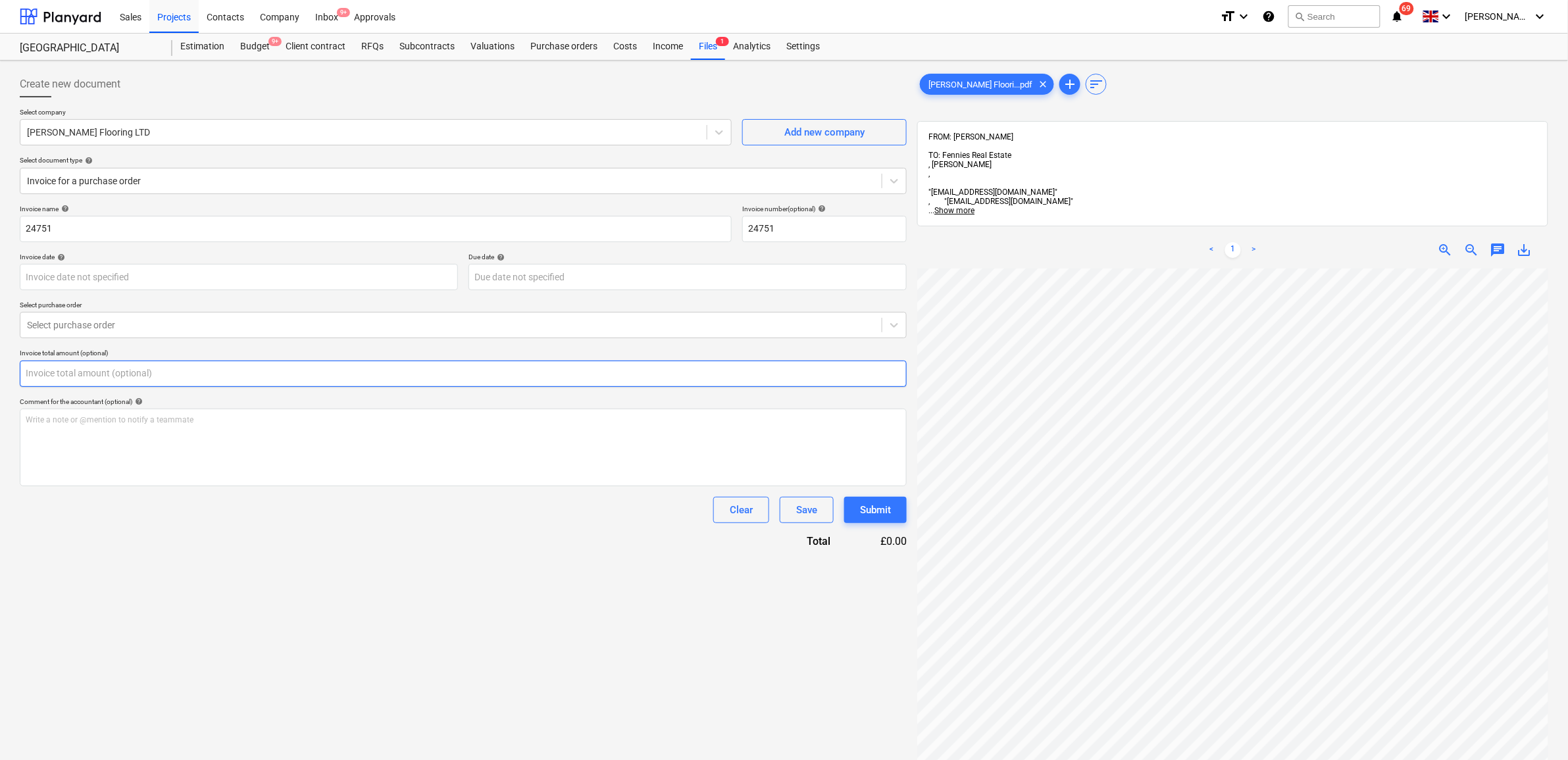
click at [196, 385] on input "text" at bounding box center [462, 374] width 887 height 27
type input "0.00"
click at [206, 328] on div at bounding box center [451, 325] width 849 height 13
click at [182, 380] on div "44-PO-002 | Purchase order - Resin" at bounding box center [463, 378] width 888 height 21
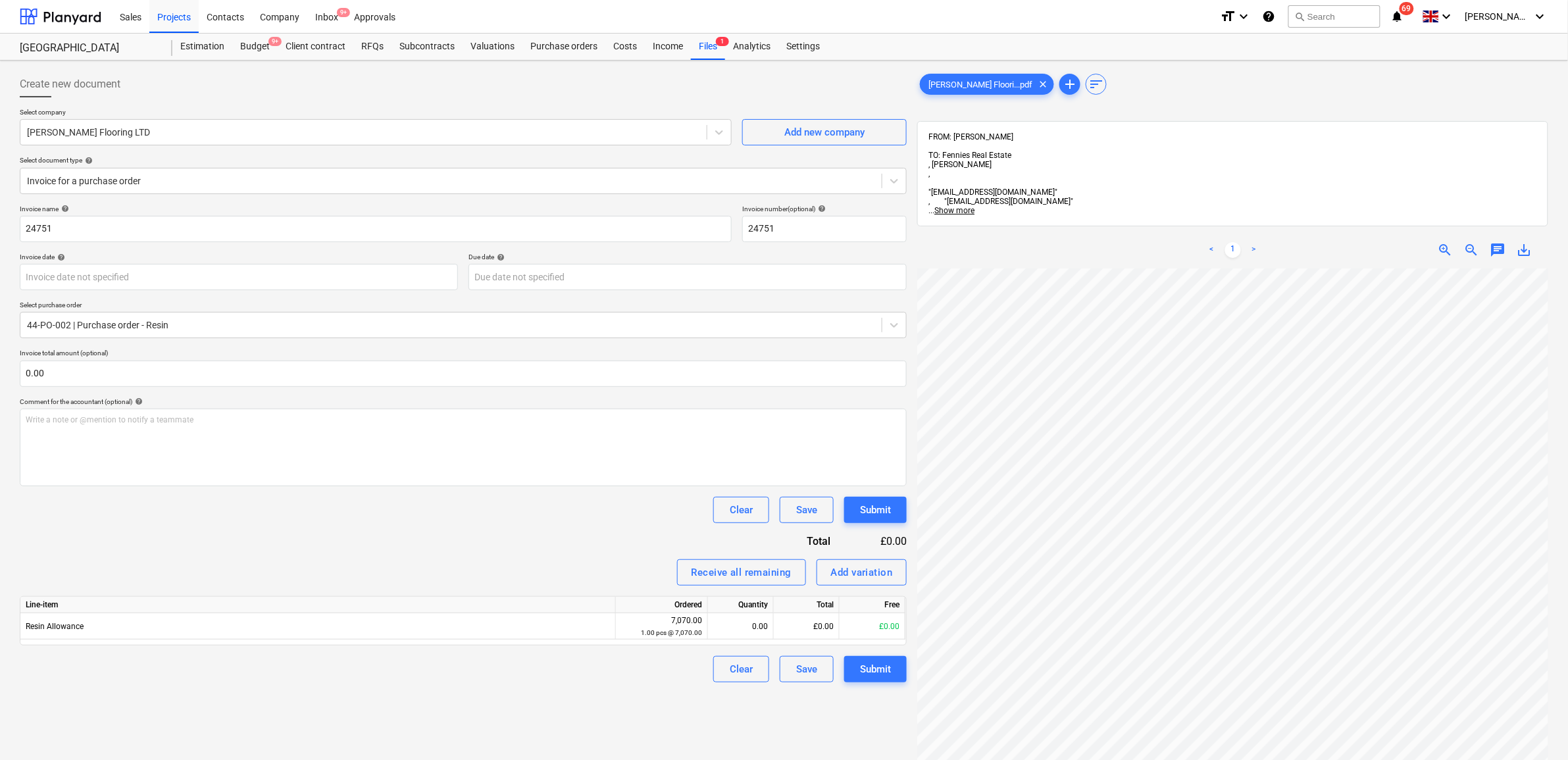
click at [602, 566] on div "Receive all remaining Add variation" at bounding box center [462, 572] width 887 height 27
click at [884, 568] on div "Add variation" at bounding box center [862, 572] width 62 height 17
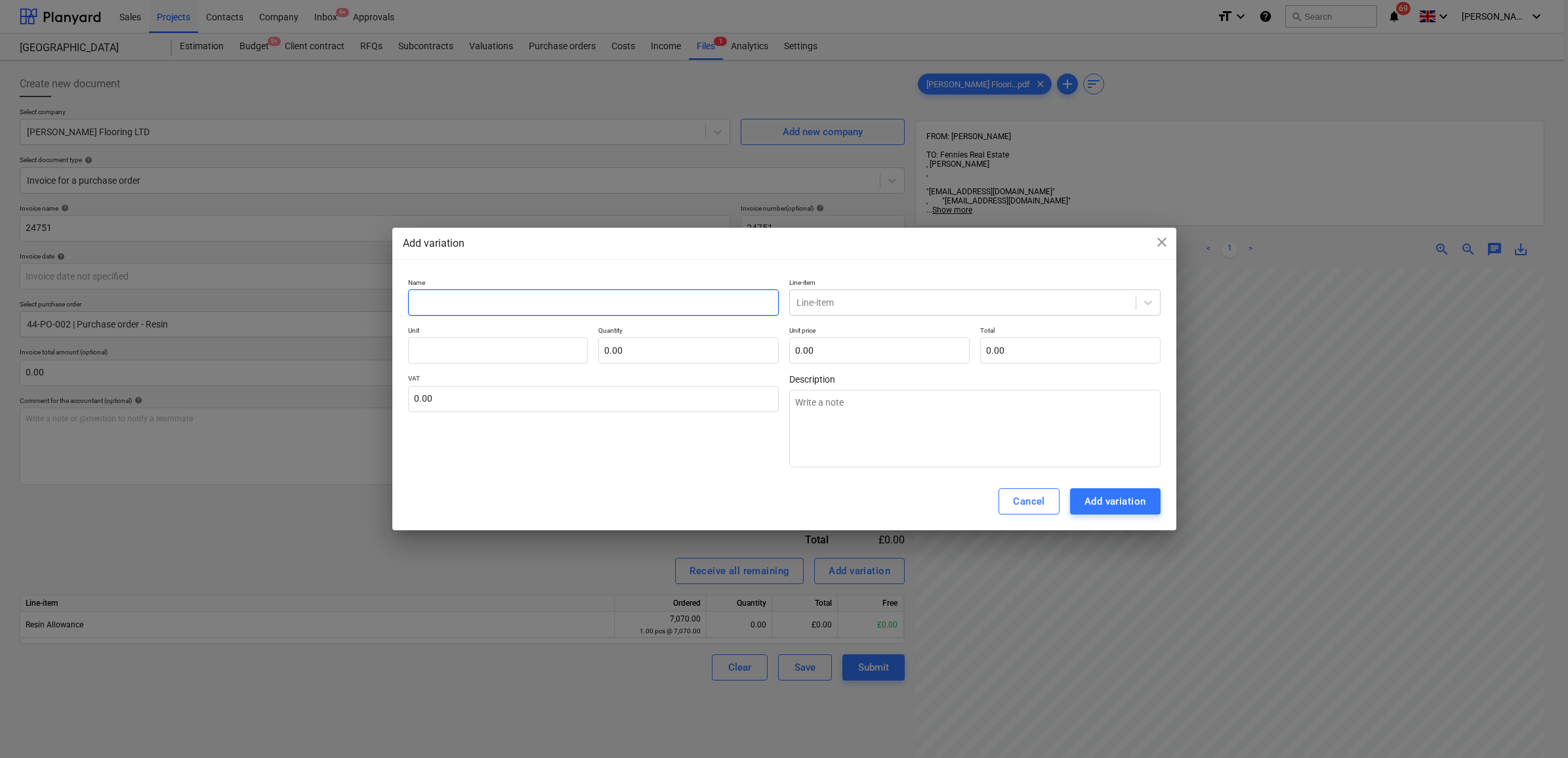
click at [676, 313] on input "text" at bounding box center [594, 303] width 371 height 27
type textarea "x"
type input "R"
type textarea "x"
type input "Re"
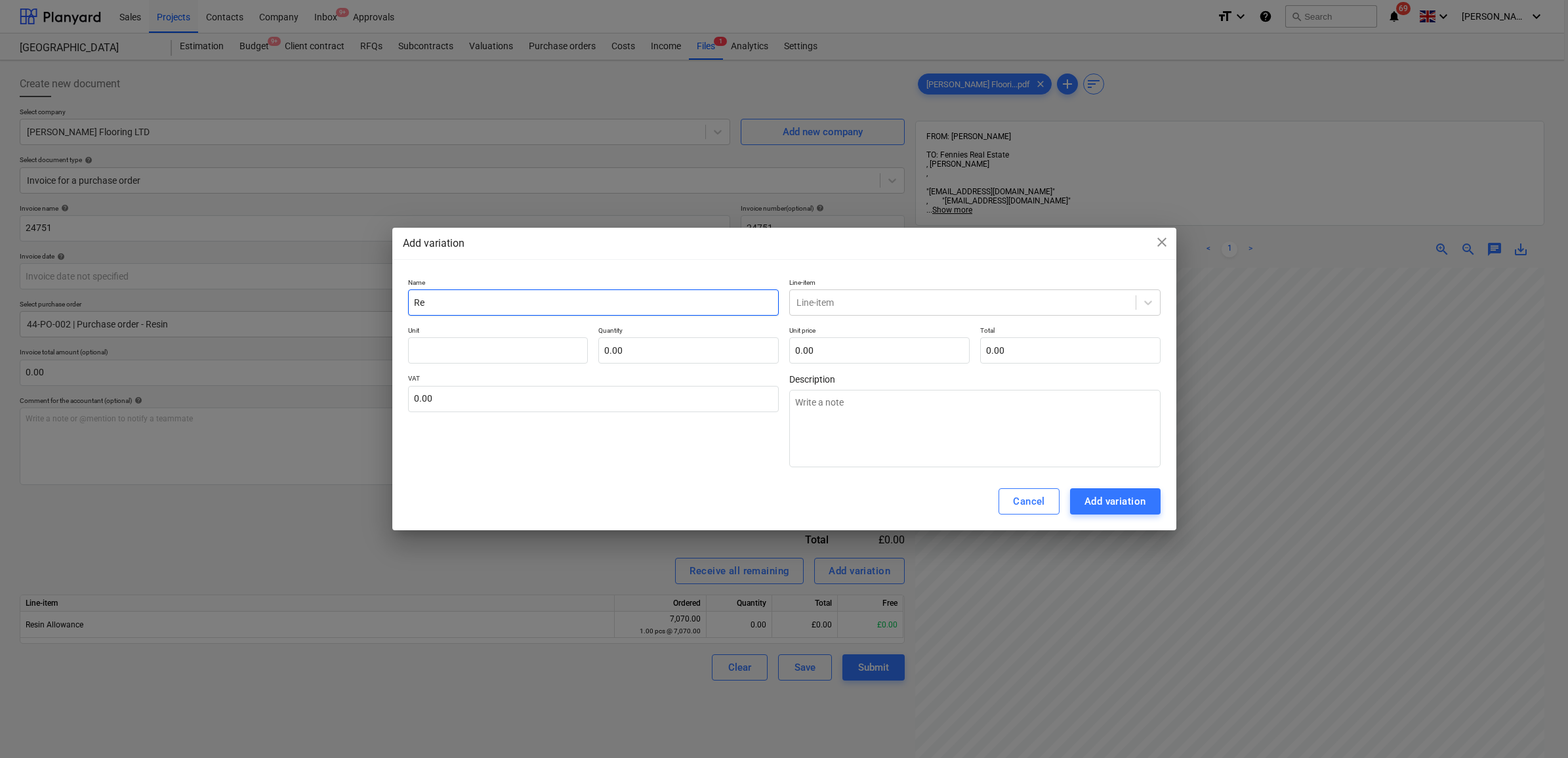
type textarea "x"
type input "Res"
type textarea "x"
type input "Resi"
type textarea "x"
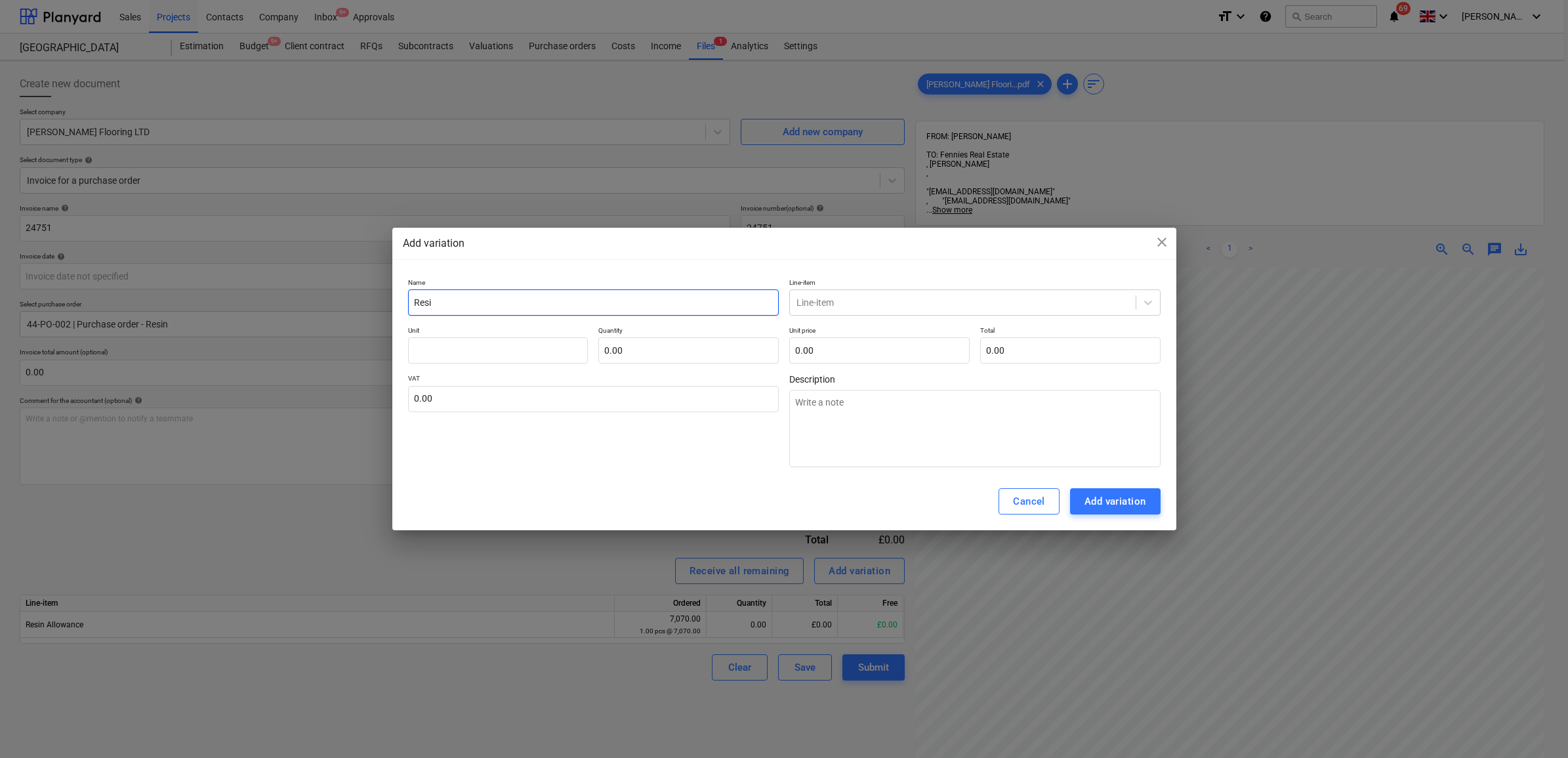
type input "Resin"
type textarea "x"
type input "Resin"
type textarea "x"
type input "Resin c"
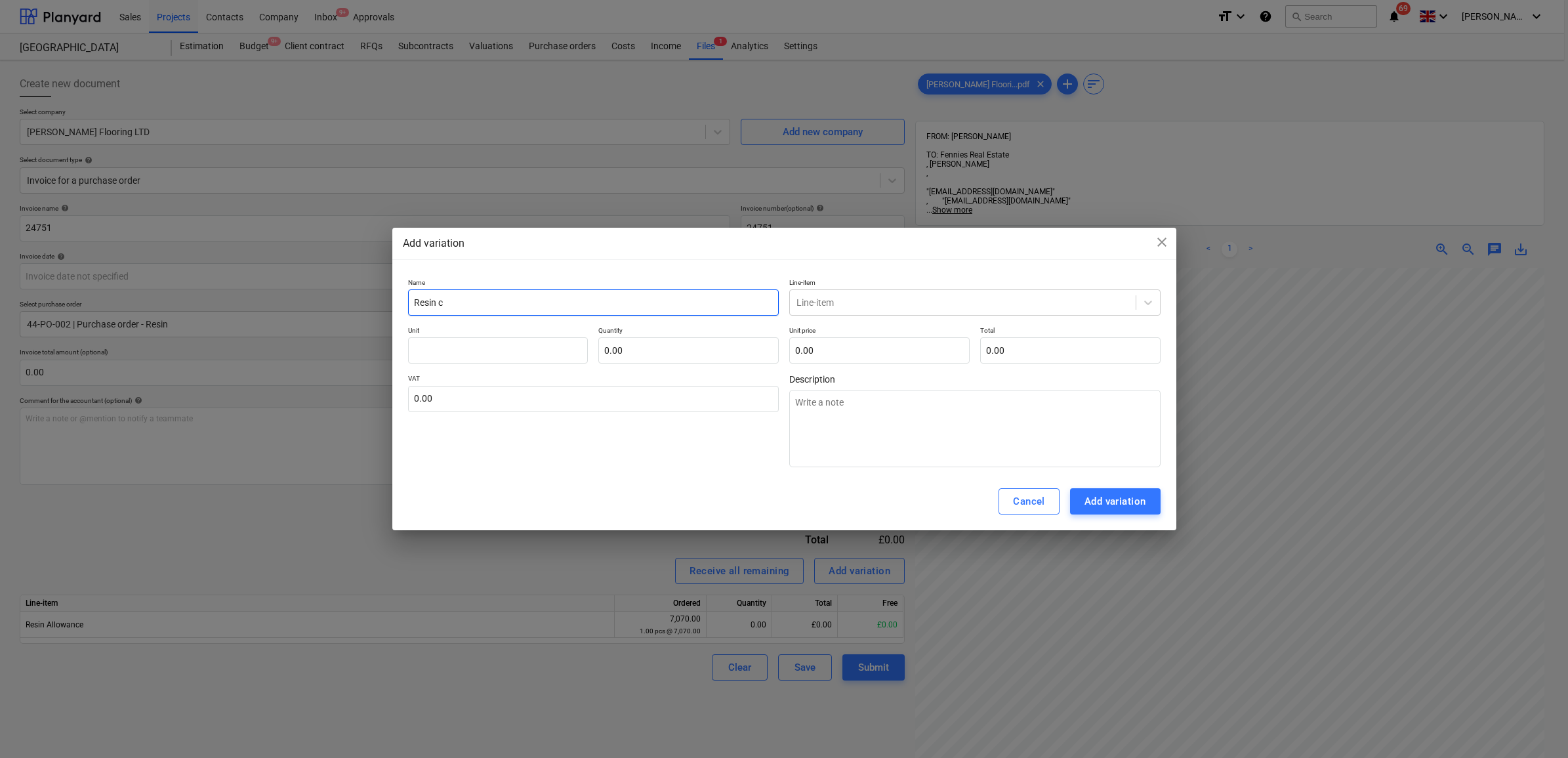
type textarea "x"
type input "Resin co"
type textarea "x"
type input "Resin con"
type textarea "x"
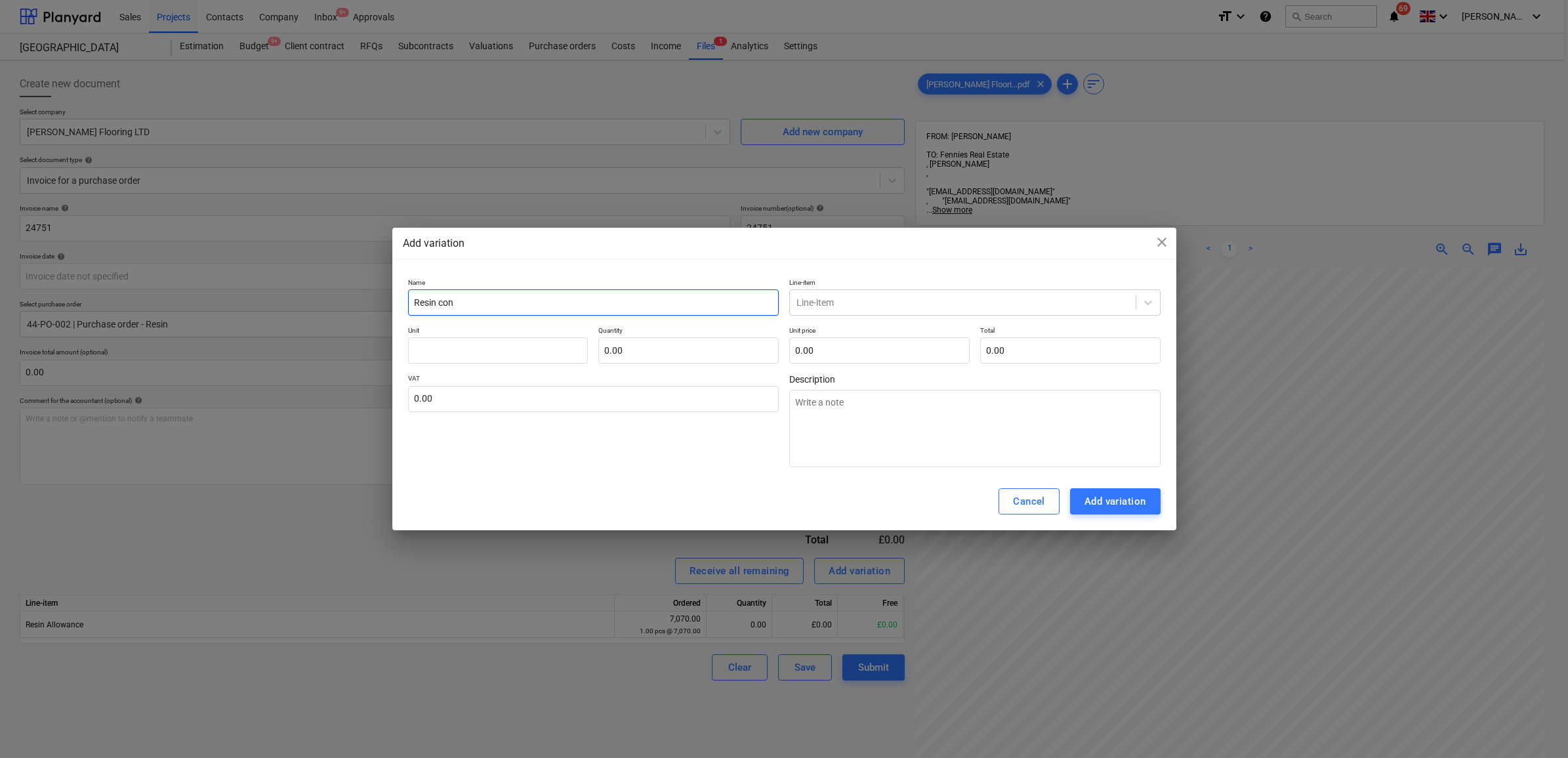
type input "Resin cont"
type textarea "x"
type input "Resin contr"
type textarea "x"
type input "Resin contra"
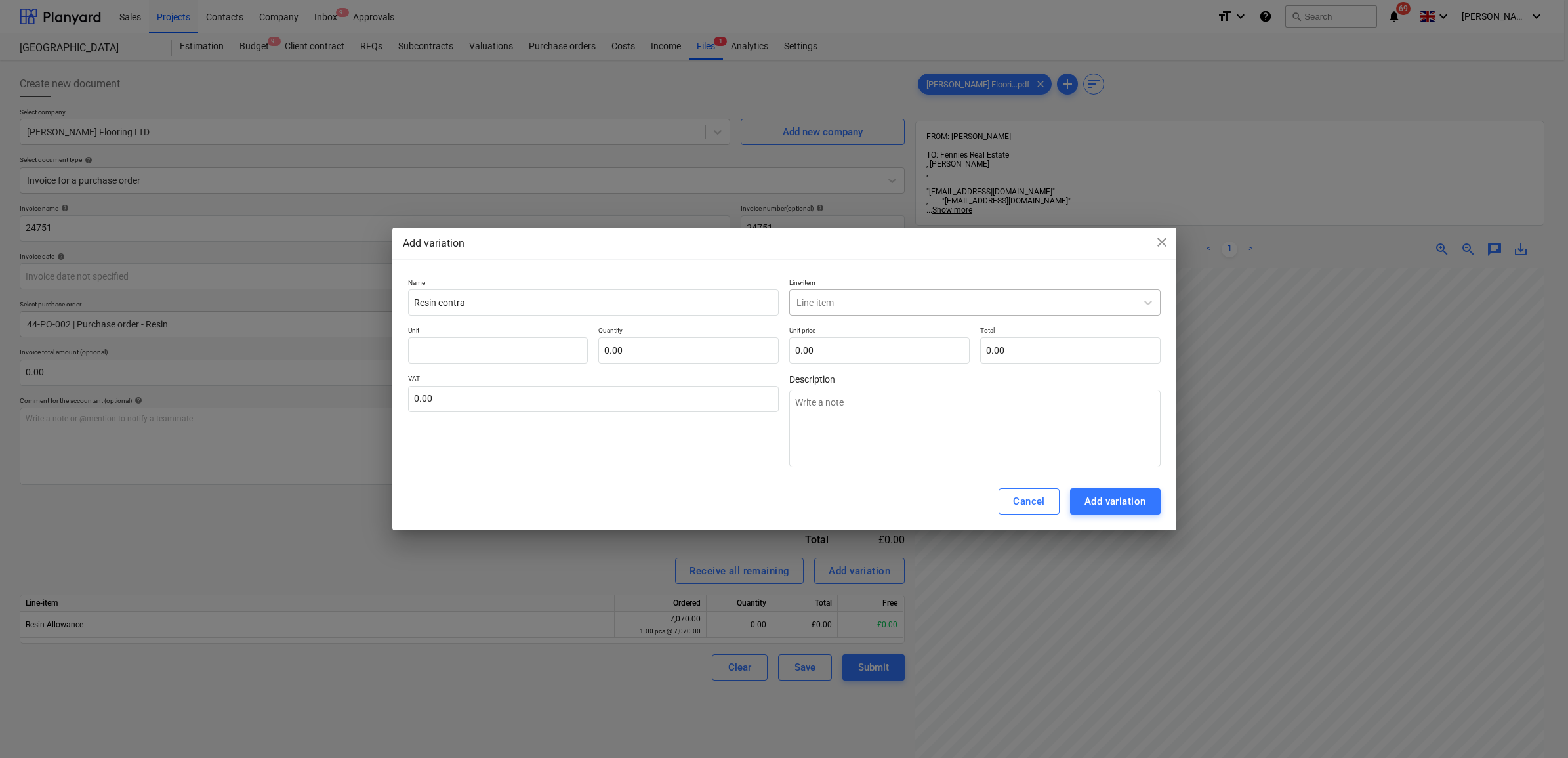
click at [874, 303] on div at bounding box center [963, 302] width 333 height 13
type input "resi"
drag, startPoint x: 869, startPoint y: 351, endPoint x: 840, endPoint y: 385, distance: 44.7
click at [869, 352] on div "-- Resin Allowance" at bounding box center [975, 354] width 371 height 21
type textarea "x"
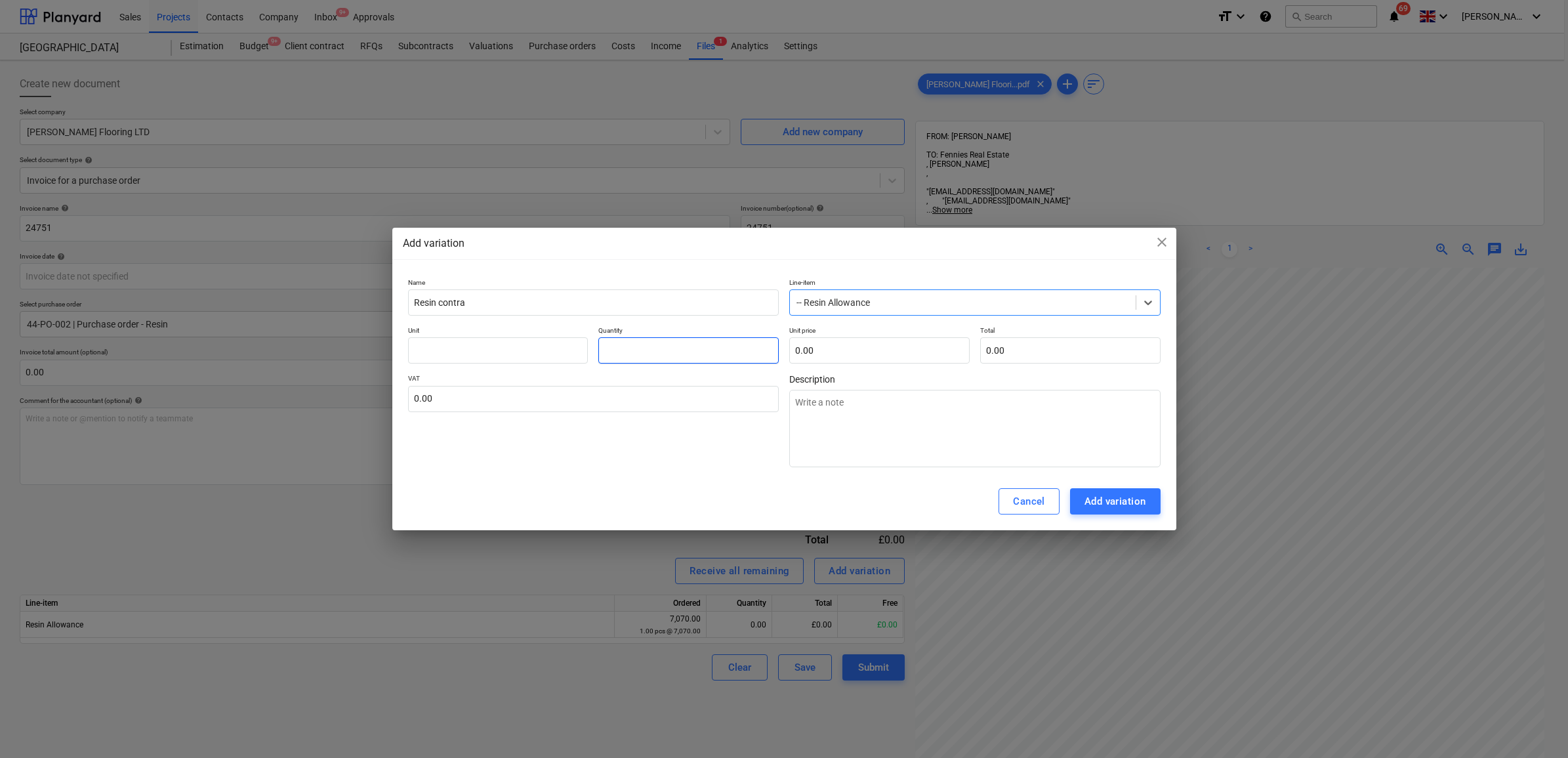
click at [746, 350] on input "text" at bounding box center [688, 351] width 180 height 27
type textarea "x"
type input "-"
type textarea "x"
click at [846, 351] on input "text" at bounding box center [880, 351] width 180 height 27
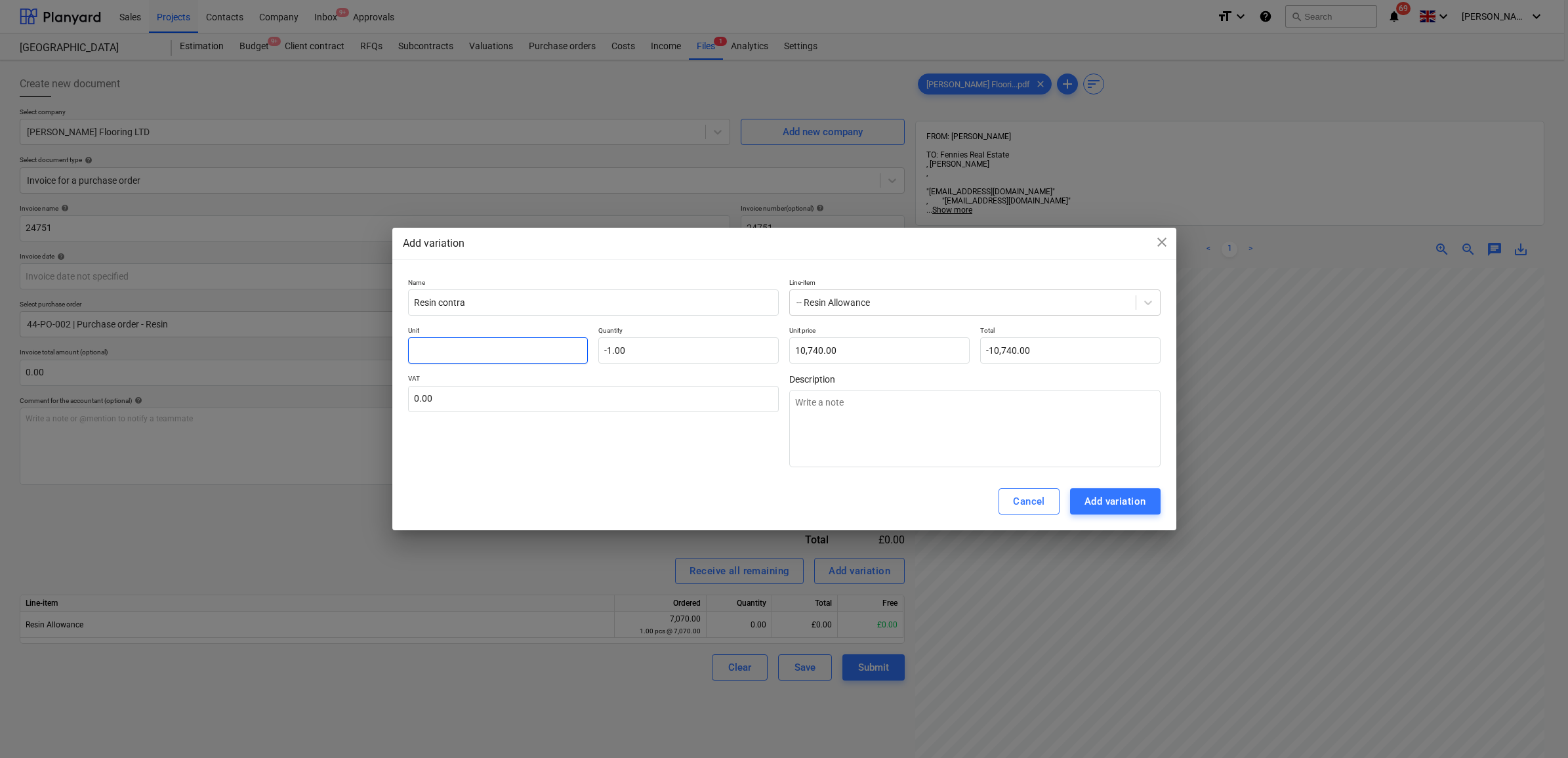
click at [545, 345] on input "text" at bounding box center [498, 351] width 180 height 27
drag, startPoint x: 608, startPoint y: 434, endPoint x: 621, endPoint y: 443, distance: 15.8
click at [608, 435] on div "VAT 0.00" at bounding box center [594, 420] width 371 height 93
click at [1119, 503] on div "Add variation" at bounding box center [1116, 501] width 62 height 17
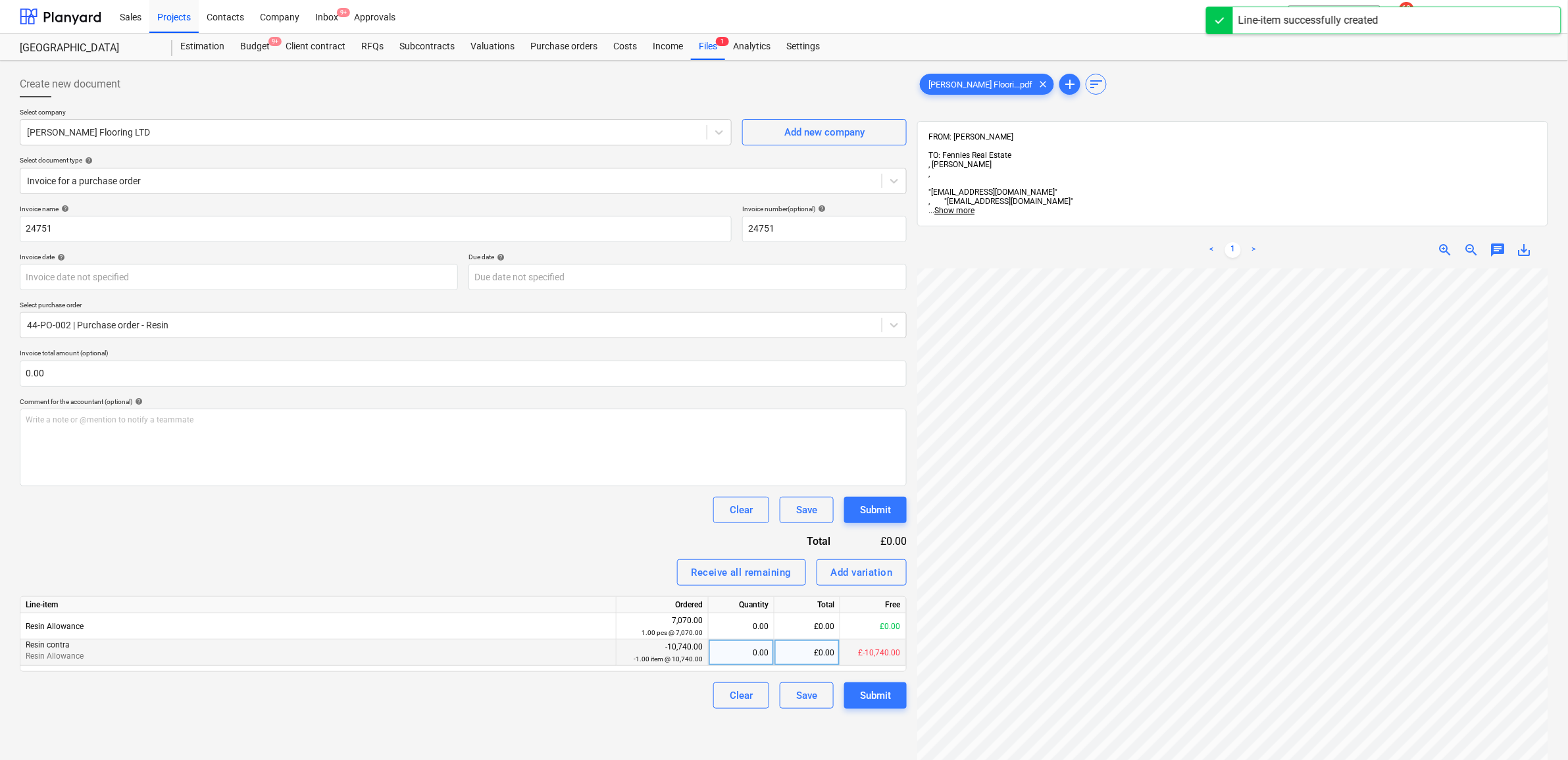
click at [829, 648] on div "£0.00" at bounding box center [807, 653] width 66 height 27
drag, startPoint x: 539, startPoint y: 523, endPoint x: 581, endPoint y: 554, distance: 52.2
click at [538, 523] on div "Clear Save Submit" at bounding box center [462, 510] width 887 height 27
click at [875, 701] on div "Submit" at bounding box center [875, 695] width 31 height 17
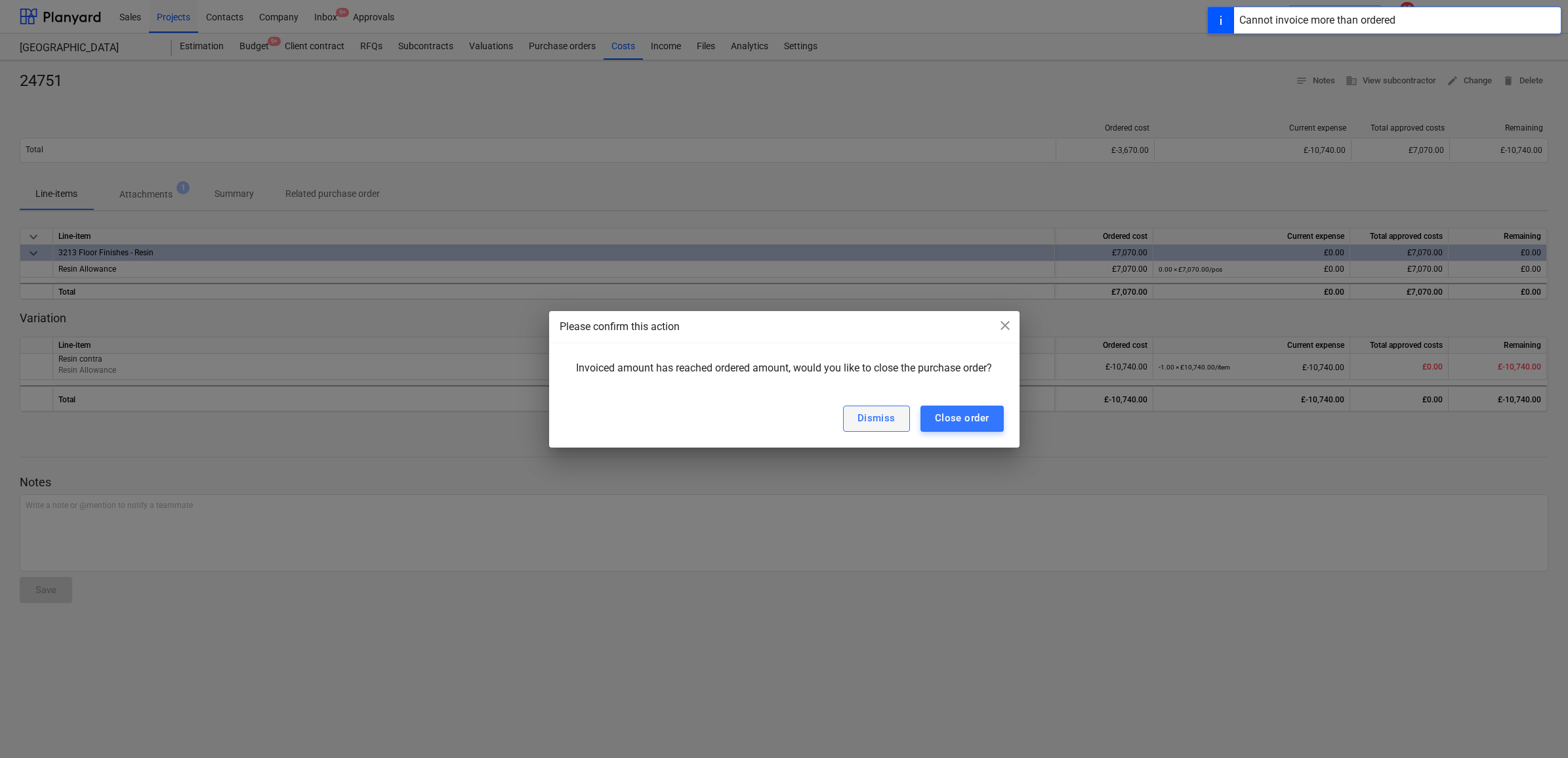
click at [876, 418] on div "Dismiss" at bounding box center [876, 418] width 38 height 17
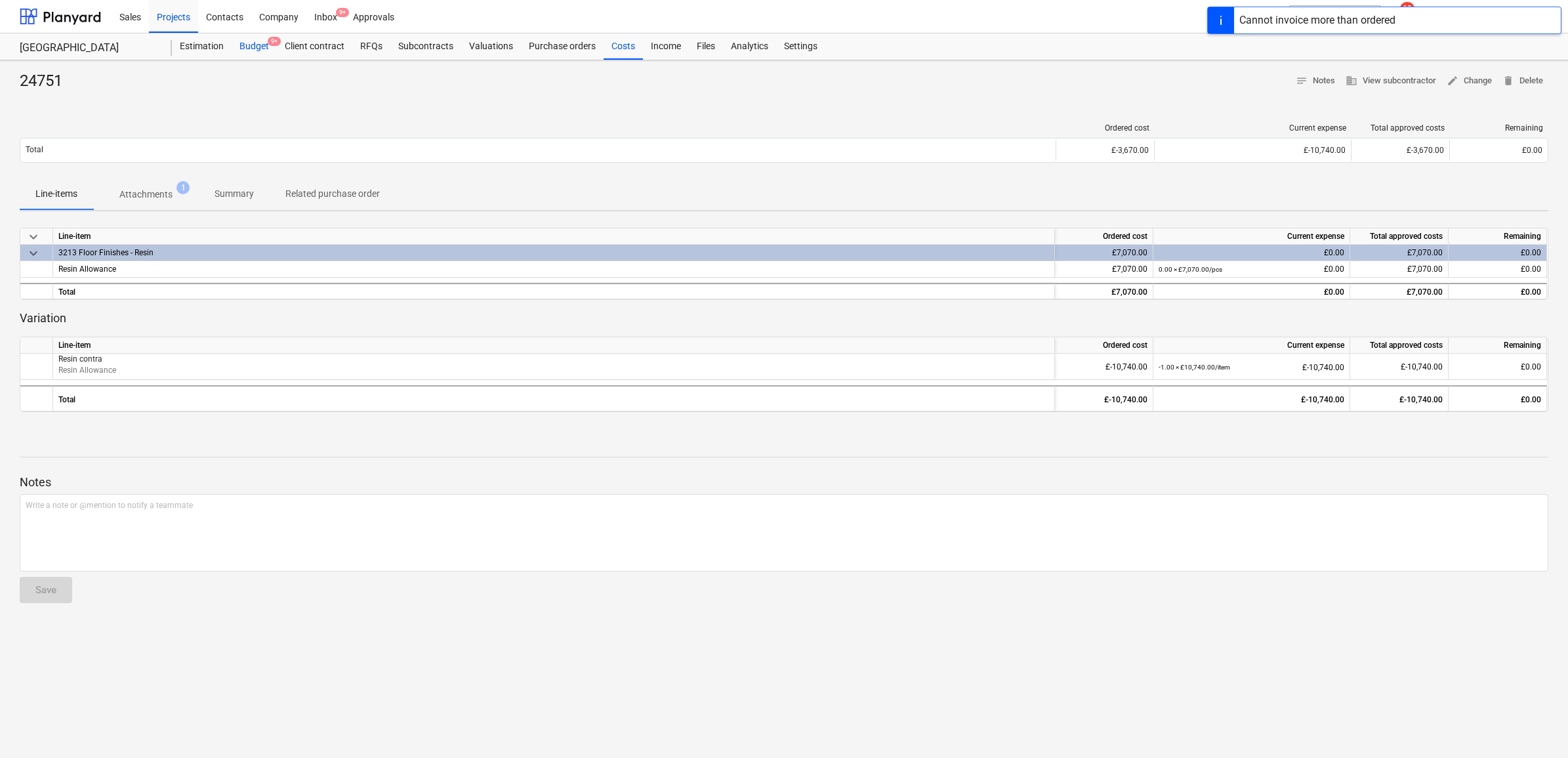
click at [257, 42] on div "Budget 9+" at bounding box center [254, 47] width 45 height 27
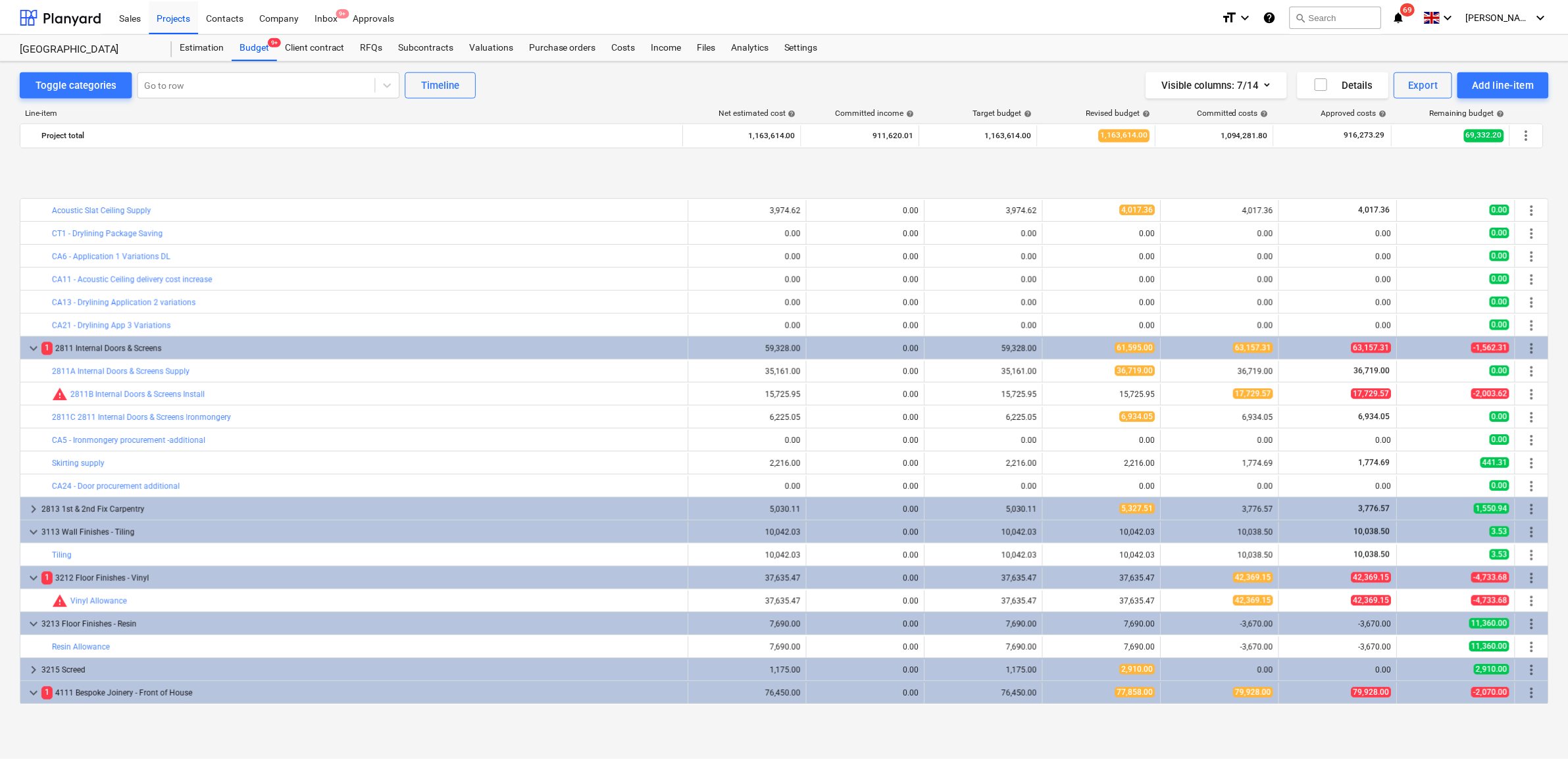
scroll to position [1603, 0]
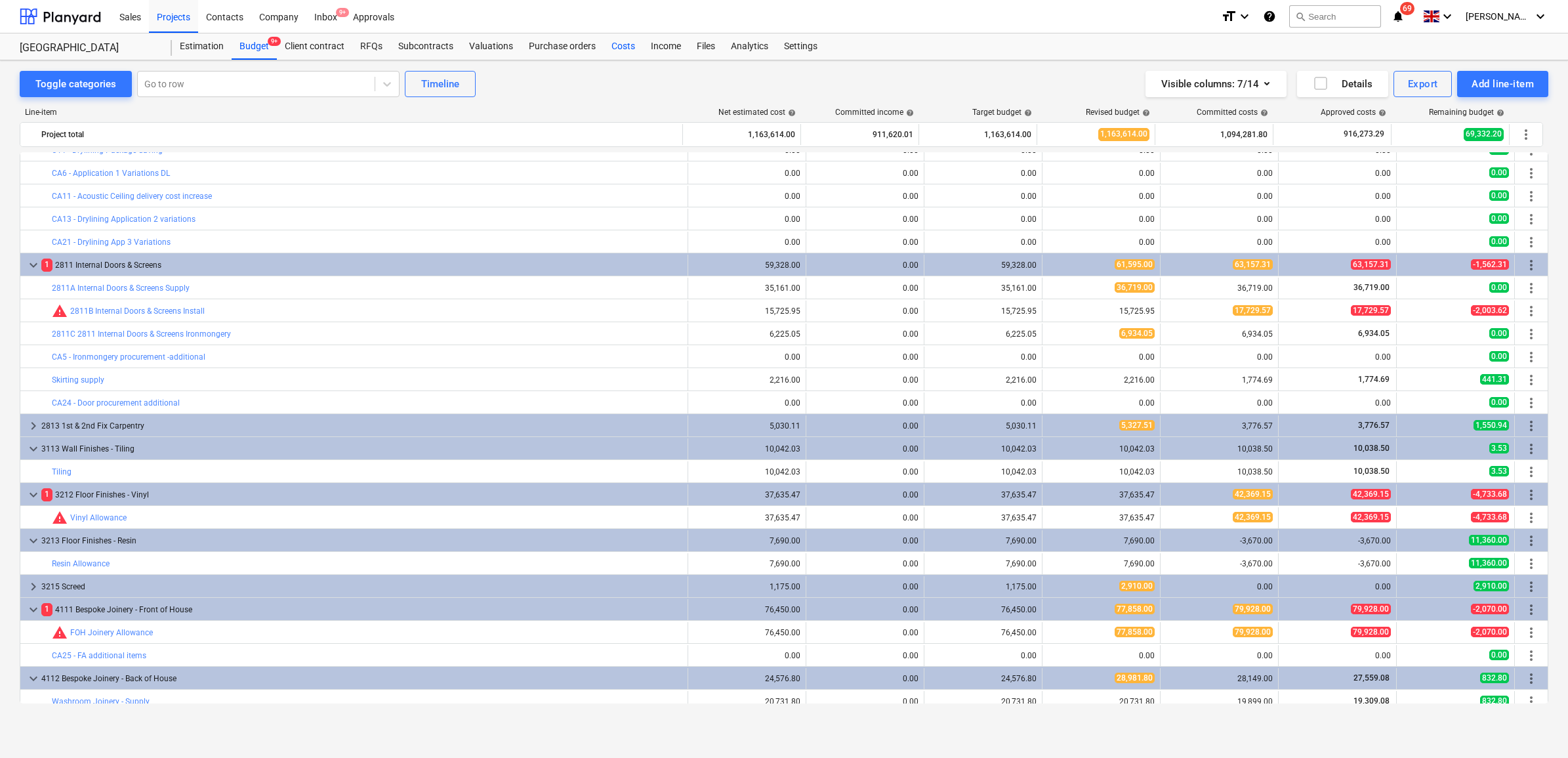
click at [631, 44] on div "Costs" at bounding box center [623, 47] width 40 height 27
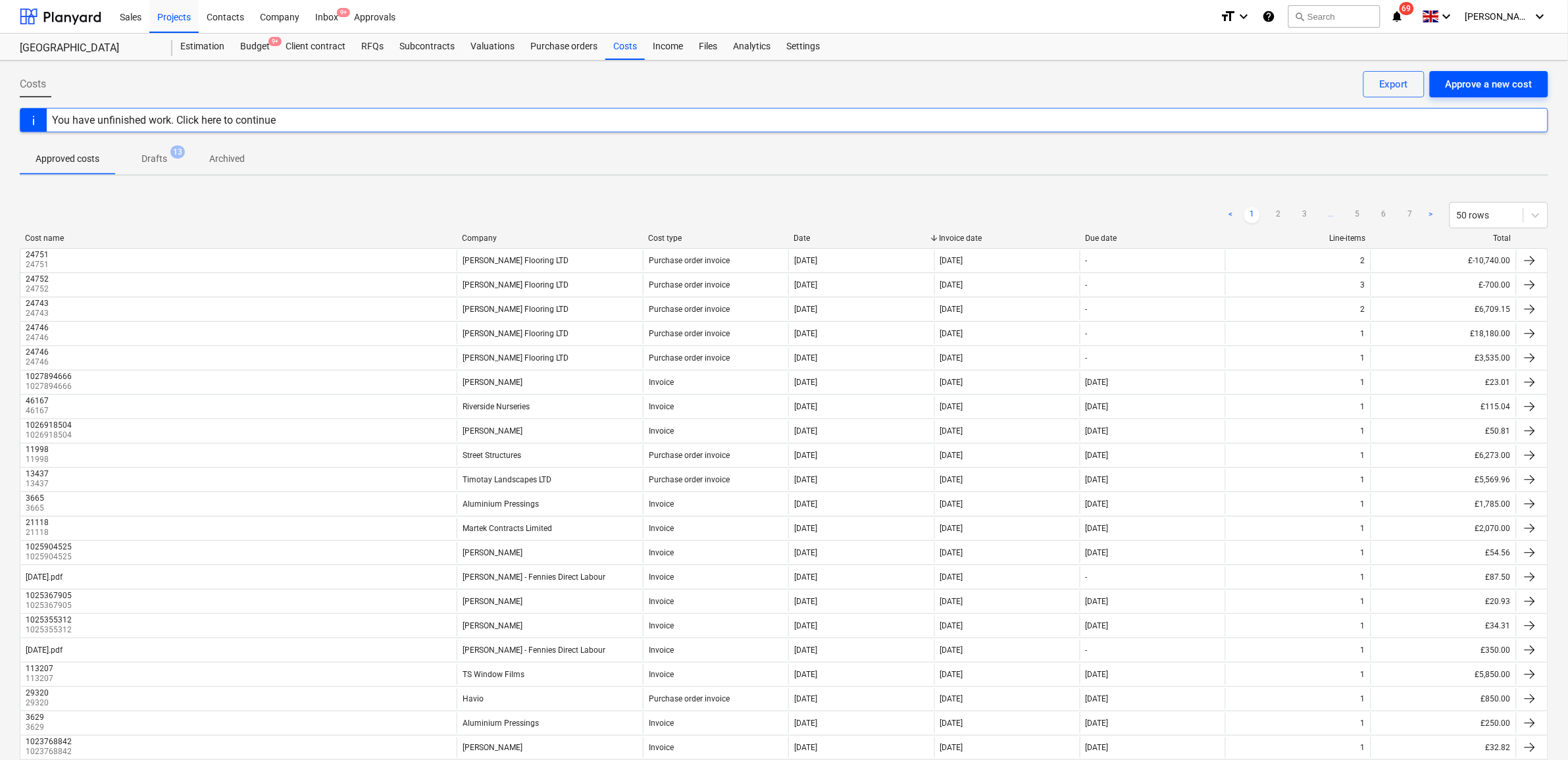
click at [1488, 88] on div "Approve a new cost" at bounding box center [1489, 83] width 87 height 17
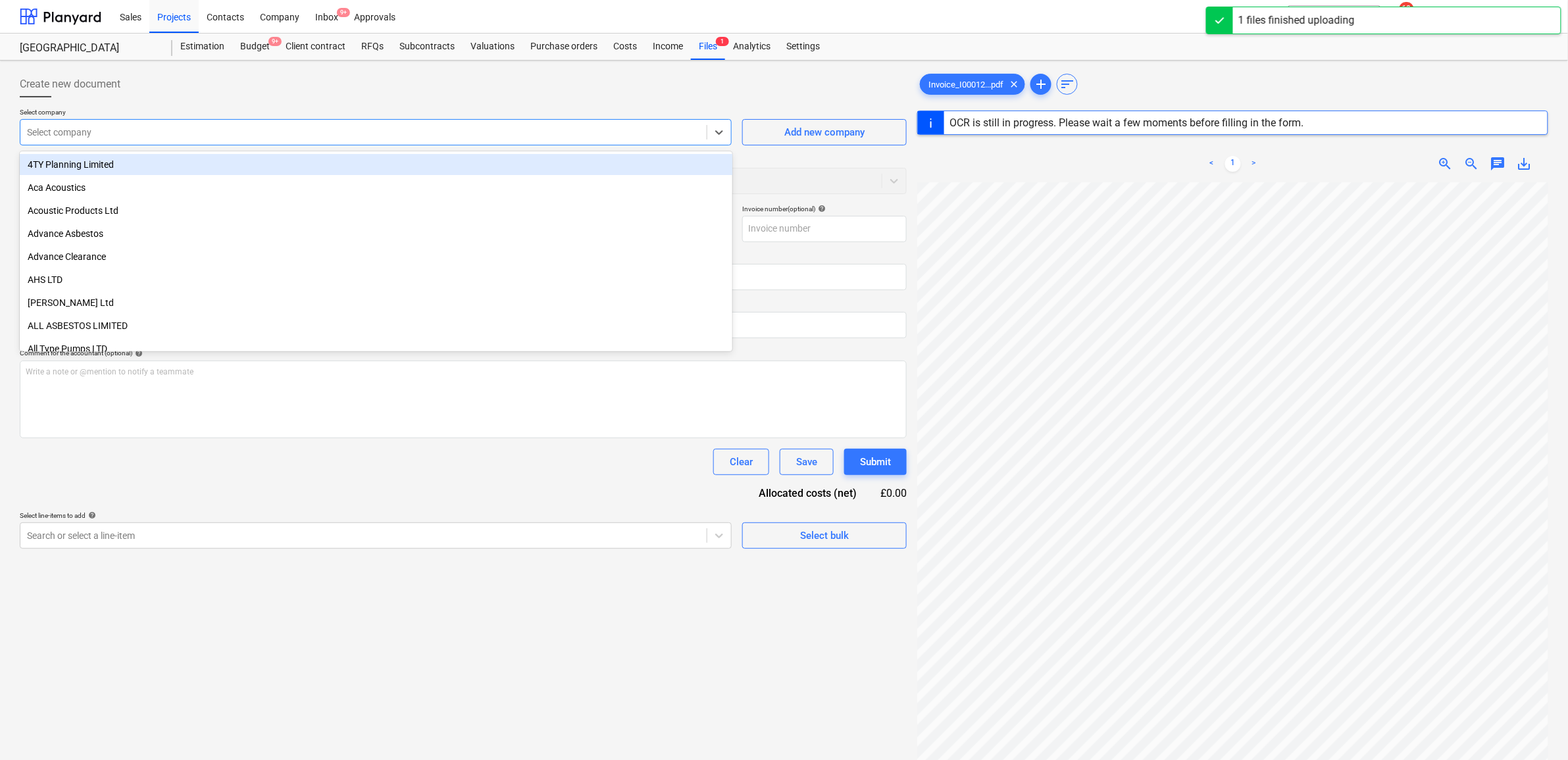
click at [323, 134] on div at bounding box center [363, 132] width 673 height 13
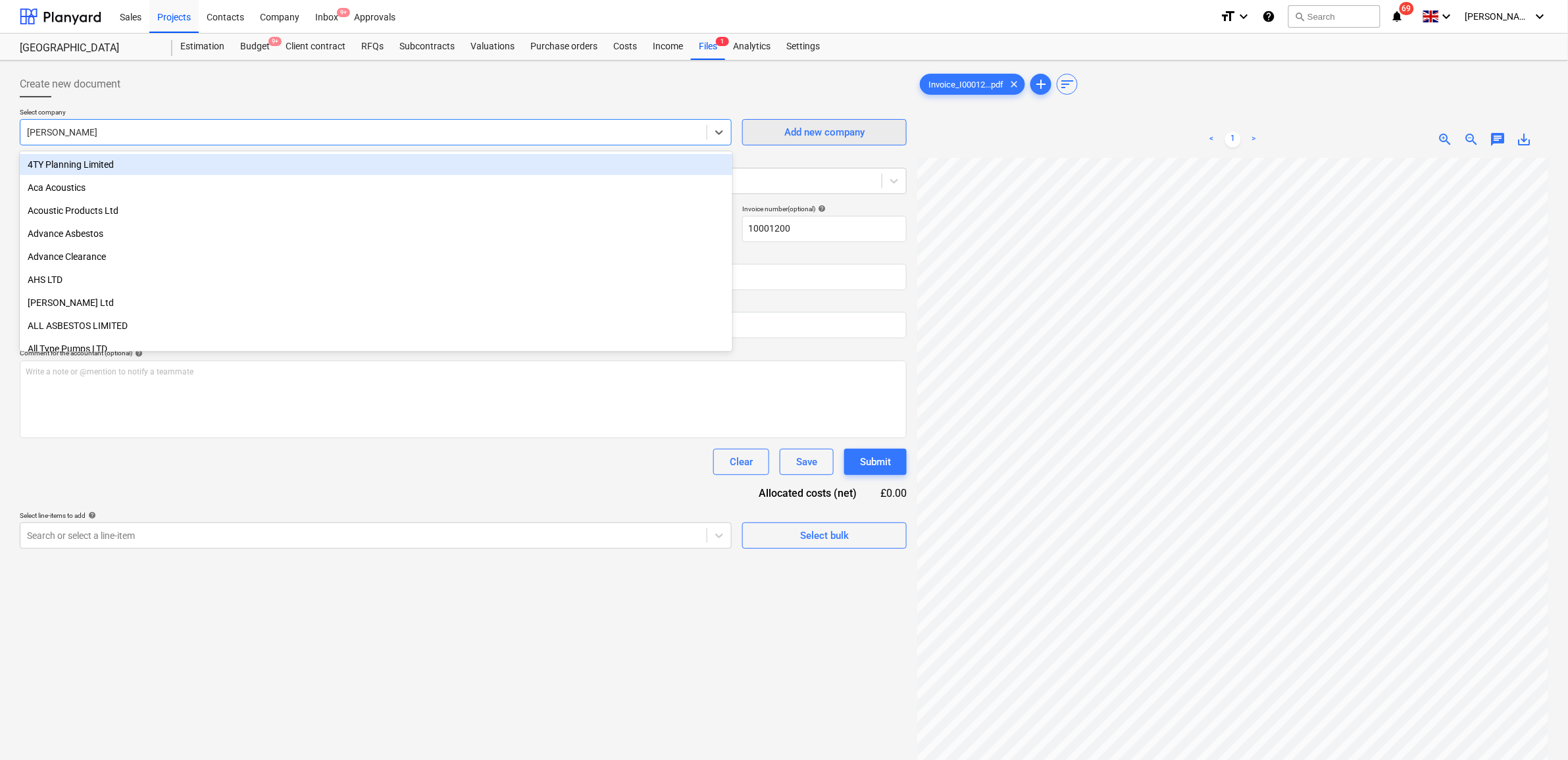
click at [792, 126] on div "Add new company" at bounding box center [824, 132] width 81 height 17
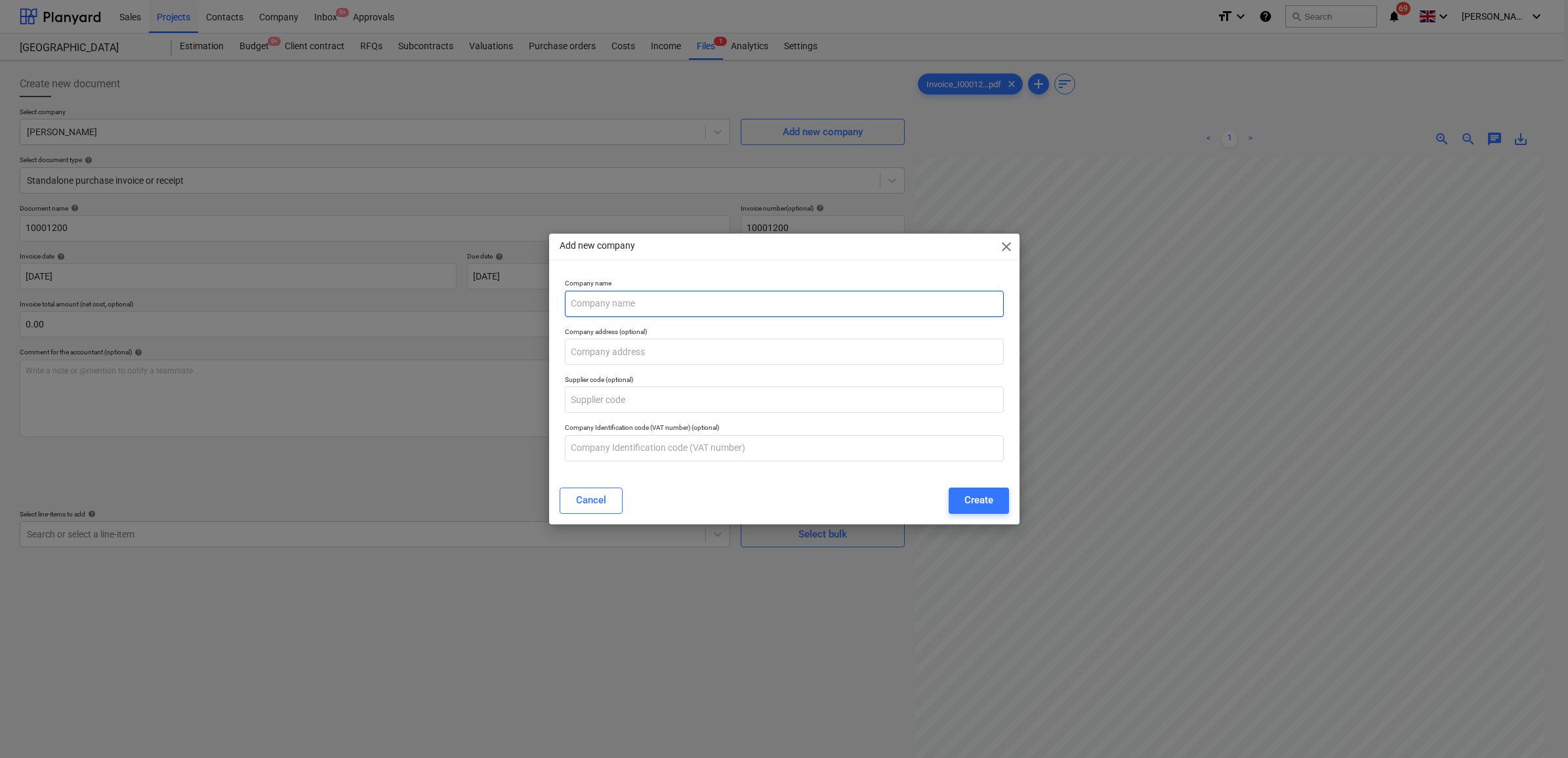
click at [617, 306] on input "text" at bounding box center [784, 304] width 439 height 27
click at [992, 497] on div "Create" at bounding box center [979, 499] width 29 height 17
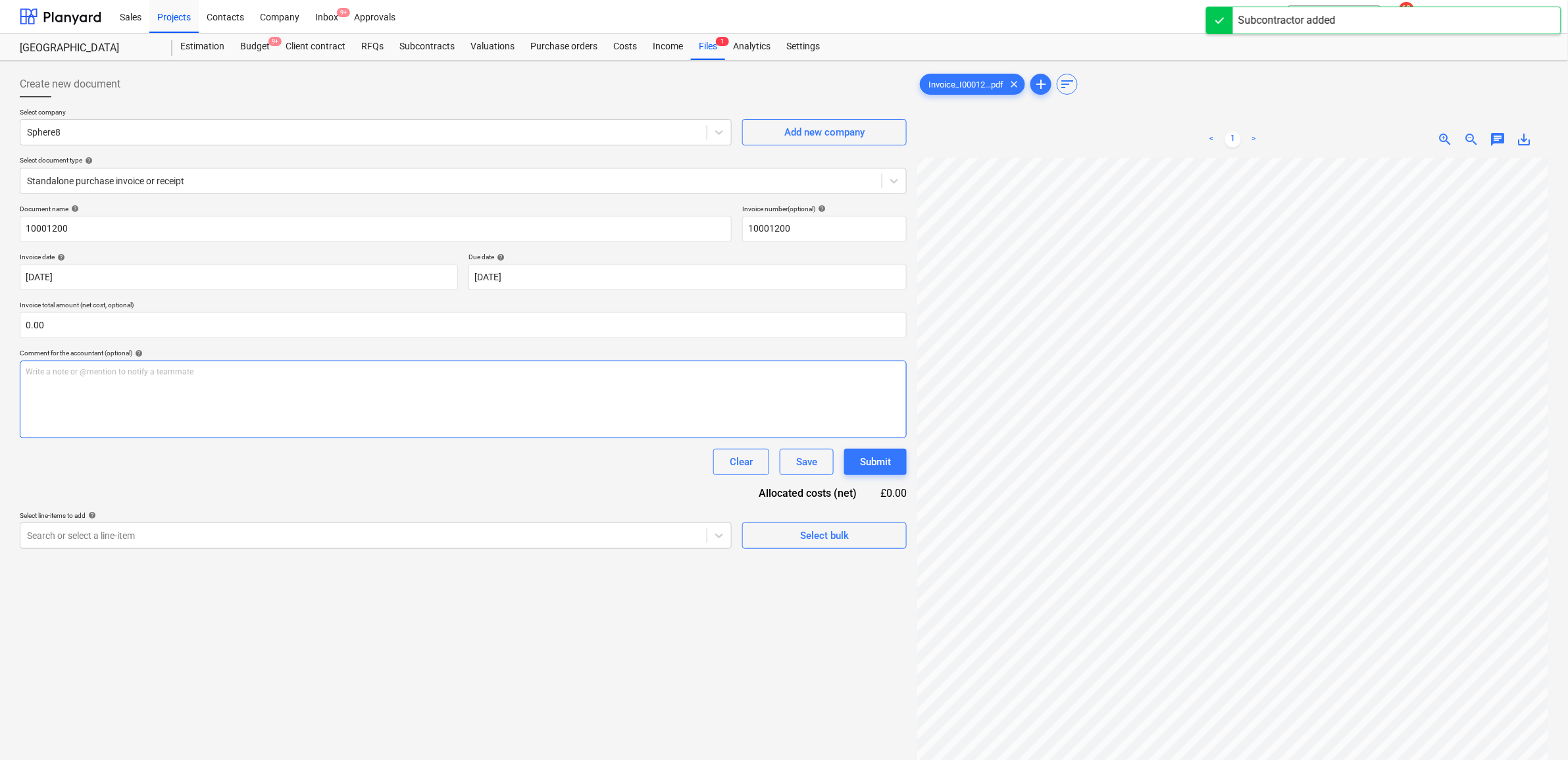
scroll to position [82, 60]
click at [637, 541] on div at bounding box center [363, 535] width 673 height 13
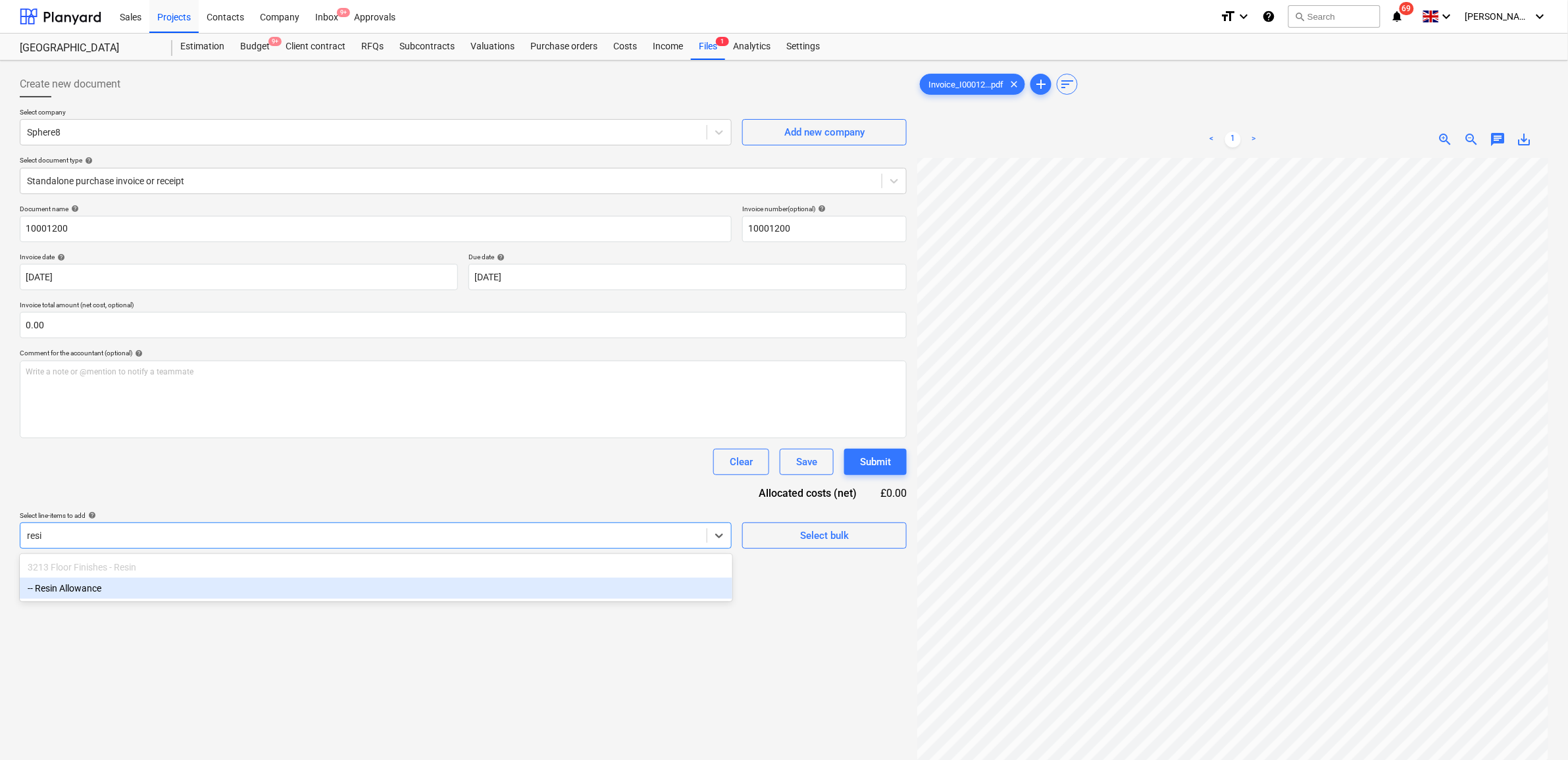
click at [570, 587] on div "-- Resin Allowance" at bounding box center [376, 588] width 712 height 21
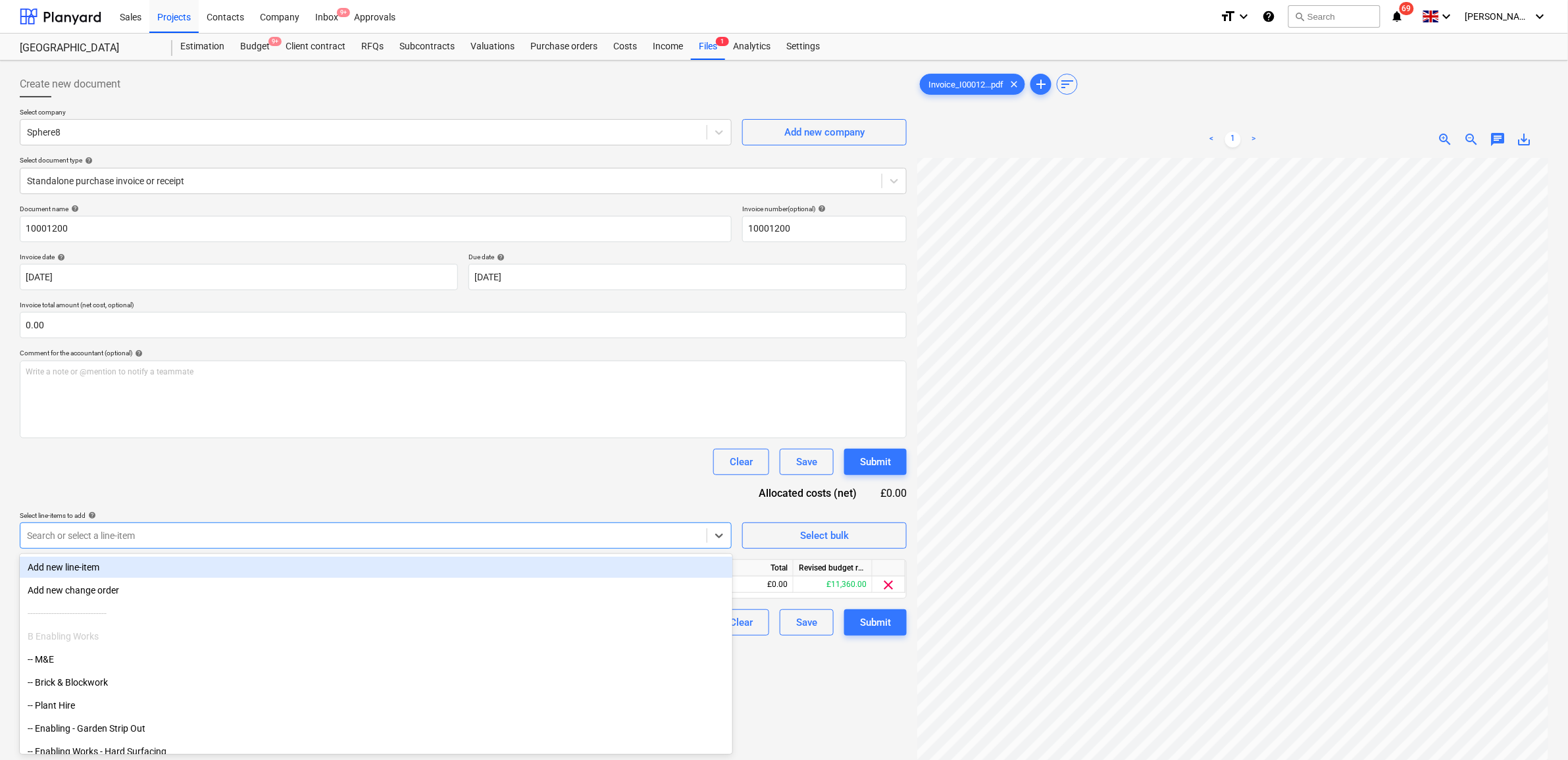
click at [576, 507] on div "Document name help 10001200 Invoice number (optional) help 10001200 Invoice dat…" at bounding box center [462, 420] width 887 height 431
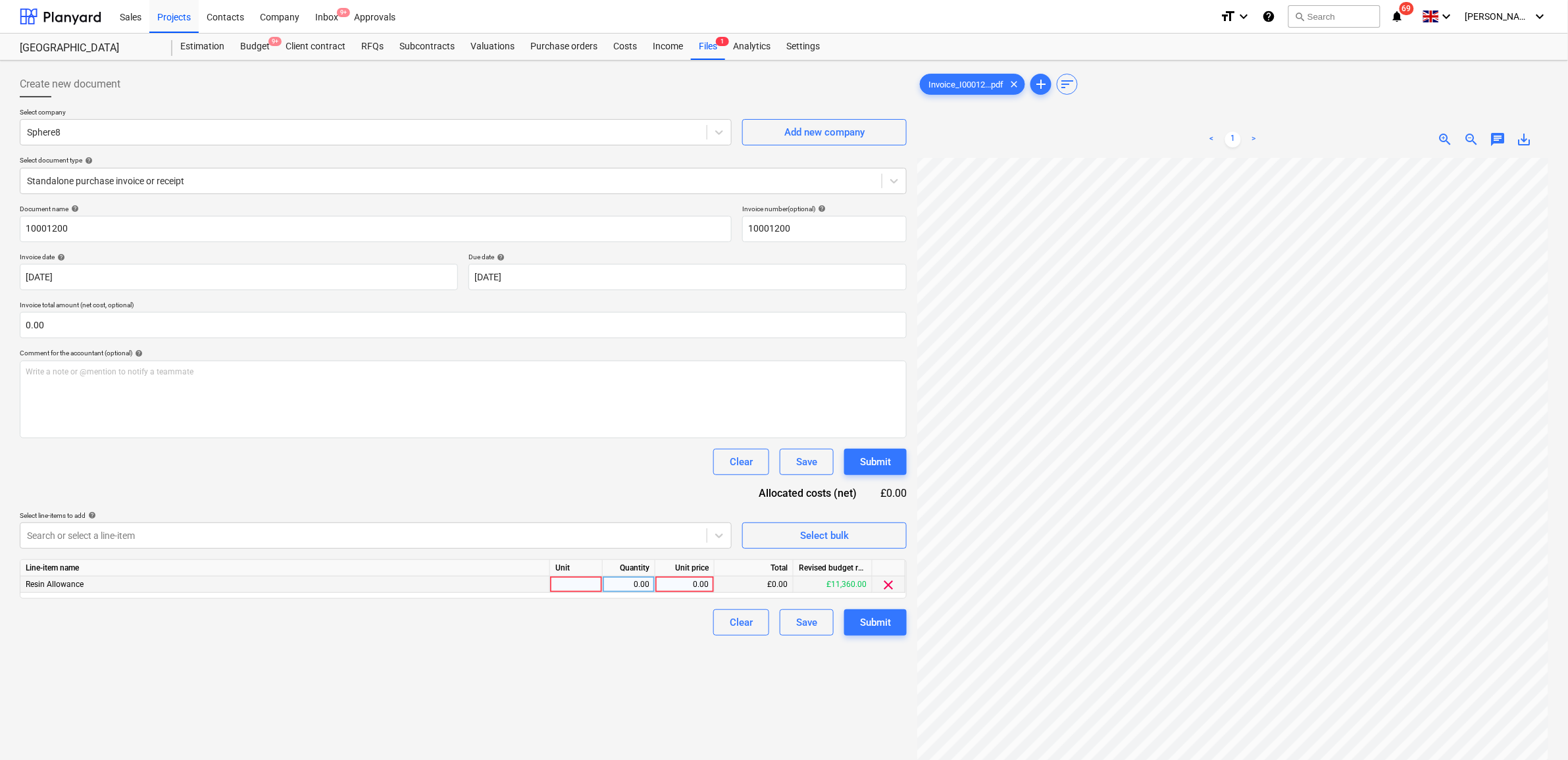
click at [705, 587] on div "0.00" at bounding box center [685, 585] width 48 height 17
click at [570, 689] on div "Create new document Select company Sphere8 Add new company Select document type…" at bounding box center [462, 476] width 897 height 820
click at [877, 617] on div "Submit" at bounding box center [875, 622] width 31 height 17
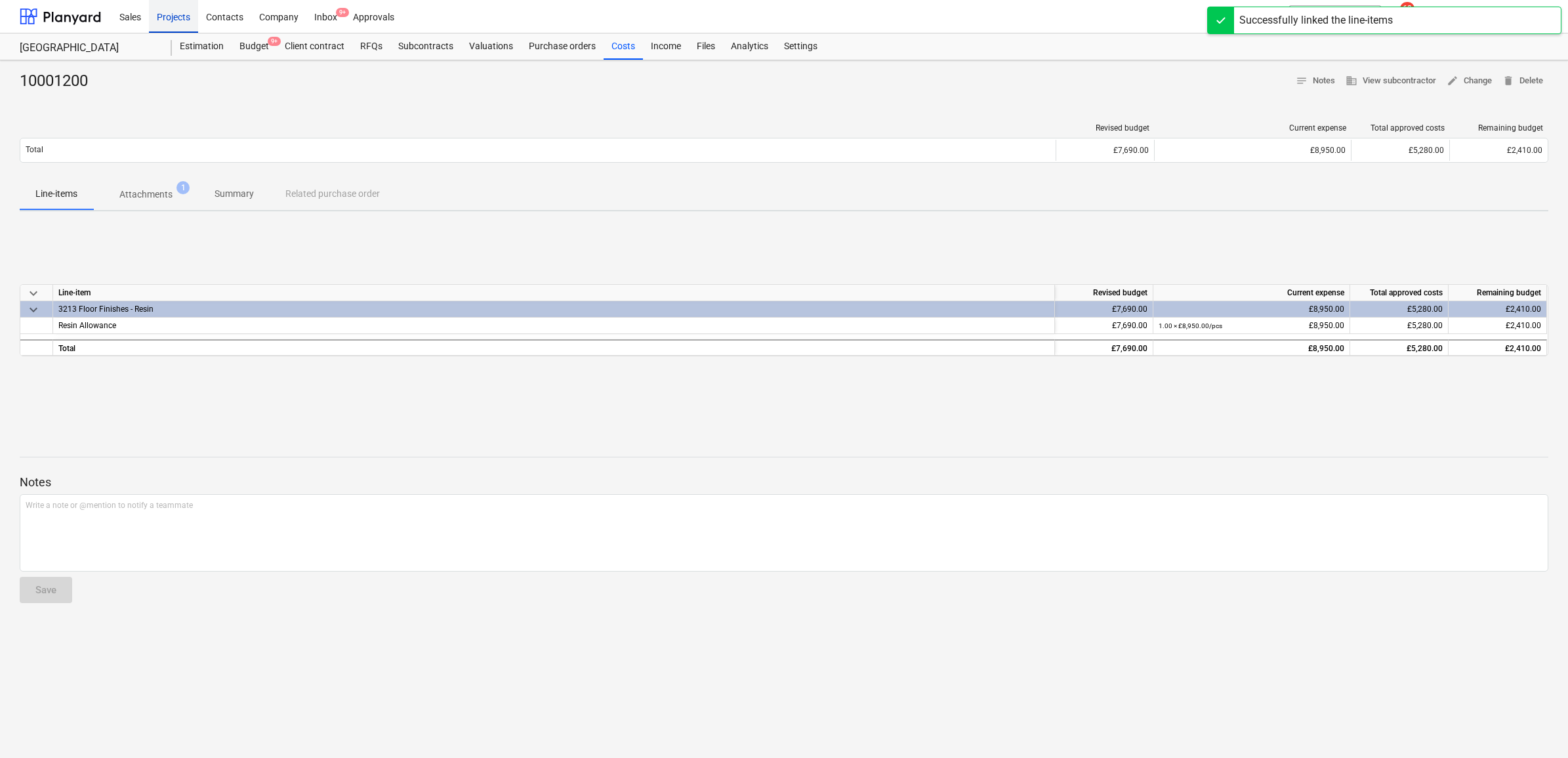
click at [170, 21] on div "Projects" at bounding box center [174, 16] width 49 height 34
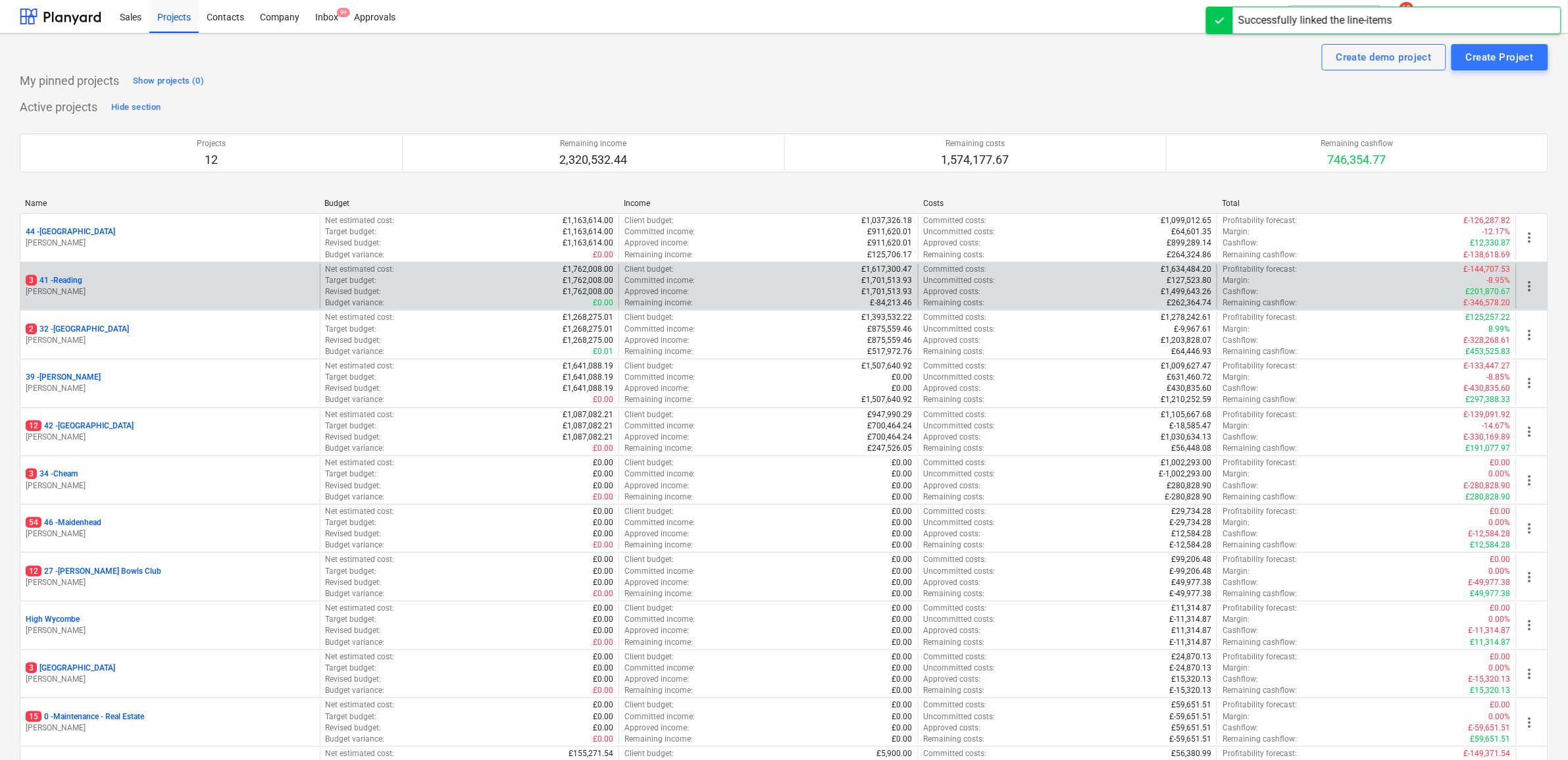
click at [69, 274] on div "3 41 - Reading [PERSON_NAME]" at bounding box center [170, 286] width 299 height 45
click at [73, 280] on p "3 41 - Reading" at bounding box center [54, 281] width 57 height 12
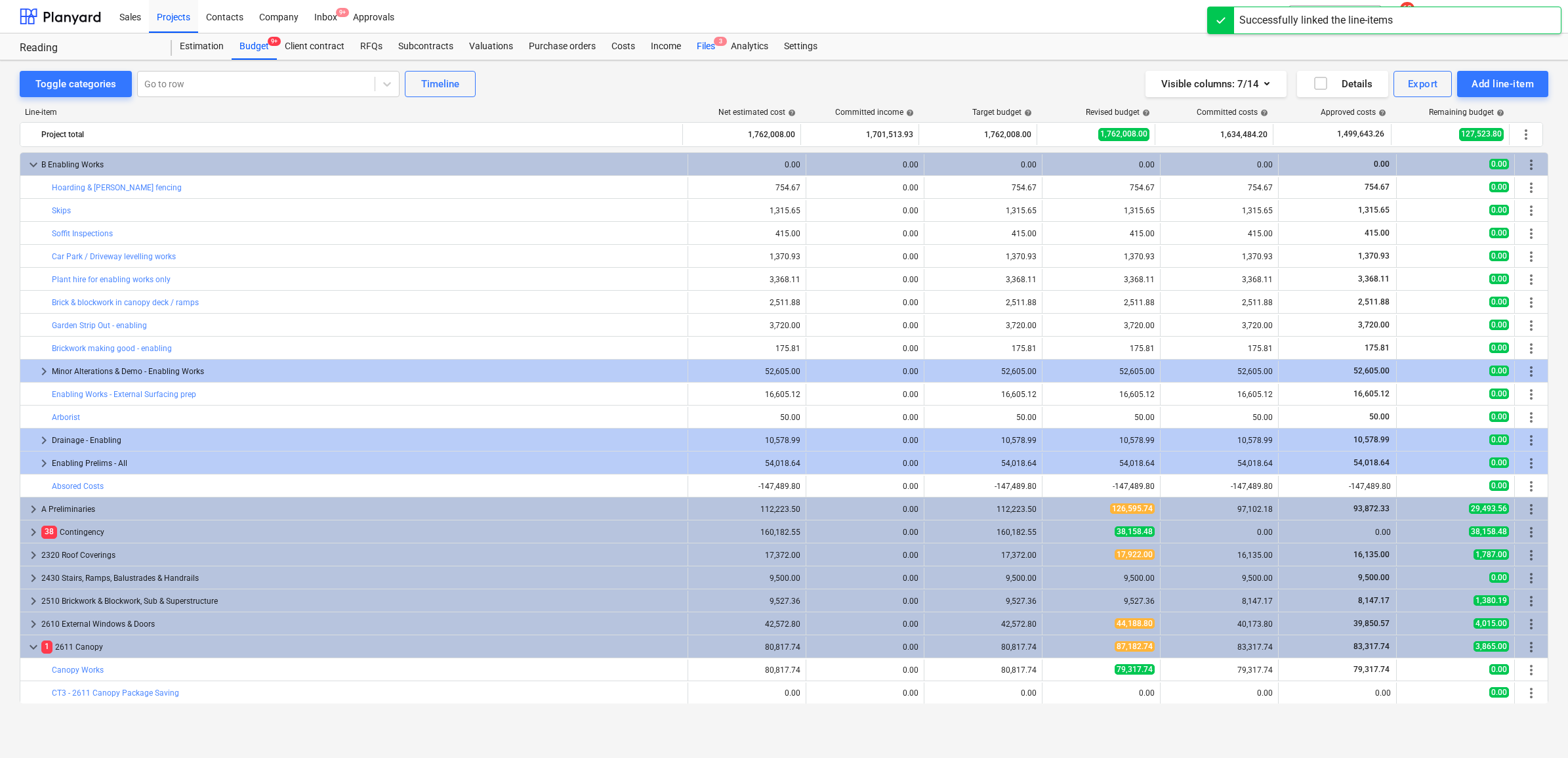
click at [706, 44] on div "Files 3" at bounding box center [706, 47] width 34 height 27
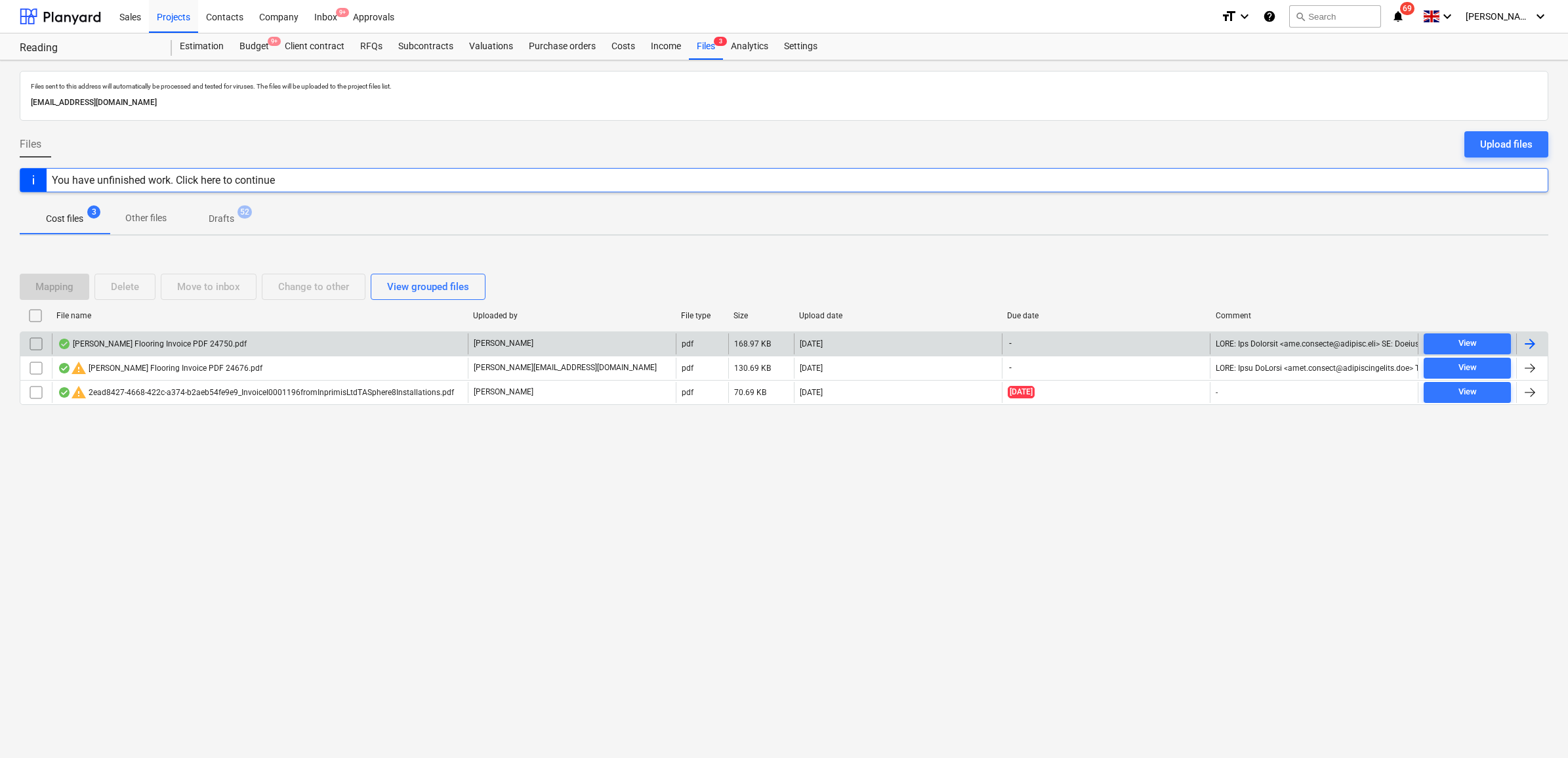
click at [1534, 340] on div at bounding box center [1530, 344] width 16 height 16
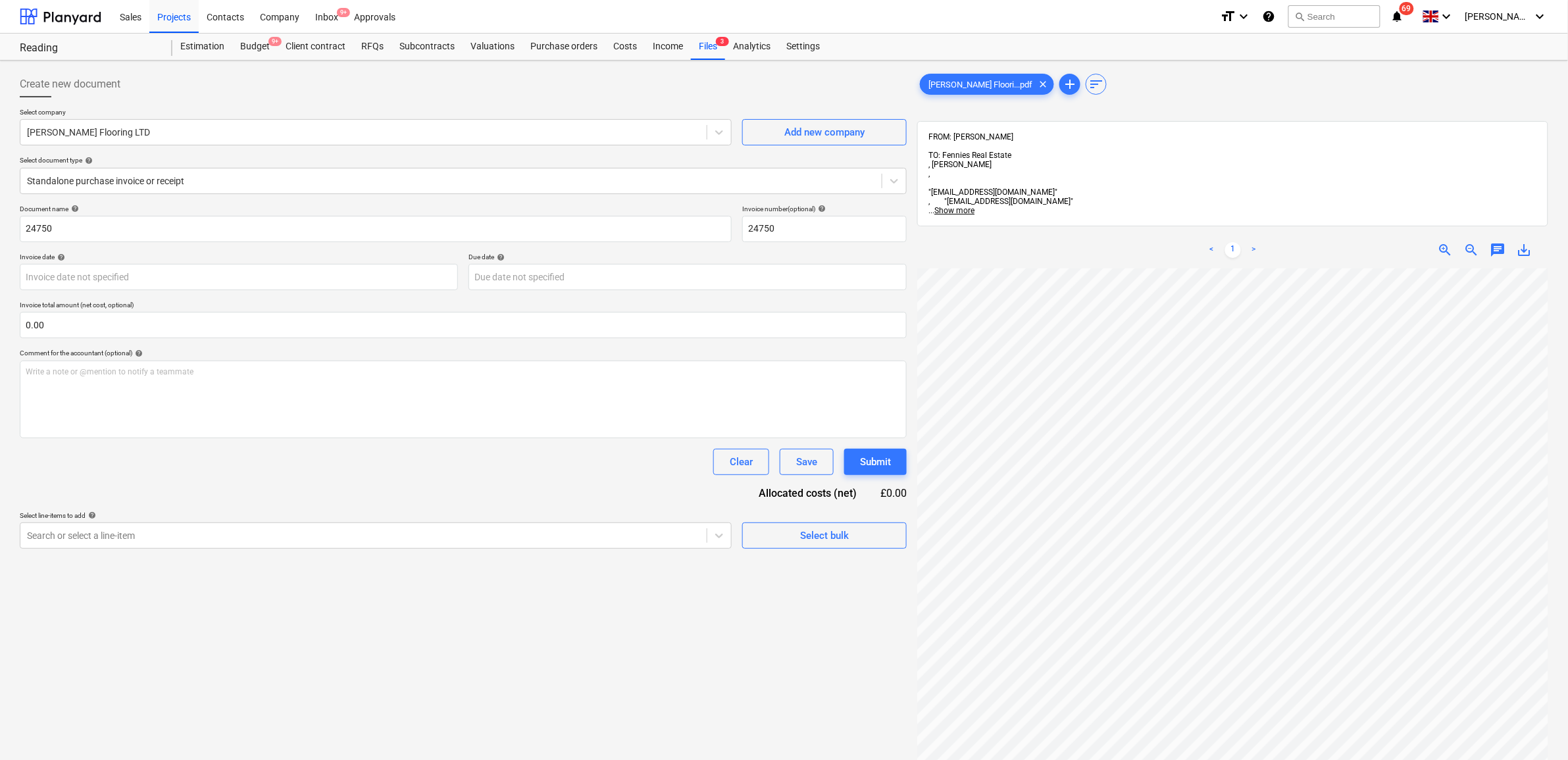
scroll to position [255, 0]
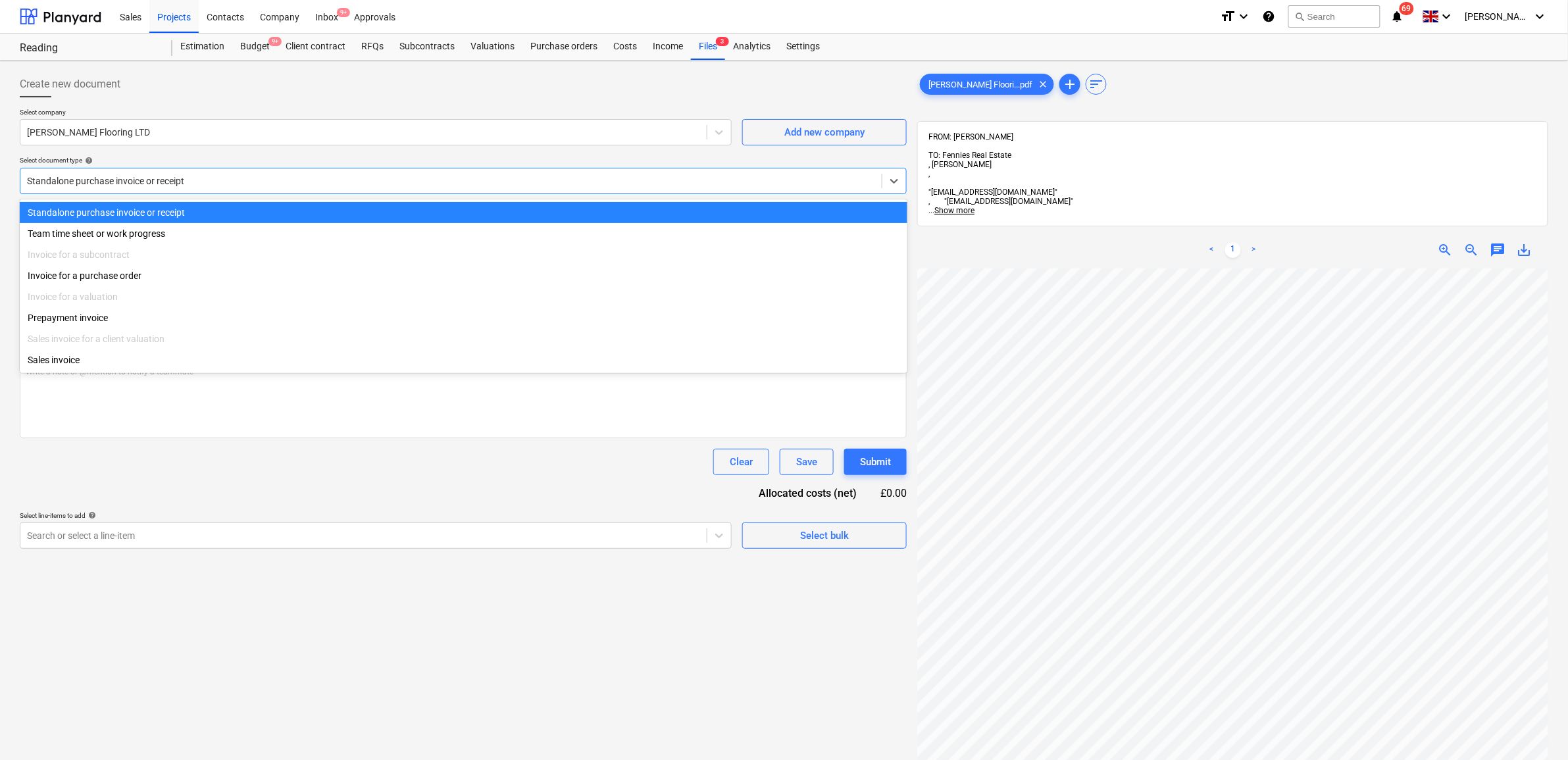
click at [346, 179] on div at bounding box center [451, 181] width 849 height 13
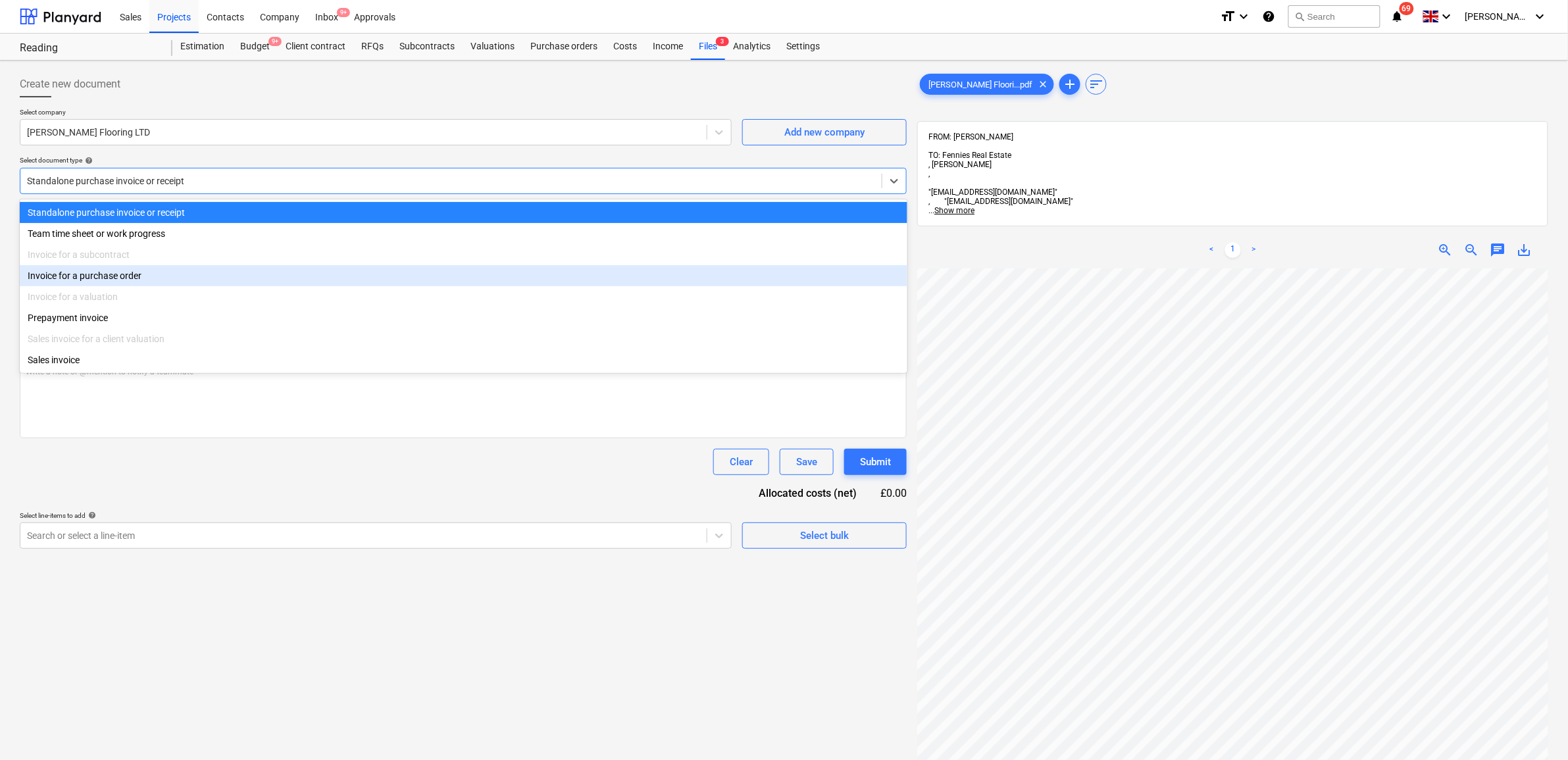
click at [196, 275] on div "Invoice for a purchase order" at bounding box center [463, 275] width 888 height 21
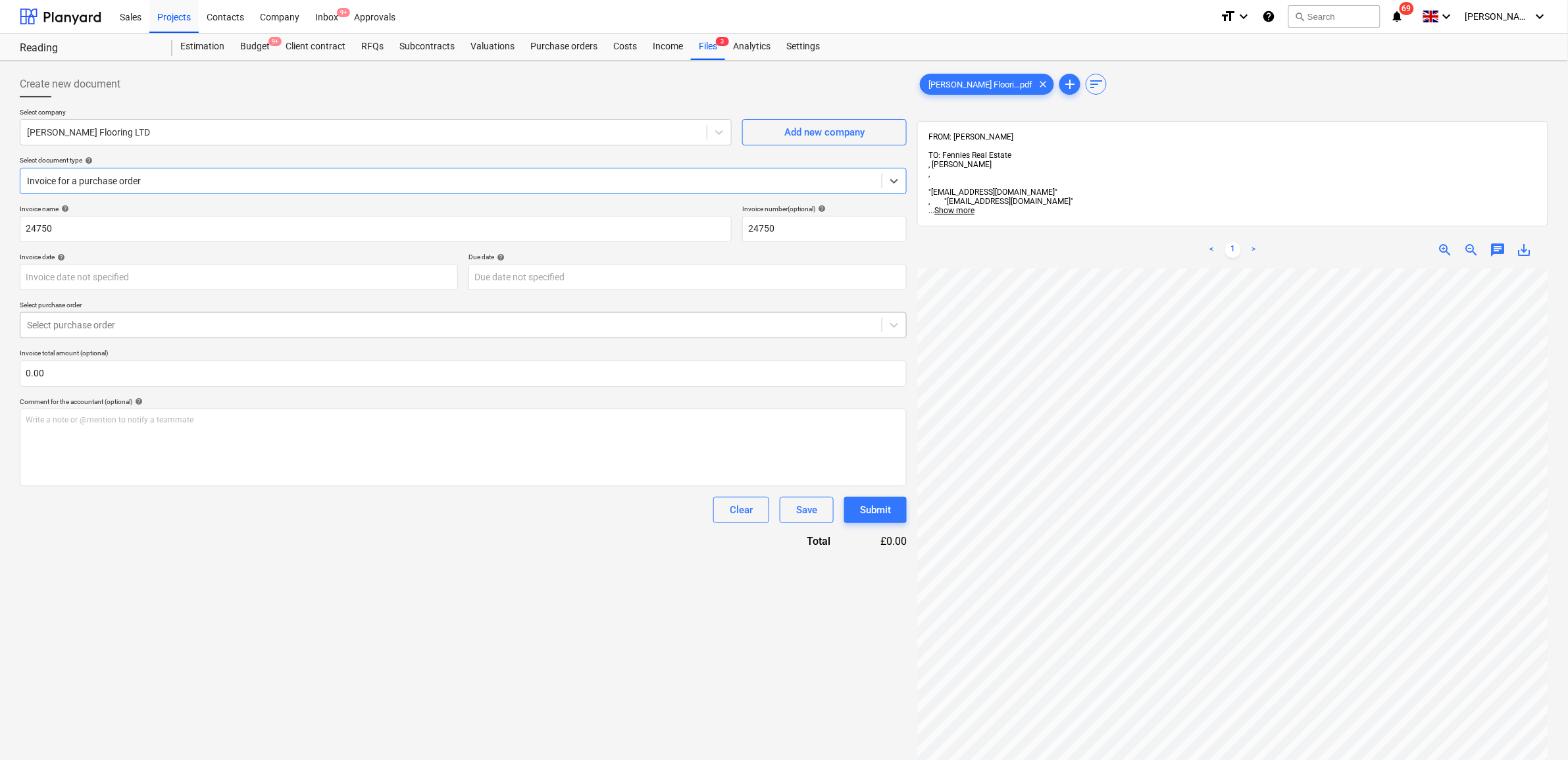
click at [360, 326] on div at bounding box center [451, 325] width 849 height 13
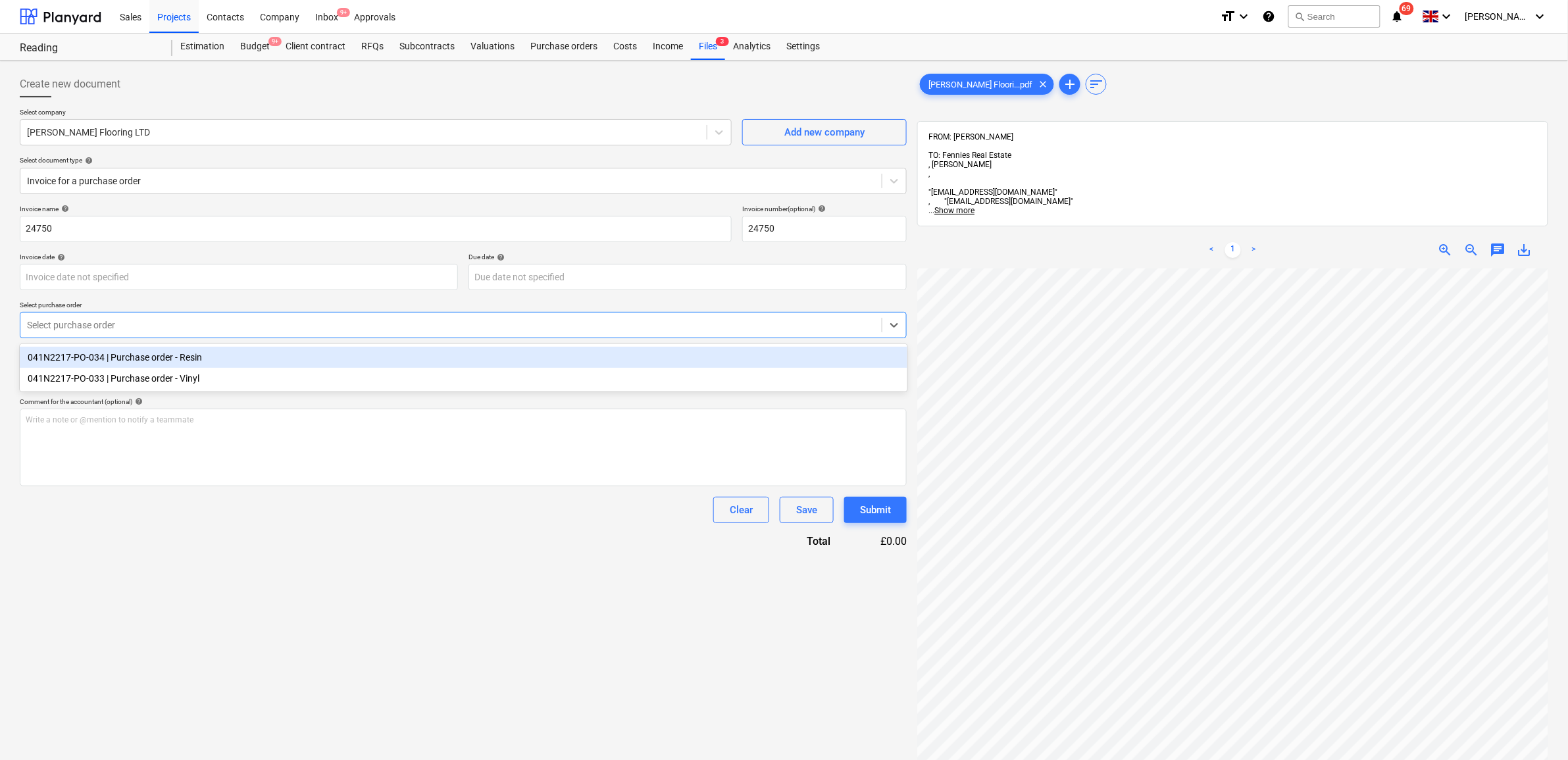
click at [320, 357] on div "041N2217-PO-034 | Purchase order - Resin" at bounding box center [463, 357] width 888 height 21
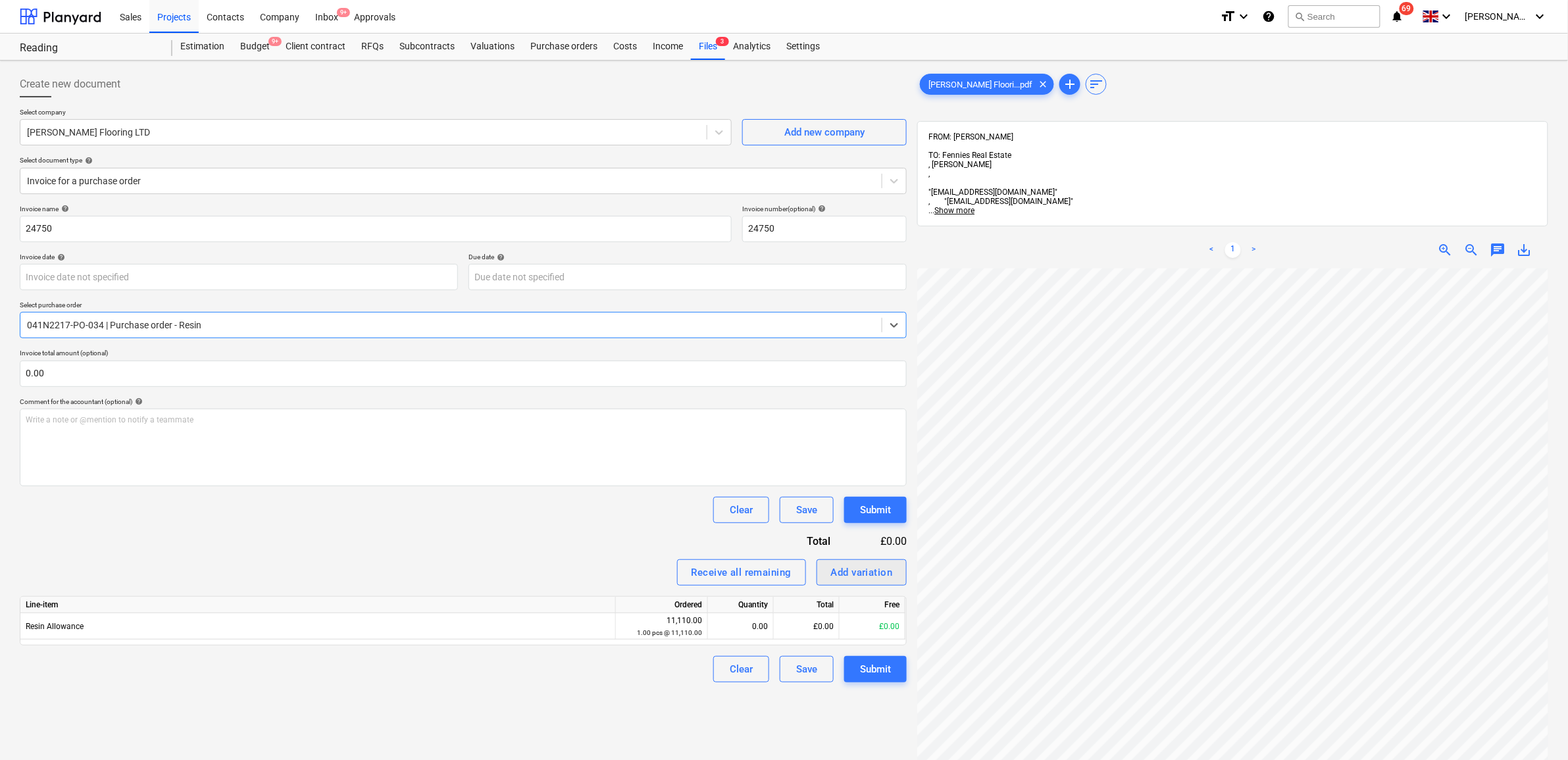
scroll to position [255, 60]
click at [854, 573] on div "Add variation" at bounding box center [862, 572] width 62 height 17
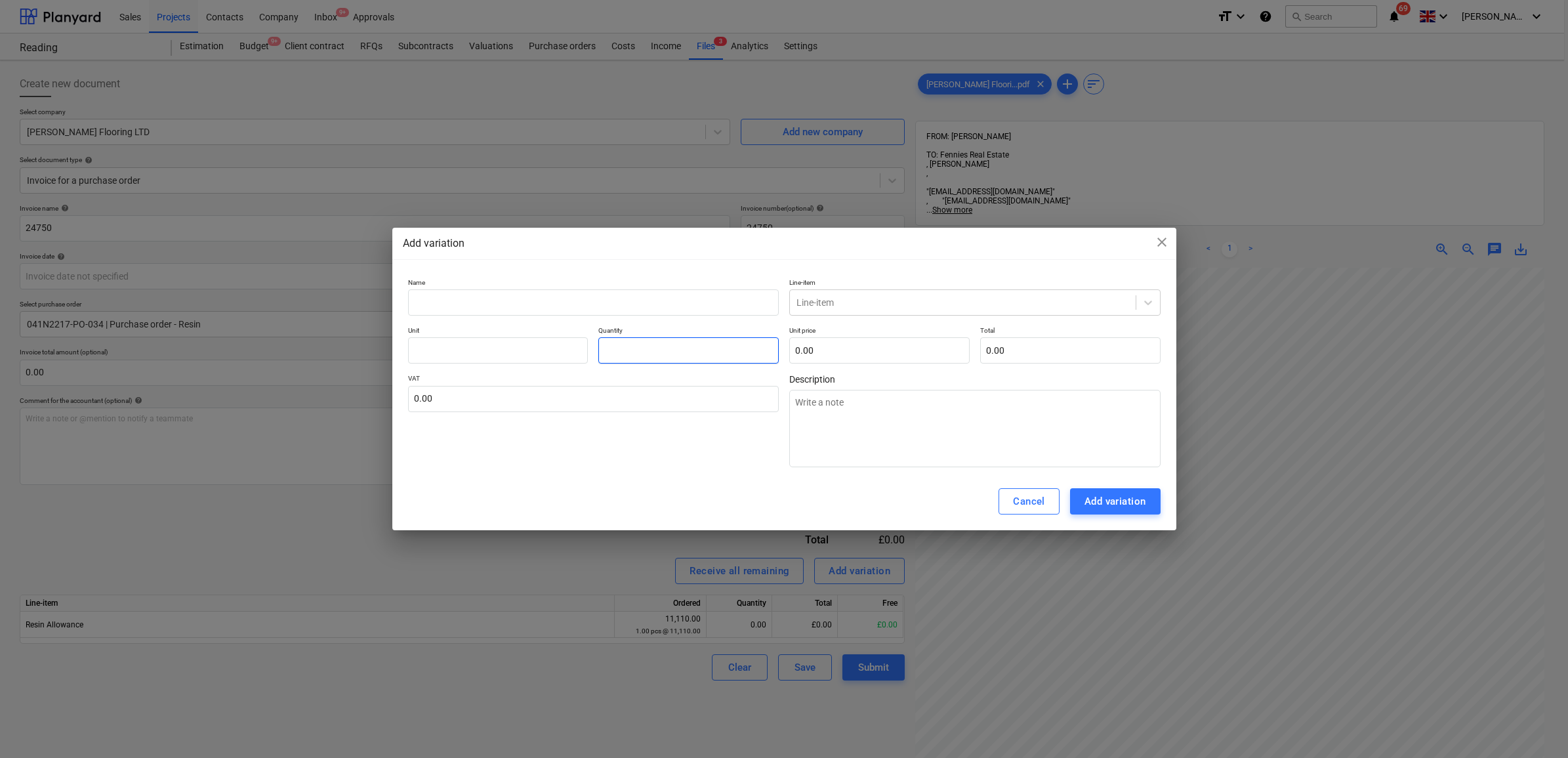
click at [733, 339] on input "text" at bounding box center [688, 351] width 180 height 27
click at [784, 348] on div "Unit Quantity -1.00 Unit price 0.00 Total 0.00" at bounding box center [784, 345] width 753 height 37
click at [830, 352] on input "text" at bounding box center [880, 351] width 180 height 27
click at [604, 299] on input "text" at bounding box center [594, 303] width 371 height 27
click at [557, 337] on input "text" at bounding box center [498, 351] width 180 height 27
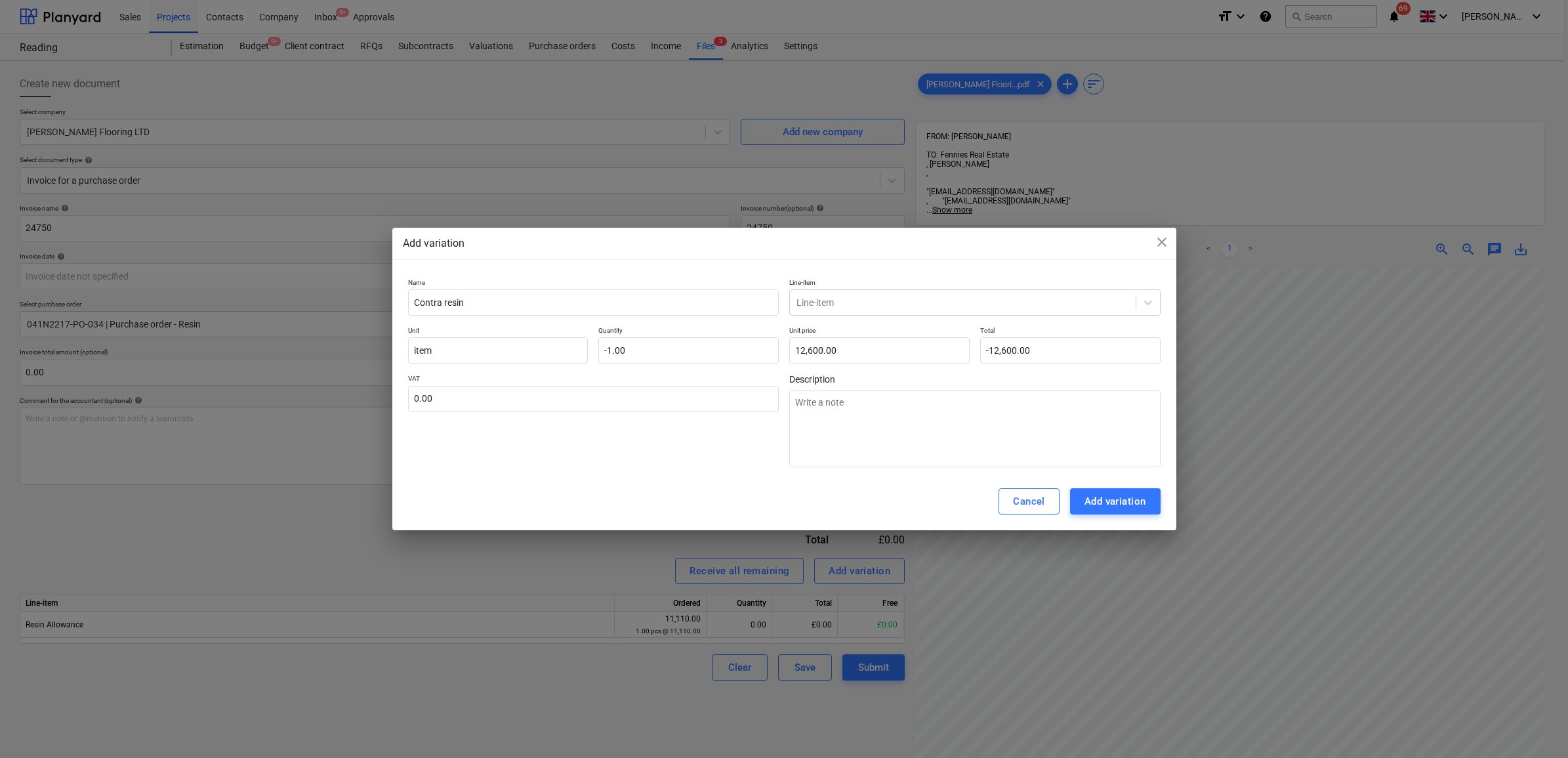
click at [670, 453] on div "VAT 0.00" at bounding box center [594, 420] width 371 height 93
click at [861, 310] on div "Line-item" at bounding box center [962, 302] width 345 height 19
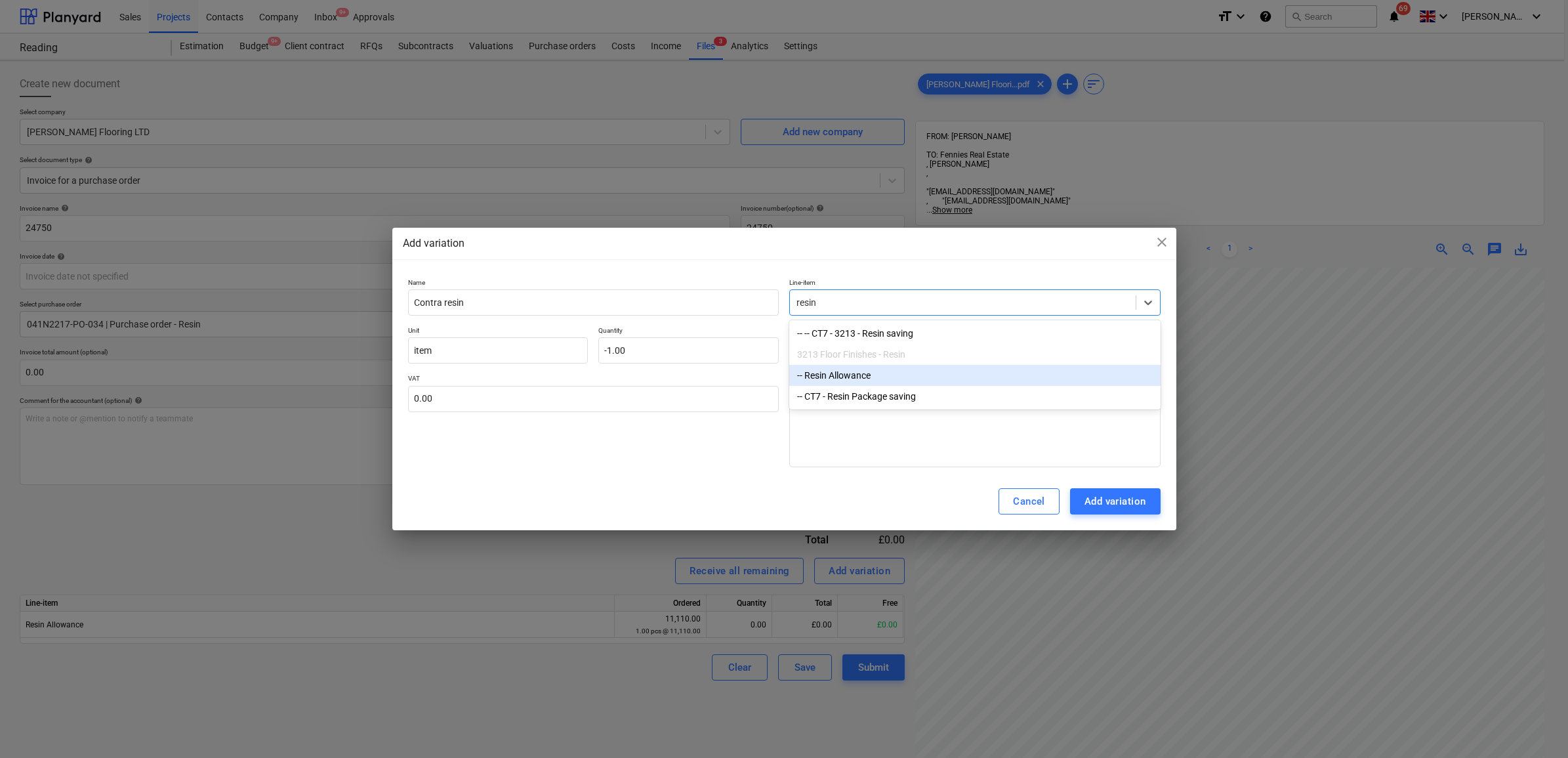
click at [902, 371] on div "-- Resin Allowance" at bounding box center [975, 375] width 371 height 21
click at [745, 451] on div "VAT 0.00" at bounding box center [594, 420] width 371 height 93
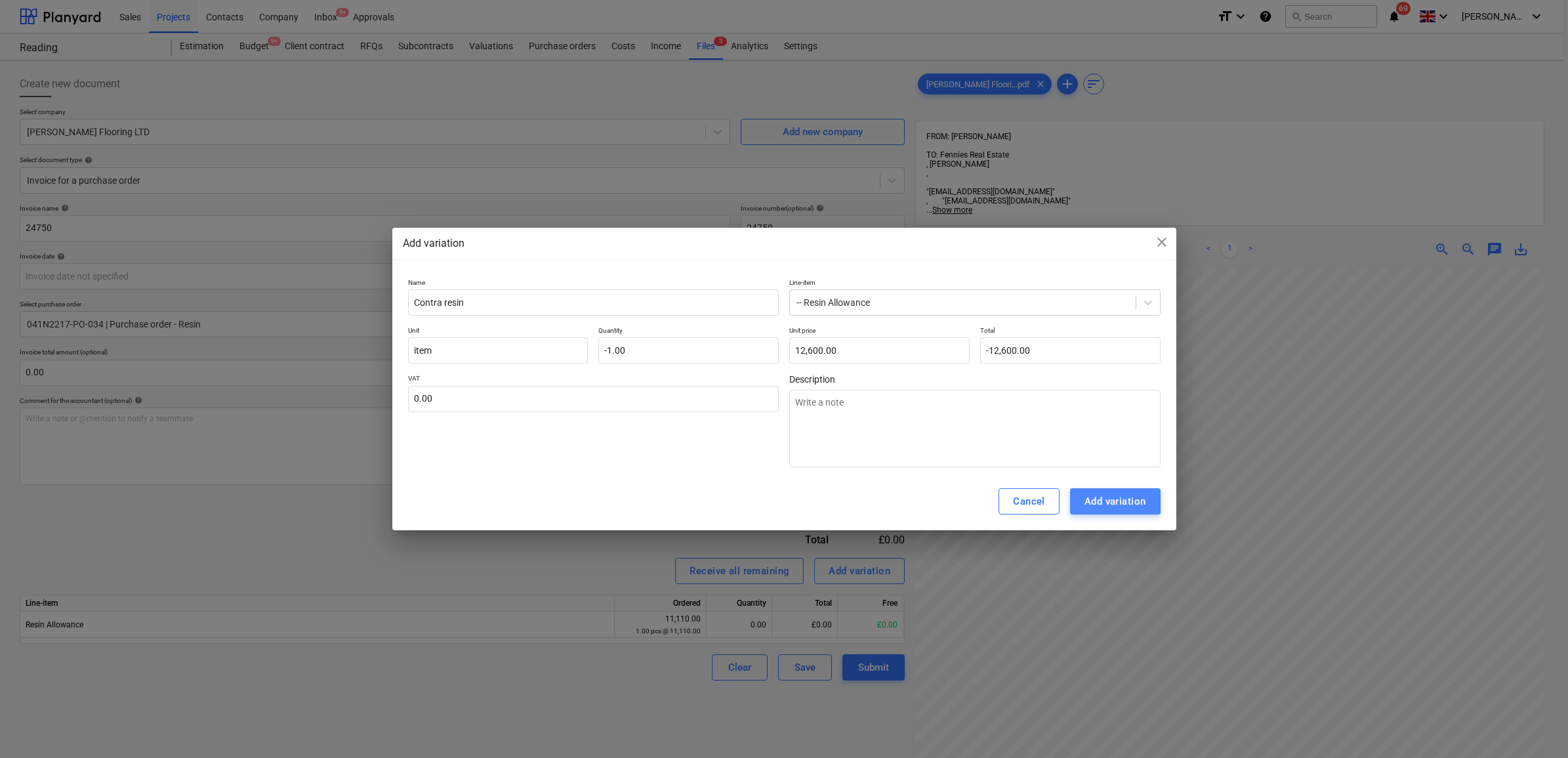
click at [1096, 499] on div "Add variation" at bounding box center [1116, 501] width 62 height 17
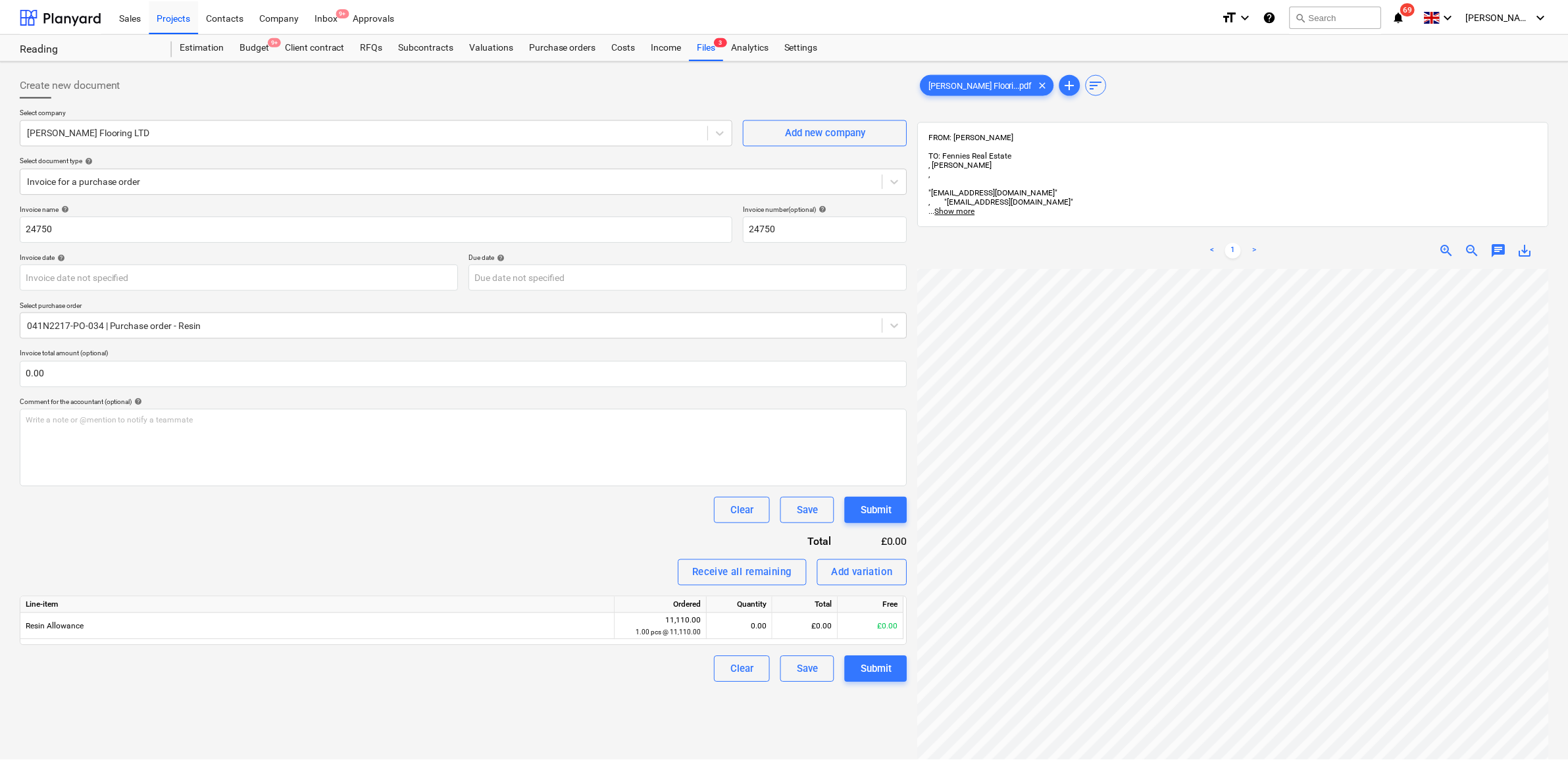
scroll to position [255, 59]
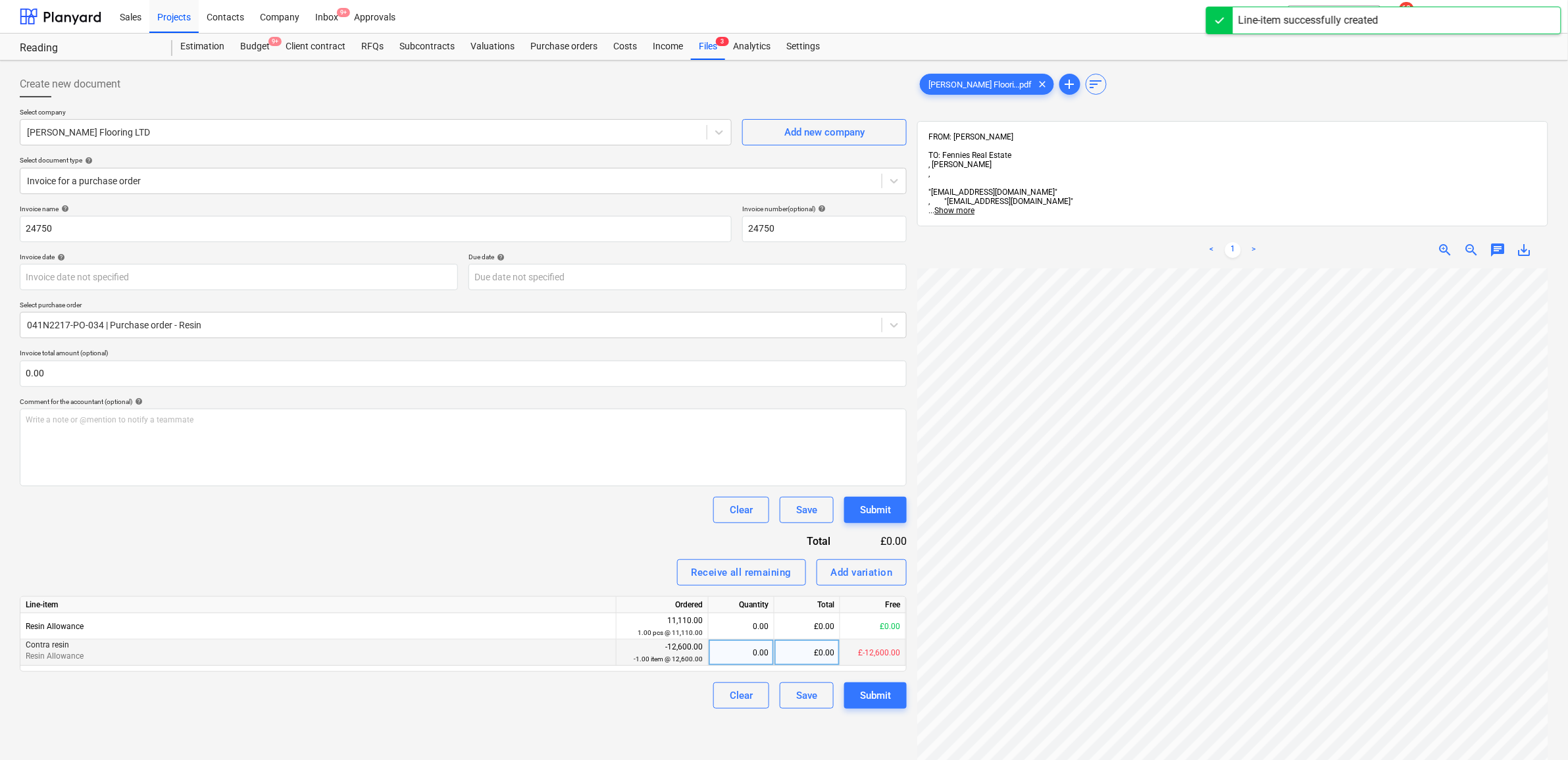
click at [826, 651] on div "£0.00" at bounding box center [807, 653] width 66 height 27
click at [564, 570] on div "Receive all remaining Add variation" at bounding box center [462, 572] width 887 height 27
click at [881, 694] on div "Submit" at bounding box center [875, 695] width 31 height 17
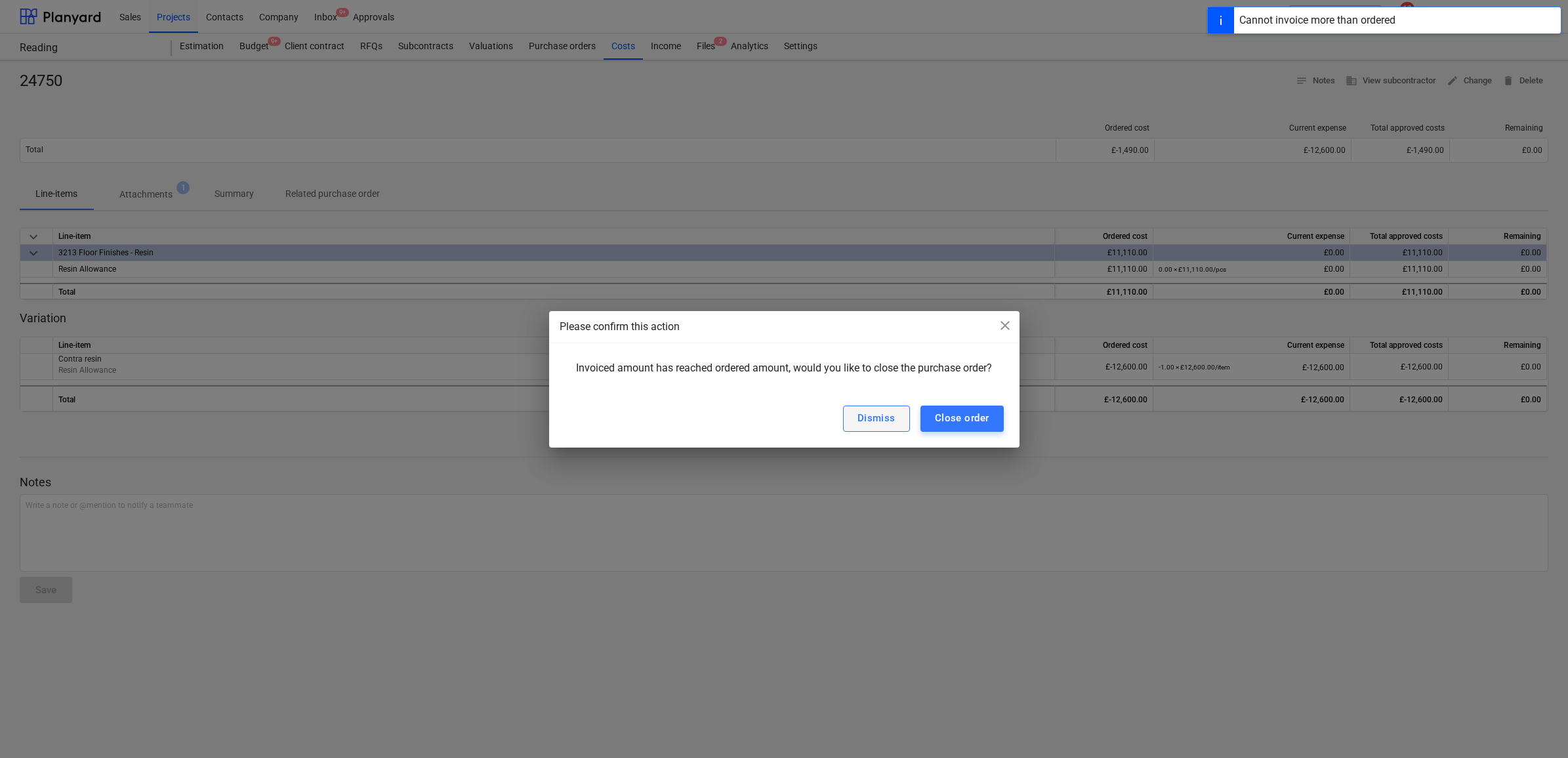
click at [874, 421] on div "Dismiss" at bounding box center [876, 418] width 38 height 17
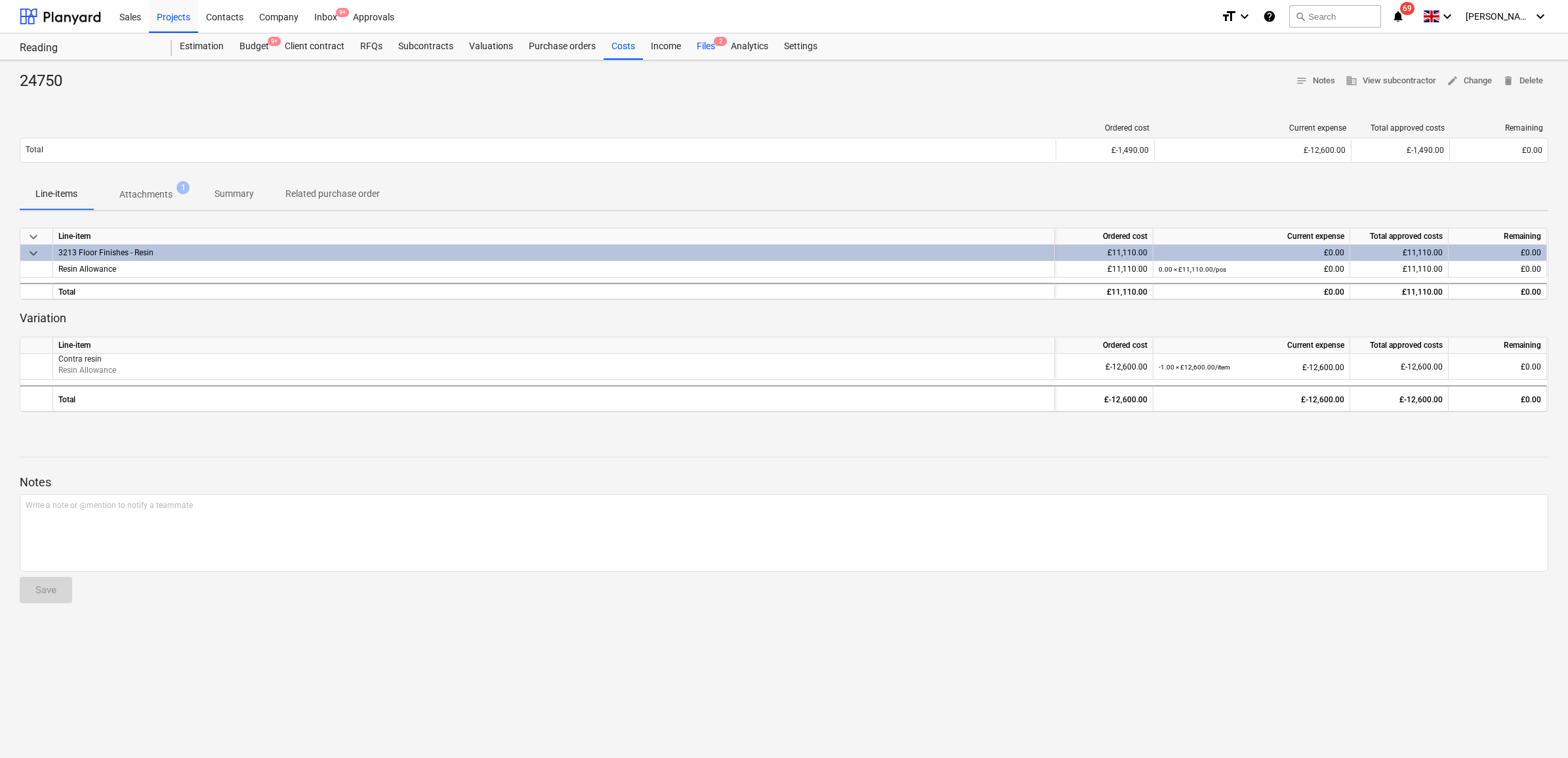
click at [707, 48] on div "Files 2" at bounding box center [706, 47] width 34 height 27
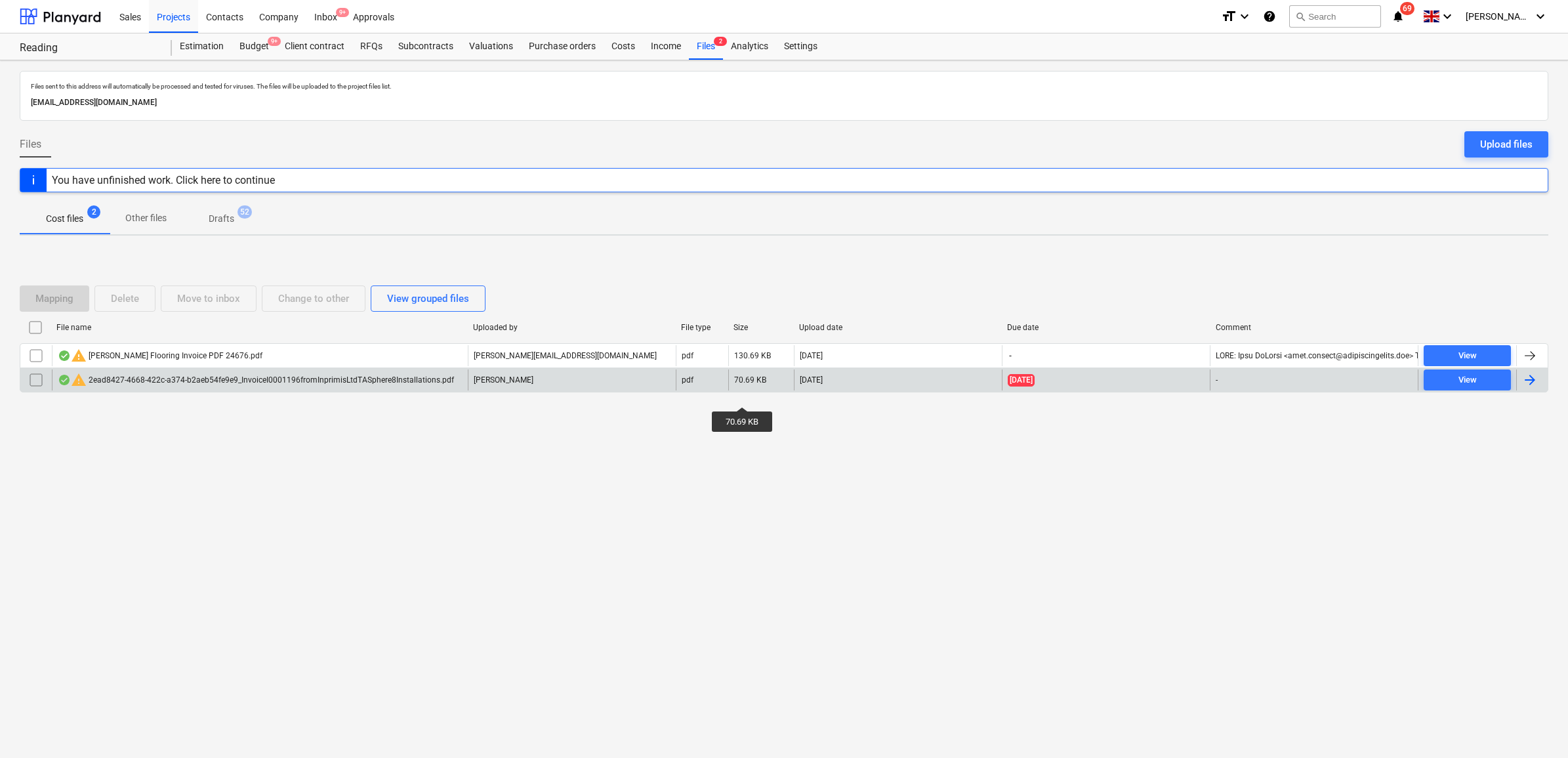
click at [1527, 378] on div at bounding box center [1530, 380] width 16 height 16
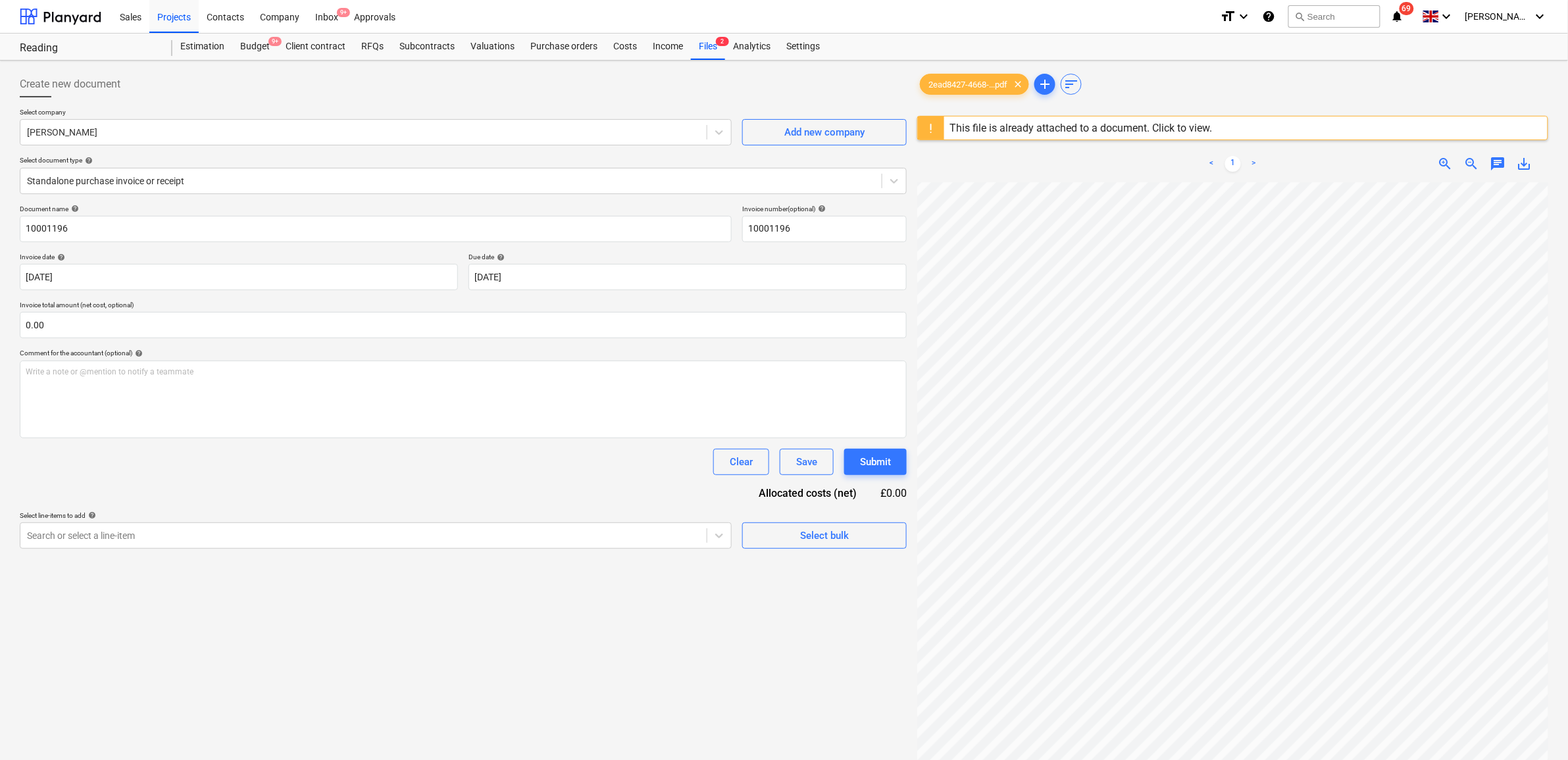
scroll to position [250, 60]
click at [392, 533] on div at bounding box center [363, 535] width 673 height 13
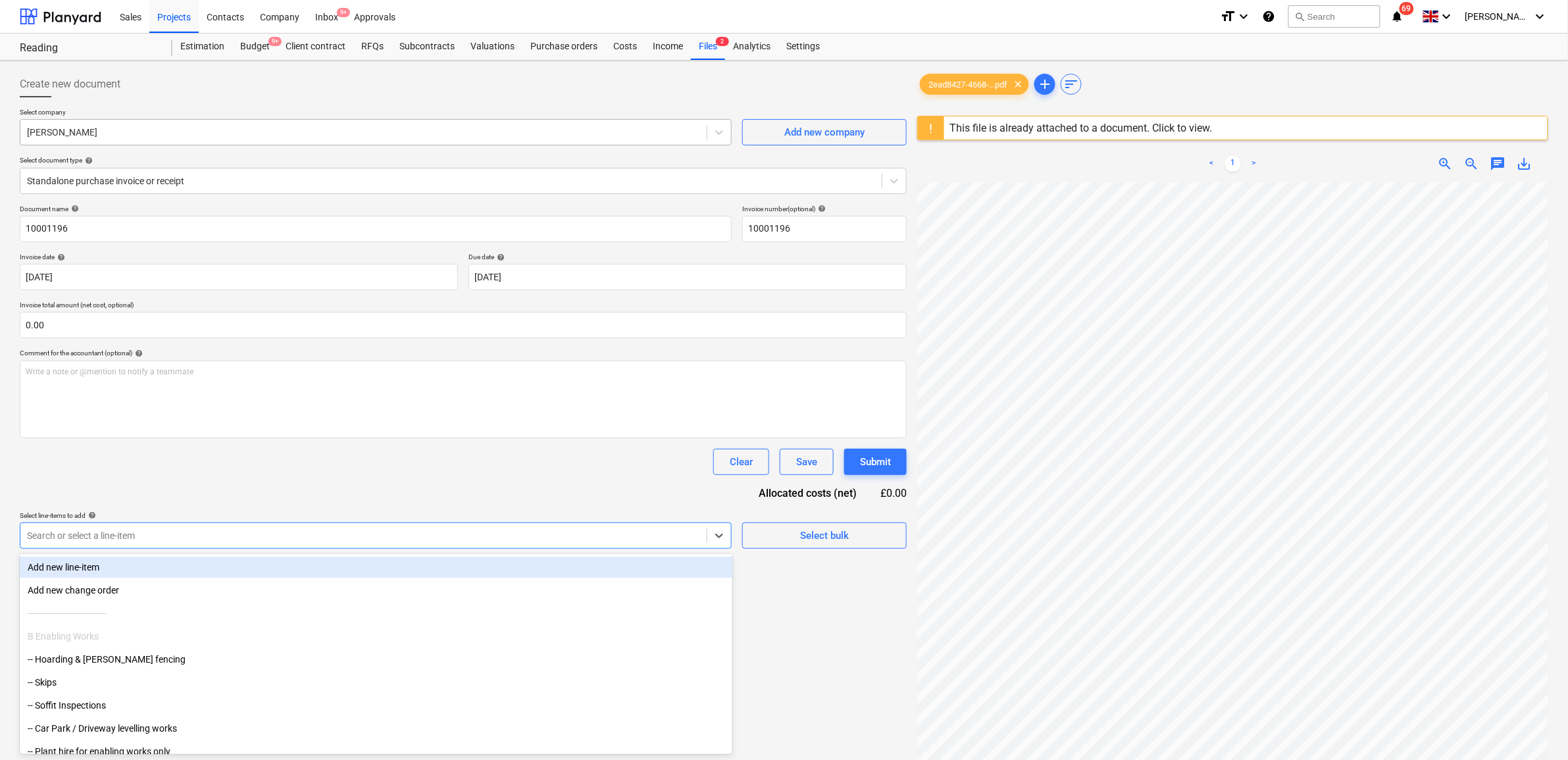
click at [195, 132] on div at bounding box center [363, 132] width 673 height 13
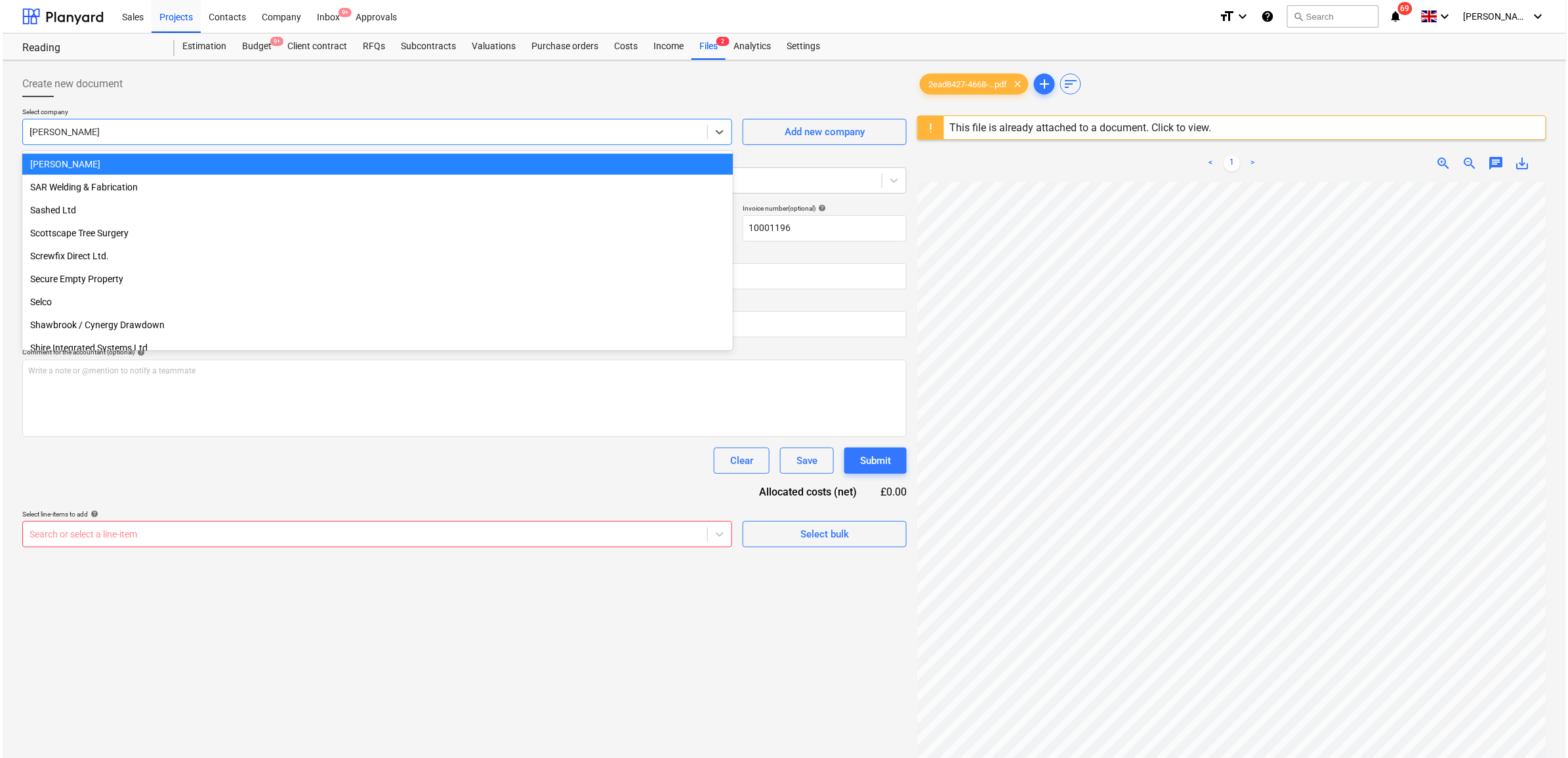
scroll to position [0, 0]
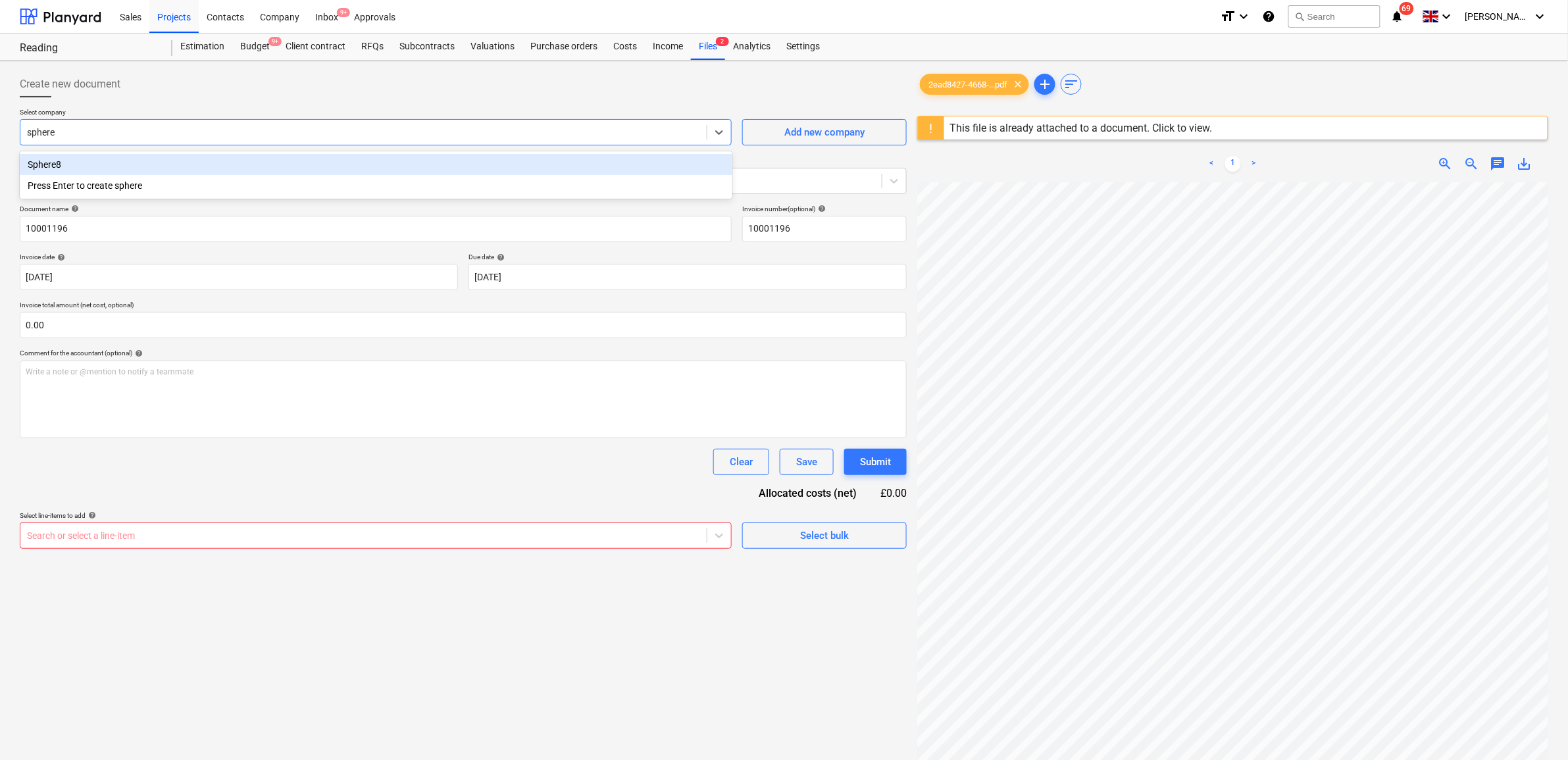
click at [181, 155] on div "Sphere8" at bounding box center [376, 165] width 712 height 21
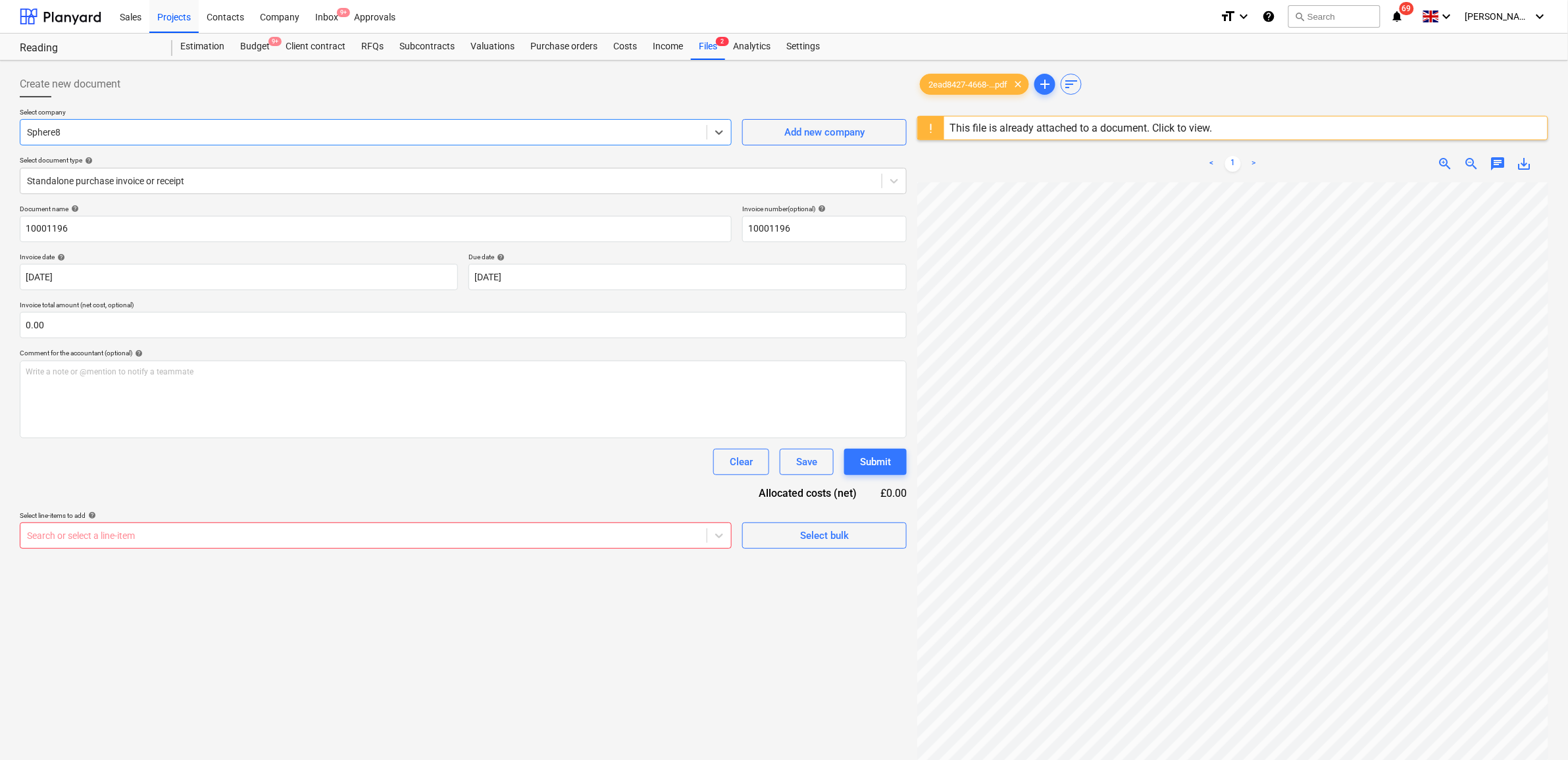
click at [212, 502] on div "Document name help 10001196 Invoice number (optional) help 10001196 Invoice dat…" at bounding box center [462, 376] width 887 height 345
click at [219, 542] on div at bounding box center [363, 535] width 673 height 13
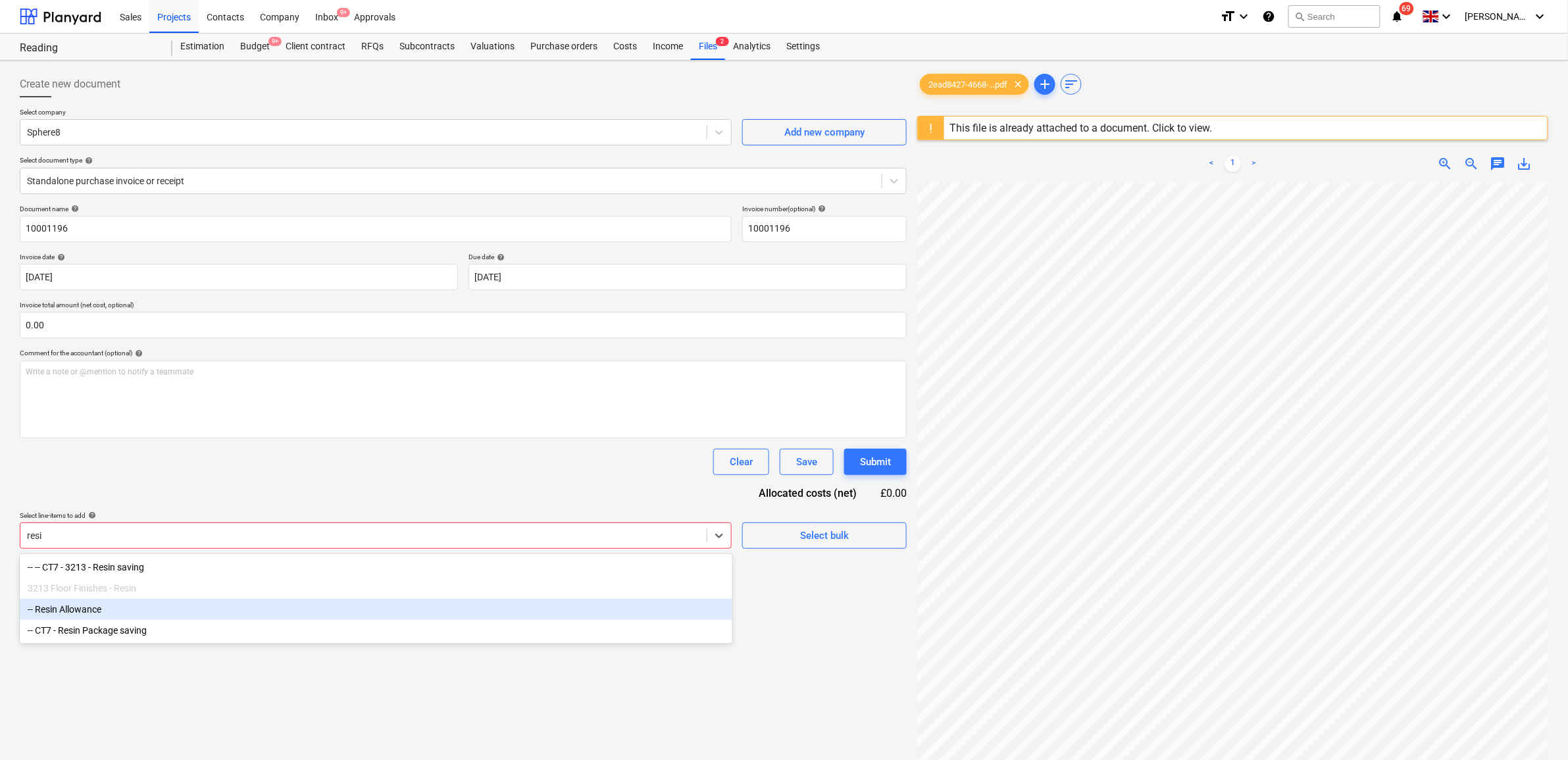
click at [288, 608] on div "-- Resin Allowance" at bounding box center [376, 609] width 712 height 21
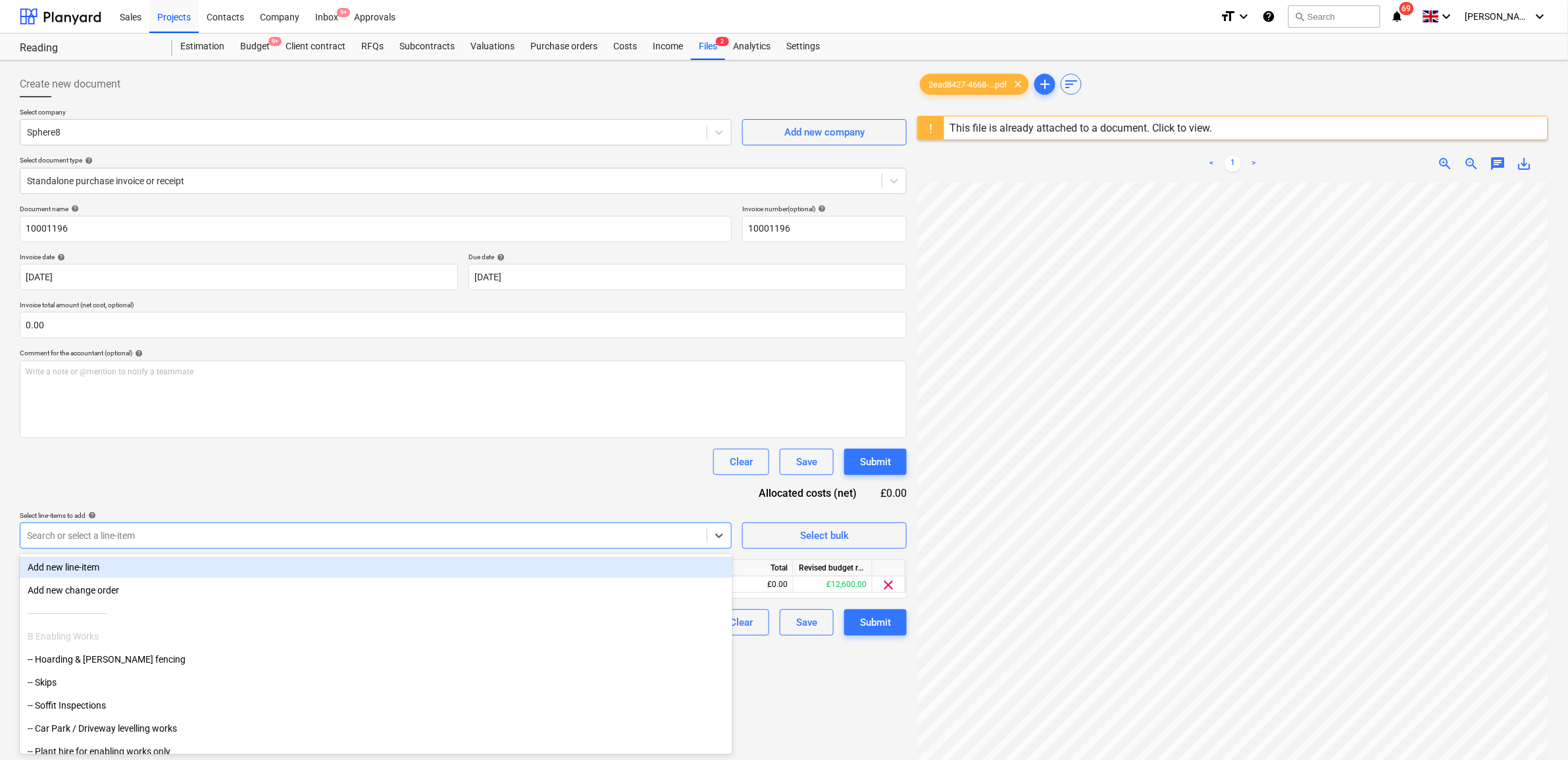
click at [416, 479] on div "Document name help 10001196 Invoice number (optional) help 10001196 Invoice dat…" at bounding box center [462, 420] width 887 height 431
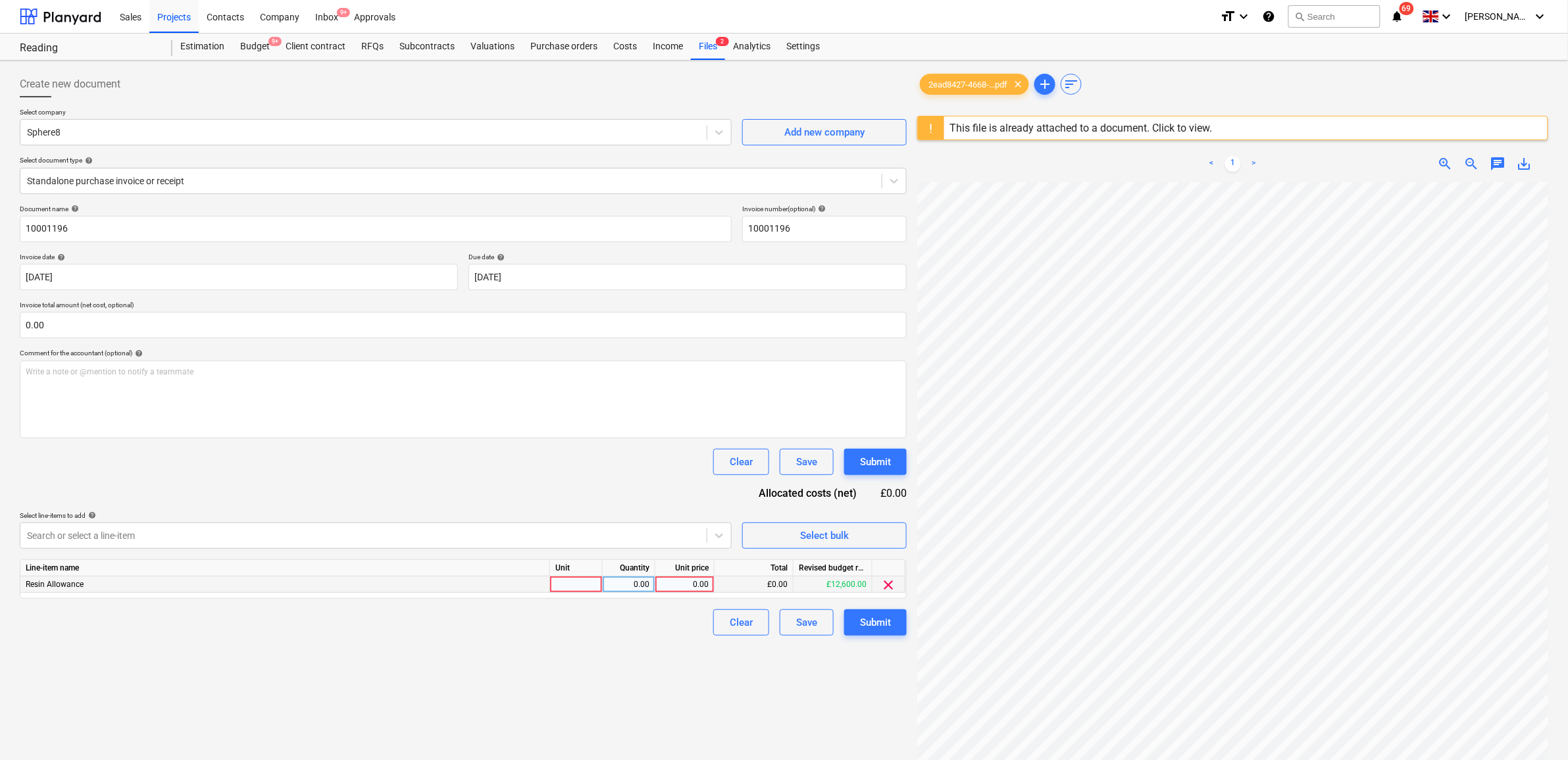
click at [666, 579] on div "0.00" at bounding box center [685, 585] width 48 height 17
click at [635, 702] on div "Create new document Select company Sphere8 Add new company Select document type…" at bounding box center [462, 488] width 897 height 845
click at [872, 624] on div "Submit" at bounding box center [875, 622] width 31 height 17
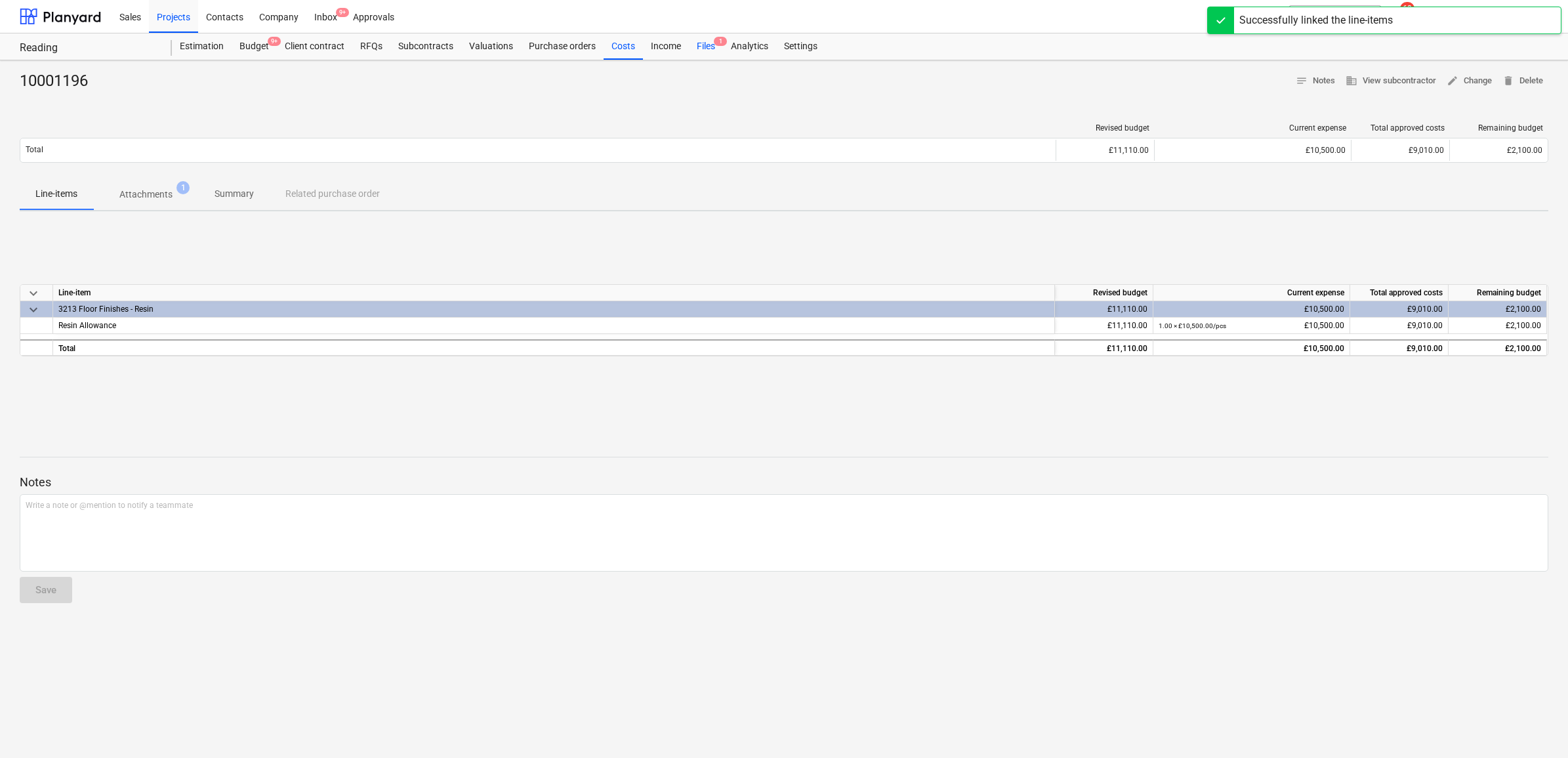
click at [708, 43] on div "Files 1" at bounding box center [706, 47] width 34 height 27
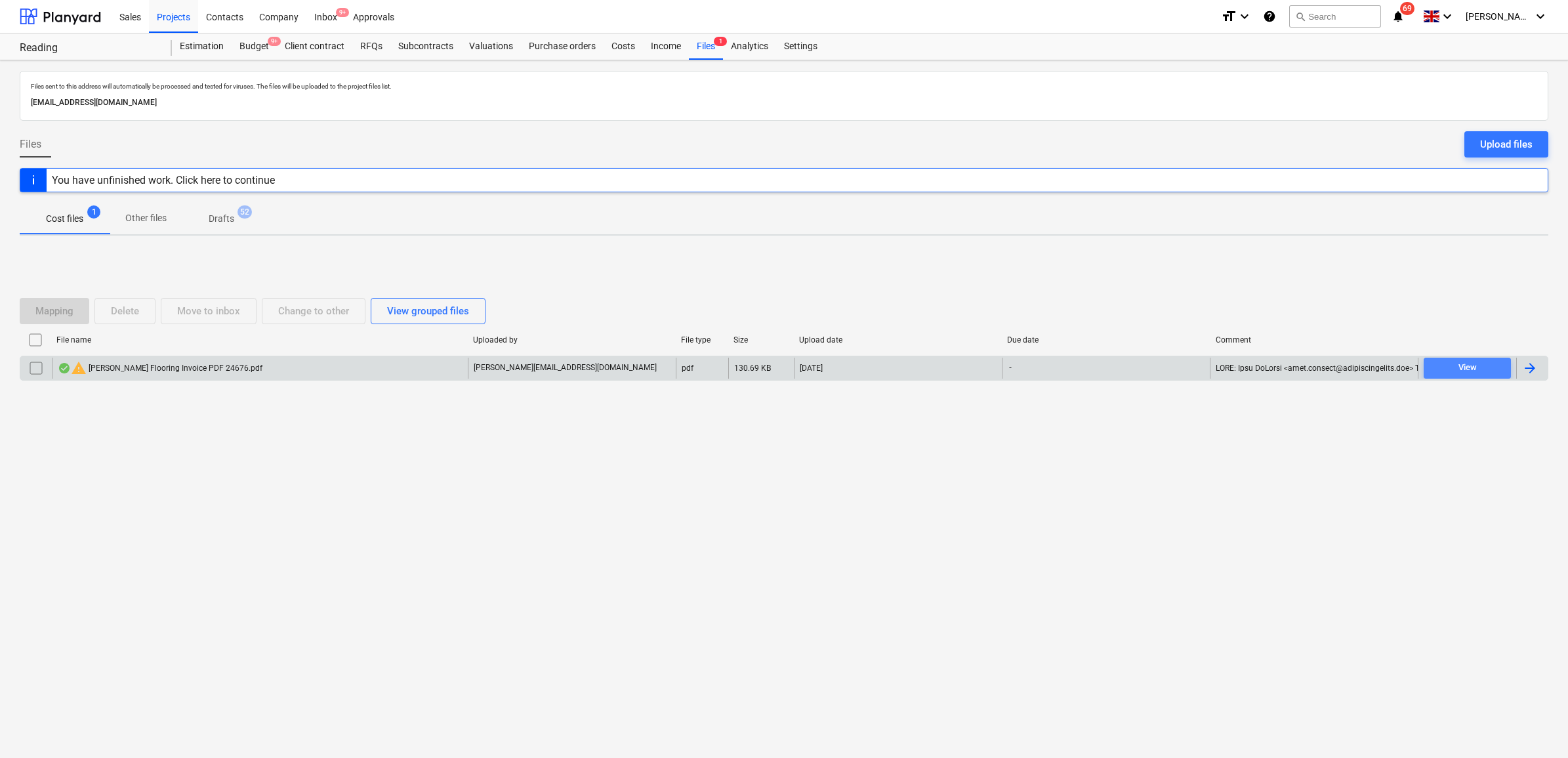
click at [1466, 366] on div "View" at bounding box center [1467, 368] width 19 height 15
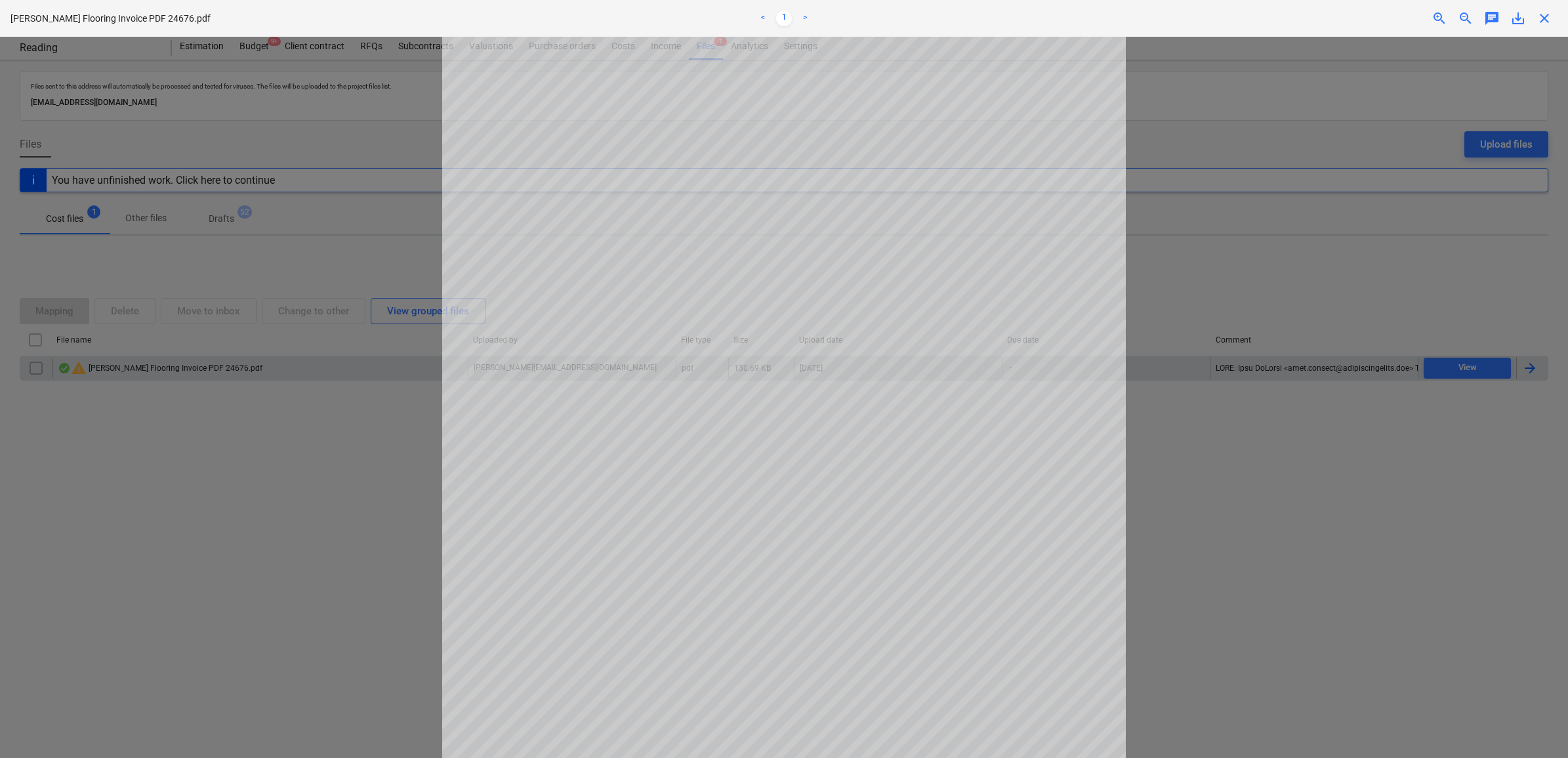
scroll to position [82, 0]
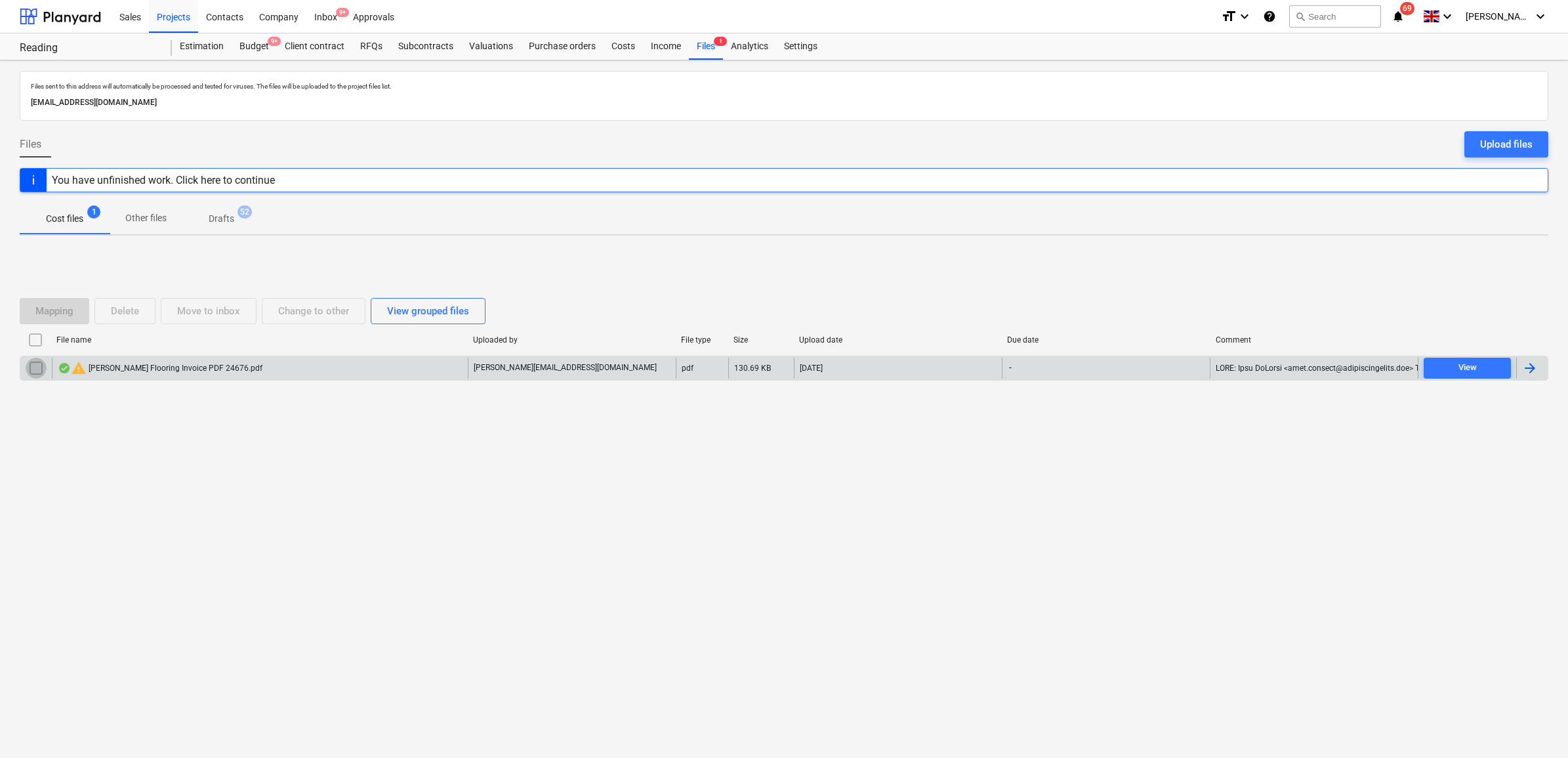
click at [41, 371] on input "checkbox" at bounding box center [36, 368] width 21 height 21
click at [128, 310] on div "Delete" at bounding box center [125, 310] width 28 height 17
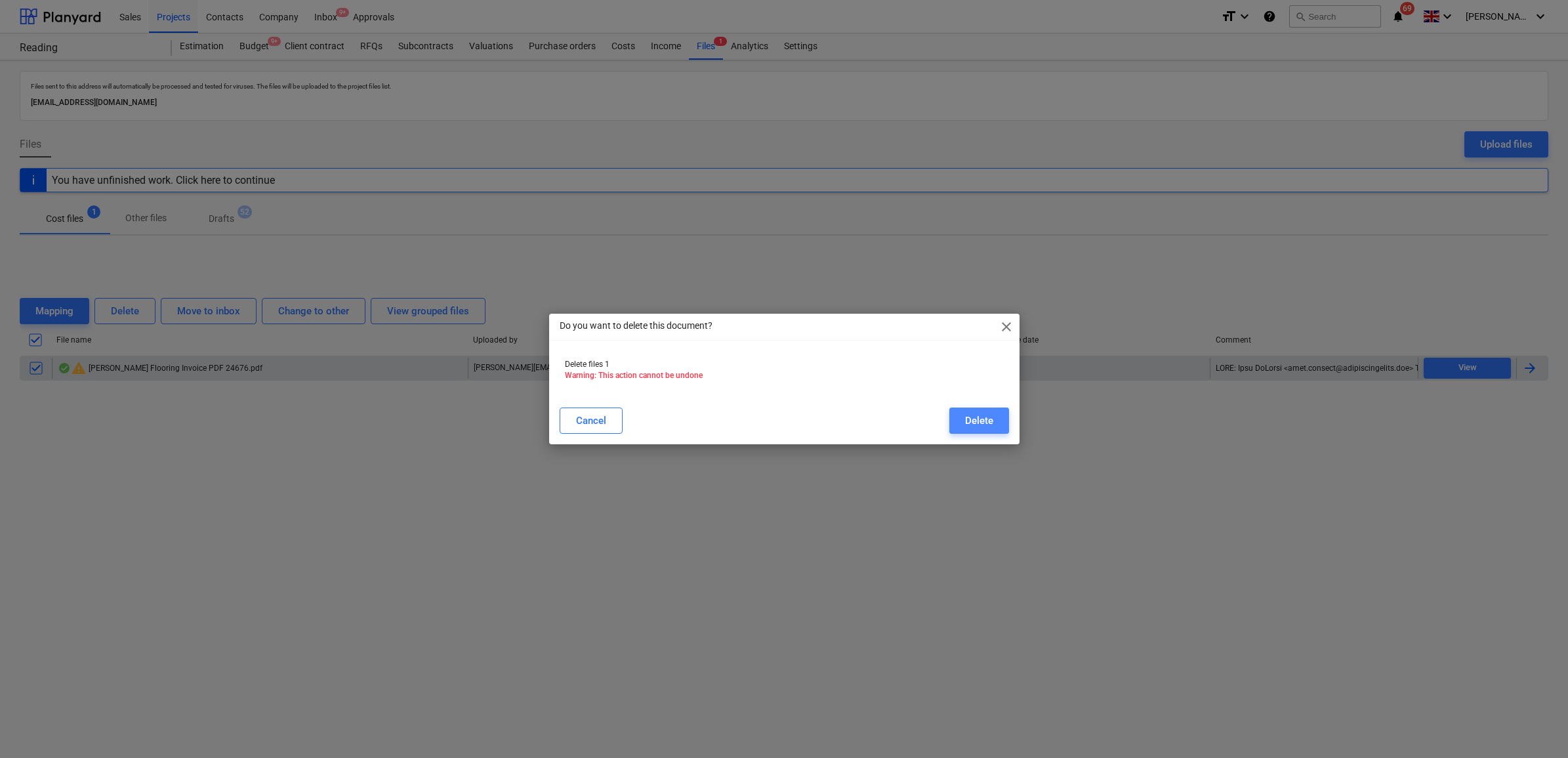
click at [981, 418] on div "Delete" at bounding box center [980, 420] width 28 height 17
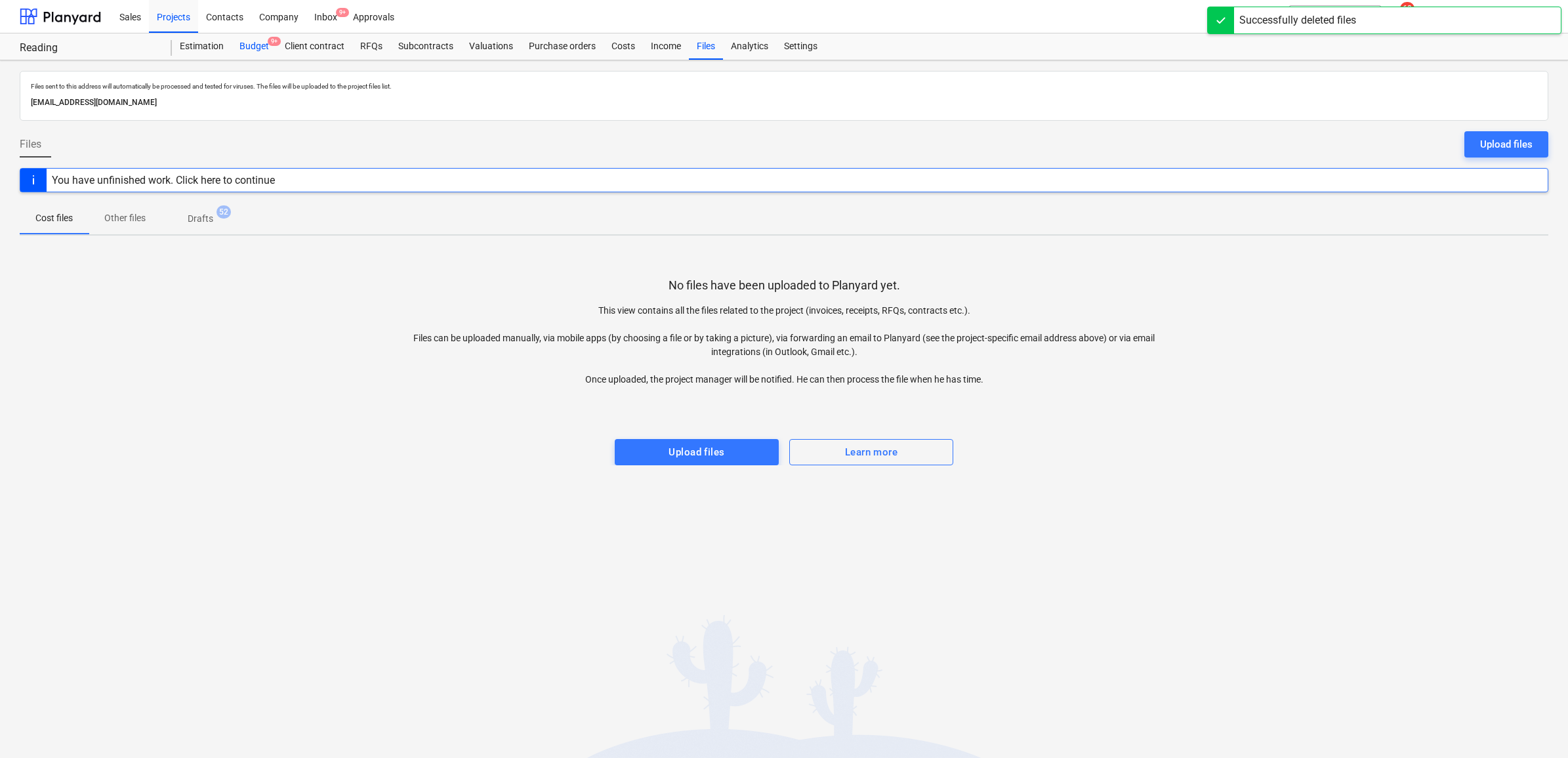
click at [256, 42] on div "Budget 9+" at bounding box center [254, 47] width 45 height 27
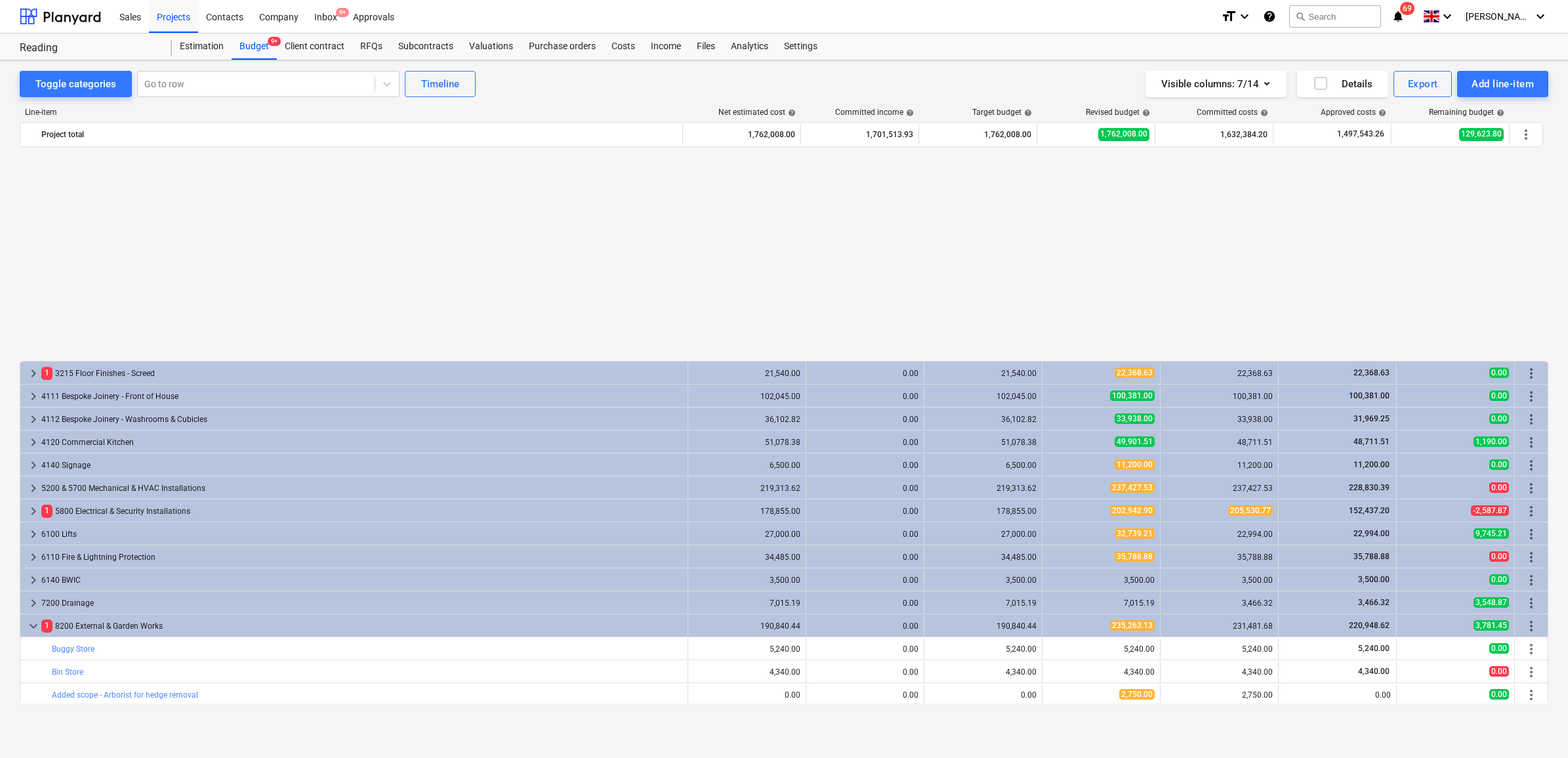
scroll to position [1066, 0]
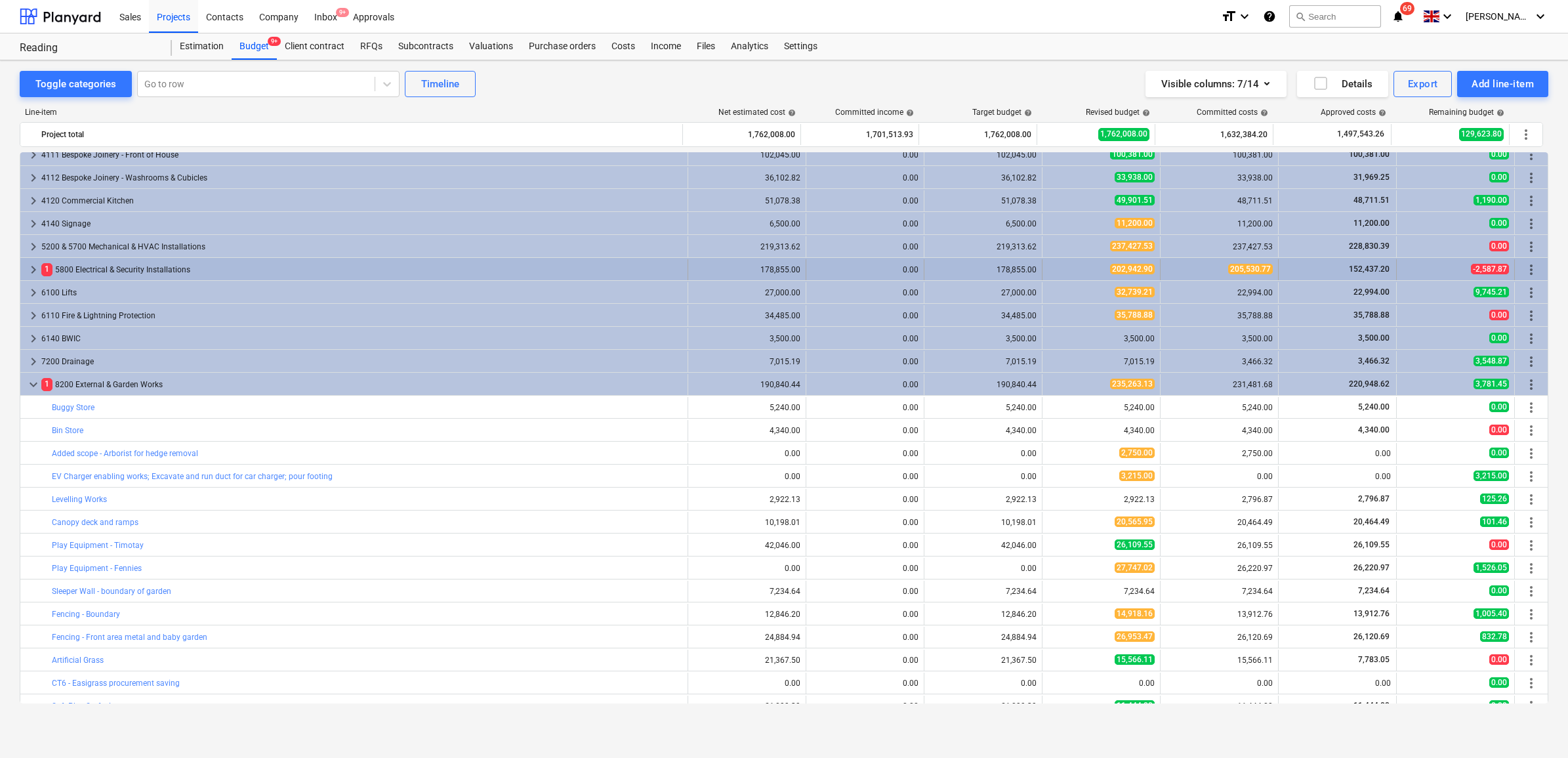
click at [414, 272] on div "1 5800 Electrical & Security Installations" at bounding box center [362, 269] width 641 height 21
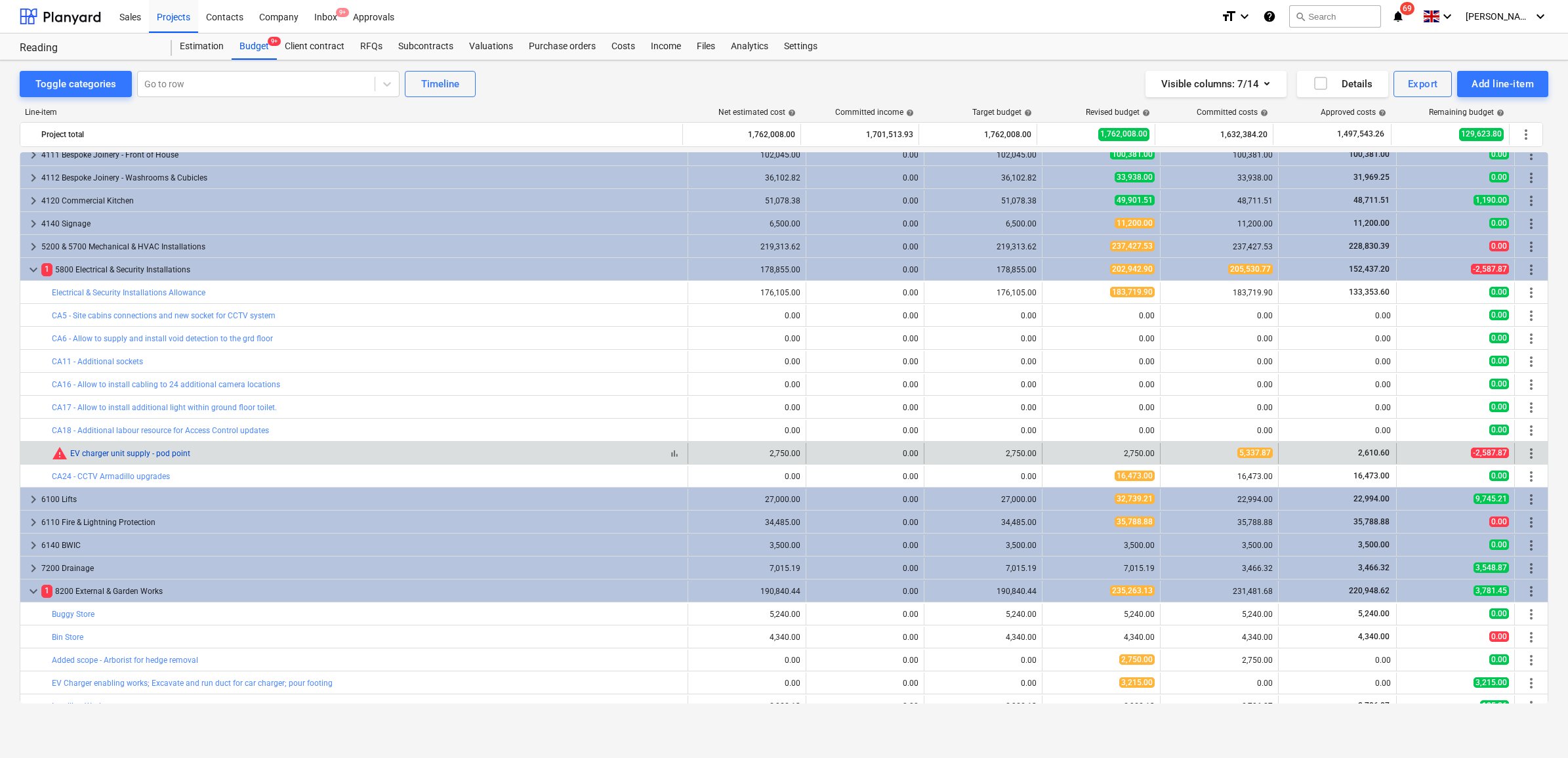
click at [148, 456] on link "EV charger unit supply - pod point" at bounding box center [130, 453] width 120 height 9
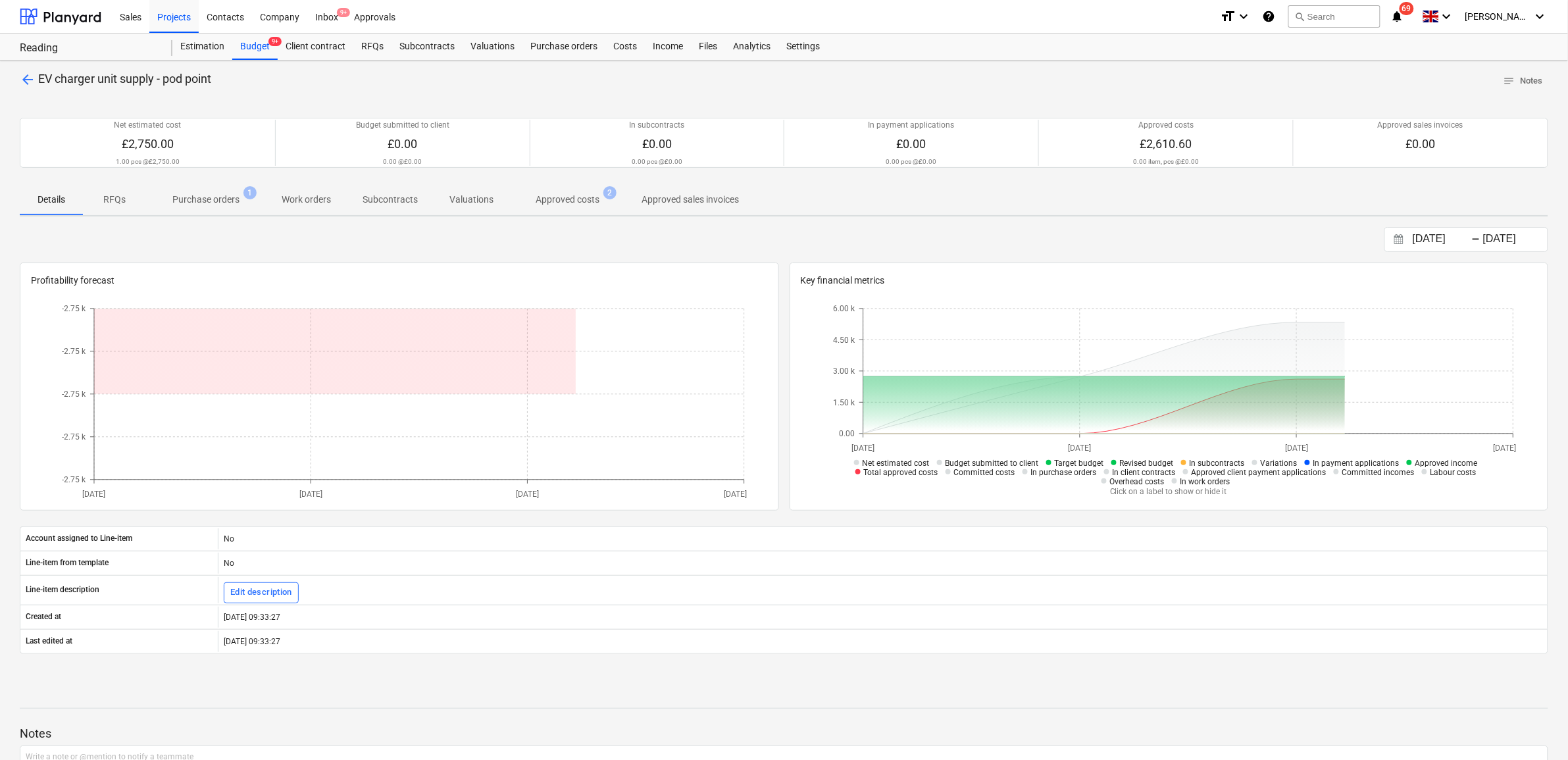
click at [551, 202] on p "Approved costs" at bounding box center [568, 200] width 64 height 14
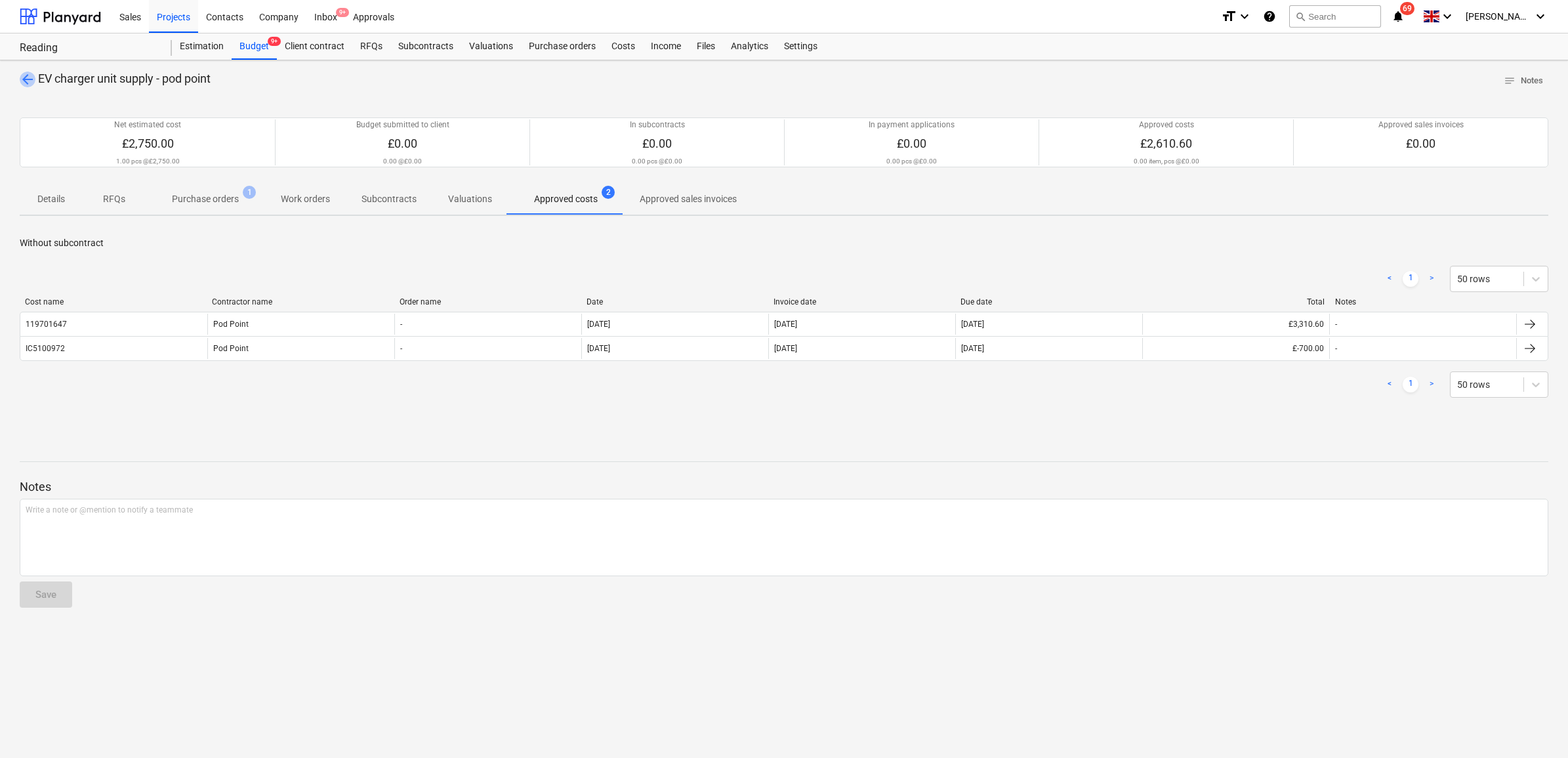
click at [29, 73] on span "arrow_back" at bounding box center [27, 80] width 16 height 16
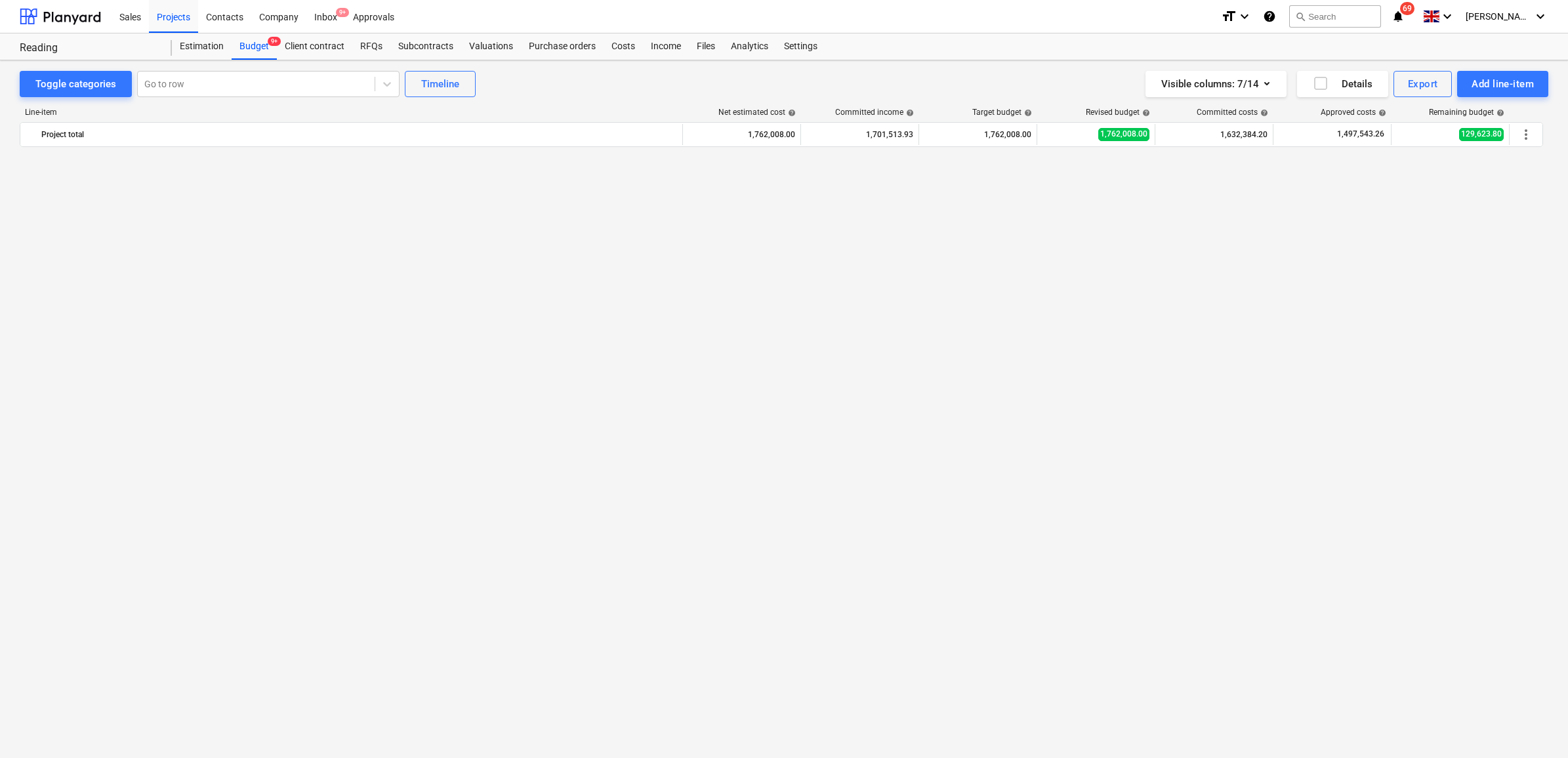
scroll to position [1066, 0]
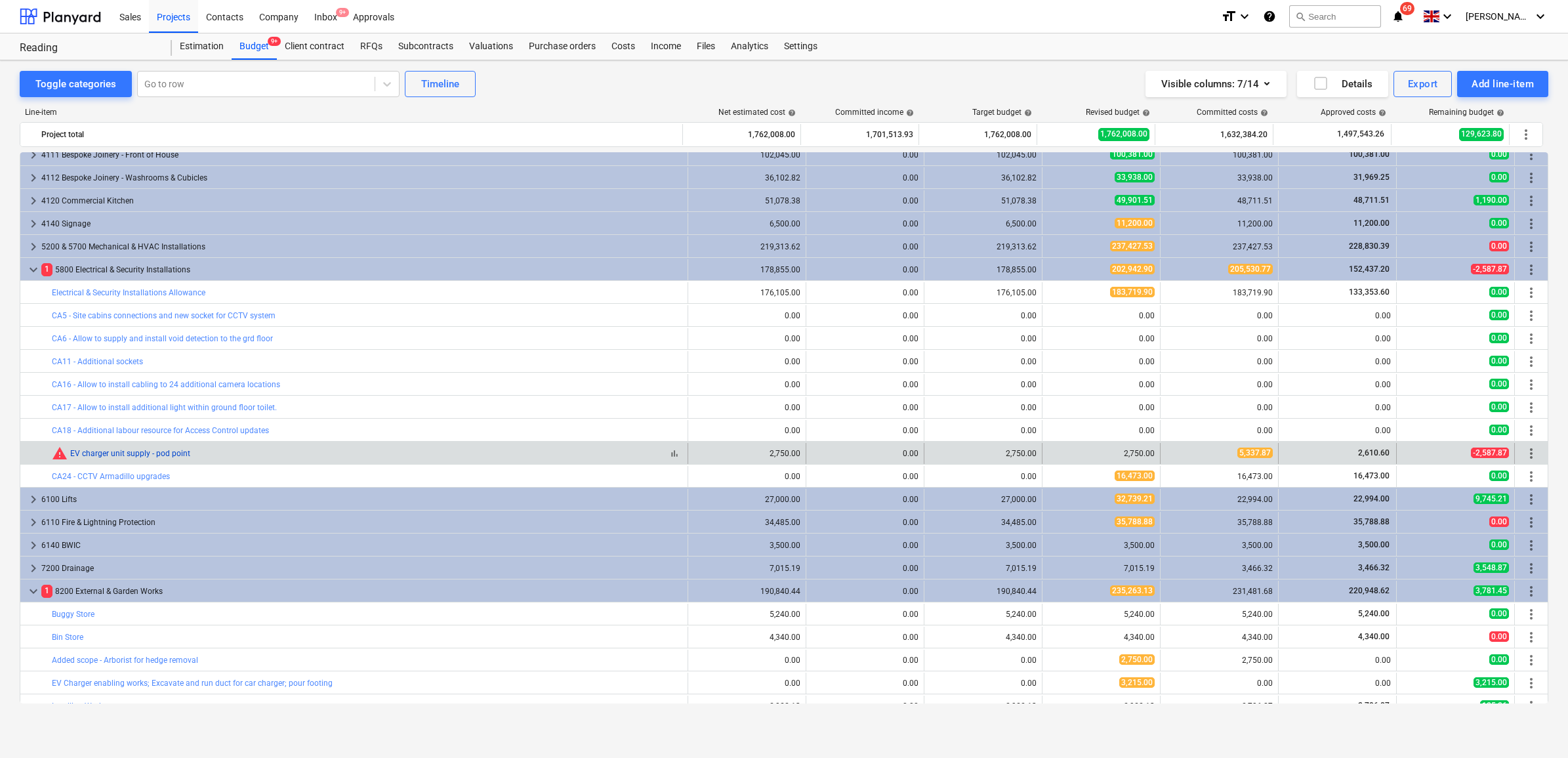
click at [89, 451] on link "EV charger unit supply - pod point" at bounding box center [130, 453] width 120 height 9
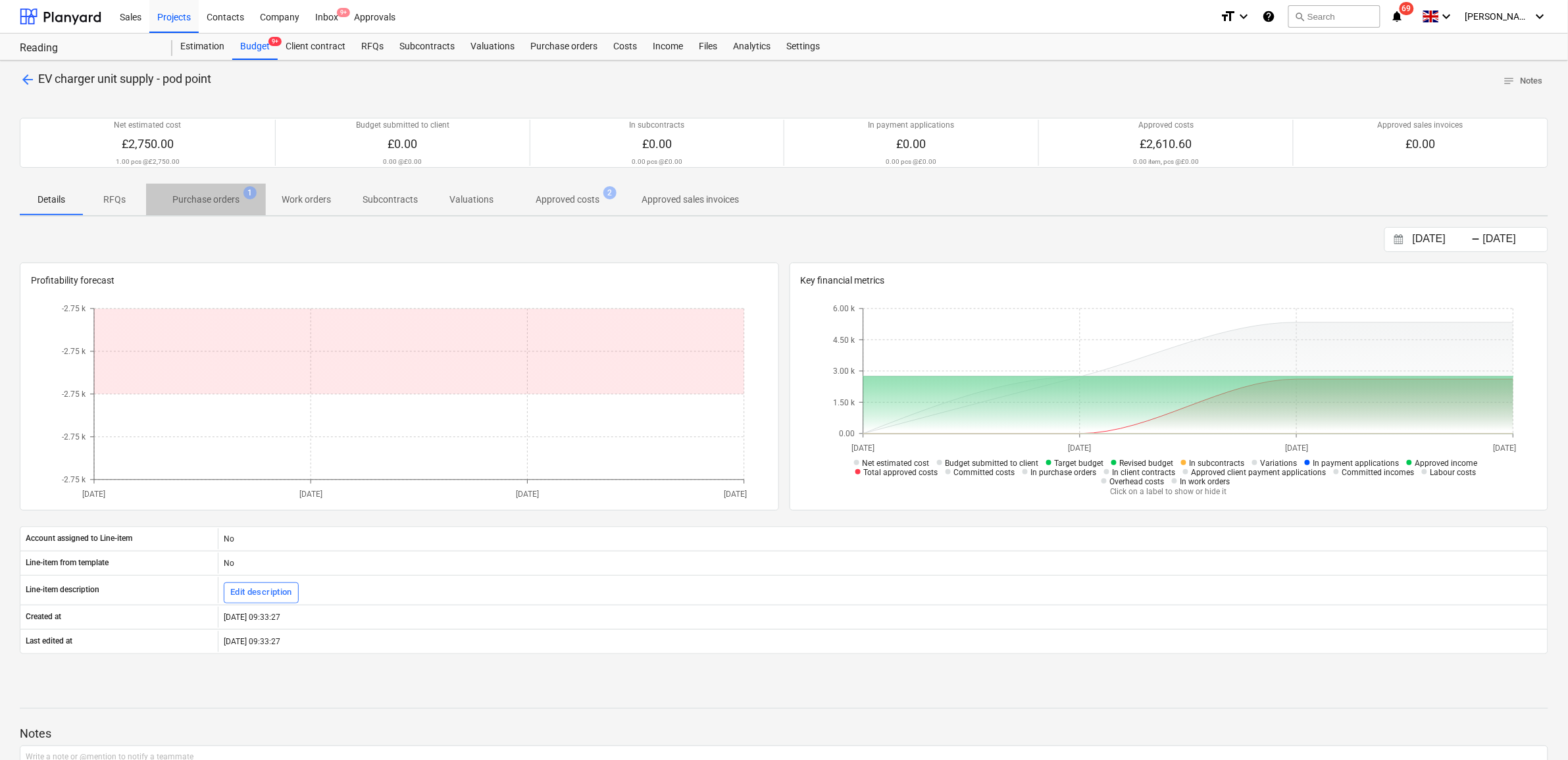
click at [227, 206] on p "Purchase orders" at bounding box center [206, 200] width 67 height 14
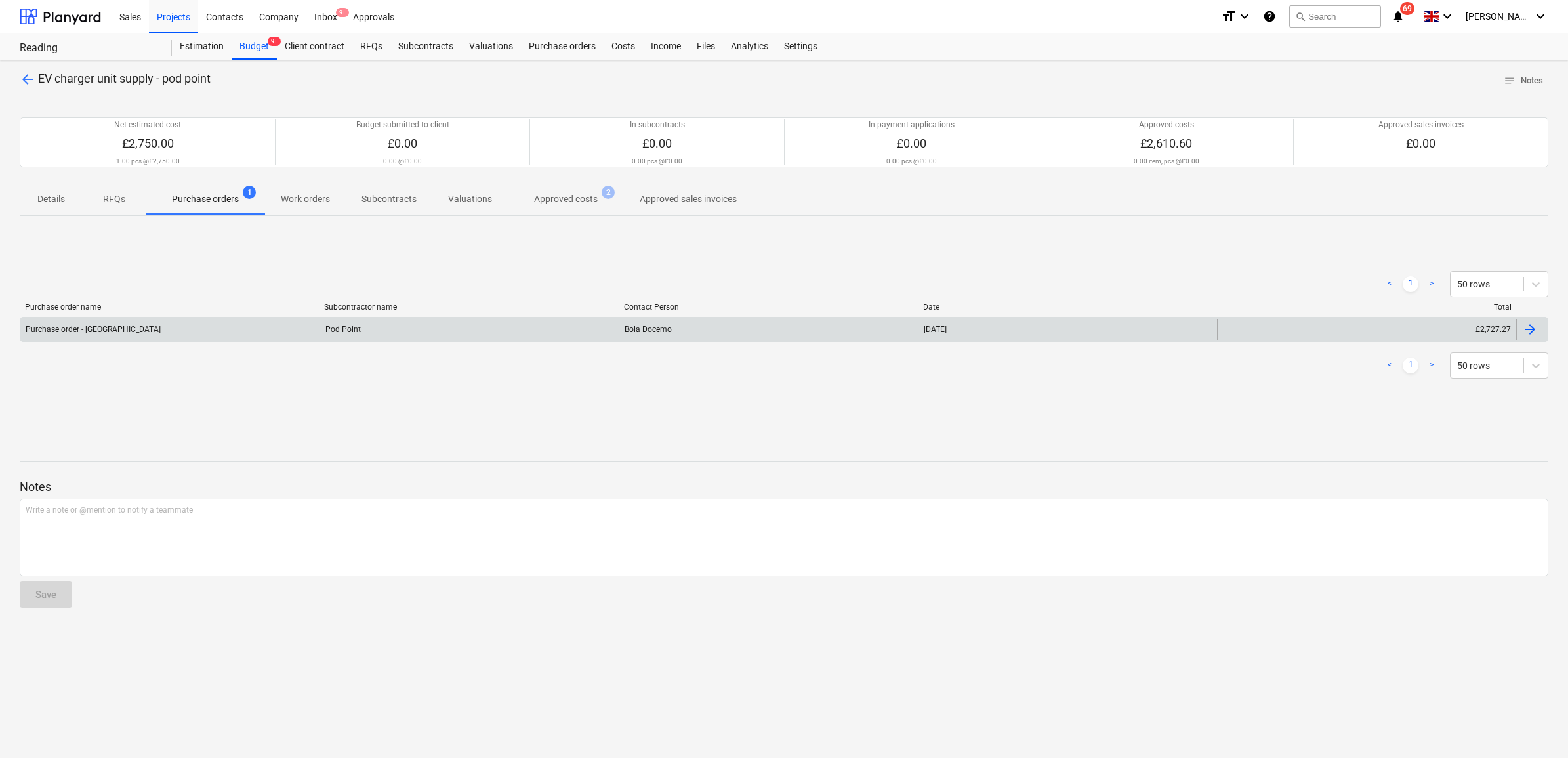
click at [360, 325] on div "Pod Point" at bounding box center [469, 330] width 299 height 21
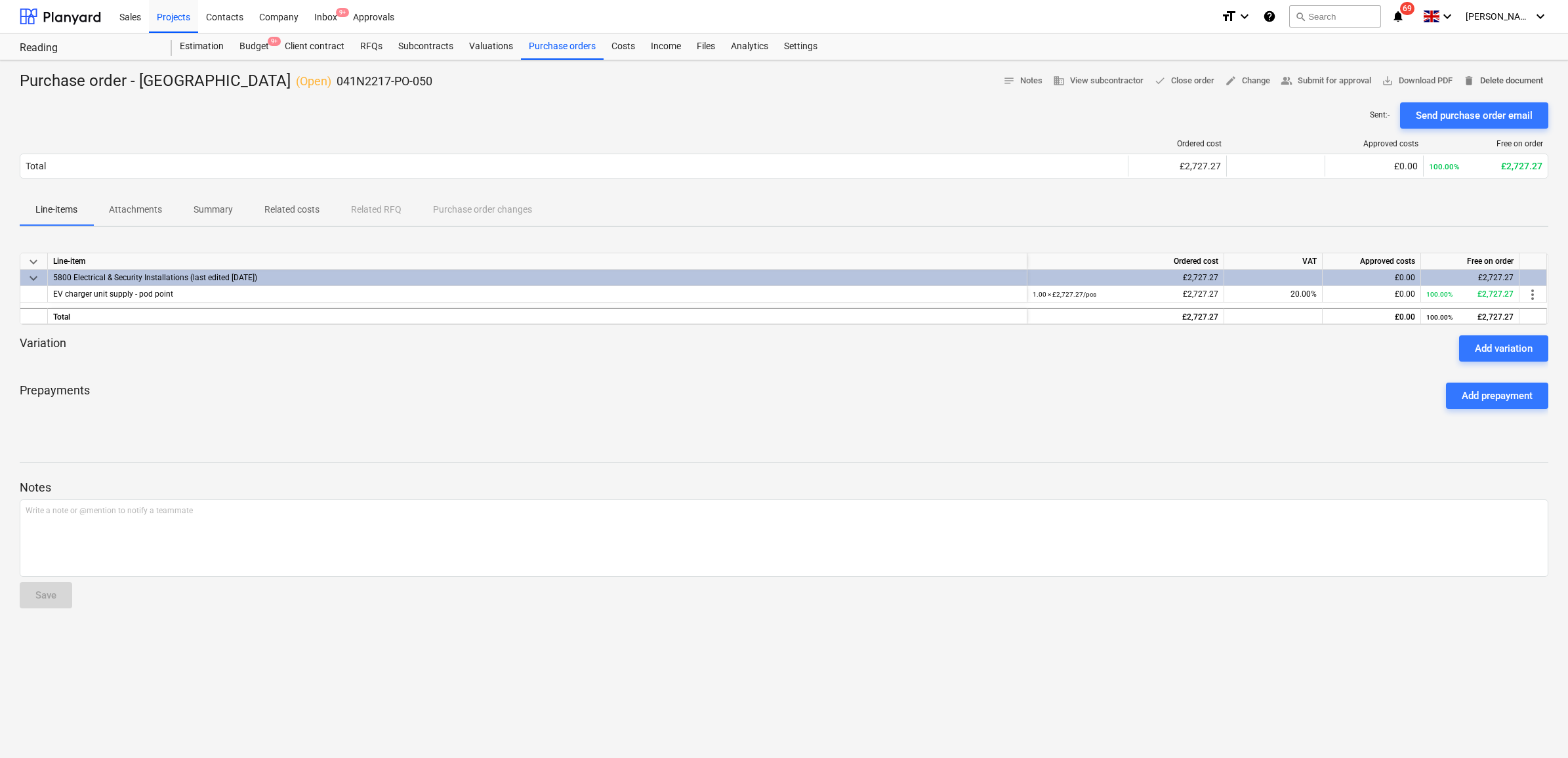
click at [1478, 78] on span "delete Delete document" at bounding box center [1504, 80] width 80 height 15
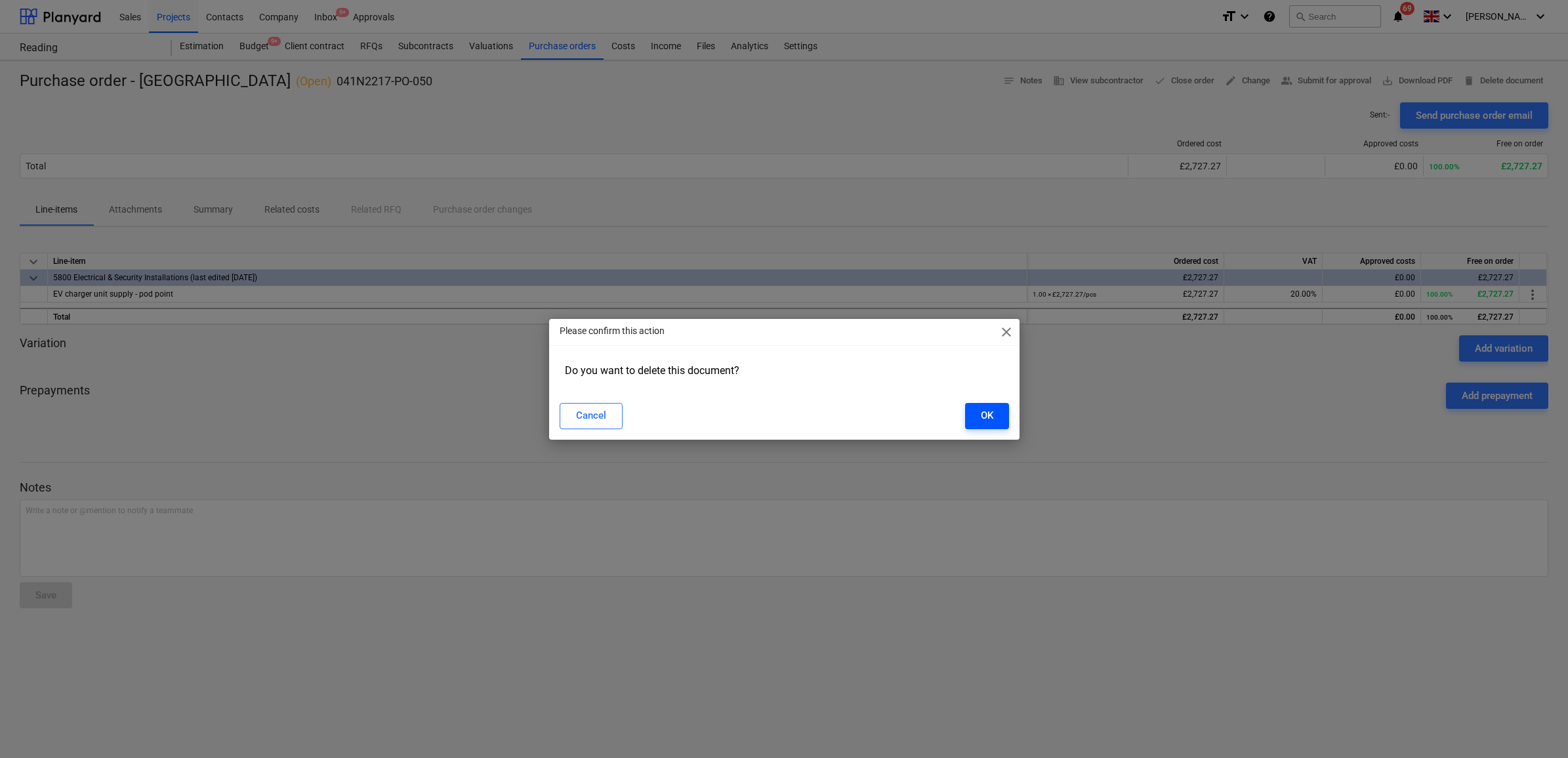
click at [981, 415] on div "OK" at bounding box center [988, 415] width 12 height 17
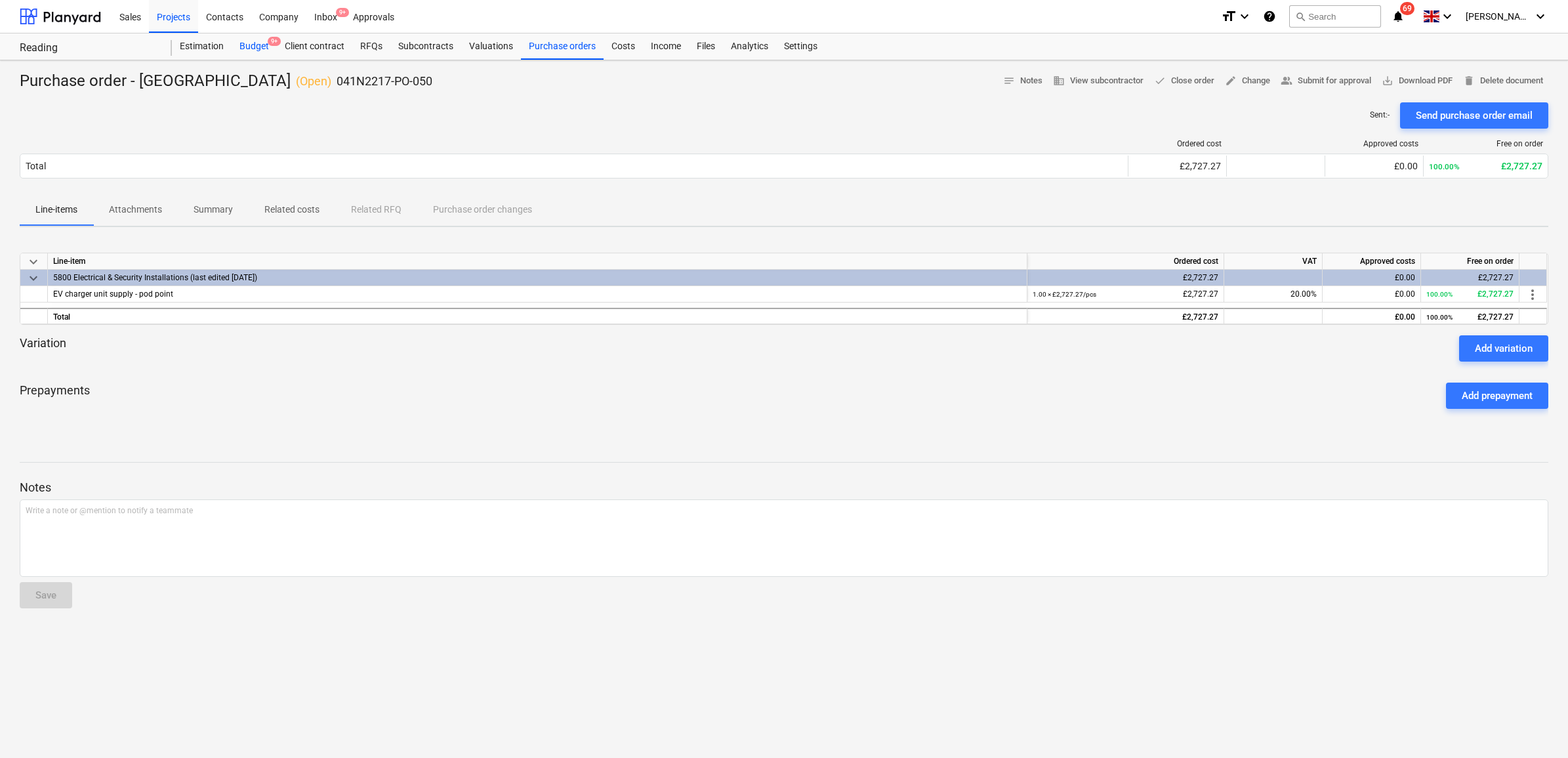
click at [260, 43] on div "Budget 9+" at bounding box center [254, 47] width 45 height 27
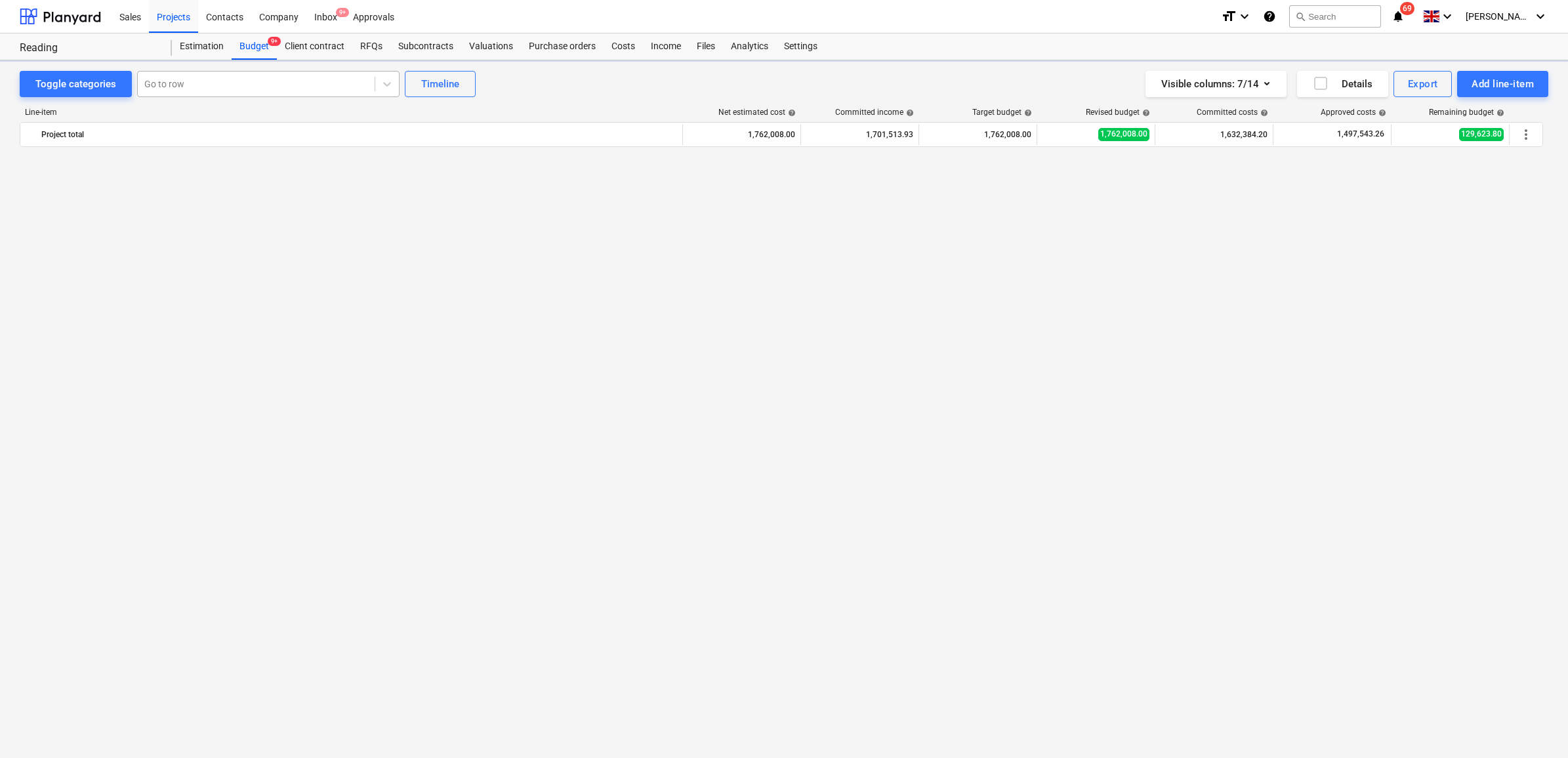
scroll to position [1066, 0]
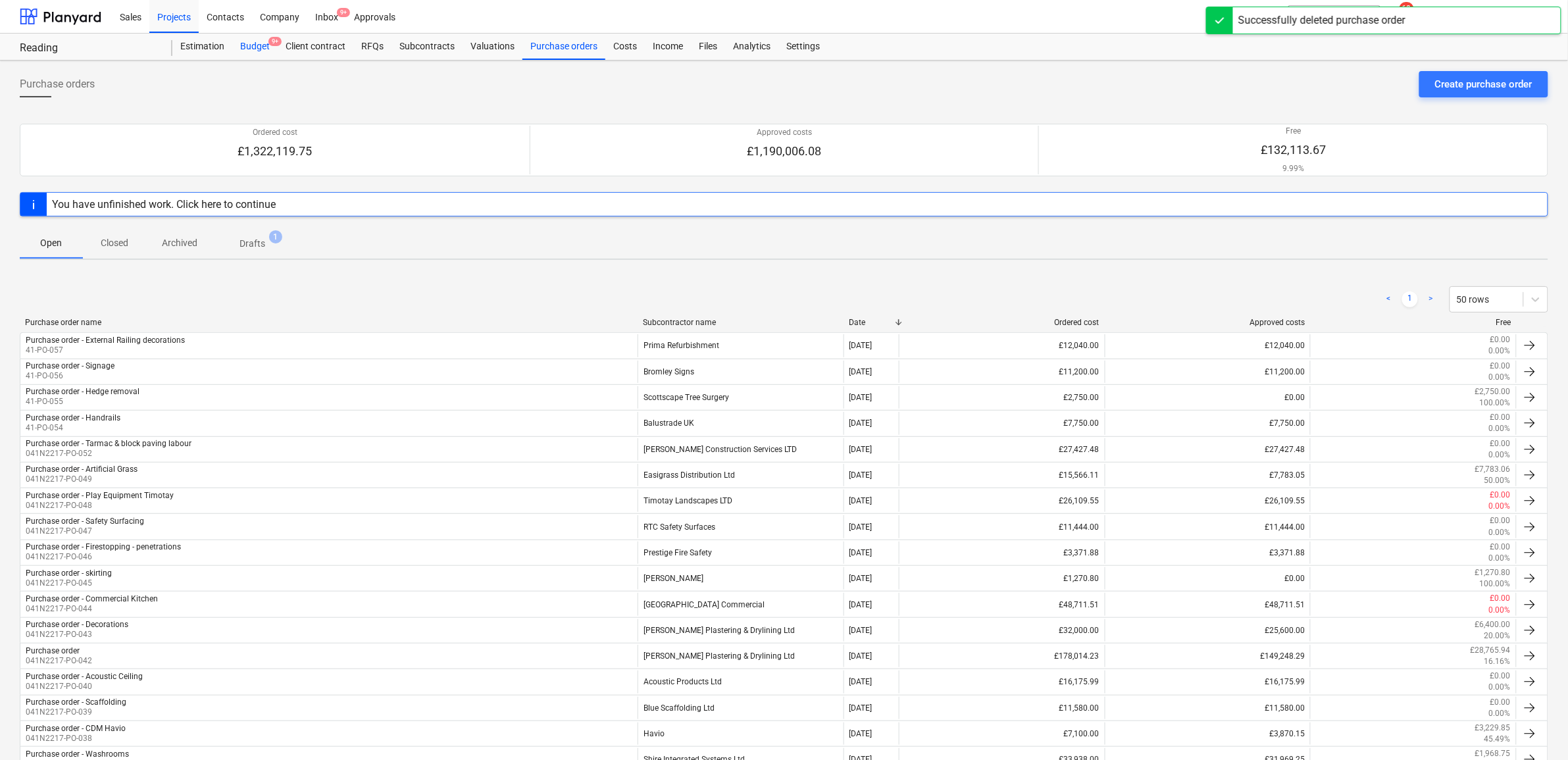
click at [257, 47] on div "Budget 9+" at bounding box center [254, 47] width 45 height 27
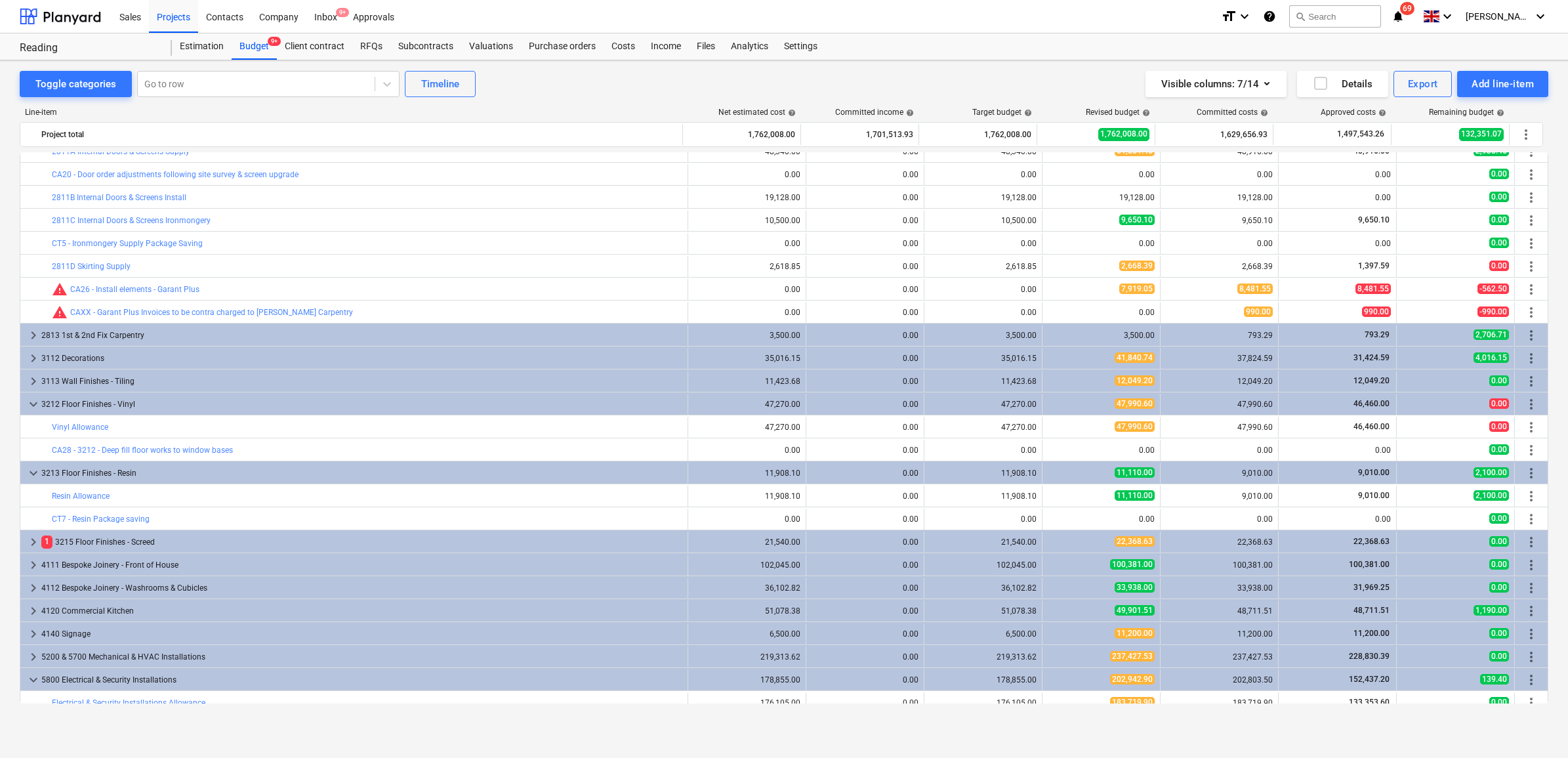
scroll to position [492, 0]
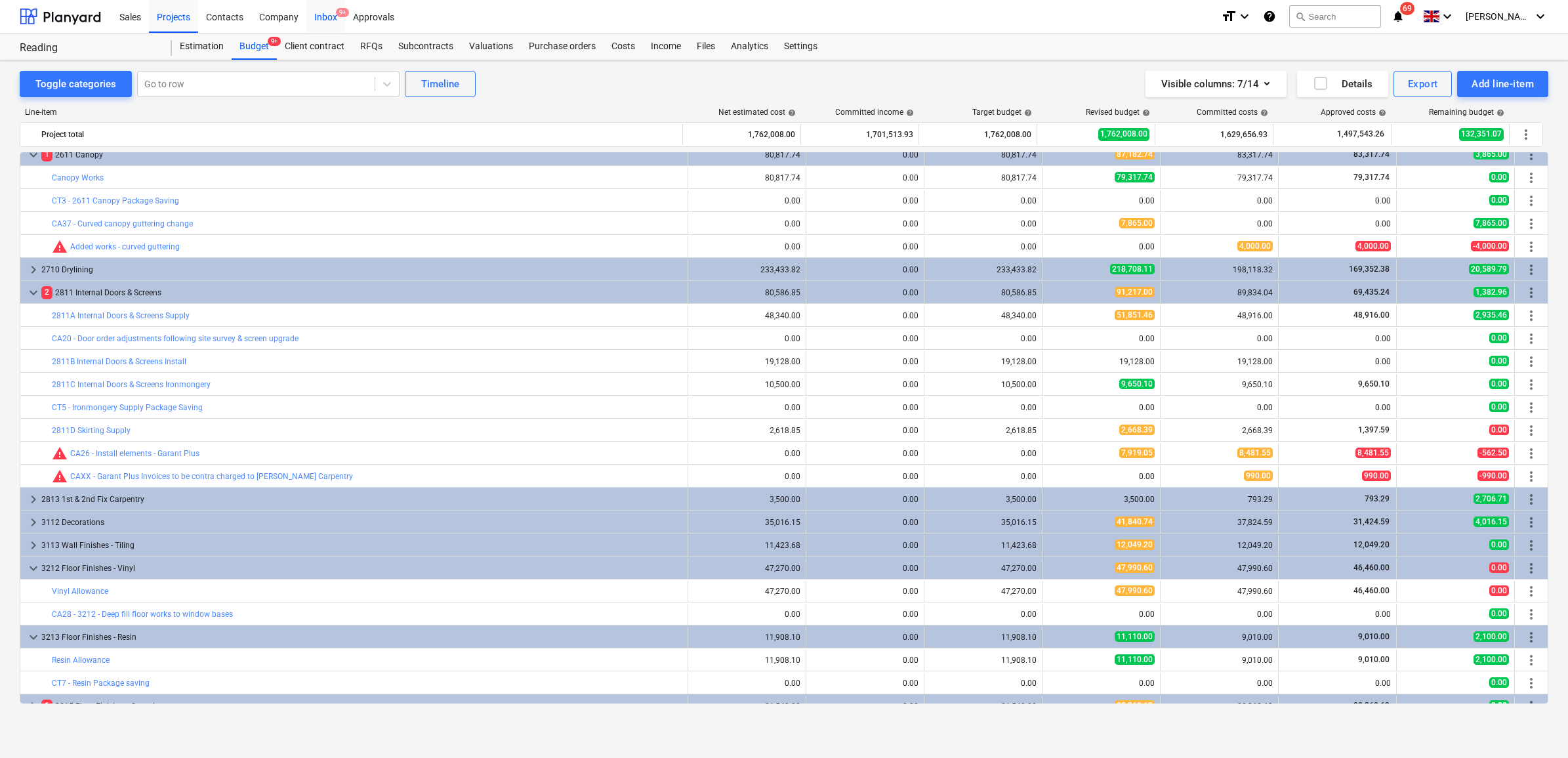
click at [330, 17] on div "Inbox 9+" at bounding box center [326, 16] width 39 height 34
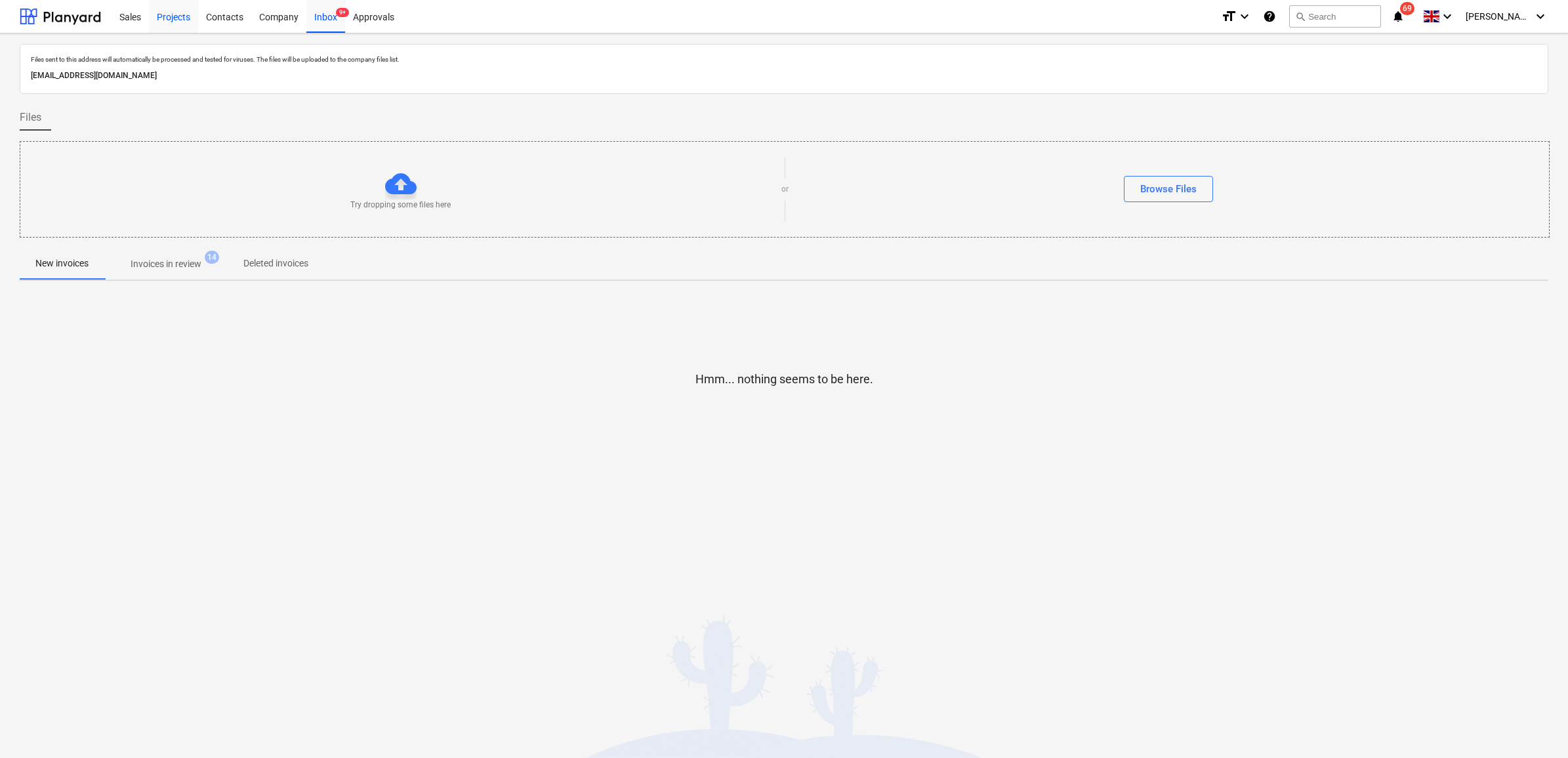
click at [185, 22] on div "Projects" at bounding box center [174, 16] width 49 height 34
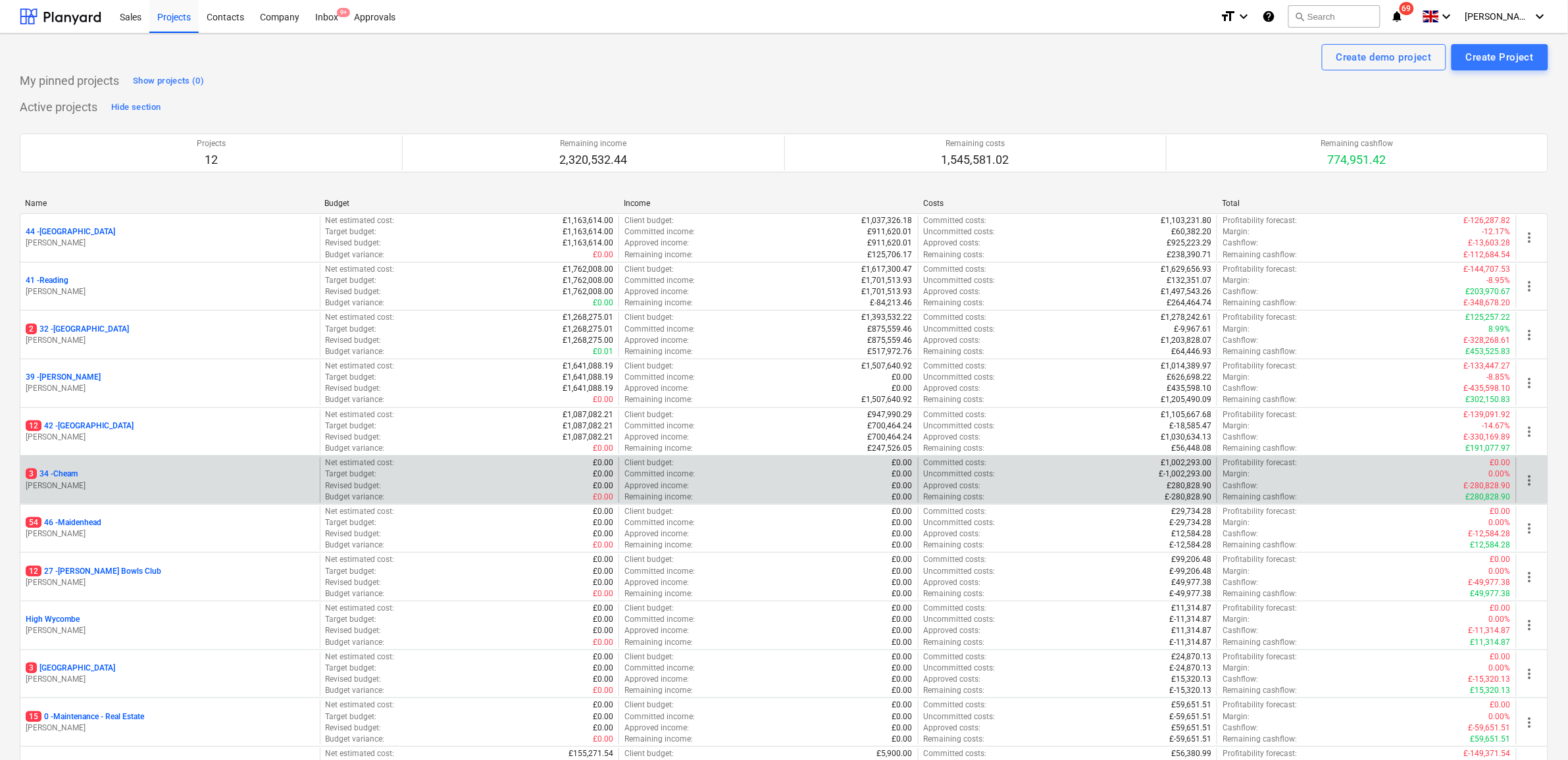
click at [83, 472] on div "3 34 - Cheam" at bounding box center [170, 474] width 289 height 12
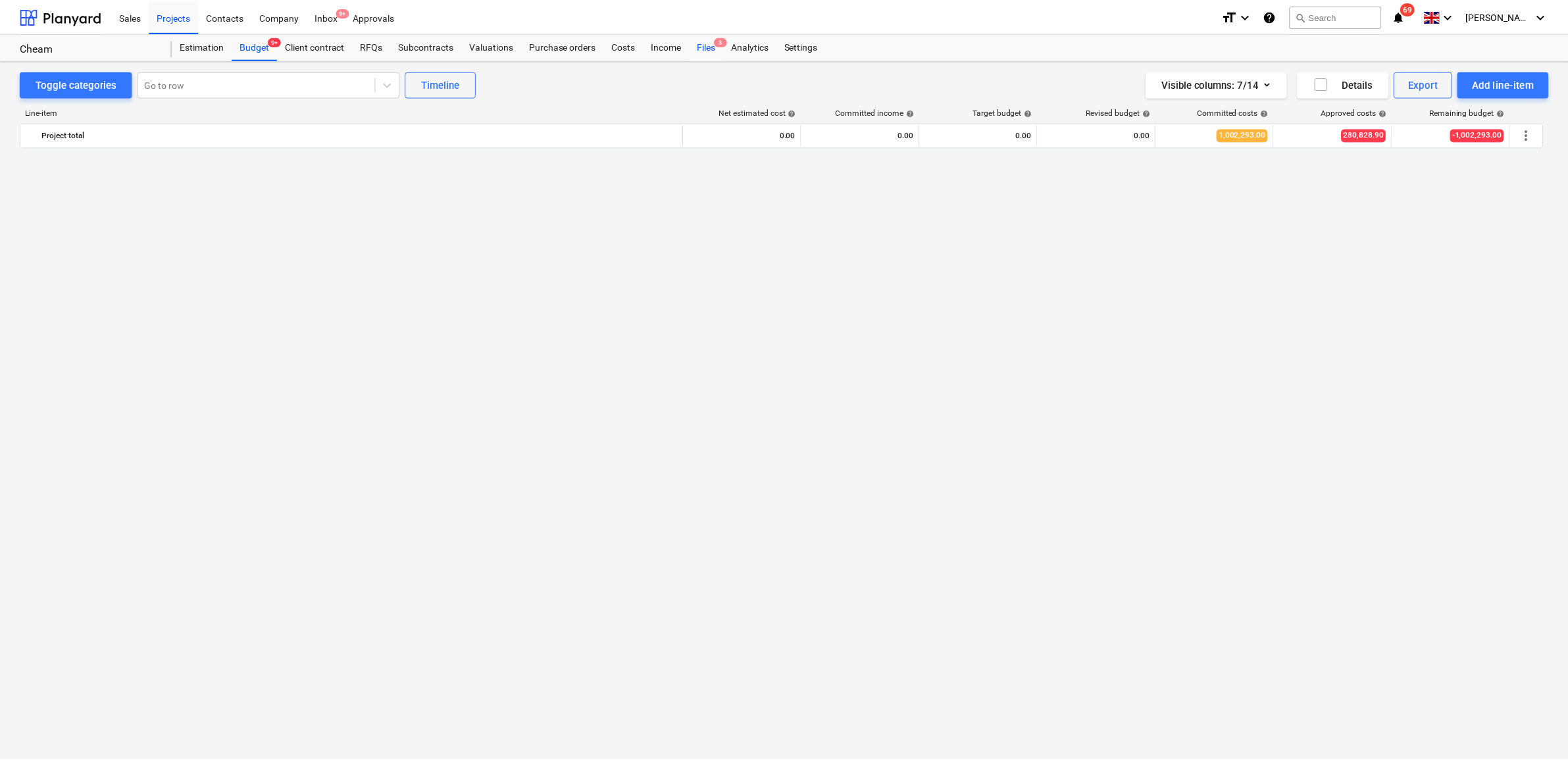
scroll to position [1885, 0]
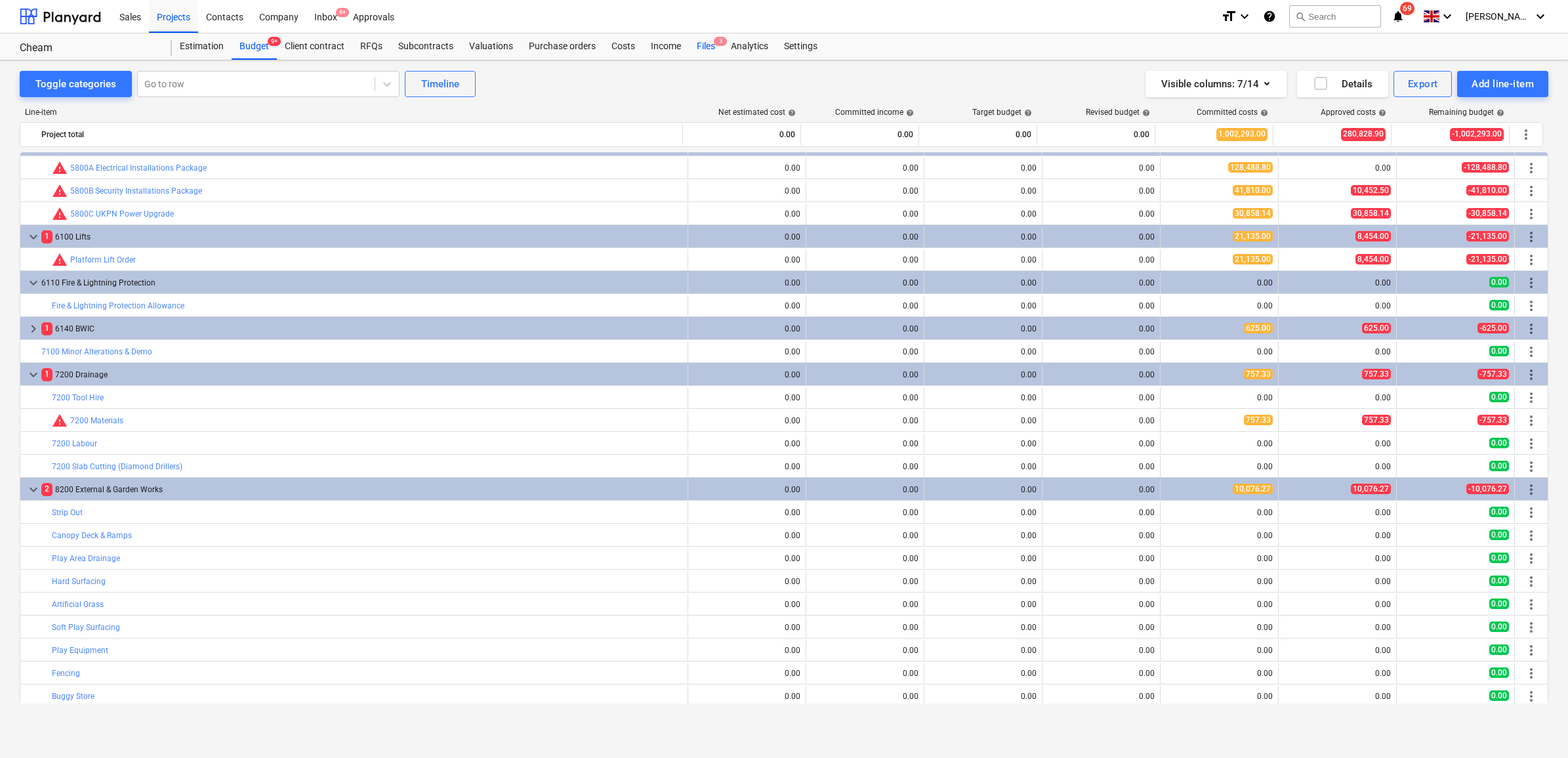
click at [703, 48] on div "Files 3" at bounding box center [706, 47] width 34 height 27
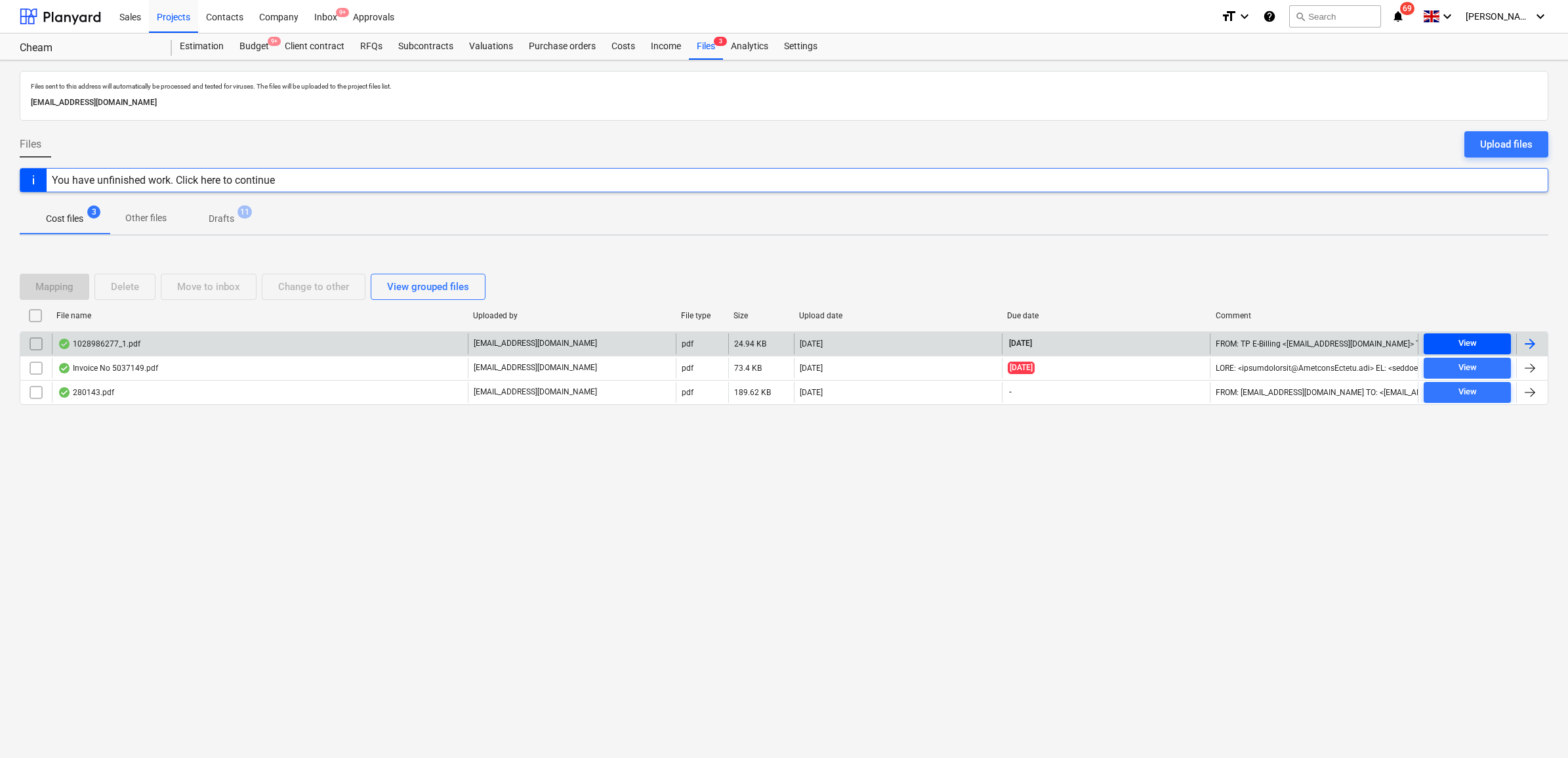
click at [1448, 339] on span "View" at bounding box center [1467, 343] width 77 height 15
click at [1525, 343] on div at bounding box center [1530, 344] width 16 height 16
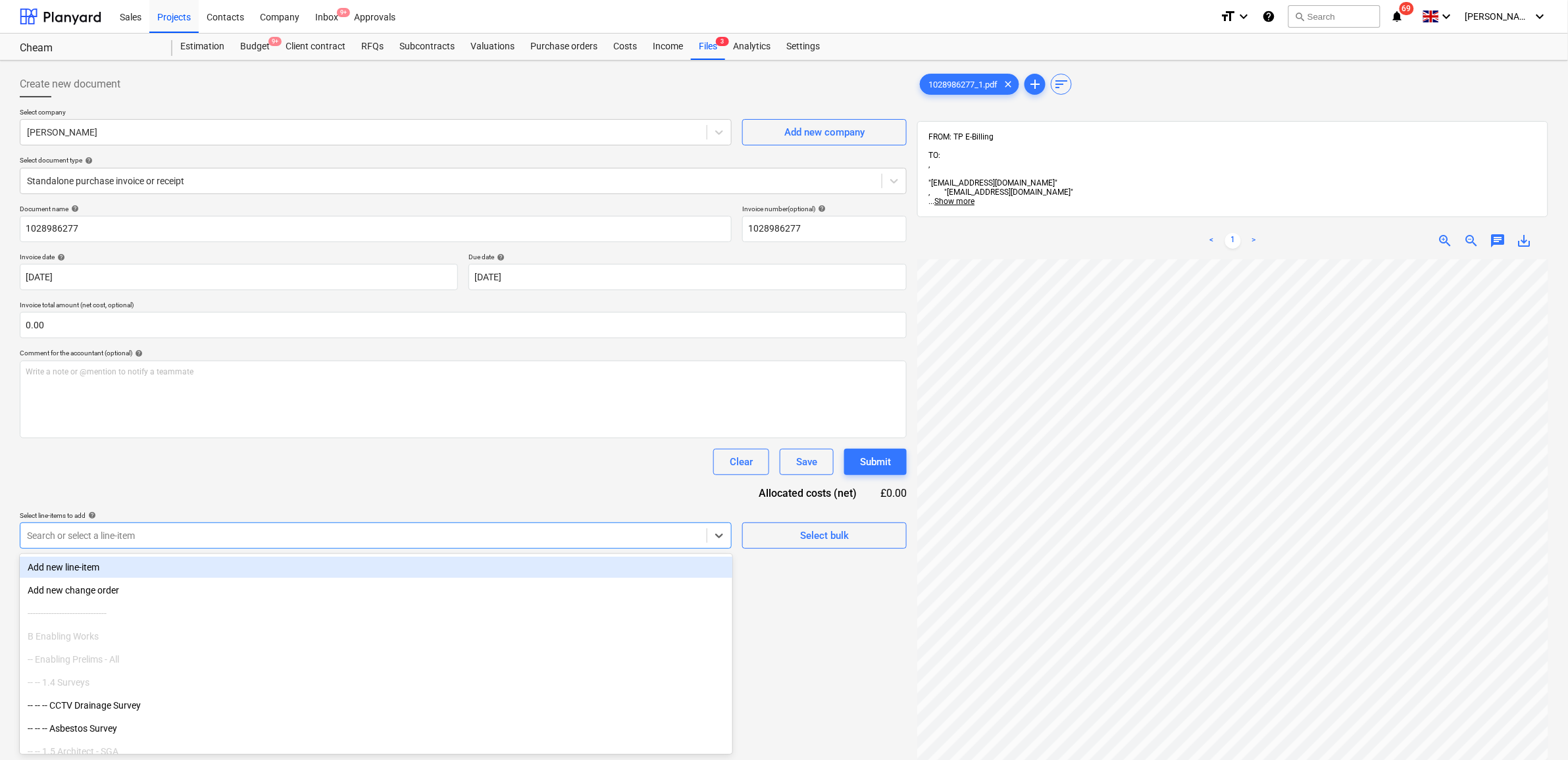
click at [640, 538] on div at bounding box center [363, 535] width 673 height 13
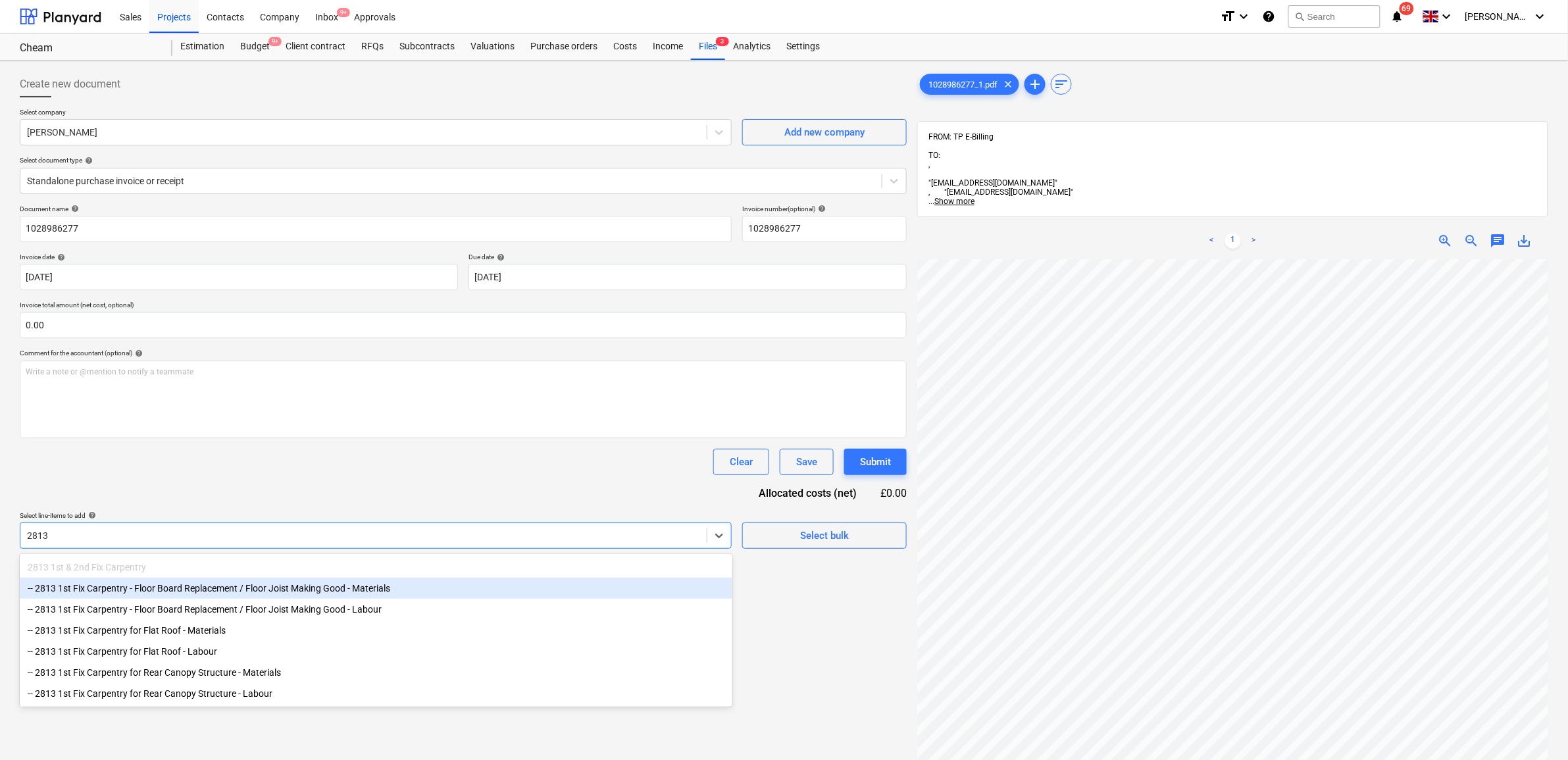
click at [421, 591] on div "-- 2813 1st Fix Carpentry - Floor Board Replacement / Floor Joist Making Good -…" at bounding box center [376, 588] width 712 height 21
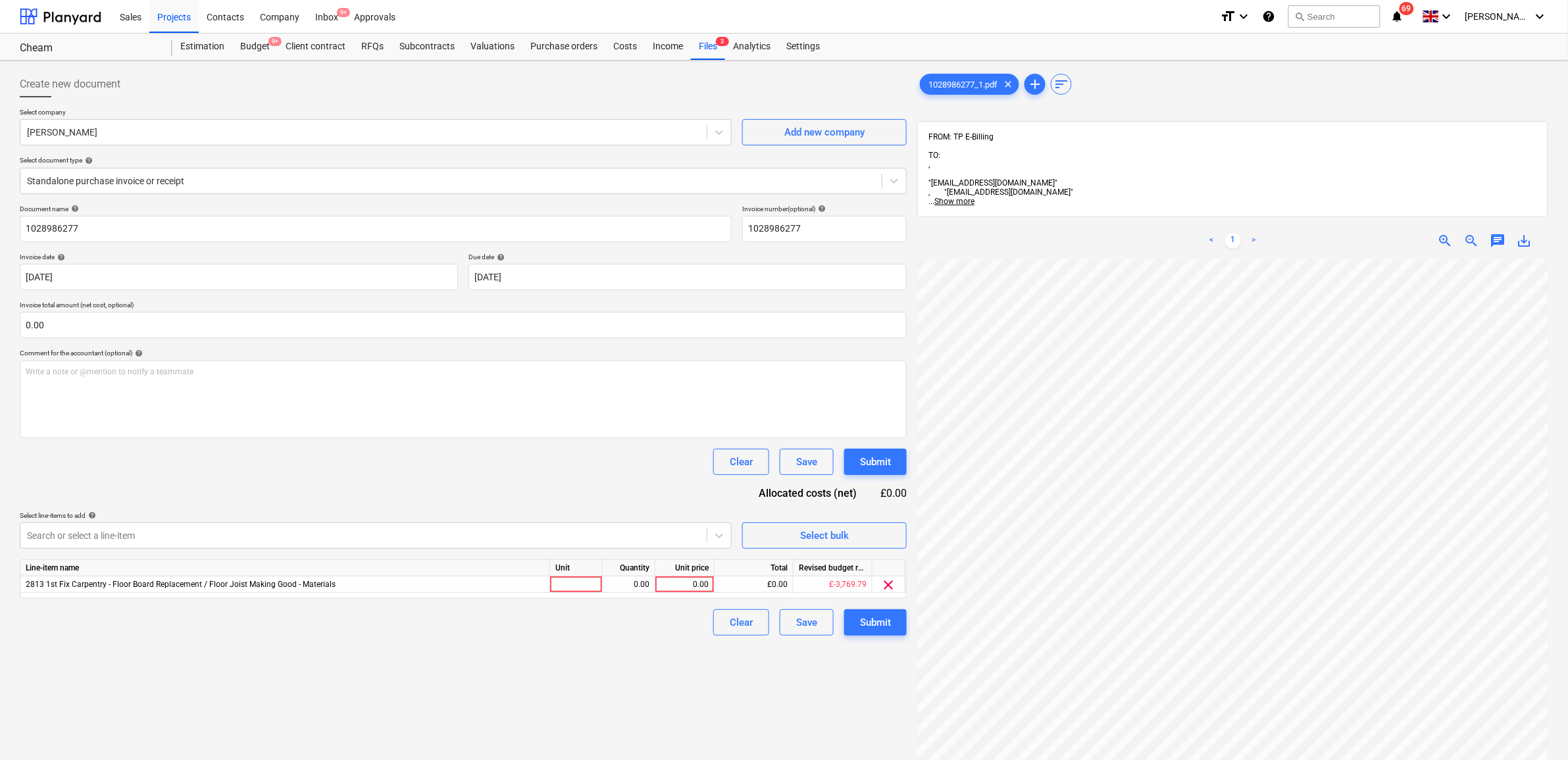
click at [434, 495] on div "Document name help 1028986277 Invoice number (optional) help 1028986277 Invoice…" at bounding box center [462, 420] width 887 height 431
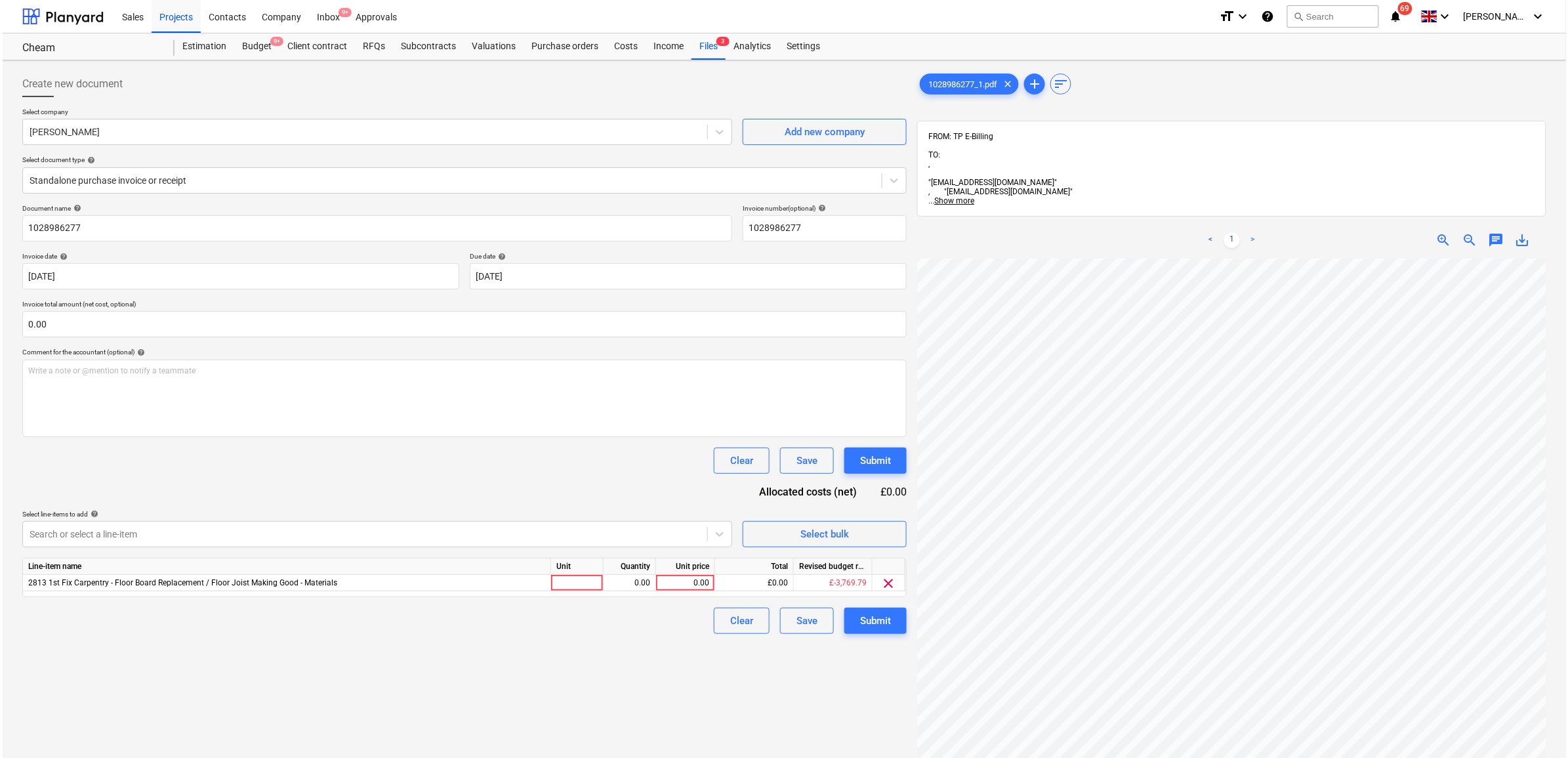
scroll to position [109, 60]
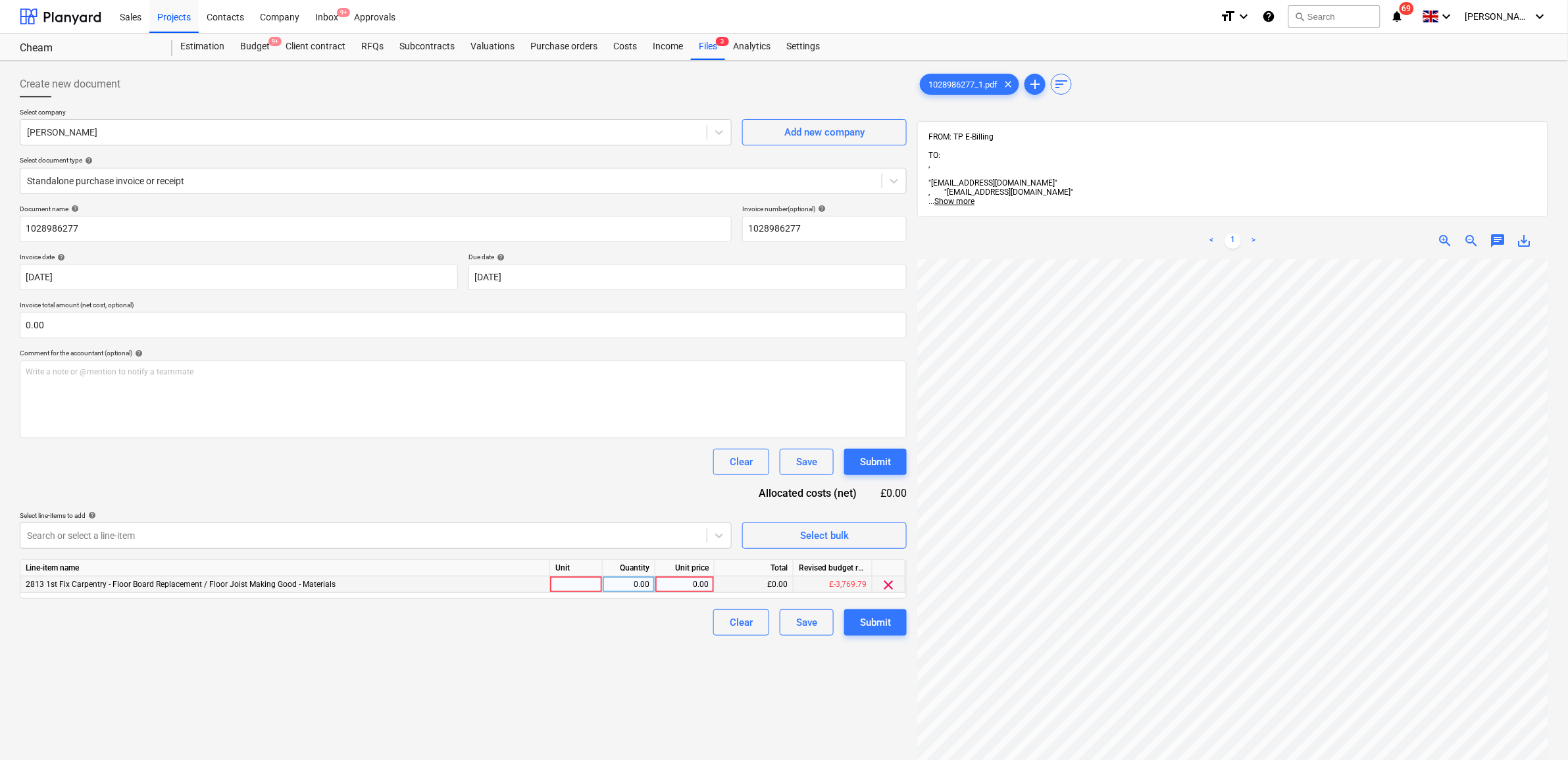
click at [656, 578] on div "0.00" at bounding box center [685, 585] width 59 height 17
click at [662, 677] on div "Create new document Select company [PERSON_NAME] Add new company Select documen…" at bounding box center [462, 526] width 897 height 922
click at [857, 617] on button "Submit" at bounding box center [875, 623] width 63 height 27
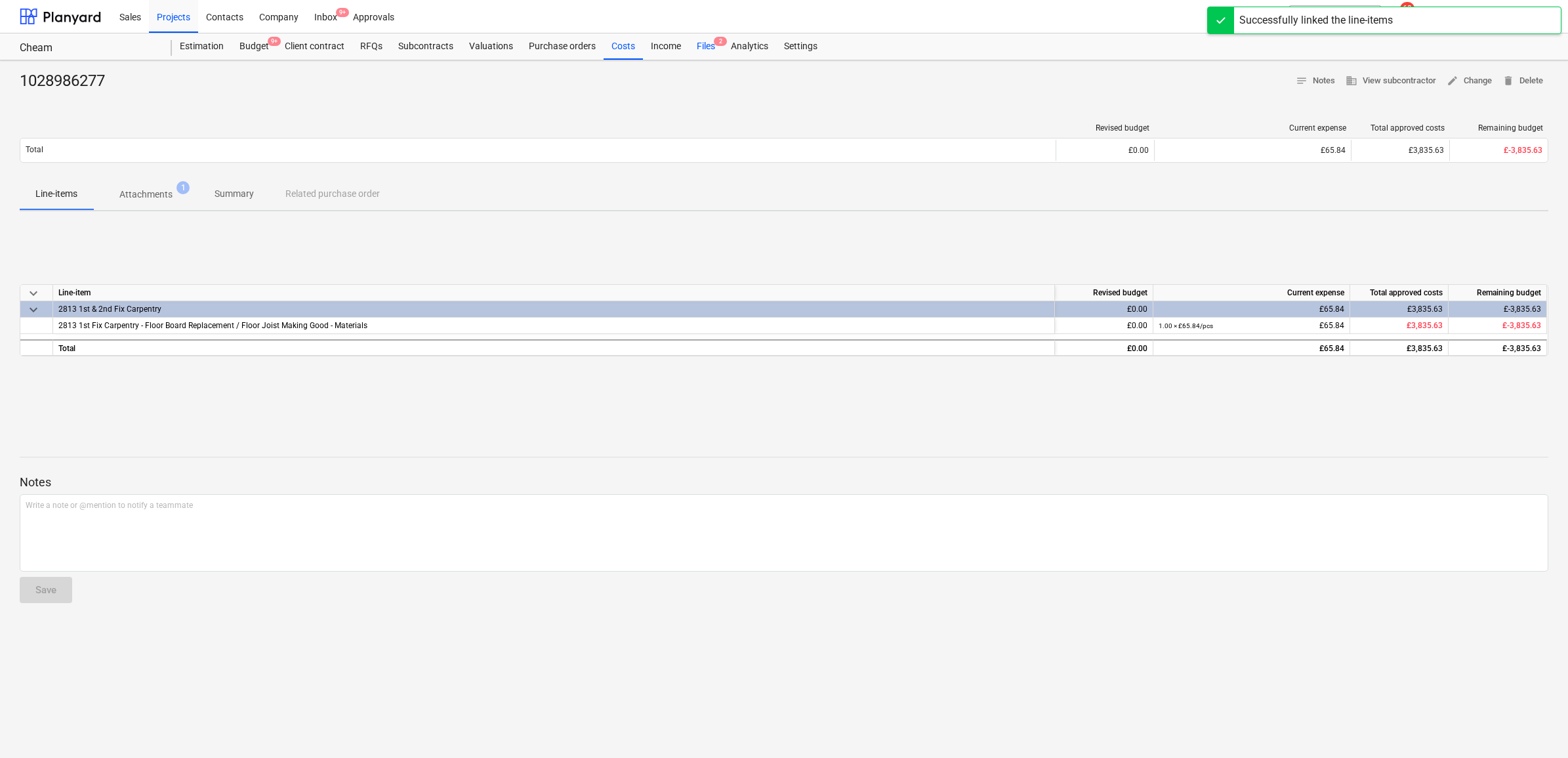
click at [708, 44] on div "Files 2" at bounding box center [706, 47] width 34 height 27
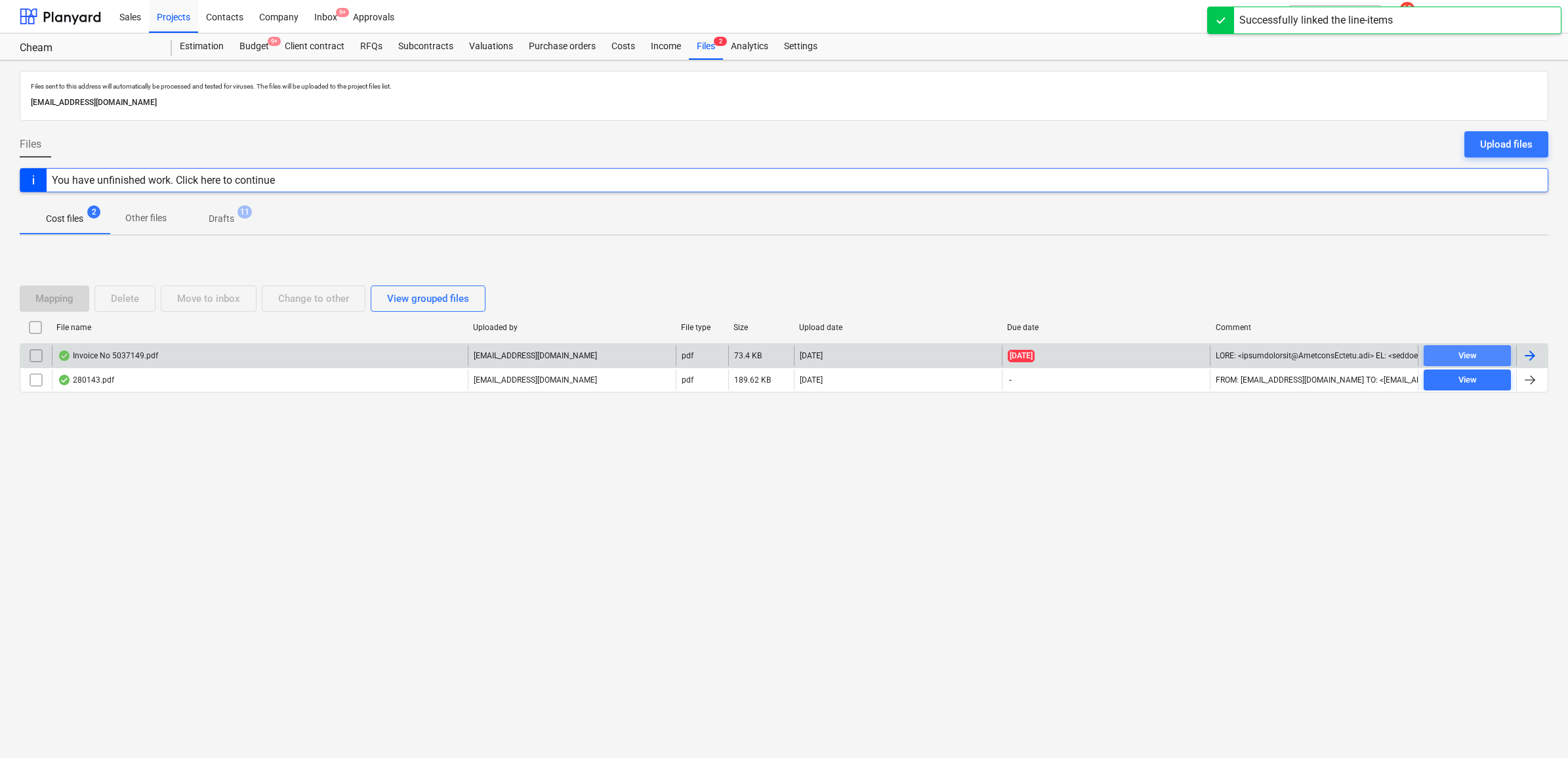
click at [1484, 359] on span "View" at bounding box center [1467, 355] width 77 height 15
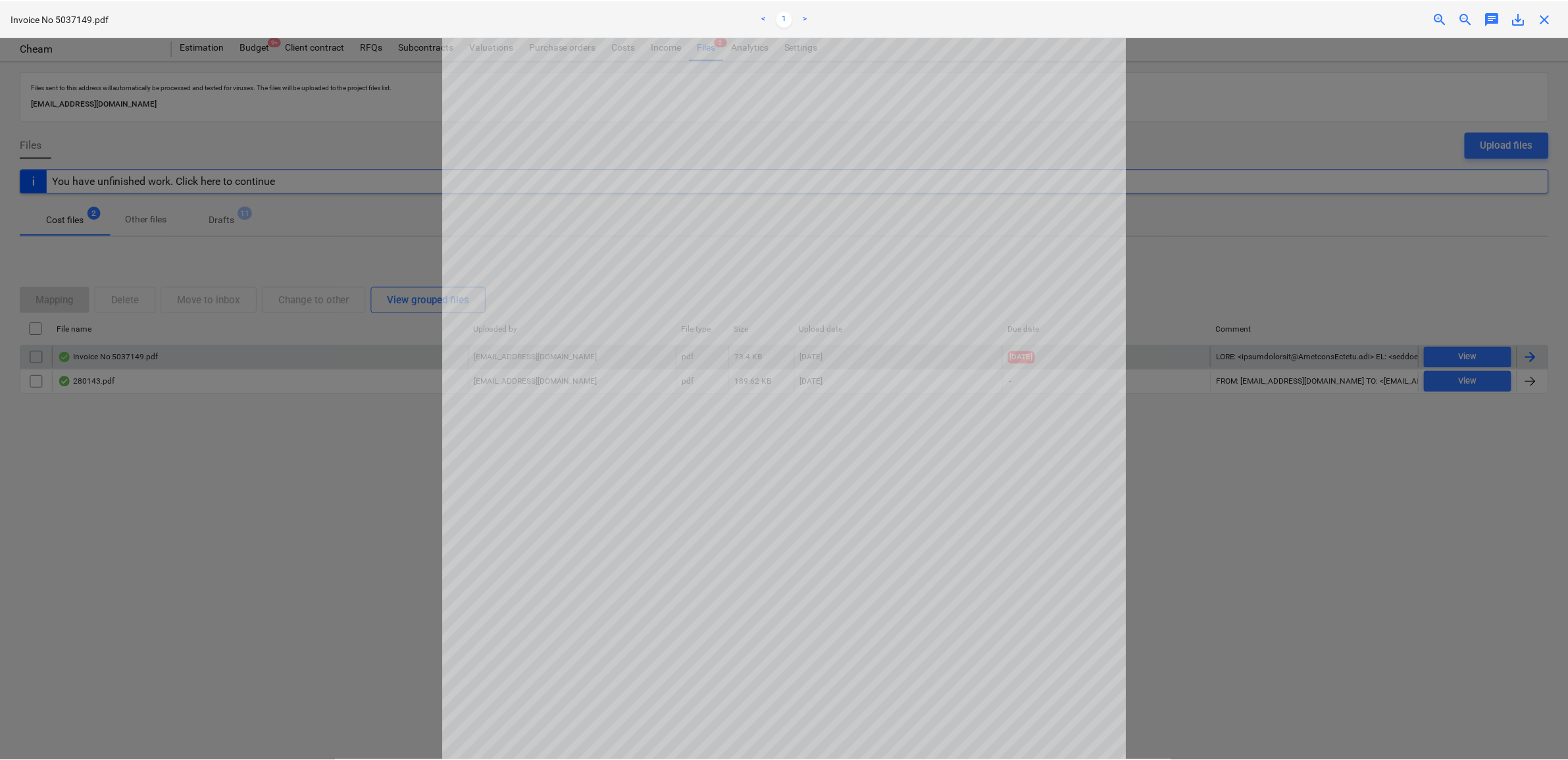
scroll to position [82, 0]
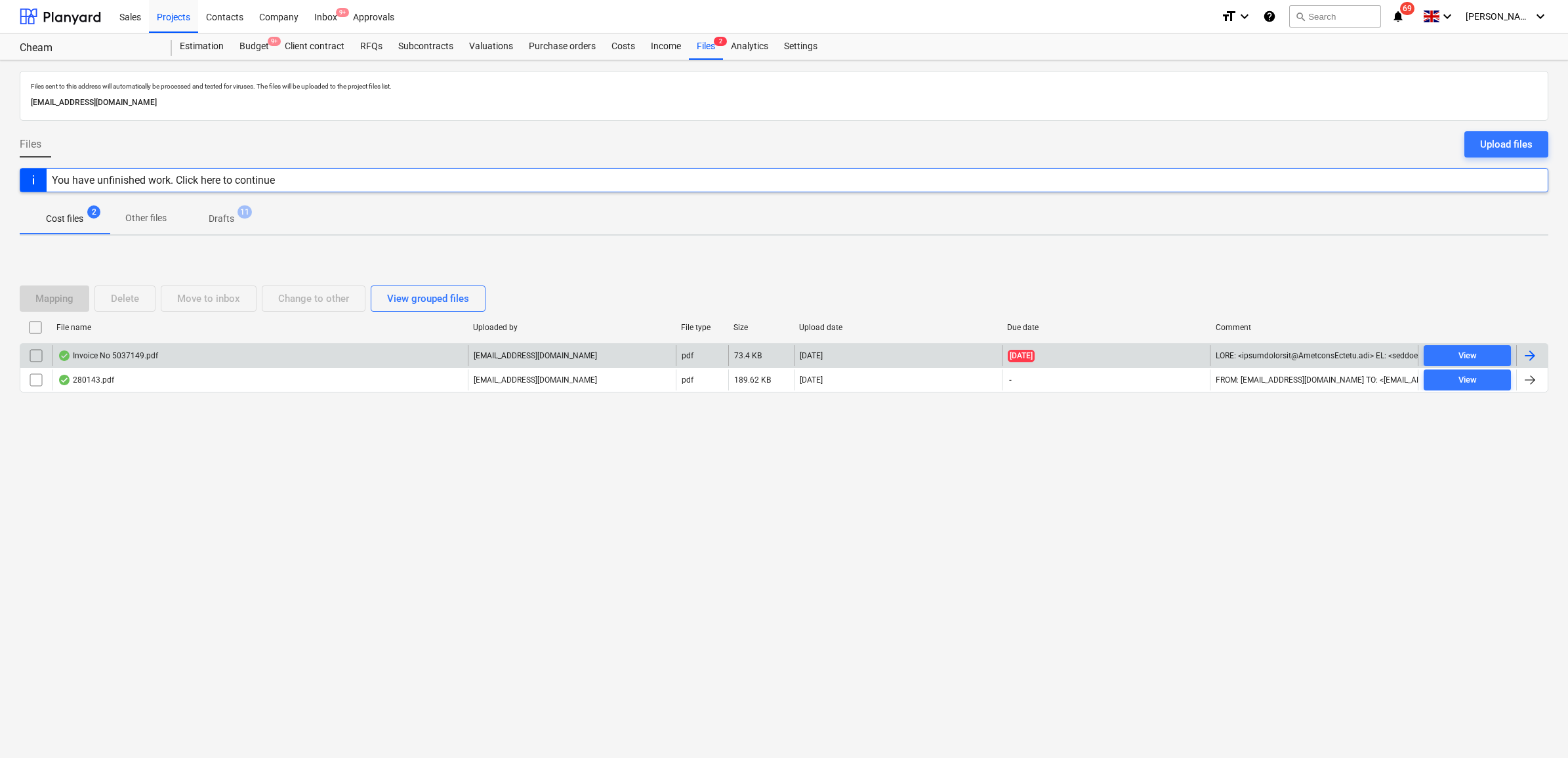
click at [1529, 353] on div at bounding box center [1530, 356] width 16 height 16
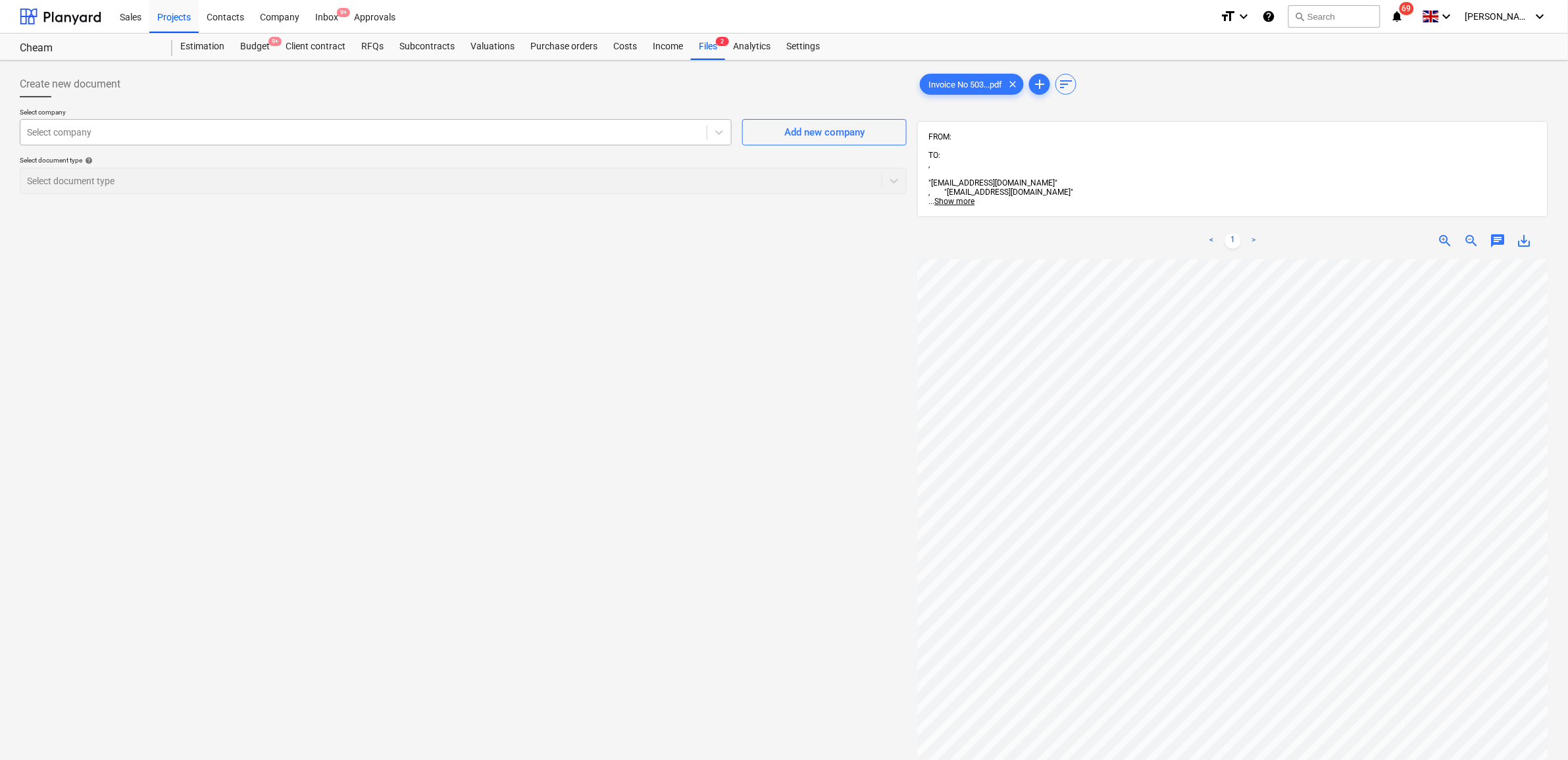
click at [245, 138] on div at bounding box center [363, 132] width 673 height 13
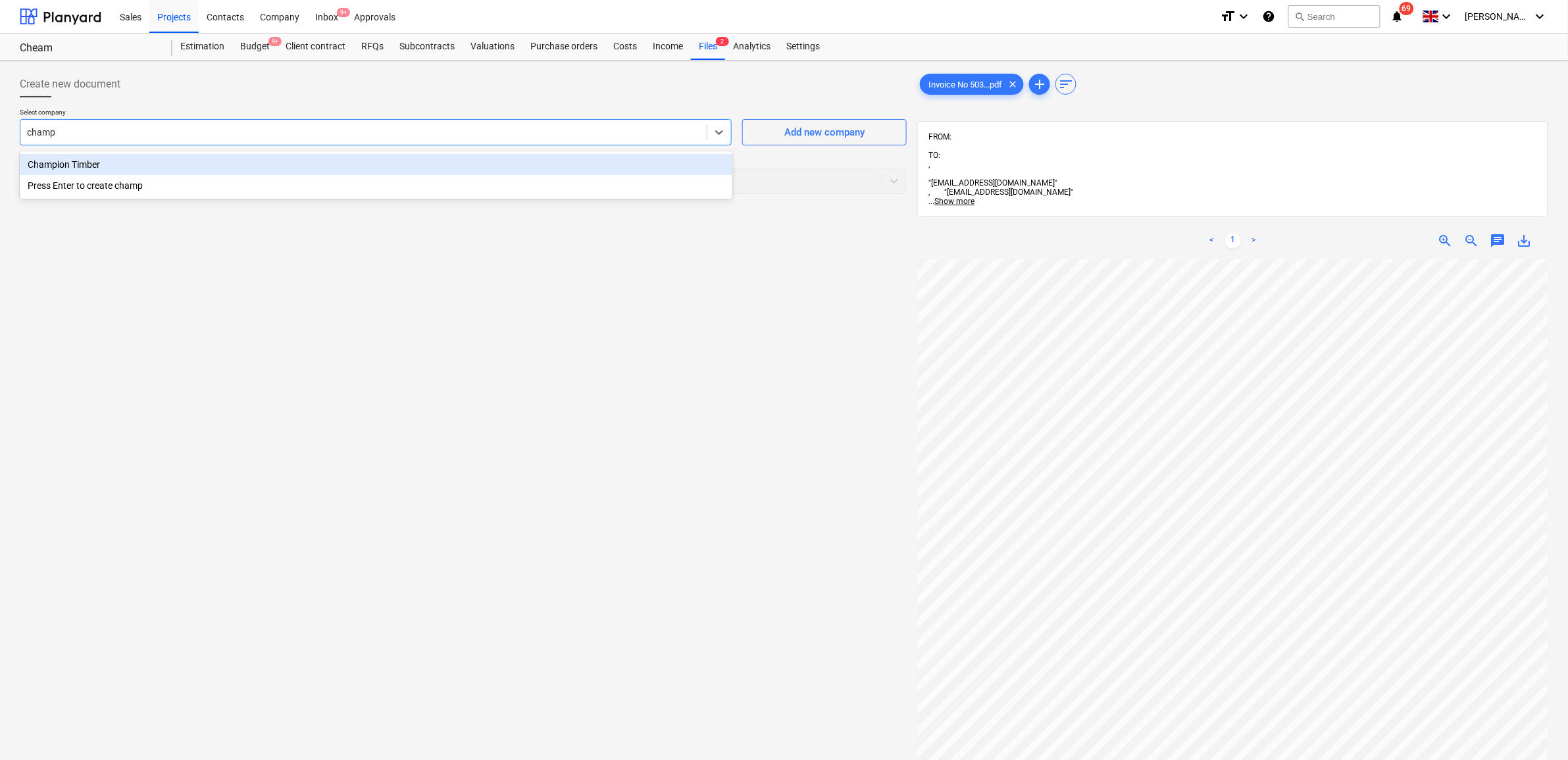
click at [340, 161] on div "Champion Timber" at bounding box center [376, 165] width 712 height 21
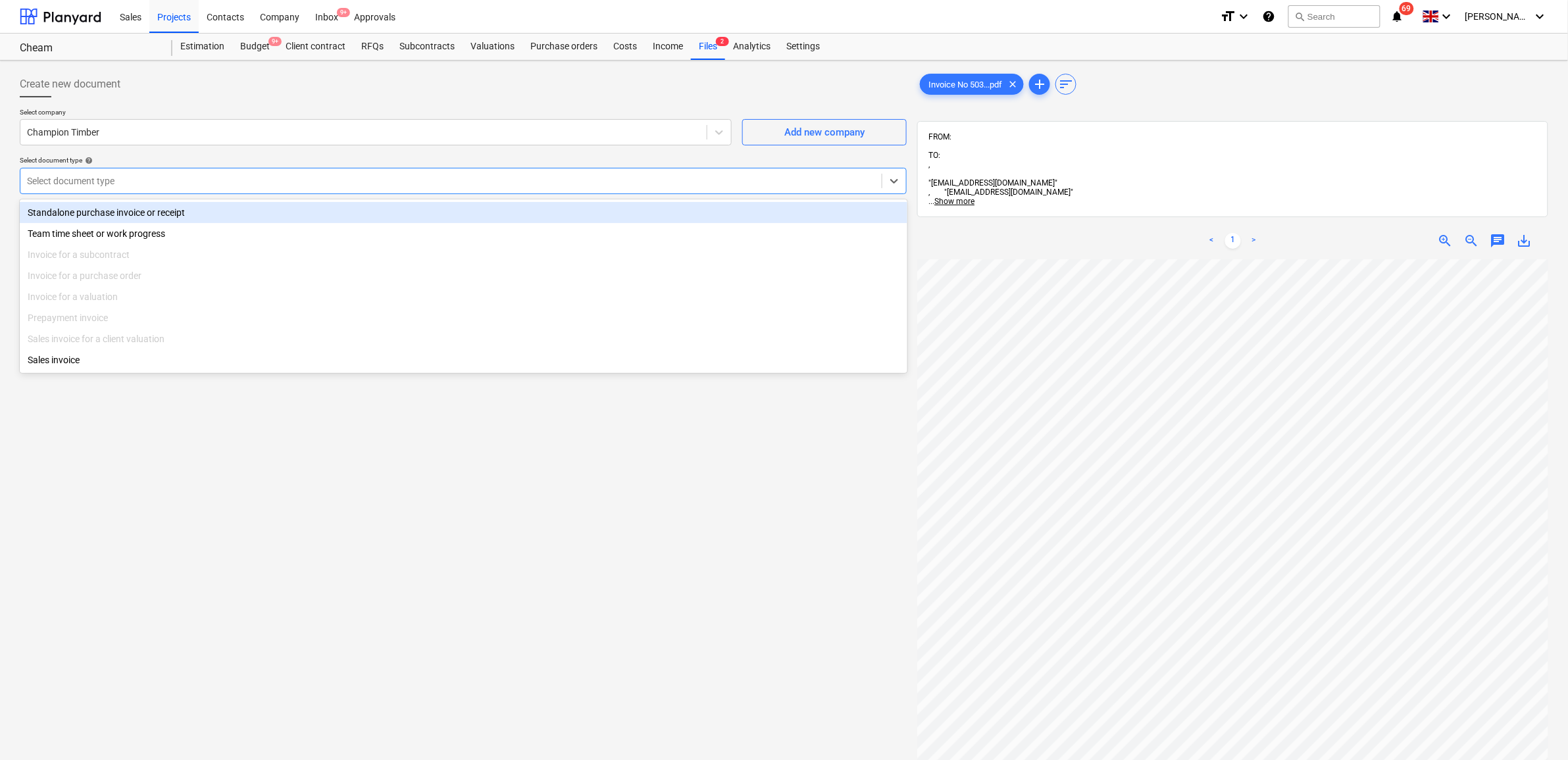
click at [336, 175] on div at bounding box center [451, 181] width 849 height 13
click at [307, 217] on div "Standalone purchase invoice or receipt" at bounding box center [463, 213] width 888 height 21
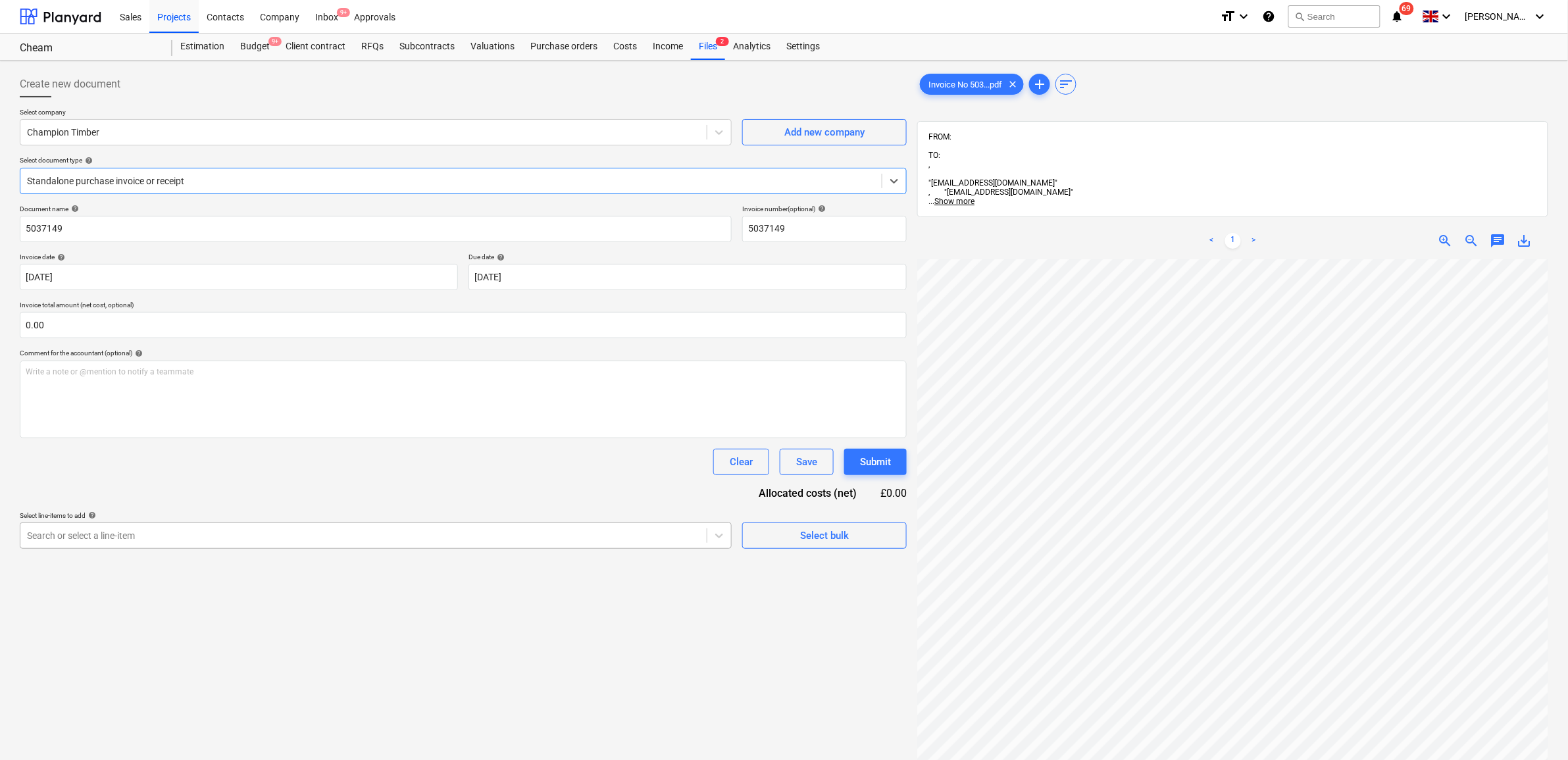
click at [309, 531] on div at bounding box center [363, 535] width 673 height 13
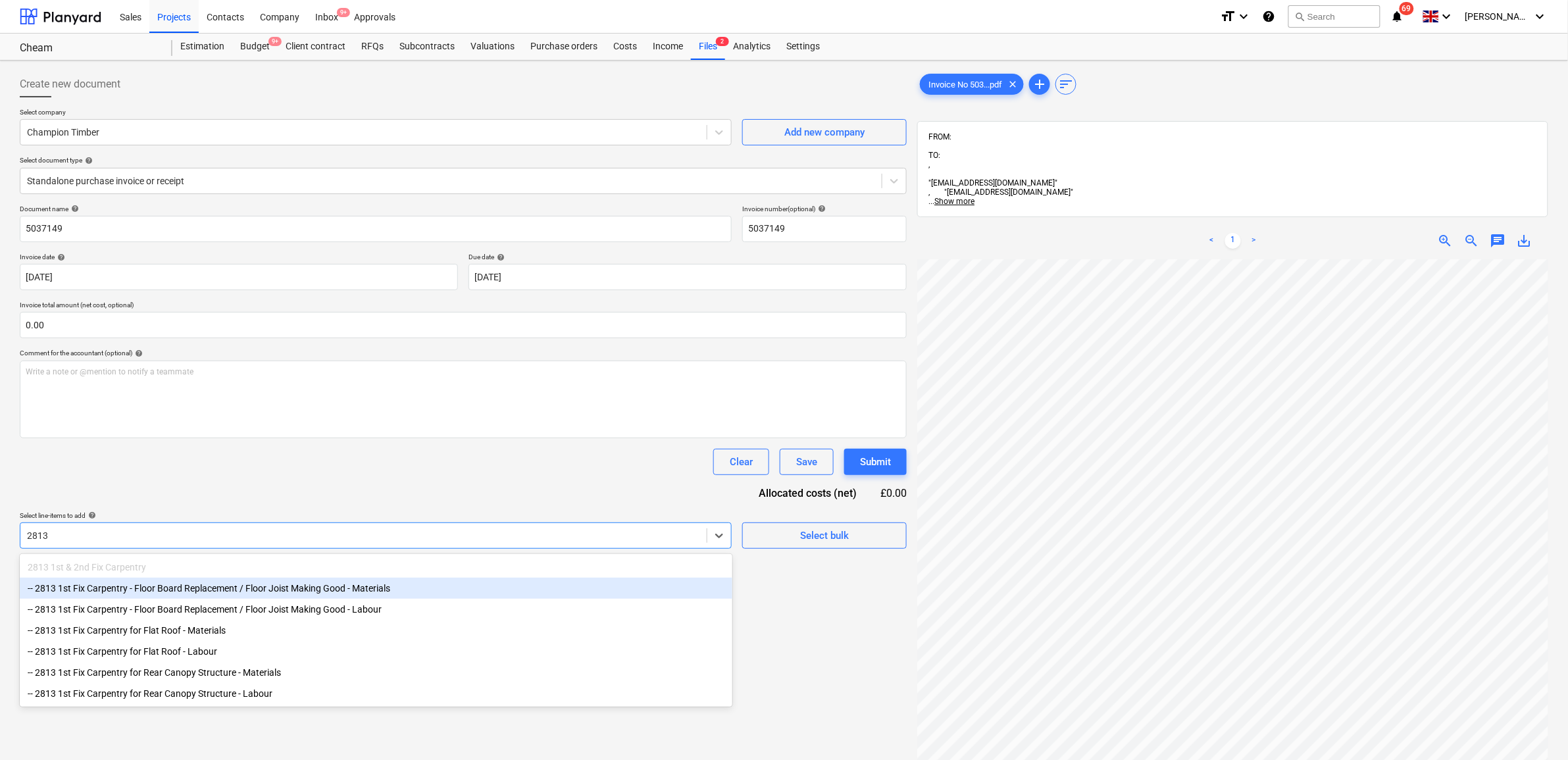
click at [376, 591] on div "-- 2813 1st Fix Carpentry - Floor Board Replacement / Floor Joist Making Good -…" at bounding box center [376, 588] width 712 height 21
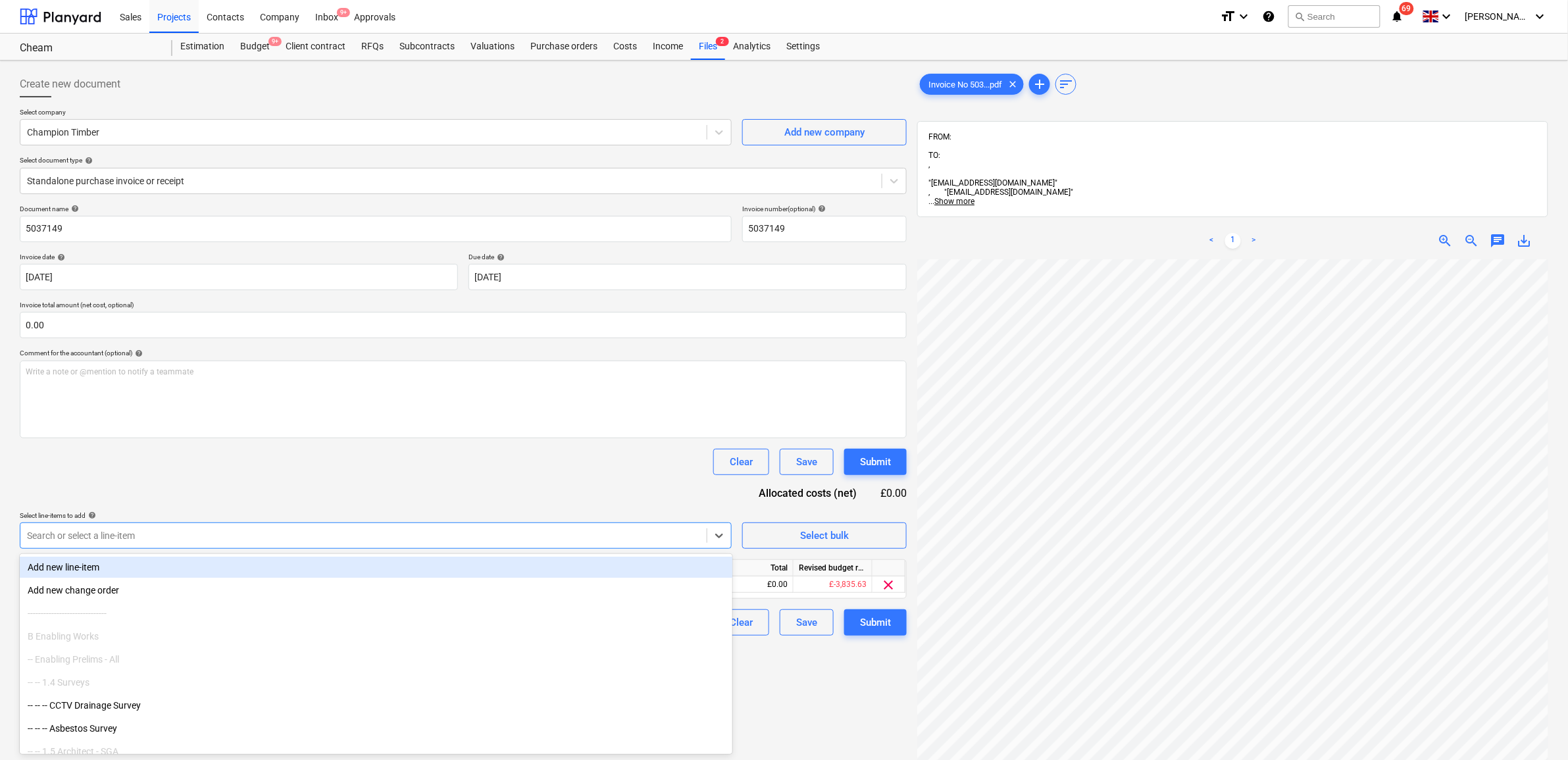
click at [392, 494] on div "Document name help 5037149 Invoice number (optional) help 5037149 Invoice date …" at bounding box center [462, 420] width 887 height 431
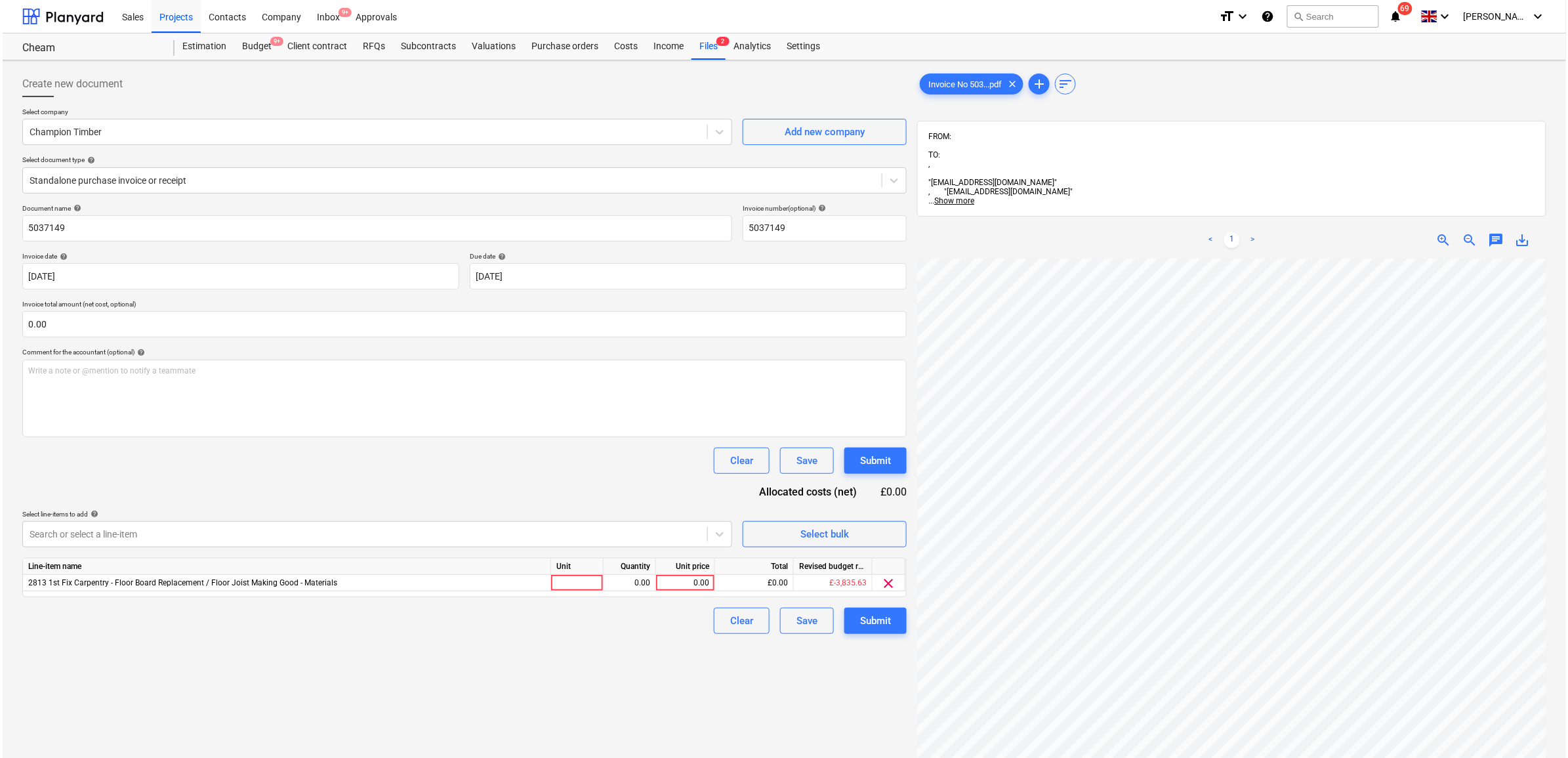
scroll to position [82, 0]
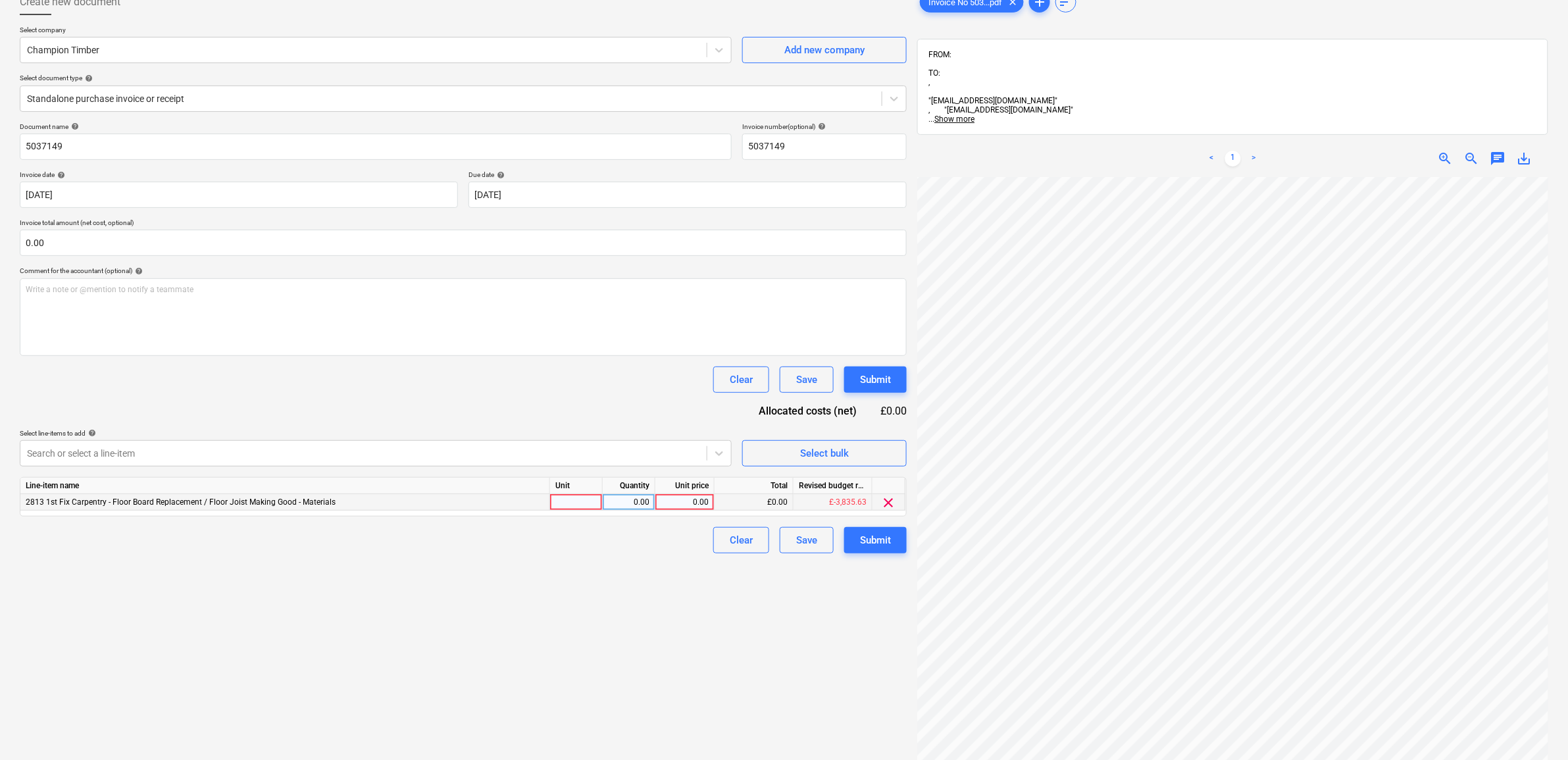
click at [704, 499] on div "0.00" at bounding box center [685, 502] width 48 height 17
drag, startPoint x: 646, startPoint y: 652, endPoint x: 761, endPoint y: 585, distance: 133.1
click at [647, 652] on div "Create new document Select company Champion Timber Add new company Select docum…" at bounding box center [462, 444] width 897 height 922
click at [861, 536] on div "Submit" at bounding box center [875, 539] width 31 height 17
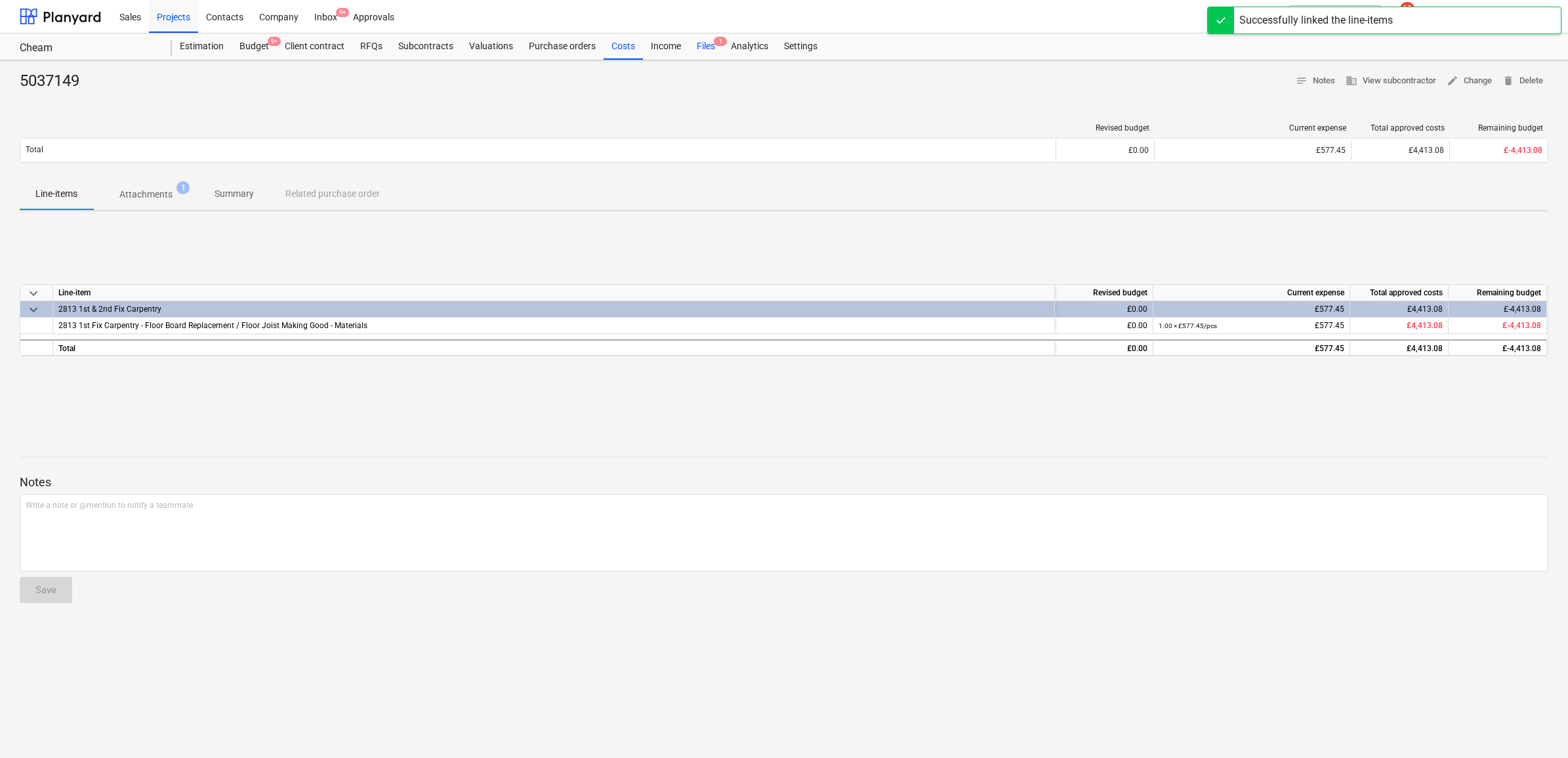
click at [693, 43] on div "Files 1" at bounding box center [706, 47] width 34 height 27
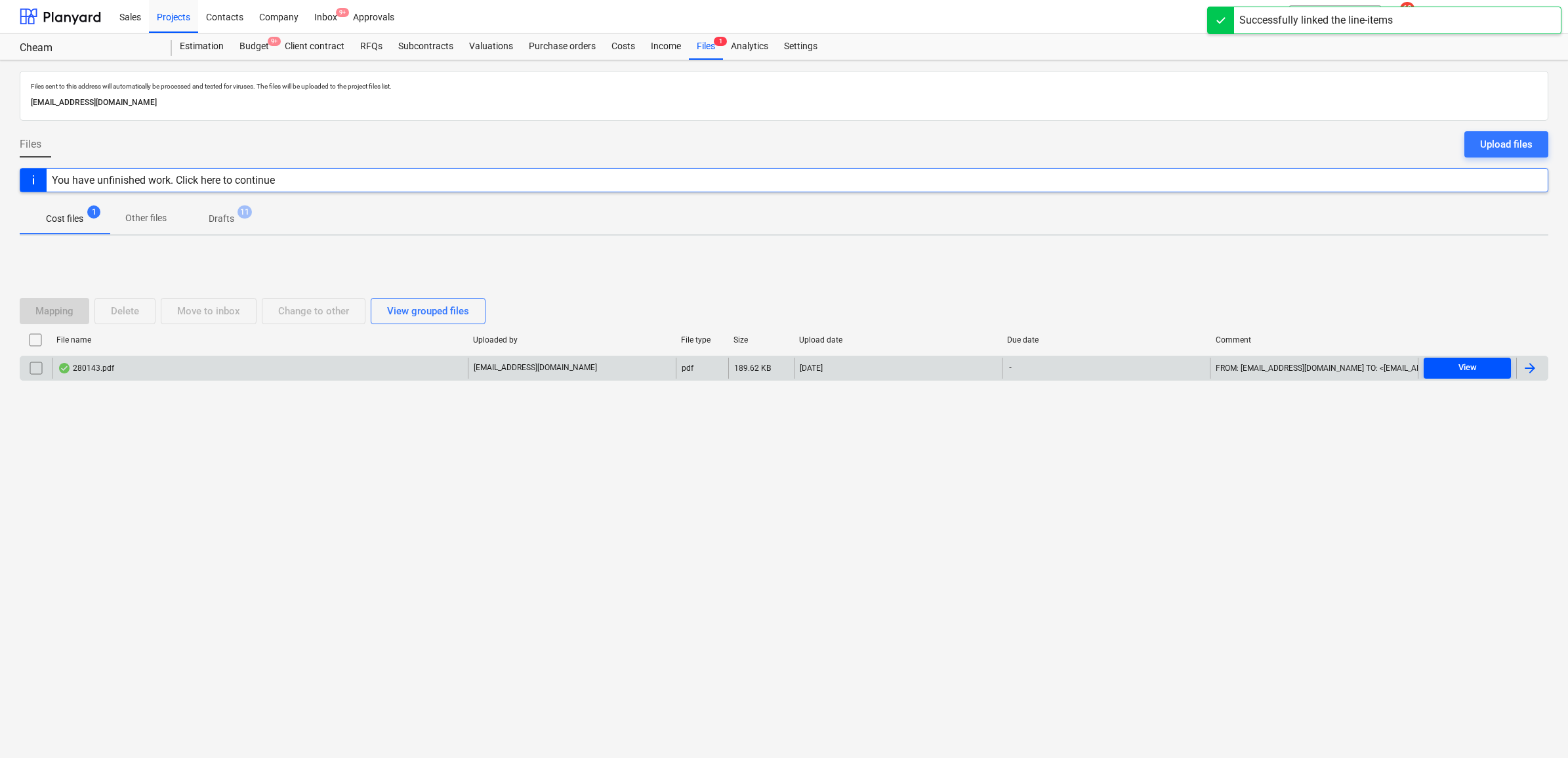
click at [1449, 368] on span "View" at bounding box center [1467, 368] width 77 height 15
click at [1539, 368] on div at bounding box center [1533, 368] width 32 height 21
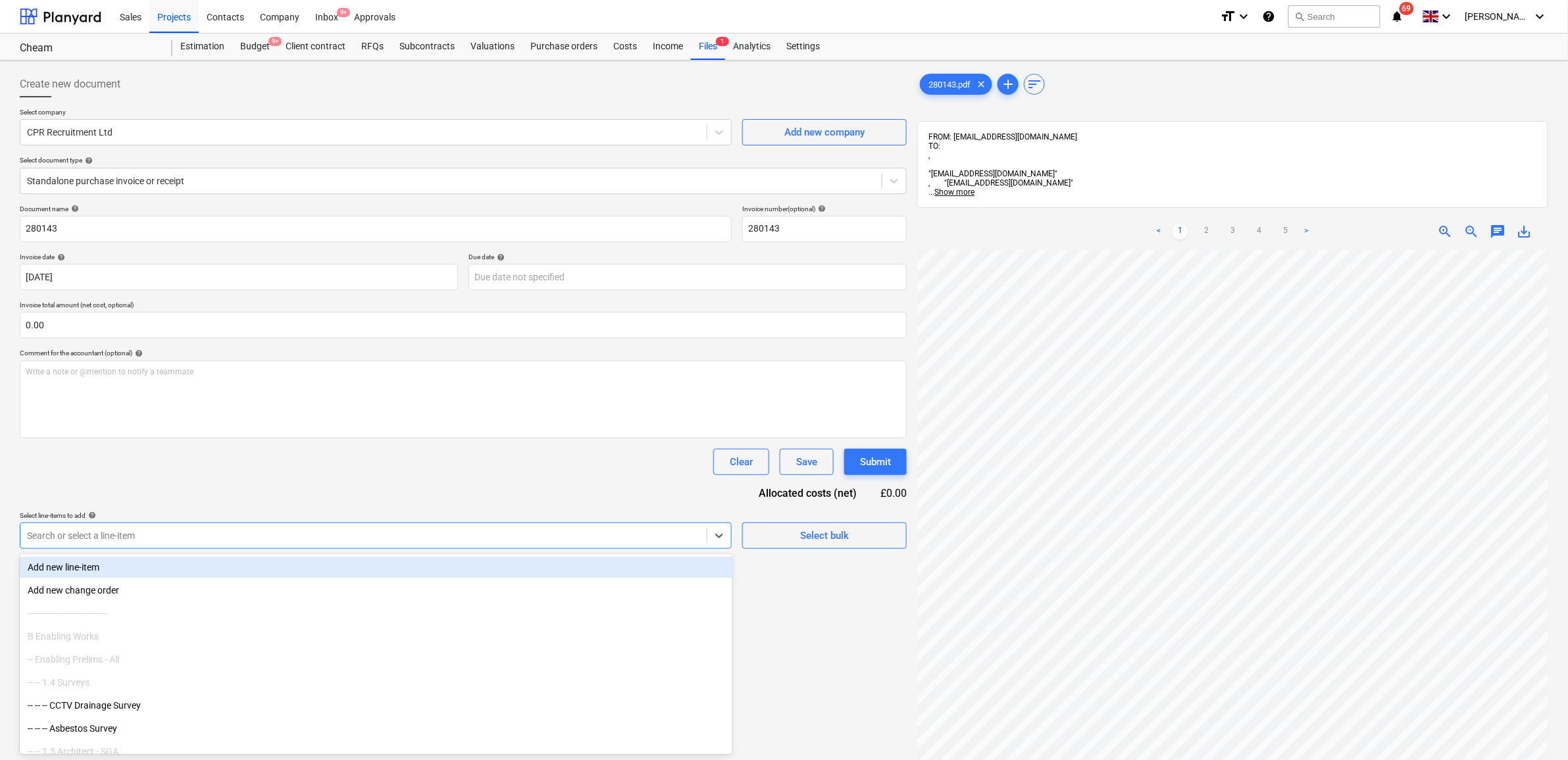
click at [332, 544] on div "Search or select a line-item" at bounding box center [363, 535] width 687 height 19
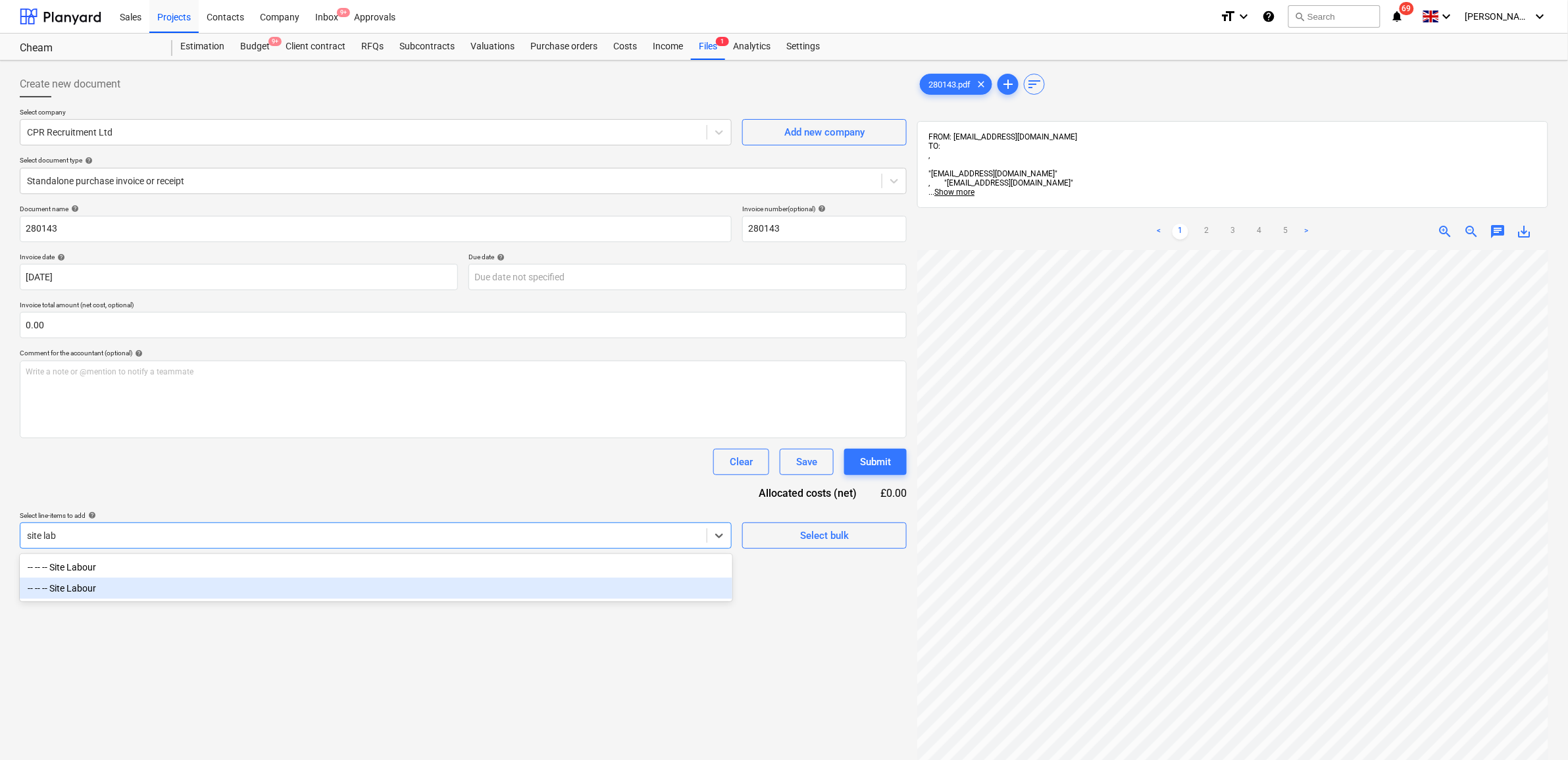
click at [290, 586] on div "-- -- -- Site Labour" at bounding box center [376, 588] width 712 height 21
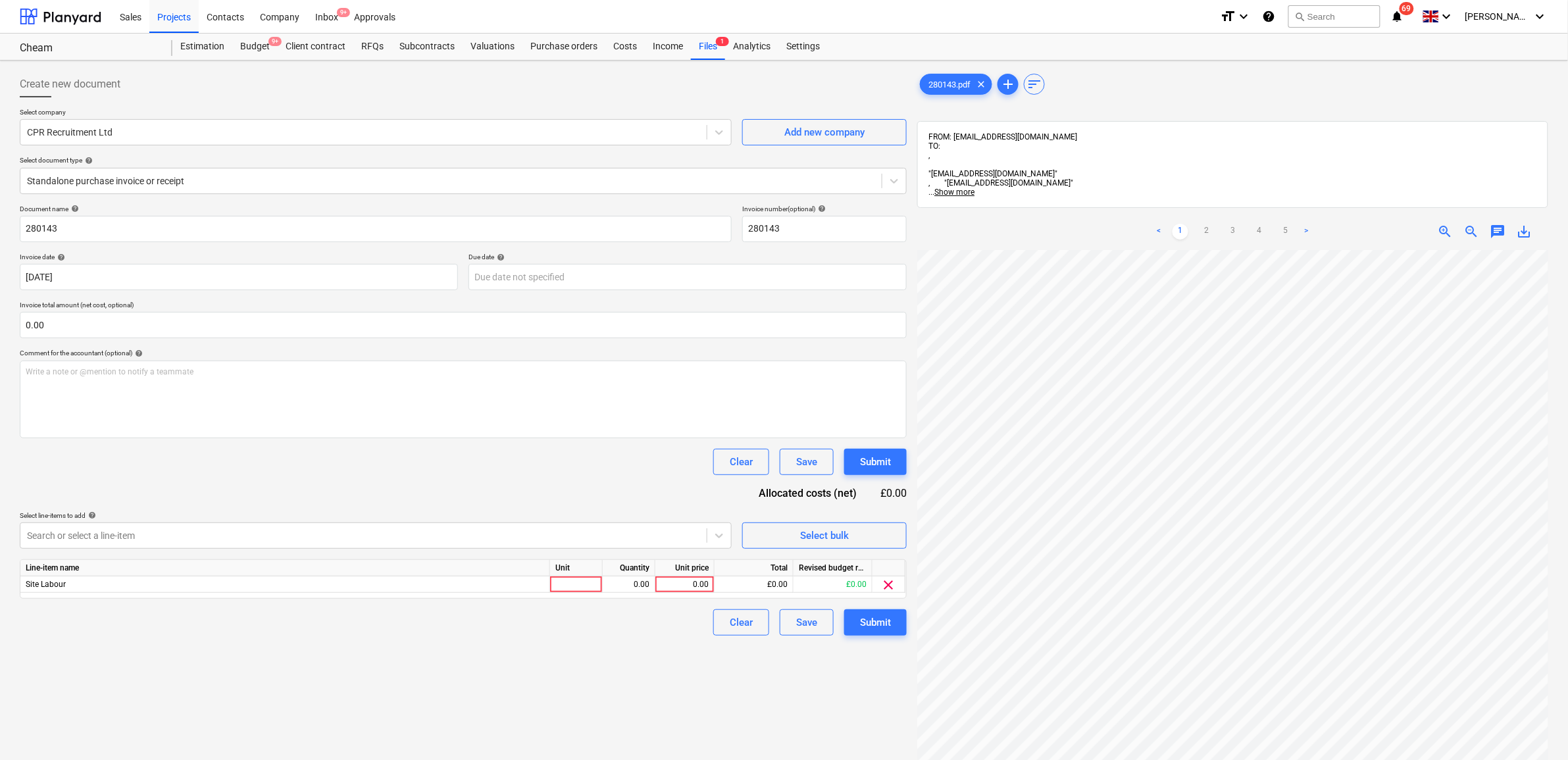
click at [400, 467] on div "Clear Save Submit" at bounding box center [462, 462] width 887 height 27
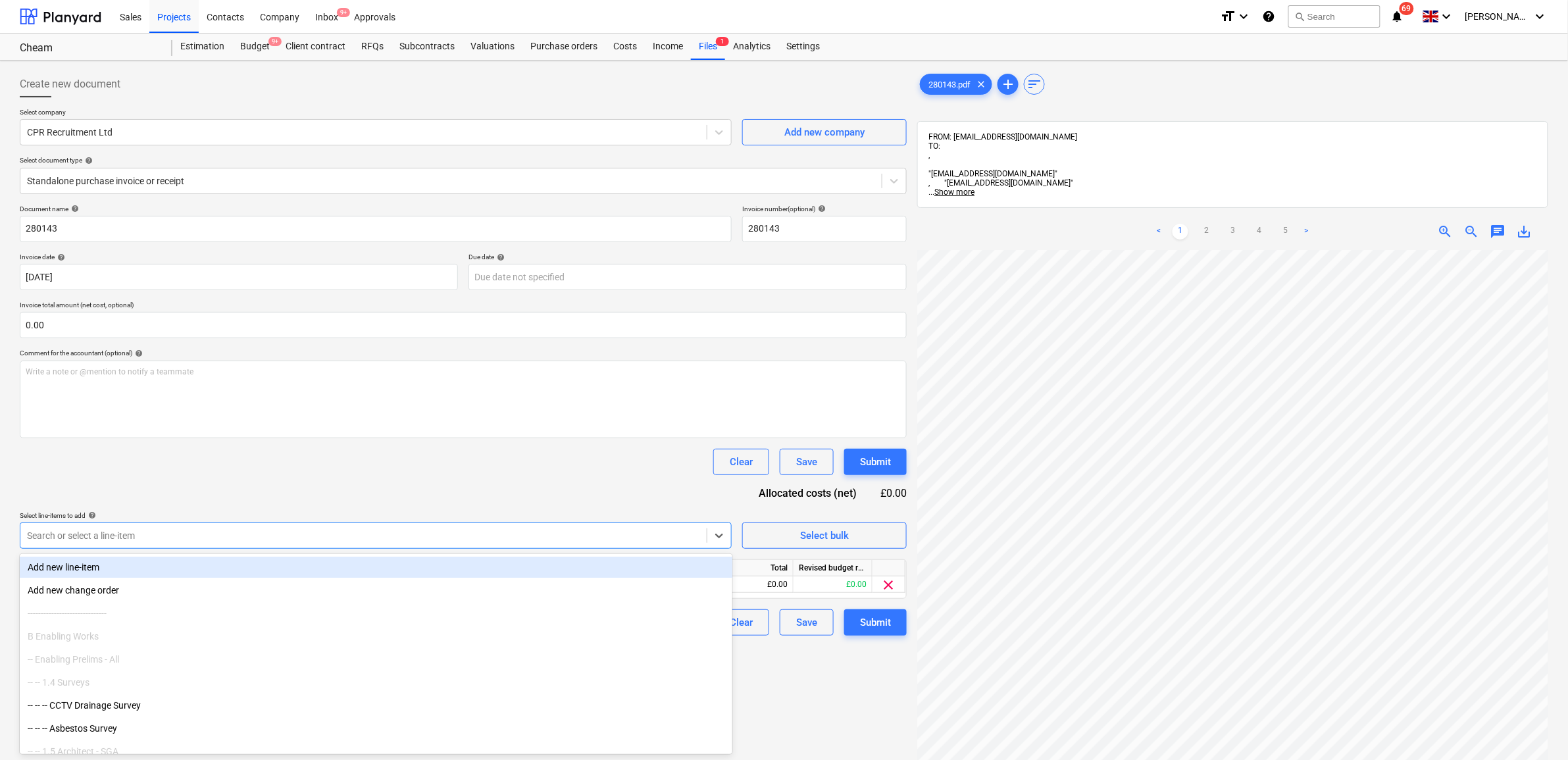
click at [570, 538] on div at bounding box center [363, 535] width 673 height 13
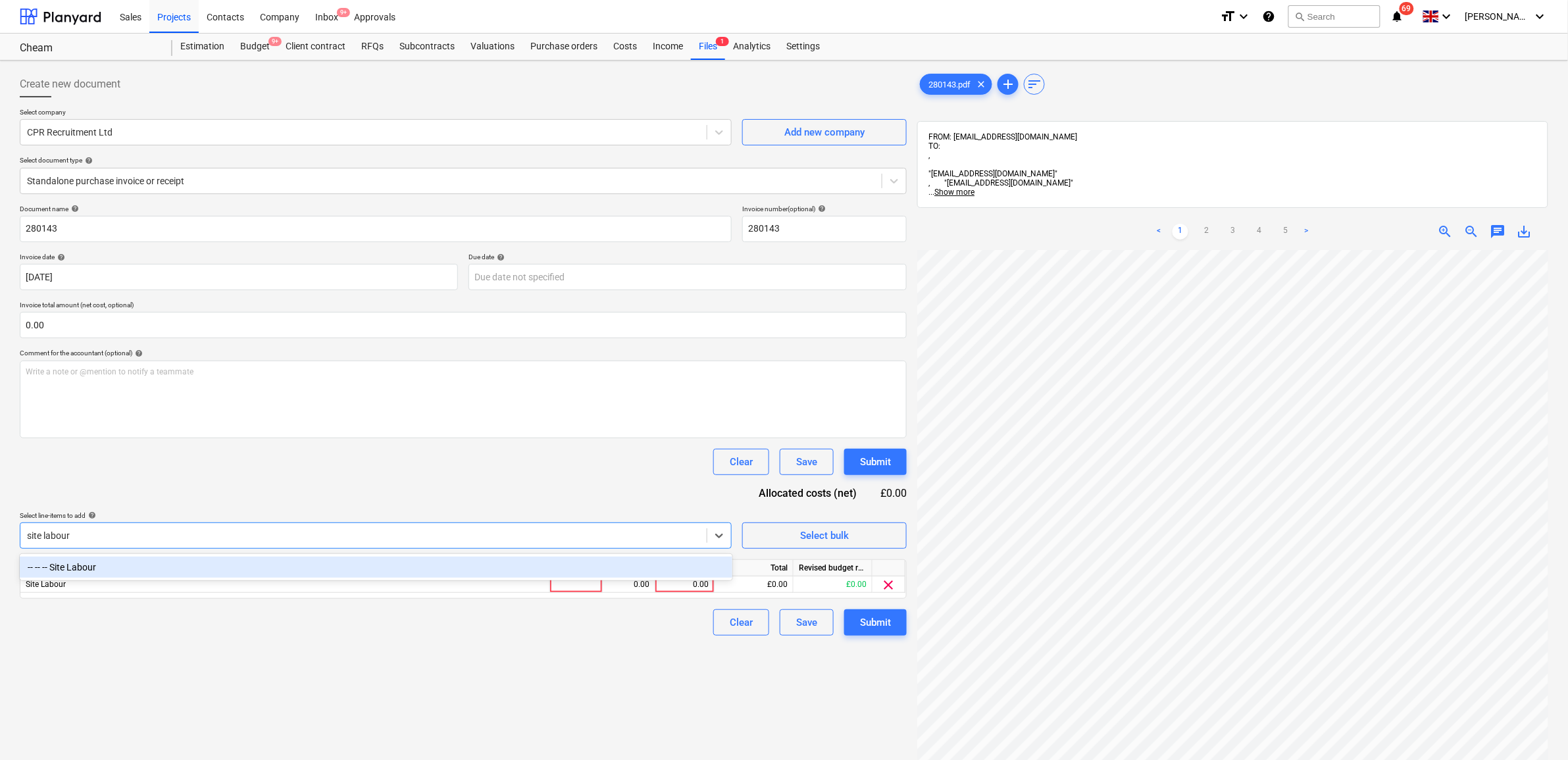
click at [561, 560] on div "-- -- -- Site Labour" at bounding box center [376, 567] width 712 height 21
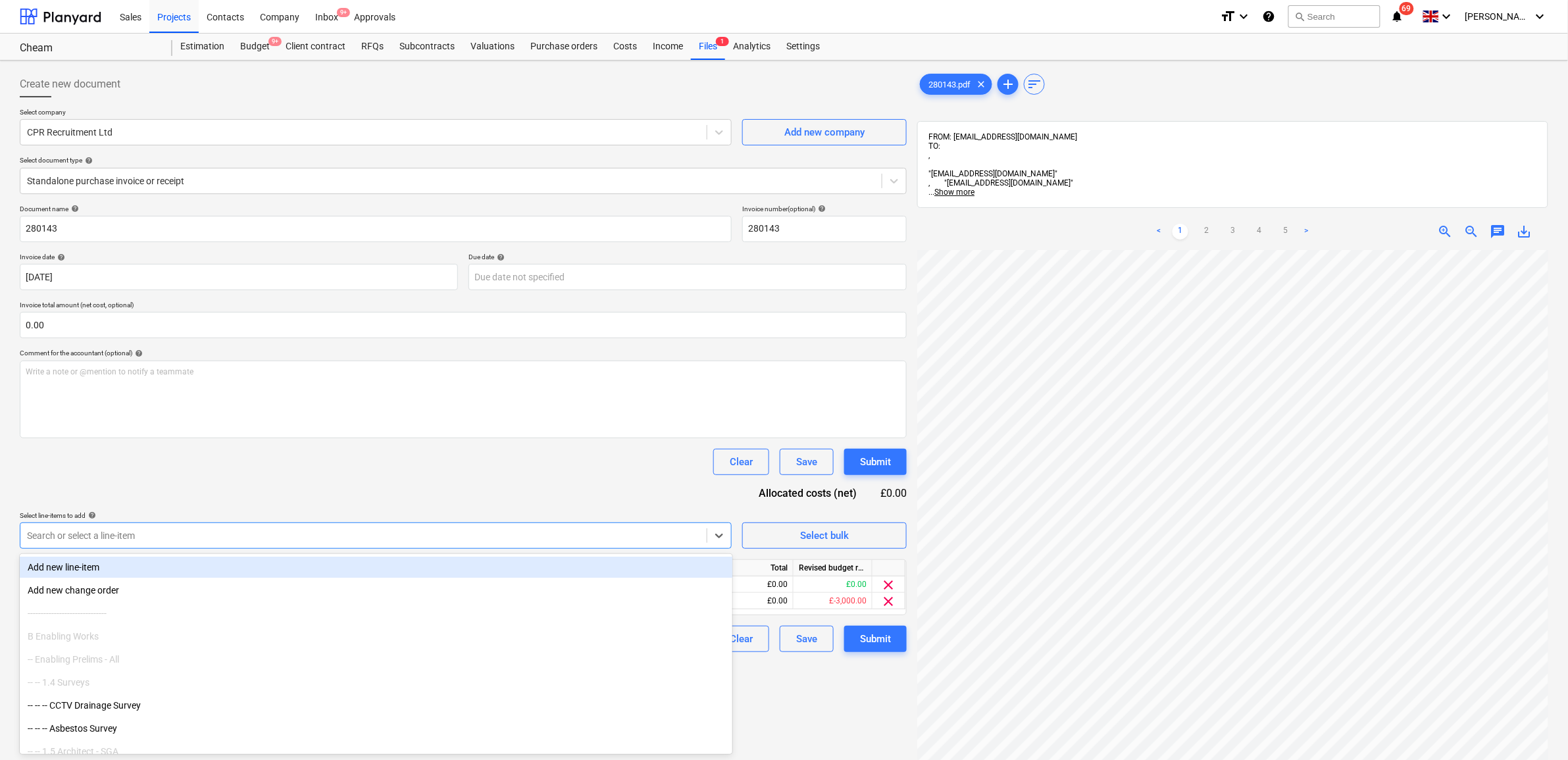
click at [561, 500] on div "Document name help 280143 Invoice number (optional) help 280143 Invoice date he…" at bounding box center [462, 428] width 887 height 447
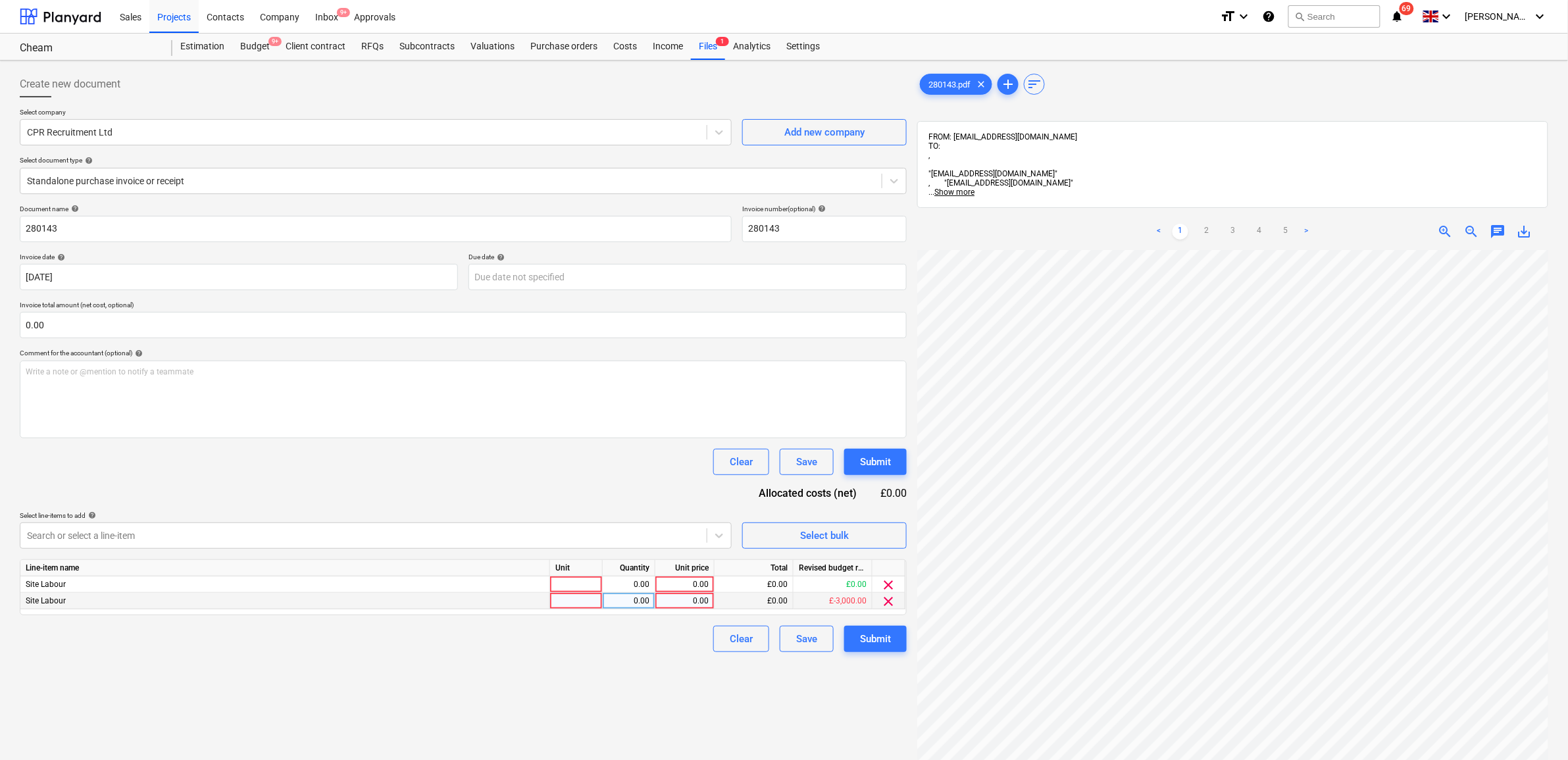
click at [699, 597] on div "0.00" at bounding box center [685, 601] width 48 height 17
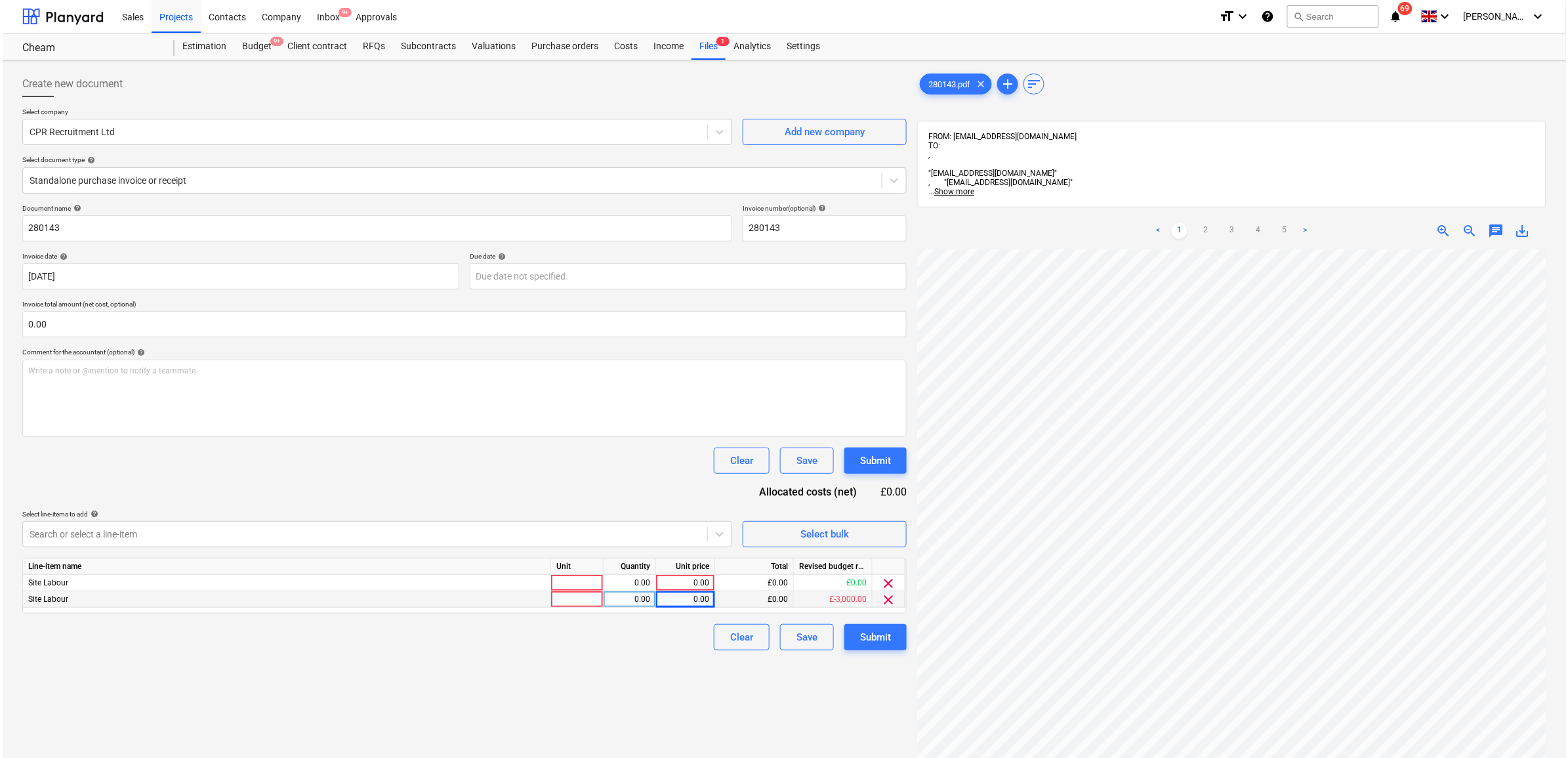
scroll to position [18, 60]
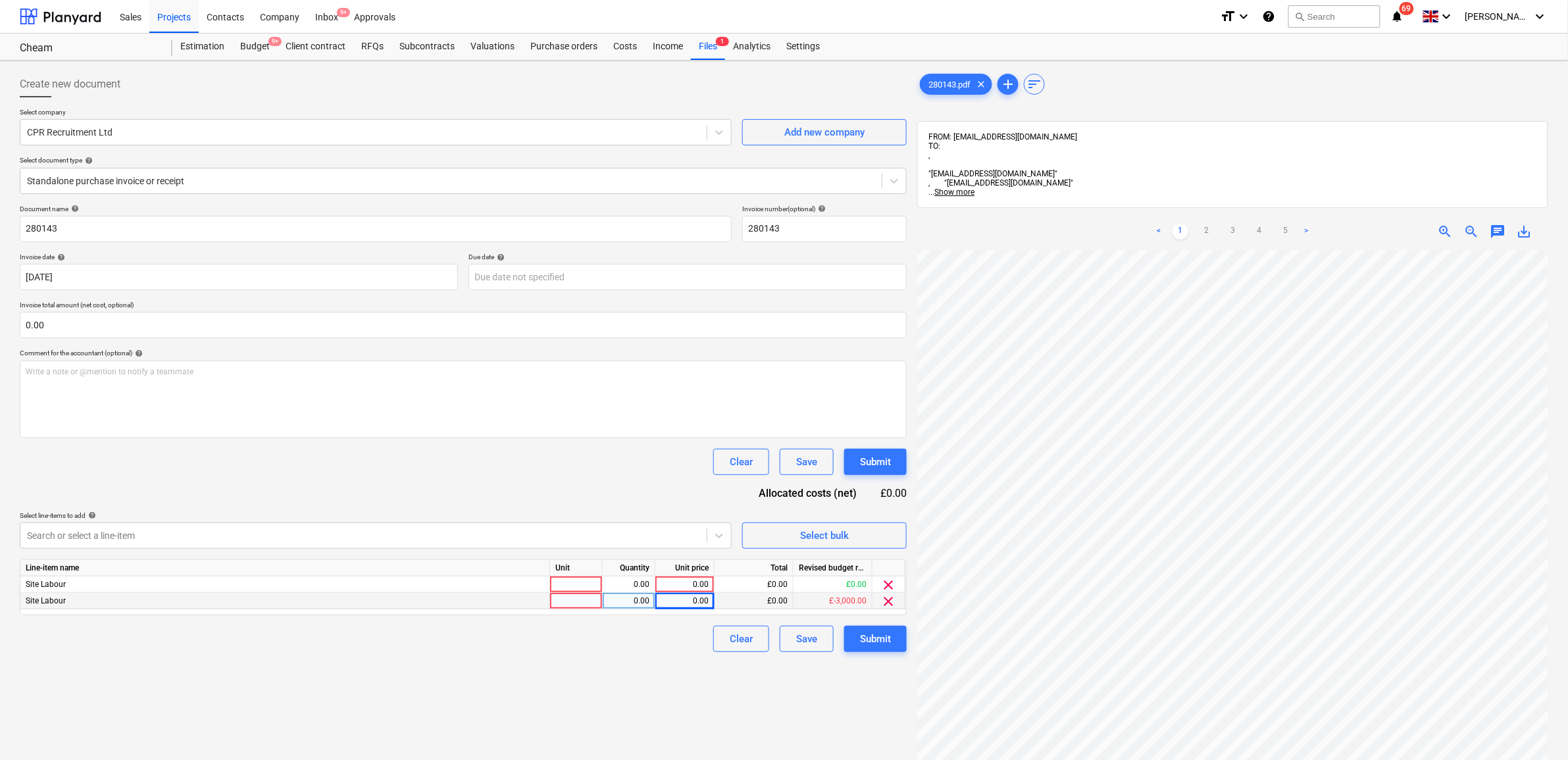
click at [699, 600] on div "0.00" at bounding box center [685, 601] width 48 height 17
click at [627, 692] on div "Create new document Select company CPR Recruitment Ltd Add new company Select d…" at bounding box center [462, 522] width 897 height 912
click at [887, 579] on span "clear" at bounding box center [889, 585] width 16 height 16
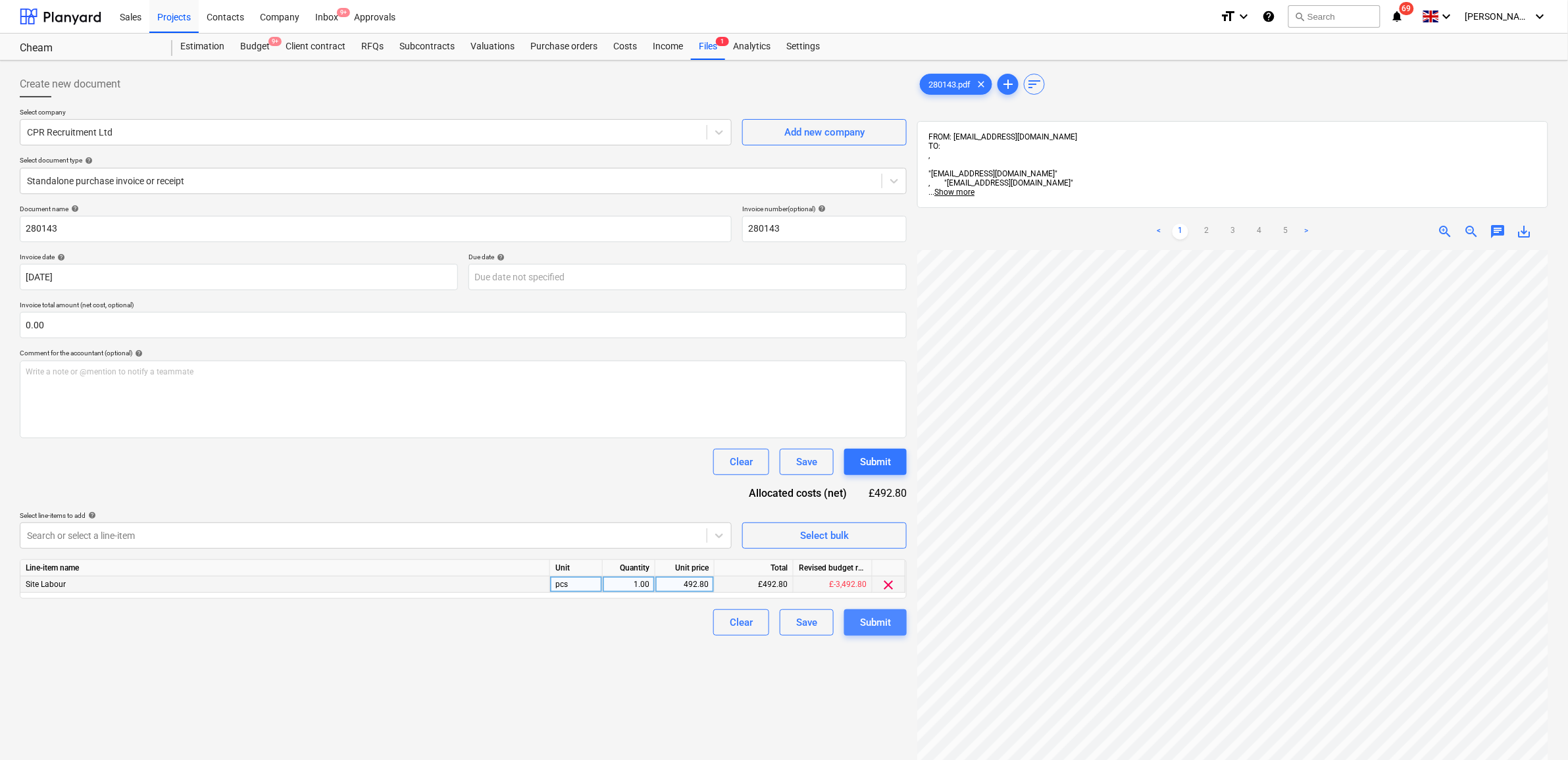
click at [881, 618] on div "Submit" at bounding box center [875, 622] width 31 height 17
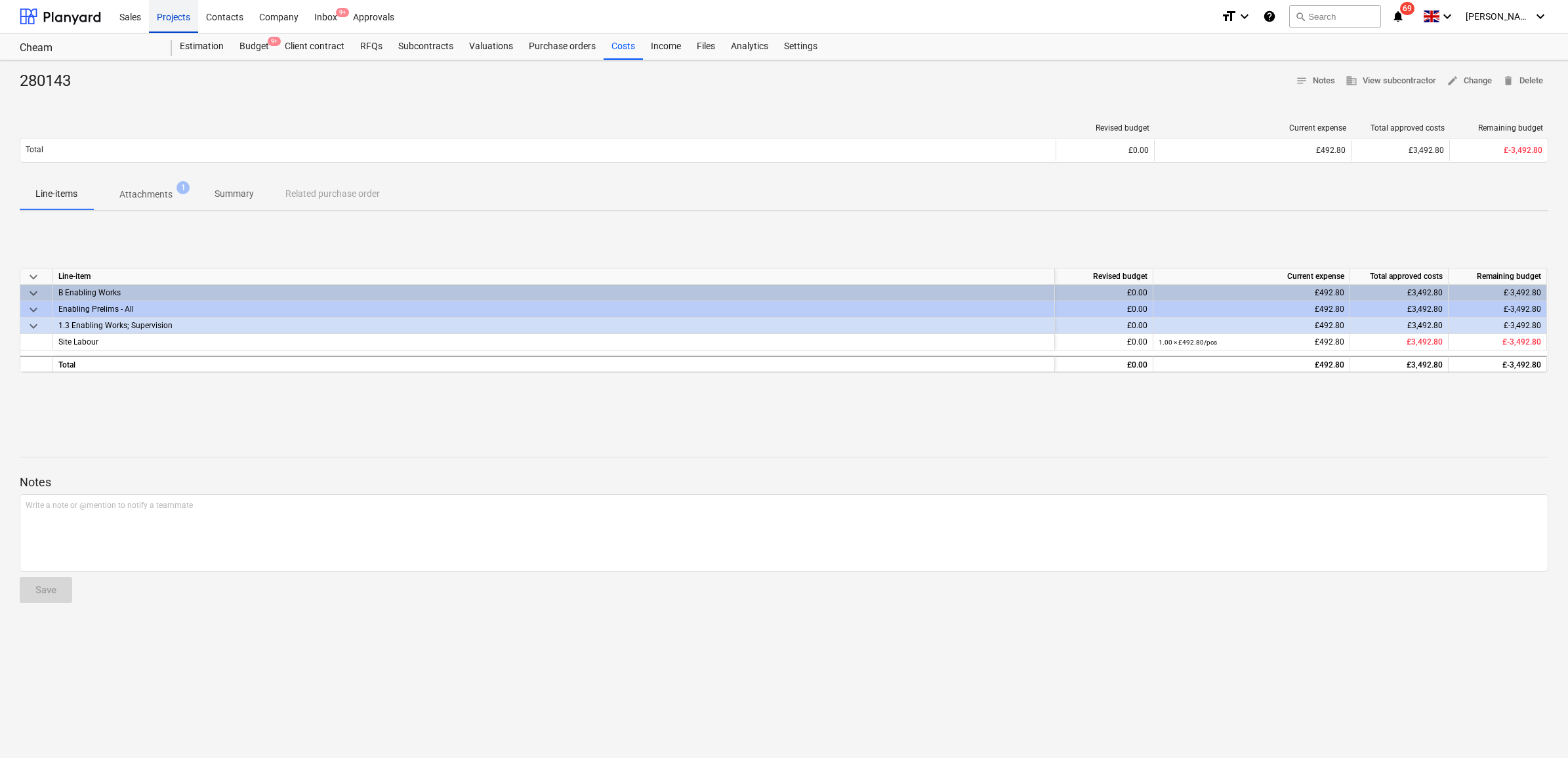
click at [194, 11] on div "Projects" at bounding box center [174, 16] width 49 height 34
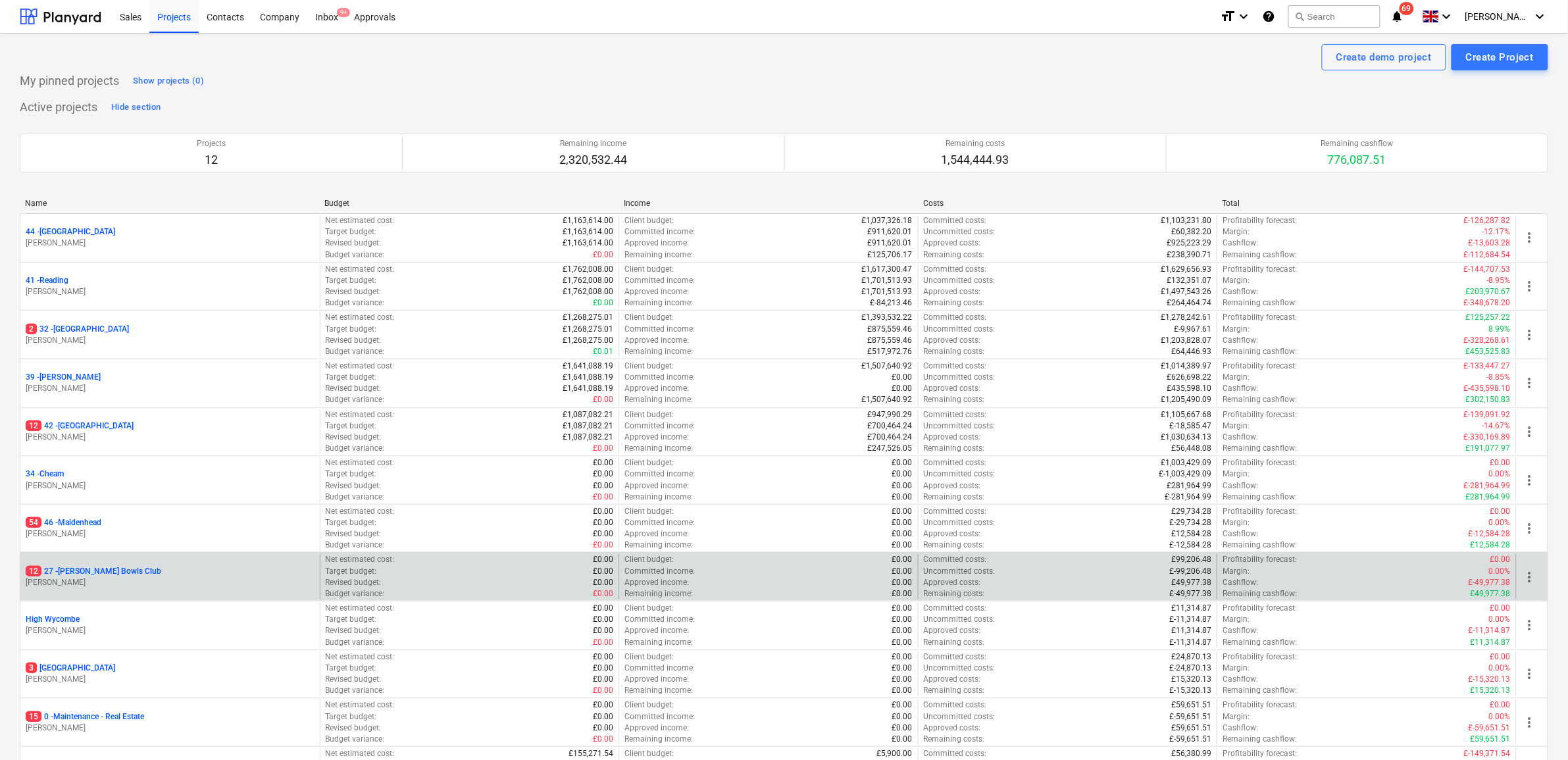
click at [104, 566] on div "12 27 - [PERSON_NAME] Bowls Club [PERSON_NAME]" at bounding box center [170, 576] width 299 height 45
click at [105, 570] on p "12 27 - [PERSON_NAME] Bowls Club" at bounding box center [93, 571] width 136 height 12
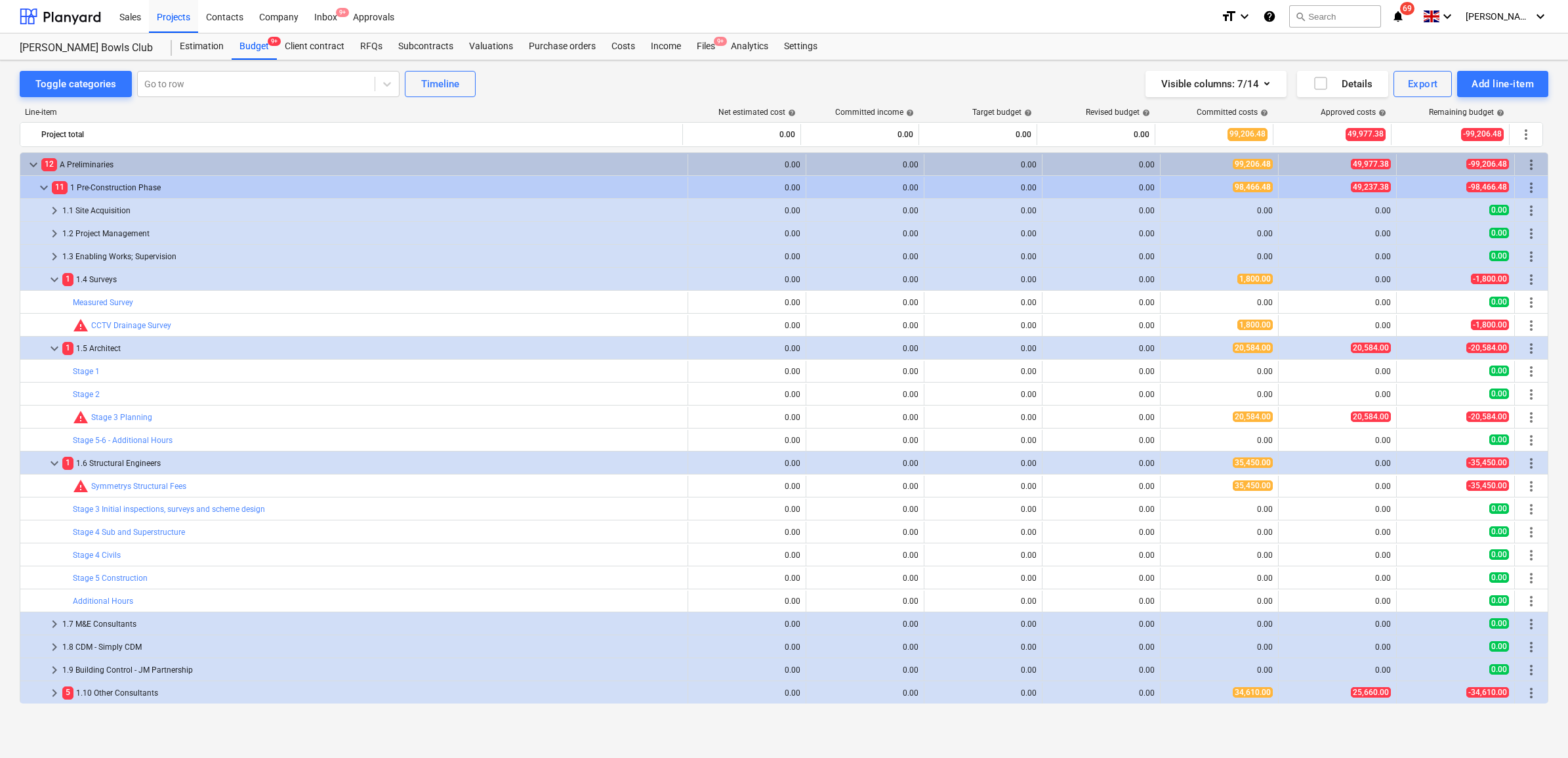
scroll to position [246, 0]
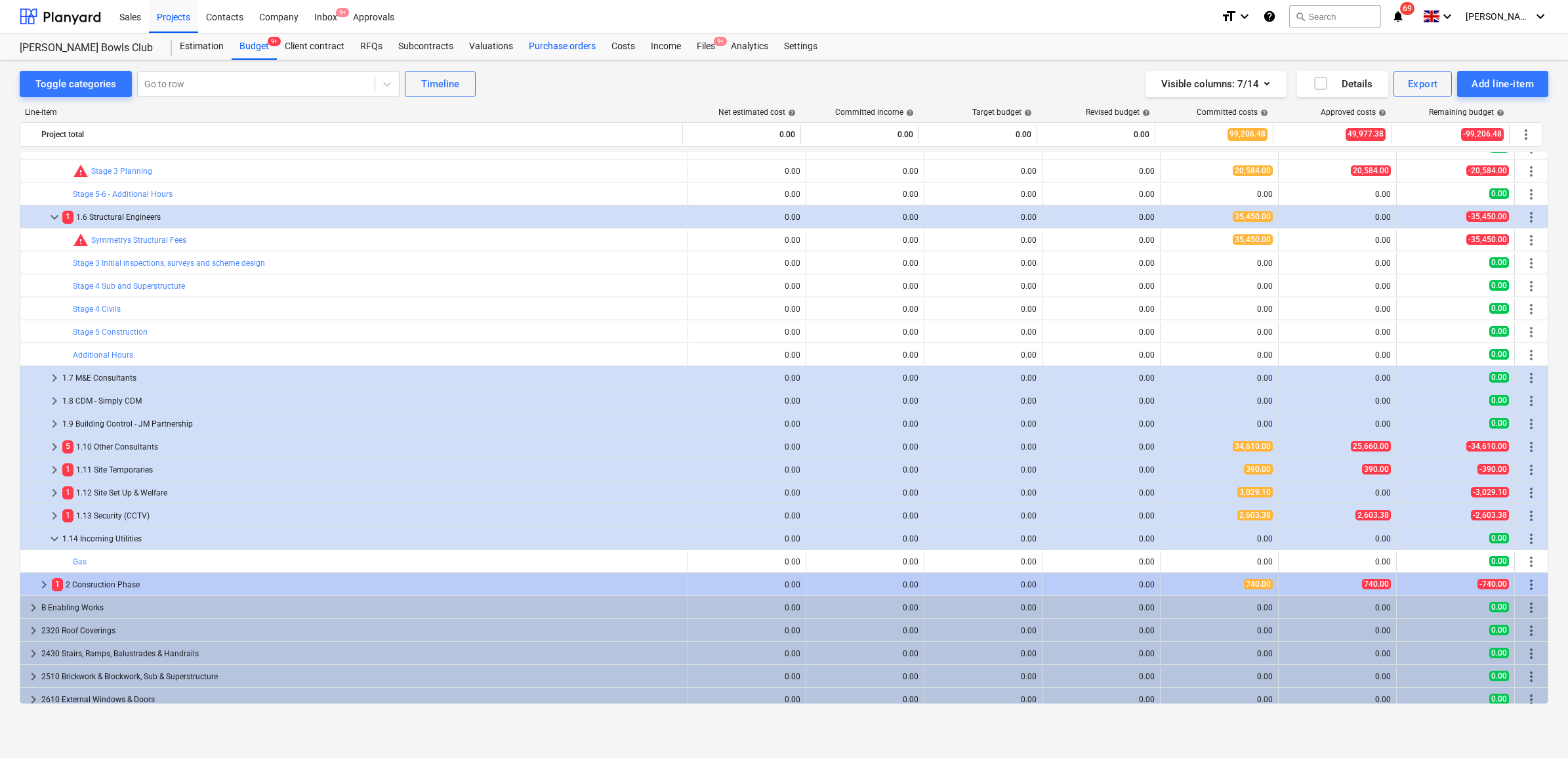
click at [537, 47] on div "Purchase orders" at bounding box center [563, 47] width 83 height 27
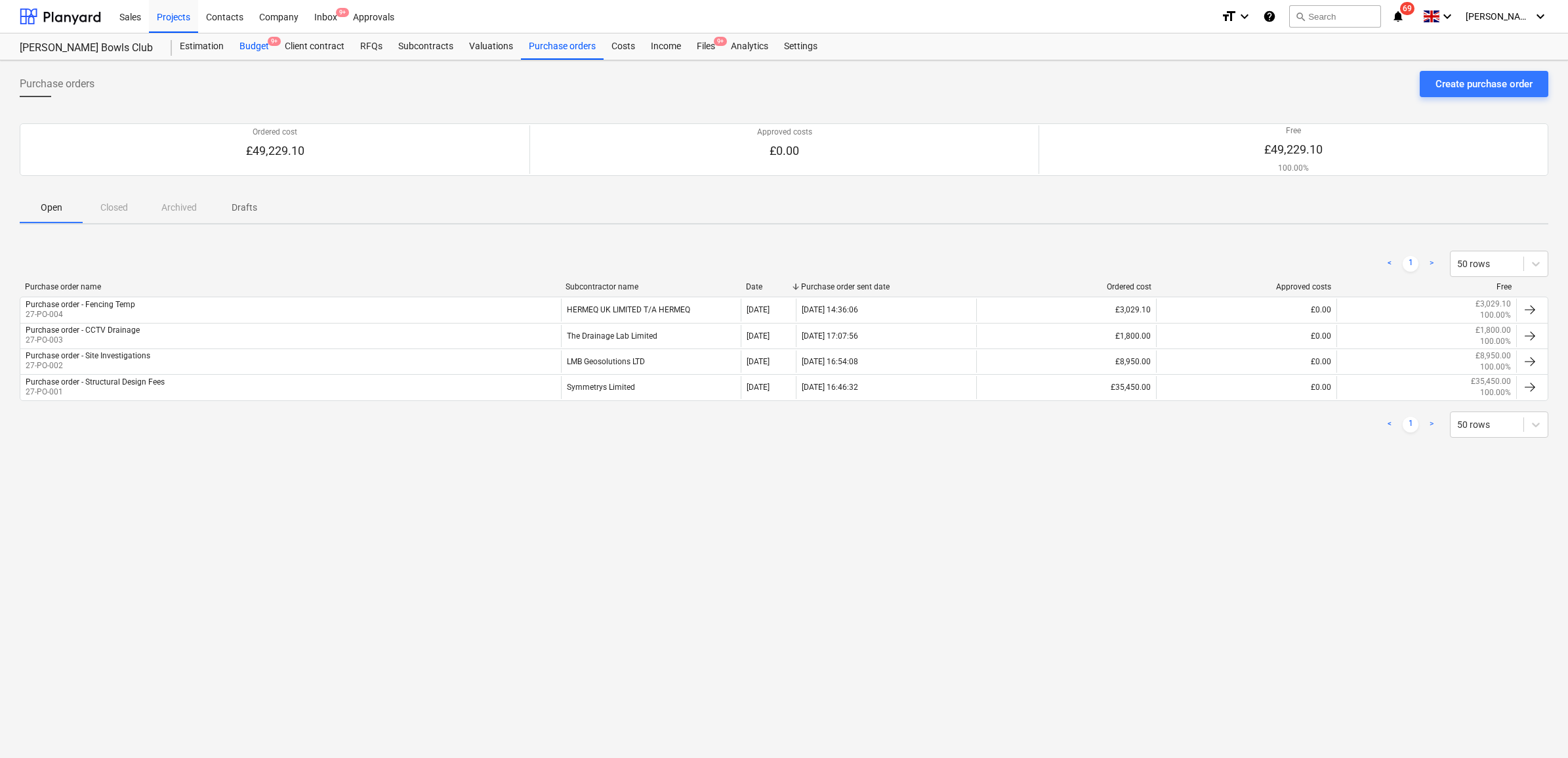
drag, startPoint x: 260, startPoint y: 48, endPoint x: 256, endPoint y: 59, distance: 11.7
click at [260, 48] on div "Budget 9+" at bounding box center [254, 47] width 45 height 27
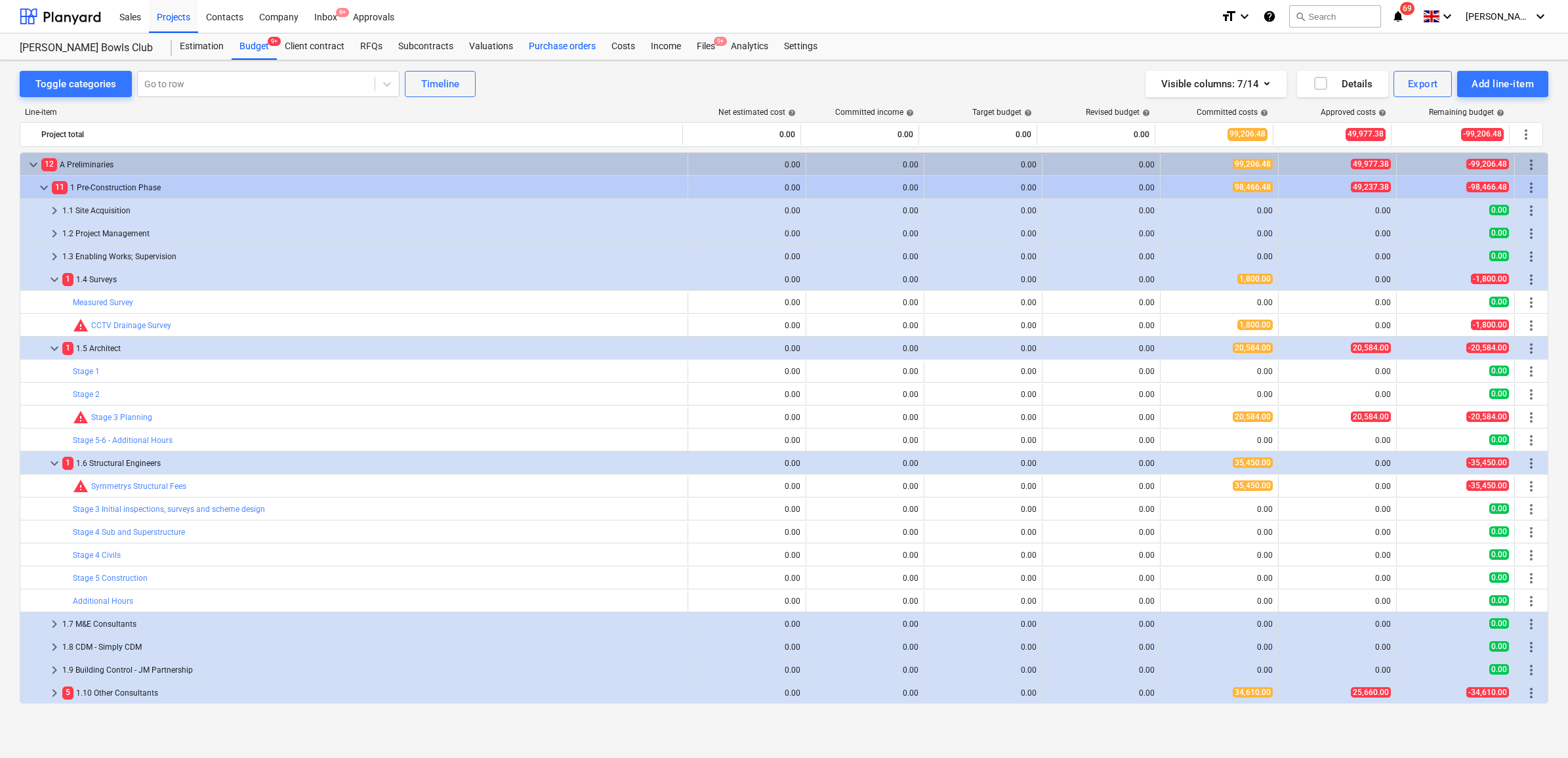
click at [552, 43] on div "Purchase orders" at bounding box center [563, 47] width 83 height 27
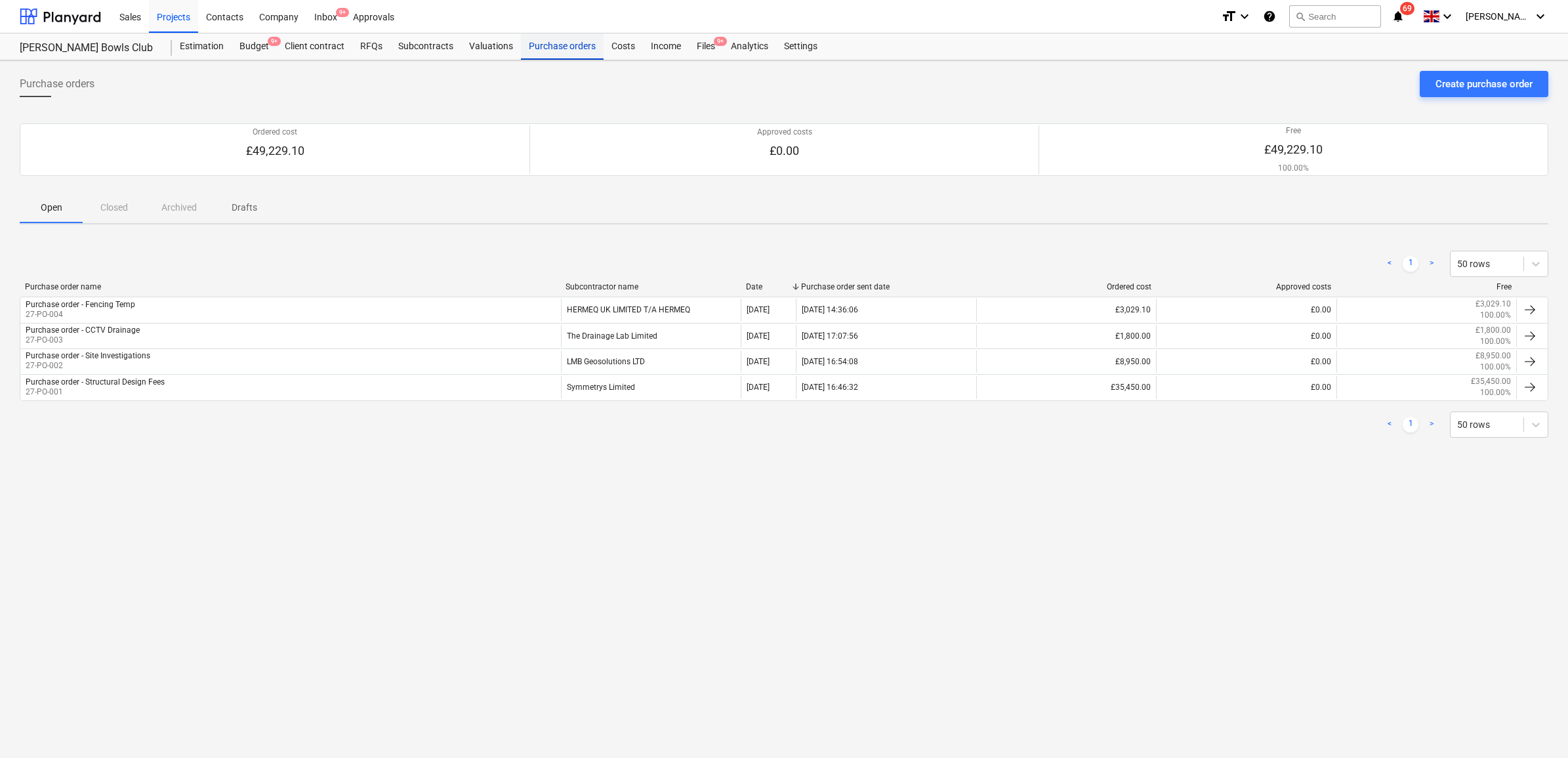
click at [568, 49] on div "Purchase orders" at bounding box center [563, 47] width 83 height 27
click at [174, 1] on div "Projects" at bounding box center [174, 16] width 49 height 34
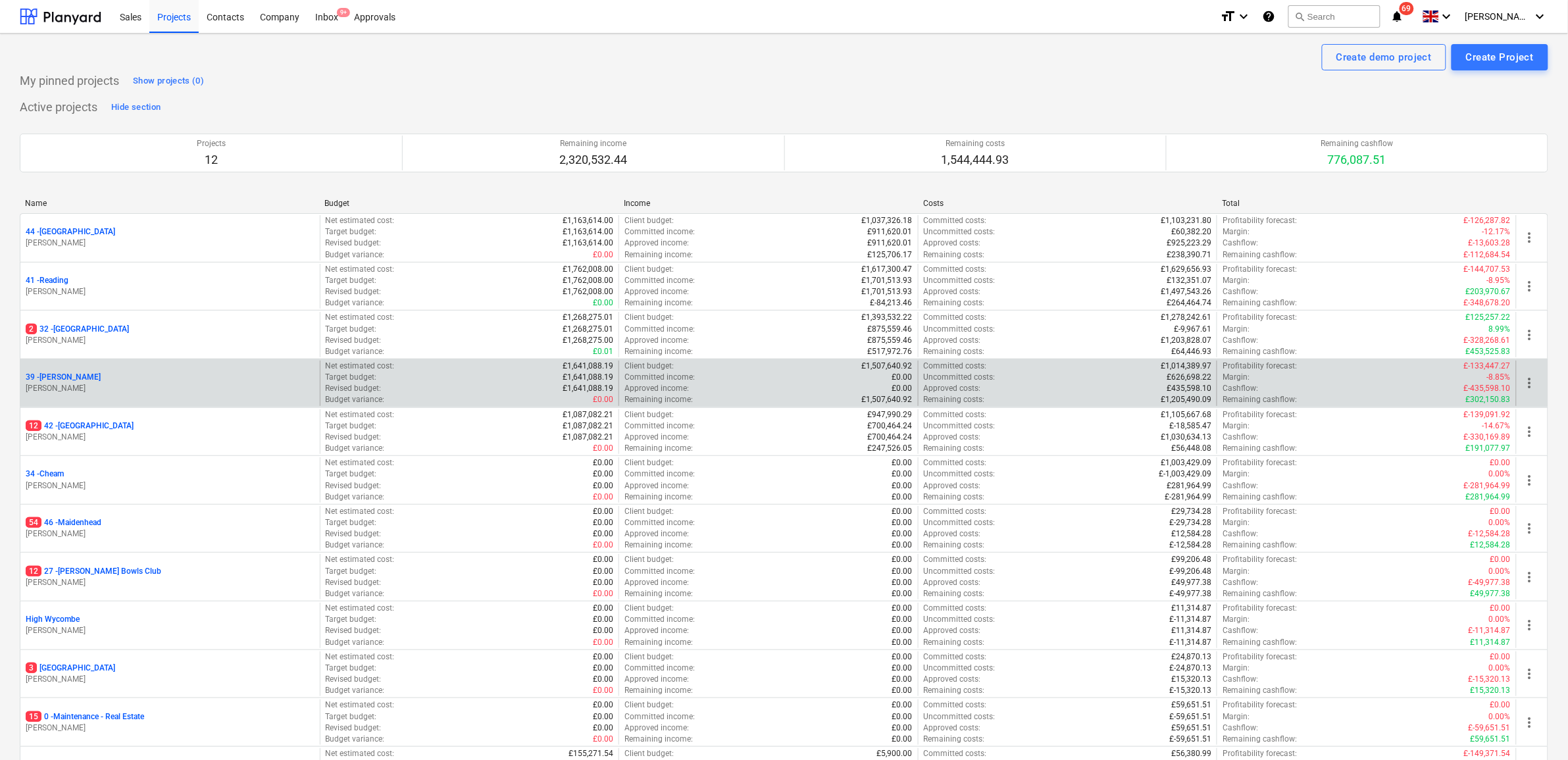
click at [59, 376] on p "39 - [GEOGRAPHIC_DATA]" at bounding box center [63, 377] width 75 height 12
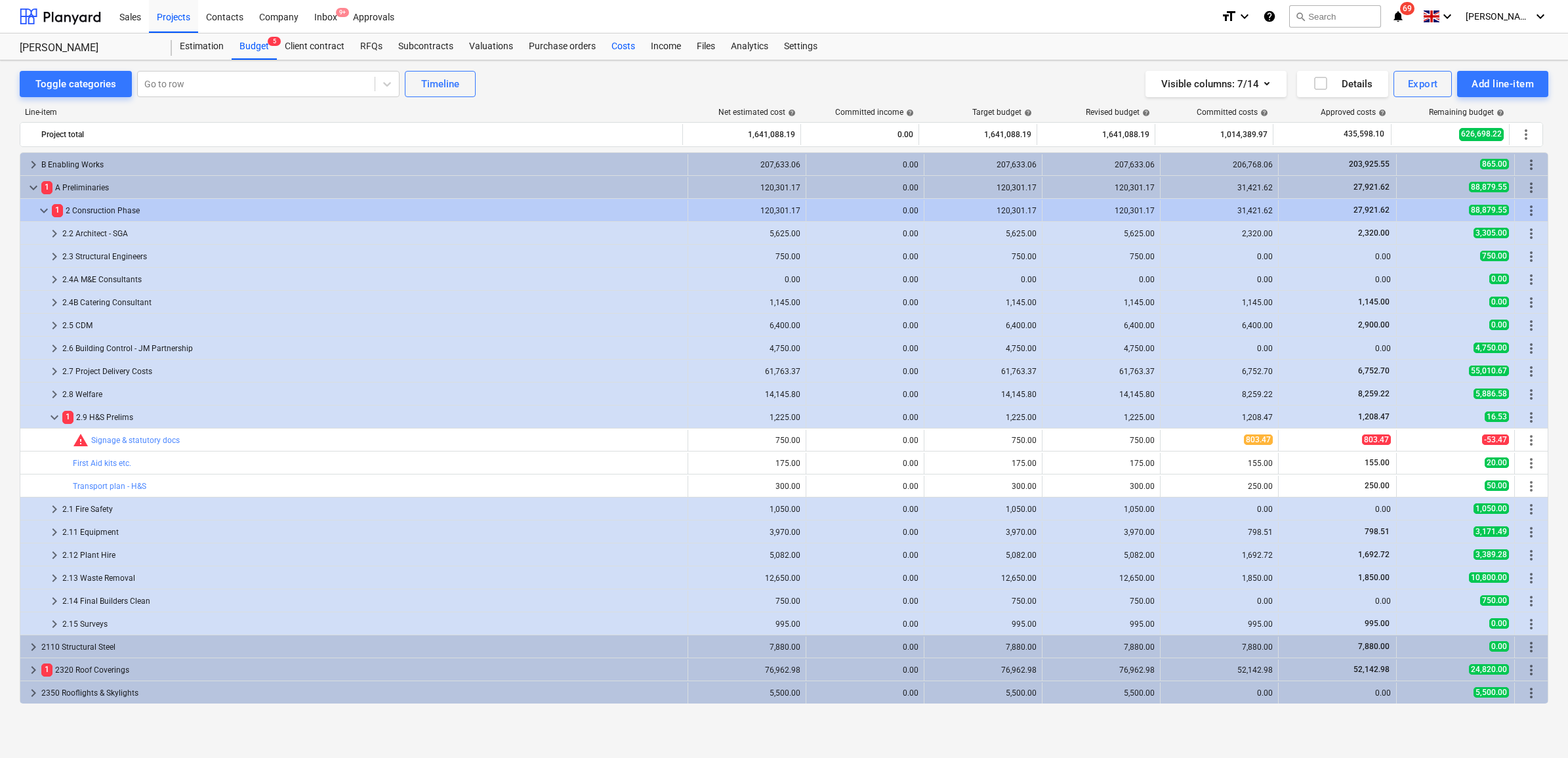
click at [626, 42] on div "Costs" at bounding box center [623, 47] width 40 height 27
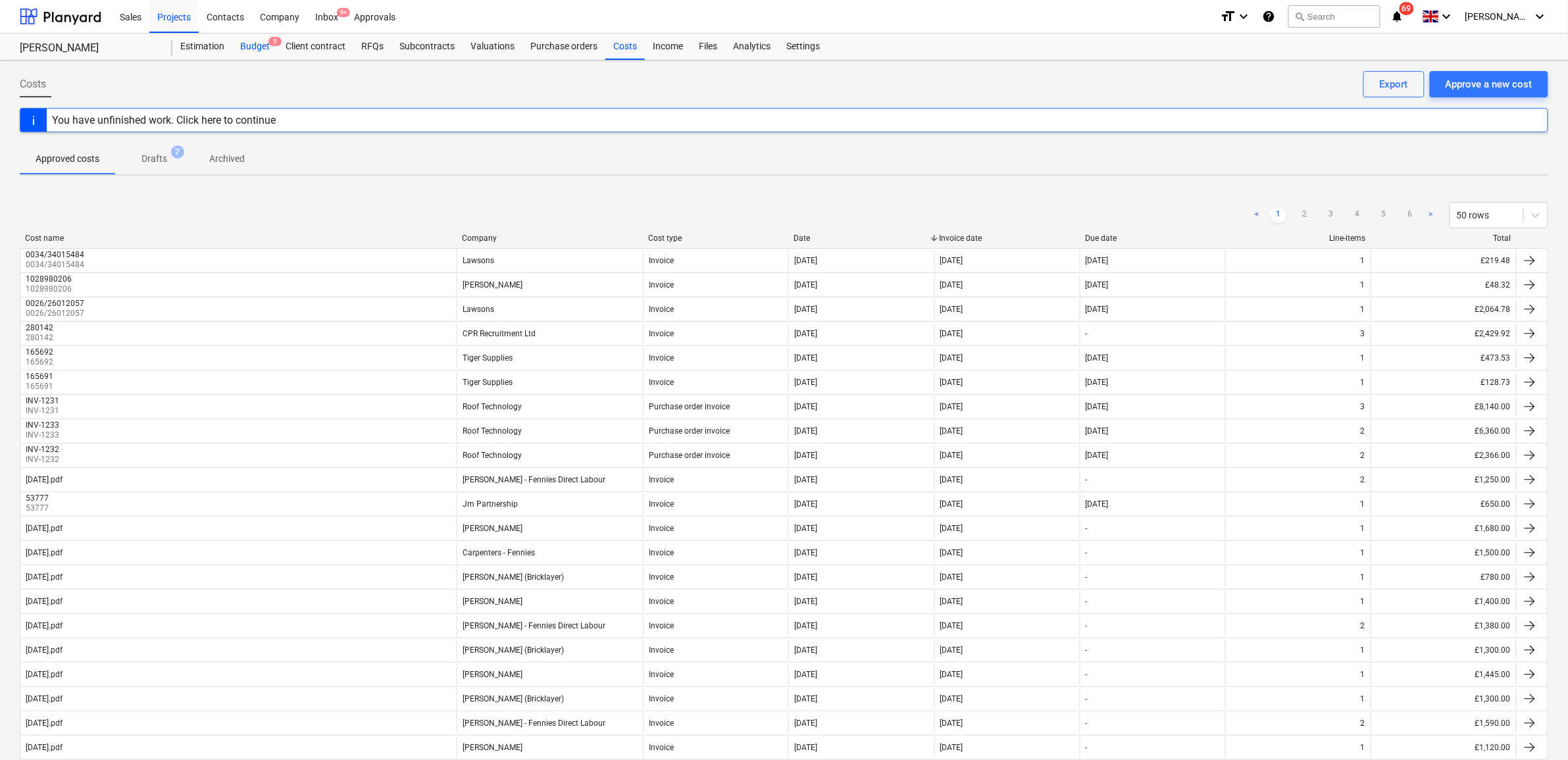
click at [258, 47] on div "Budget 5" at bounding box center [254, 47] width 45 height 27
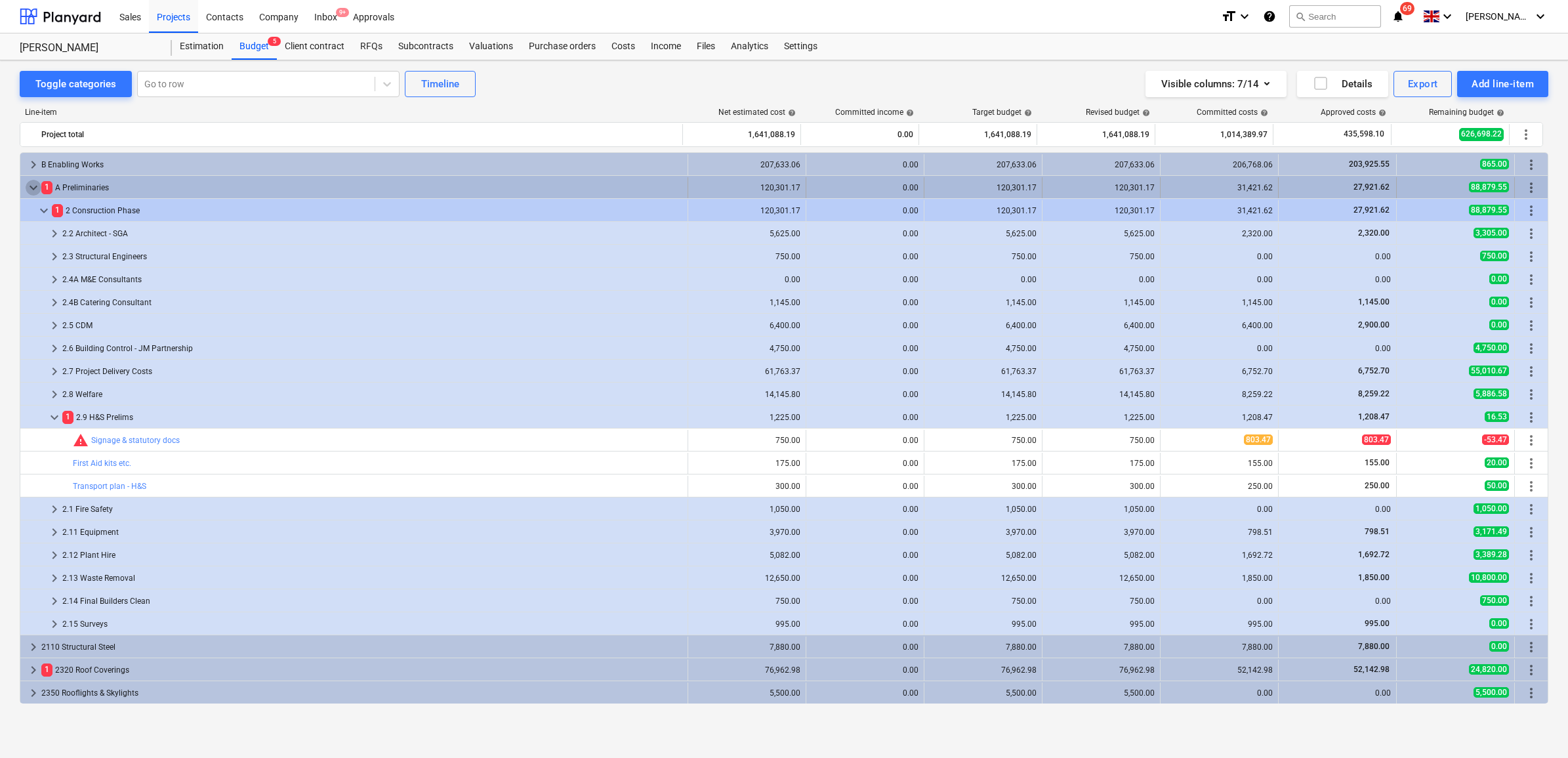
click at [34, 186] on span "keyboard_arrow_down" at bounding box center [34, 188] width 16 height 16
